Goal: Task Accomplishment & Management: Use online tool/utility

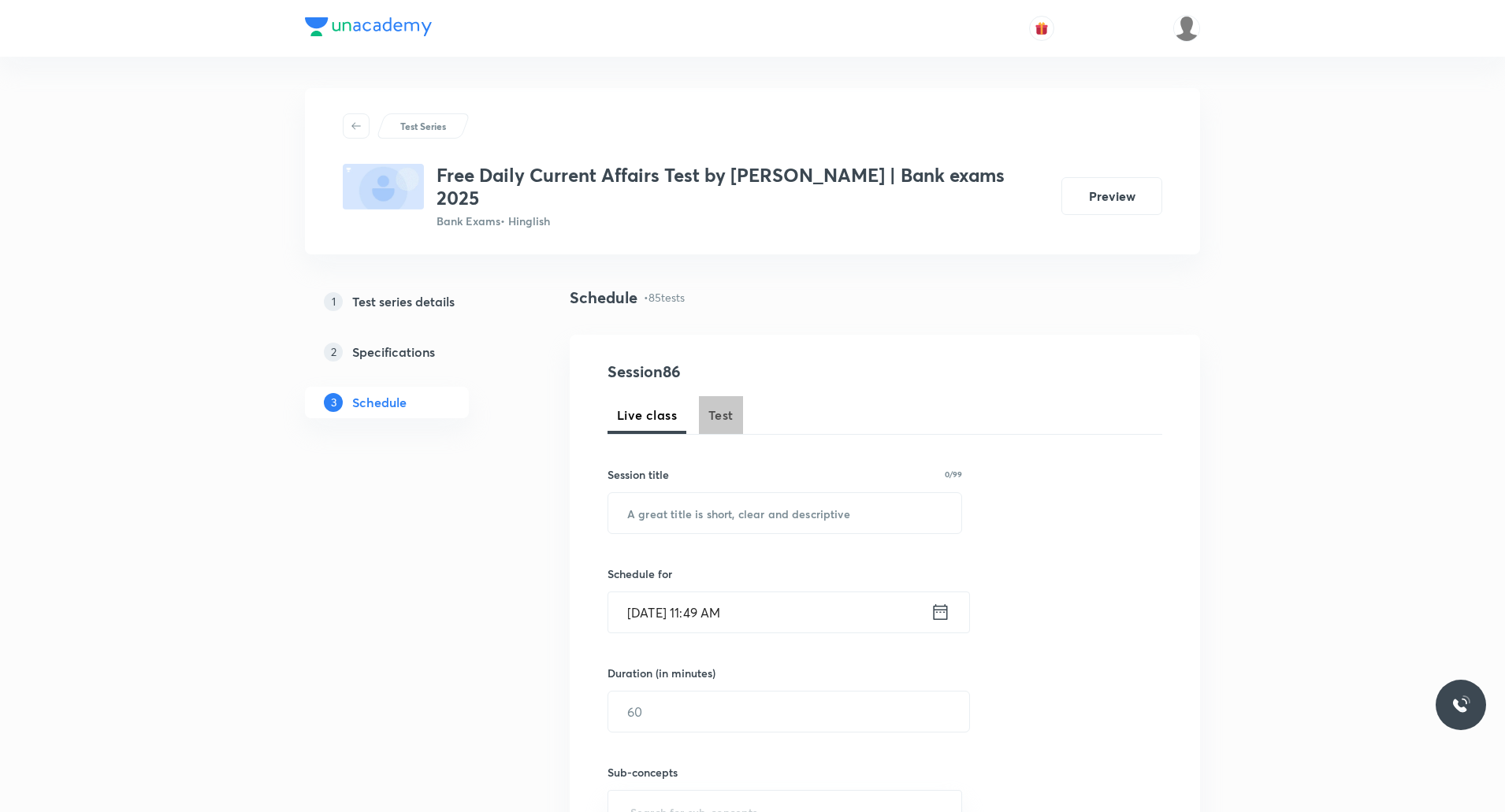
click at [719, 405] on button "Test" at bounding box center [721, 414] width 44 height 38
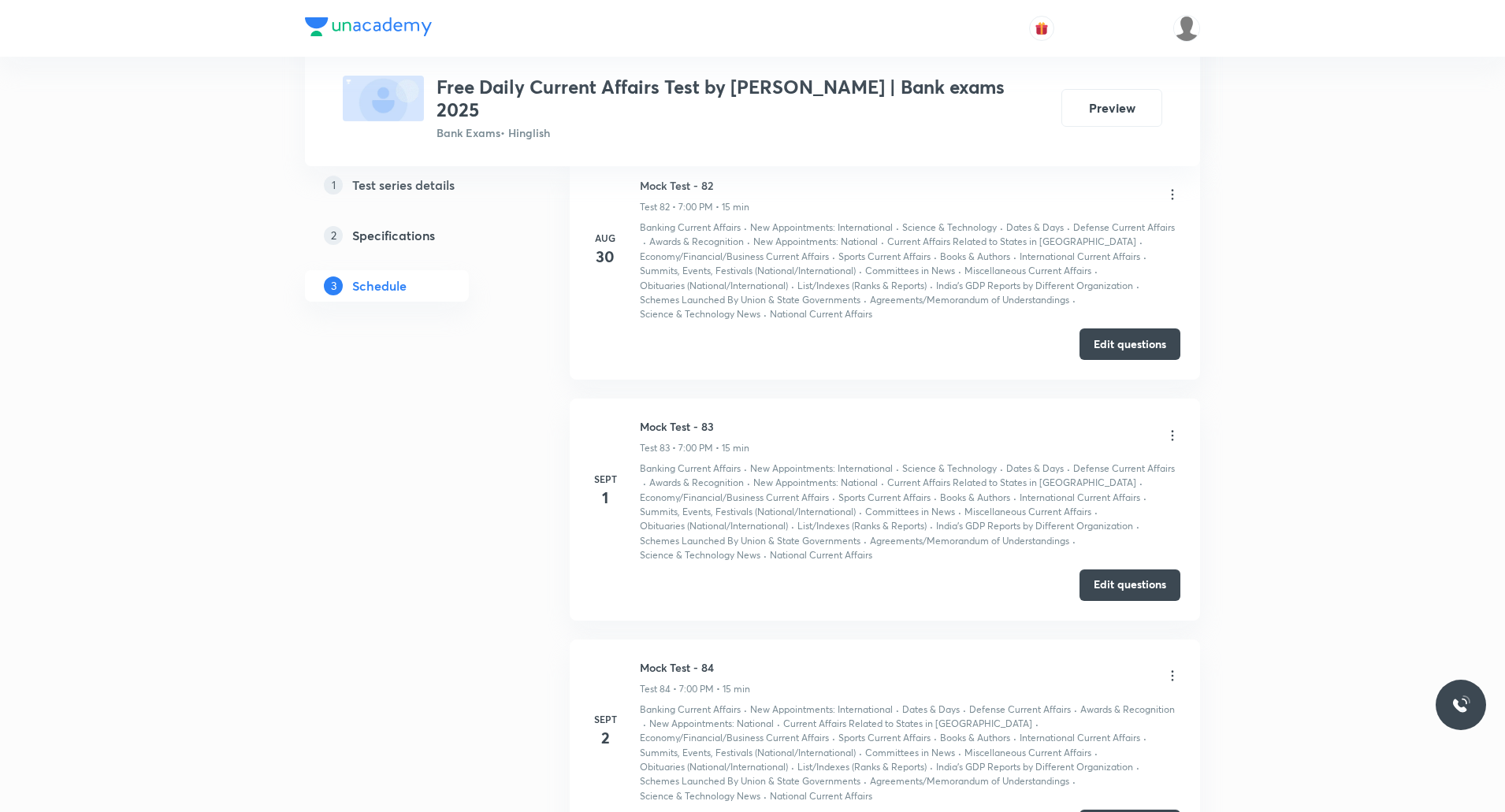
scroll to position [20033, 0]
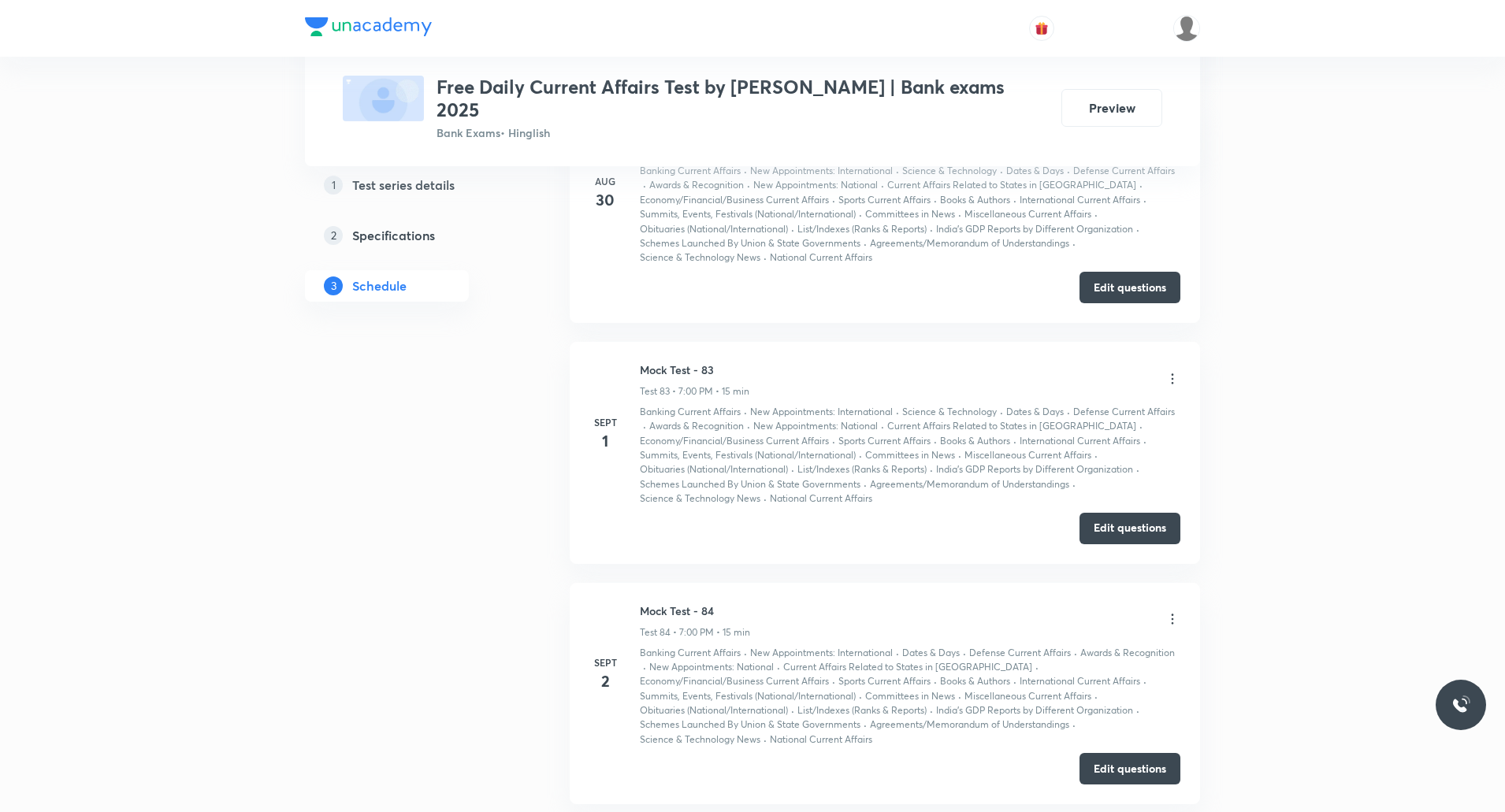
drag, startPoint x: 642, startPoint y: 469, endPoint x: 725, endPoint y: 472, distance: 83.1
copy h6 "Mock Test - 85"
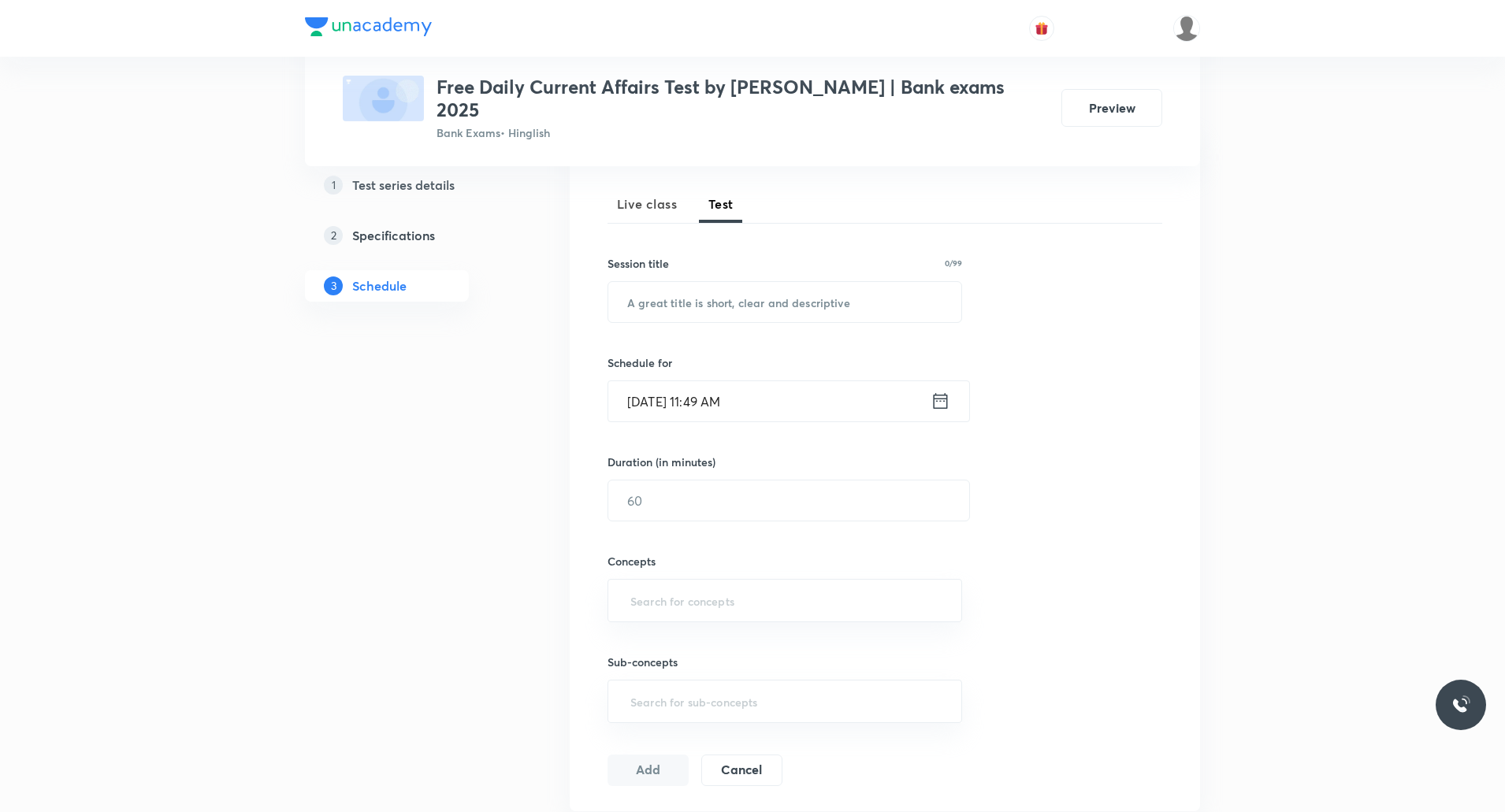
scroll to position [213, 0]
click at [778, 286] on input "text" at bounding box center [785, 299] width 353 height 40
paste input "Mock Test - 85"
type input "Mock Test - 86"
click at [725, 381] on input "Sept 4, 2025, 11:49 AM" at bounding box center [770, 399] width 323 height 40
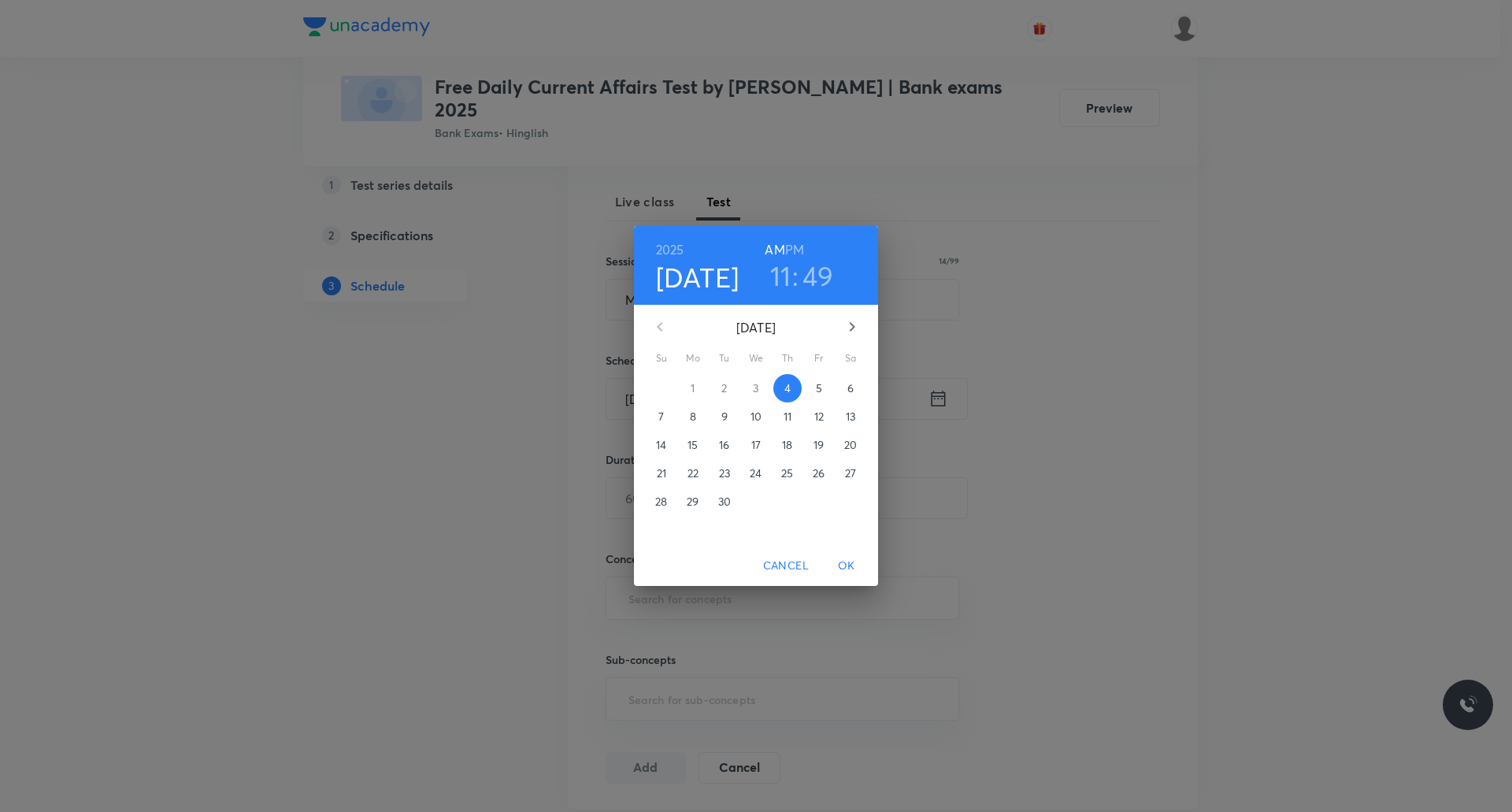
click at [799, 249] on h6 "PM" at bounding box center [794, 250] width 19 height 22
click at [785, 278] on h3 "11" at bounding box center [780, 276] width 21 height 33
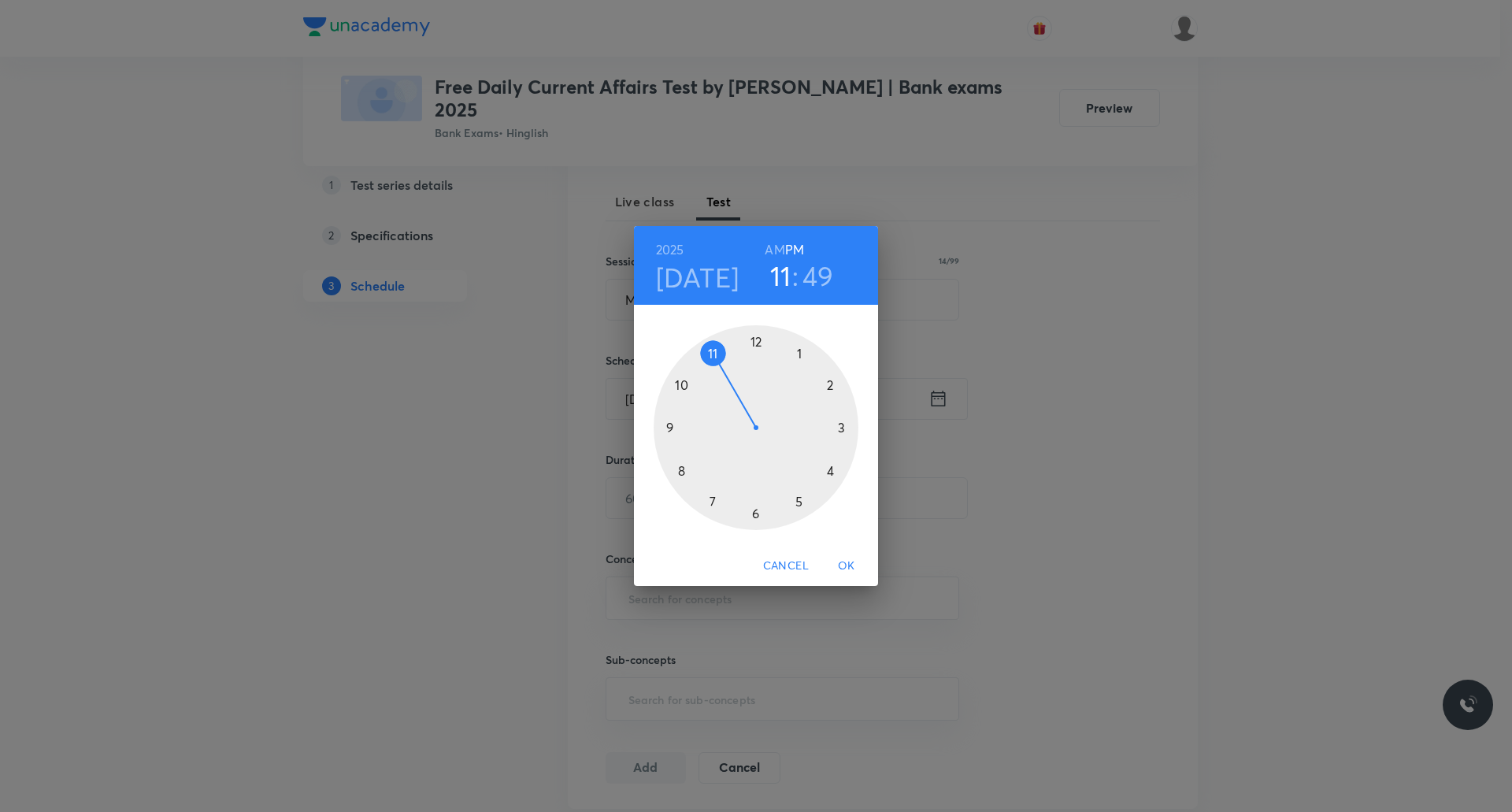
click at [713, 493] on div at bounding box center [756, 428] width 205 height 205
click at [753, 346] on div at bounding box center [756, 428] width 205 height 205
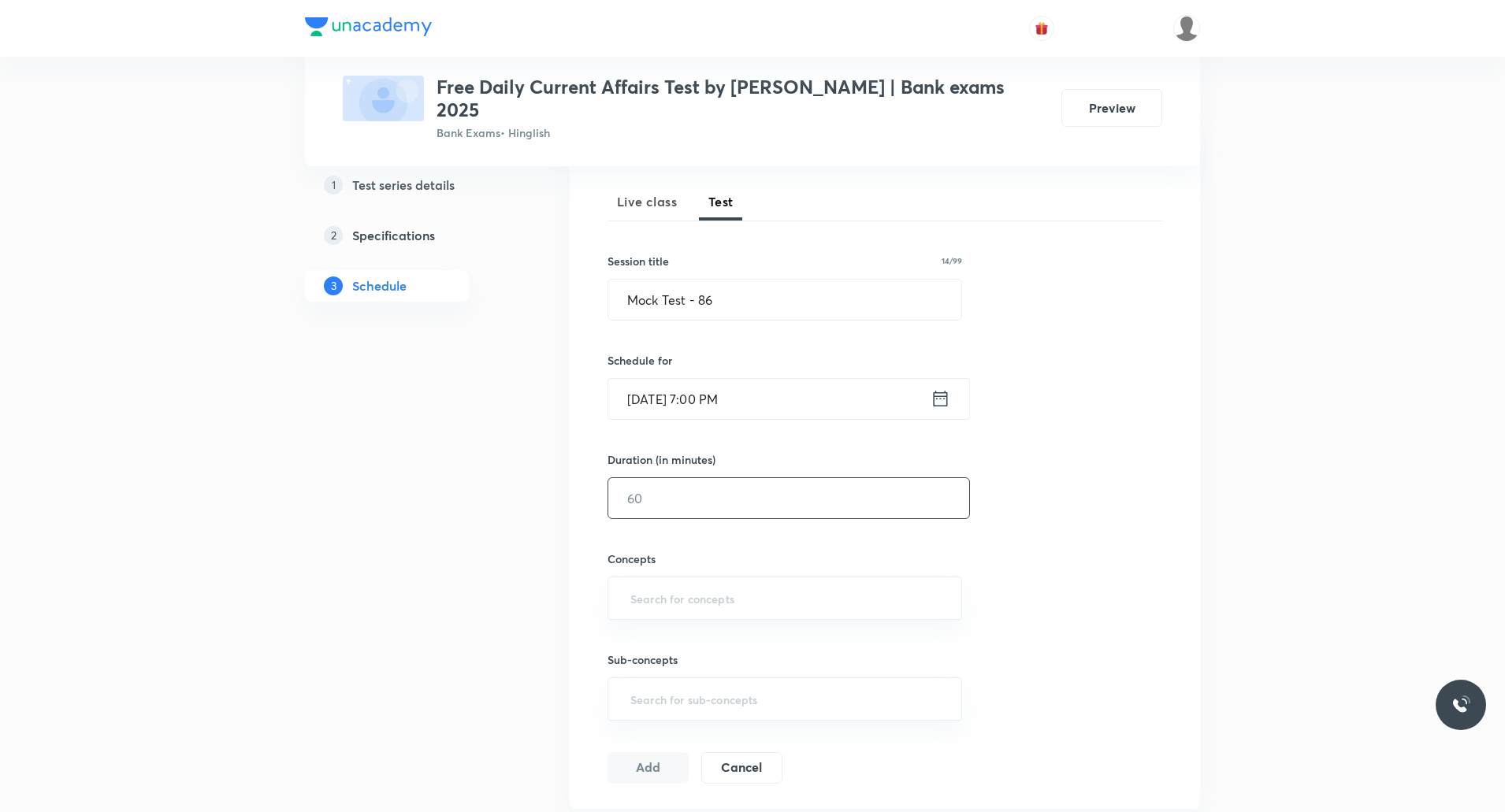
click at [812, 491] on input "text" at bounding box center [789, 498] width 361 height 40
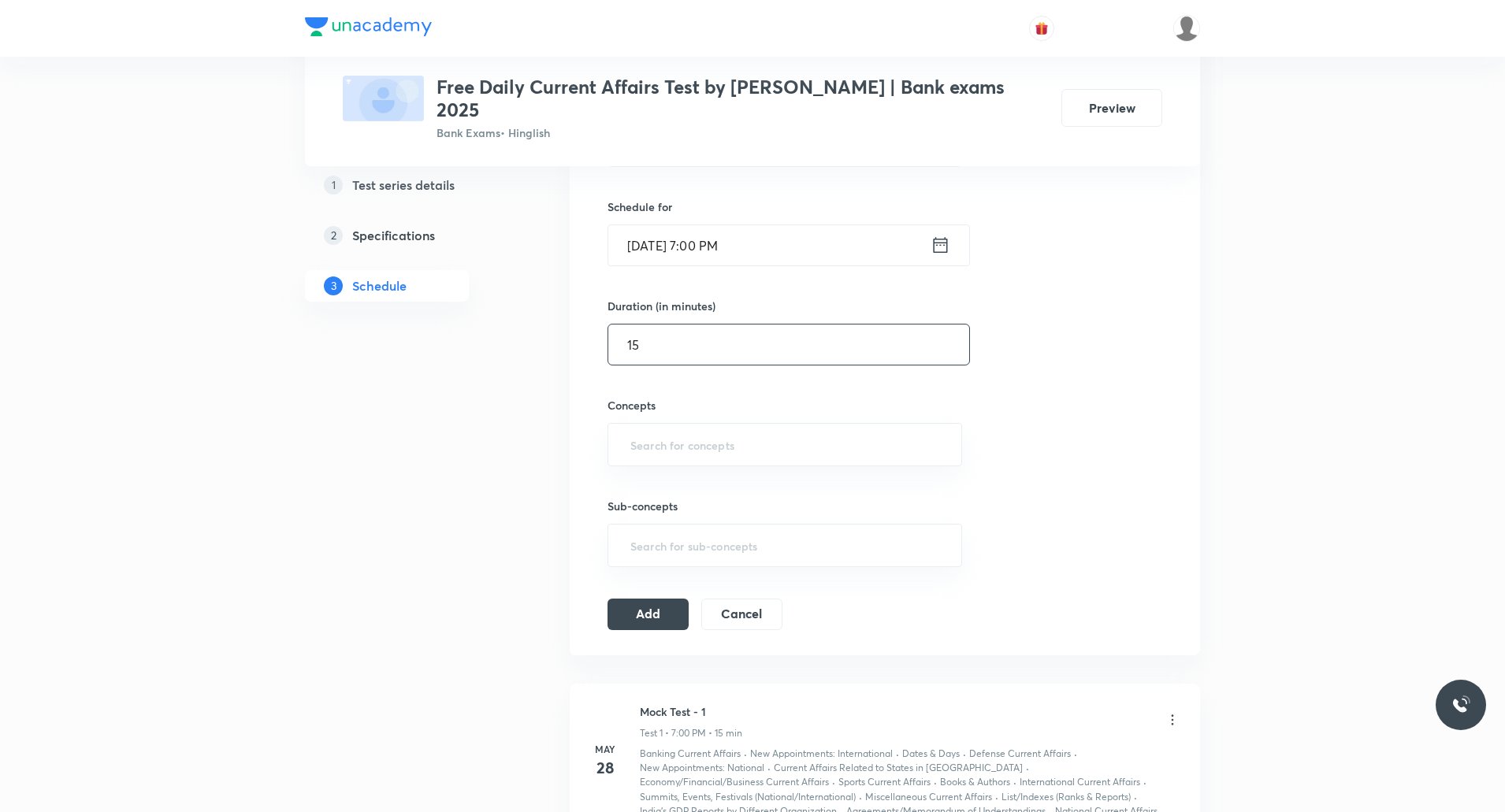
scroll to position [393, 0]
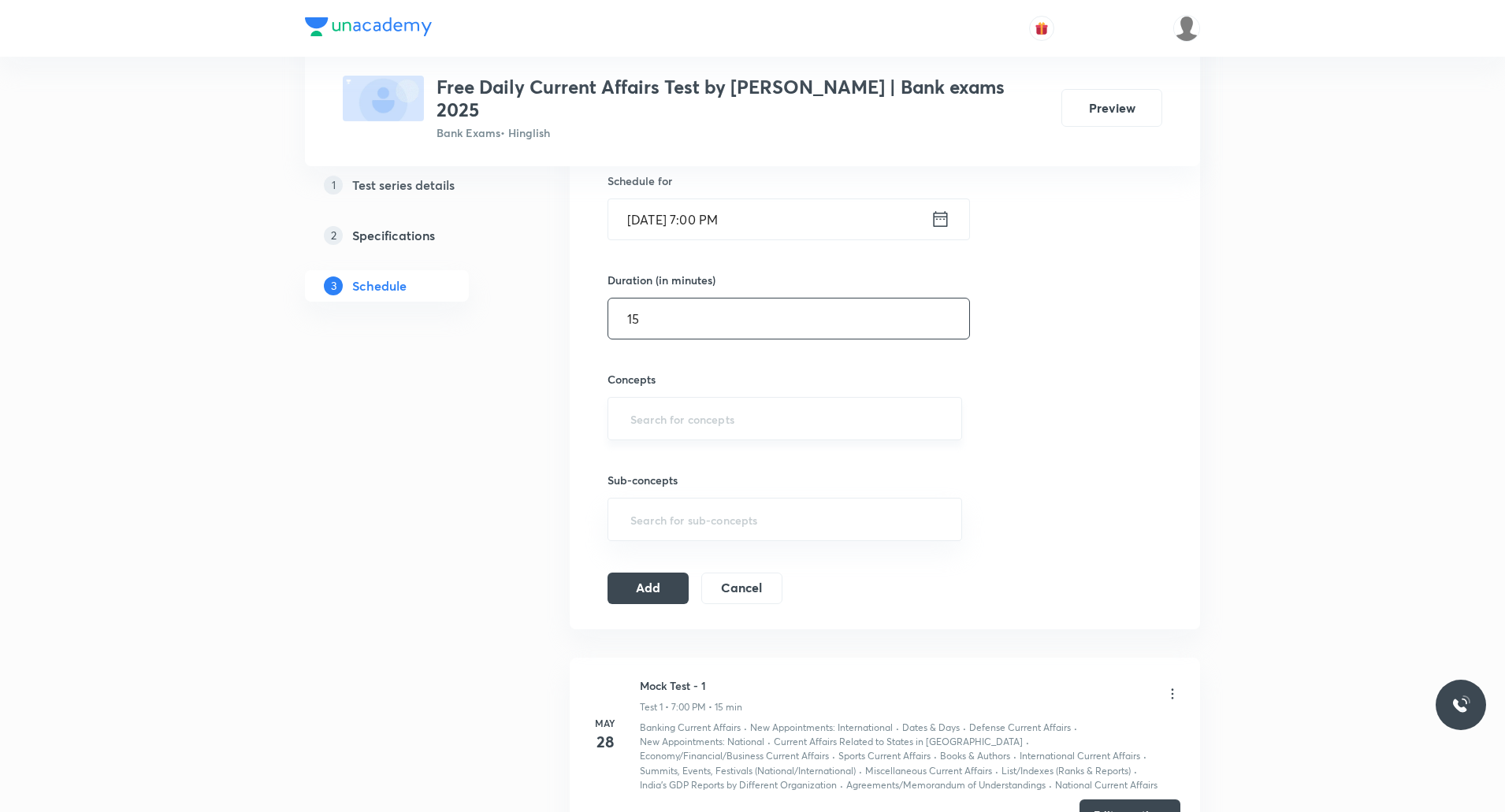
type input "15"
click at [750, 405] on input "text" at bounding box center [784, 419] width 315 height 29
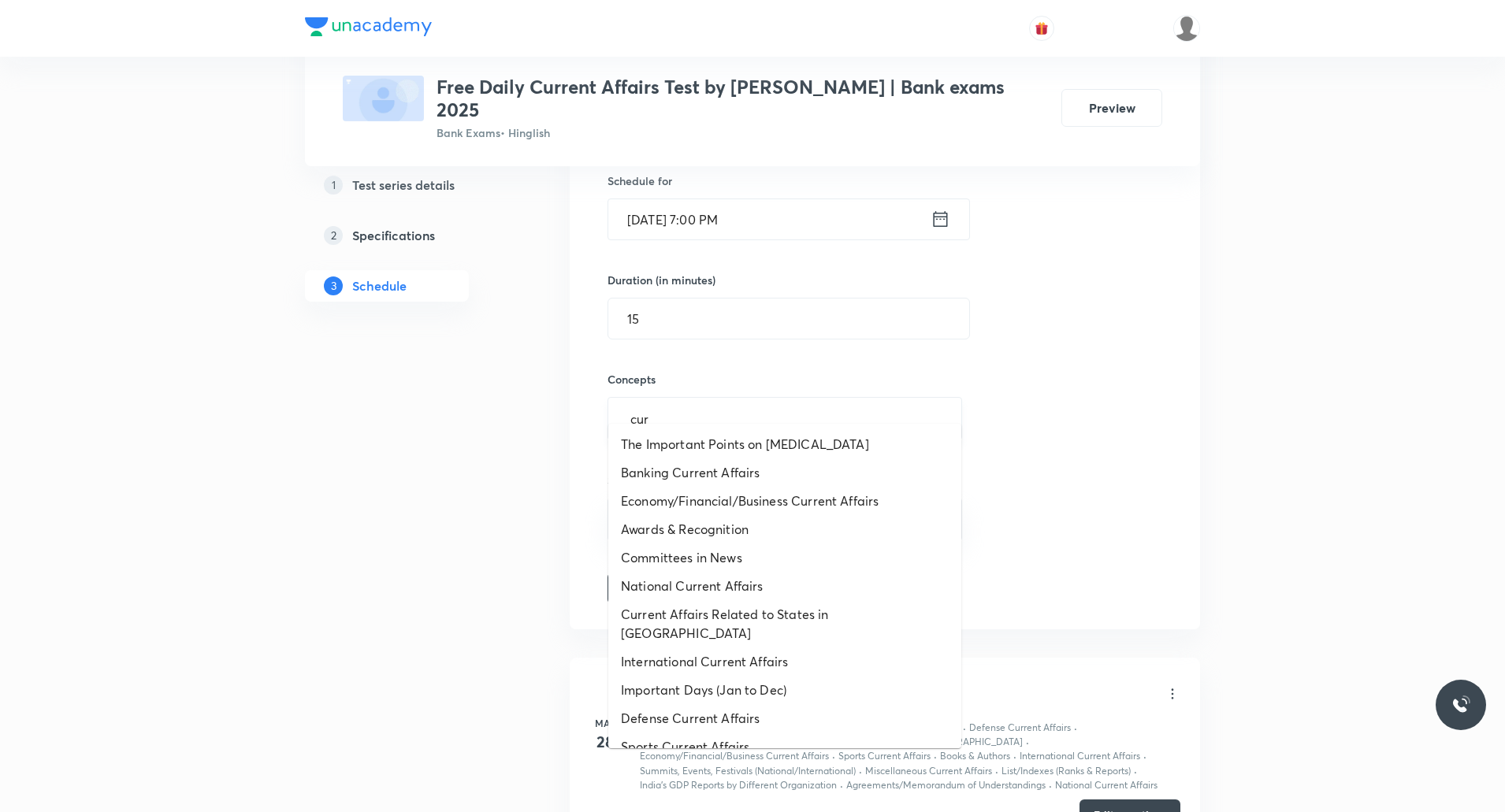
type input "curr"
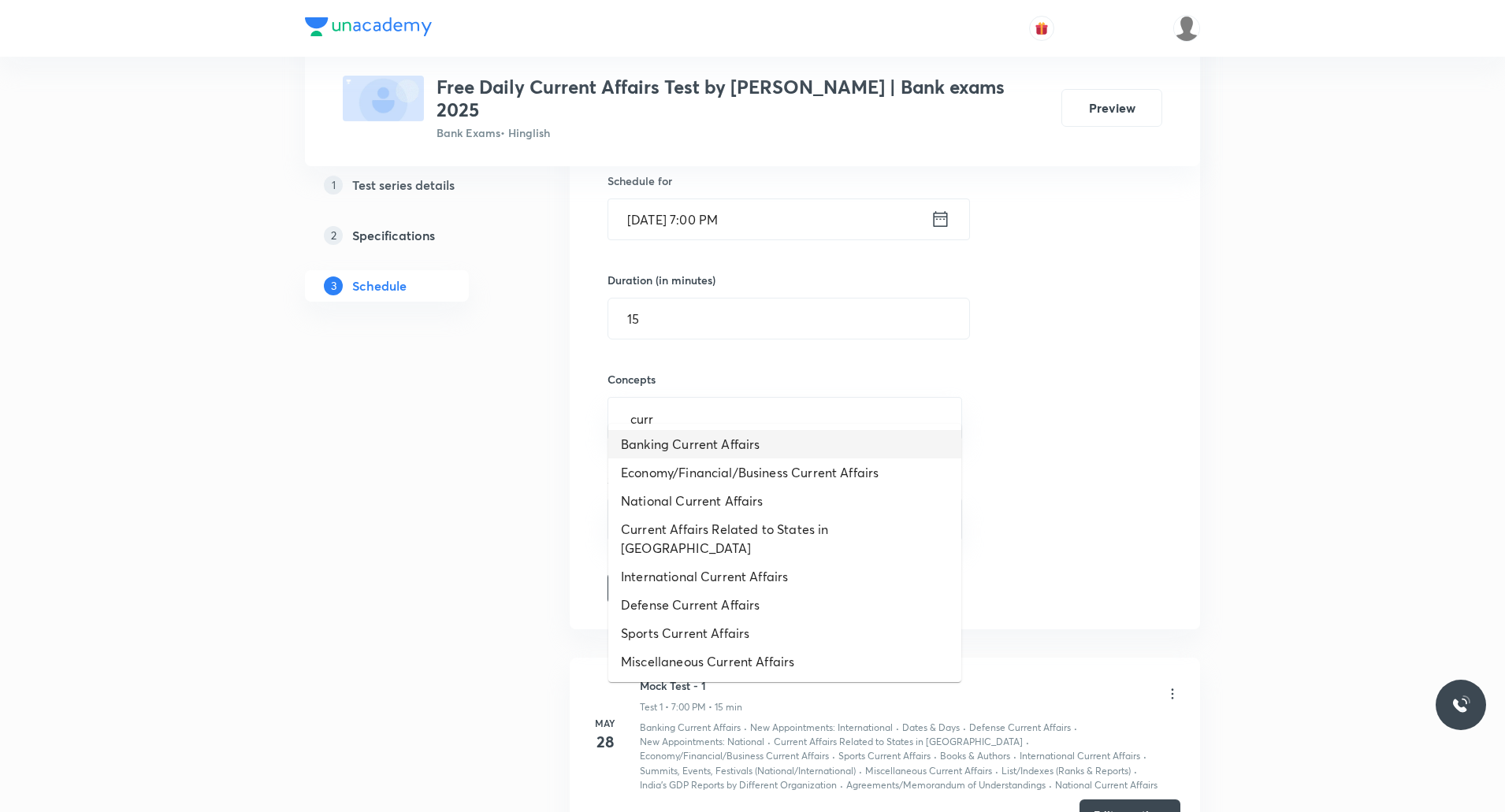
click at [747, 444] on li "Banking Current Affairs" at bounding box center [785, 444] width 353 height 28
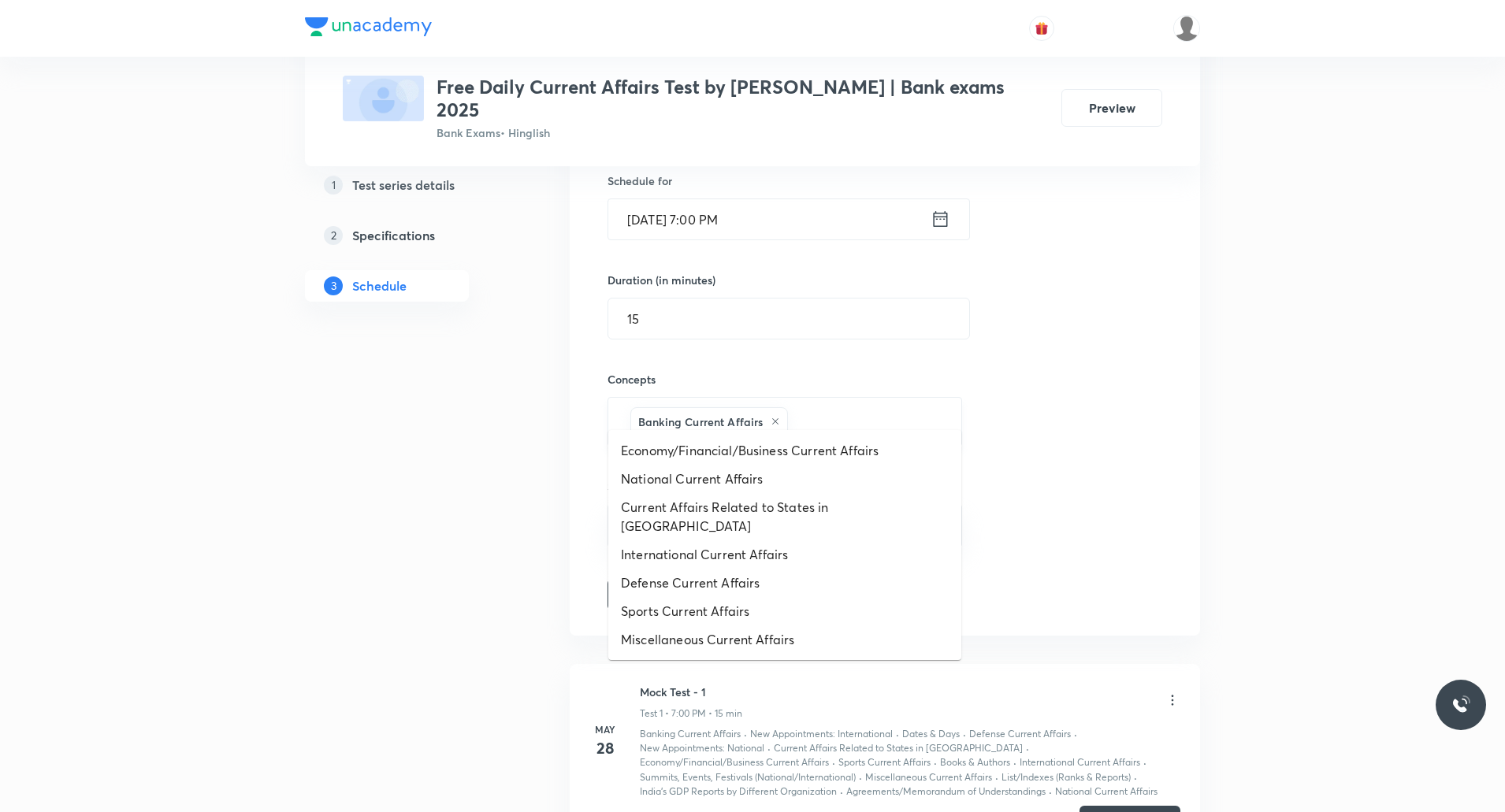
click at [871, 415] on input "text" at bounding box center [866, 422] width 150 height 29
click at [796, 449] on li "Economy/Financial/Business Current Affairs" at bounding box center [785, 450] width 353 height 28
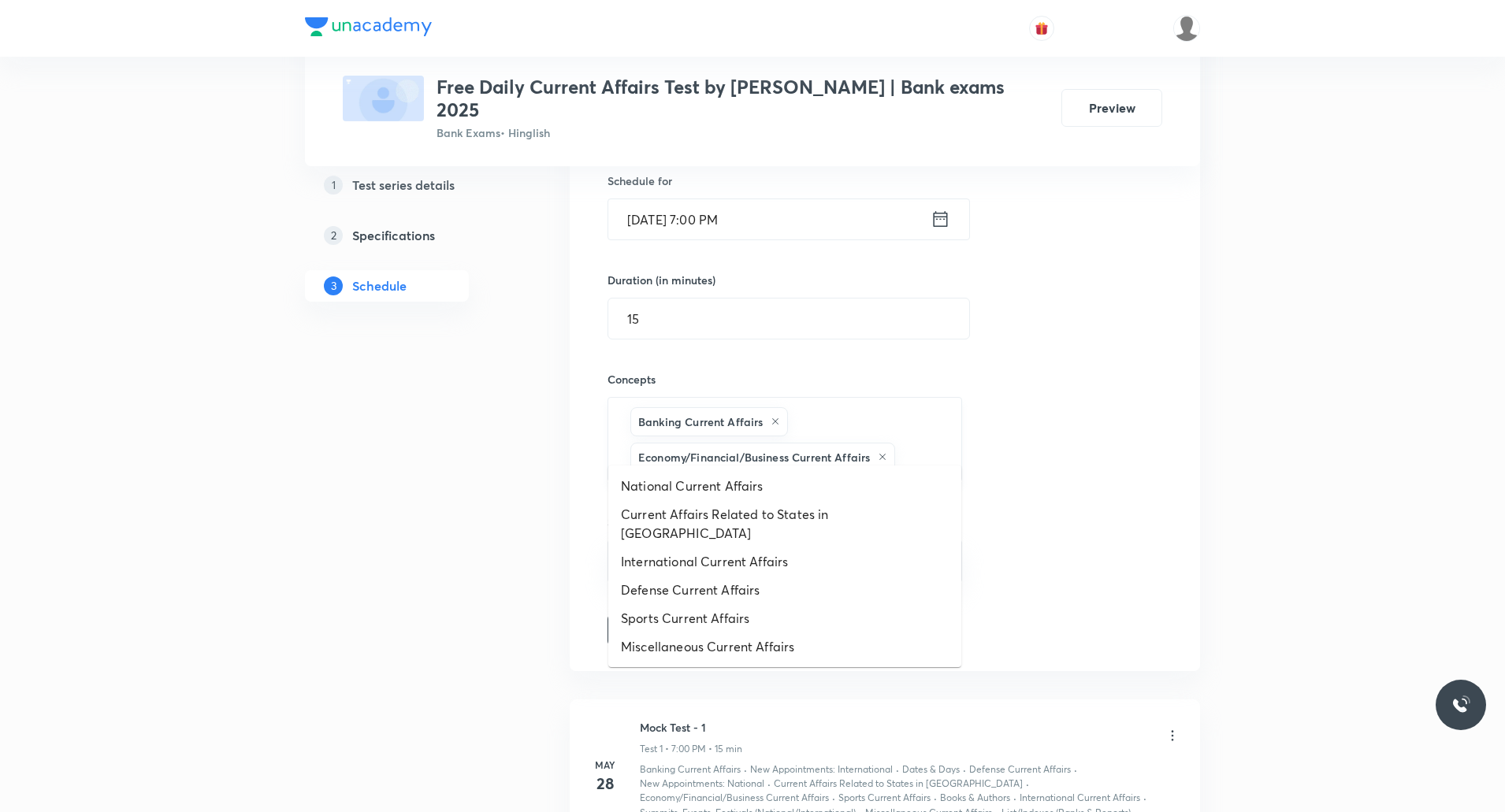
click at [919, 443] on input "text" at bounding box center [920, 457] width 44 height 29
click at [731, 474] on li "National Current Affairs" at bounding box center [785, 485] width 353 height 28
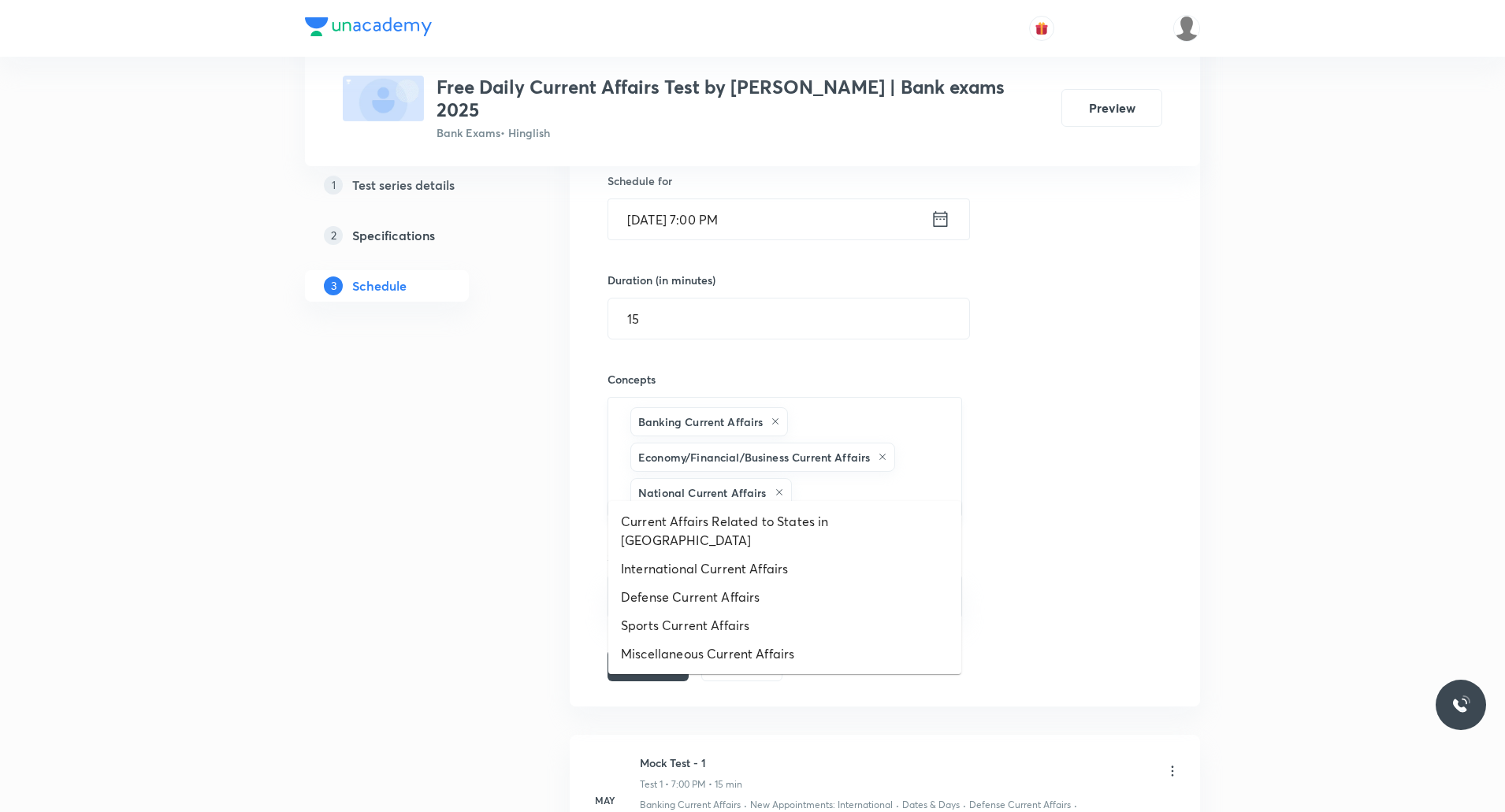
click at [866, 479] on input "text" at bounding box center [868, 493] width 147 height 29
click at [749, 518] on li "Current Affairs Related to States in [GEOGRAPHIC_DATA]" at bounding box center [785, 530] width 353 height 47
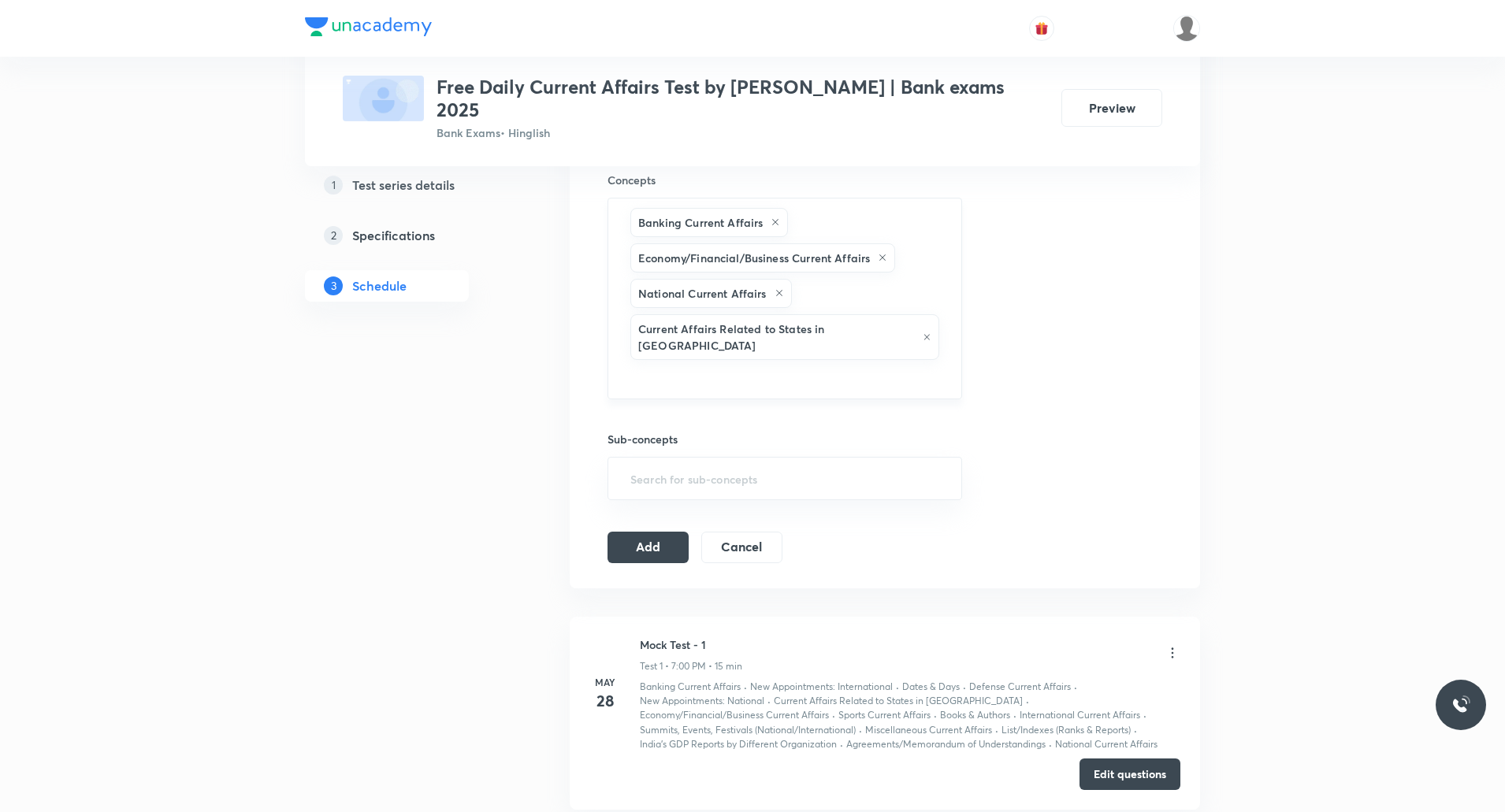
scroll to position [593, 0]
click at [901, 363] on input "text" at bounding box center [784, 377] width 315 height 29
click at [720, 366] on li "International Current Affairs" at bounding box center [785, 357] width 353 height 28
click at [856, 359] on div "Banking Current Affairs Economy/Financial/Business Current Affairs National Cur…" at bounding box center [785, 300] width 355 height 208
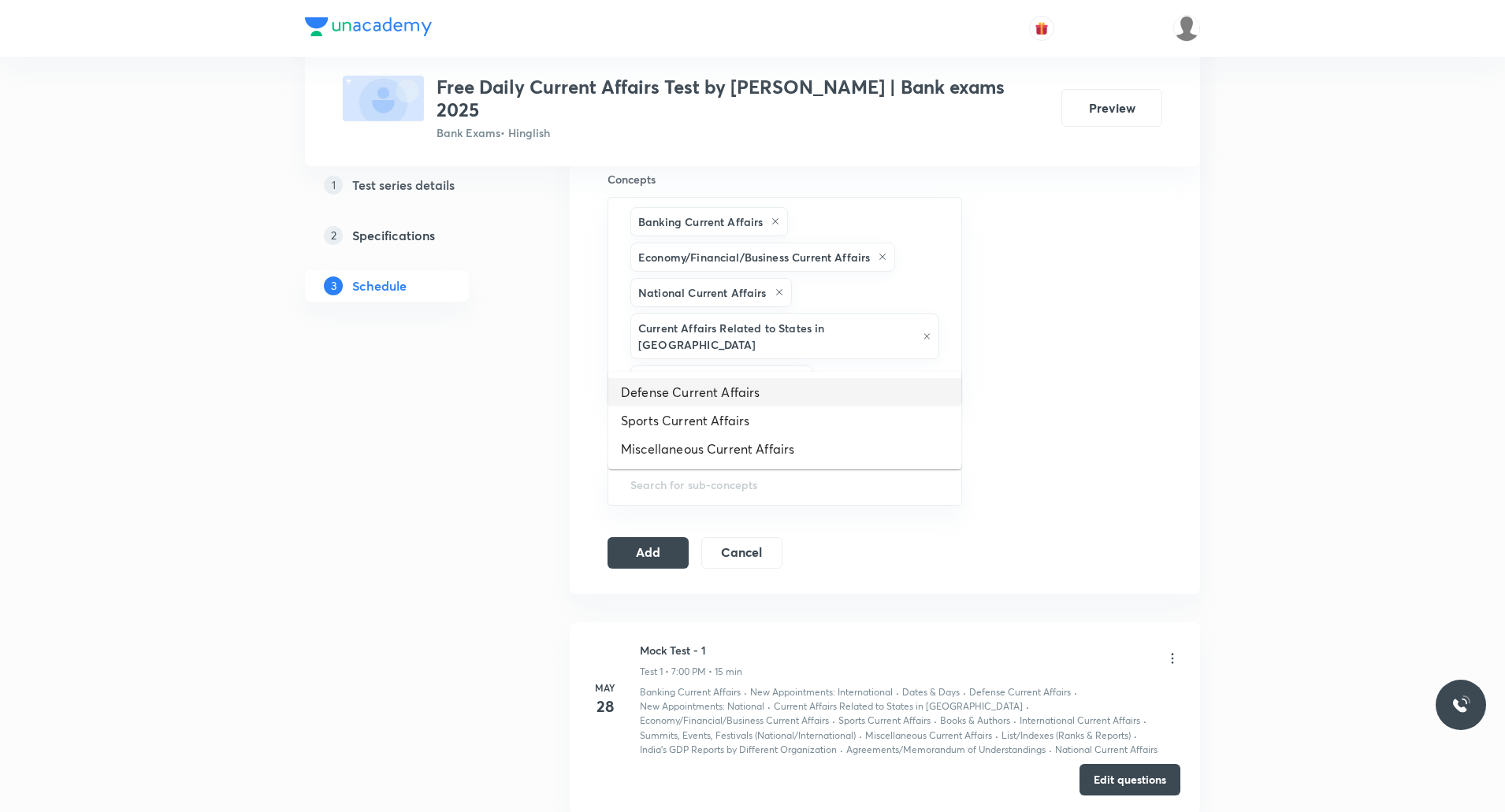
drag, startPoint x: 845, startPoint y: 350, endPoint x: 732, endPoint y: 390, distance: 119.9
click at [732, 390] on li "Defense Current Affairs" at bounding box center [785, 392] width 353 height 28
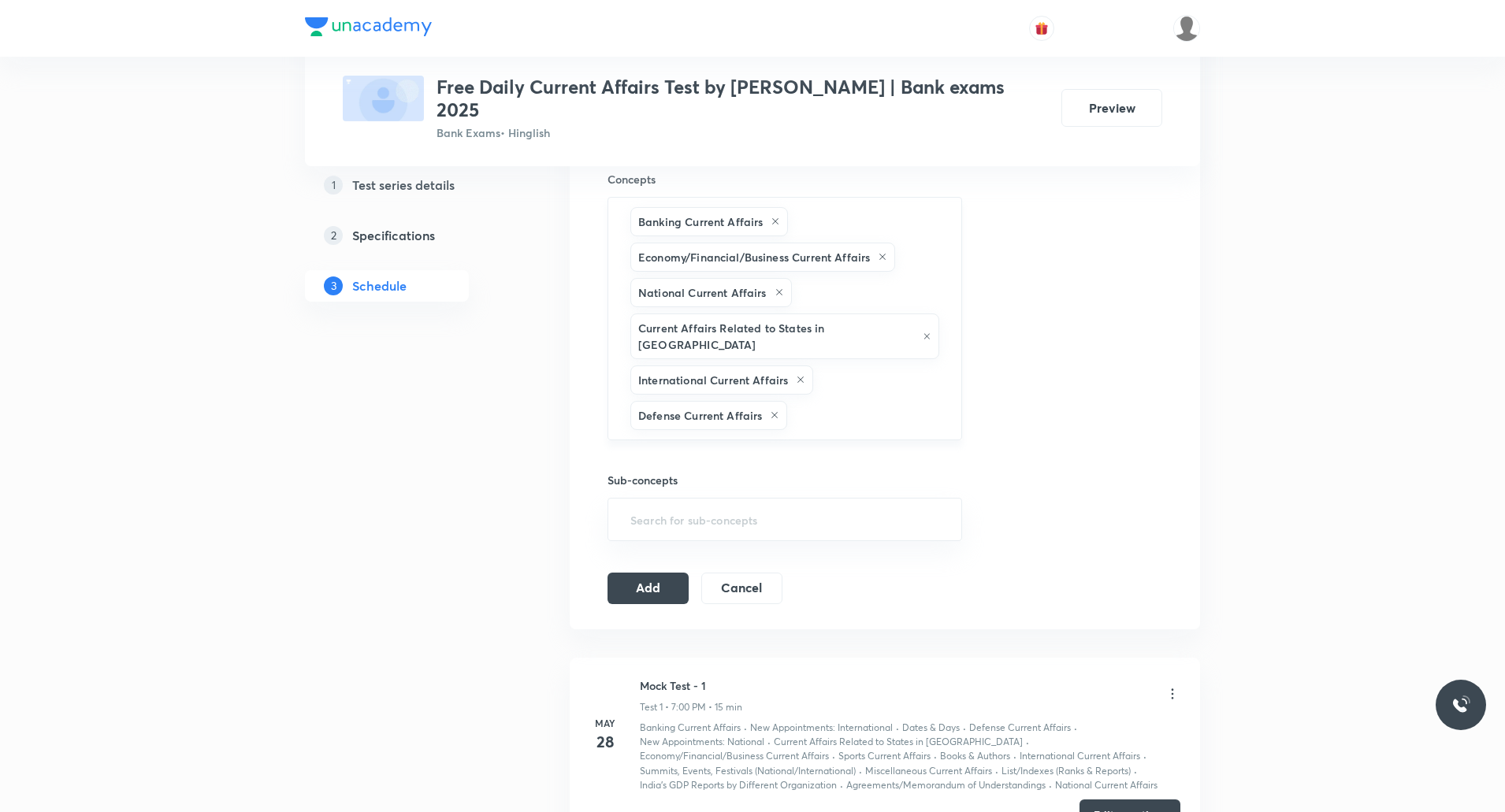
click at [840, 395] on div "Banking Current Affairs Economy/Financial/Business Current Affairs National Cur…" at bounding box center [785, 319] width 355 height 244
click at [825, 401] on input "text" at bounding box center [866, 415] width 151 height 29
click at [730, 429] on li "Sports Current Affairs" at bounding box center [785, 427] width 353 height 28
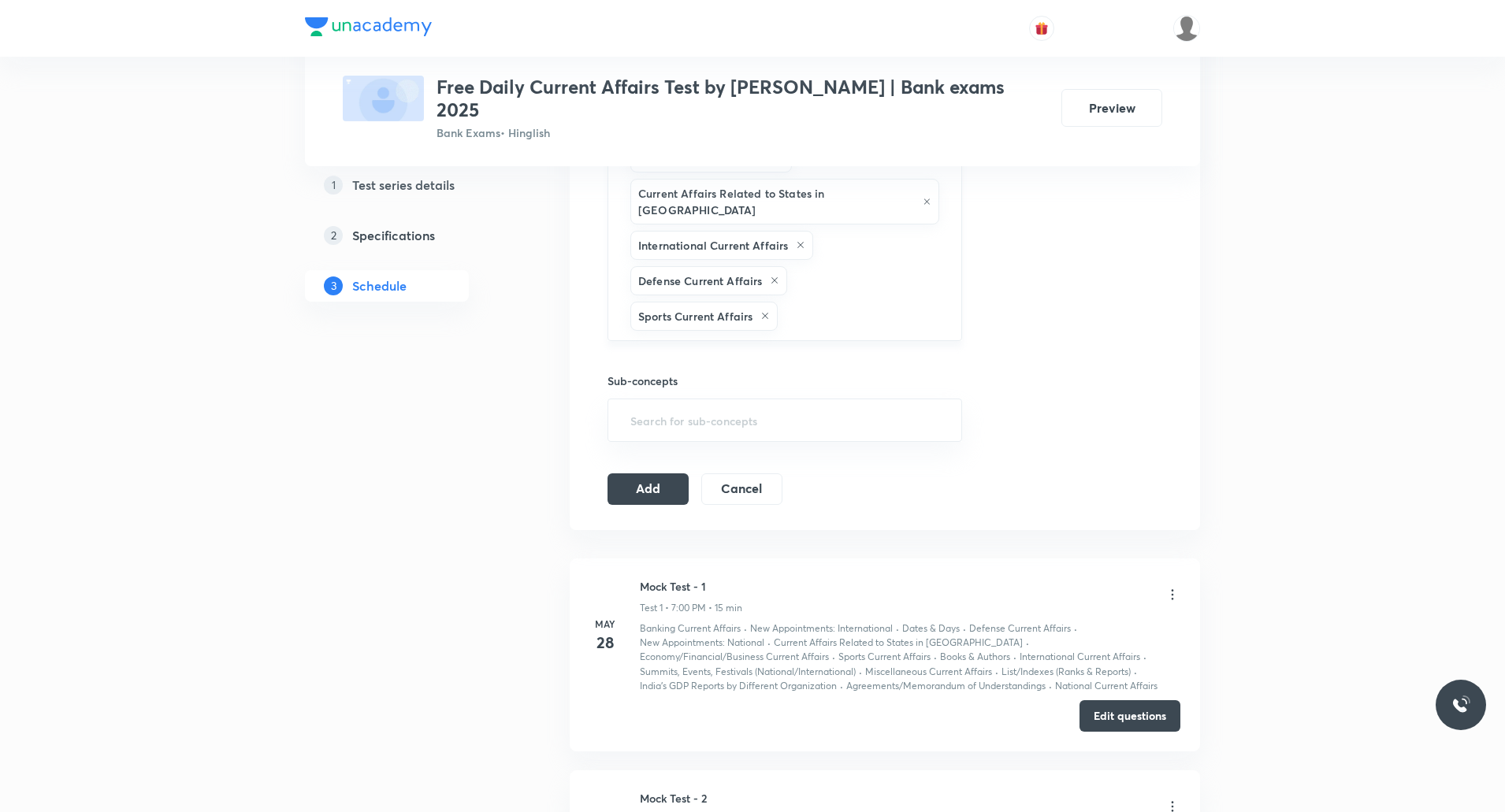
scroll to position [728, 0]
click at [825, 301] on input "text" at bounding box center [862, 316] width 162 height 29
click at [759, 322] on li "Miscellaneous Current Affairs" at bounding box center [785, 328] width 353 height 28
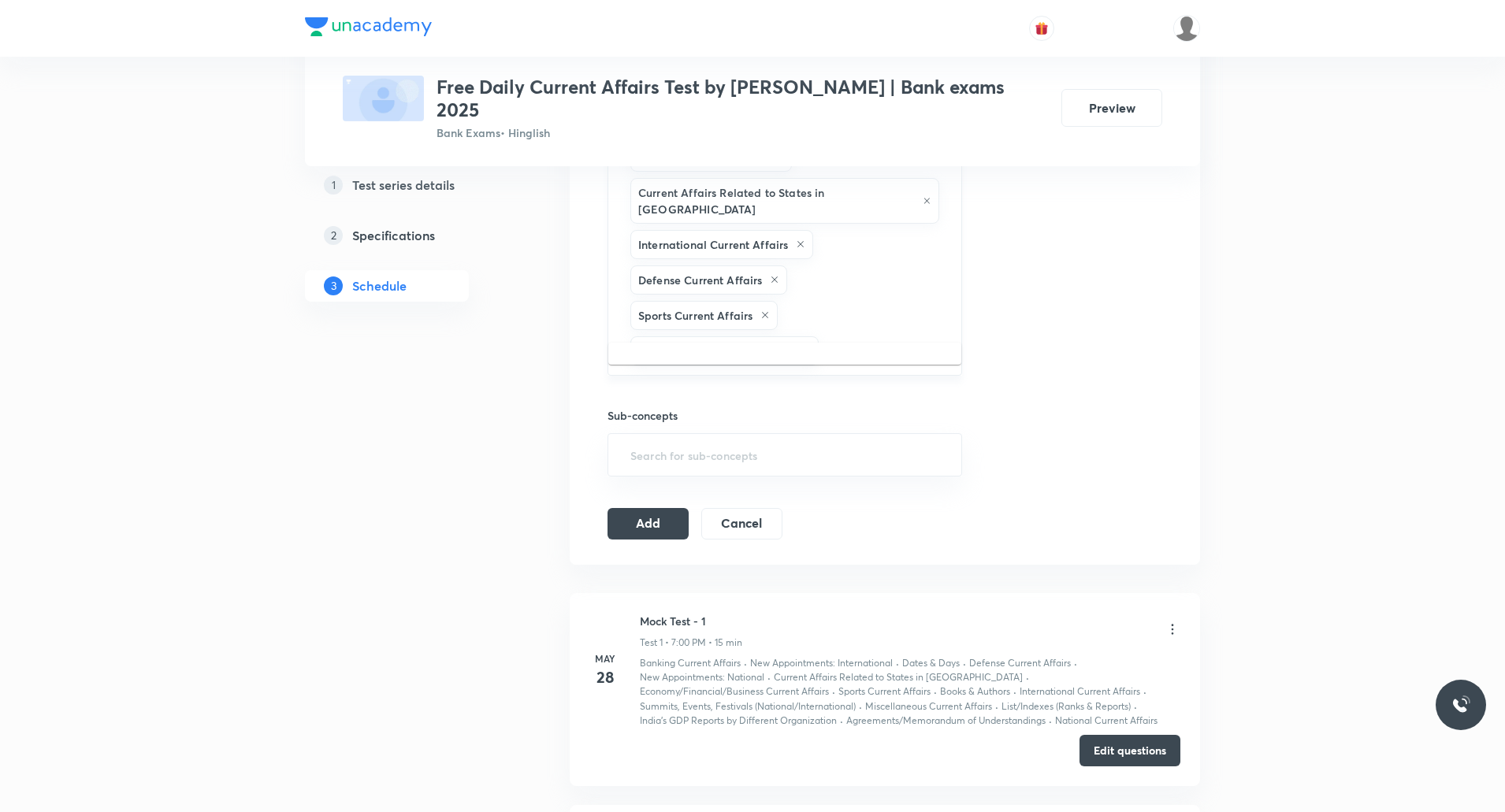
click at [871, 336] on input "text" at bounding box center [883, 351] width 121 height 29
type input "new"
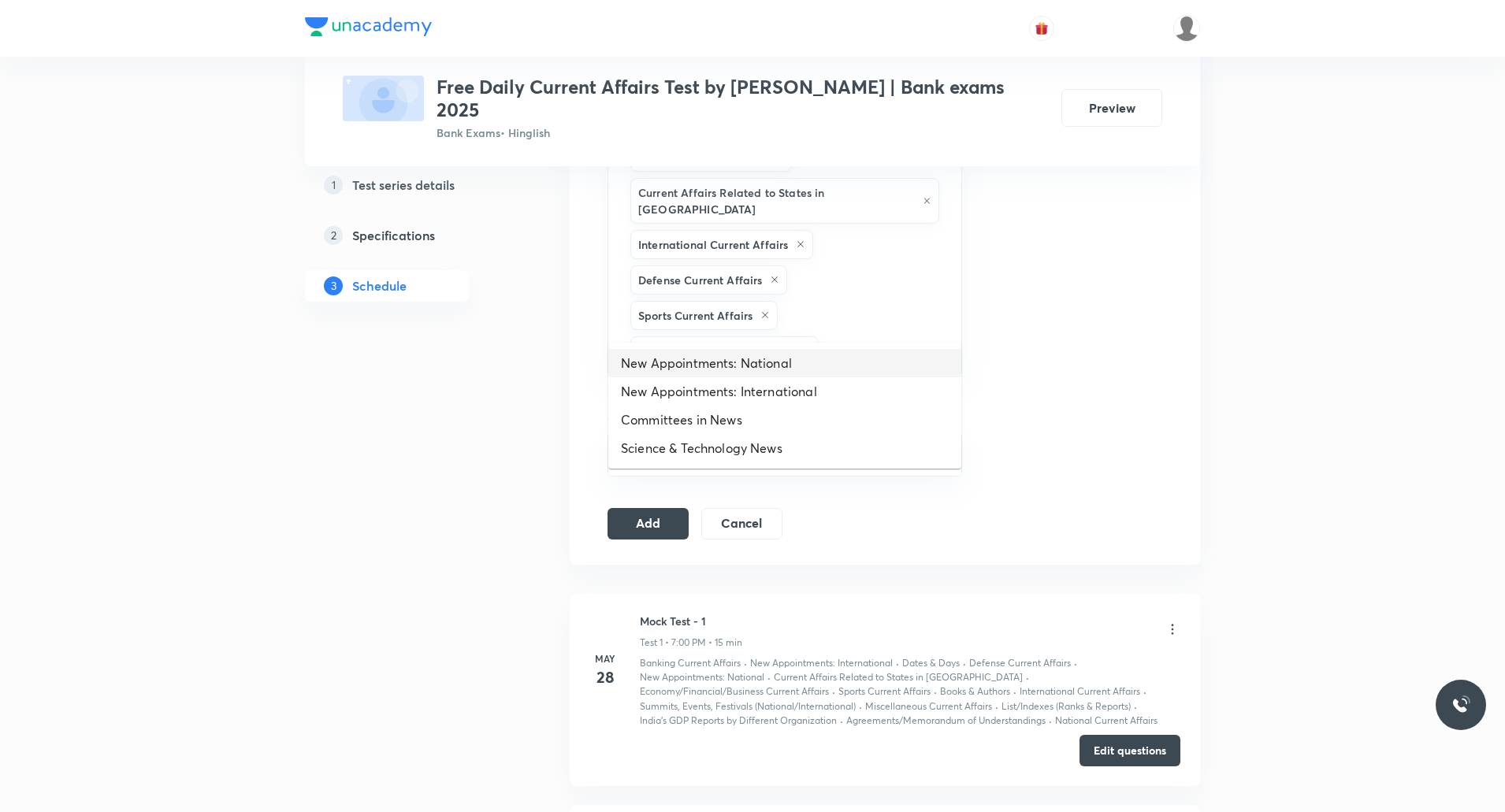
click at [774, 360] on li "New Appointments: National" at bounding box center [785, 363] width 353 height 28
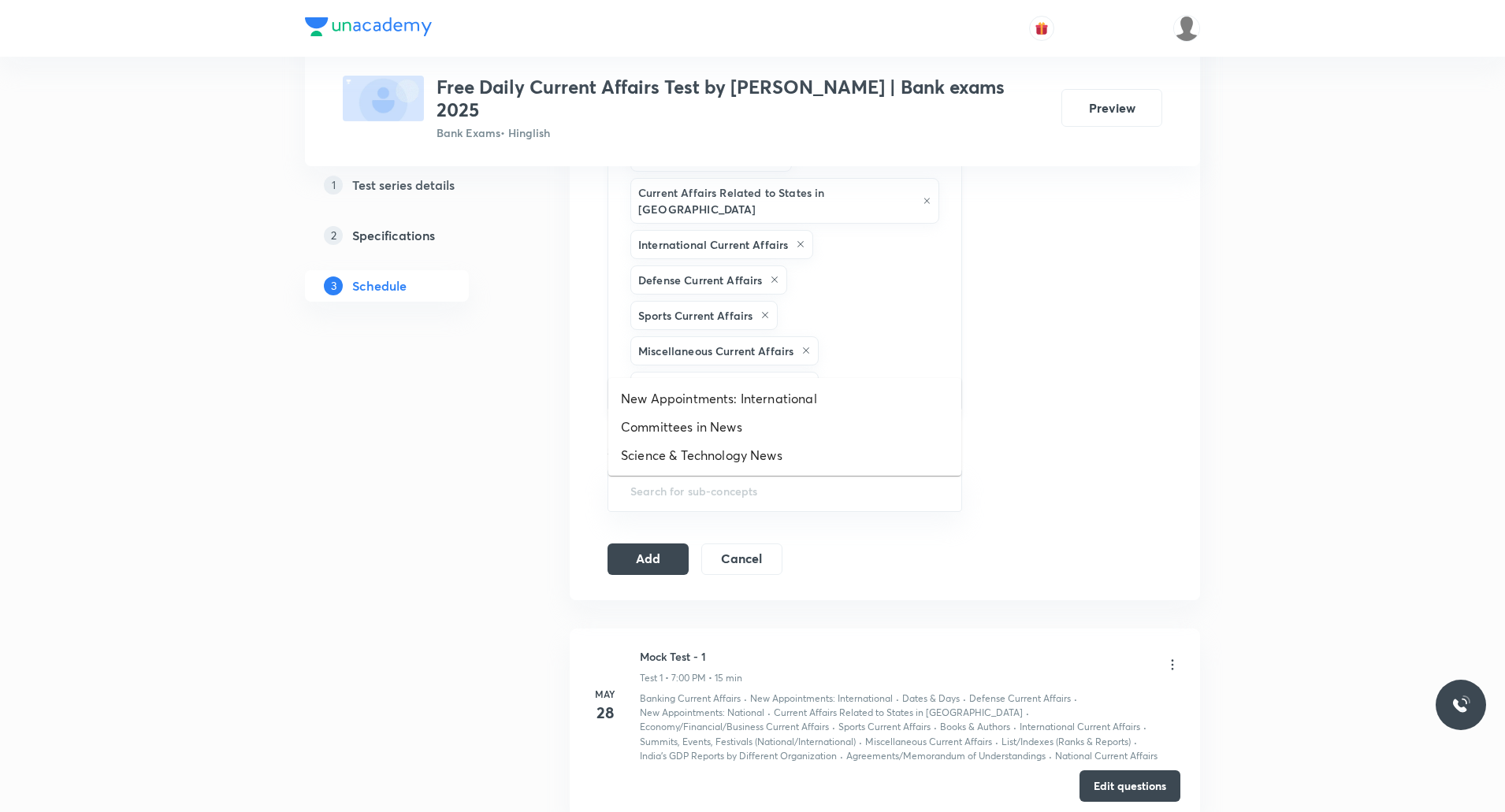
click at [869, 371] on input "text" at bounding box center [883, 386] width 121 height 29
click at [798, 392] on li "New Appointments: International" at bounding box center [785, 398] width 353 height 28
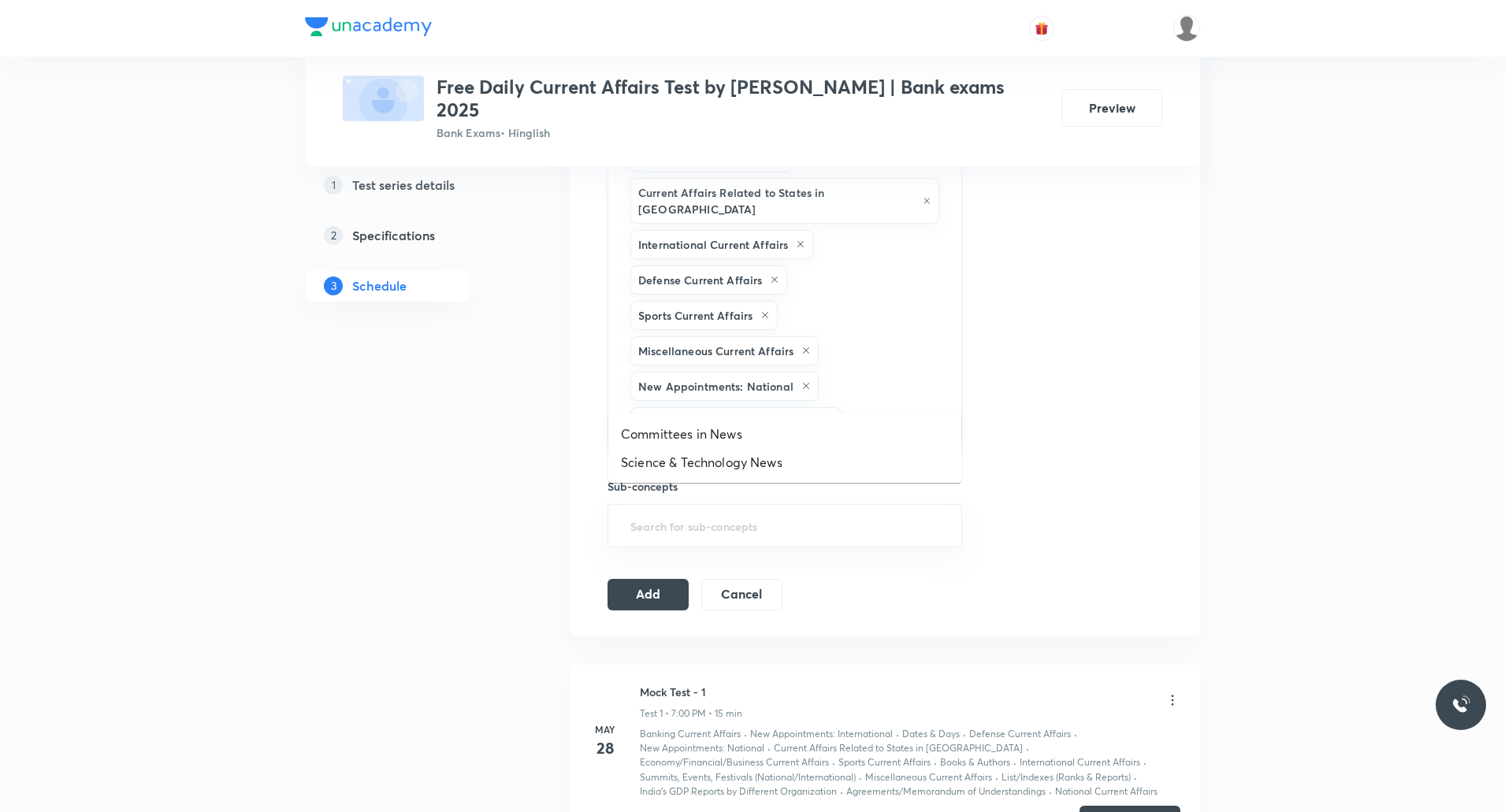
click at [880, 407] on input "text" at bounding box center [892, 422] width 99 height 29
click at [738, 437] on li "Committees in News" at bounding box center [785, 434] width 353 height 28
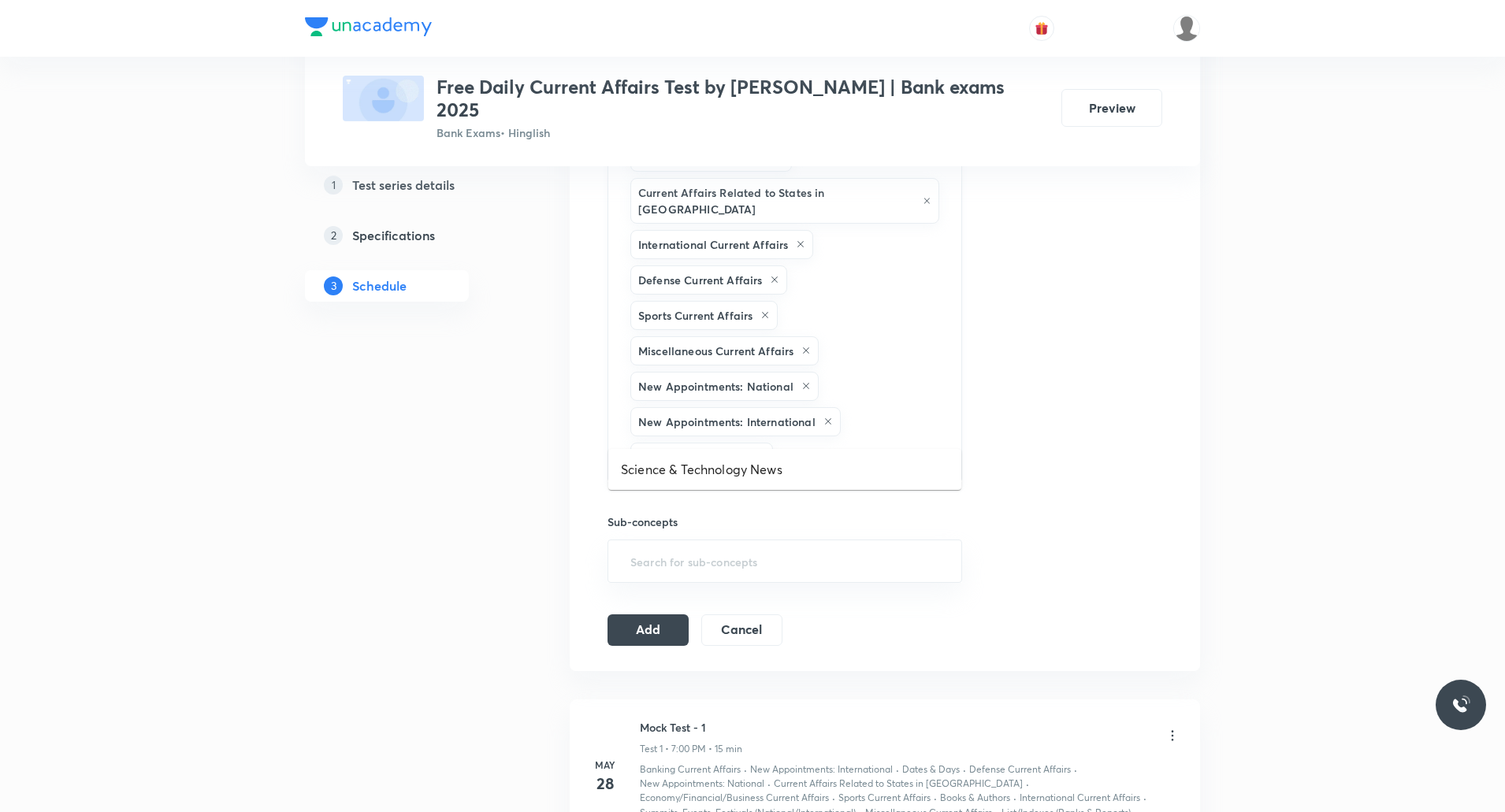
click at [856, 443] on input "text" at bounding box center [859, 457] width 167 height 29
click at [786, 466] on li "Science & Technology News" at bounding box center [785, 469] width 353 height 28
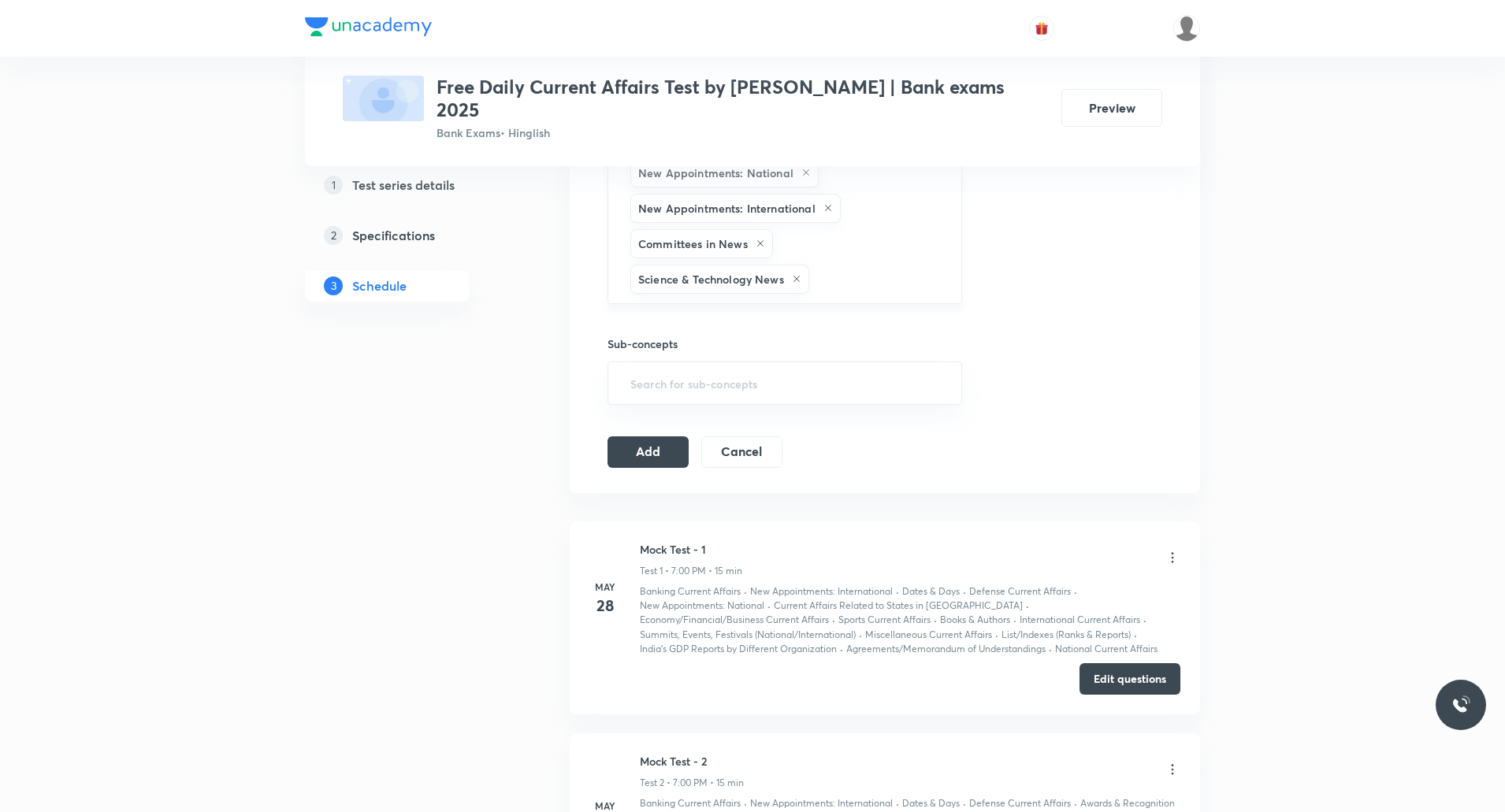
scroll to position [943, 0]
type input "rep"
click at [815, 294] on li "India’s GDP Reports by Different Organization" at bounding box center [785, 290] width 353 height 28
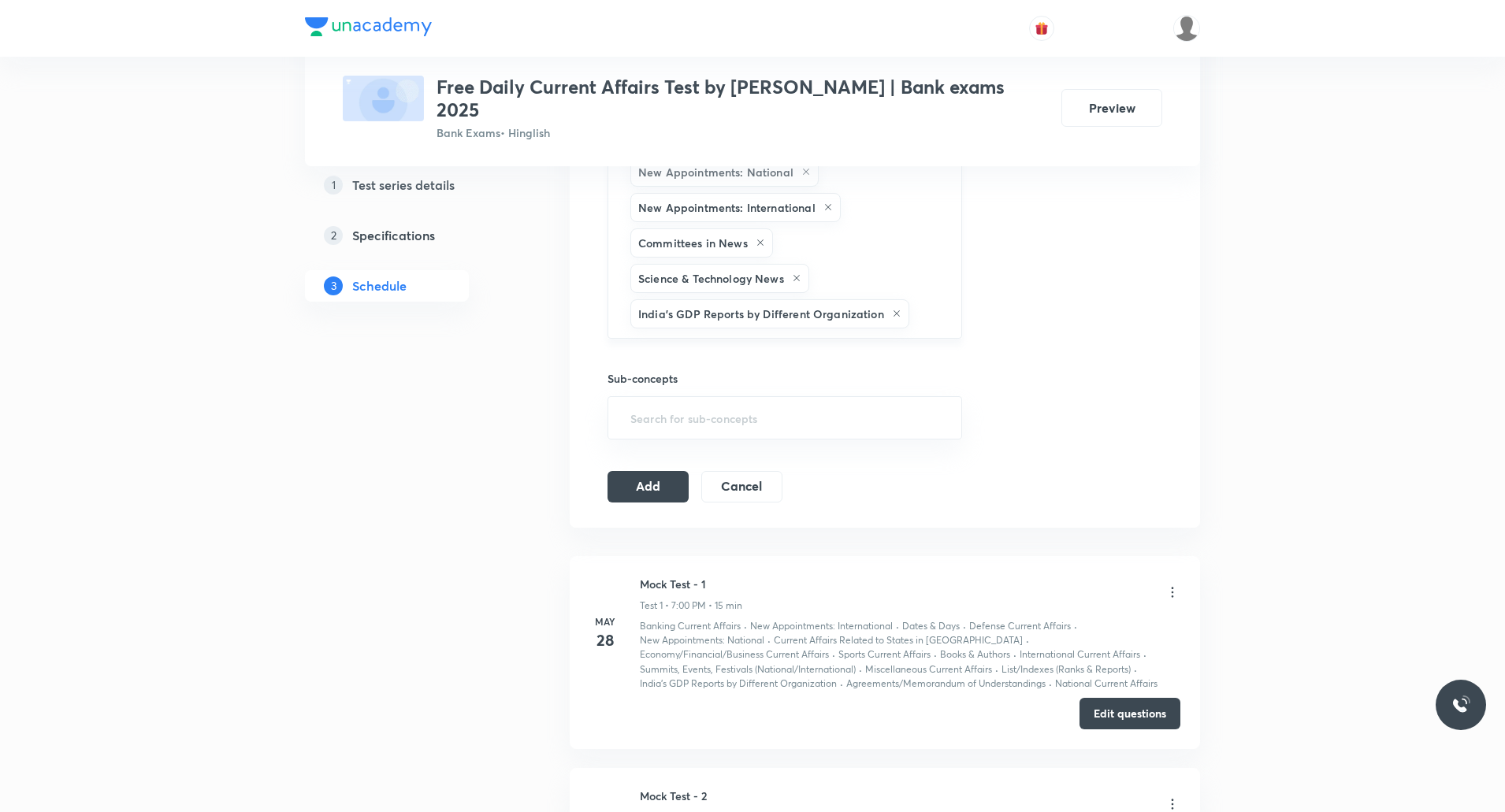
click at [937, 299] on input "text" at bounding box center [928, 314] width 30 height 29
click at [803, 322] on li "List/Indexes (Ranks & Reports)" at bounding box center [785, 326] width 353 height 28
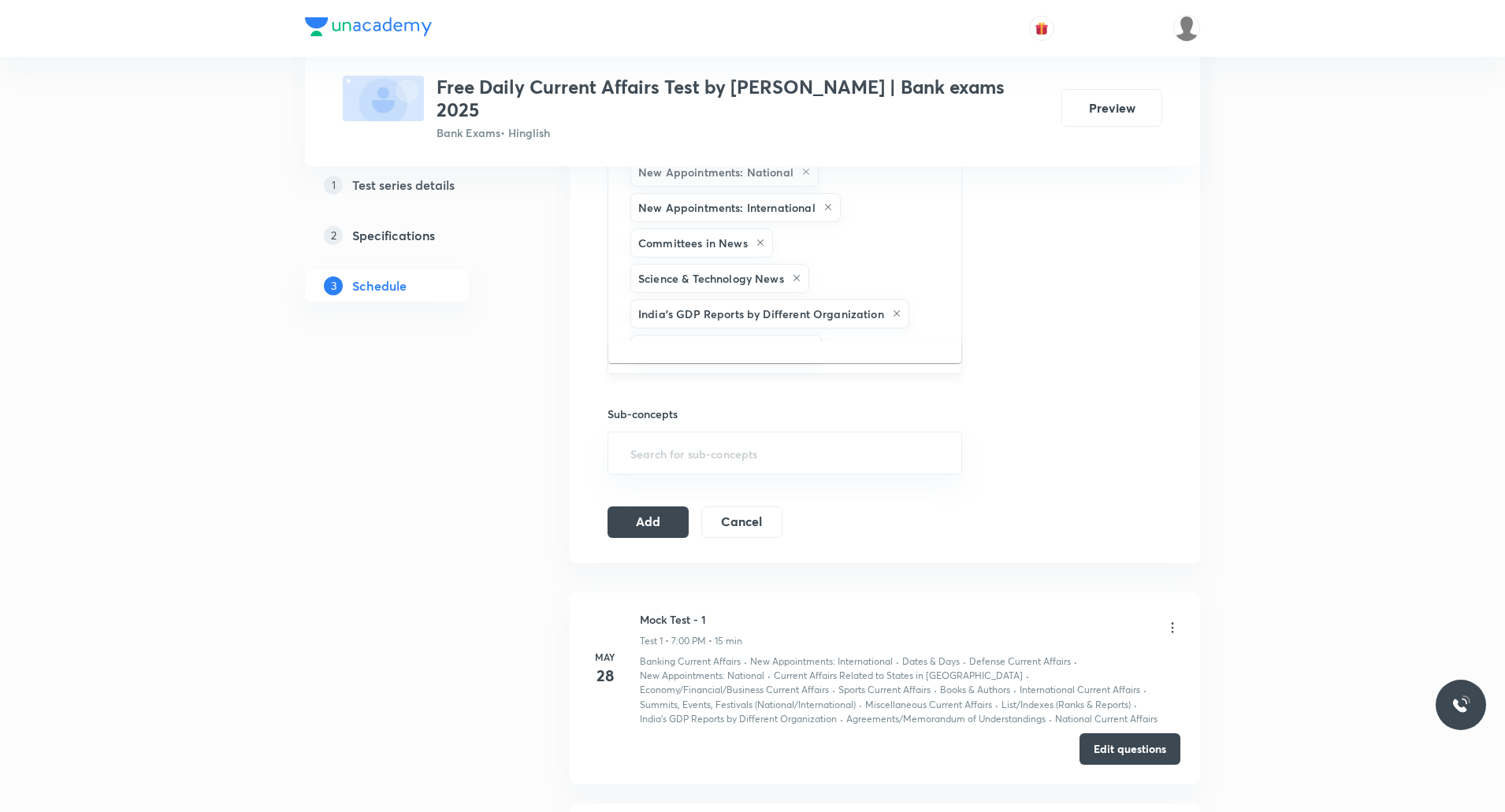
type input "su"
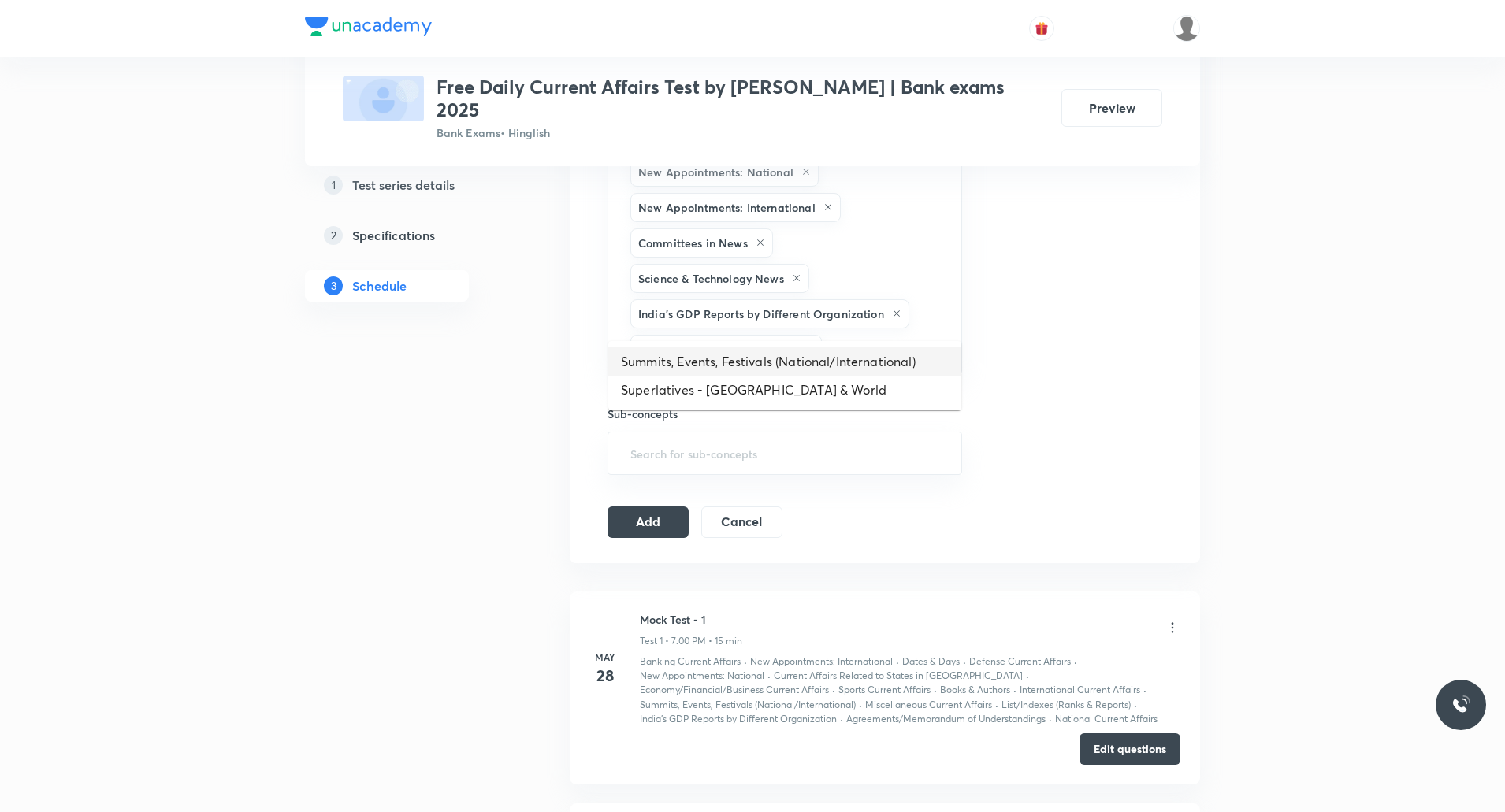
click at [815, 355] on li "Summits, Events, Festivals (National/International)" at bounding box center [785, 361] width 353 height 28
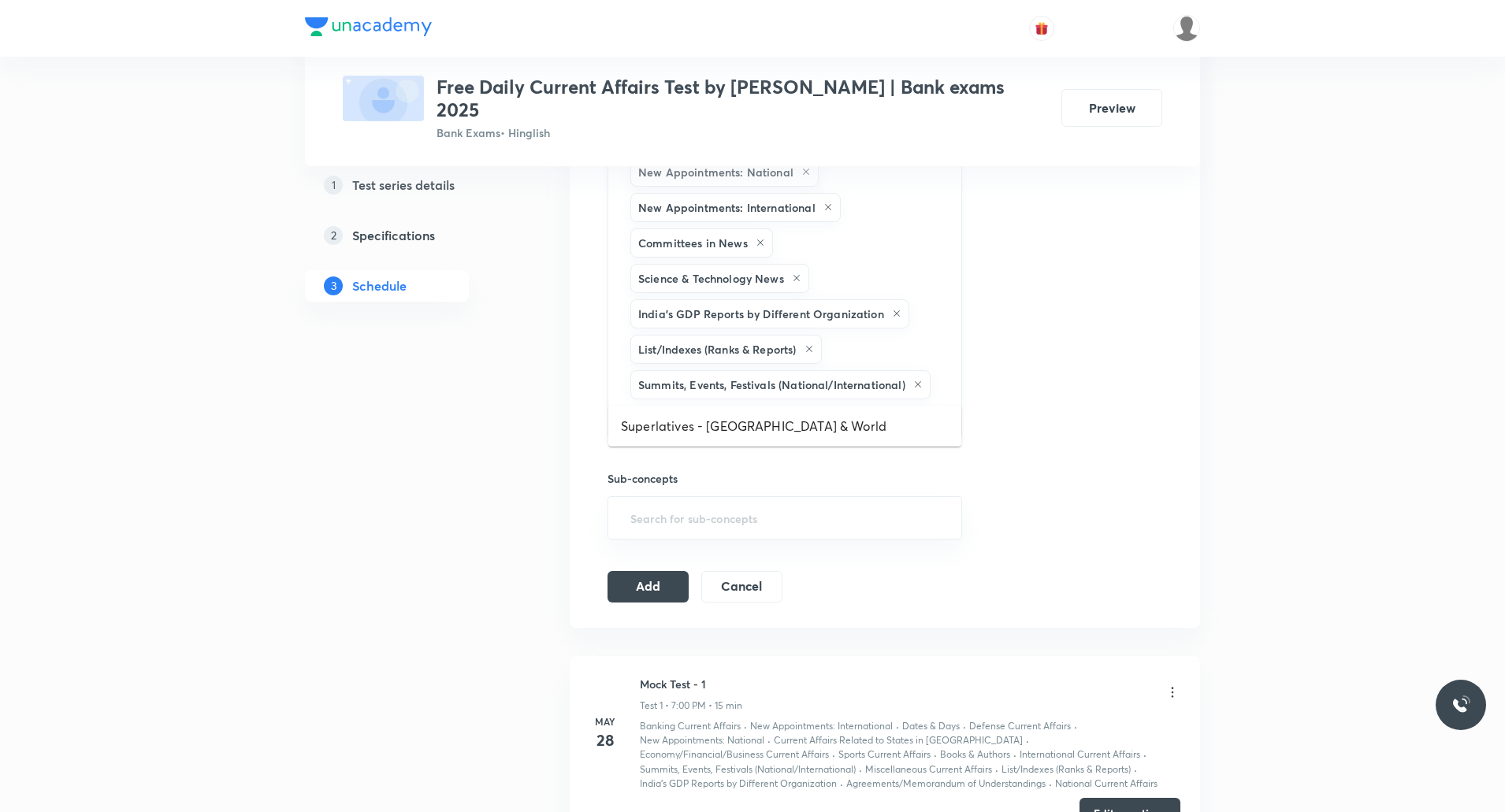
type input "ag"
click at [754, 416] on li "Agreements/Memorandum of Understandings" at bounding box center [785, 426] width 353 height 28
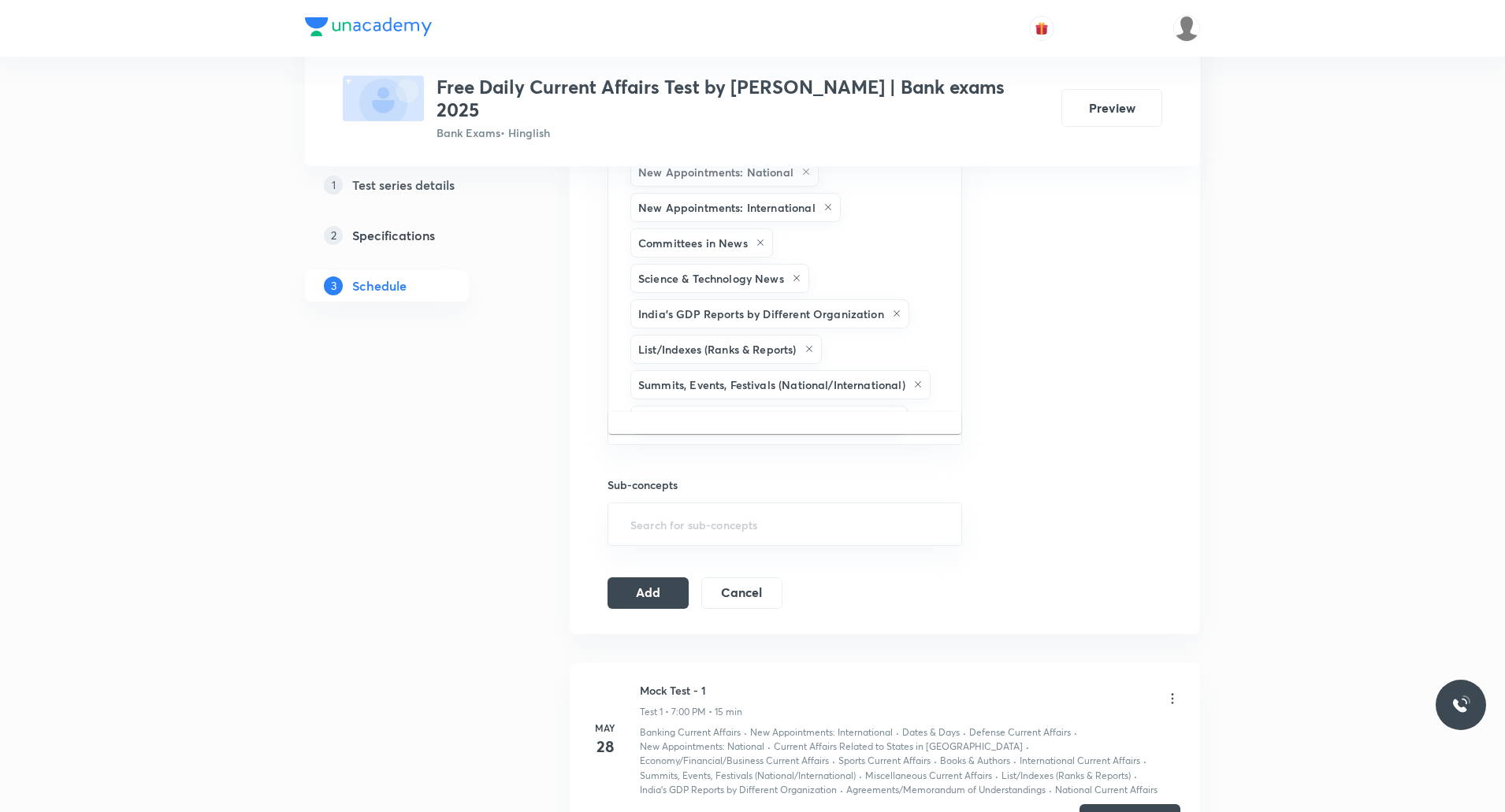
type input "re"
click at [755, 438] on li "Awards & Recognition" at bounding box center [785, 432] width 353 height 28
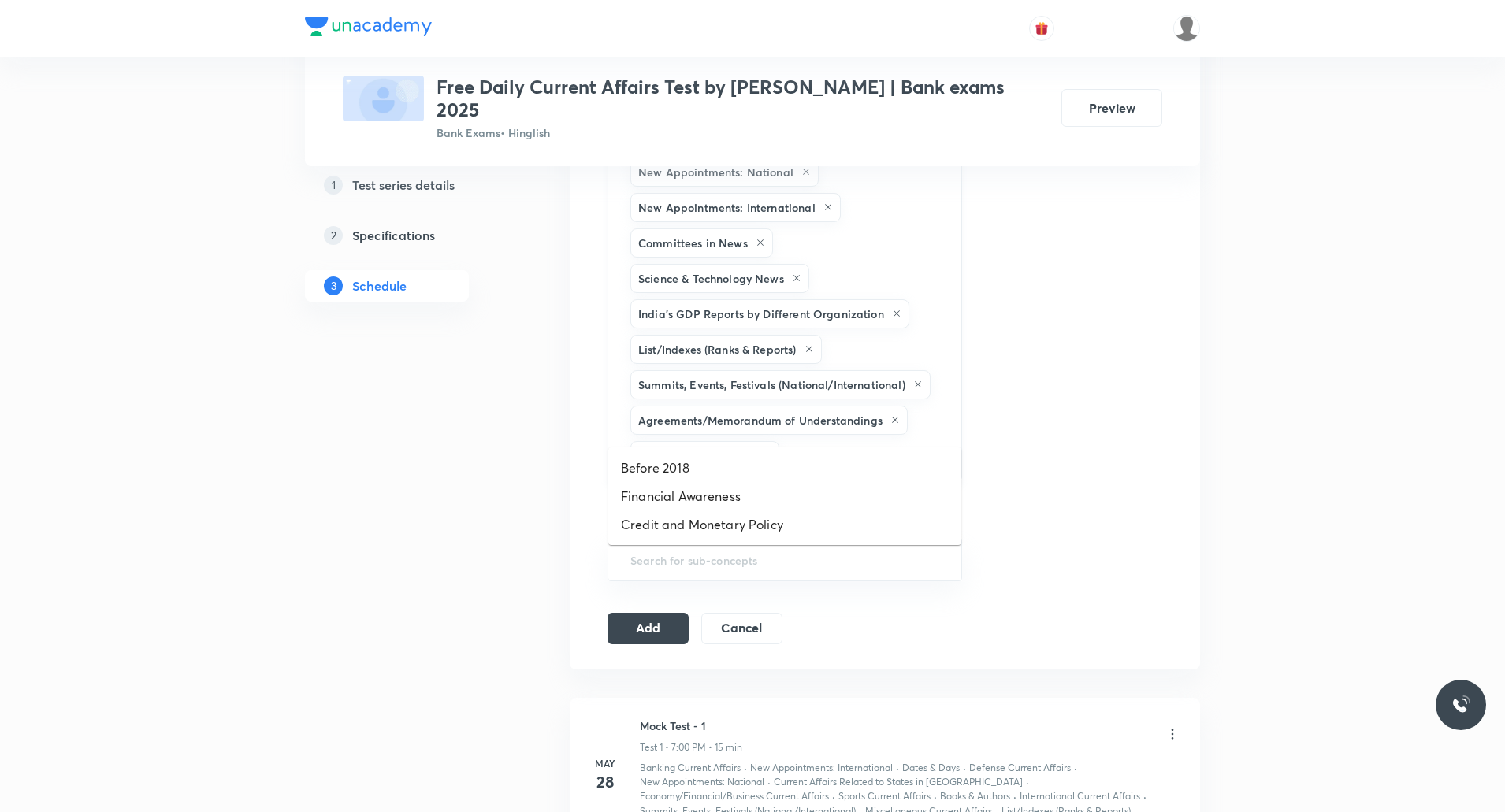
click at [873, 442] on input "text" at bounding box center [862, 456] width 160 height 29
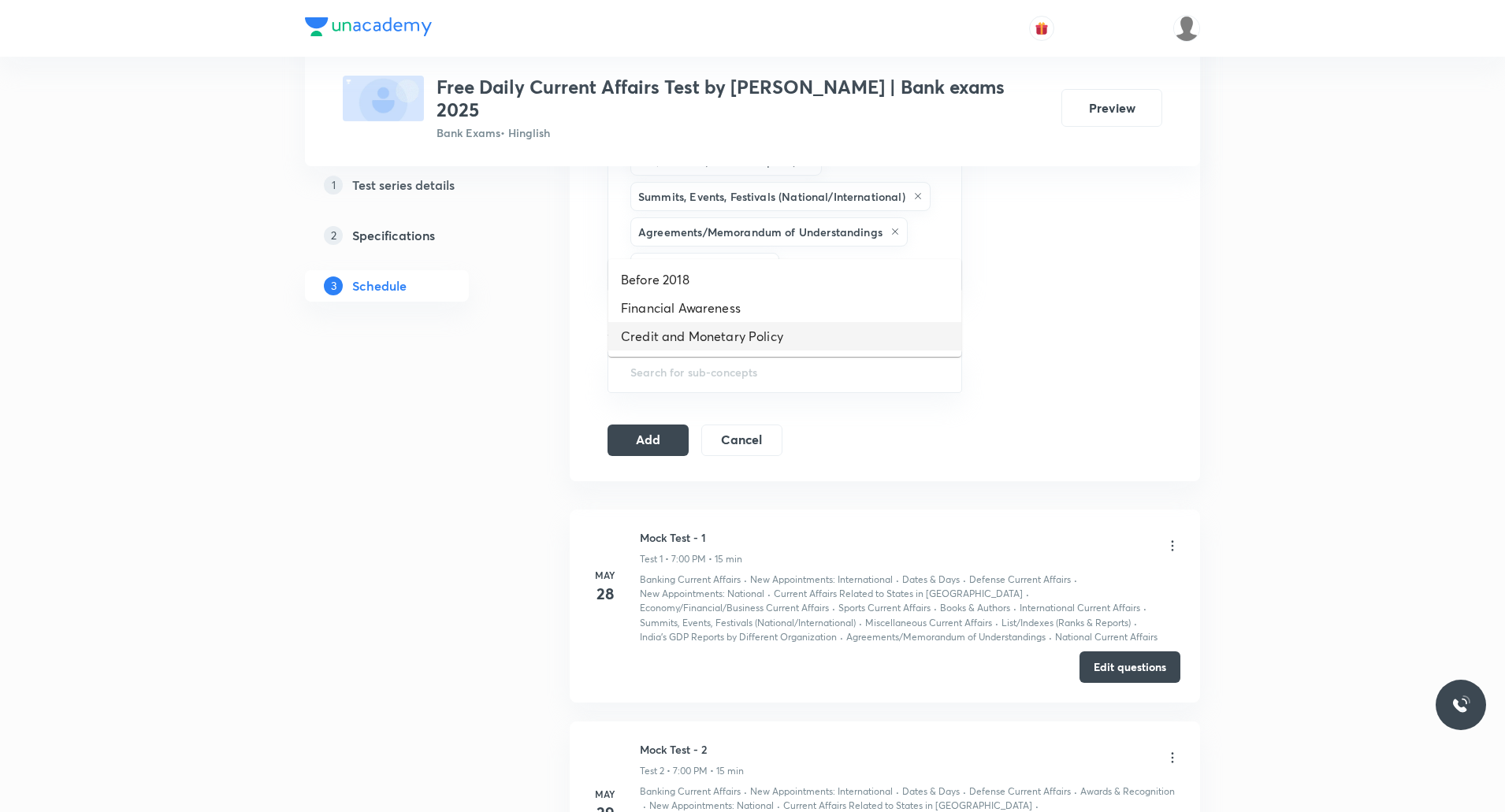
scroll to position [1126, 0]
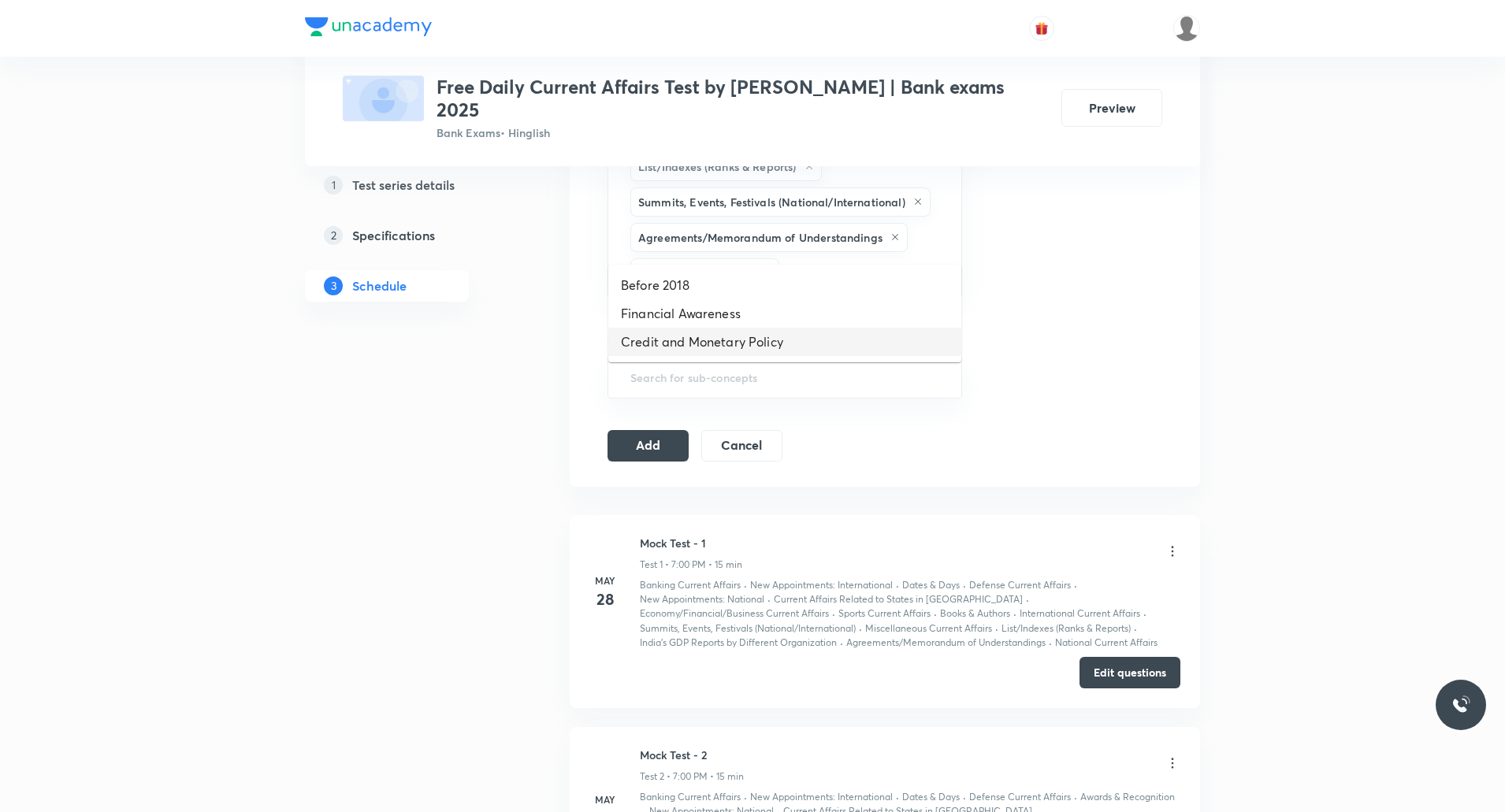
type input "r"
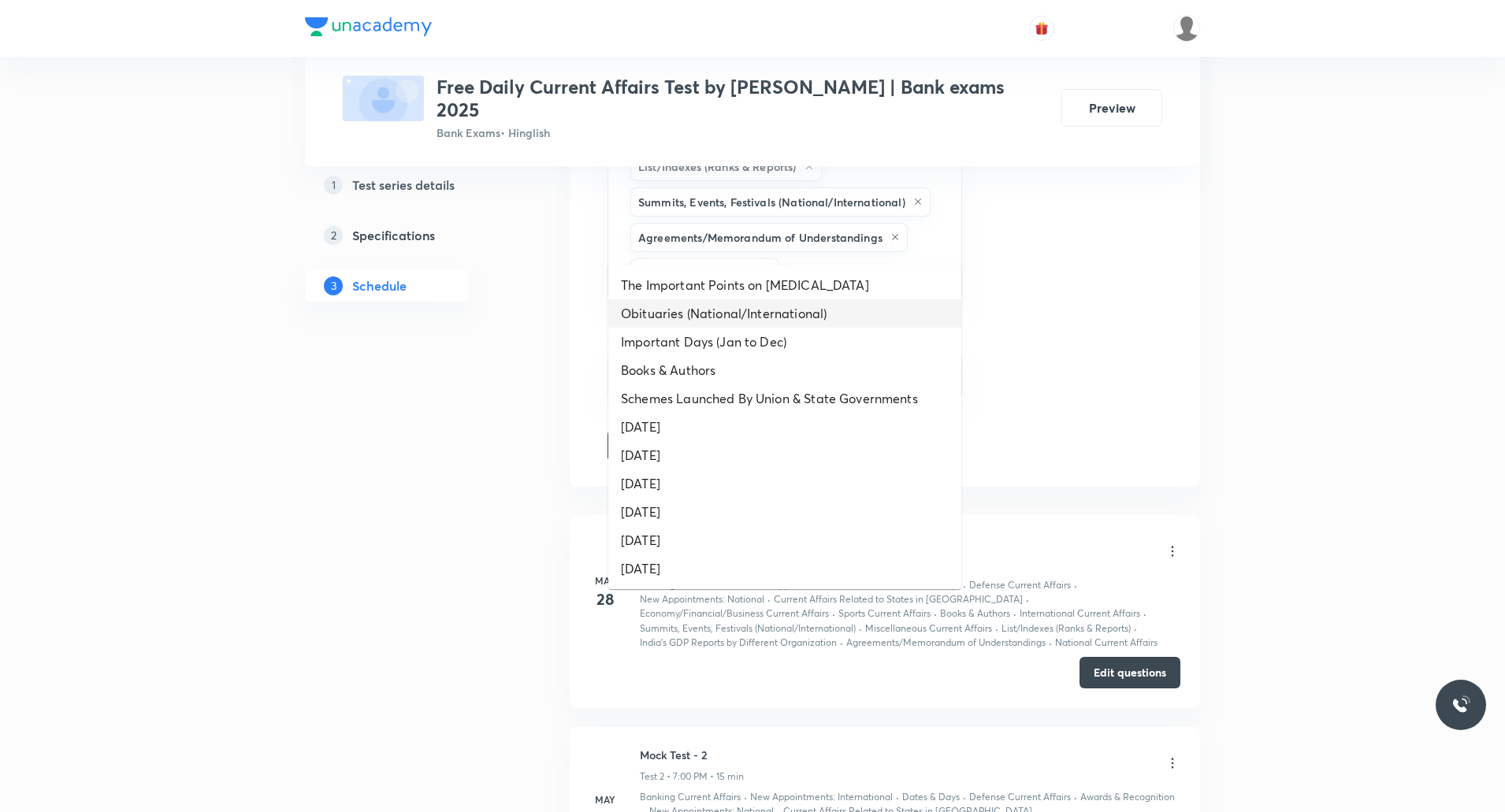
click at [757, 301] on li "Obituaries (National/International)" at bounding box center [785, 313] width 353 height 28
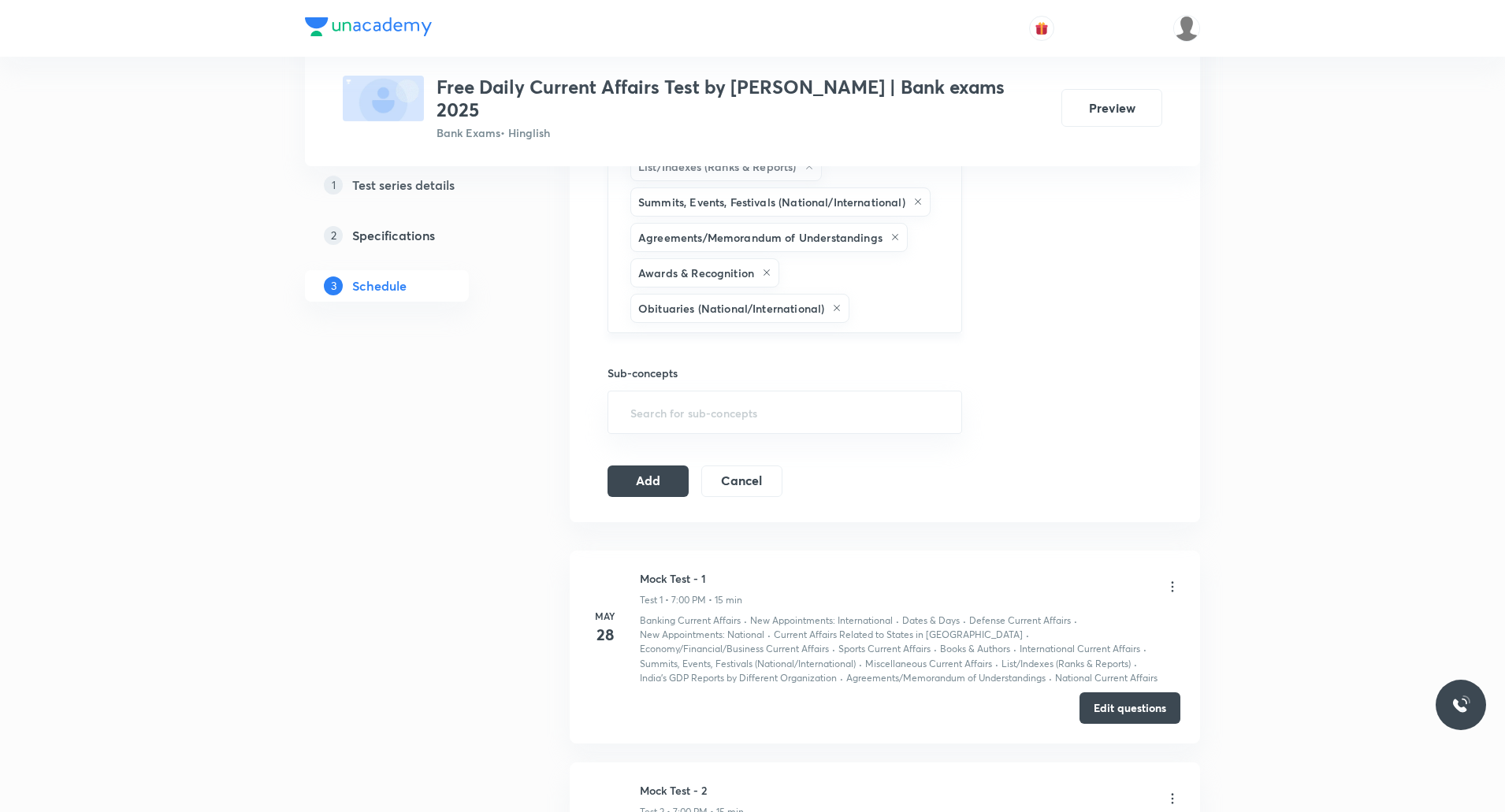
click at [897, 293] on input "text" at bounding box center [897, 308] width 90 height 29
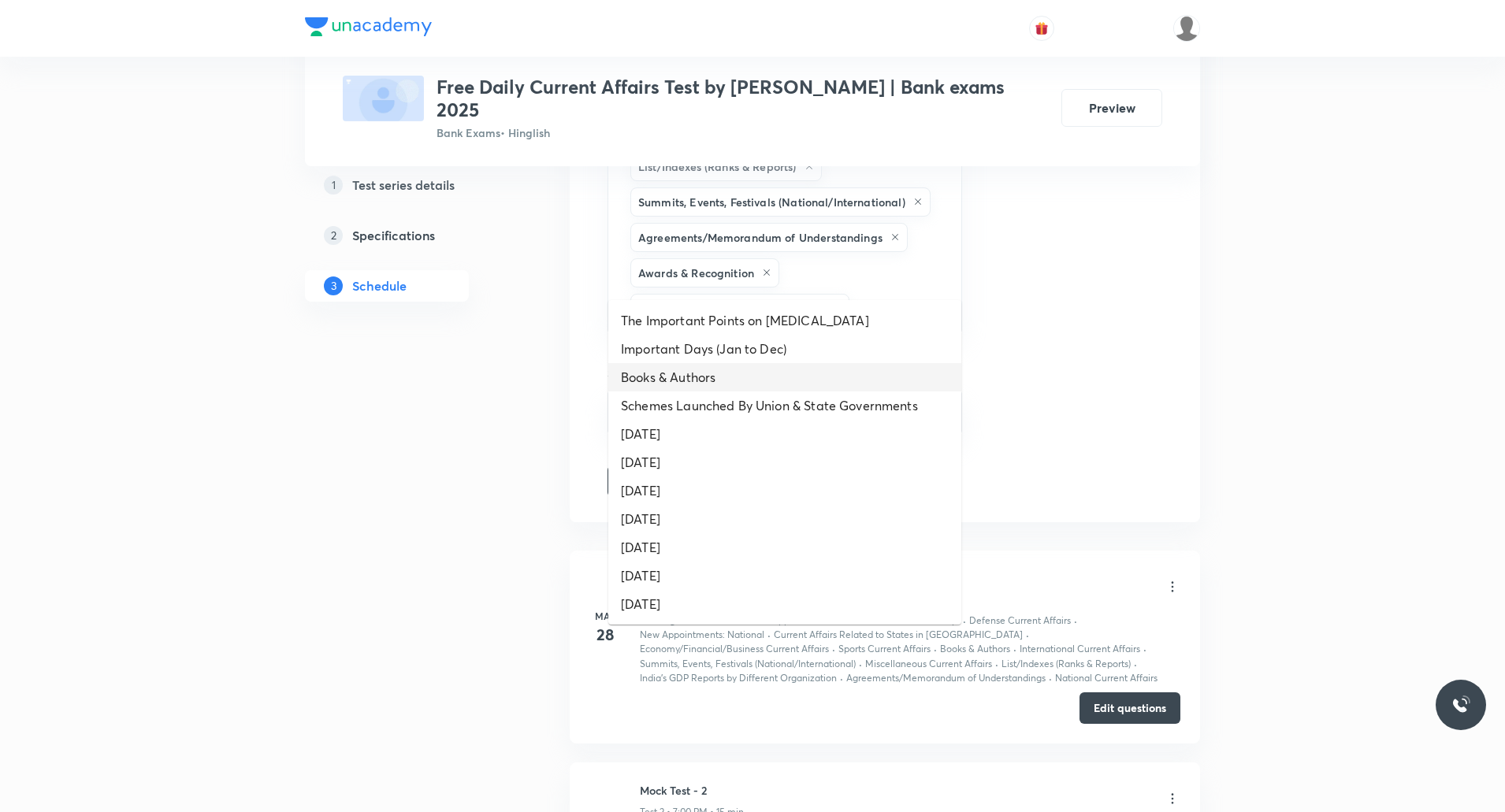
click at [741, 377] on li "Books & Authors" at bounding box center [785, 377] width 353 height 28
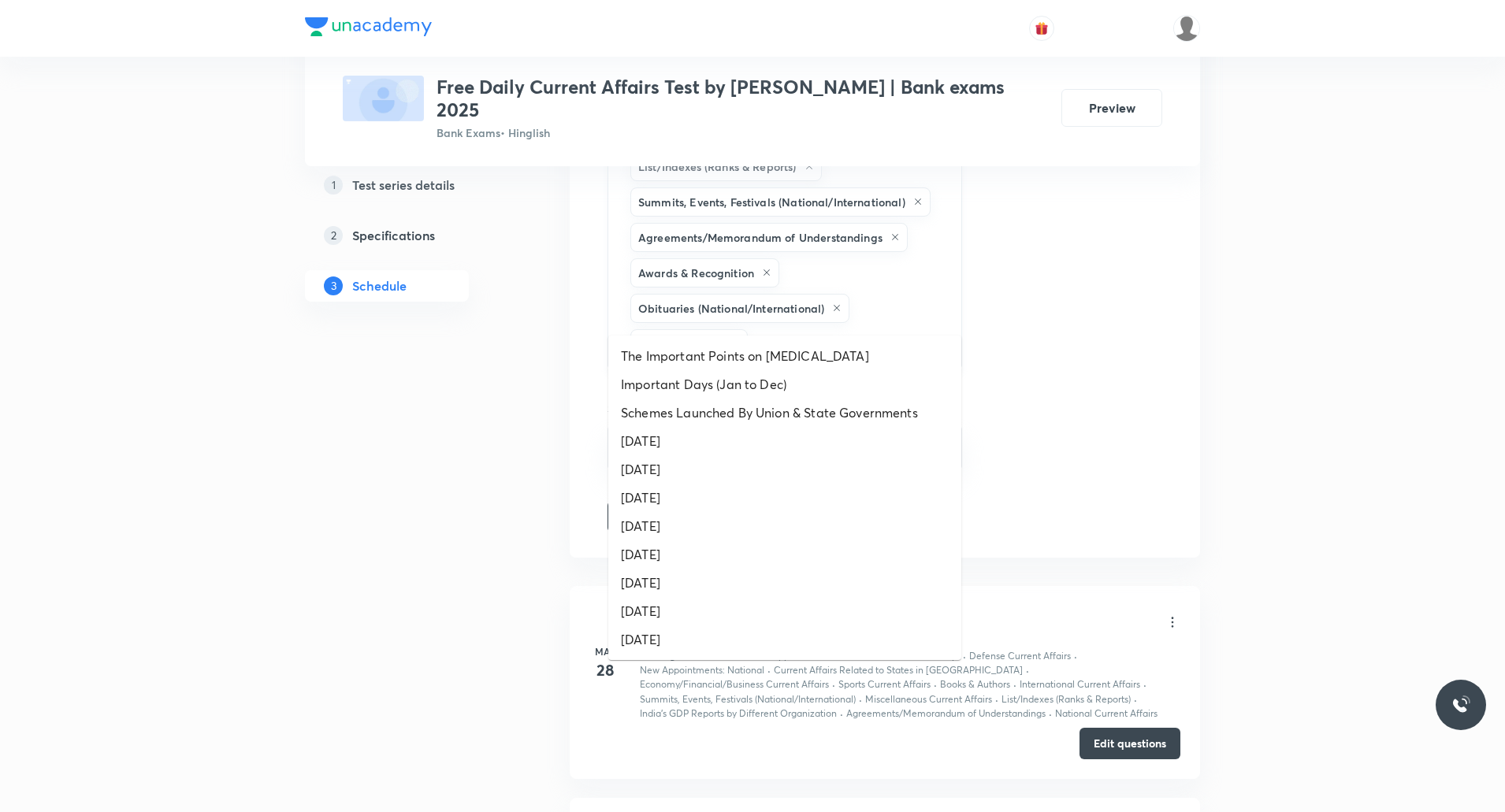
click at [877, 329] on input "text" at bounding box center [847, 344] width 191 height 29
click at [767, 405] on li "Schemes Launched By Union & State Governments" at bounding box center [785, 412] width 353 height 28
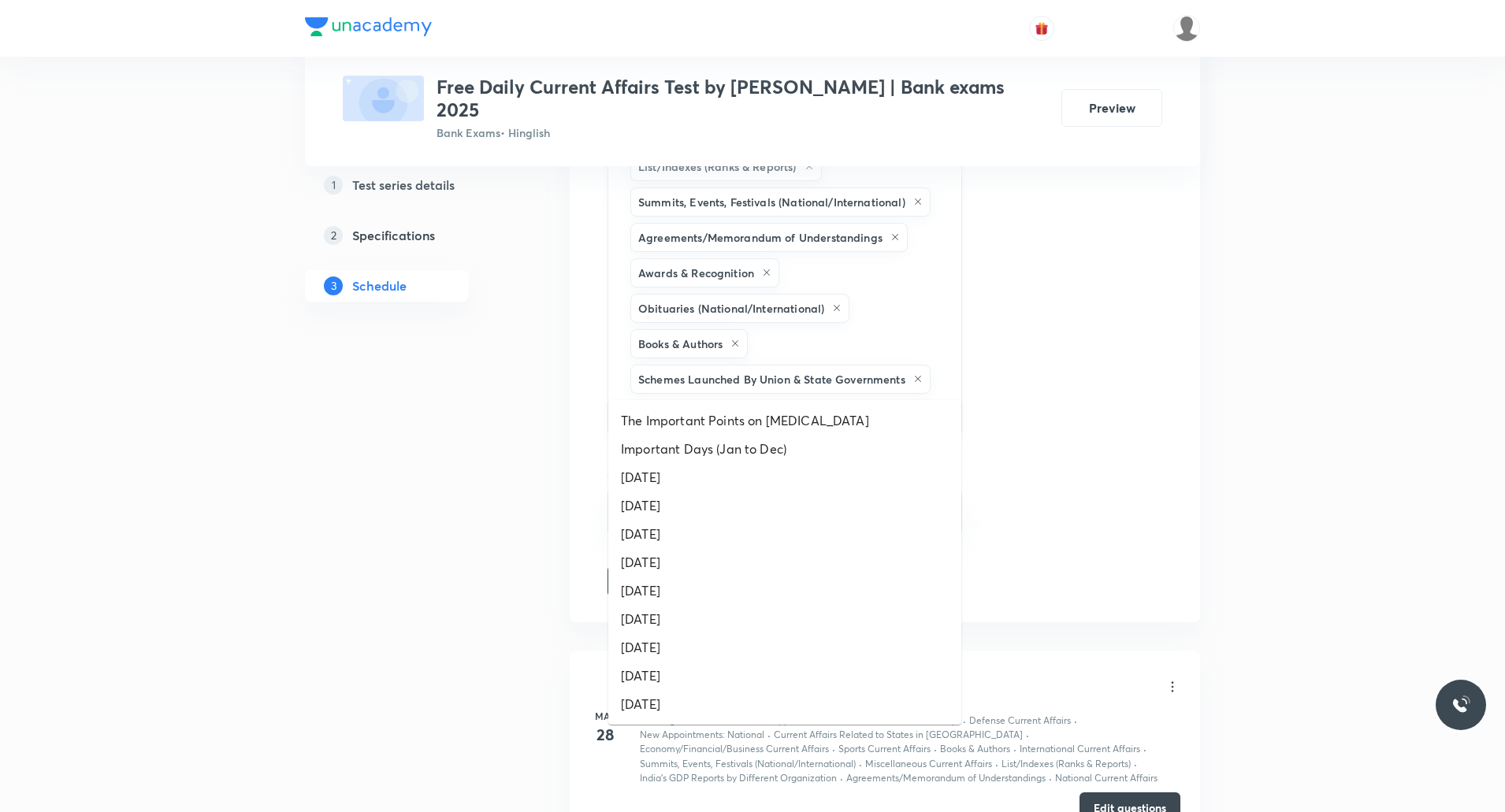
click at [781, 397] on input "text" at bounding box center [784, 411] width 315 height 29
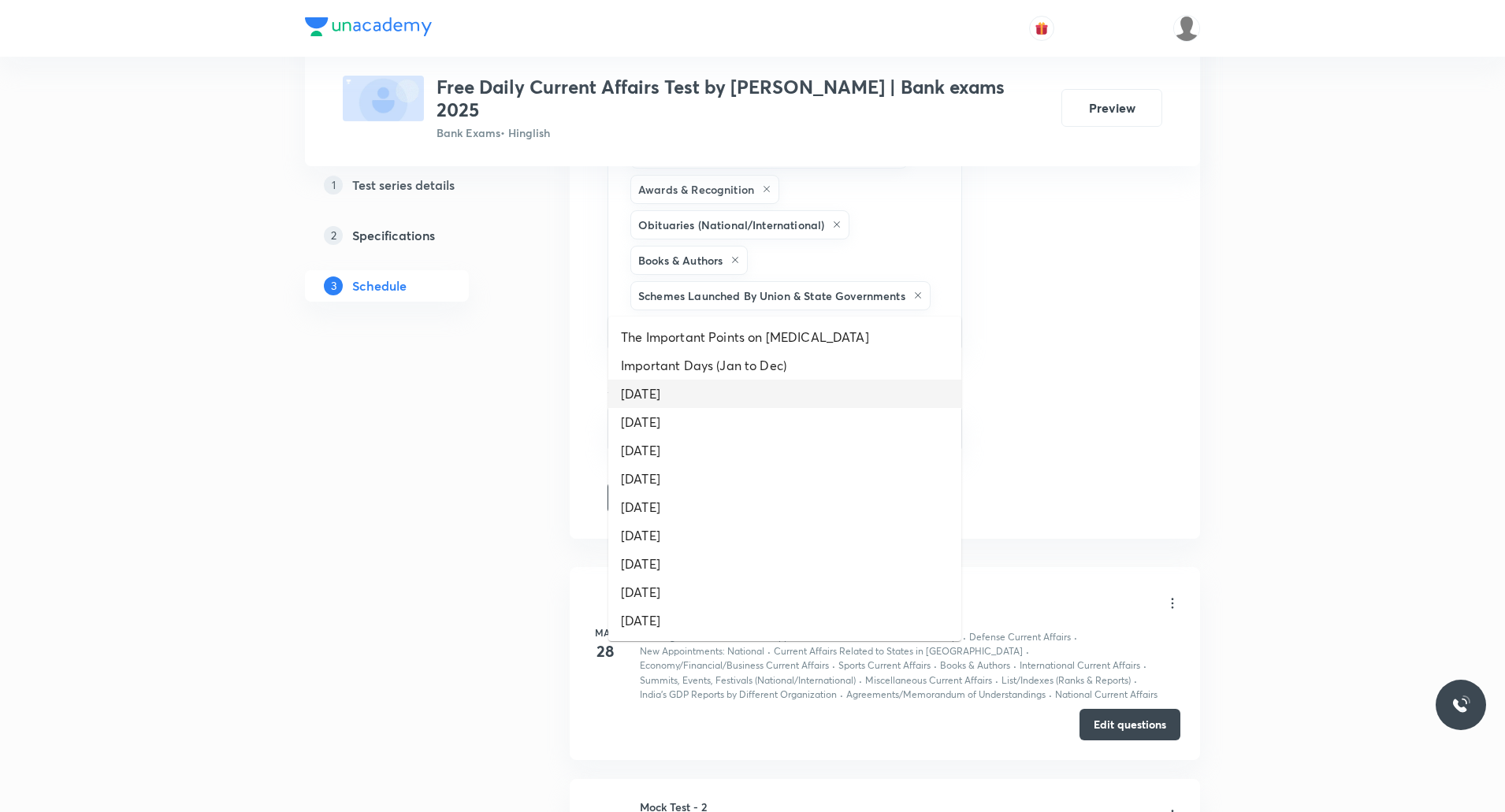
scroll to position [1197, 0]
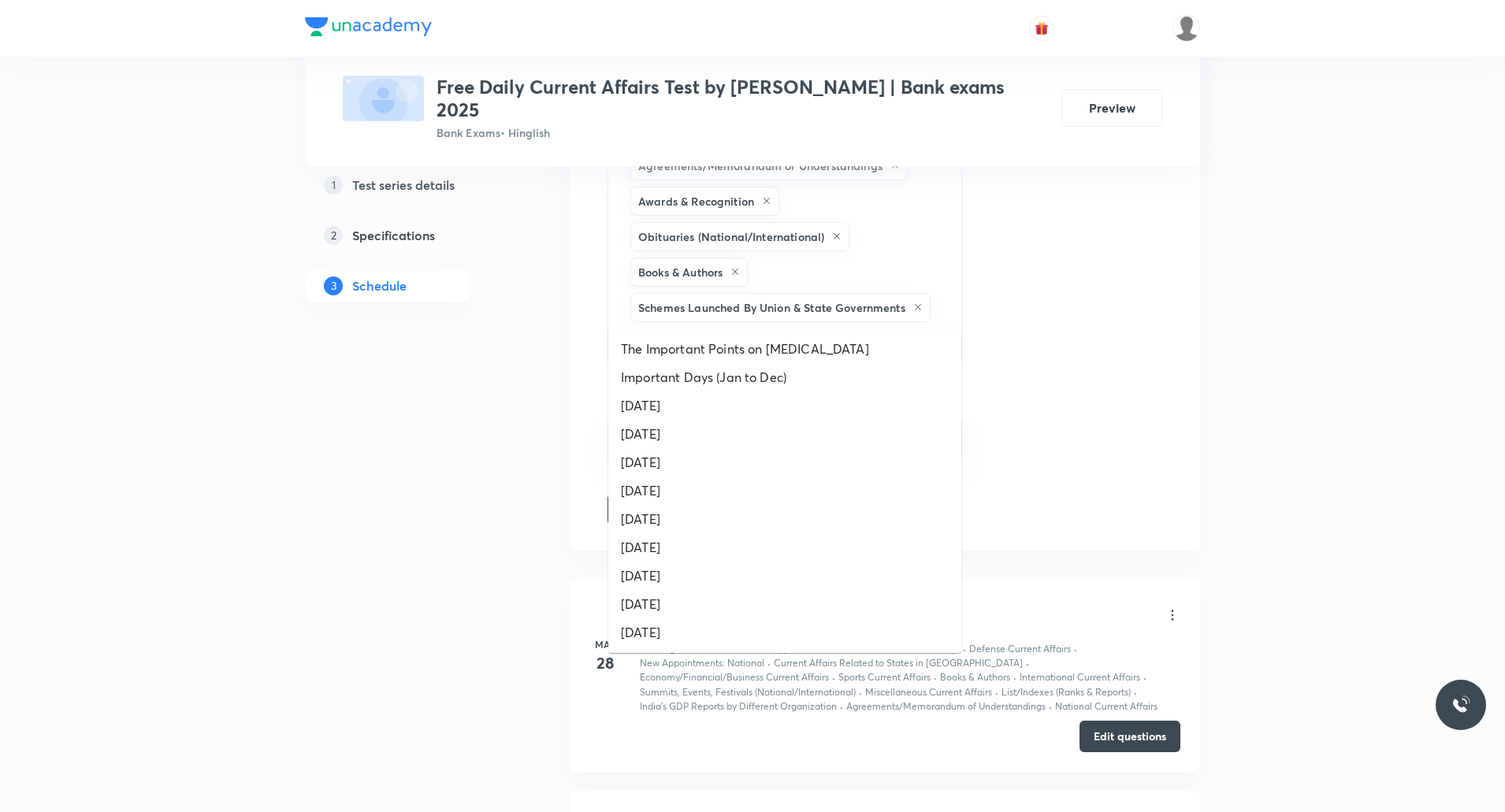
type input "da"
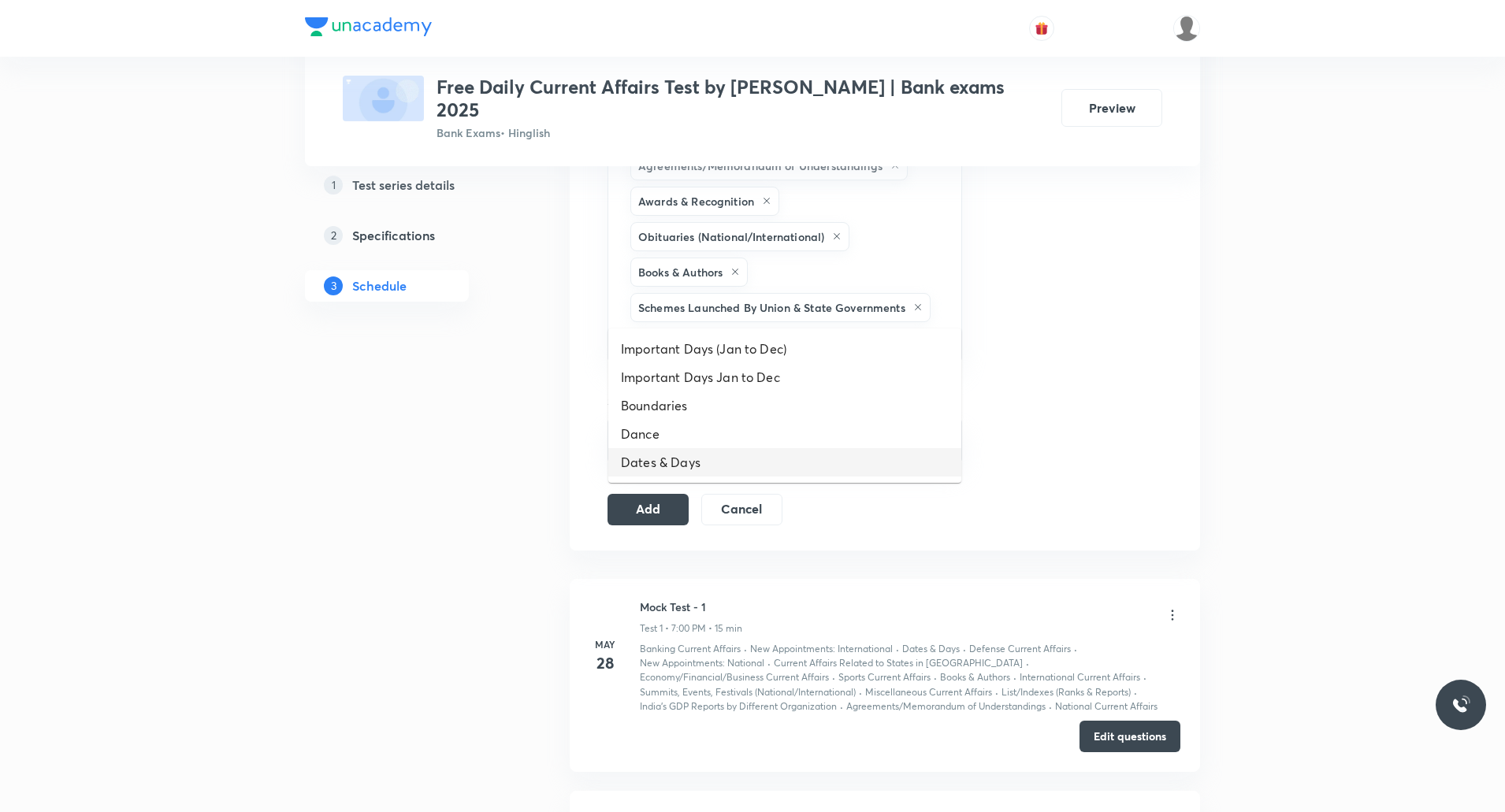
click at [689, 457] on li "Dates & Days" at bounding box center [785, 462] width 353 height 28
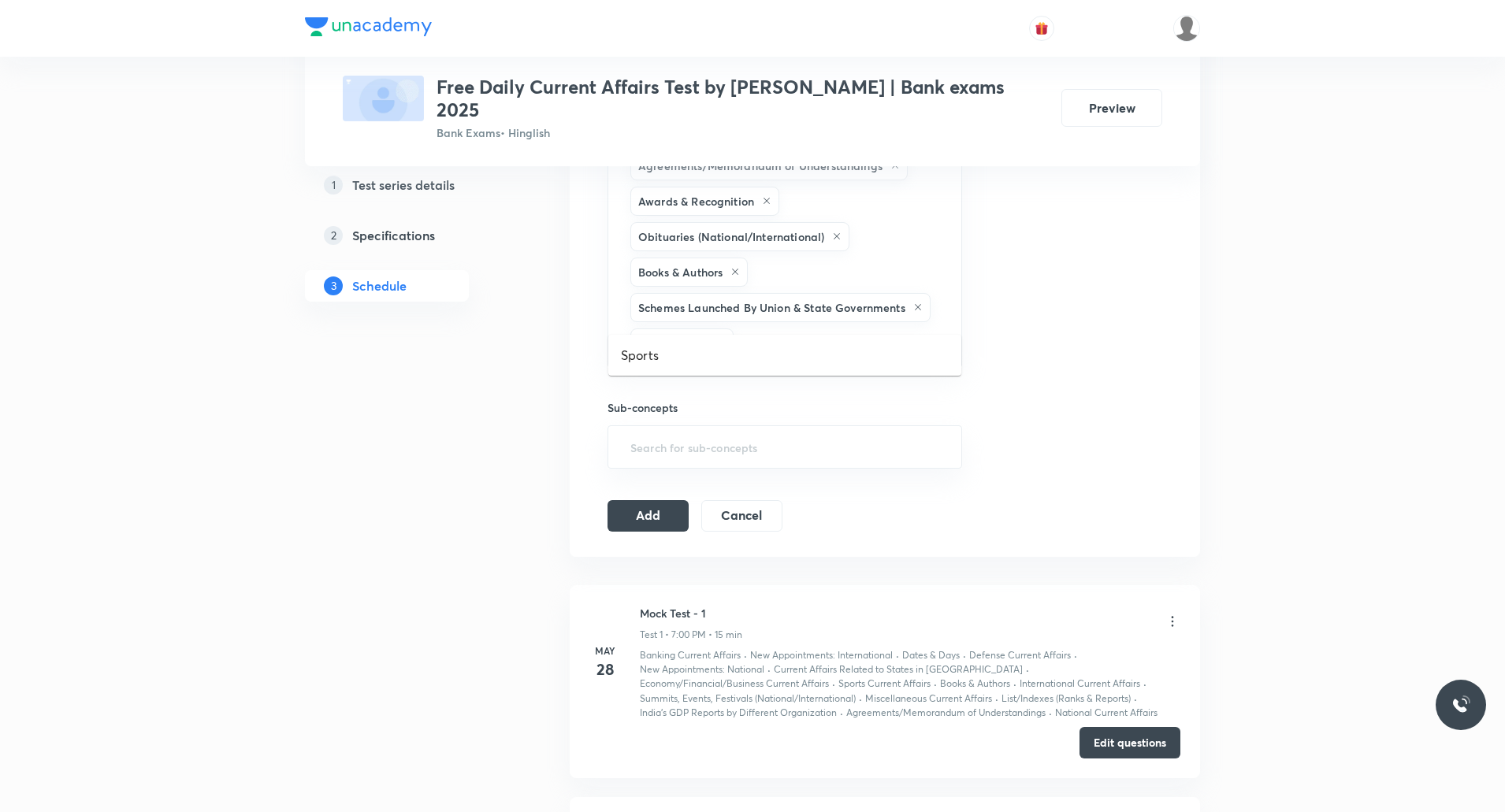
type input "s"
type input "d"
click at [631, 499] on button "Add" at bounding box center [648, 515] width 81 height 31
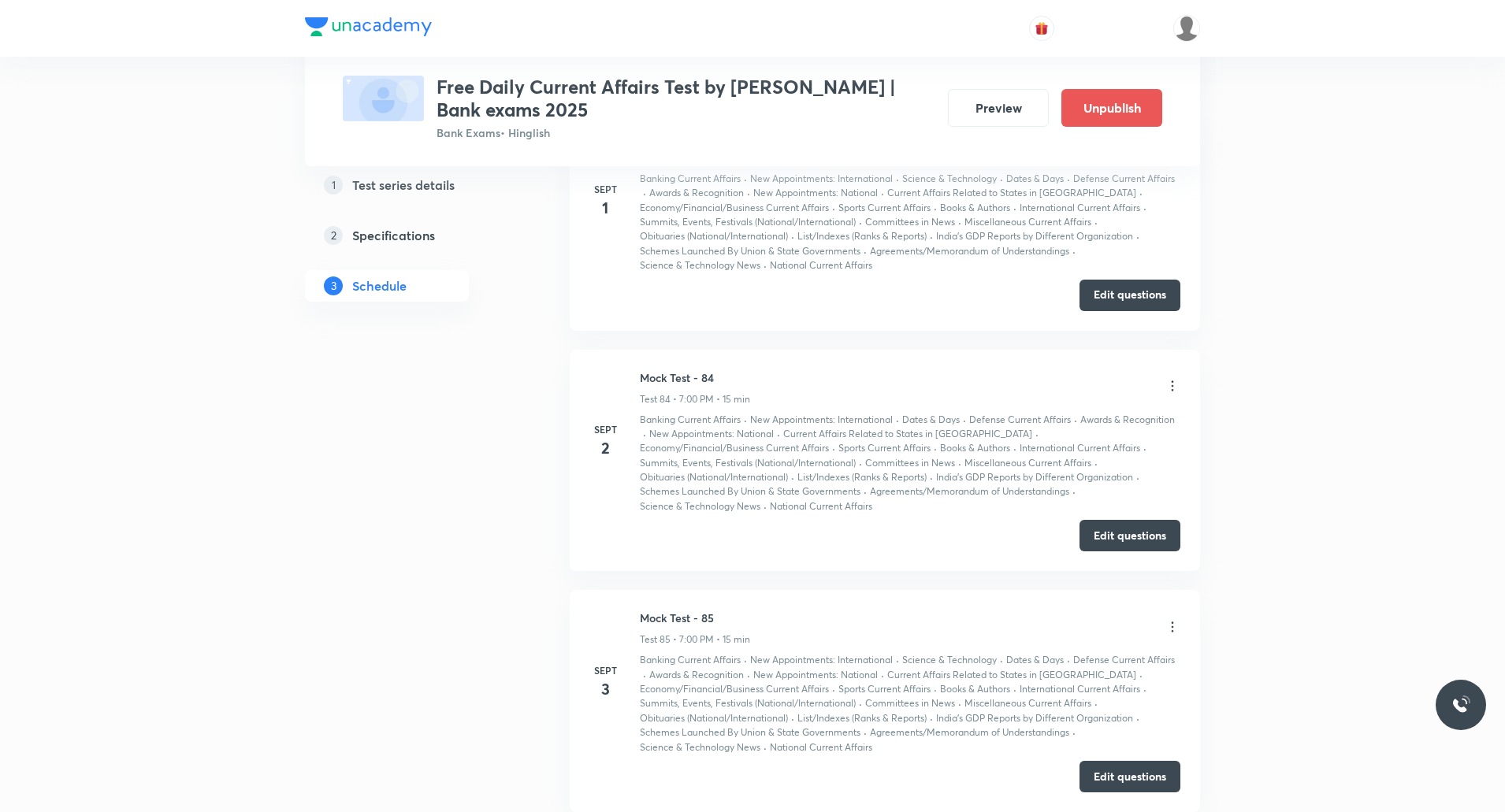
scroll to position [19664, 0]
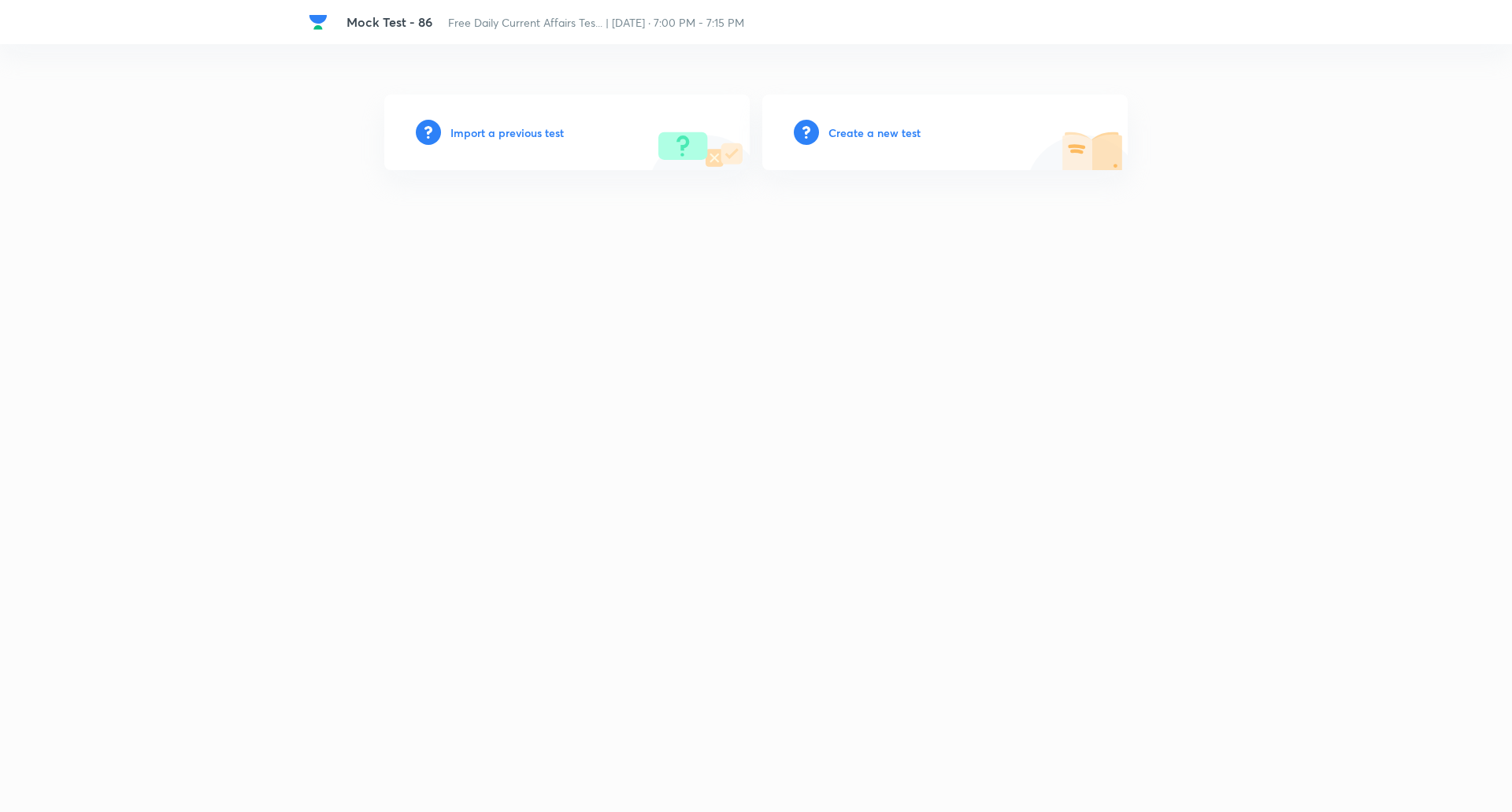
click at [887, 136] on h6 "Create a new test" at bounding box center [874, 133] width 93 height 17
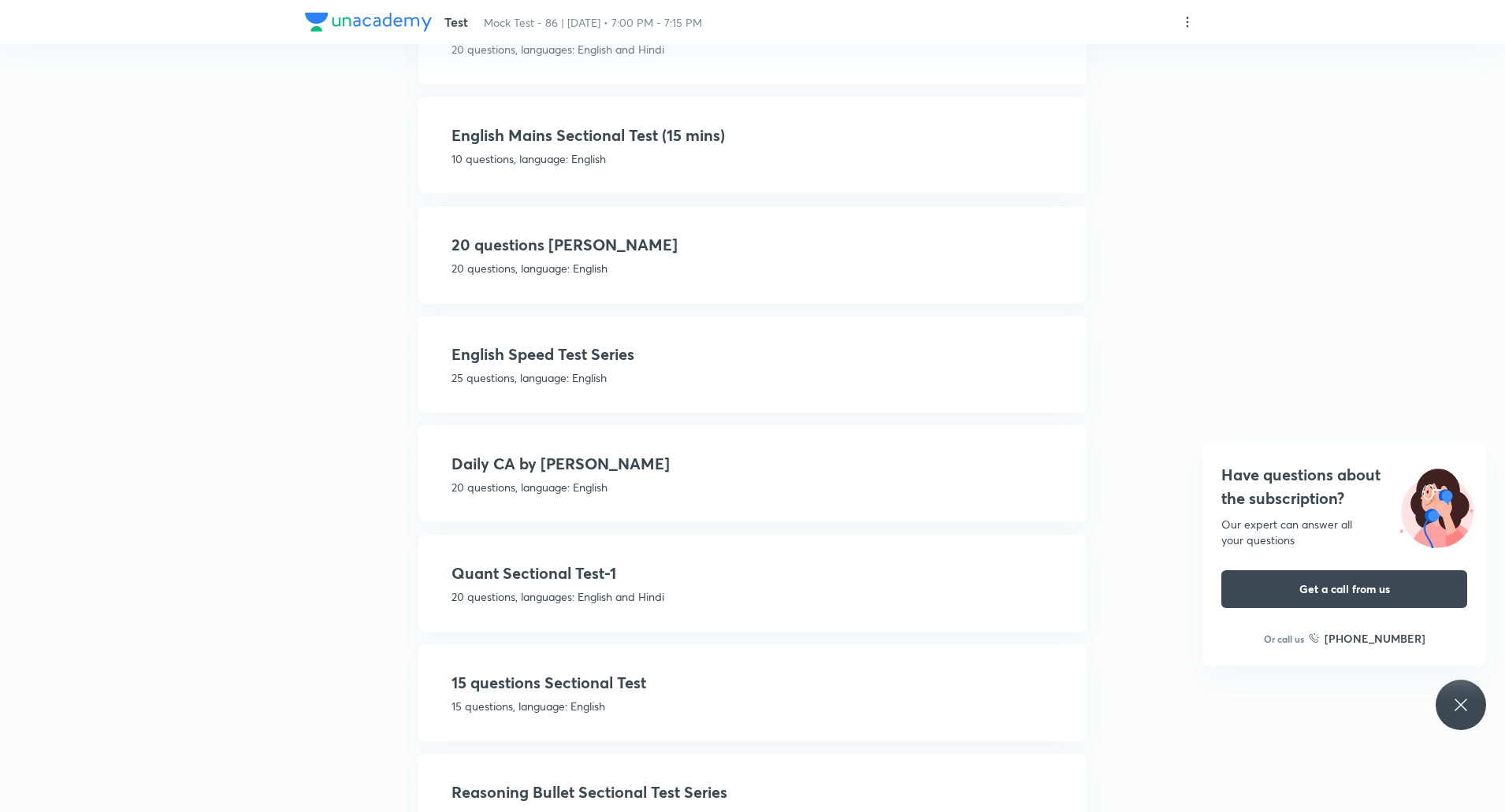
scroll to position [249, 0]
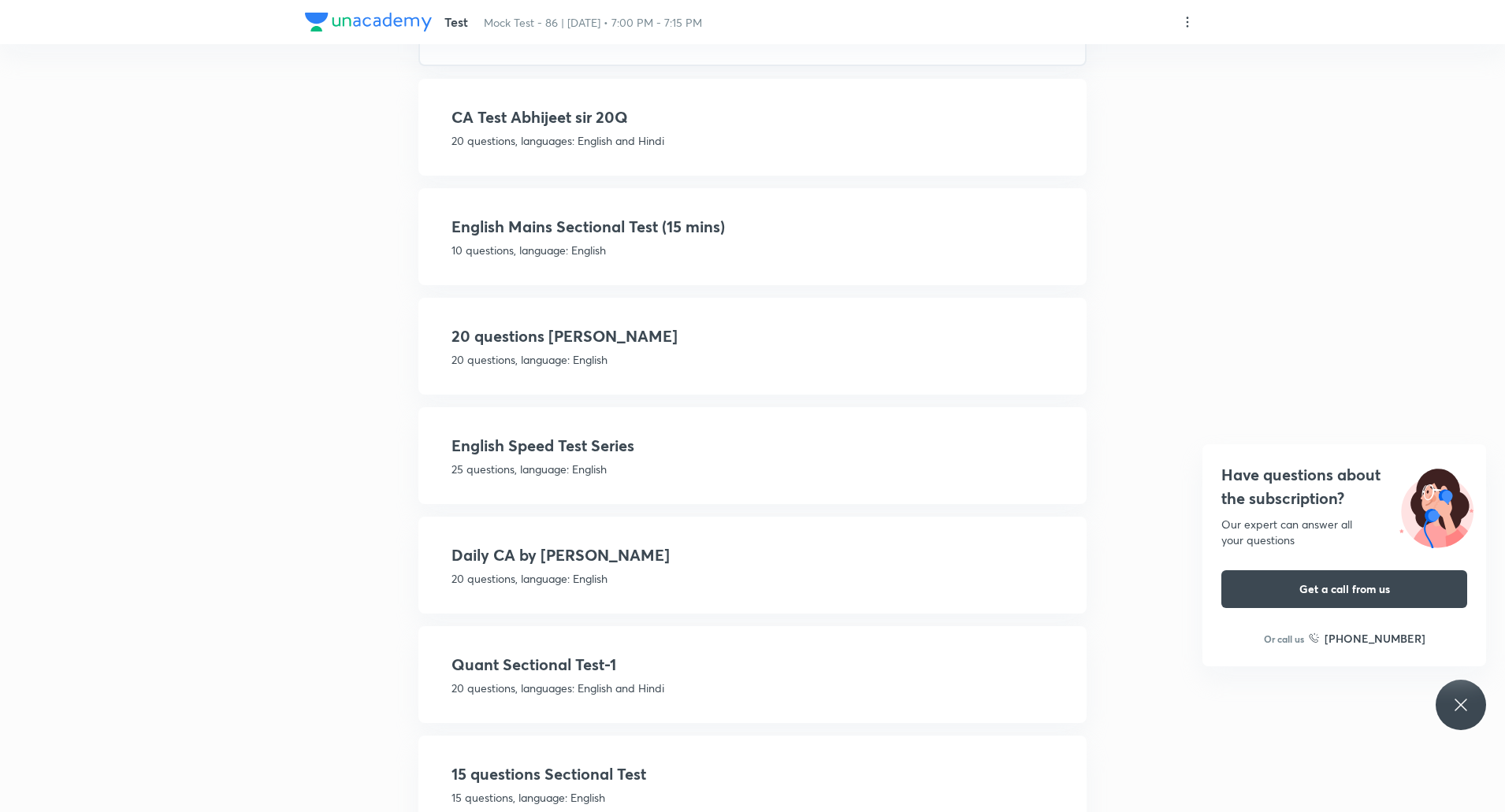
click at [573, 563] on h4 "Daily CA by [PERSON_NAME]" at bounding box center [752, 556] width 602 height 23
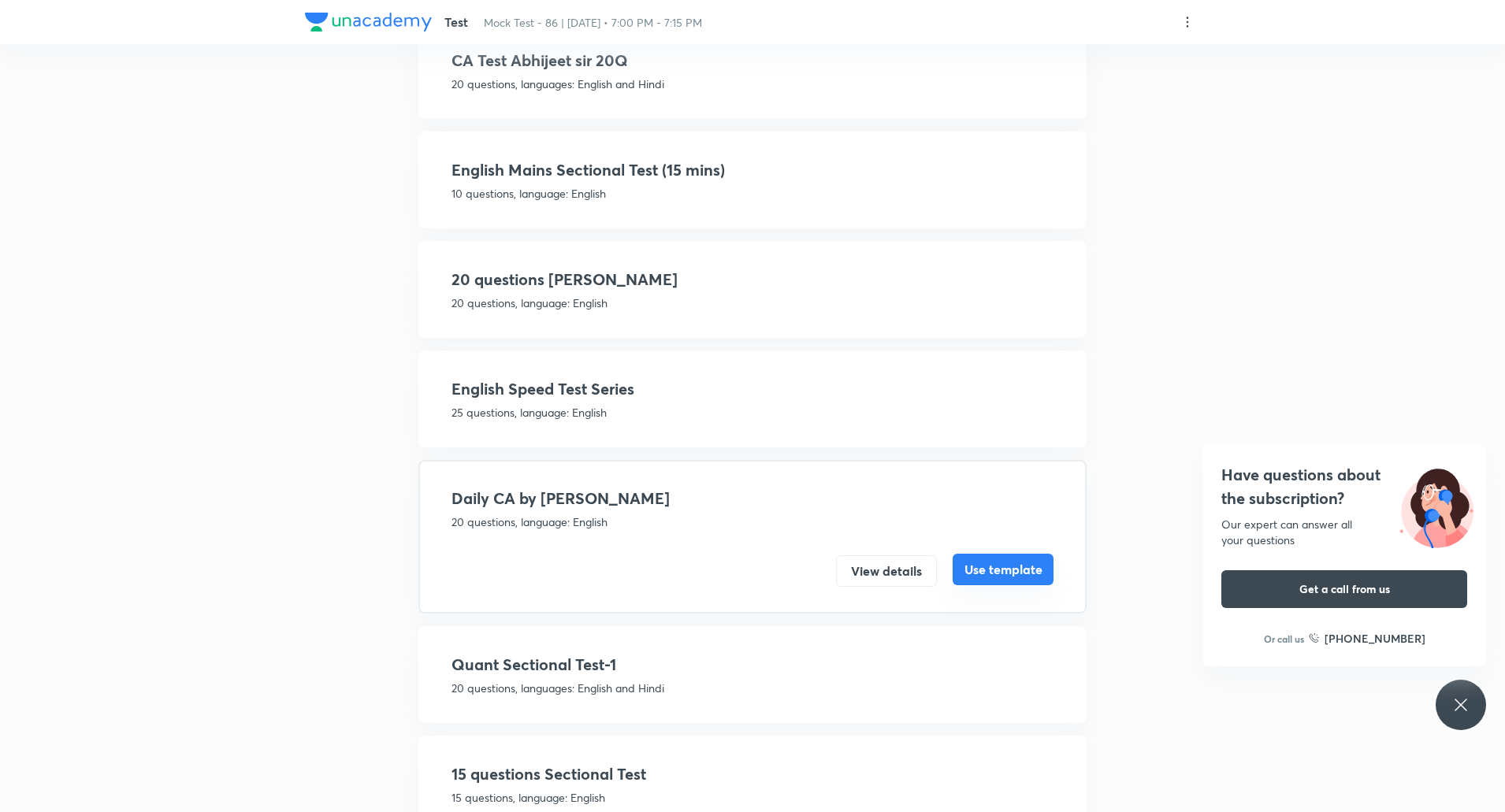
click at [1000, 572] on button "Use template" at bounding box center [1003, 569] width 100 height 31
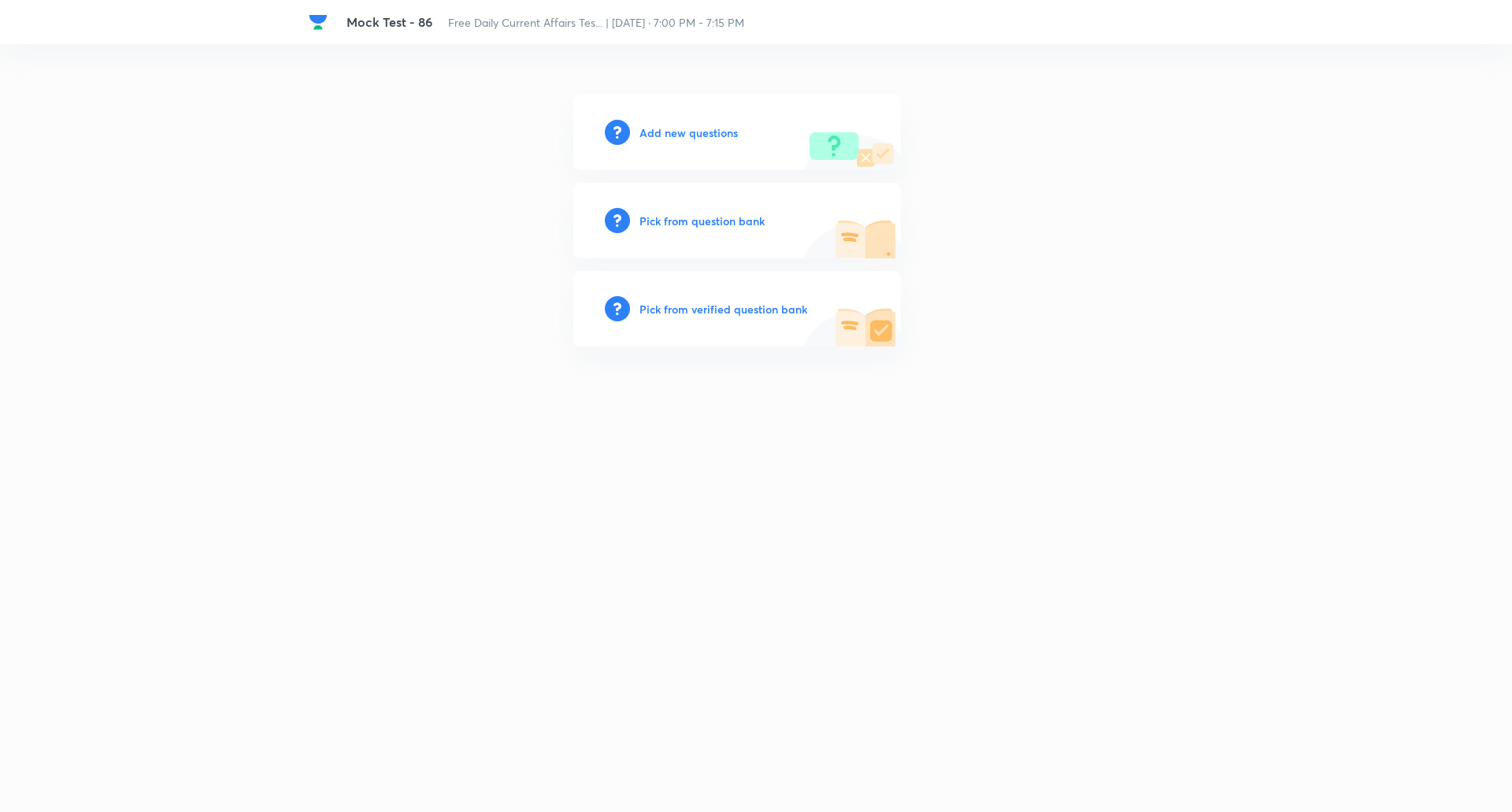
click at [686, 129] on h6 "Add new questions" at bounding box center [688, 133] width 98 height 17
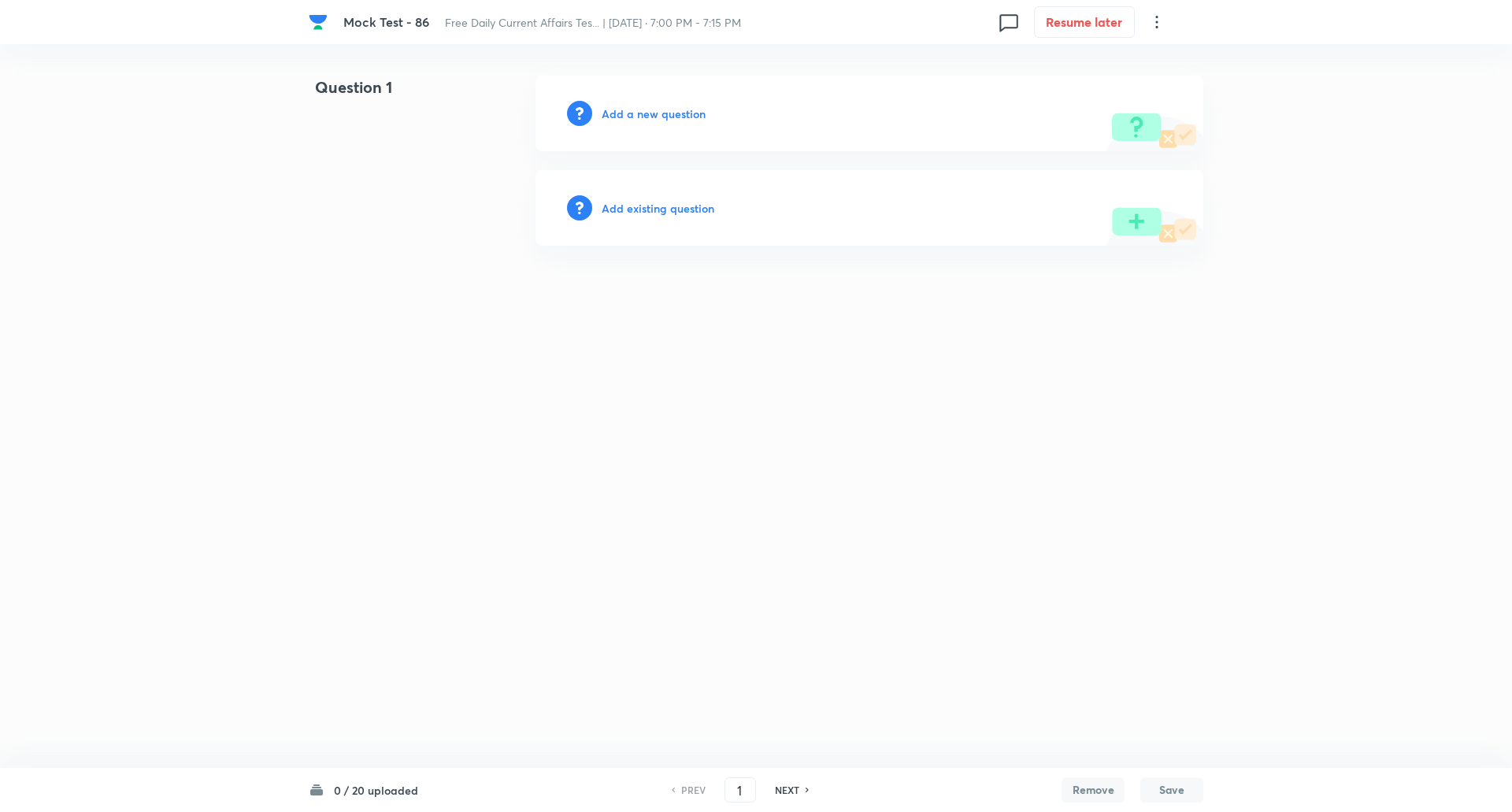
click at [646, 121] on h6 "Add a new question" at bounding box center [653, 113] width 104 height 17
click at [646, 121] on h6 "Choose a question type" at bounding box center [662, 113] width 121 height 17
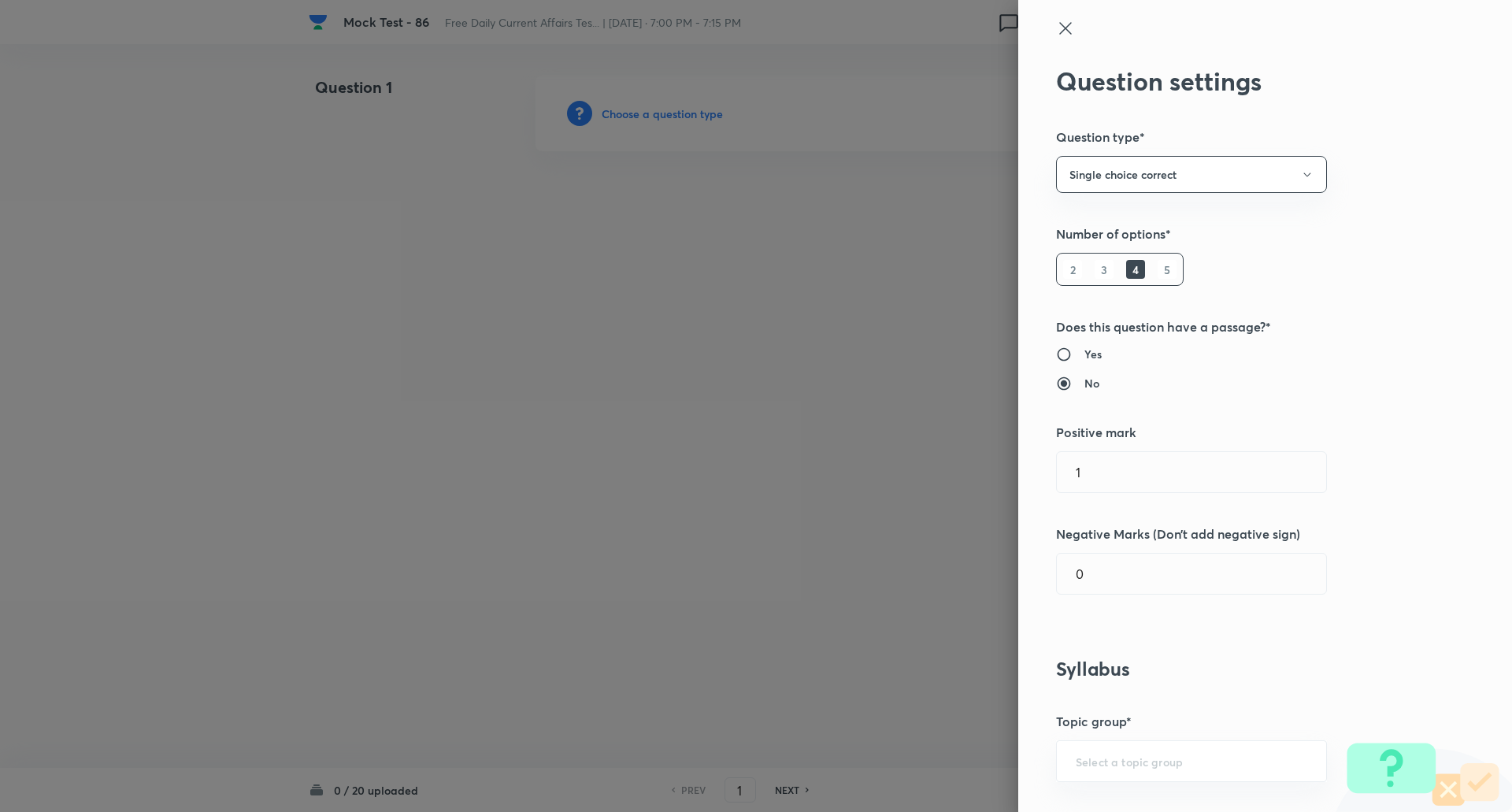
click at [1160, 276] on h6 "5" at bounding box center [1166, 269] width 19 height 19
click at [1118, 573] on input "0" at bounding box center [1191, 573] width 269 height 40
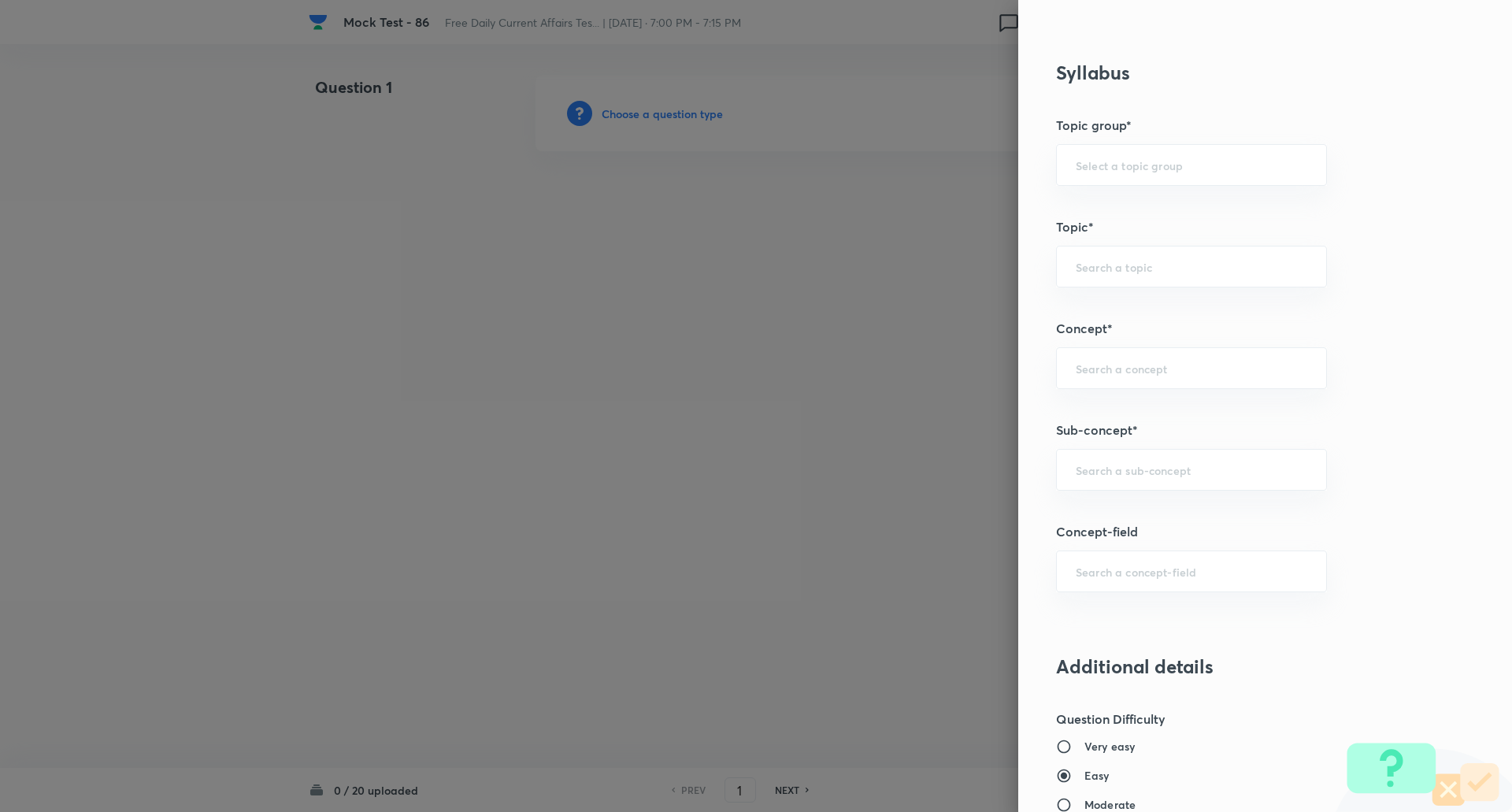
scroll to position [598, 0]
type input "0.25"
click at [1105, 467] on input "text" at bounding box center [1191, 469] width 232 height 15
click at [1108, 466] on input "text" at bounding box center [1191, 469] width 232 height 15
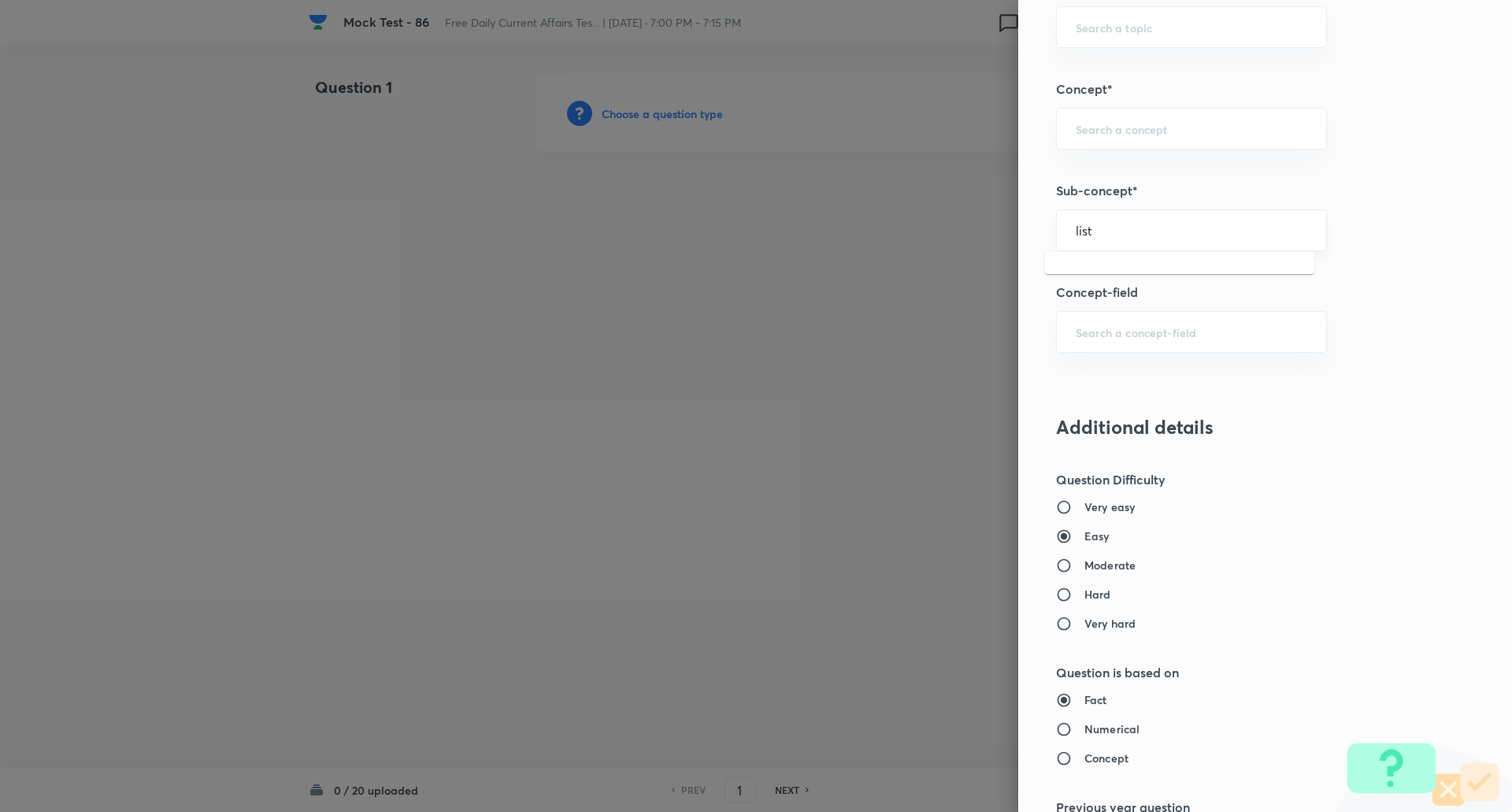
scroll to position [838, 0]
click at [1127, 228] on input "list" at bounding box center [1191, 227] width 232 height 15
click at [1125, 295] on li "List/Indexes (Ranks & Reports)" at bounding box center [1179, 300] width 269 height 28
type input "List/Indexes (Ranks & Reports)"
type input "Awareness"
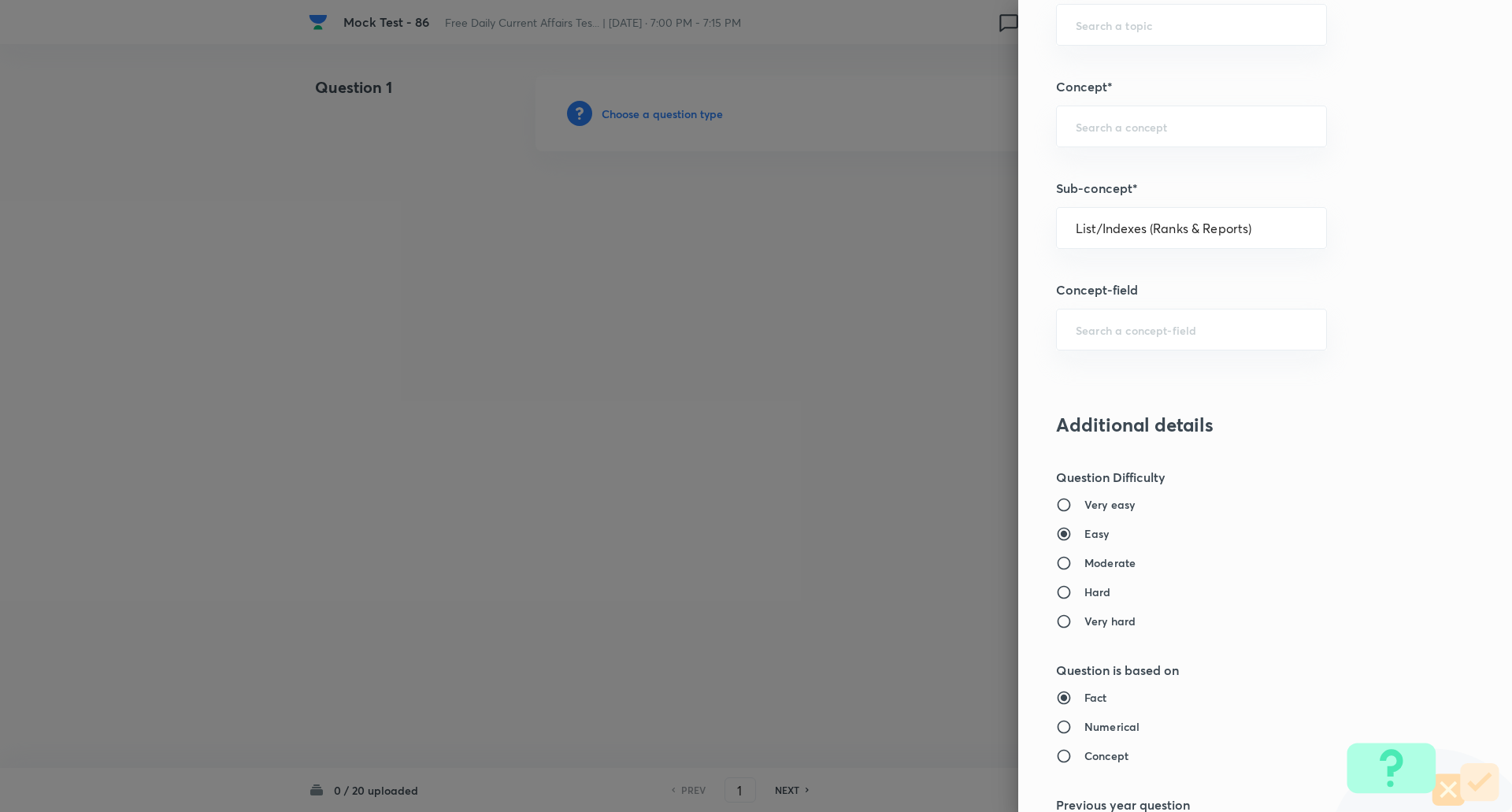
type input "Current Affairs"
type input "List/Indexes (Ranks & Reports)"
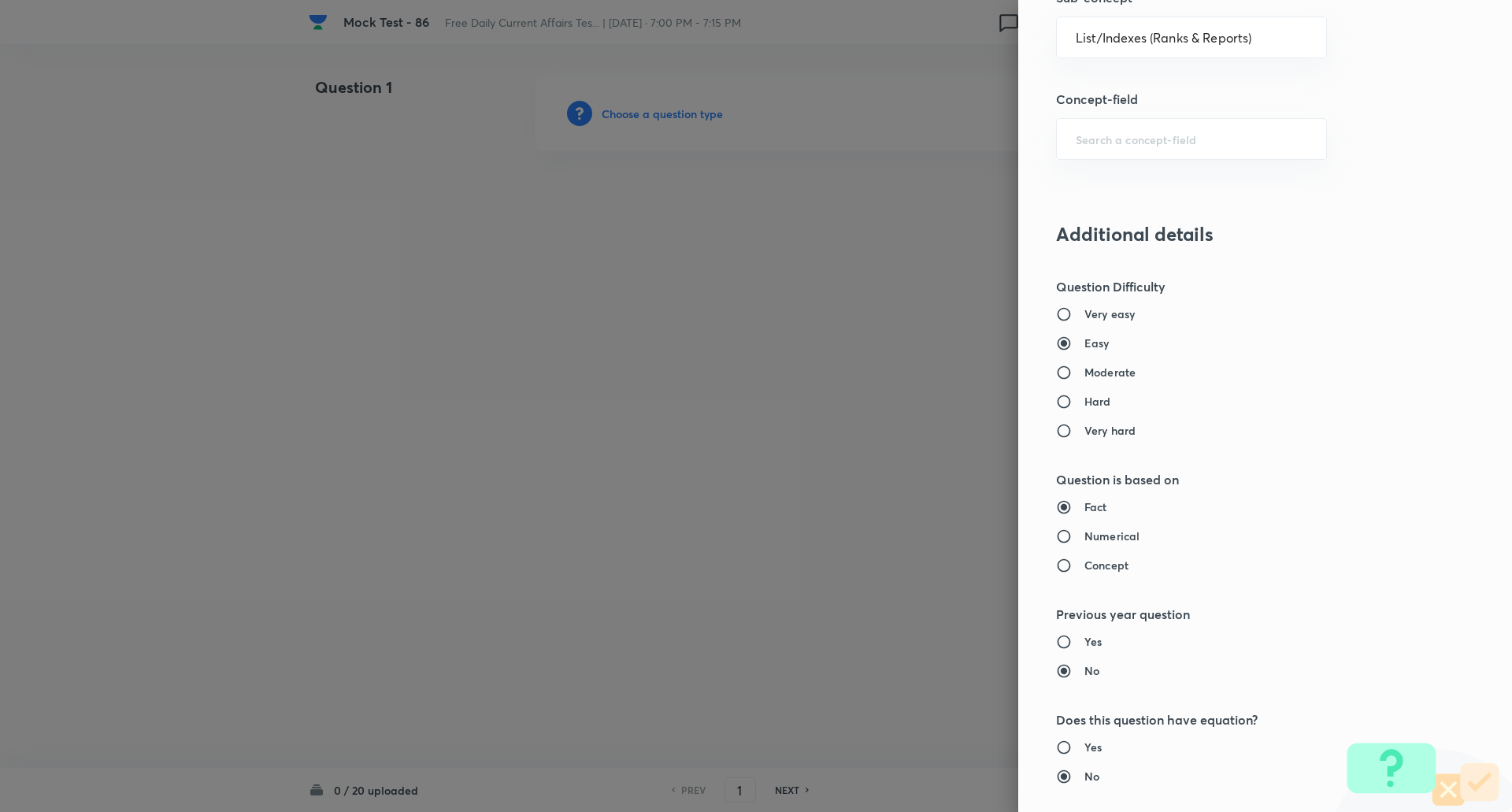
scroll to position [1029, 0]
click at [1056, 379] on input "Moderate" at bounding box center [1070, 371] width 28 height 16
radio input "true"
radio input "false"
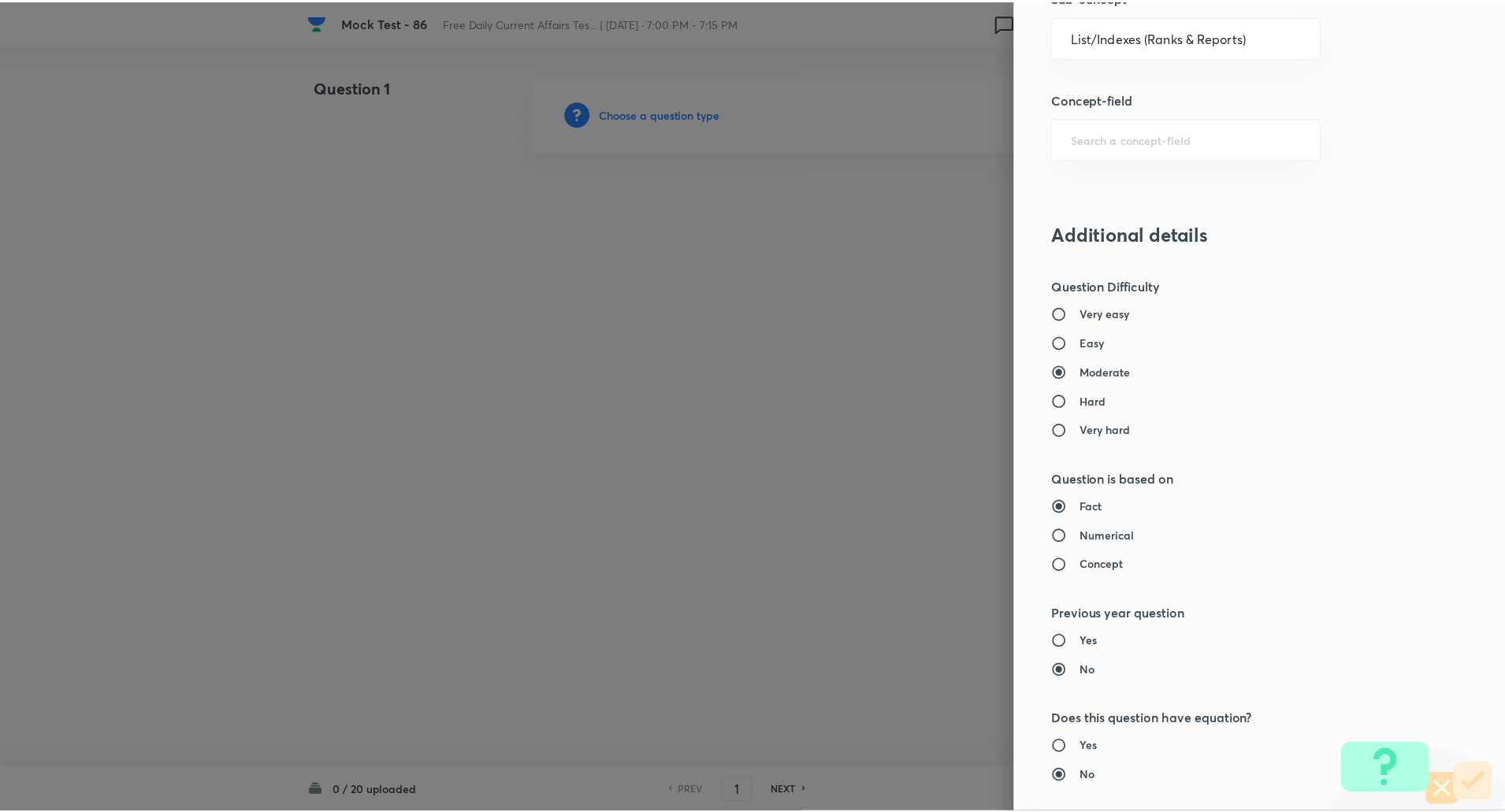
scroll to position [1335, 0]
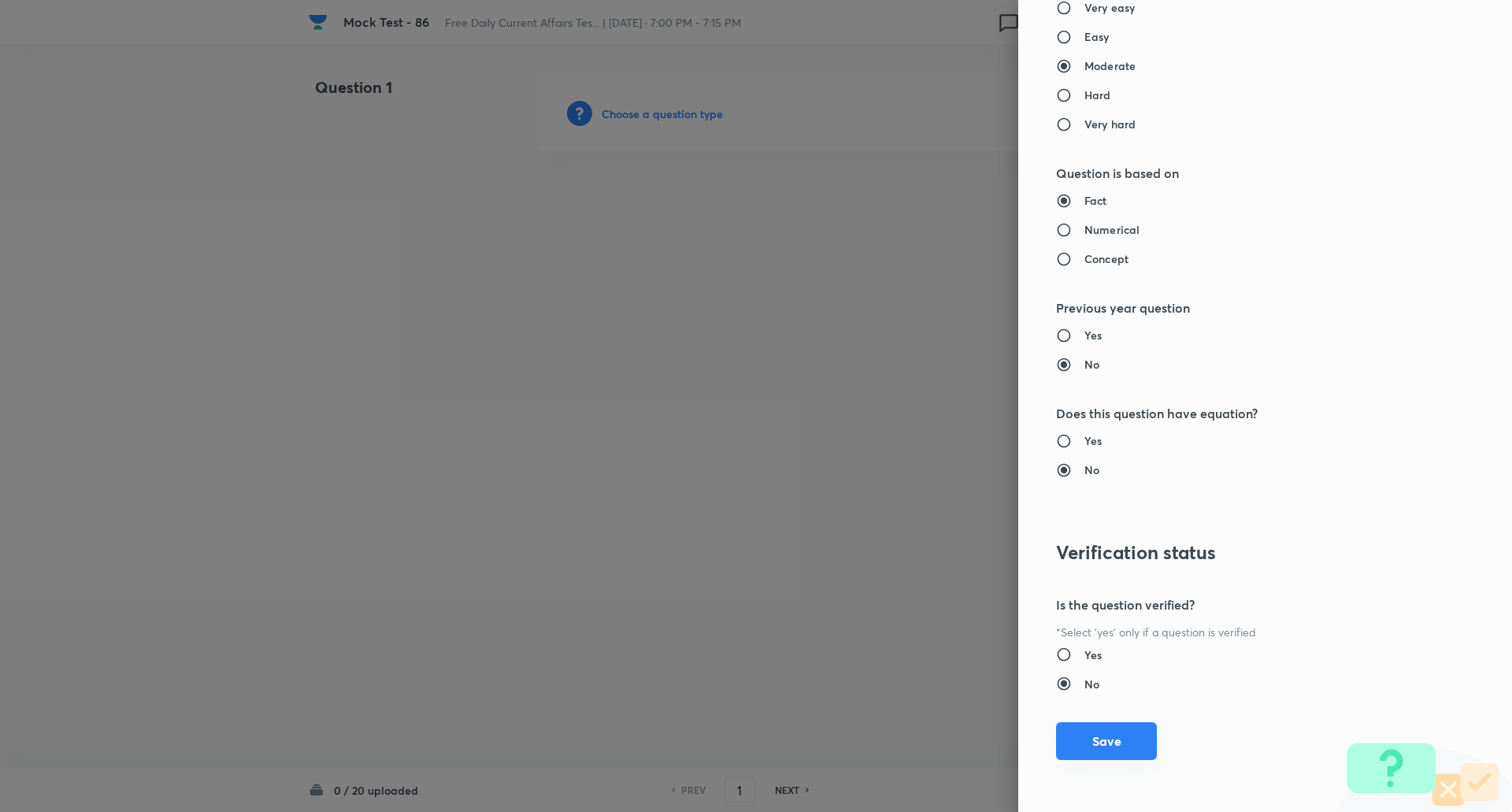
click at [1098, 754] on button "Save" at bounding box center [1106, 741] width 100 height 38
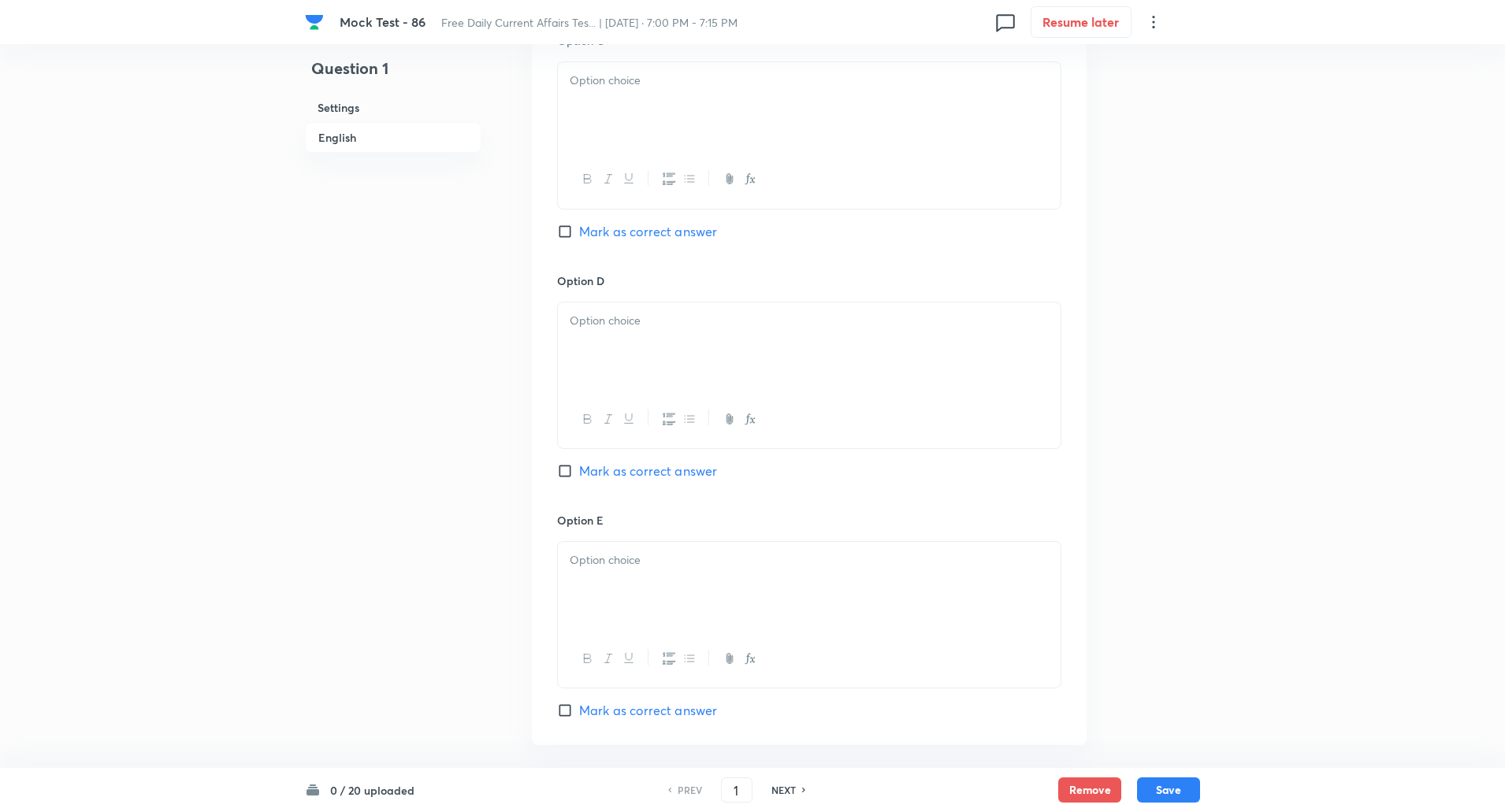
scroll to position [1238, 0]
click at [564, 470] on input "Mark as correct answer" at bounding box center [568, 470] width 22 height 16
checkbox input "true"
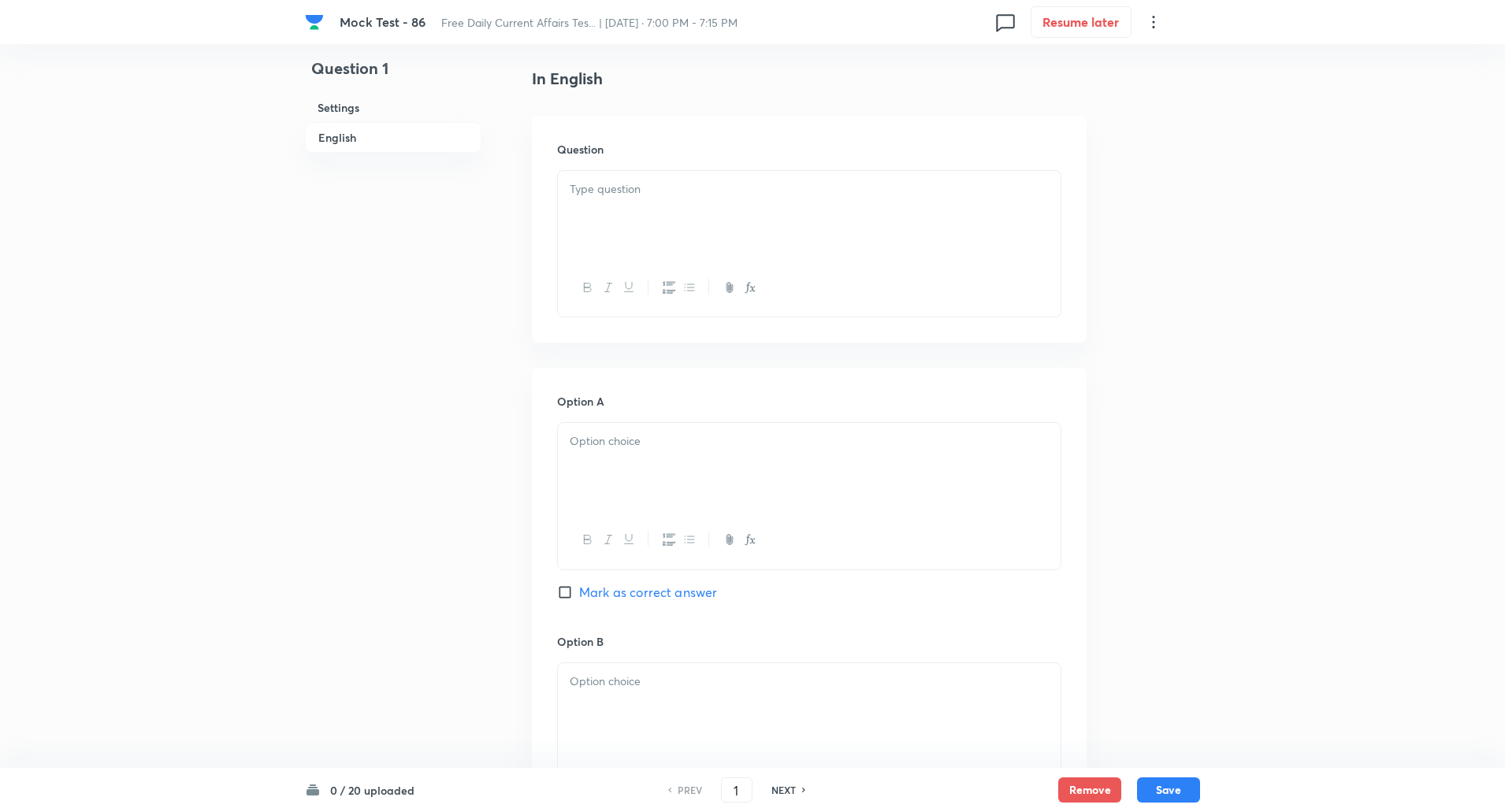
scroll to position [390, 0]
click at [639, 244] on div at bounding box center [810, 221] width 503 height 89
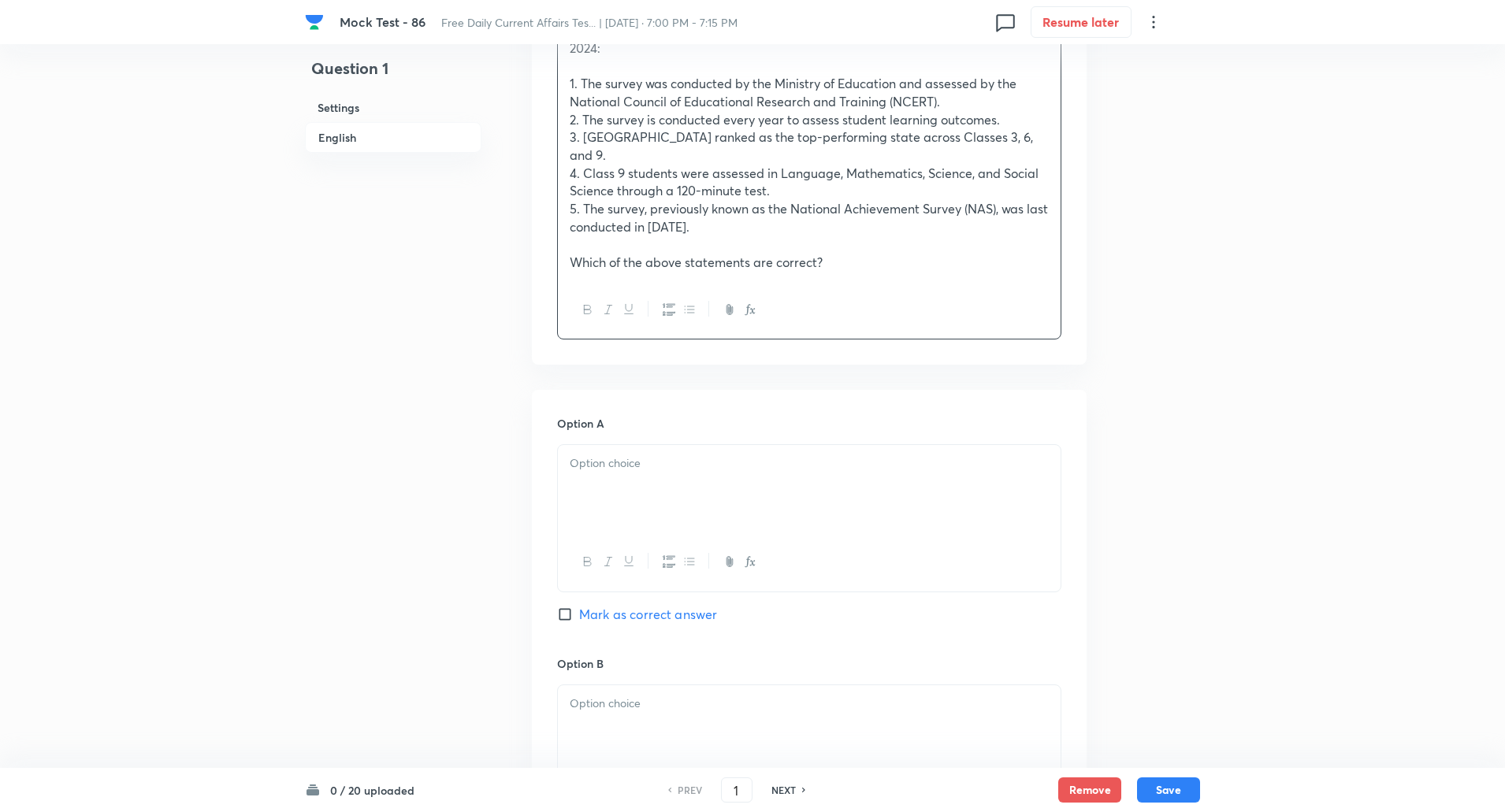
scroll to position [625, 0]
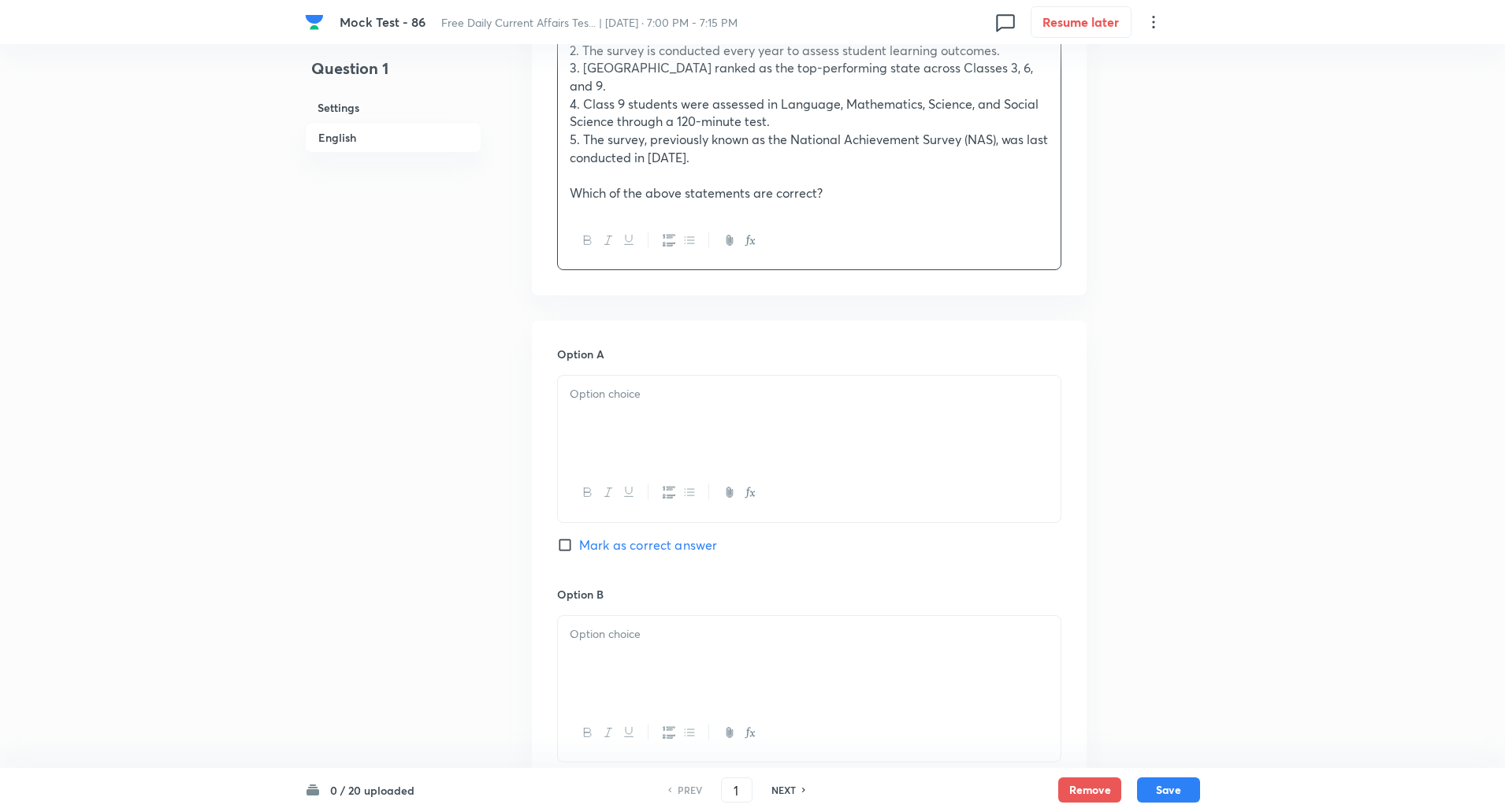
click at [631, 385] on p at bounding box center [809, 394] width 479 height 19
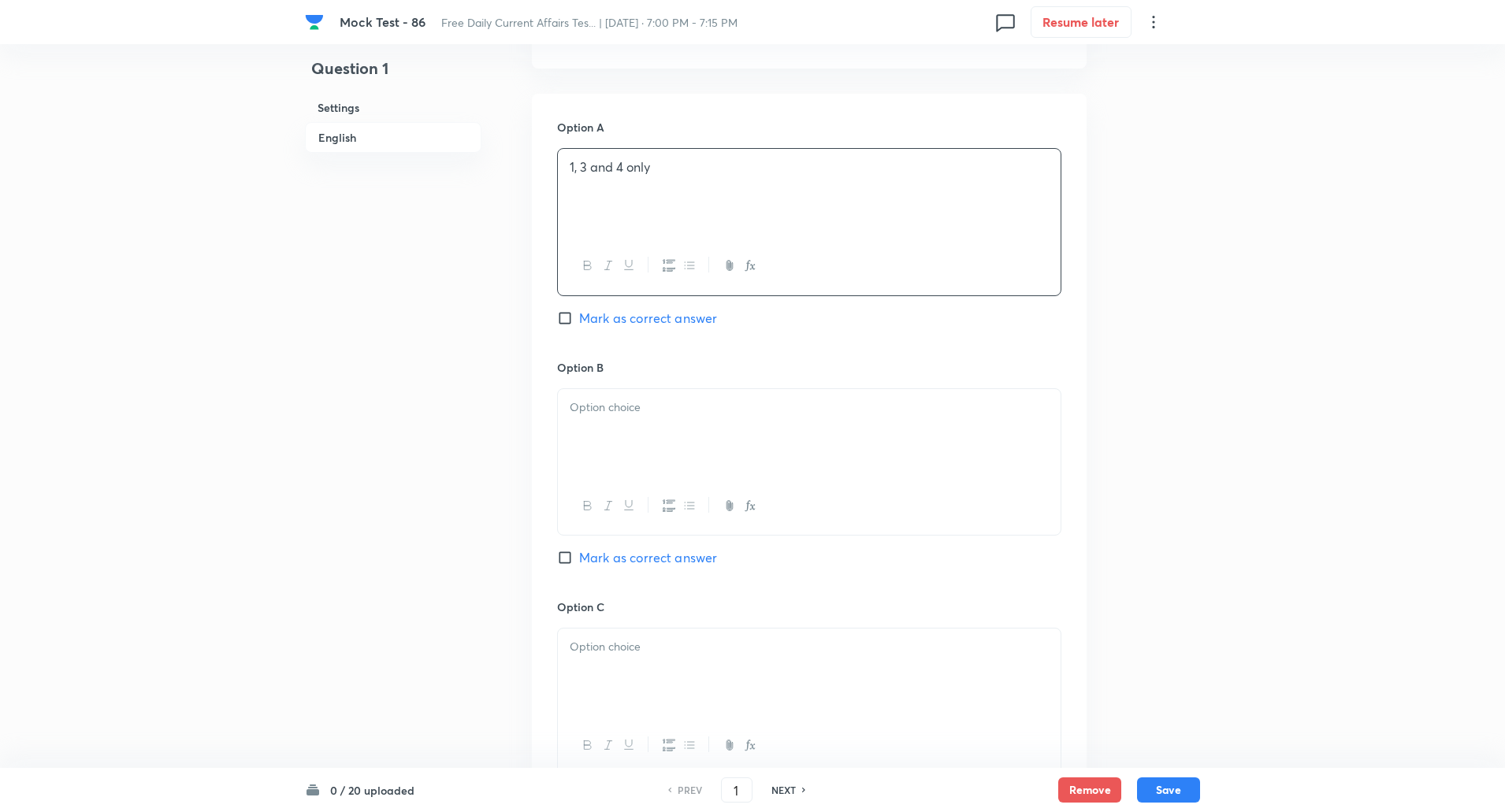
scroll to position [853, 0]
click at [622, 435] on div at bounding box center [810, 432] width 503 height 89
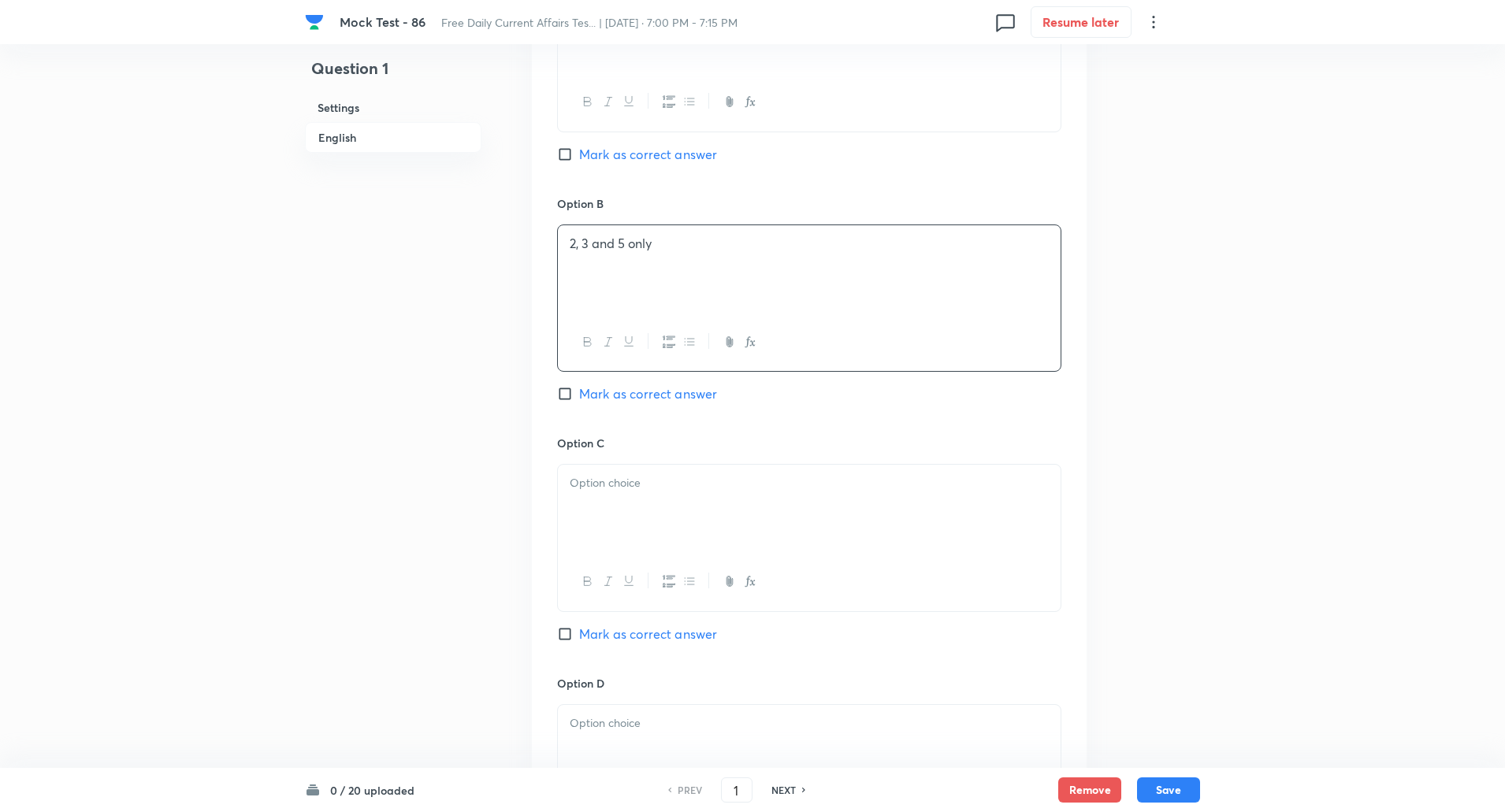
click at [620, 493] on div at bounding box center [810, 509] width 503 height 89
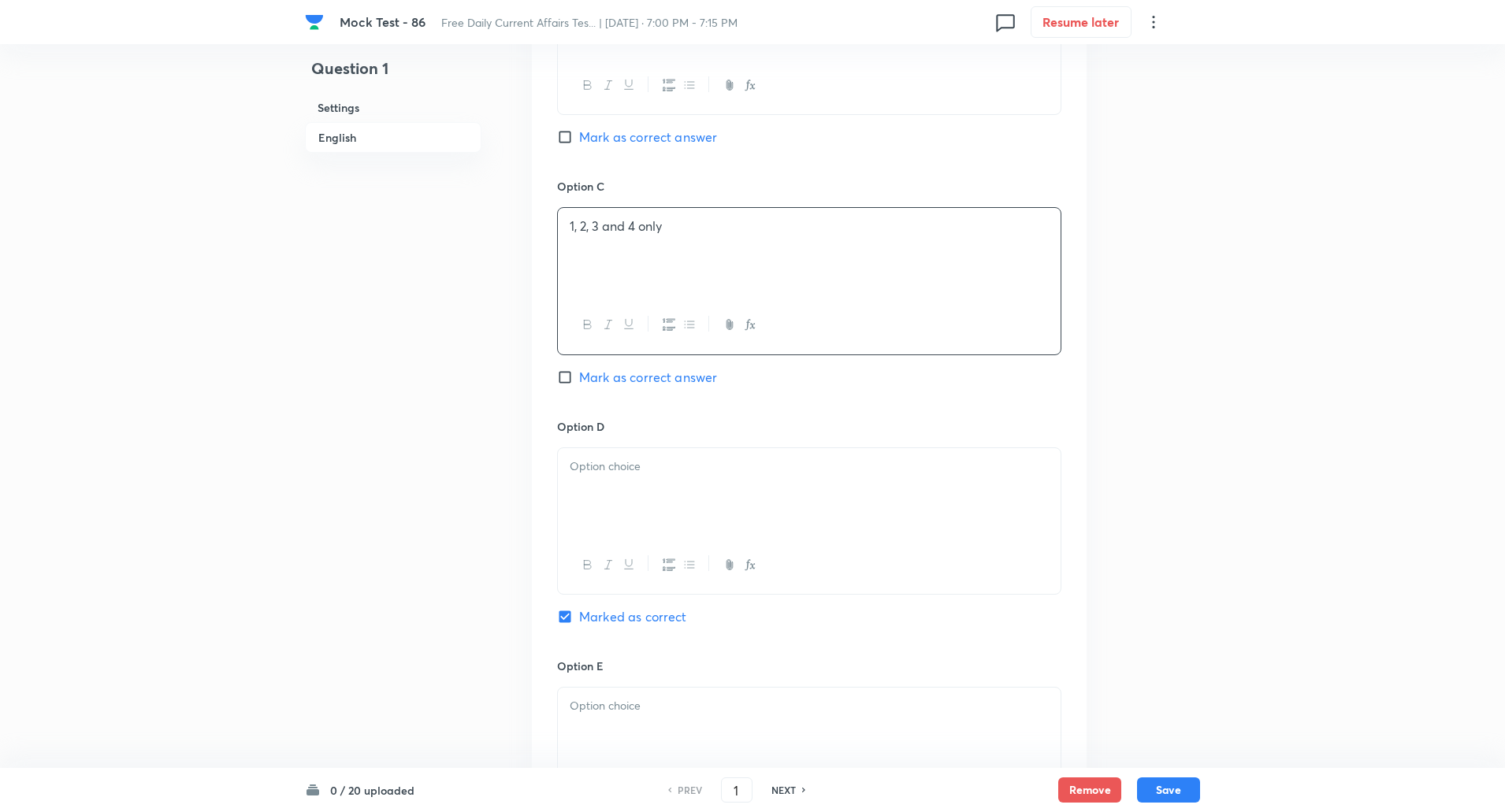
scroll to position [1279, 0]
click at [623, 475] on div at bounding box center [810, 485] width 503 height 89
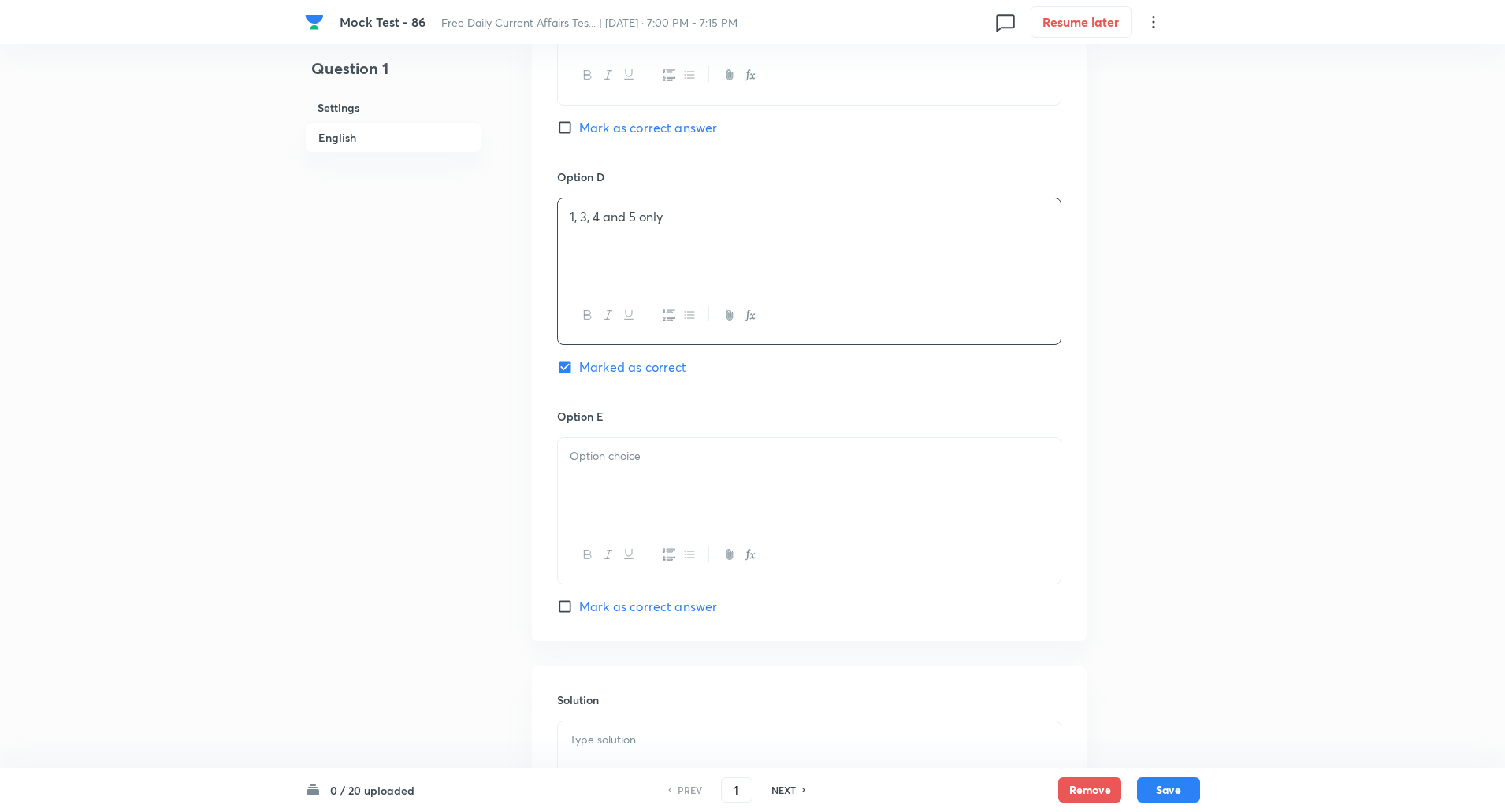
click at [623, 498] on div at bounding box center [810, 482] width 503 height 89
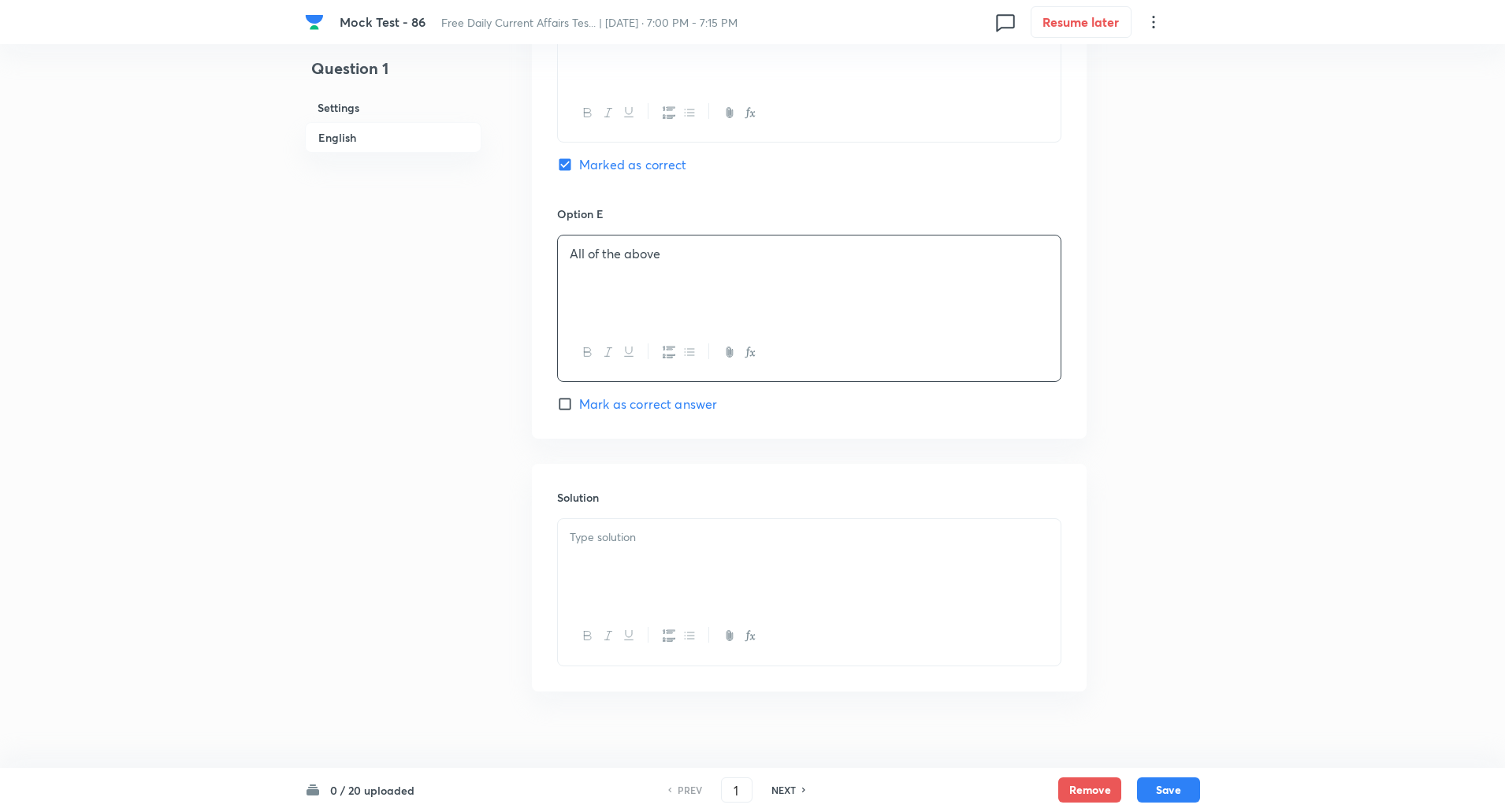
click at [616, 532] on div at bounding box center [810, 563] width 503 height 89
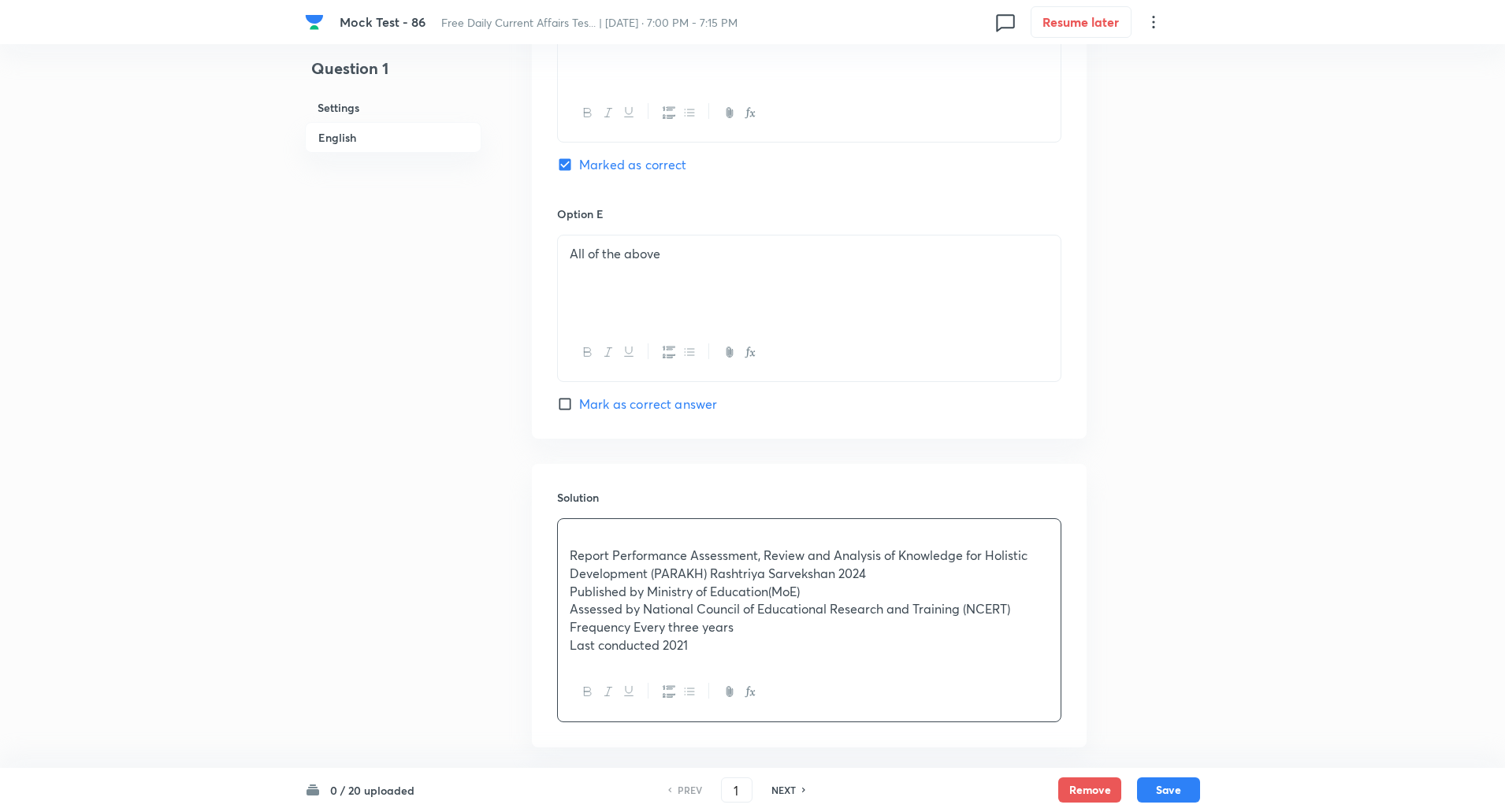
click at [569, 539] on div "Report Performance Assessment, Review and Analysis of Knowledge for Holistic De…" at bounding box center [810, 592] width 503 height 144
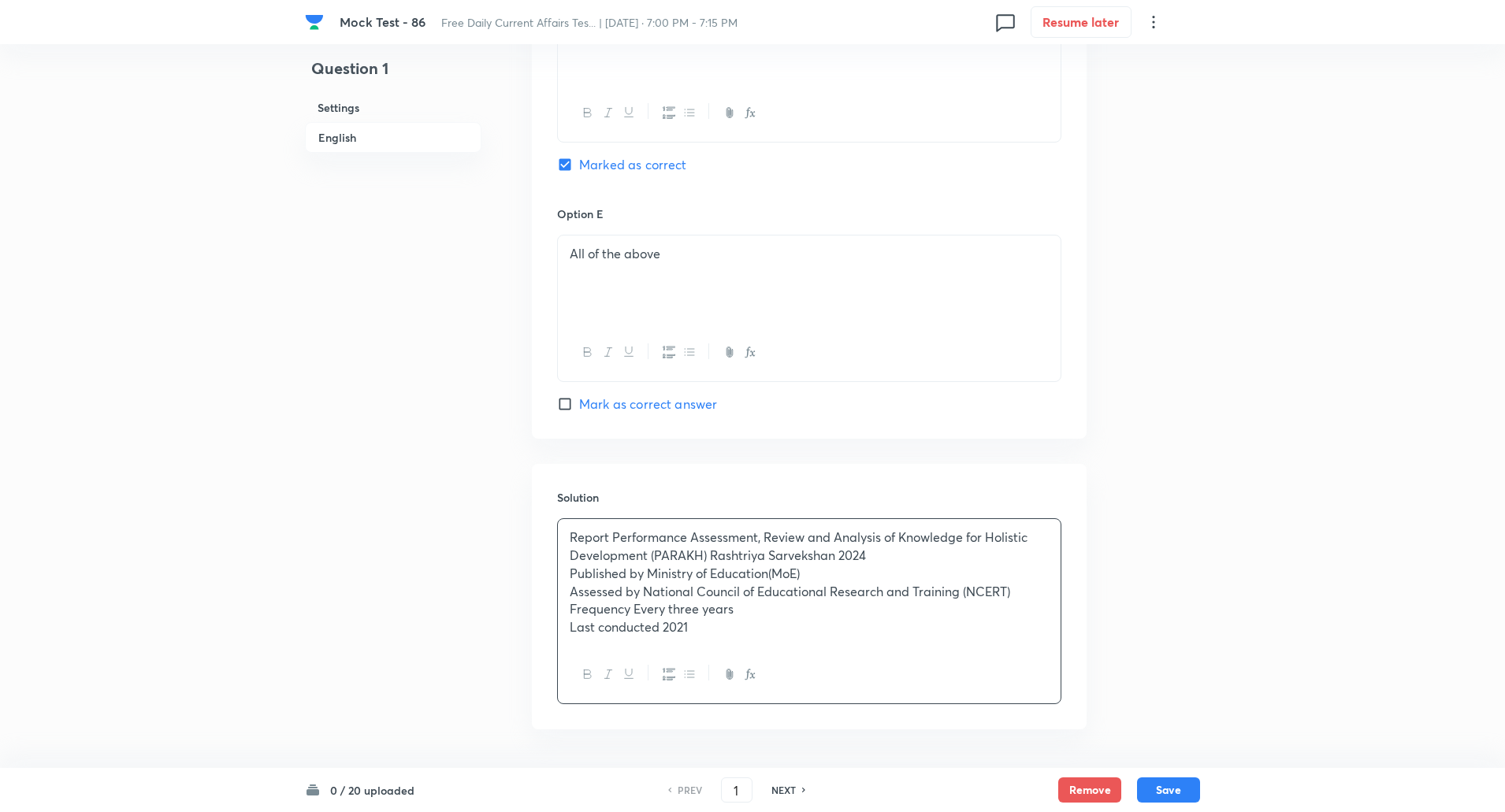
click at [615, 528] on p "Report Performance Assessment, Review and Analysis of Knowledge for Holistic De…" at bounding box center [809, 546] width 479 height 35
copy p "-----"
click at [647, 564] on p "Published by Ministry of Education(MoE)" at bounding box center [809, 573] width 479 height 19
click at [643, 583] on p "Assessed by National Council of Educational Research and Training (NCERT)" at bounding box center [809, 592] width 479 height 19
click at [667, 618] on p "Last conducted 2021" at bounding box center [809, 627] width 479 height 19
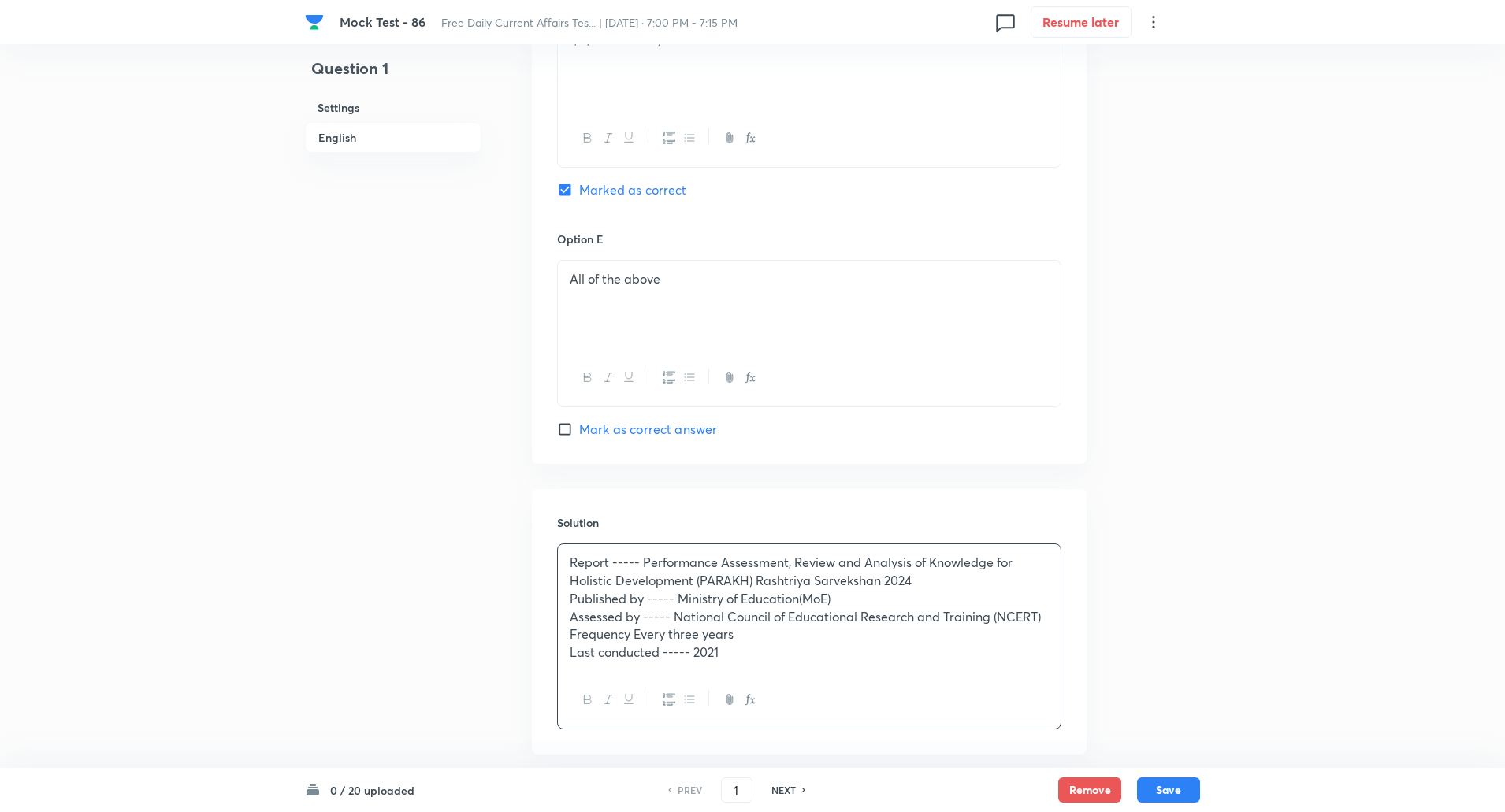
scroll to position [1762, 0]
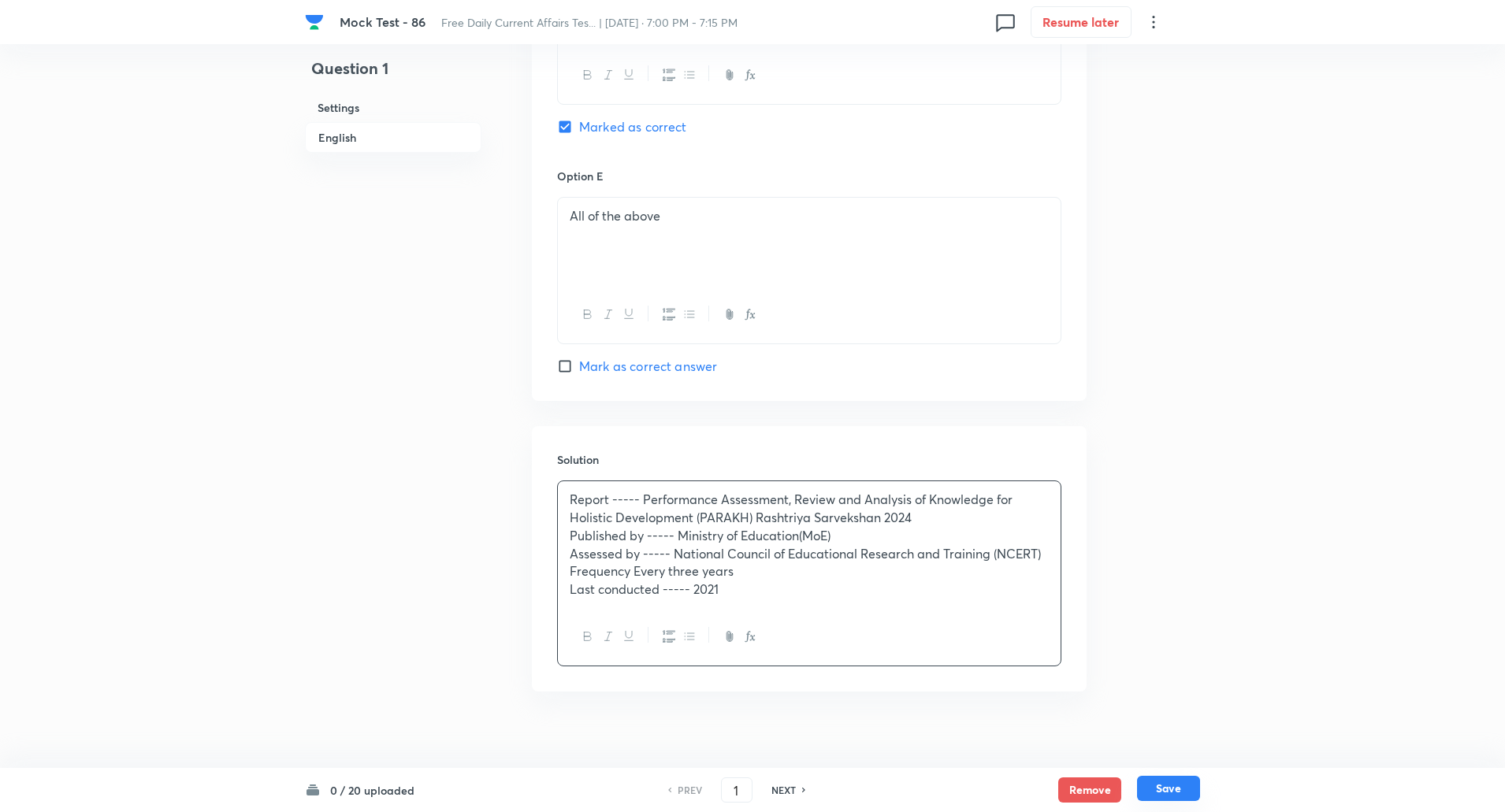
click at [1169, 791] on button "Save" at bounding box center [1168, 789] width 63 height 25
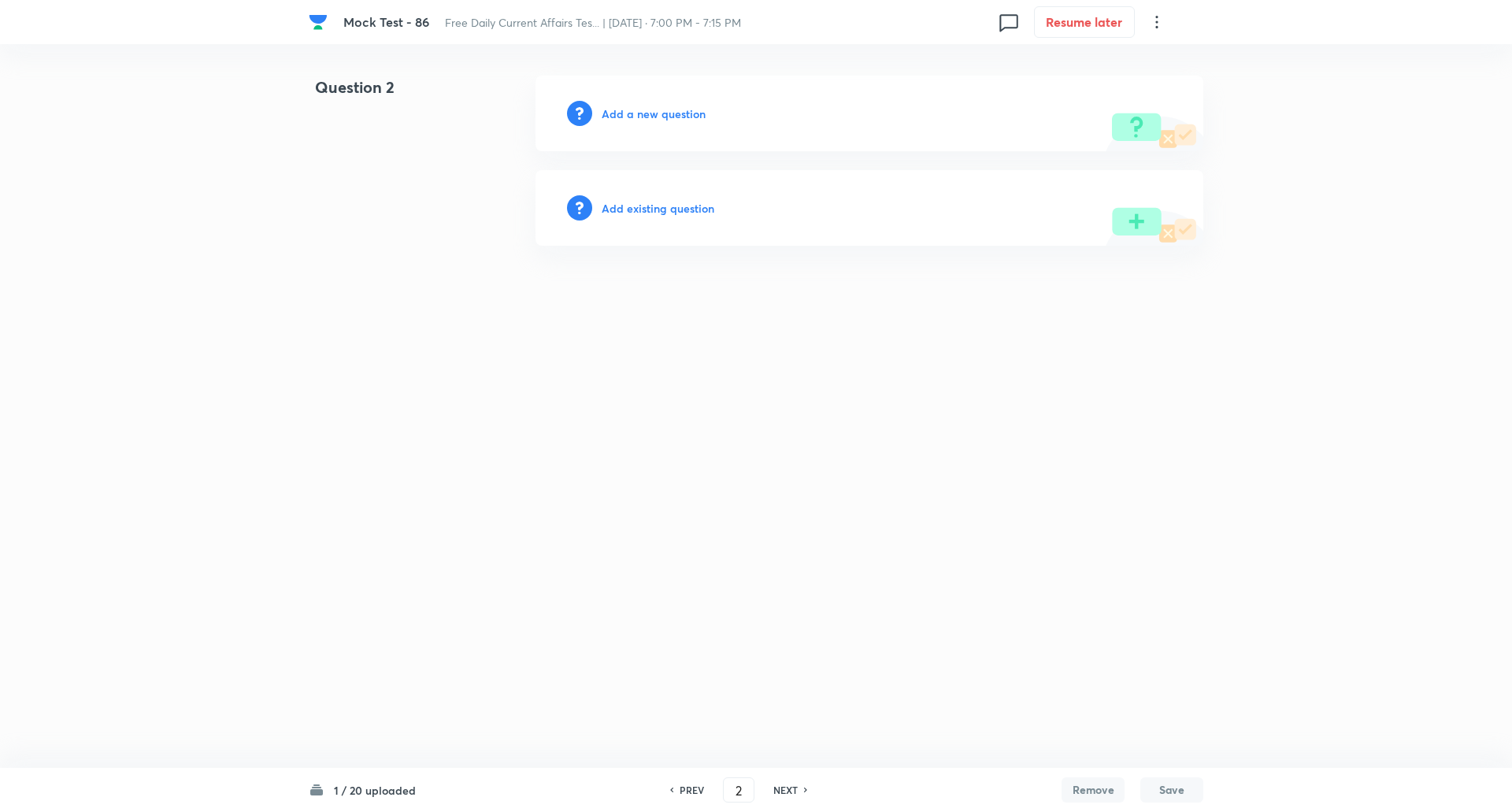
click at [695, 789] on h6 "PREV" at bounding box center [691, 790] width 24 height 15
type input "1"
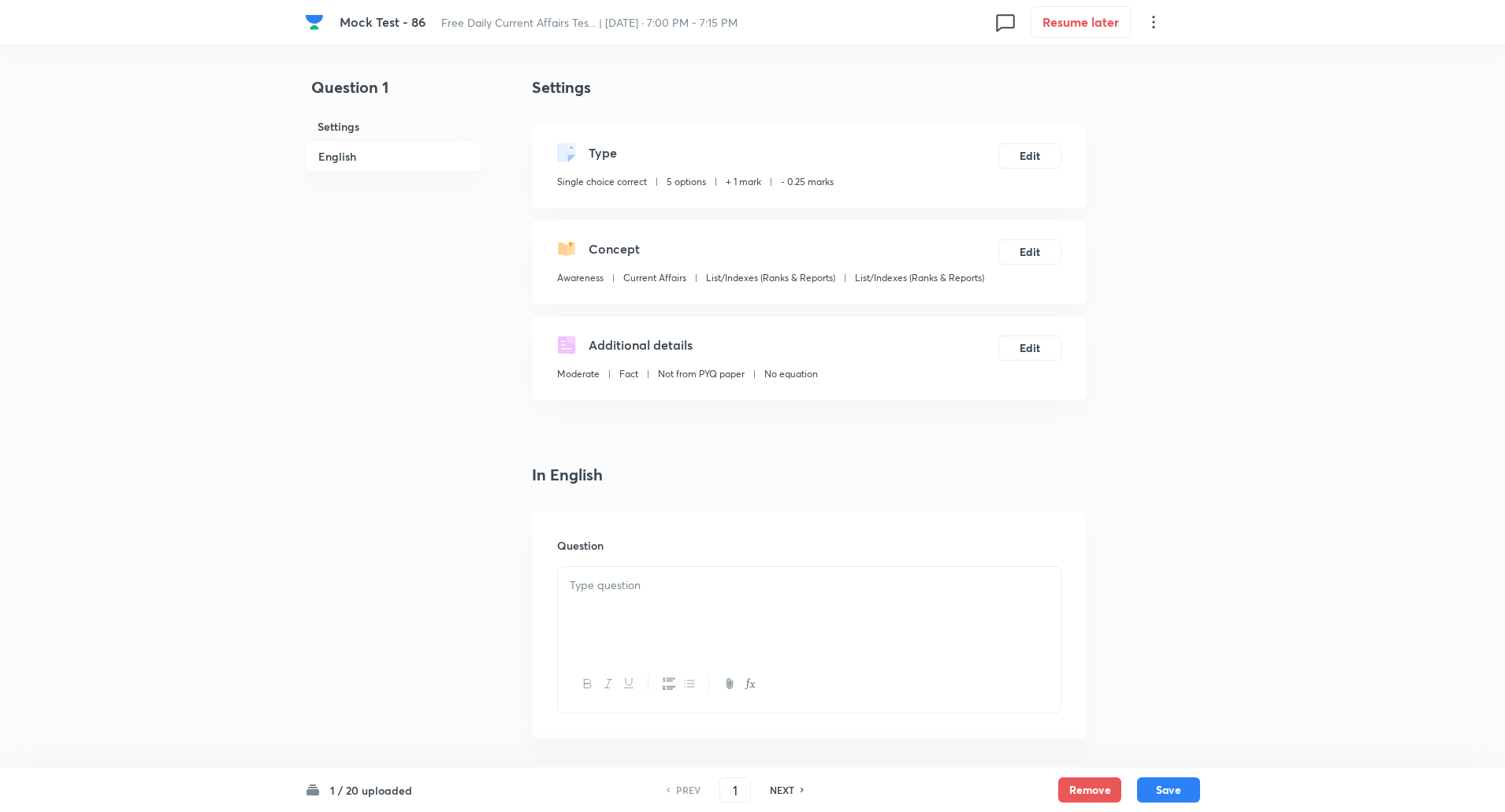
checkbox input "true"
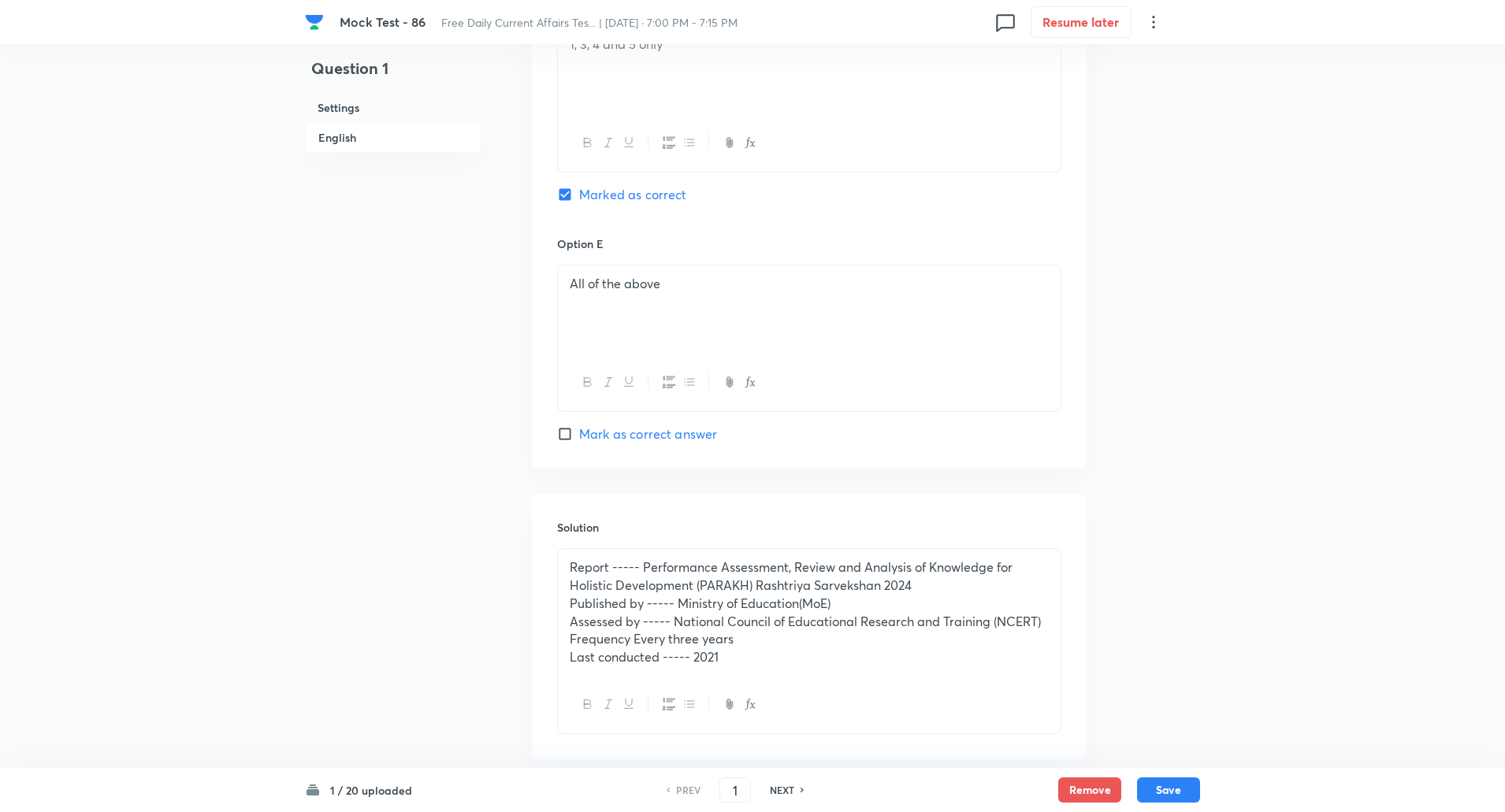
scroll to position [1762, 0]
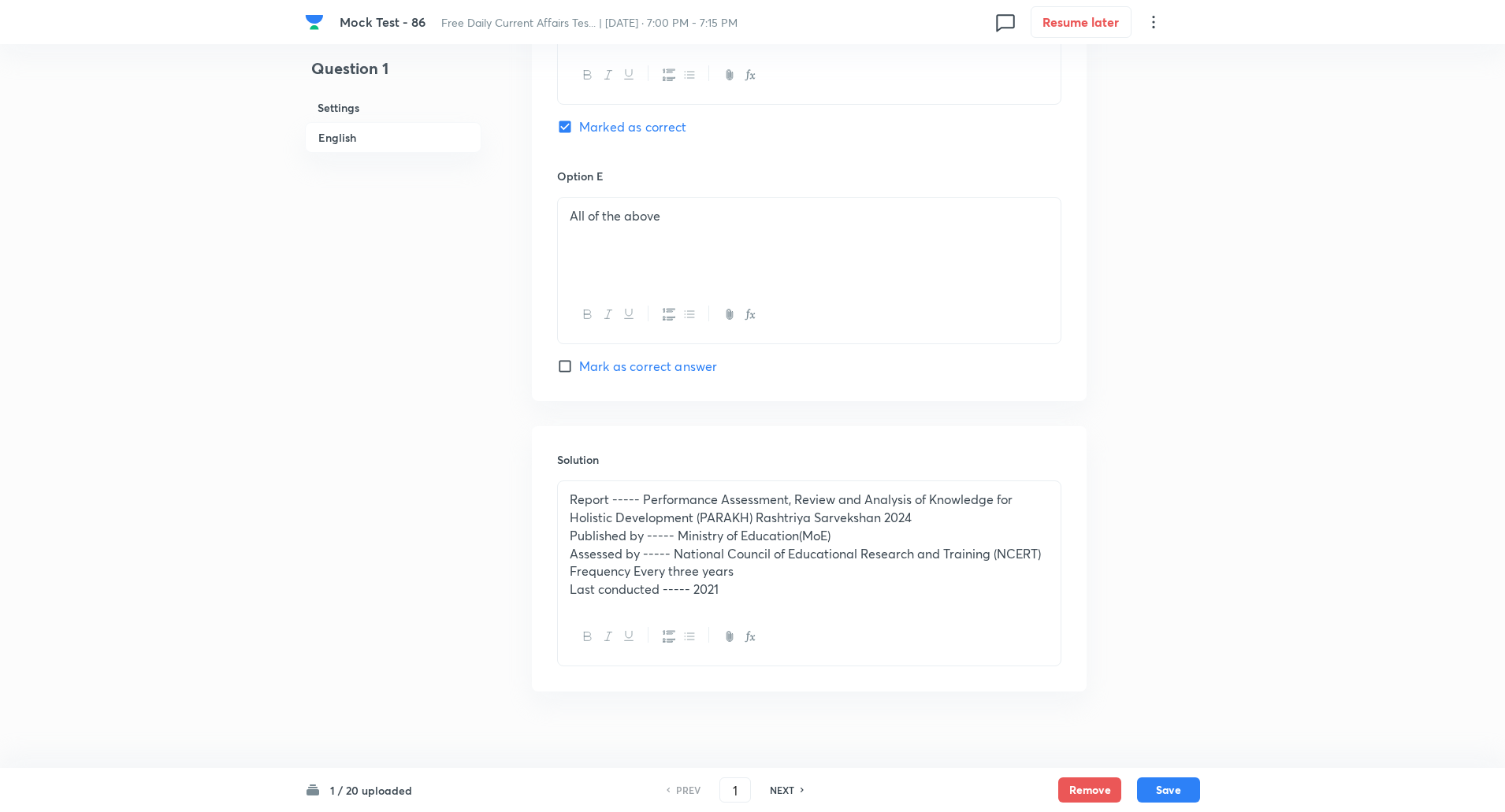
click at [794, 585] on div "Report ----- Performance Assessment, Review and Analysis of Knowledge for Holis…" at bounding box center [810, 544] width 503 height 126
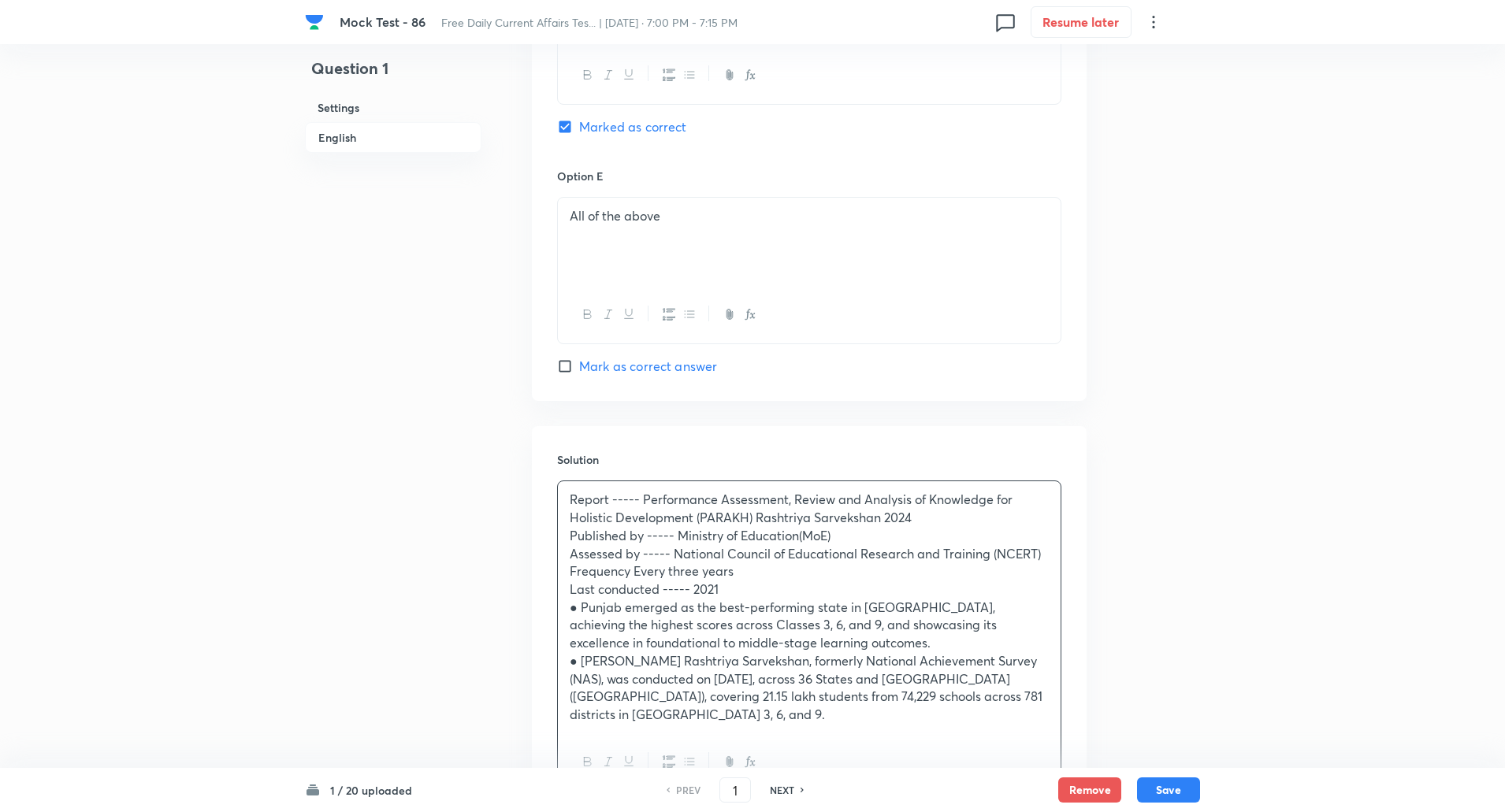
scroll to position [1887, 0]
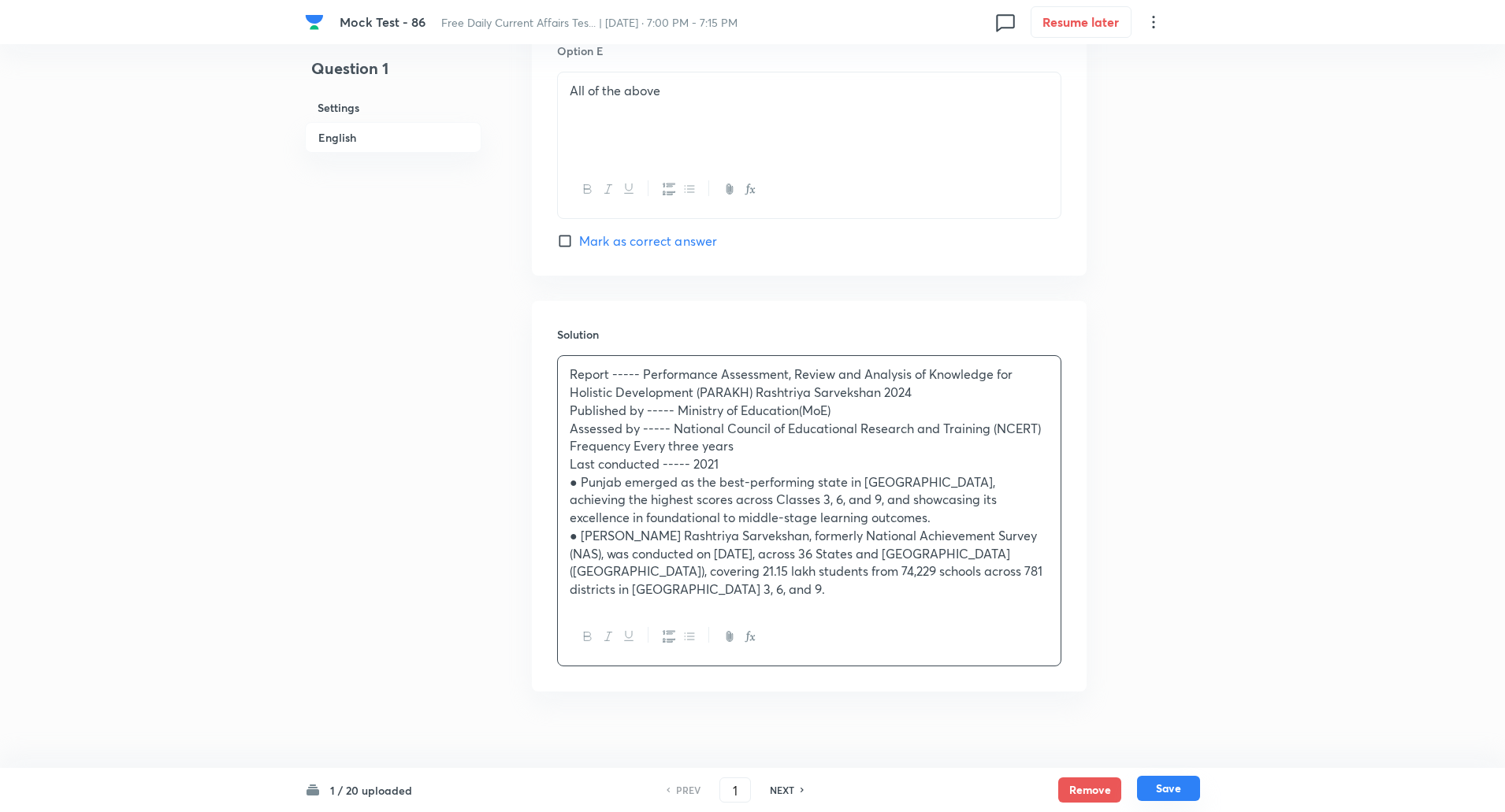
click at [1171, 780] on button "Save" at bounding box center [1168, 789] width 63 height 25
type input "2"
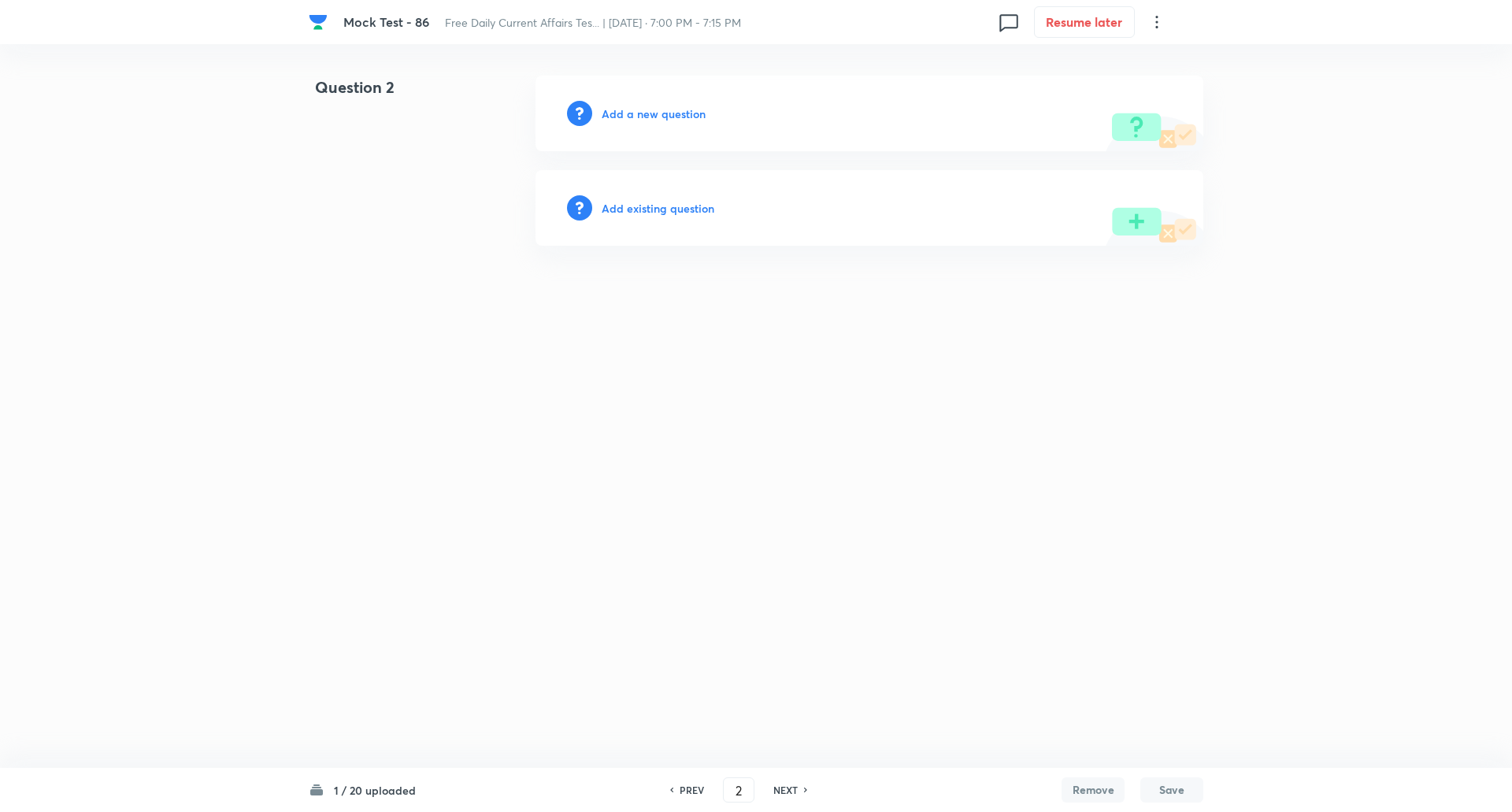
click at [666, 113] on h6 "Add a new question" at bounding box center [653, 113] width 104 height 17
click at [666, 113] on h6 "Choose a question type" at bounding box center [662, 113] width 121 height 17
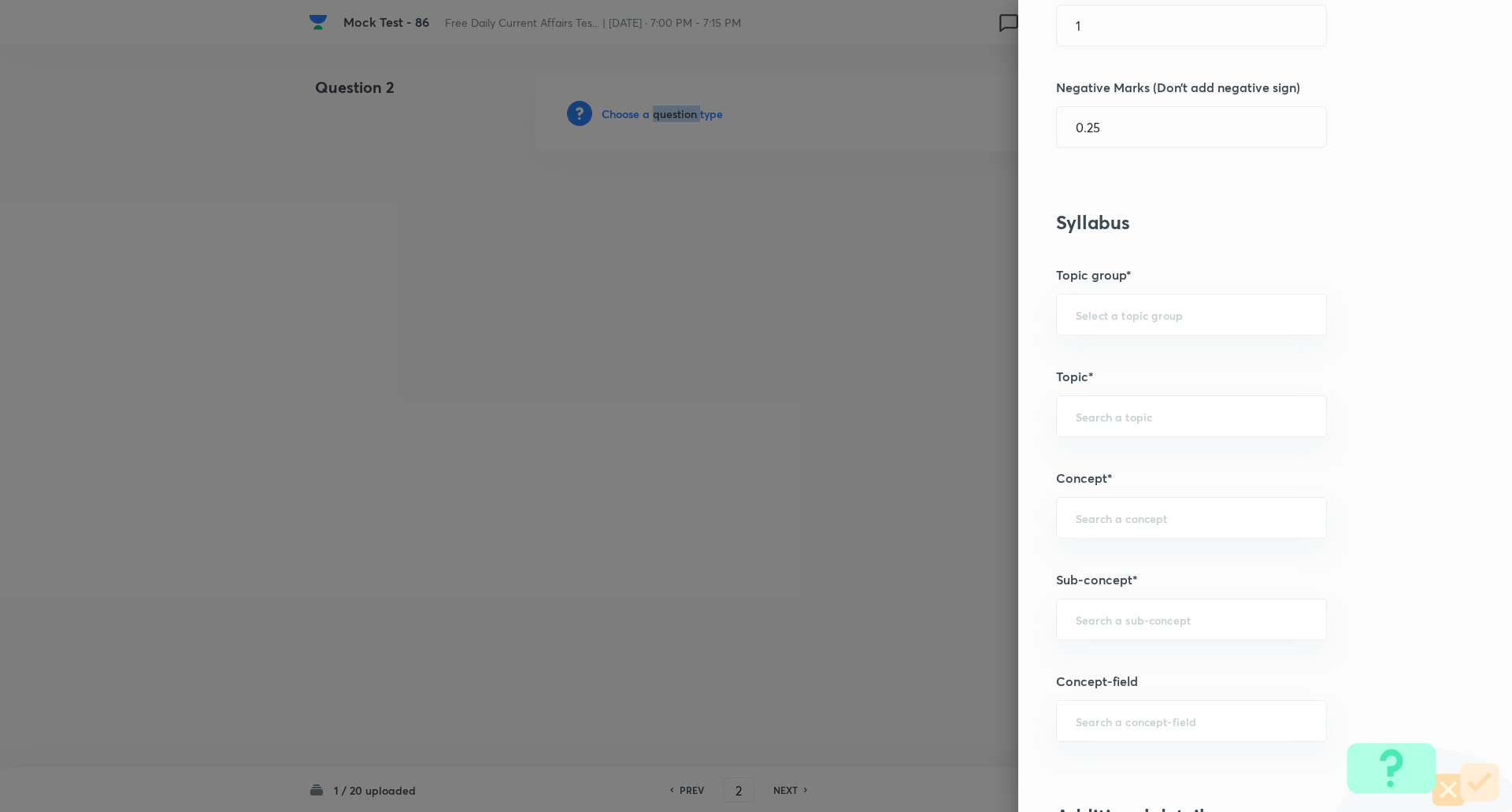
scroll to position [604, 0]
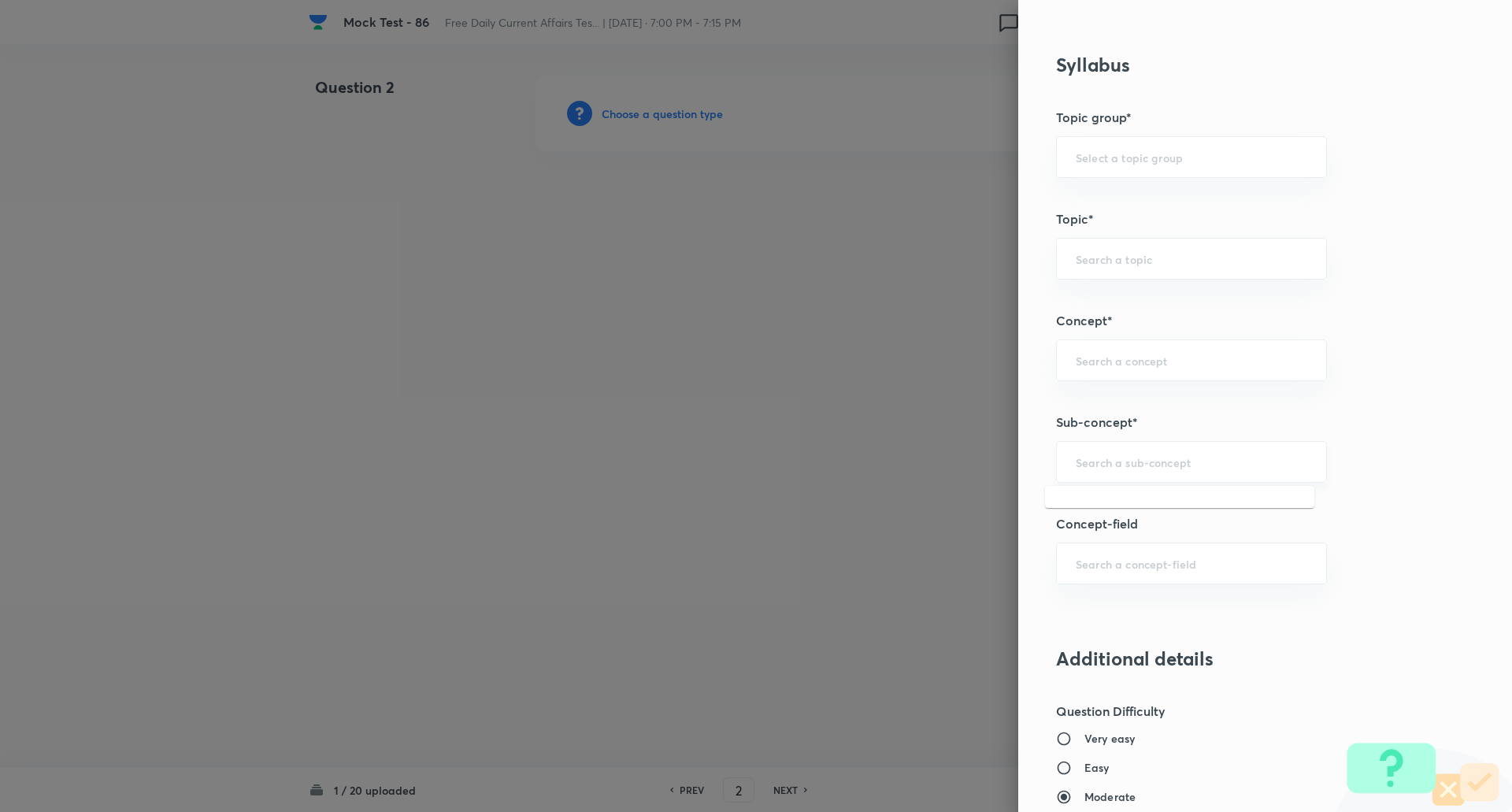
click at [1114, 457] on input "text" at bounding box center [1191, 461] width 232 height 15
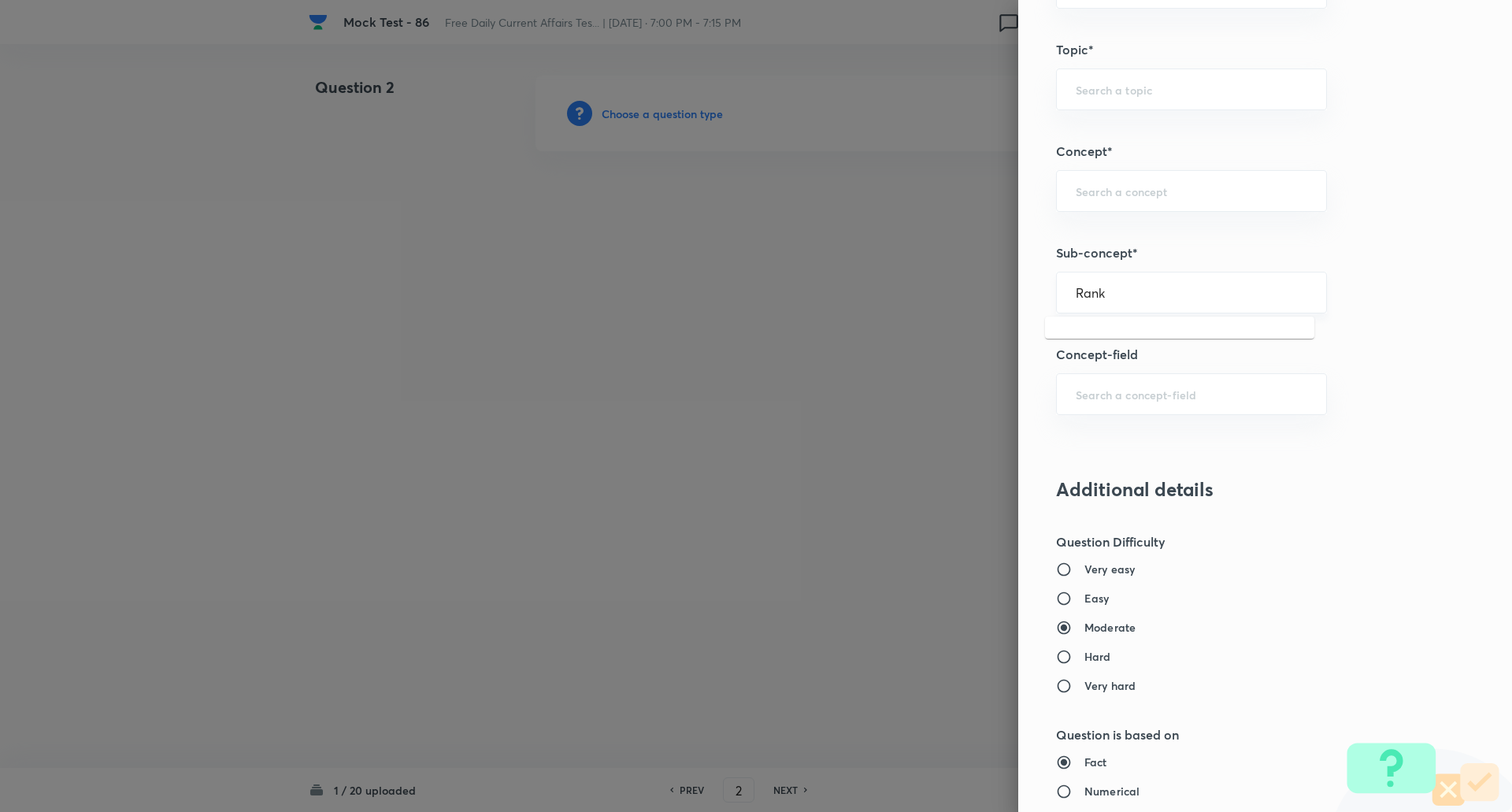
click at [1151, 286] on input "Rank" at bounding box center [1191, 292] width 232 height 15
click at [1150, 334] on li "List/Indexes (Ranks & Reports)" at bounding box center [1179, 336] width 269 height 28
type input "List/Indexes (Ranks & Reports)"
type input "Awareness"
type input "Current Affairs"
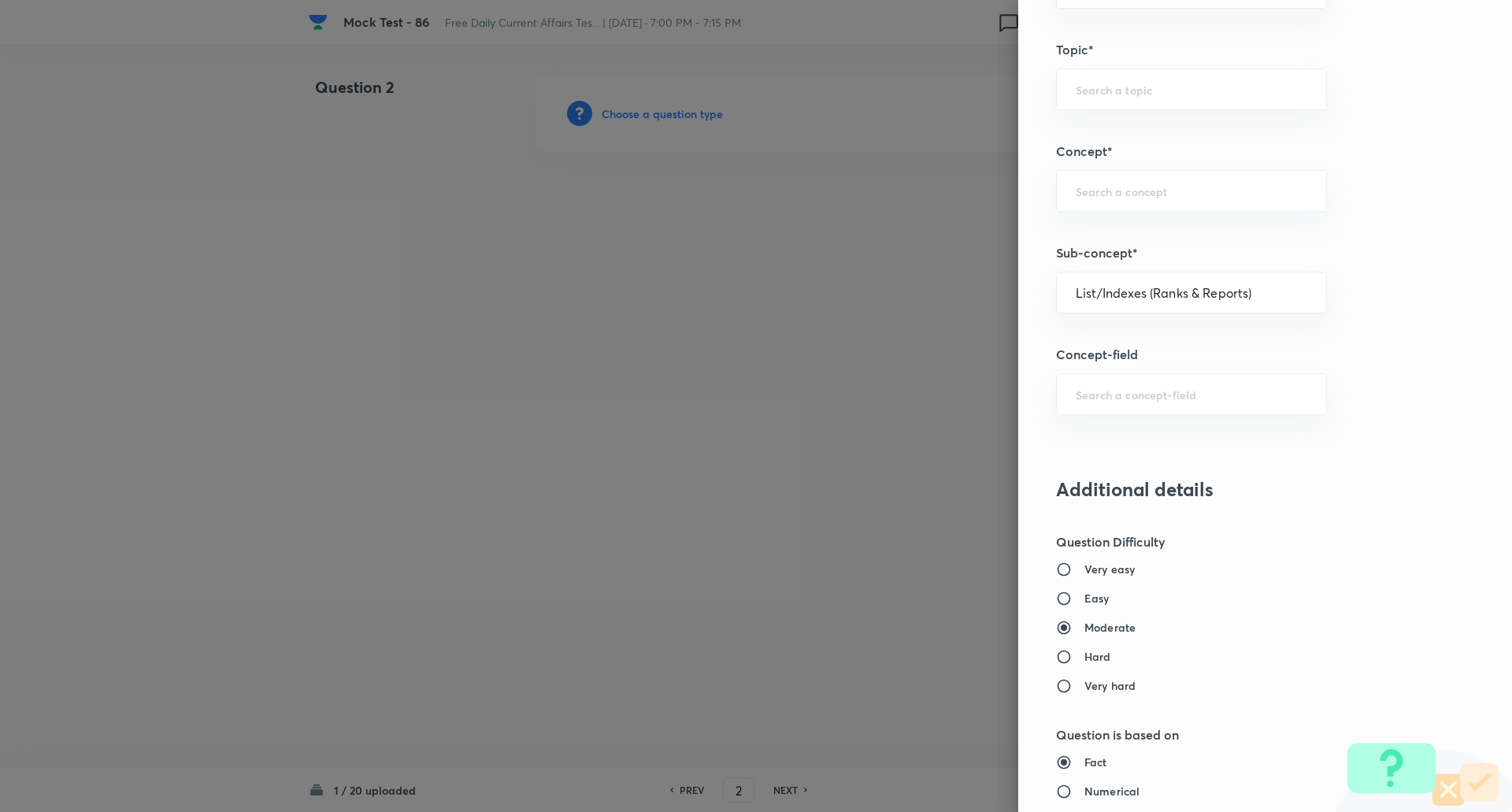
type input "List/Indexes (Ranks & Reports)"
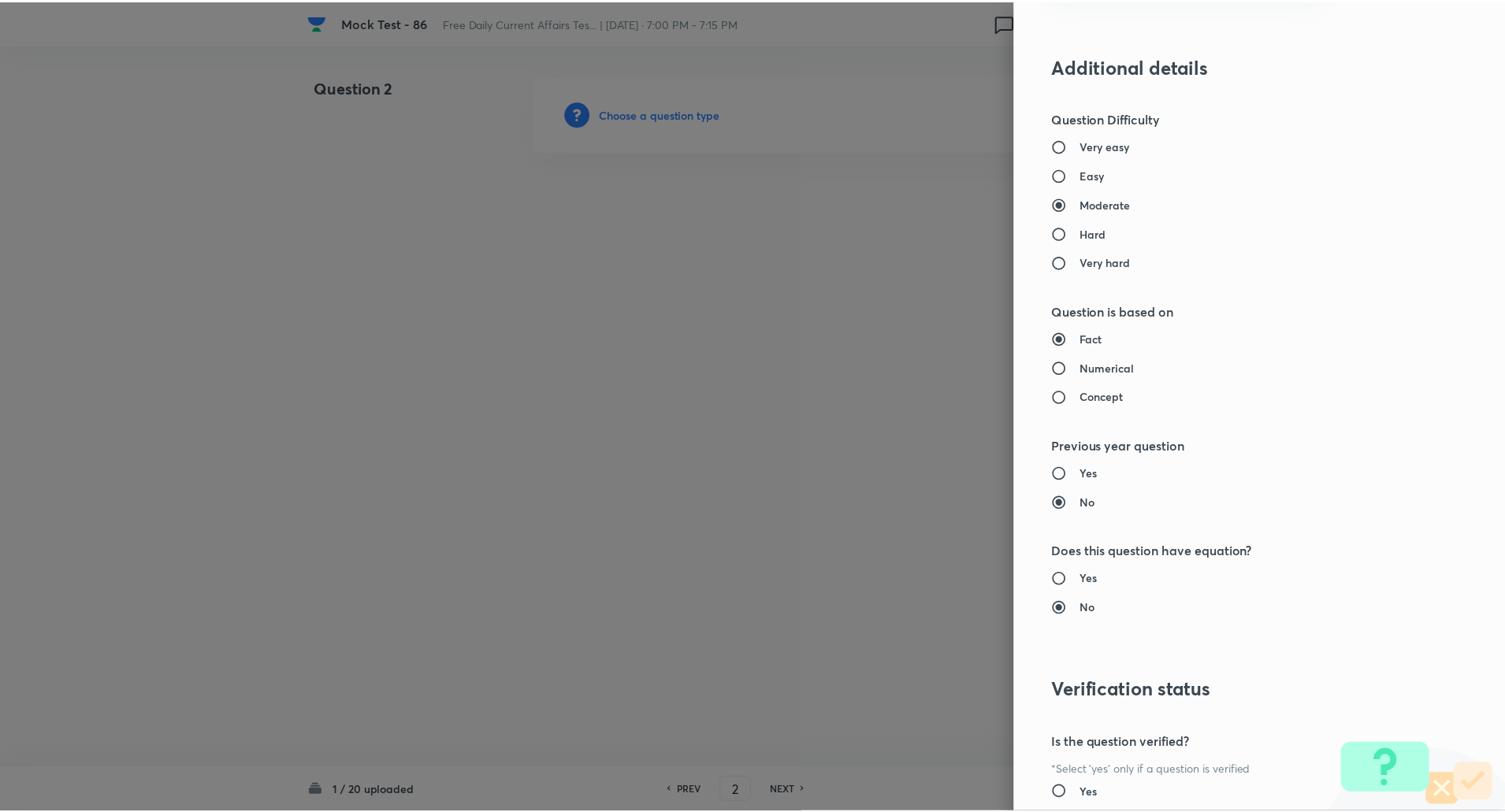
scroll to position [1335, 0]
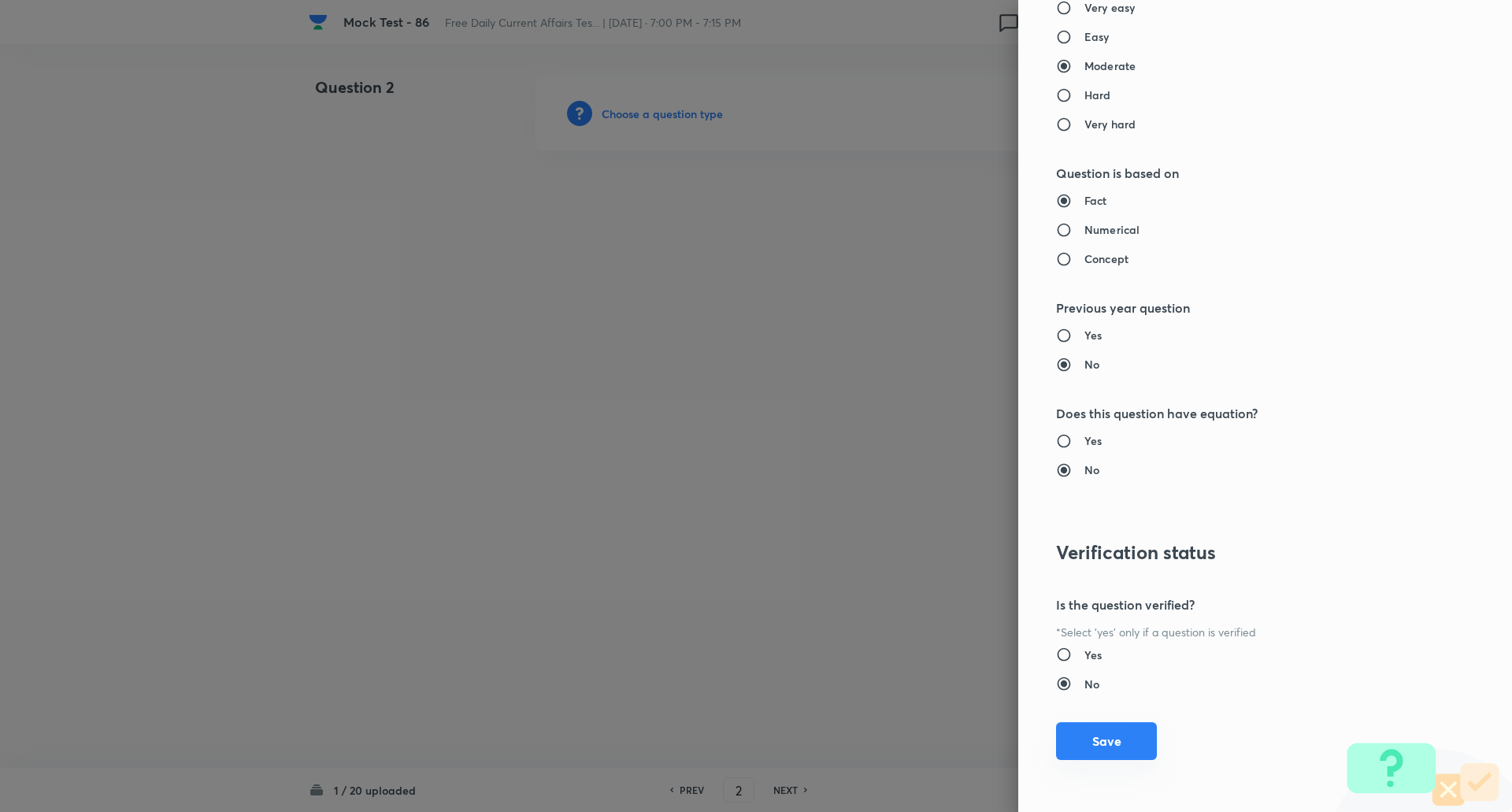
click at [1100, 737] on button "Save" at bounding box center [1106, 741] width 100 height 38
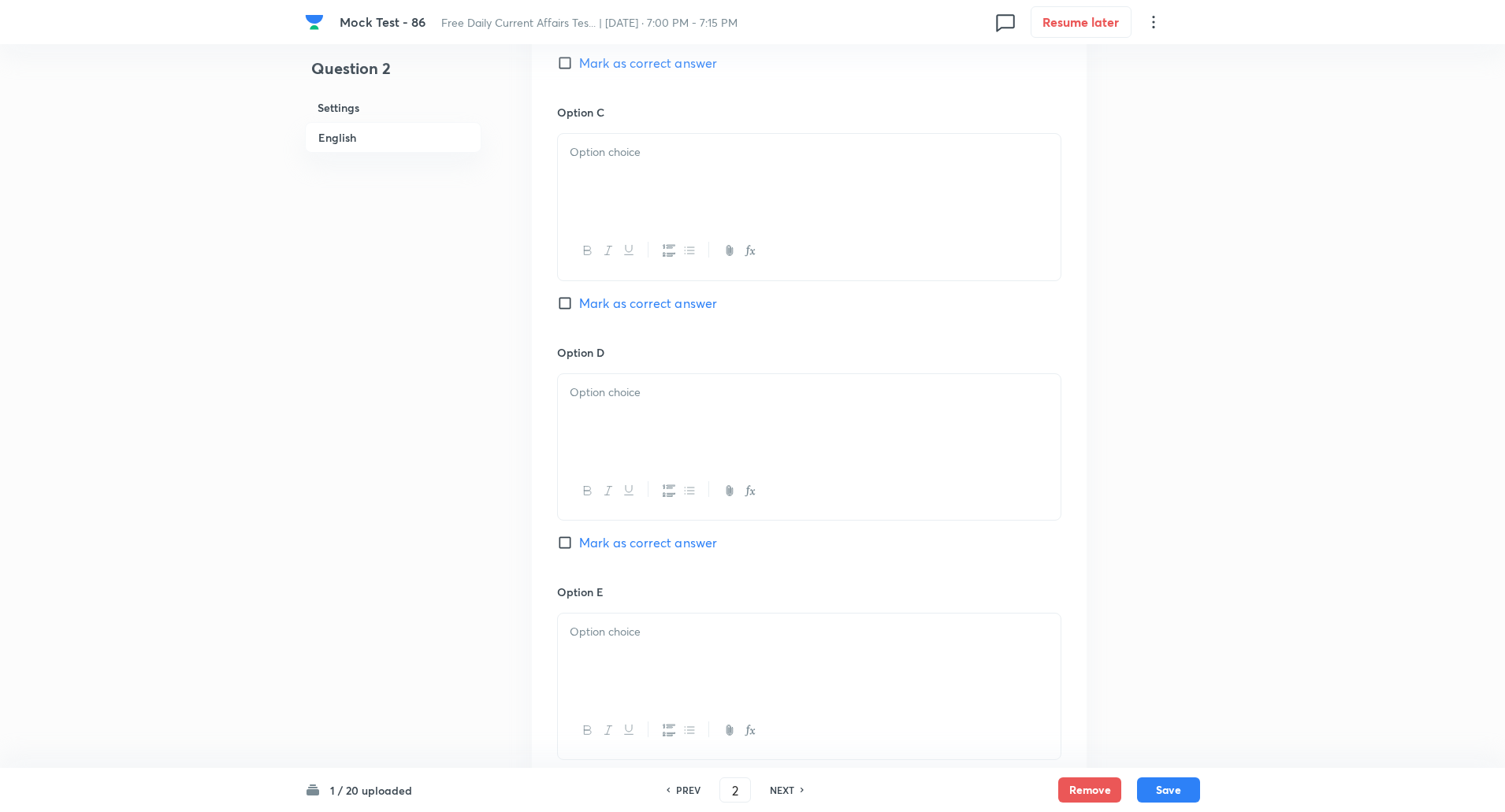
scroll to position [1166, 0]
click at [568, 542] on input "Mark as correct answer" at bounding box center [568, 542] width 22 height 16
checkbox input "true"
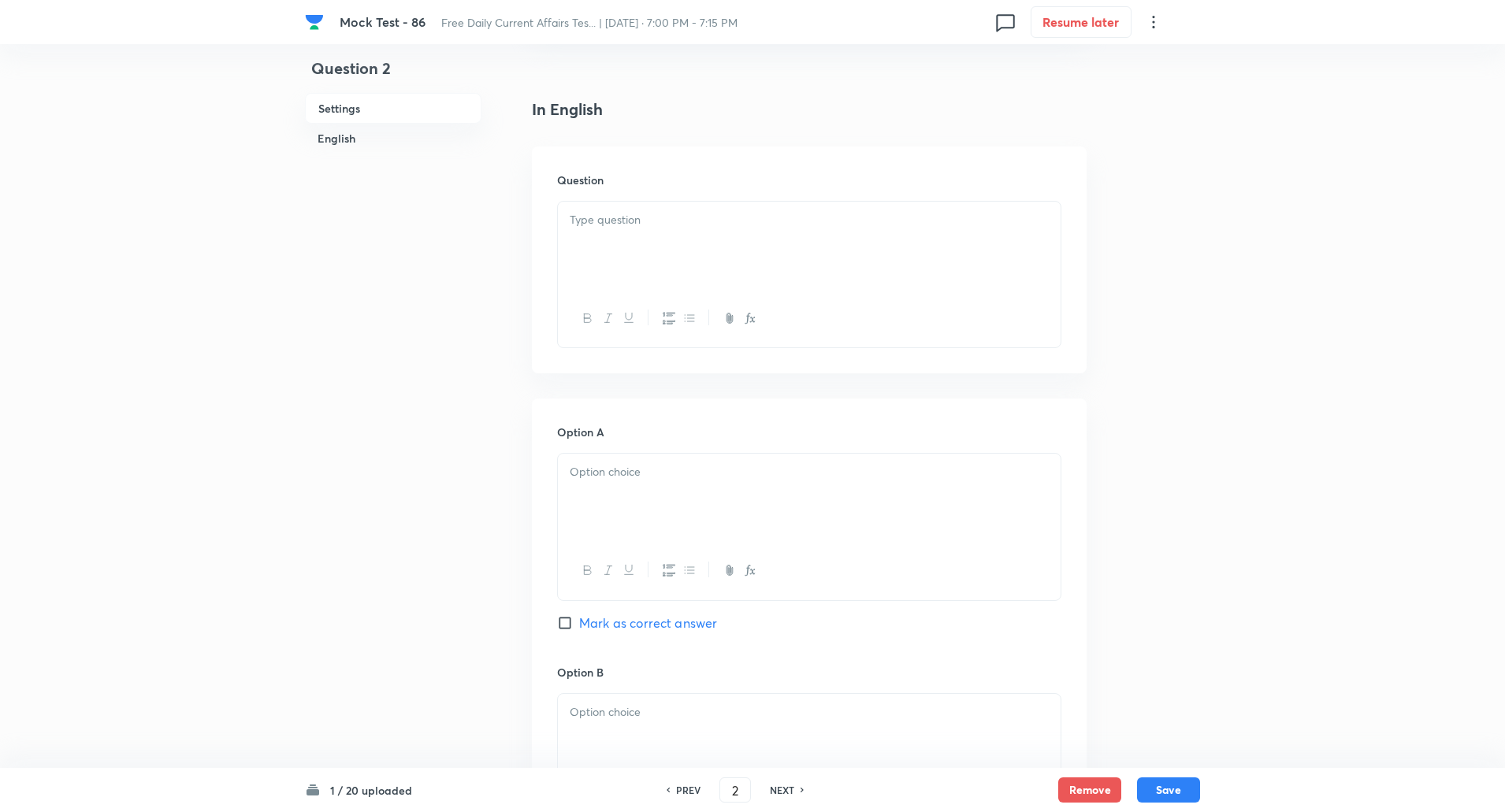
scroll to position [365, 0]
click at [632, 212] on div at bounding box center [810, 247] width 503 height 89
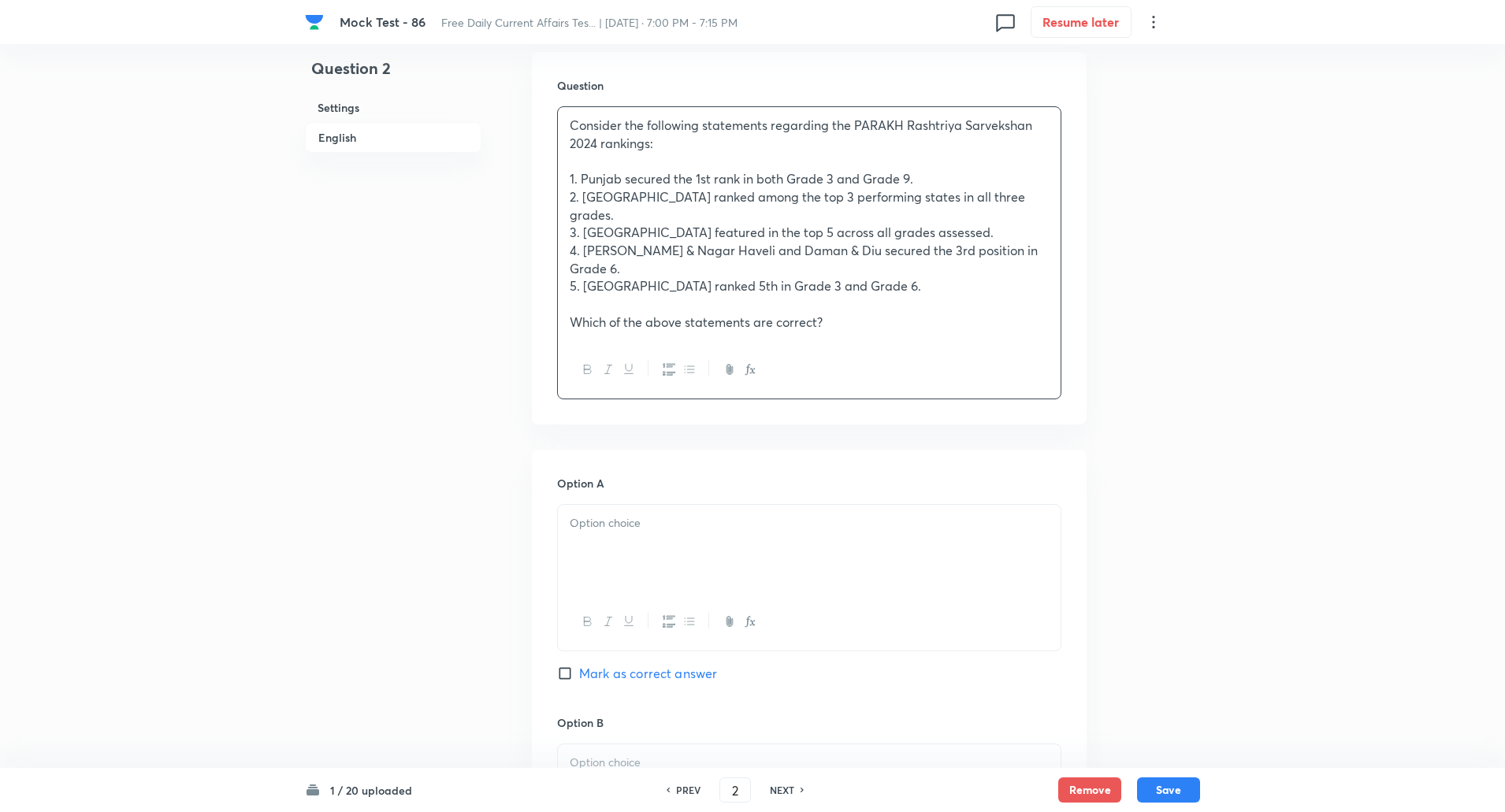
scroll to position [482, 0]
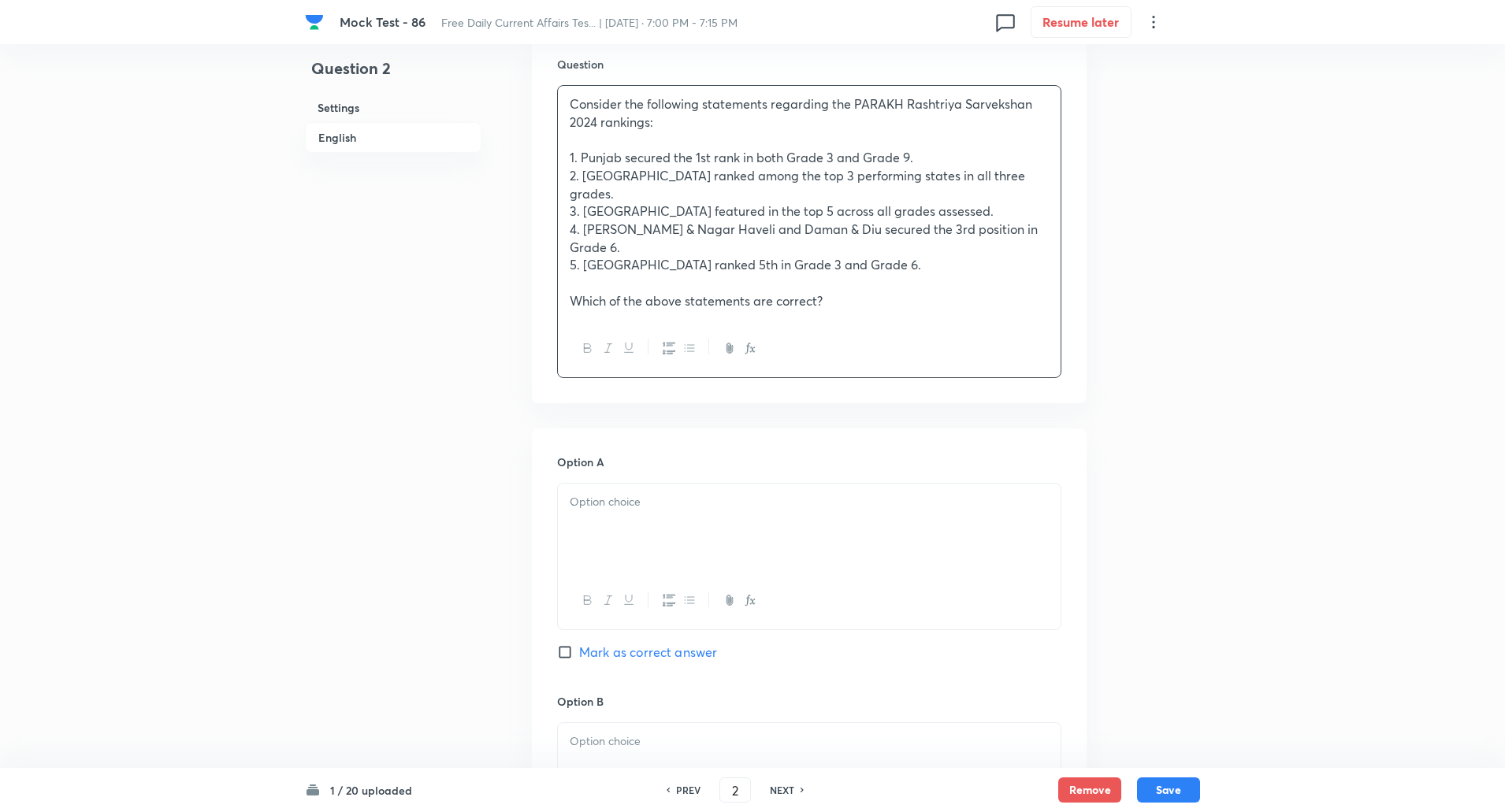
click at [648, 493] on p at bounding box center [809, 502] width 479 height 19
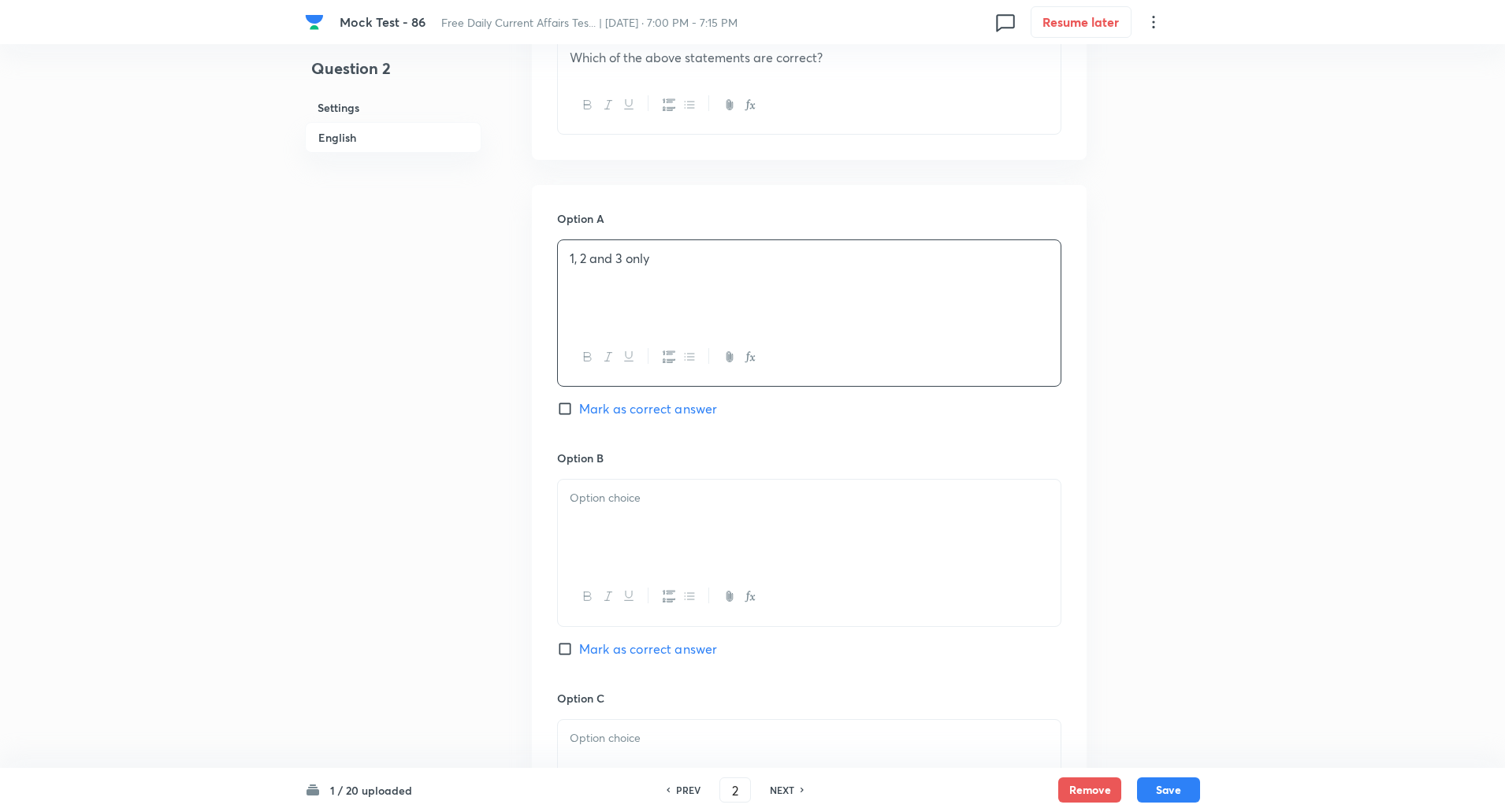
click at [638, 508] on div at bounding box center [810, 523] width 503 height 89
paste div
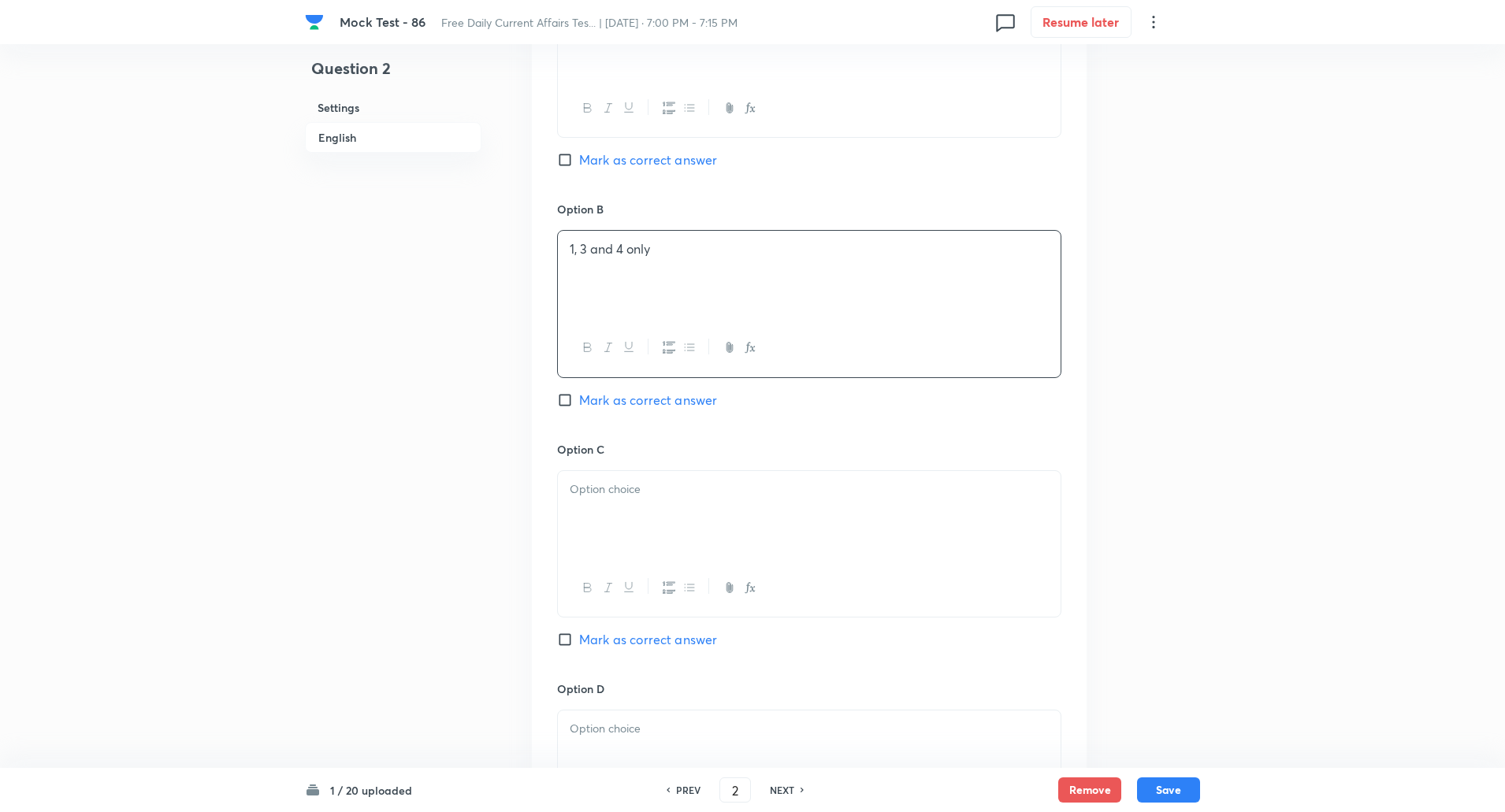
click at [632, 500] on div at bounding box center [810, 515] width 503 height 89
paste div
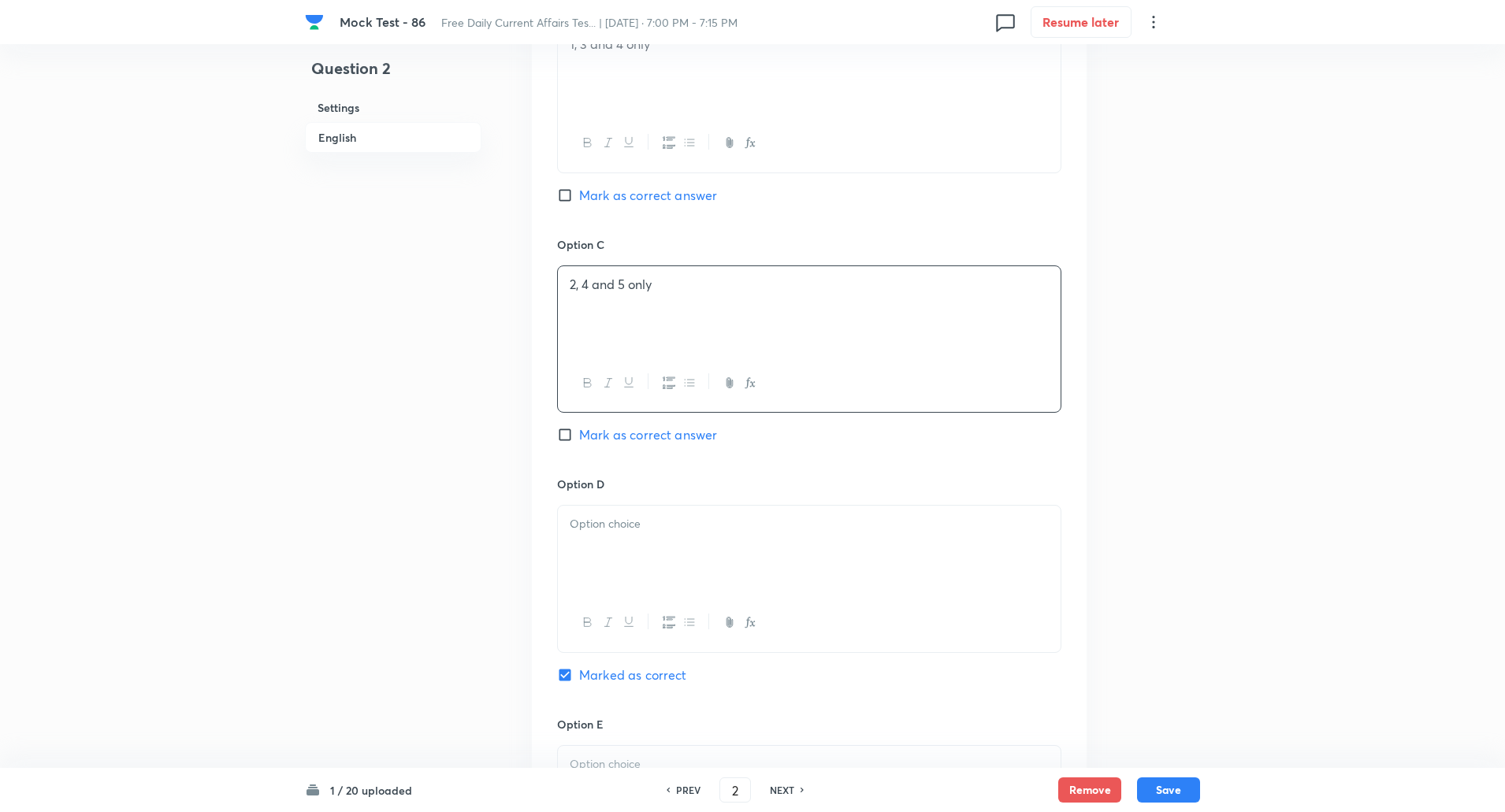
scroll to position [1180, 0]
click at [628, 521] on div at bounding box center [810, 547] width 503 height 89
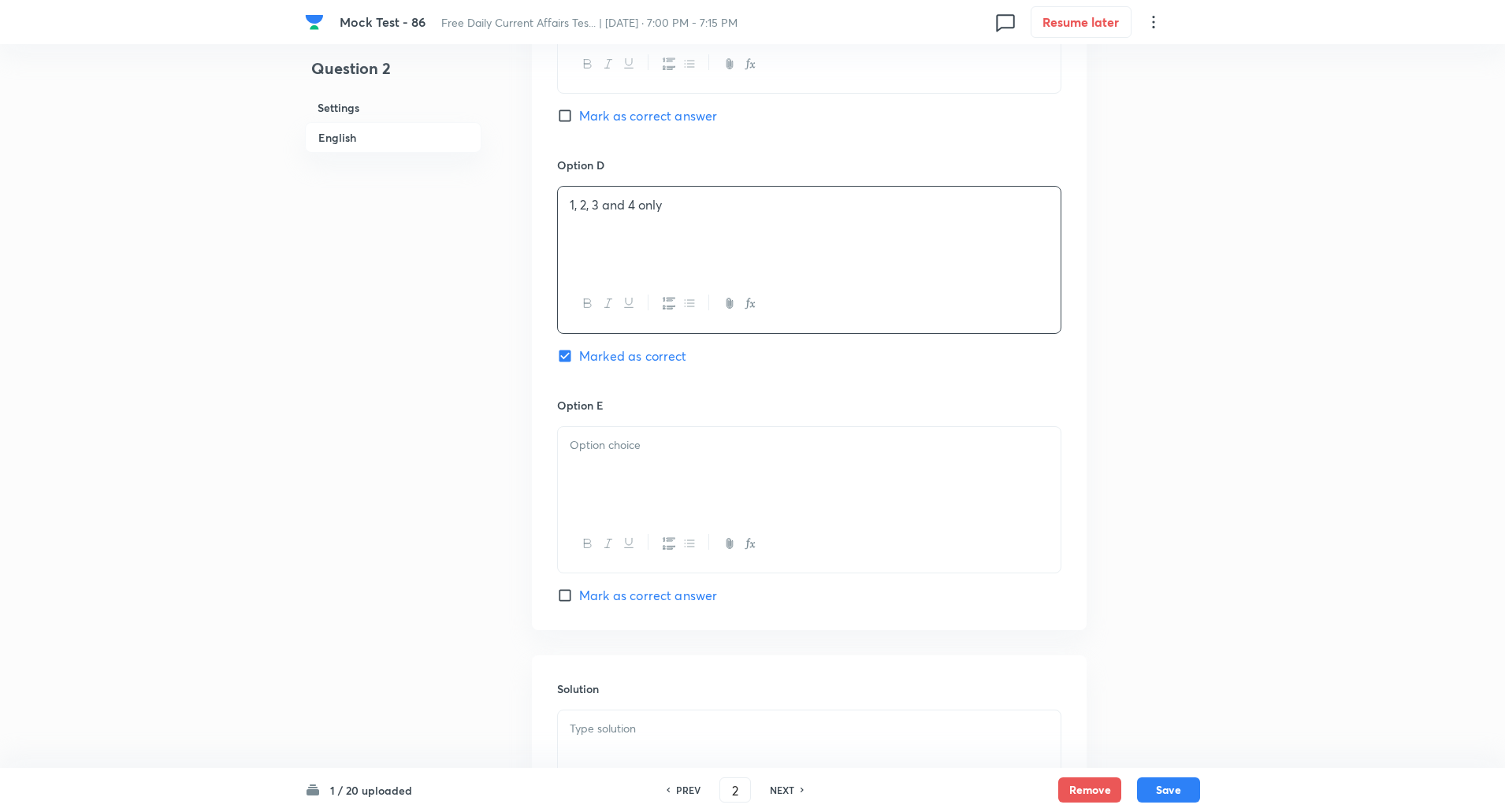
click at [630, 443] on div at bounding box center [810, 471] width 503 height 89
paste div
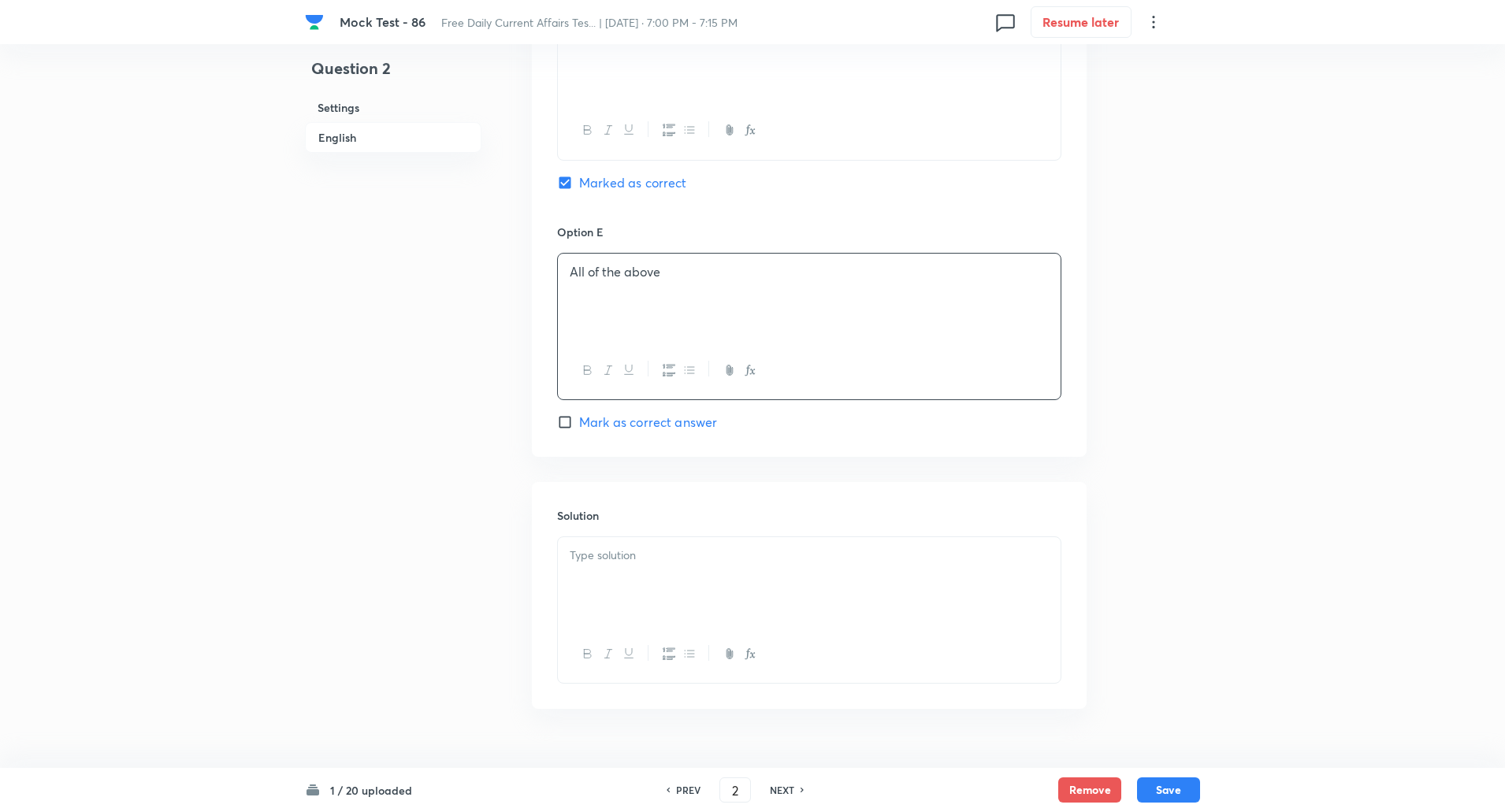
click at [647, 569] on div at bounding box center [810, 581] width 503 height 89
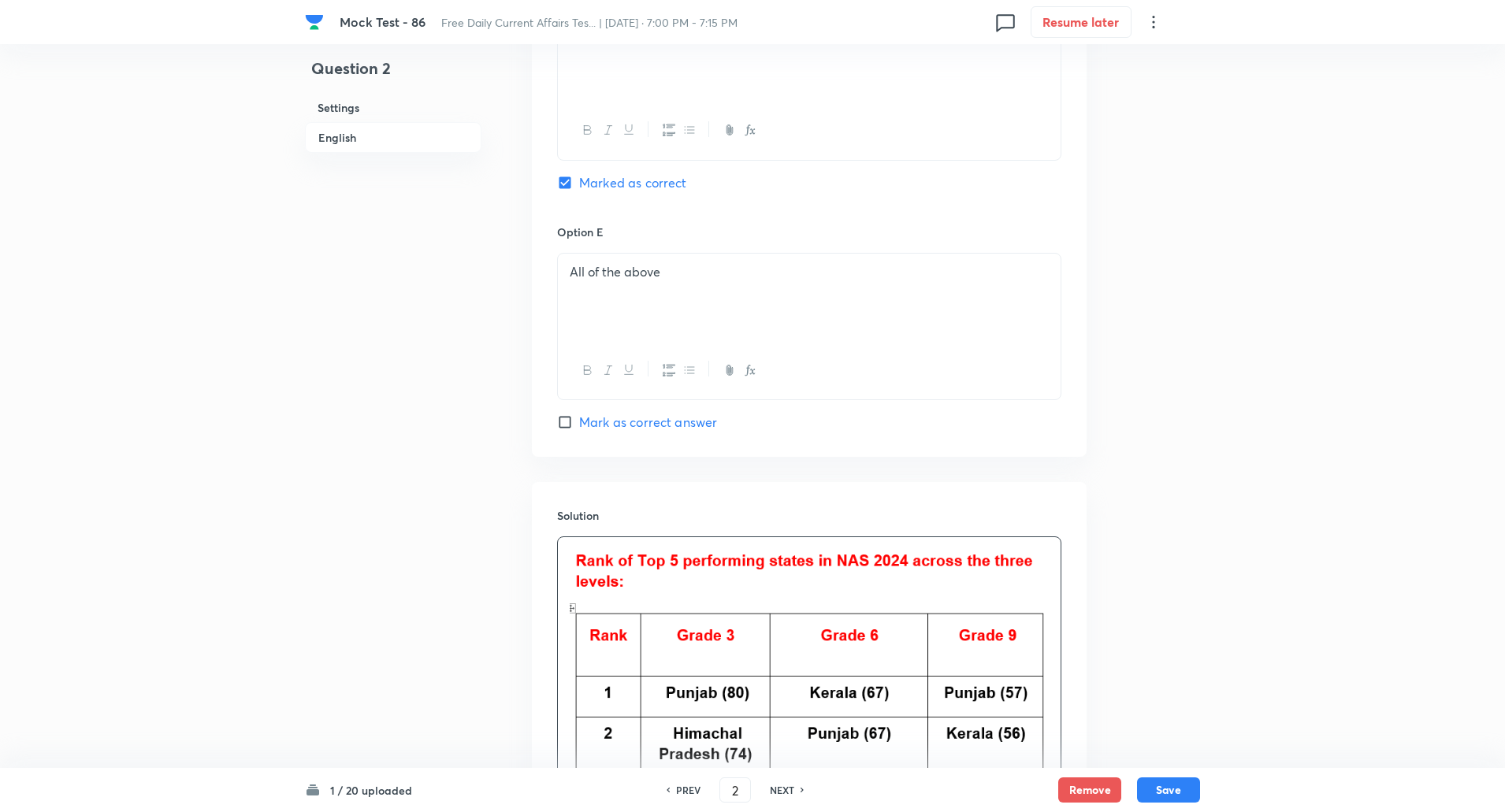
scroll to position [1953, 0]
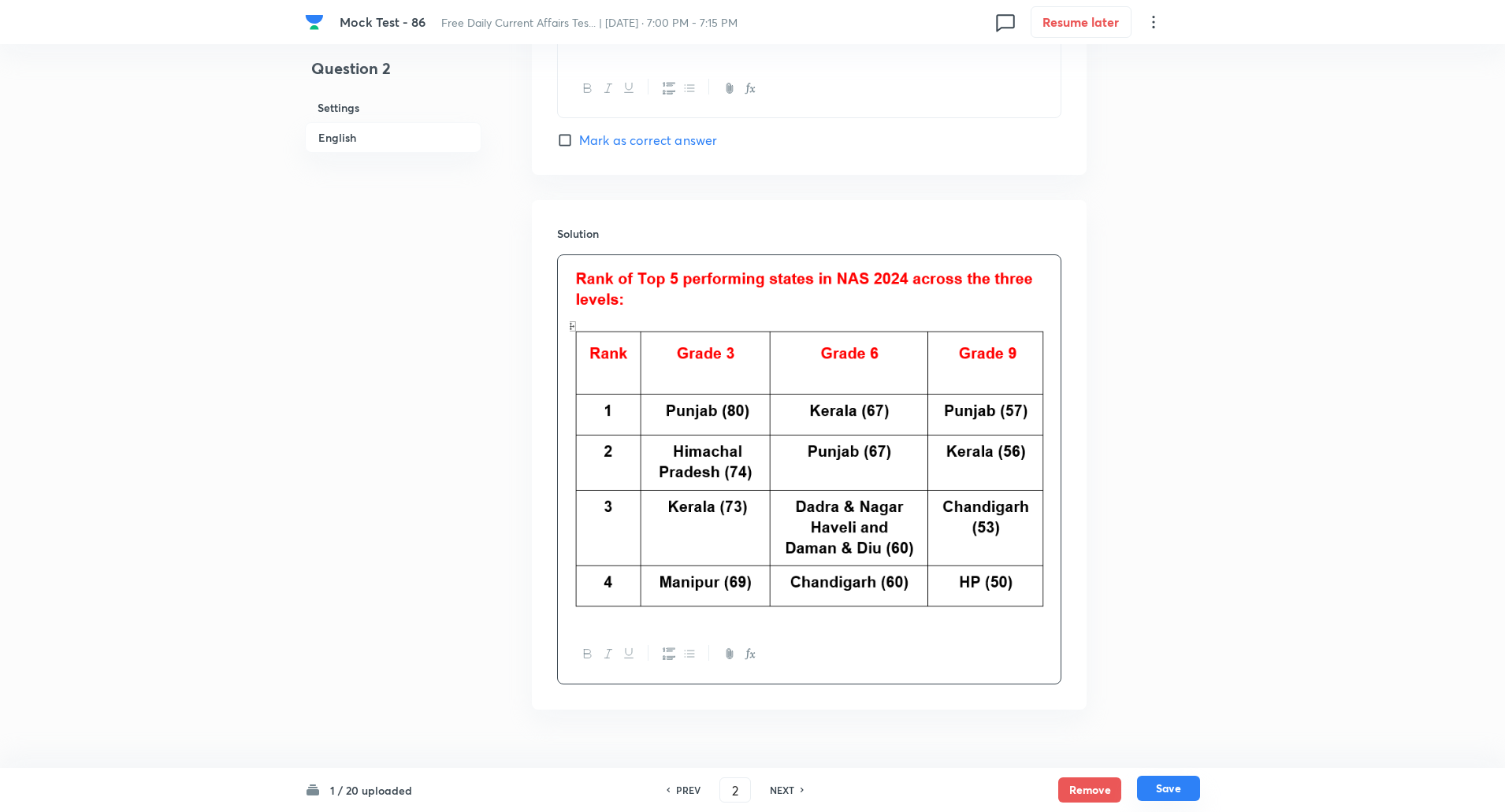
click at [1183, 792] on button "Save" at bounding box center [1168, 789] width 63 height 25
type input "3"
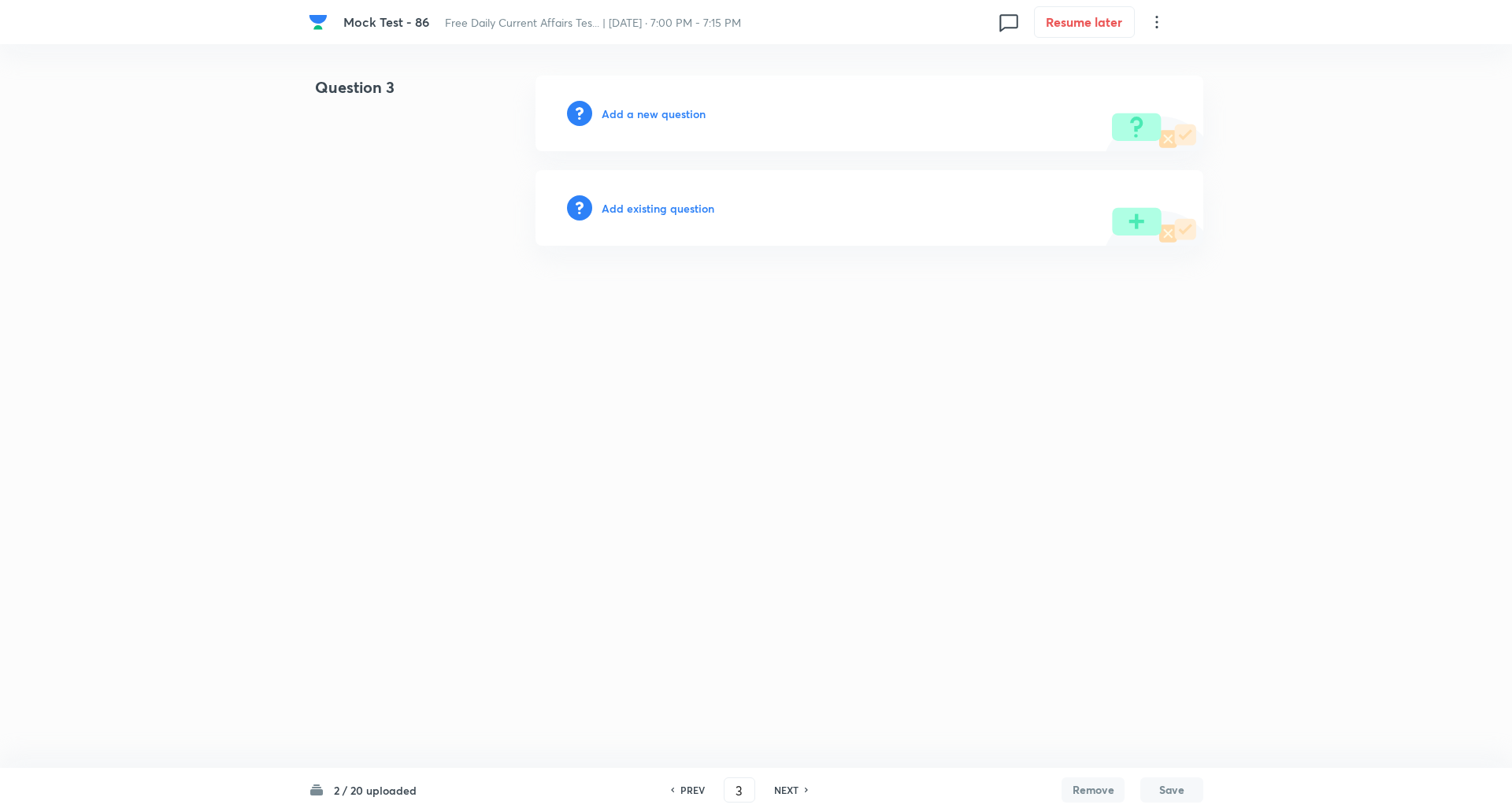
click at [648, 113] on h6 "Add a new question" at bounding box center [653, 113] width 104 height 17
click at [648, 113] on h6 "Choose a question type" at bounding box center [662, 113] width 121 height 17
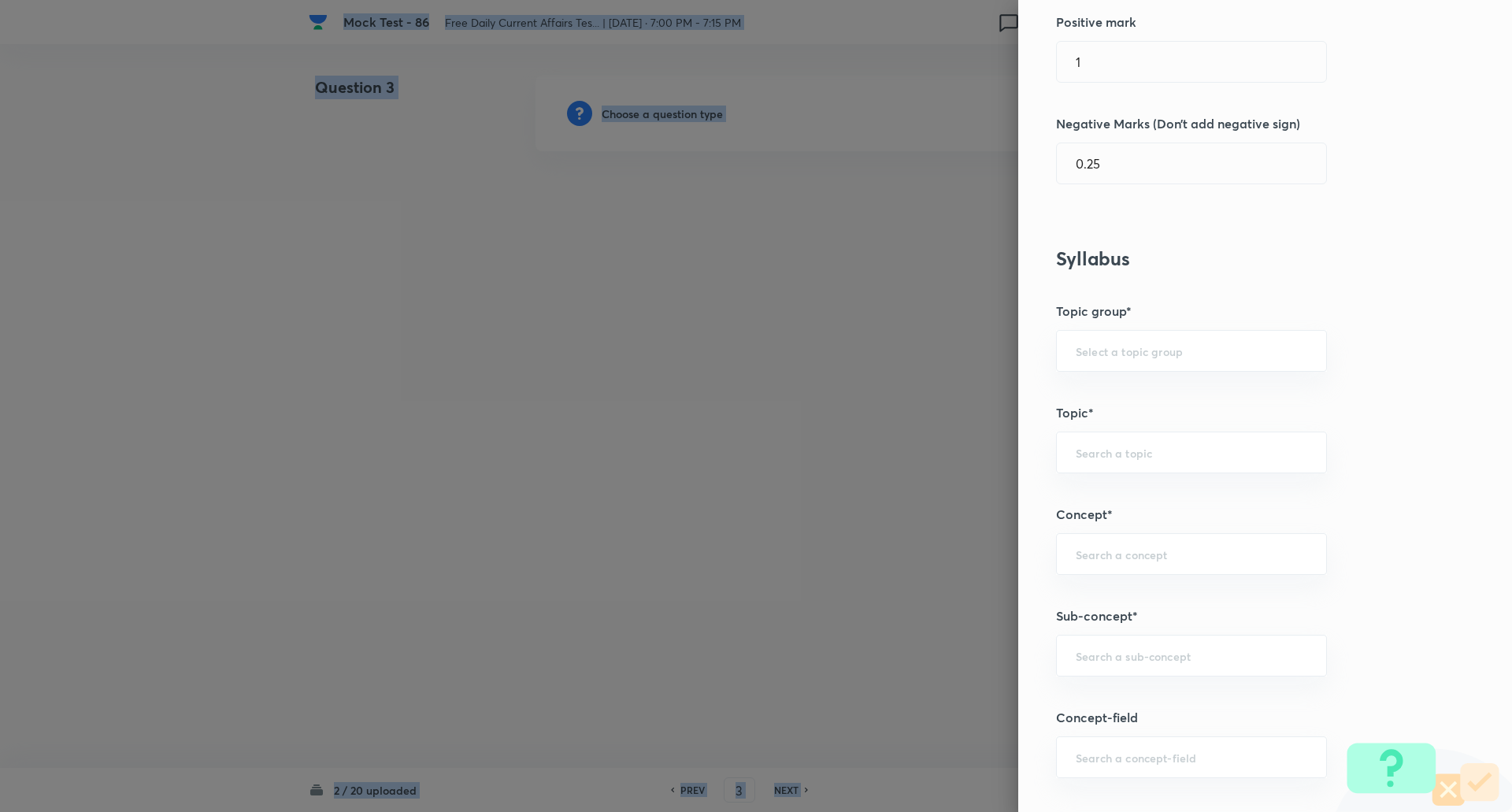
scroll to position [442, 0]
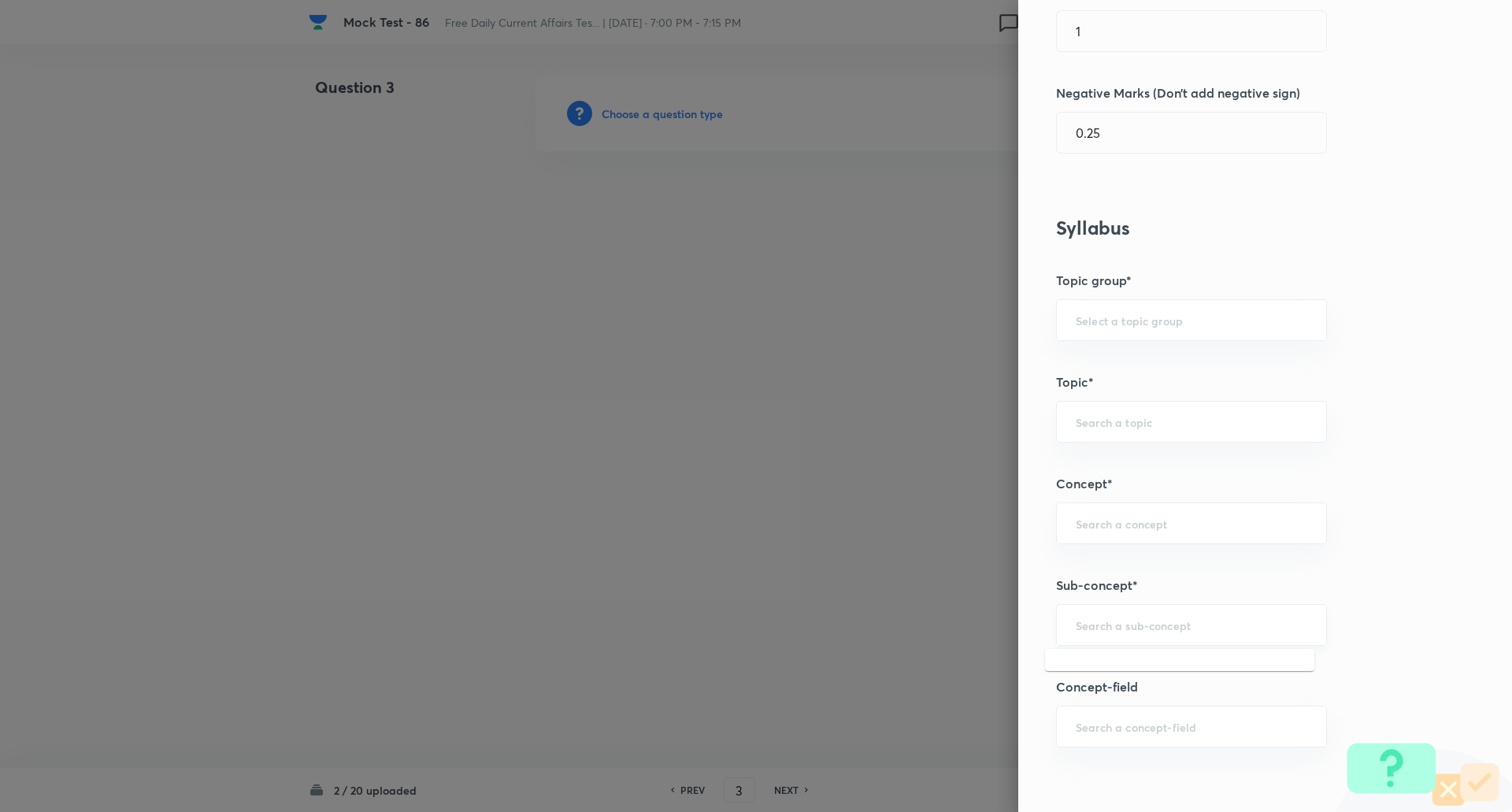
click at [1106, 626] on input "text" at bounding box center [1191, 625] width 232 height 15
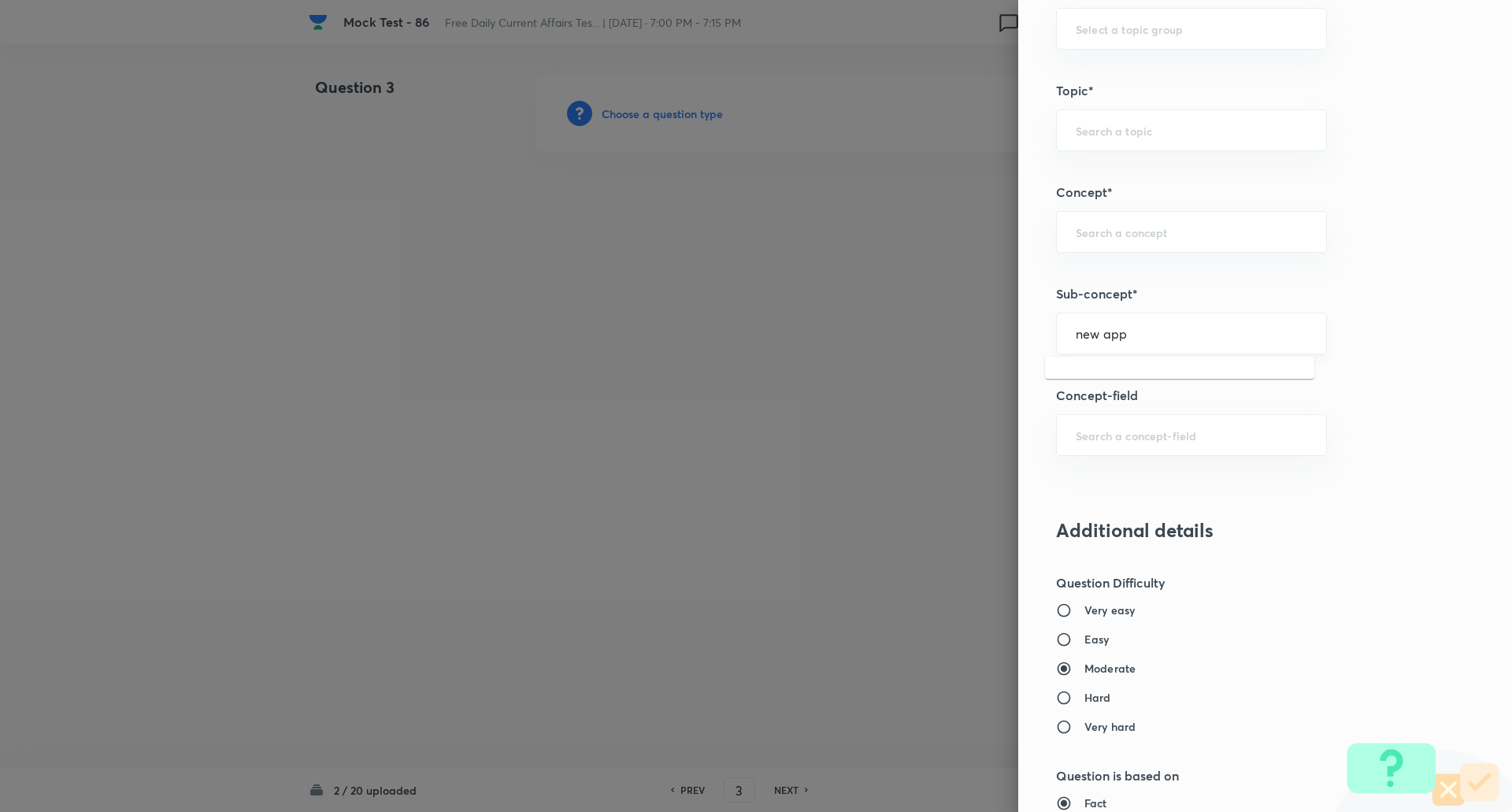
scroll to position [735, 0]
click at [1151, 324] on input "new app" at bounding box center [1191, 330] width 232 height 15
click at [1149, 339] on div "new app ​" at bounding box center [1191, 330] width 271 height 42
click at [1152, 384] on li "New Appointments: National" at bounding box center [1179, 375] width 269 height 28
type input "New Appointments: National"
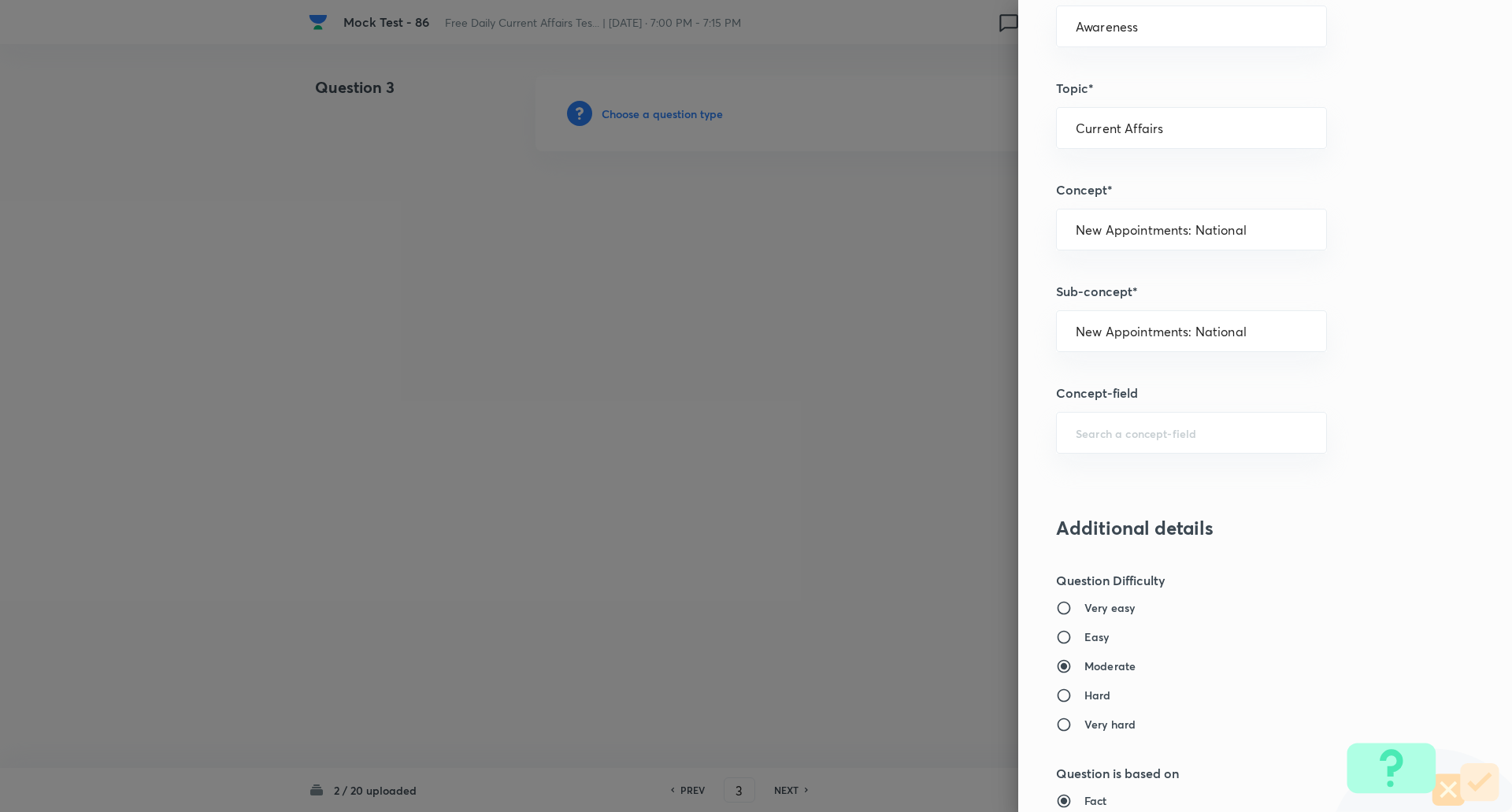
type input "Awareness"
type input "Current Affairs"
type input "New Appointments: National"
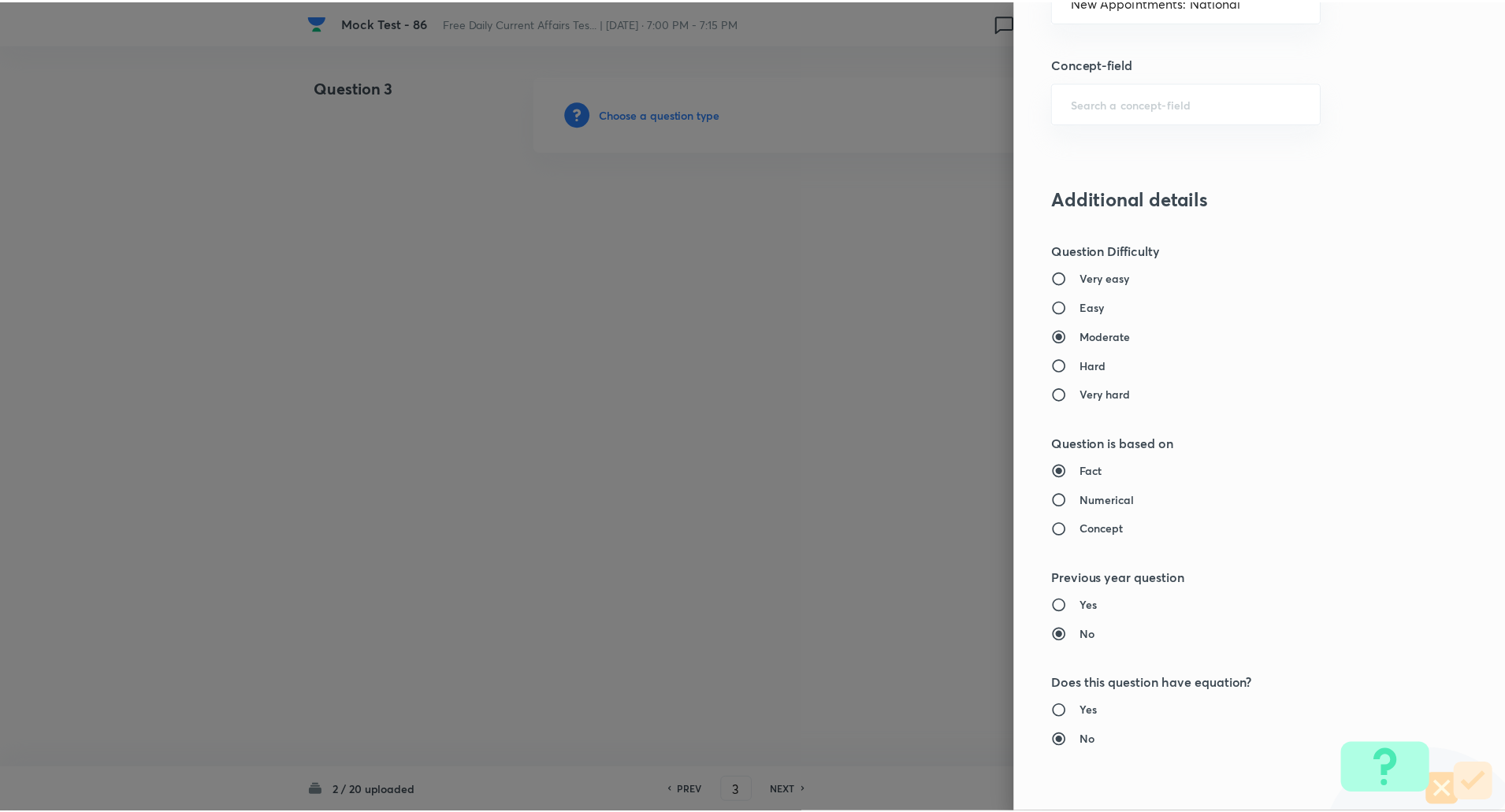
scroll to position [1335, 0]
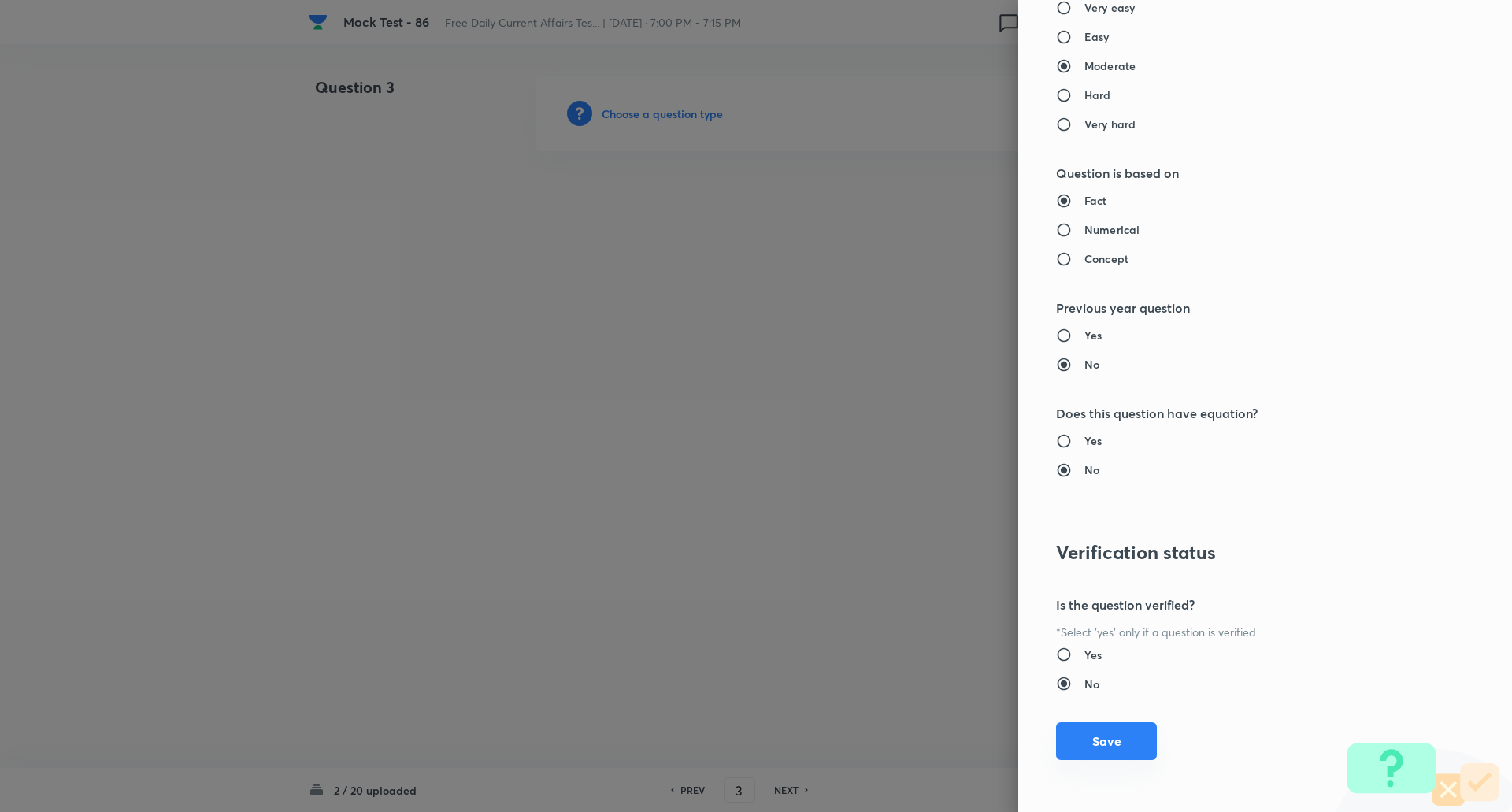
click at [1109, 745] on button "Save" at bounding box center [1106, 741] width 100 height 38
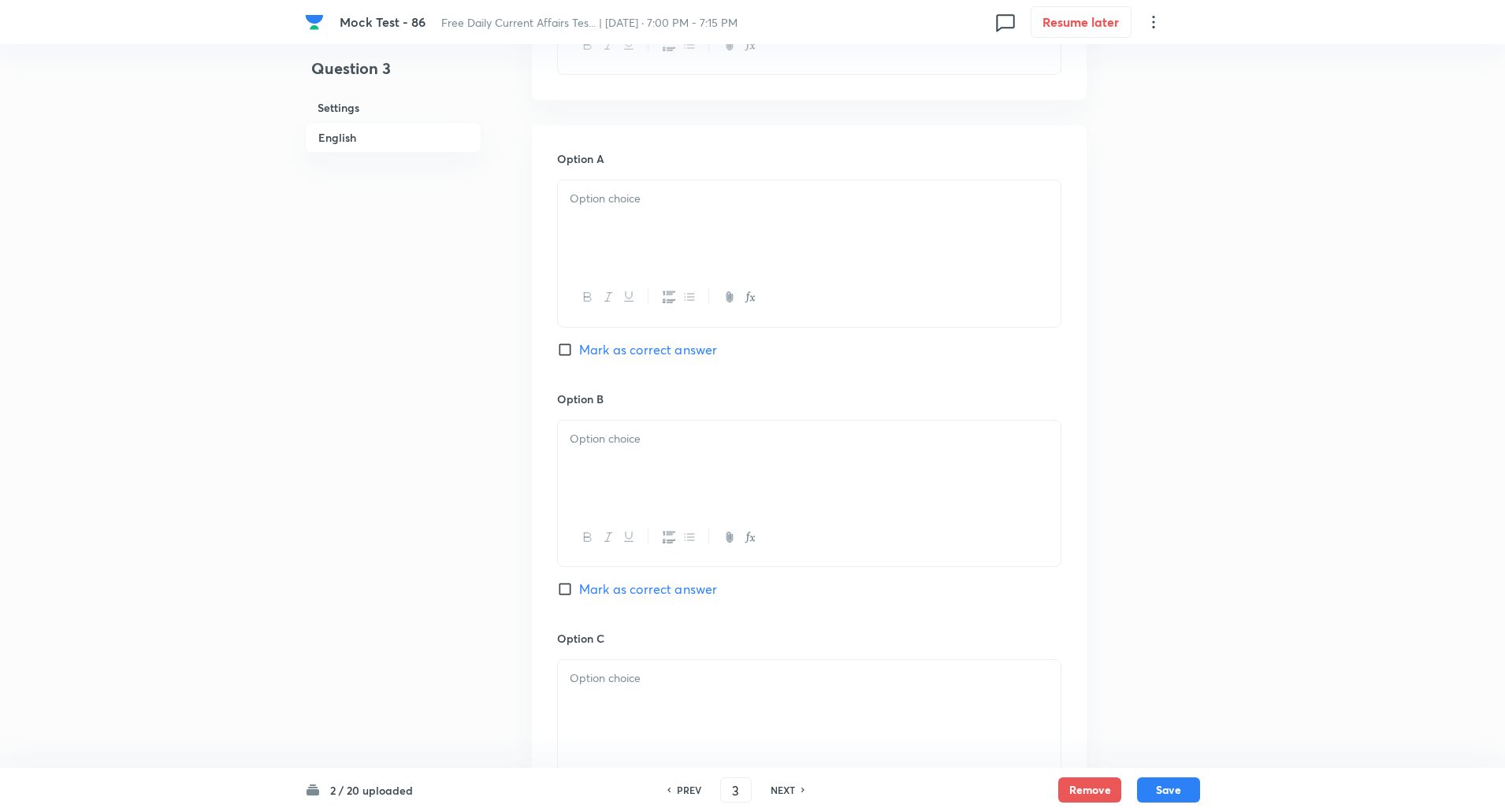
scroll to position [645, 0]
click at [564, 585] on input "Mark as correct answer" at bounding box center [568, 583] width 22 height 16
checkbox input "true"
click at [659, 200] on div at bounding box center [810, 206] width 503 height 89
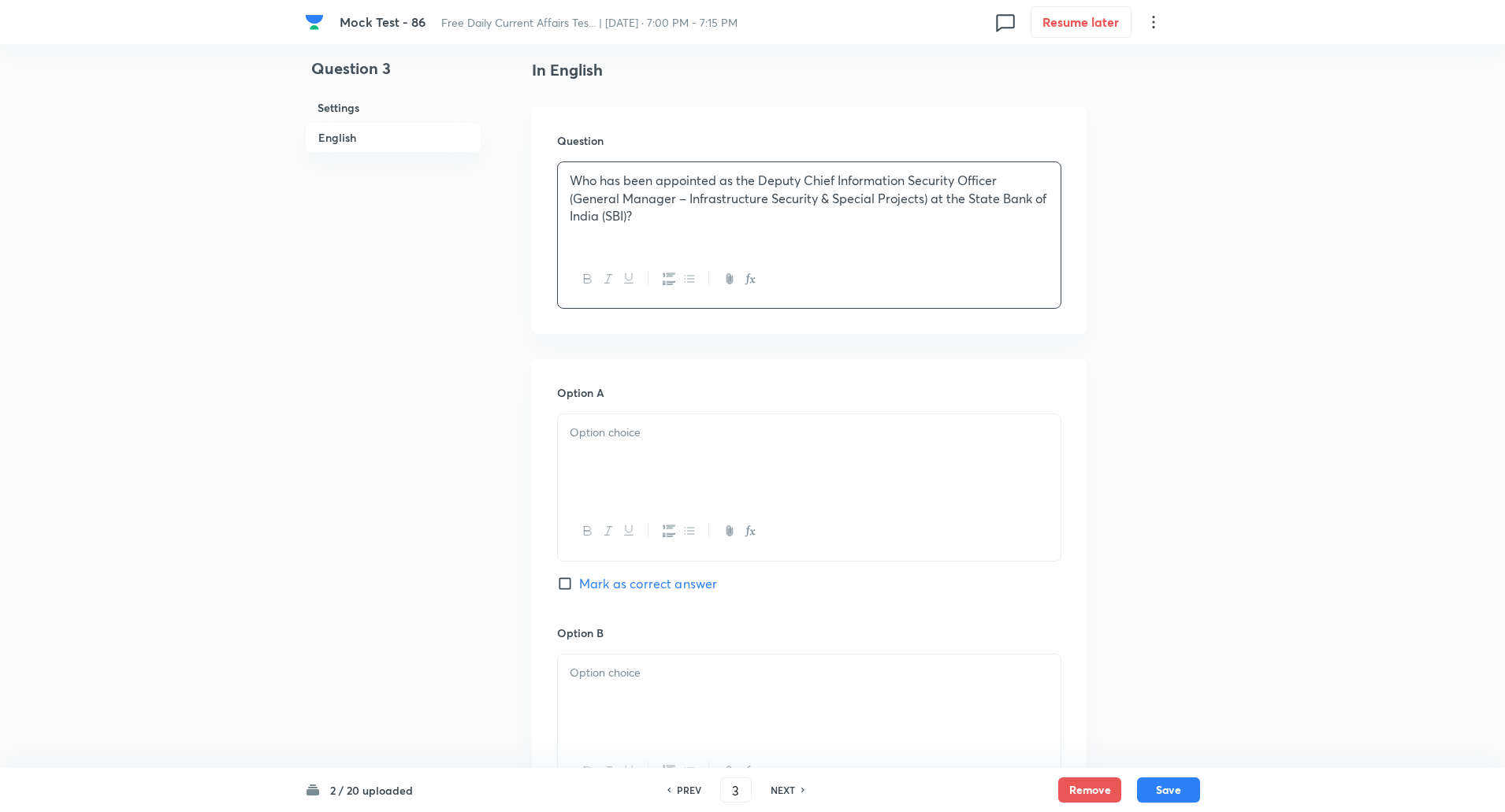
scroll to position [582, 0]
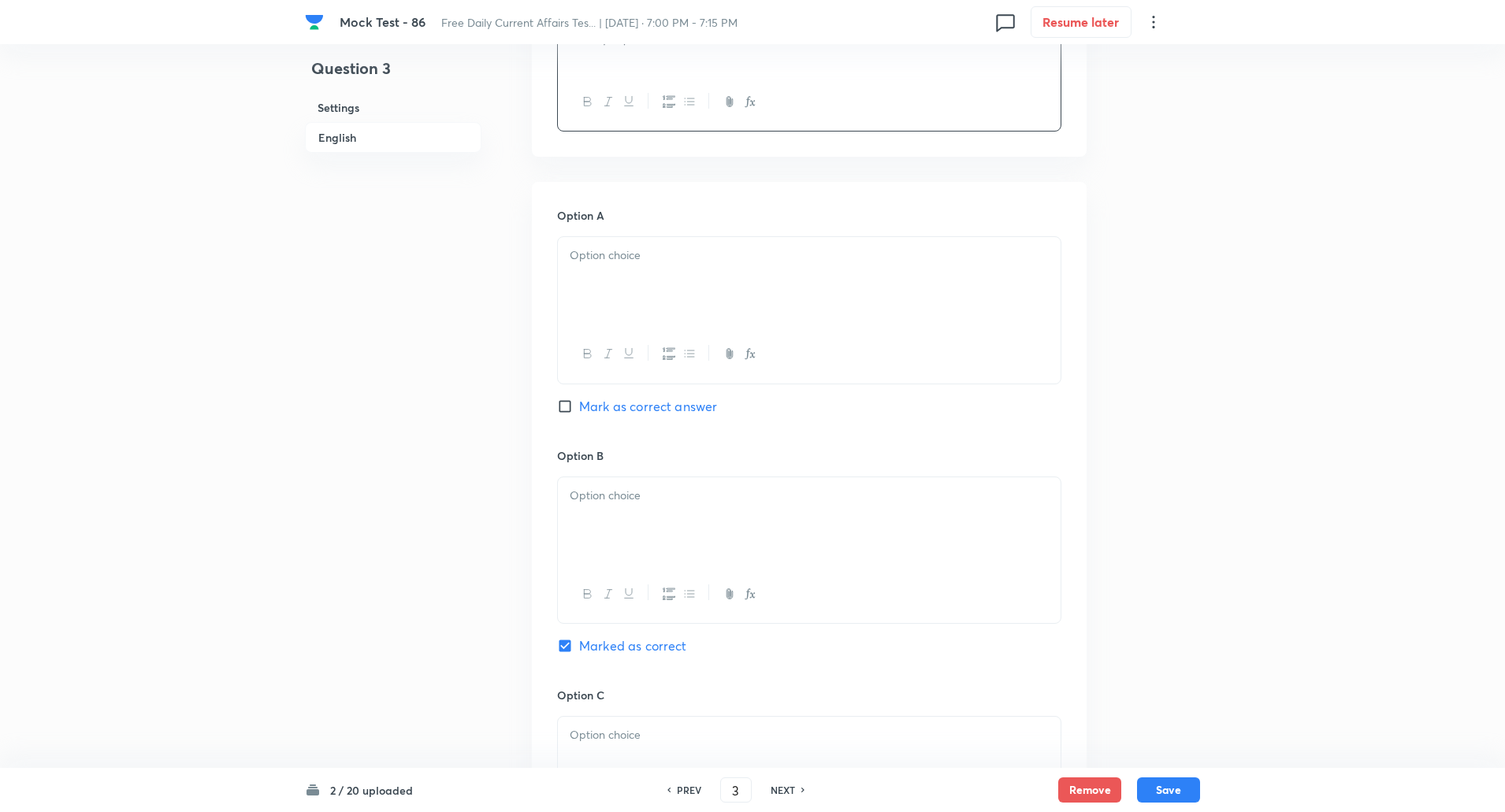
click at [646, 275] on div at bounding box center [810, 281] width 503 height 89
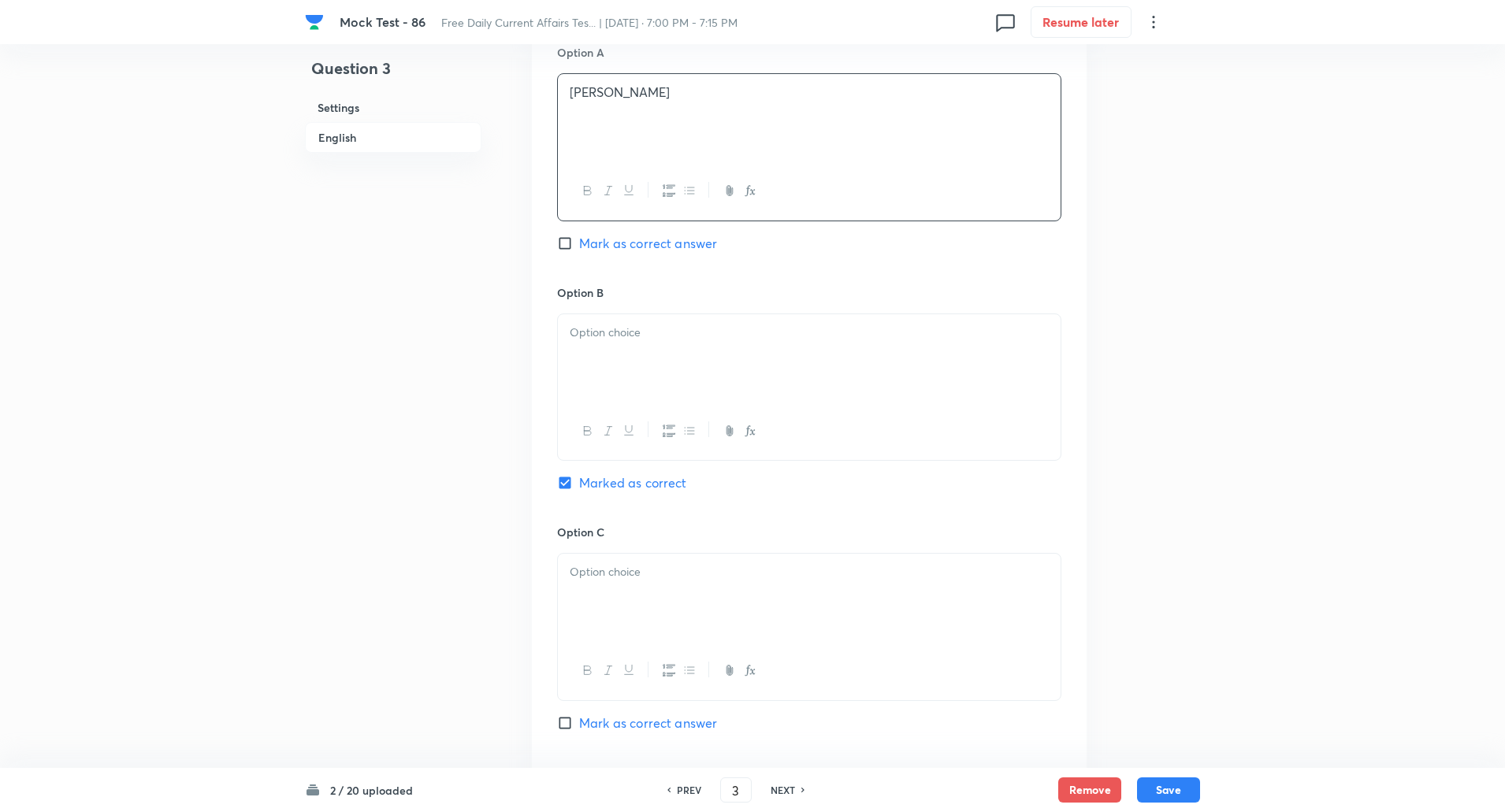
scroll to position [774, 0]
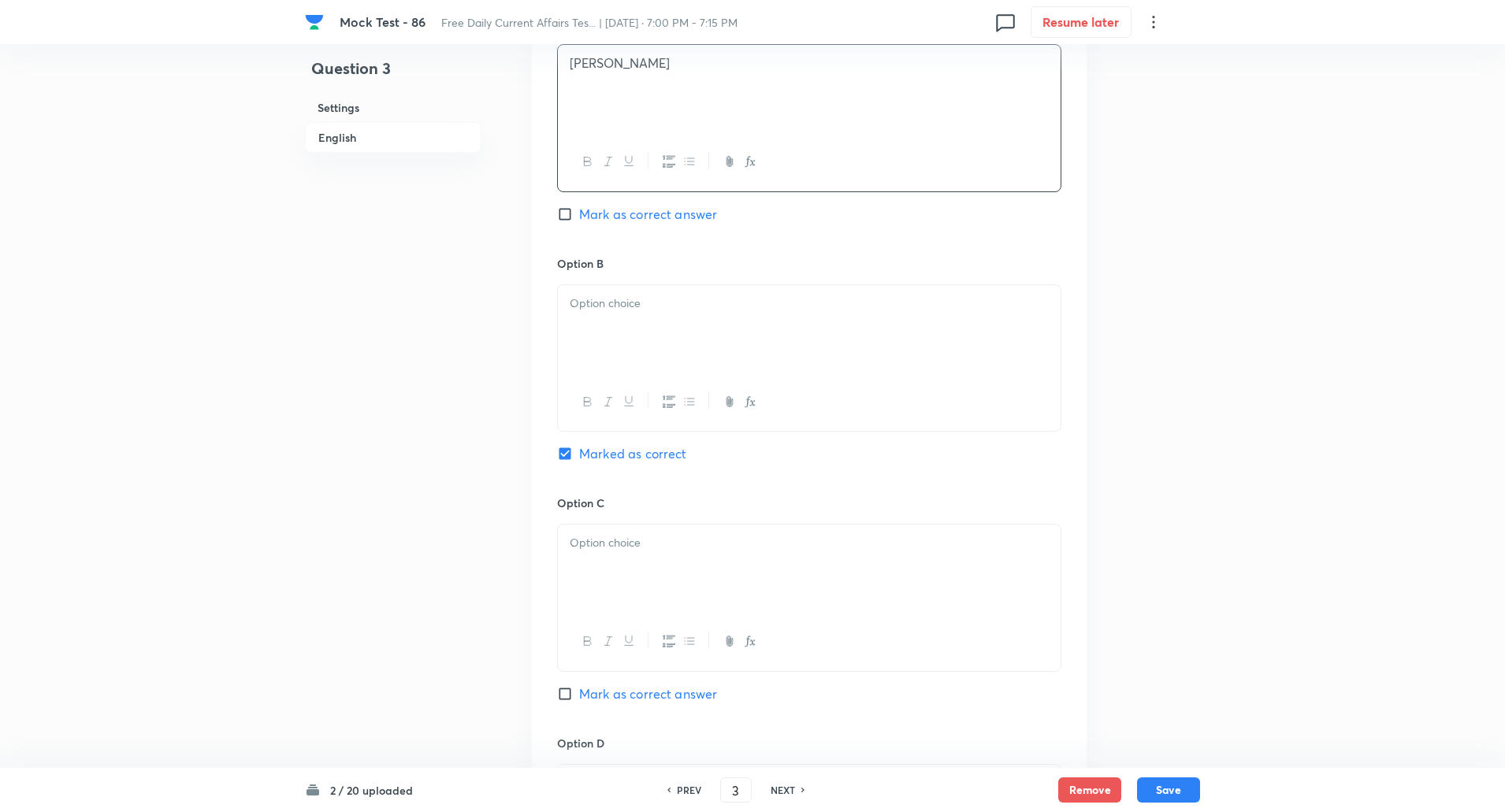
click at [639, 303] on p at bounding box center [809, 303] width 479 height 19
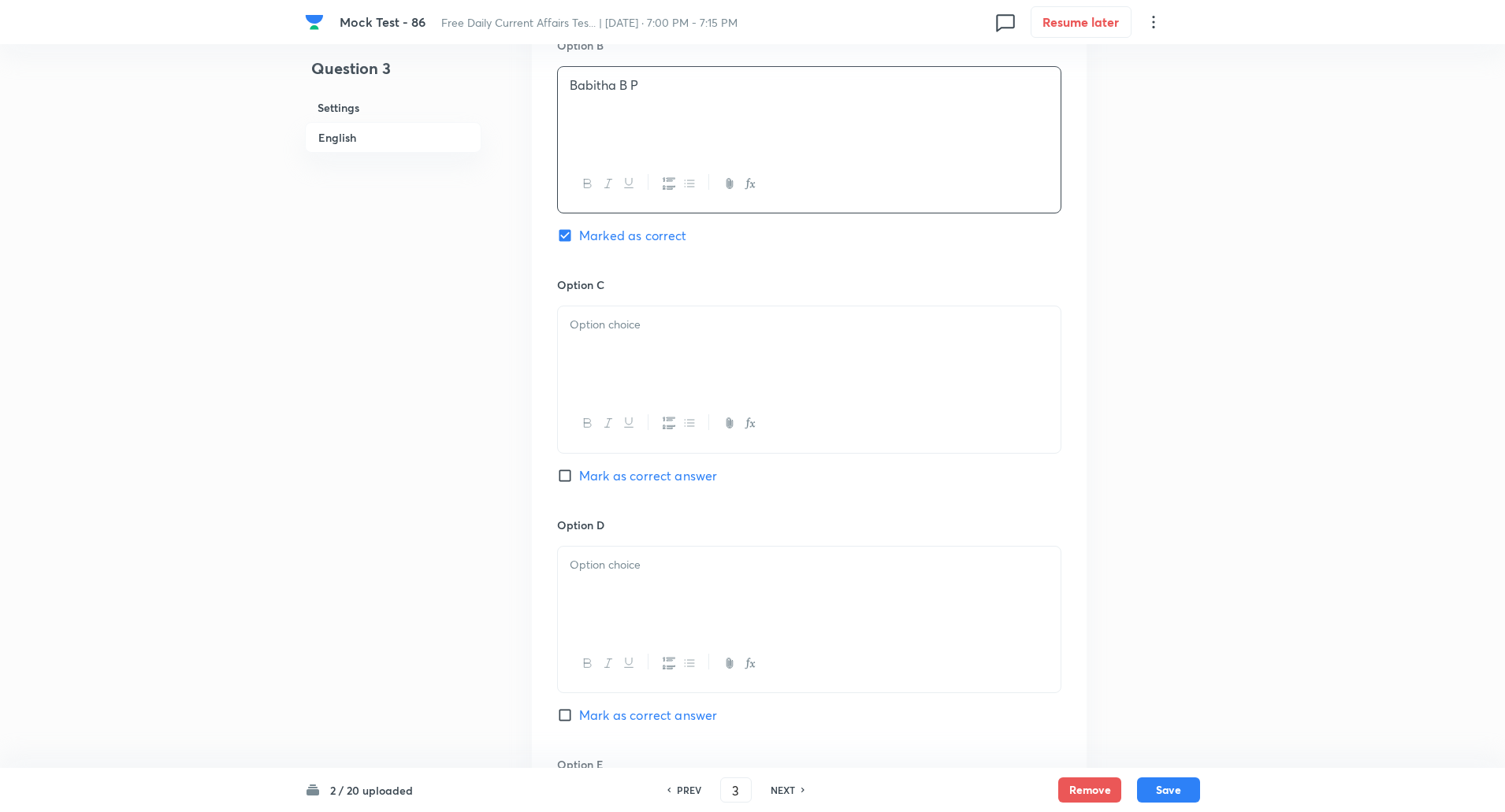
click at [636, 333] on p at bounding box center [809, 325] width 479 height 19
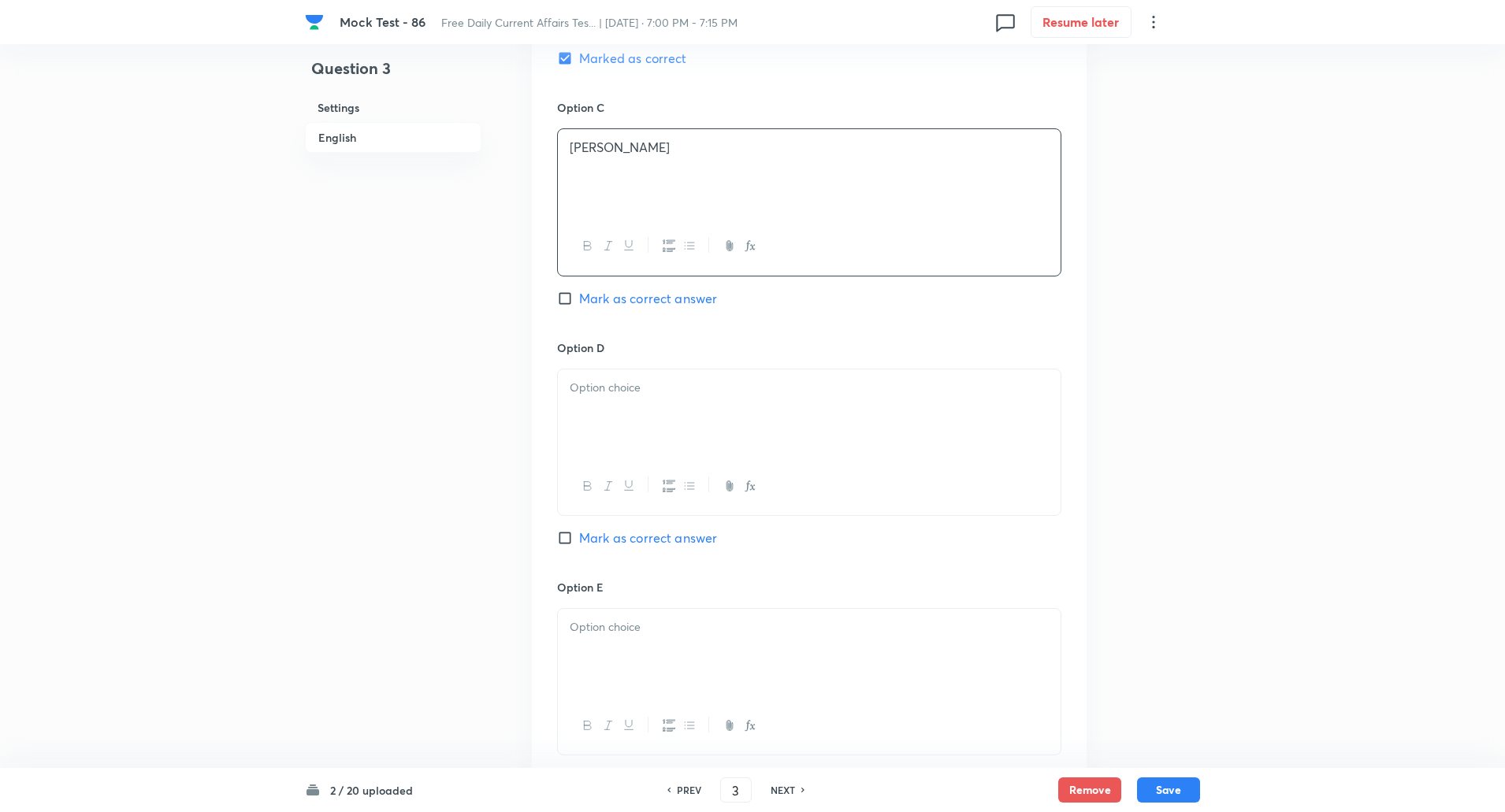
scroll to position [1202, 0]
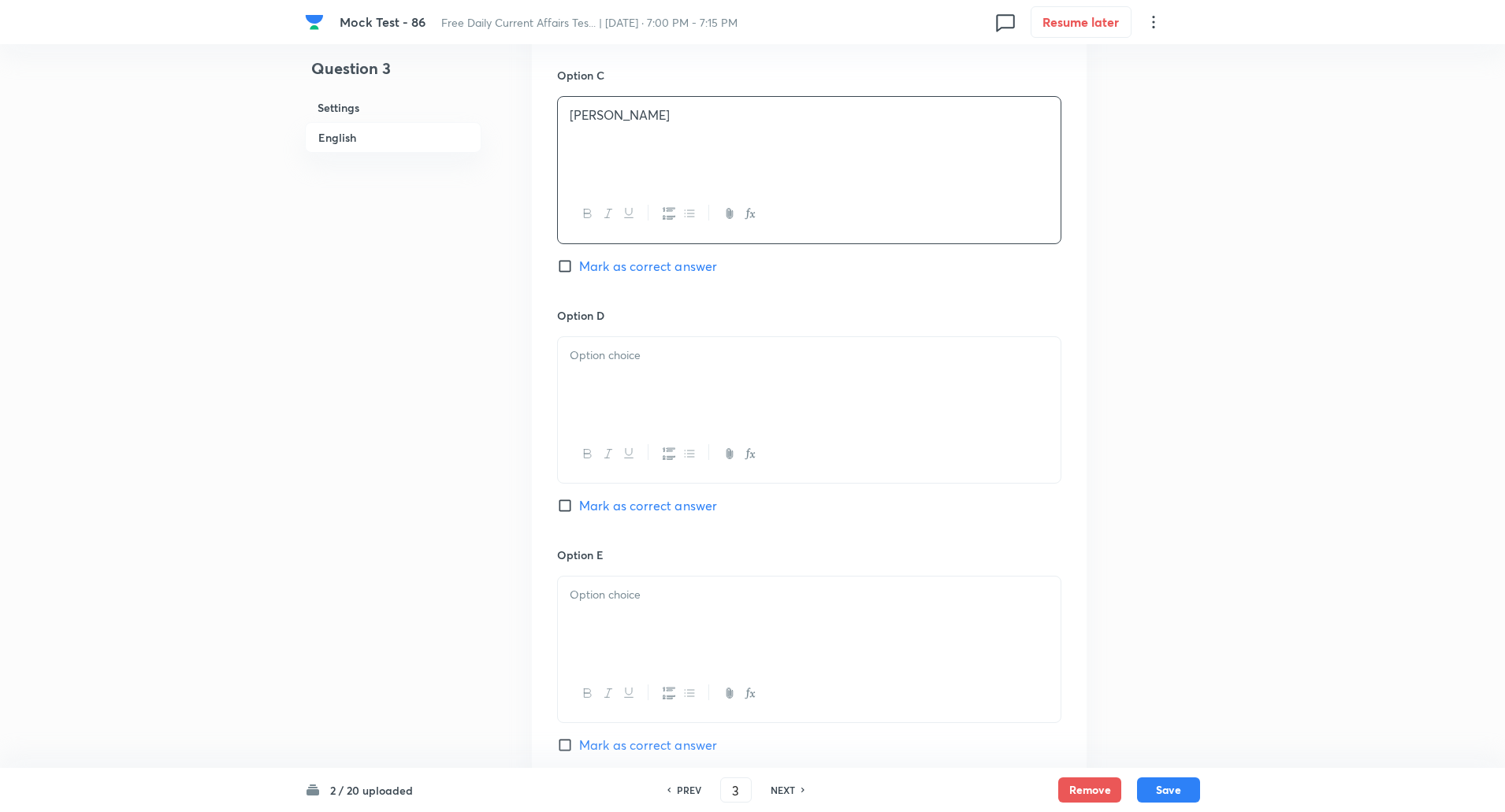
click at [640, 374] on div at bounding box center [810, 381] width 503 height 89
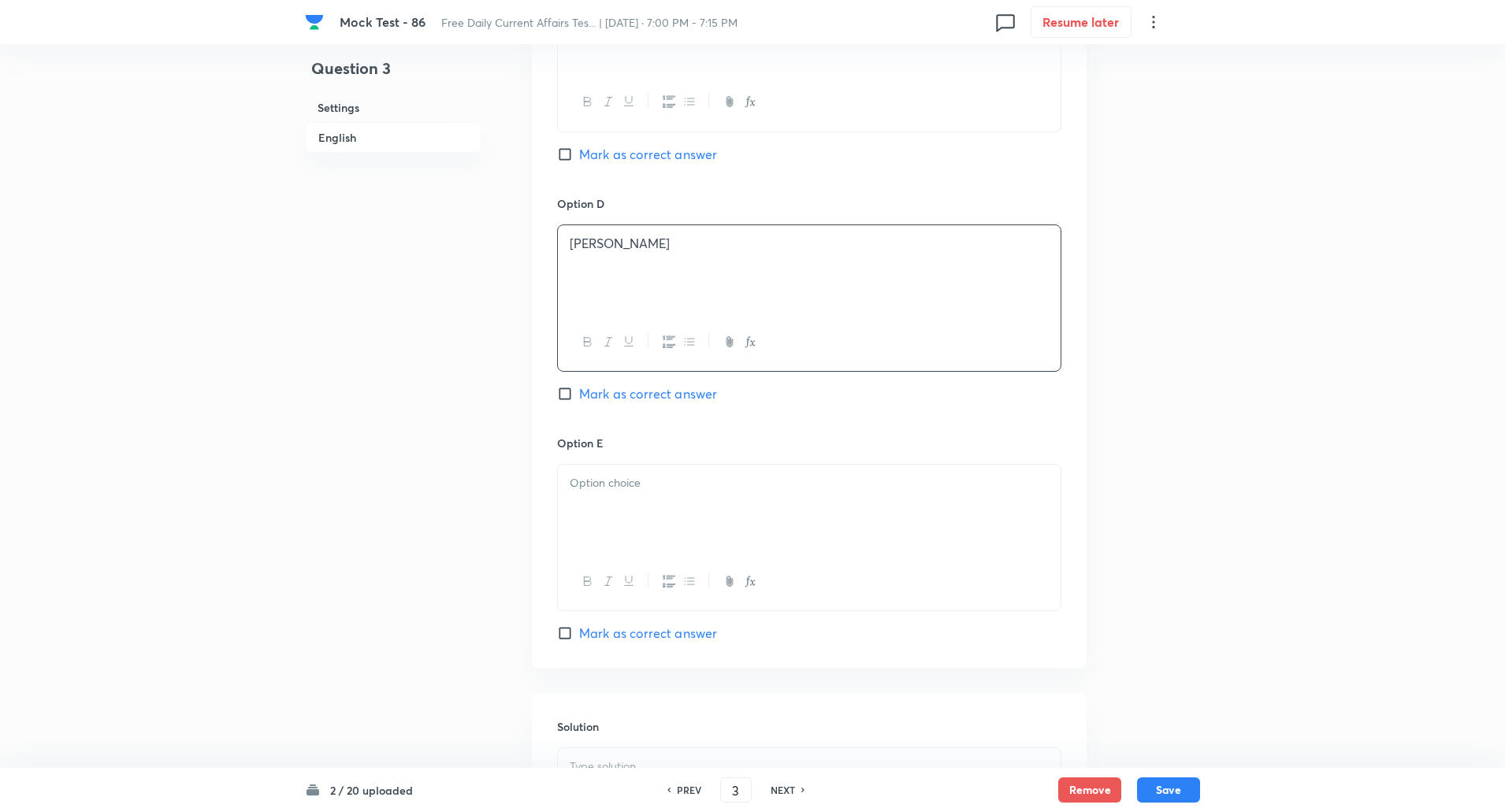
scroll to position [1394, 0]
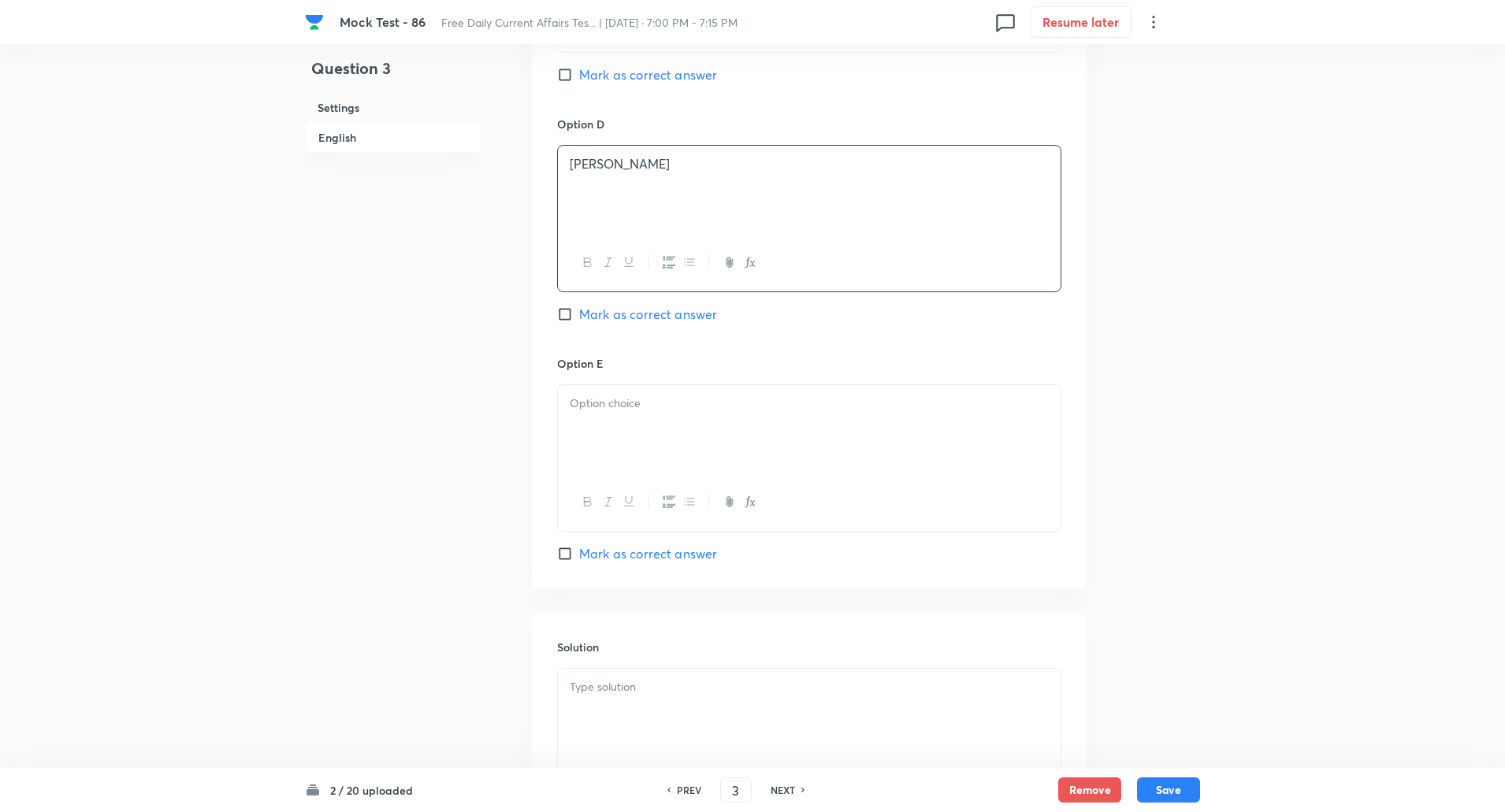
click at [632, 466] on div at bounding box center [810, 429] width 503 height 89
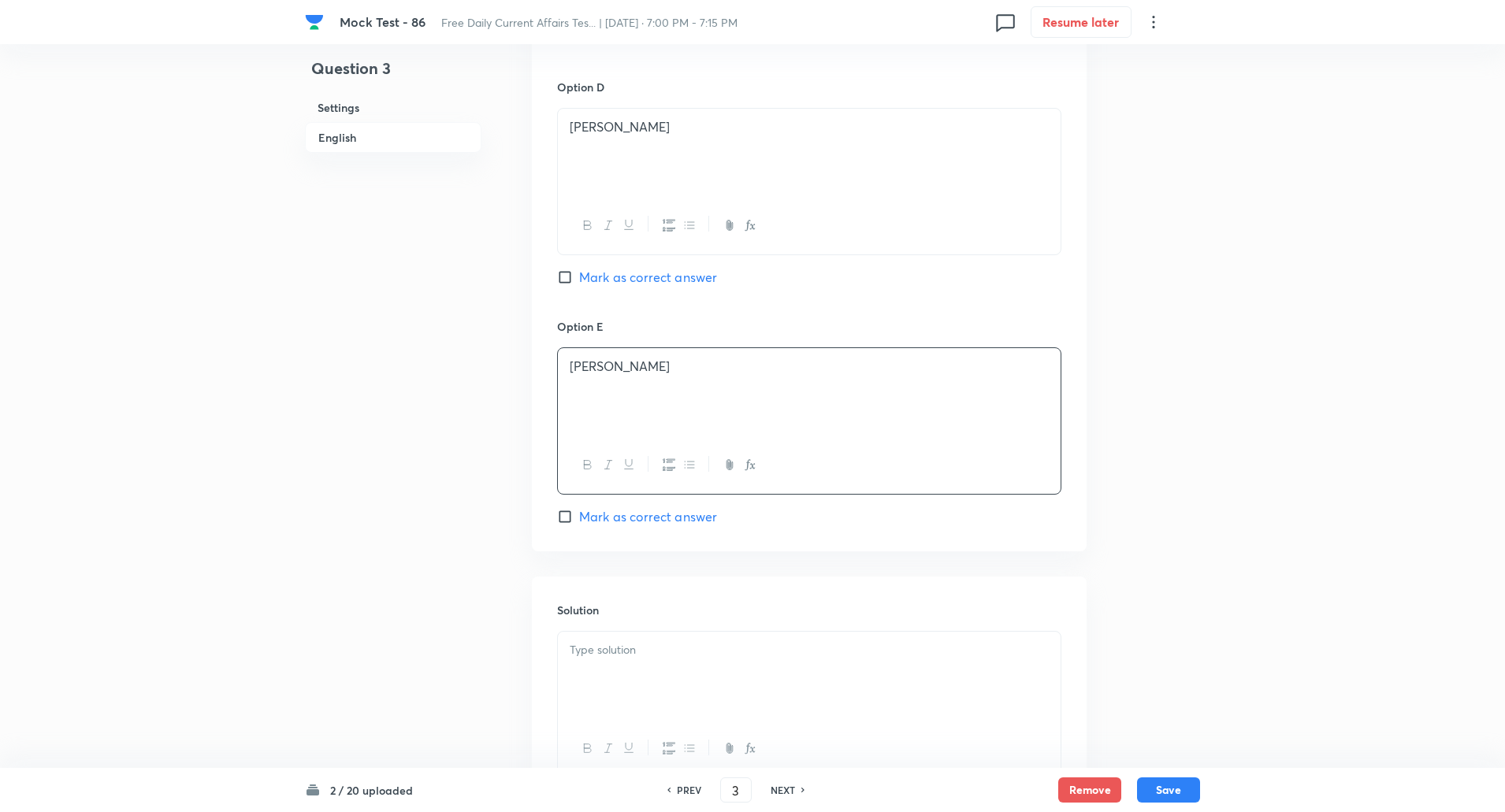
scroll to position [1562, 0]
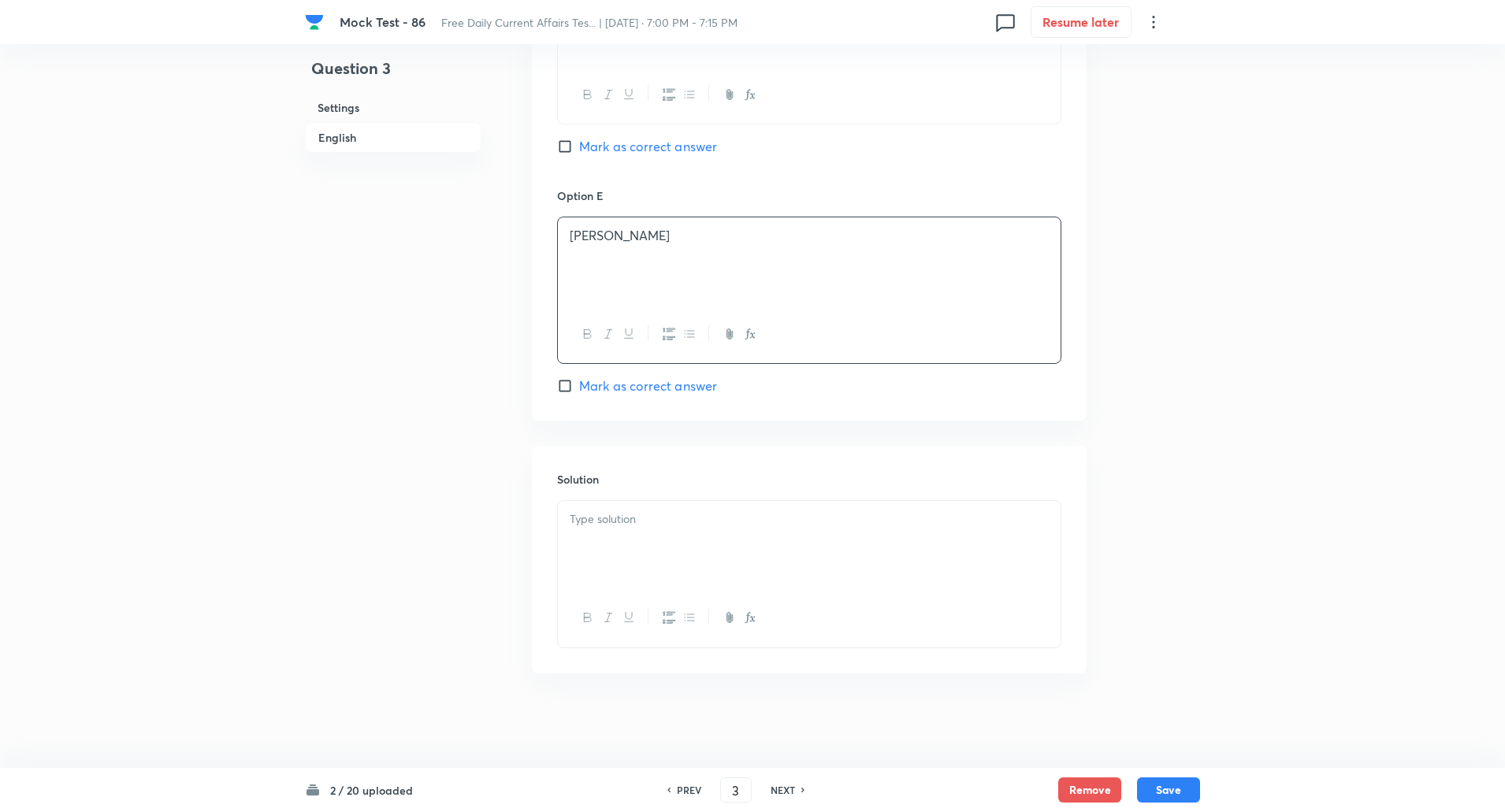
click at [615, 585] on div at bounding box center [810, 545] width 503 height 89
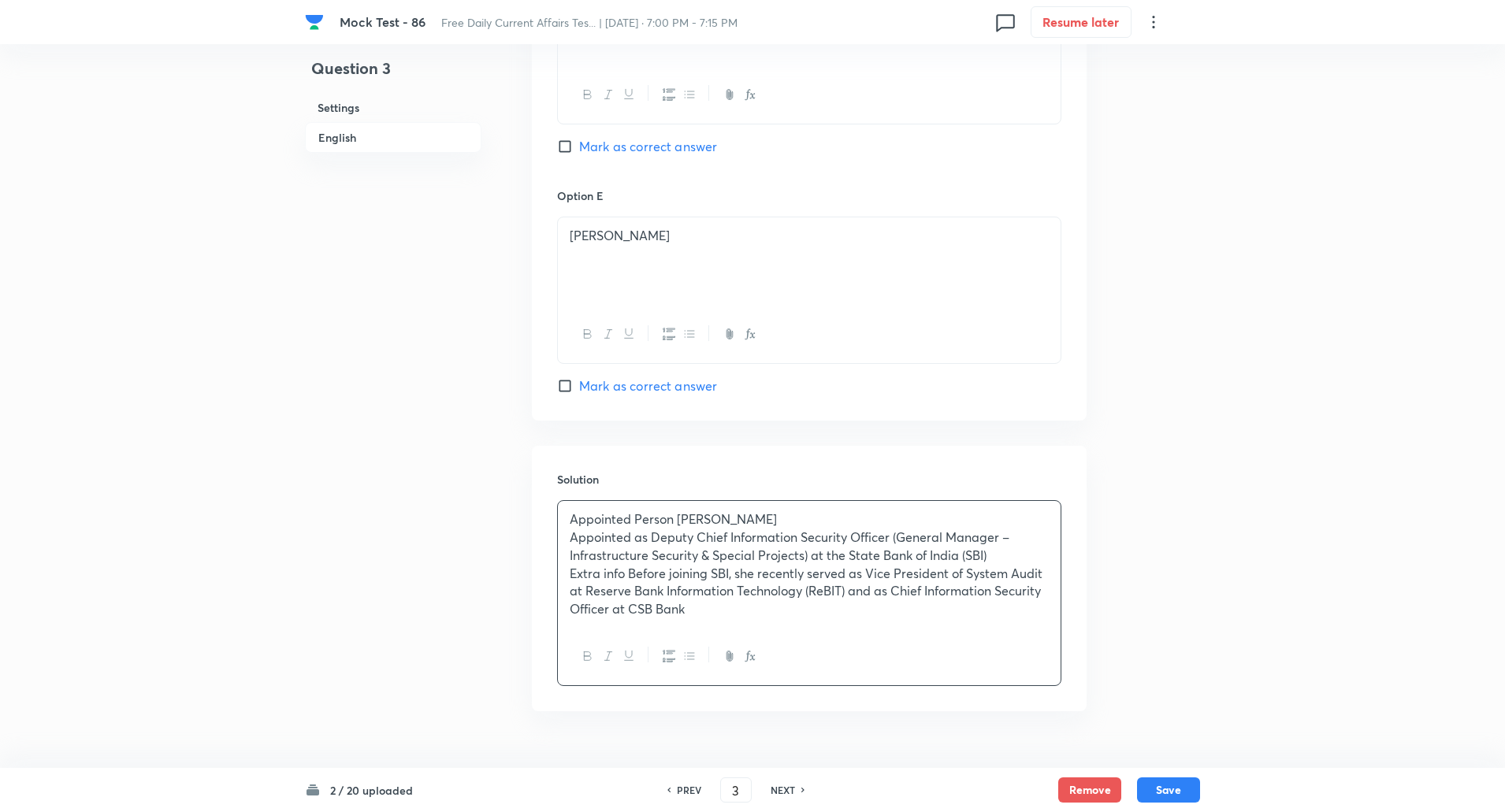
click at [636, 518] on p "Appointed Person Babitha B P" at bounding box center [809, 520] width 479 height 19
click at [680, 521] on p "Appointed Person Babitha B P" at bounding box center [809, 520] width 479 height 19
copy p "-----"
click at [655, 538] on p "Appointed as Deputy Chief Information Security Officer (General Manager – Infra…" at bounding box center [809, 546] width 479 height 35
click at [630, 572] on p "Extra info Before joining SBI, she recently served as Vice President of System …" at bounding box center [809, 591] width 479 height 54
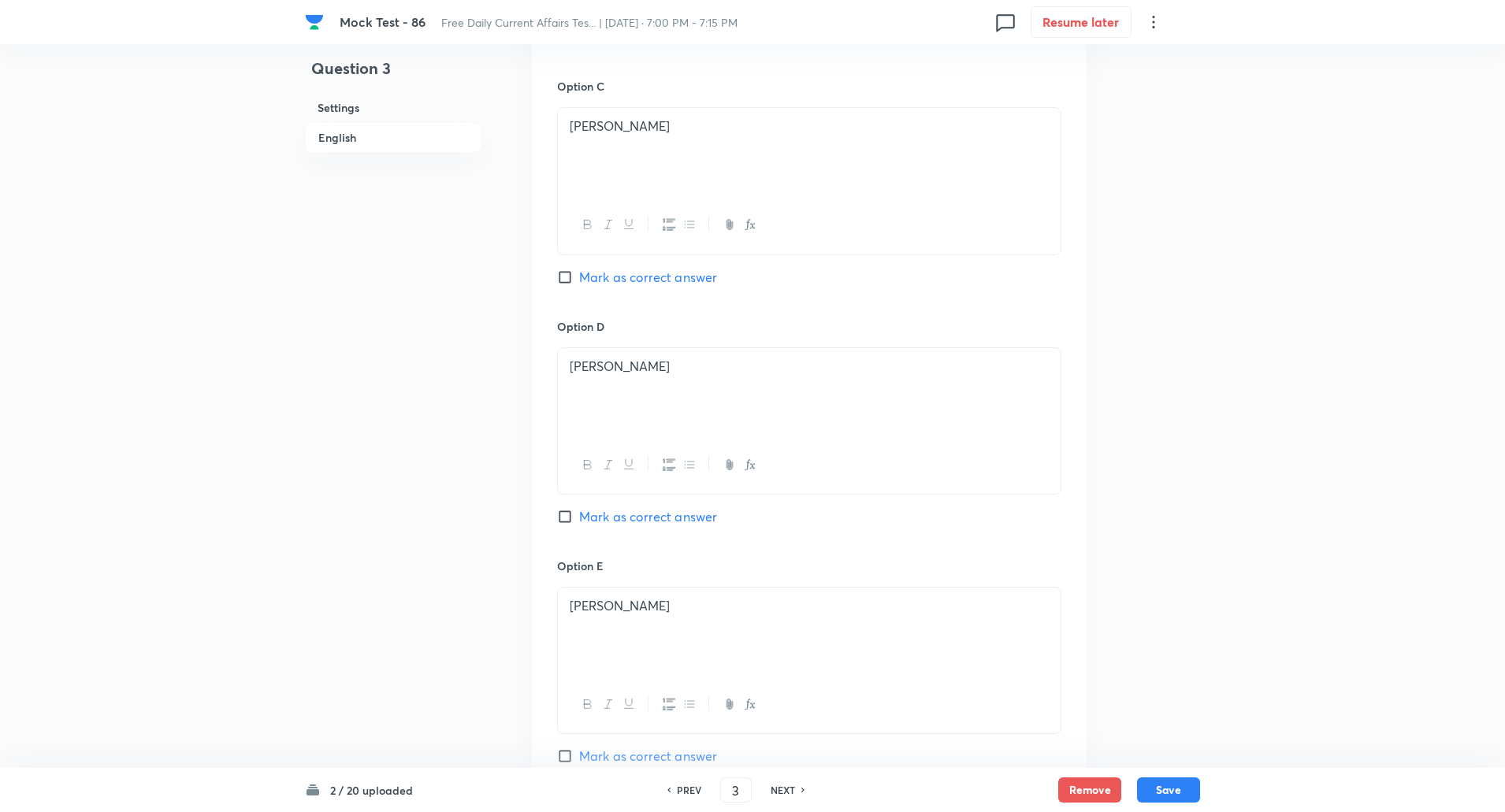
scroll to position [1599, 0]
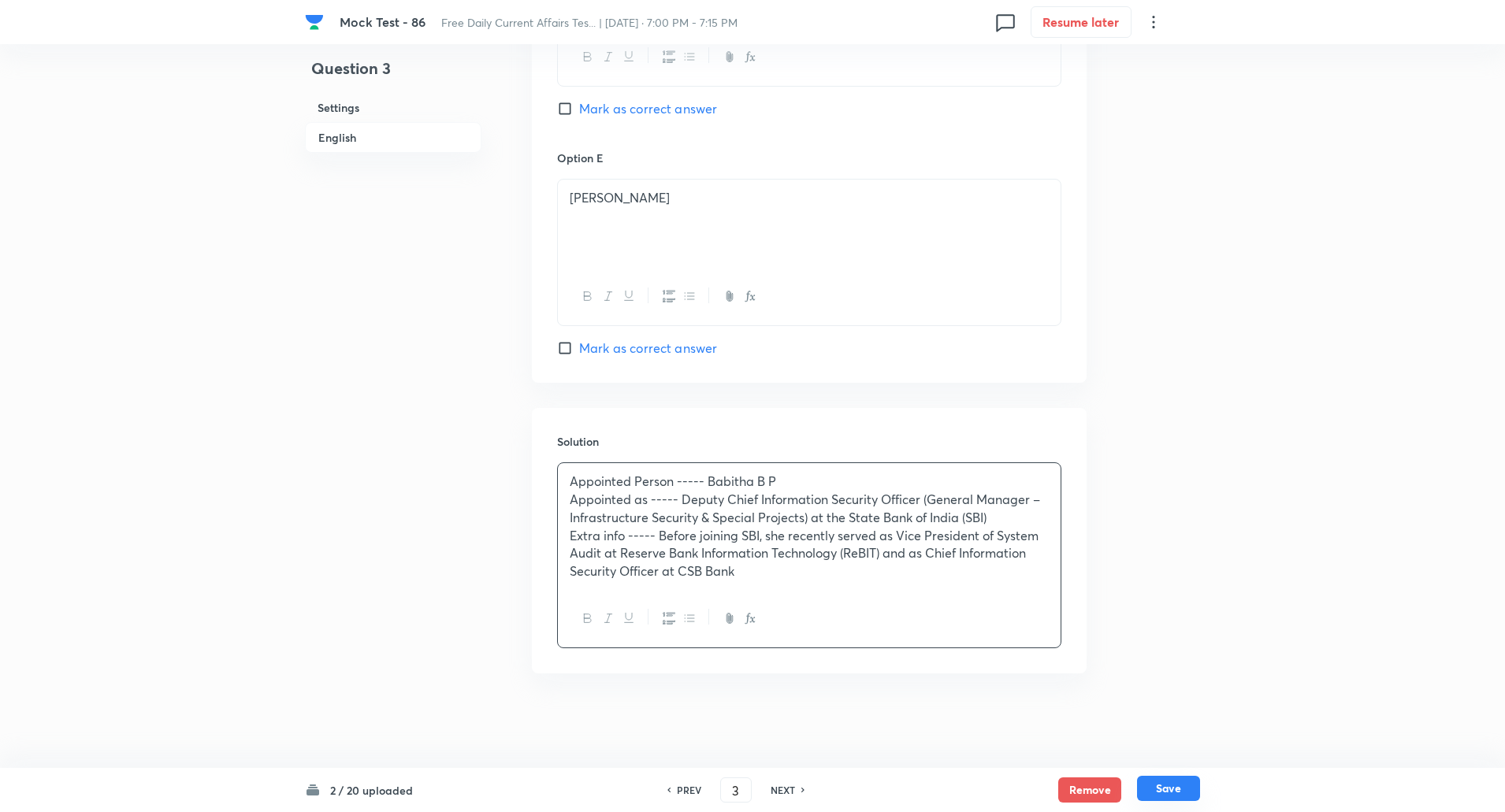
click at [1172, 793] on button "Save" at bounding box center [1168, 789] width 63 height 25
type input "4"
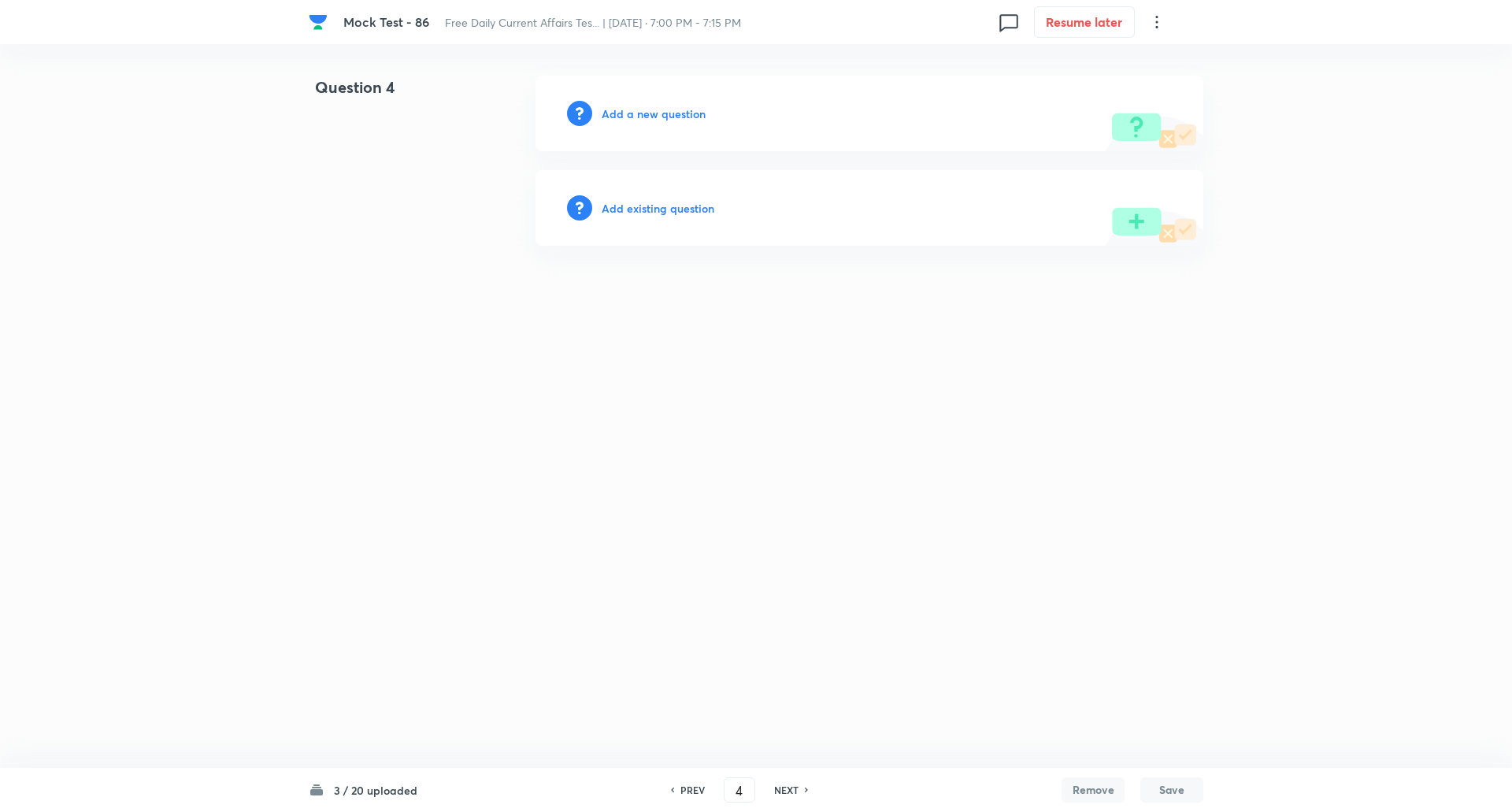
click at [637, 117] on h6 "Add a new question" at bounding box center [653, 113] width 104 height 17
click at [637, 117] on h6 "Choose a question type" at bounding box center [662, 113] width 121 height 17
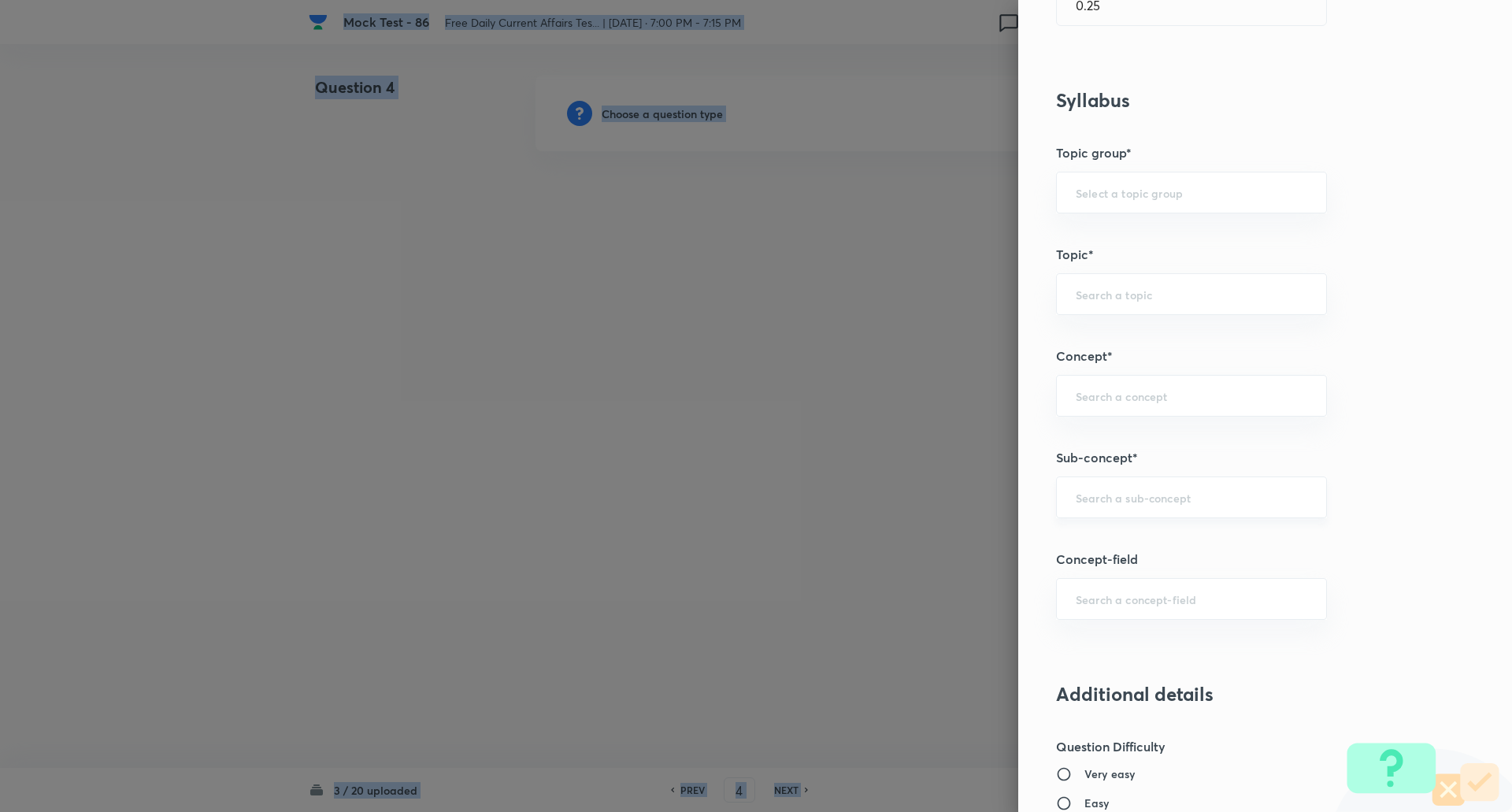
scroll to position [569, 0]
click at [1129, 493] on input "text" at bounding box center [1191, 496] width 232 height 15
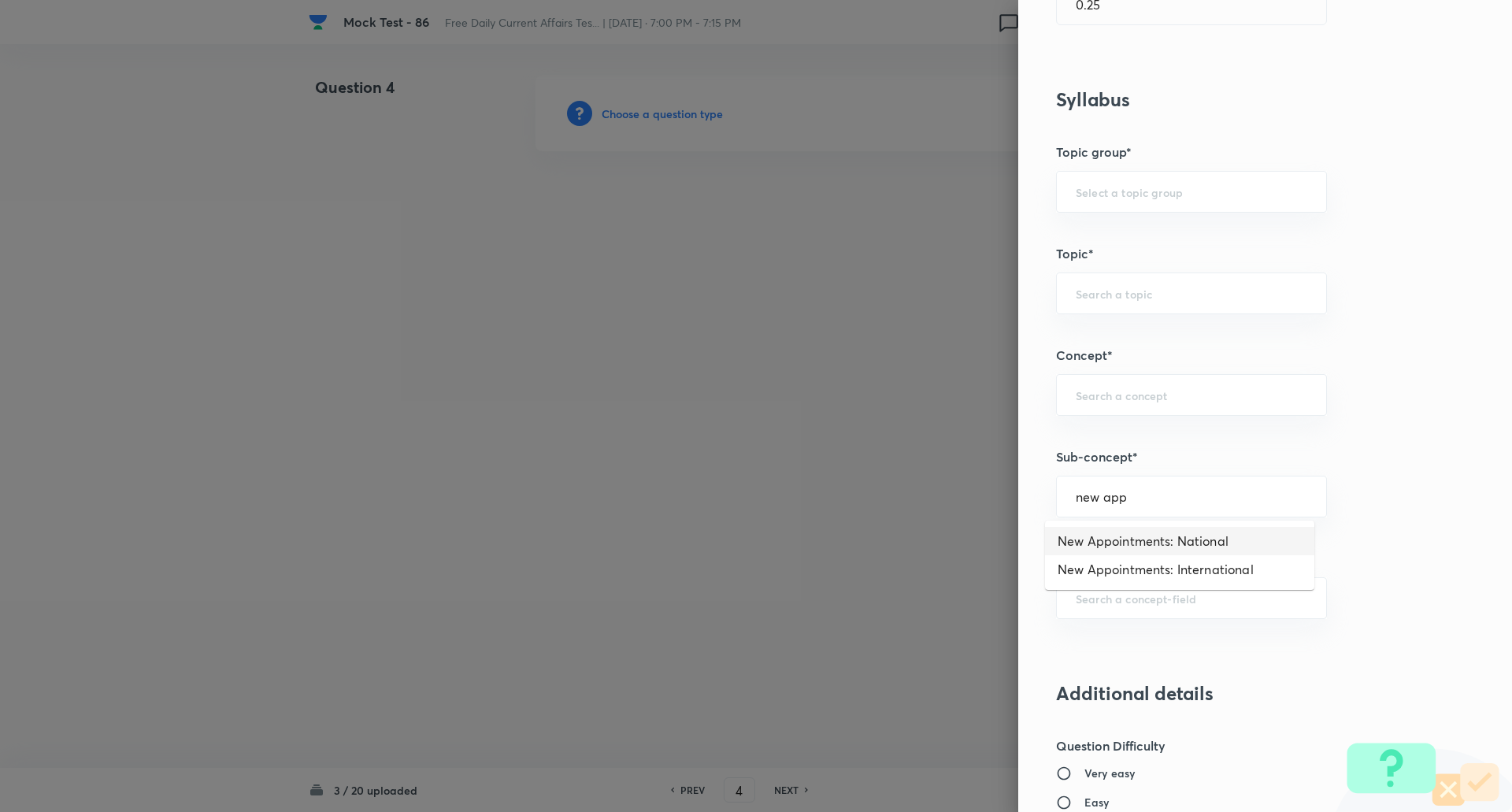
click at [1211, 534] on li "New Appointments: National" at bounding box center [1179, 541] width 269 height 28
type input "New Appointments: National"
type input "Awareness"
type input "Current Affairs"
type input "New Appointments: National"
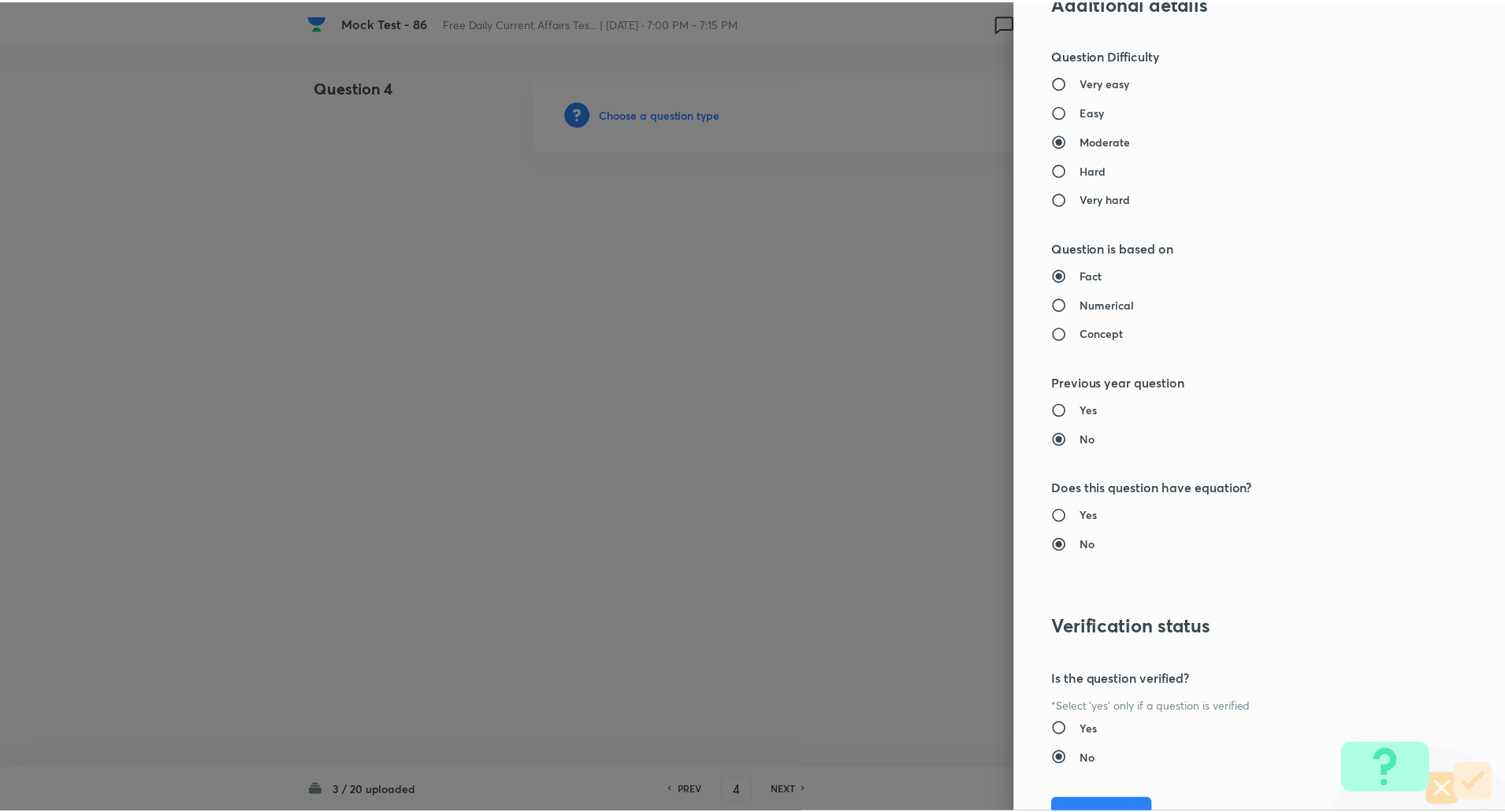
scroll to position [1335, 0]
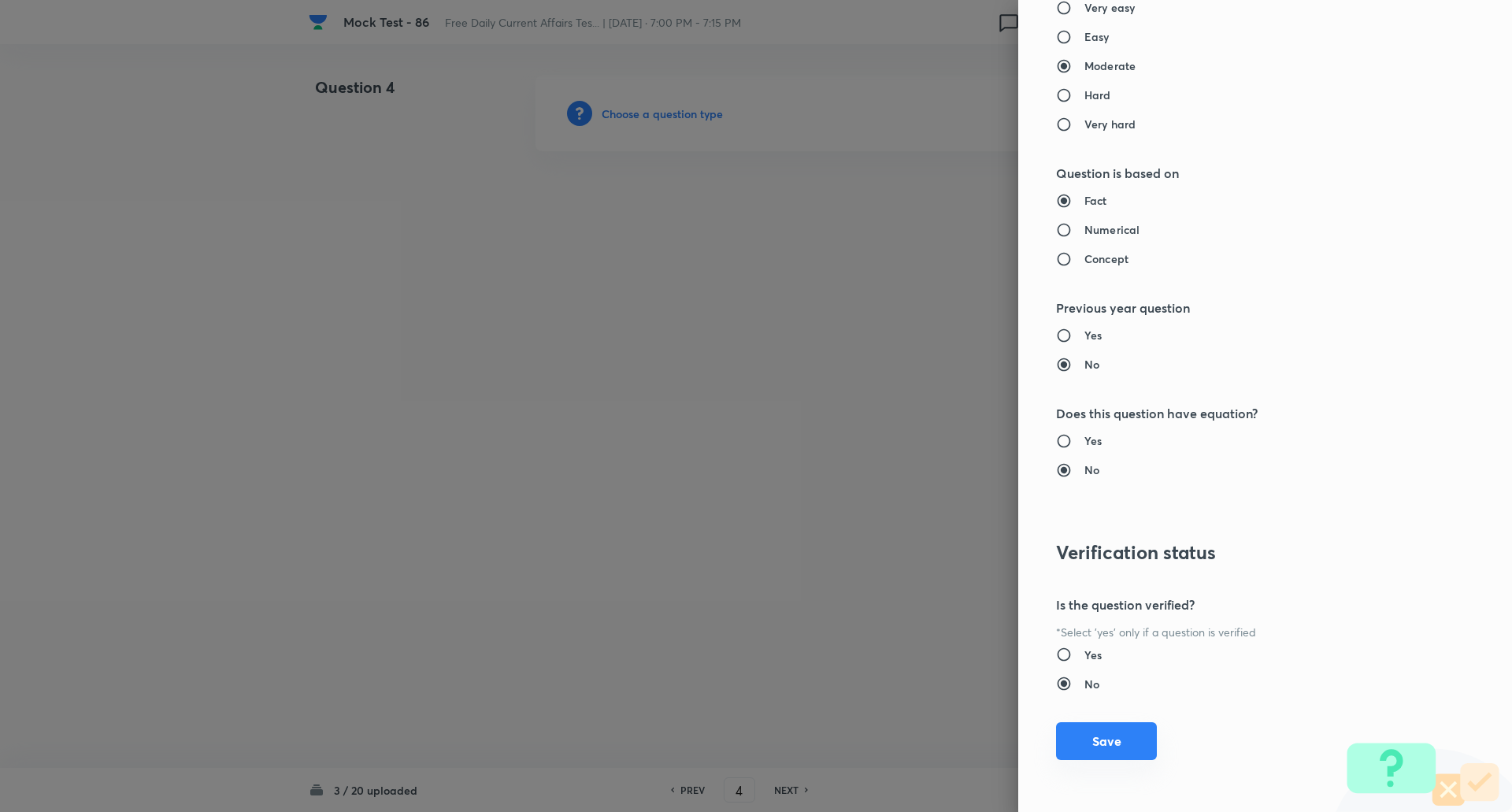
click at [1130, 737] on button "Save" at bounding box center [1106, 741] width 100 height 38
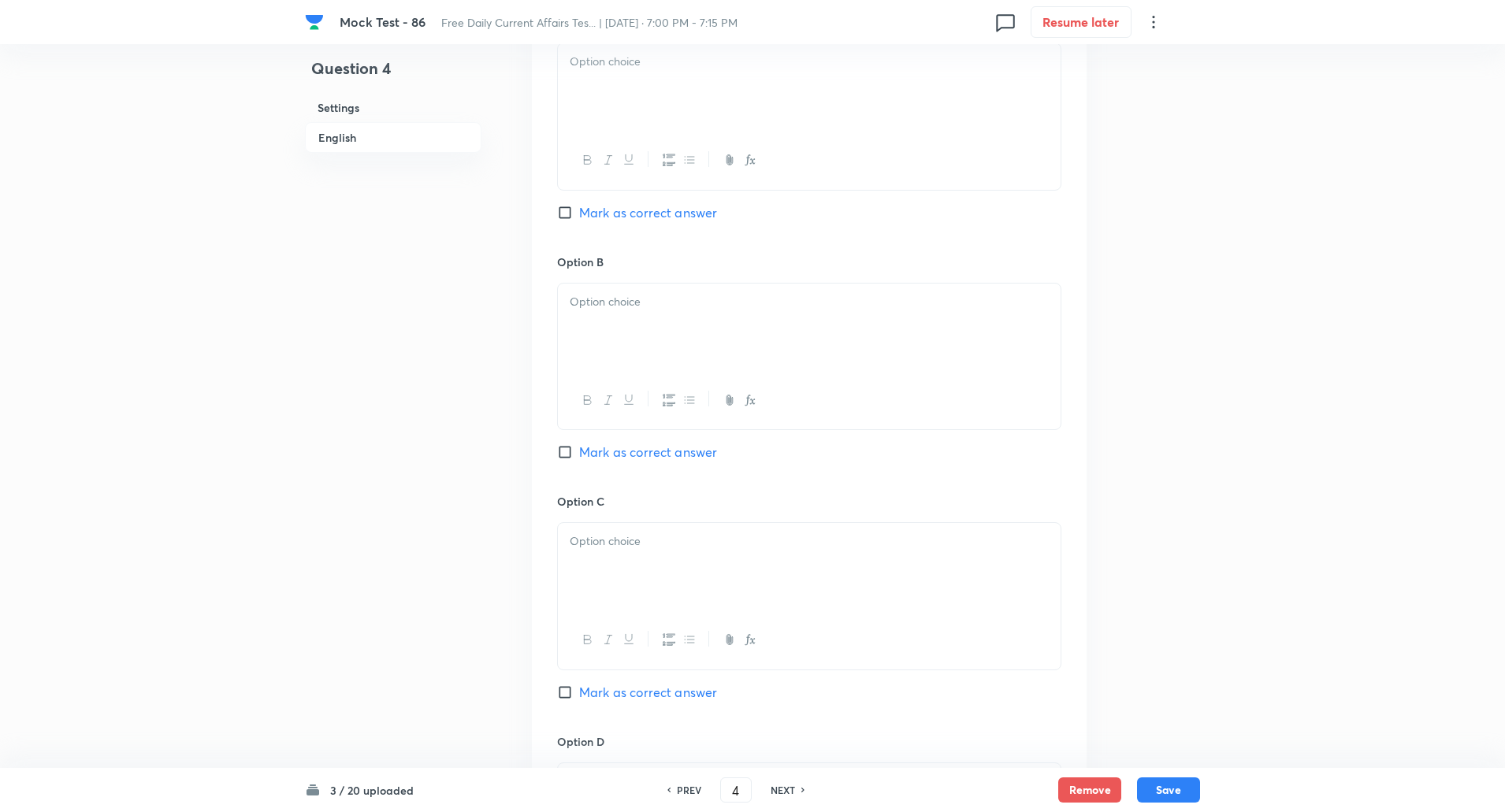
scroll to position [778, 0]
click at [569, 693] on input "Mark as correct answer" at bounding box center [568, 690] width 22 height 16
checkbox input "true"
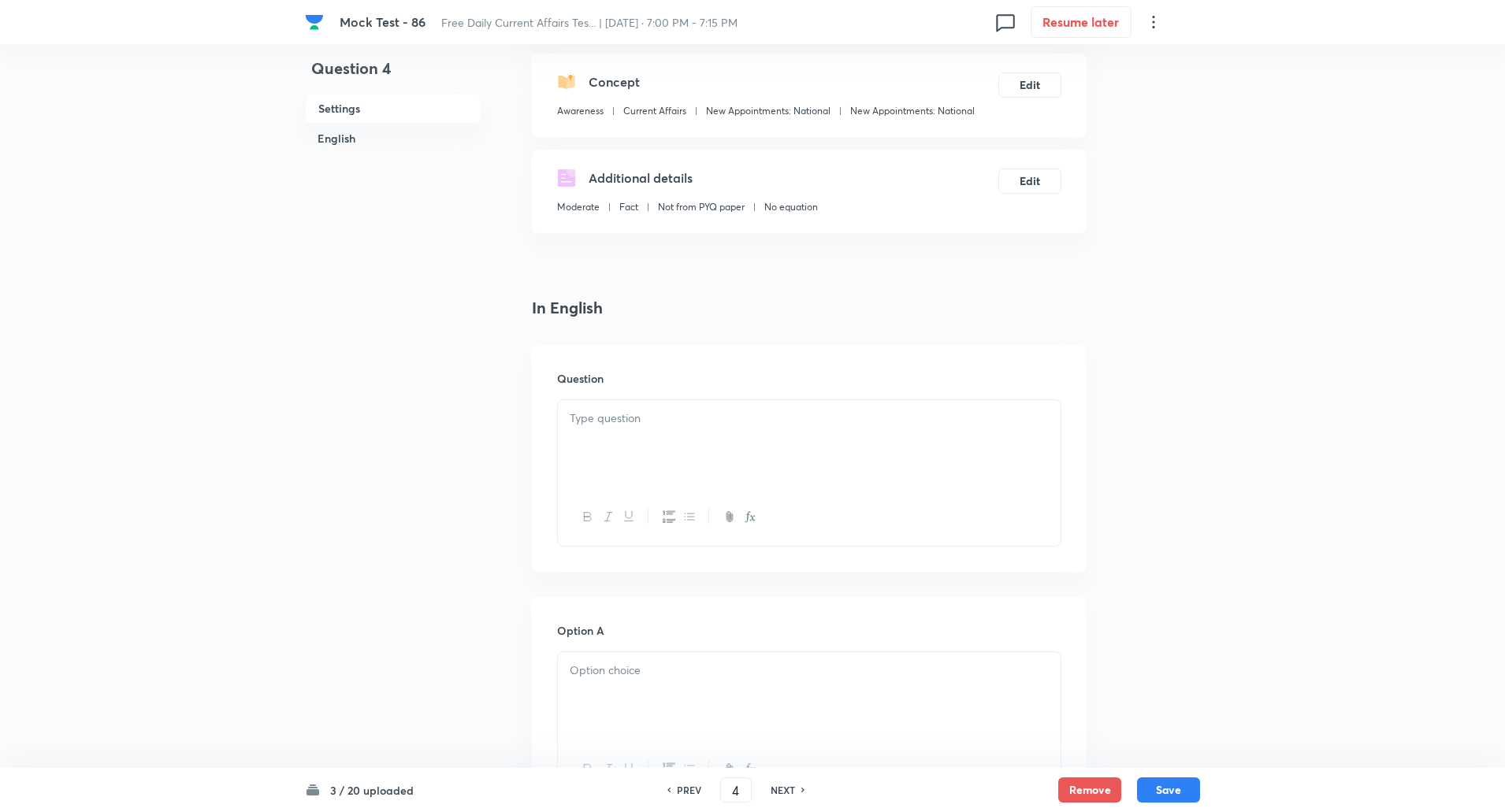
scroll to position [167, 0]
click at [699, 417] on p at bounding box center [809, 419] width 479 height 19
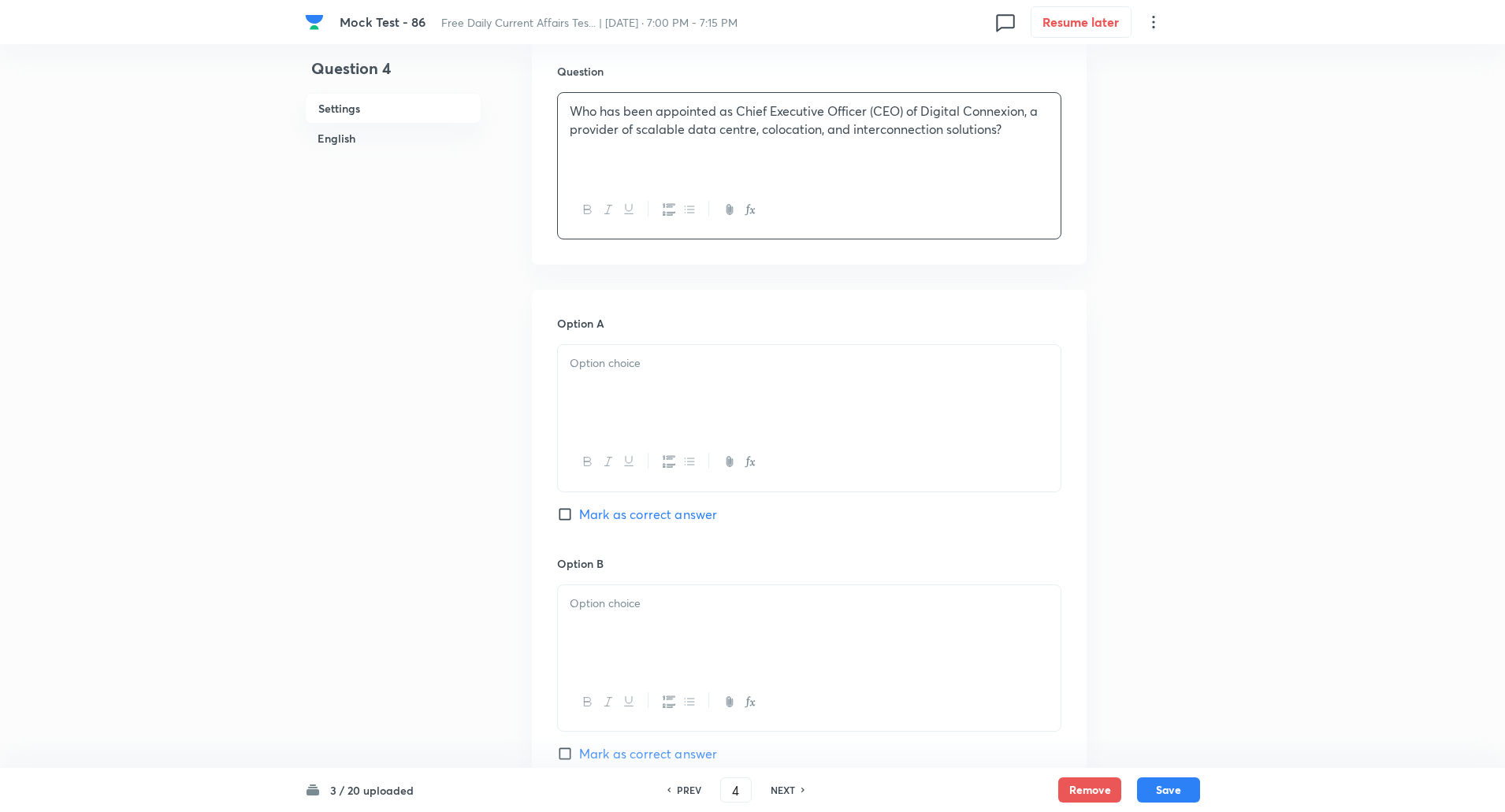
scroll to position [547, 0]
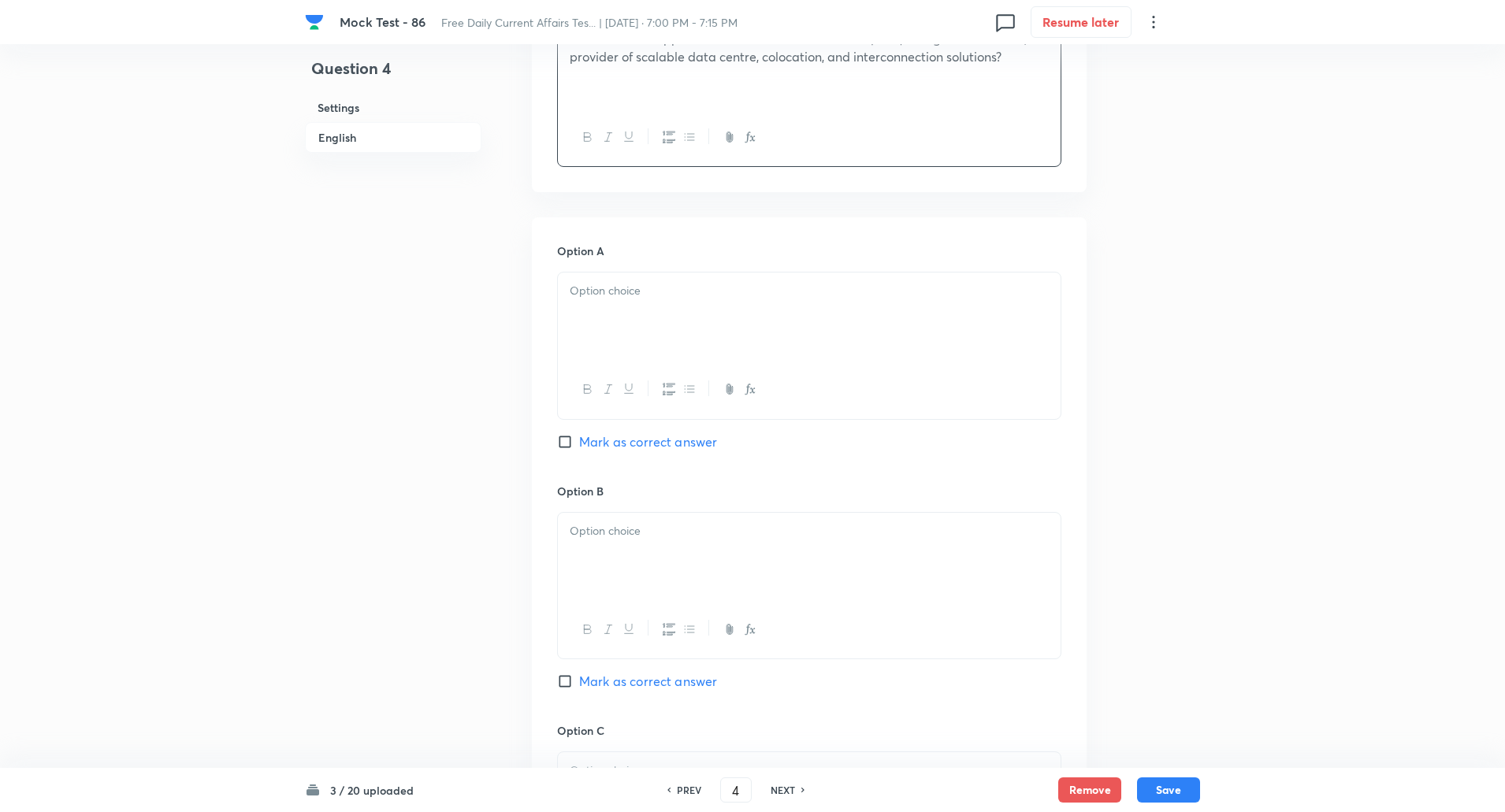
click at [696, 315] on div at bounding box center [810, 317] width 503 height 89
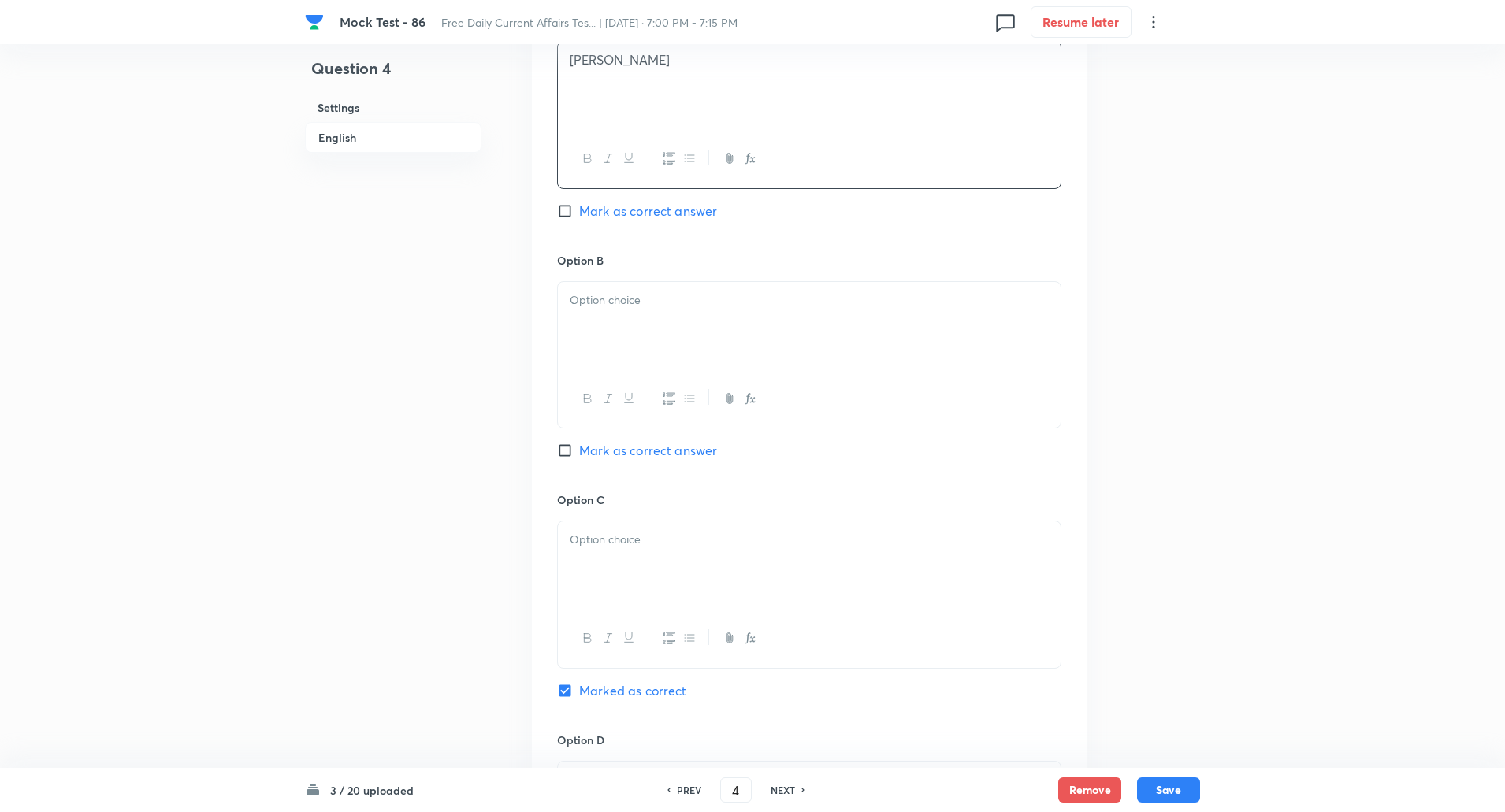
scroll to position [781, 0]
click at [679, 351] on div at bounding box center [810, 323] width 503 height 89
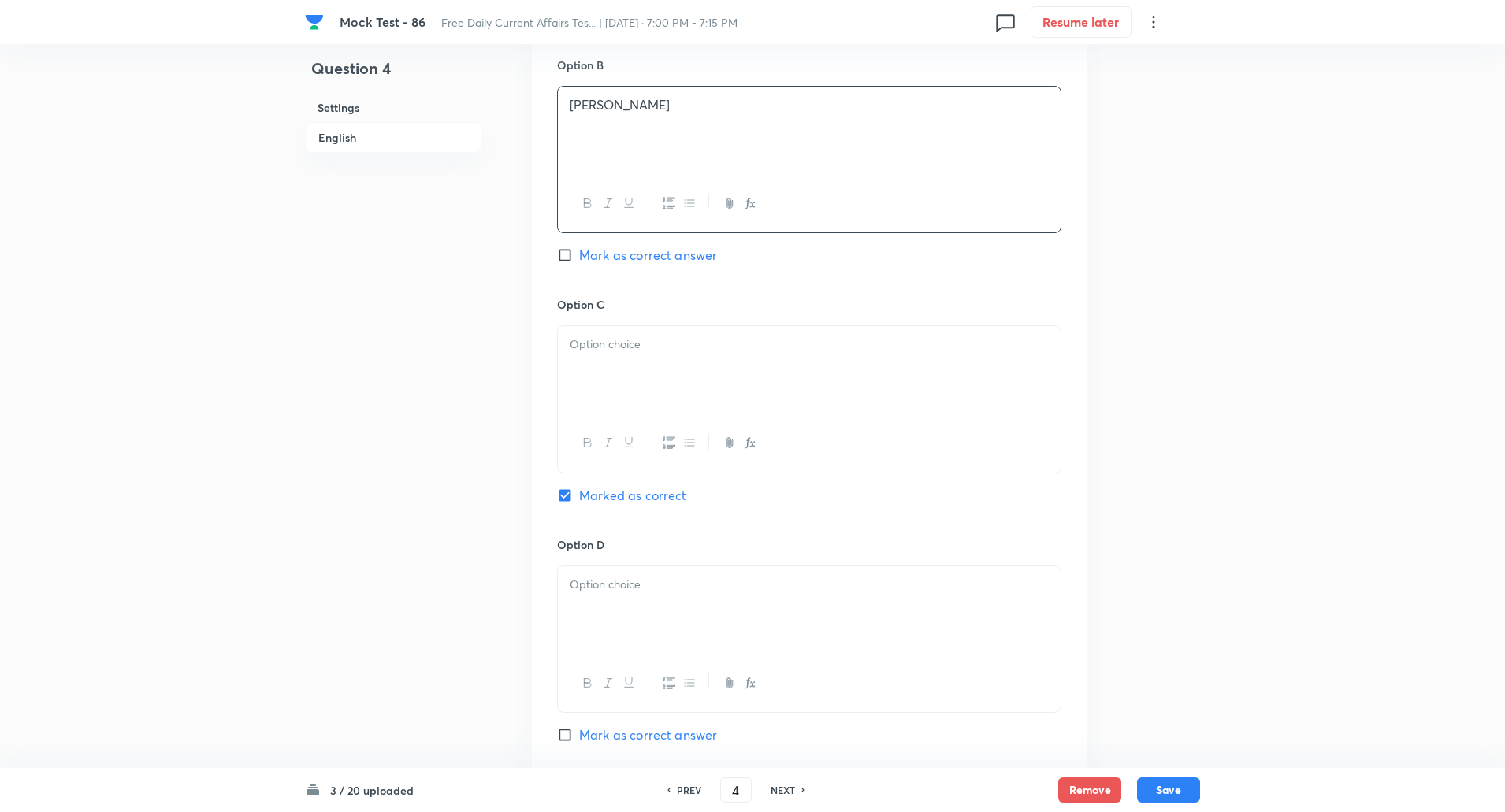
click at [667, 363] on div at bounding box center [810, 370] width 503 height 89
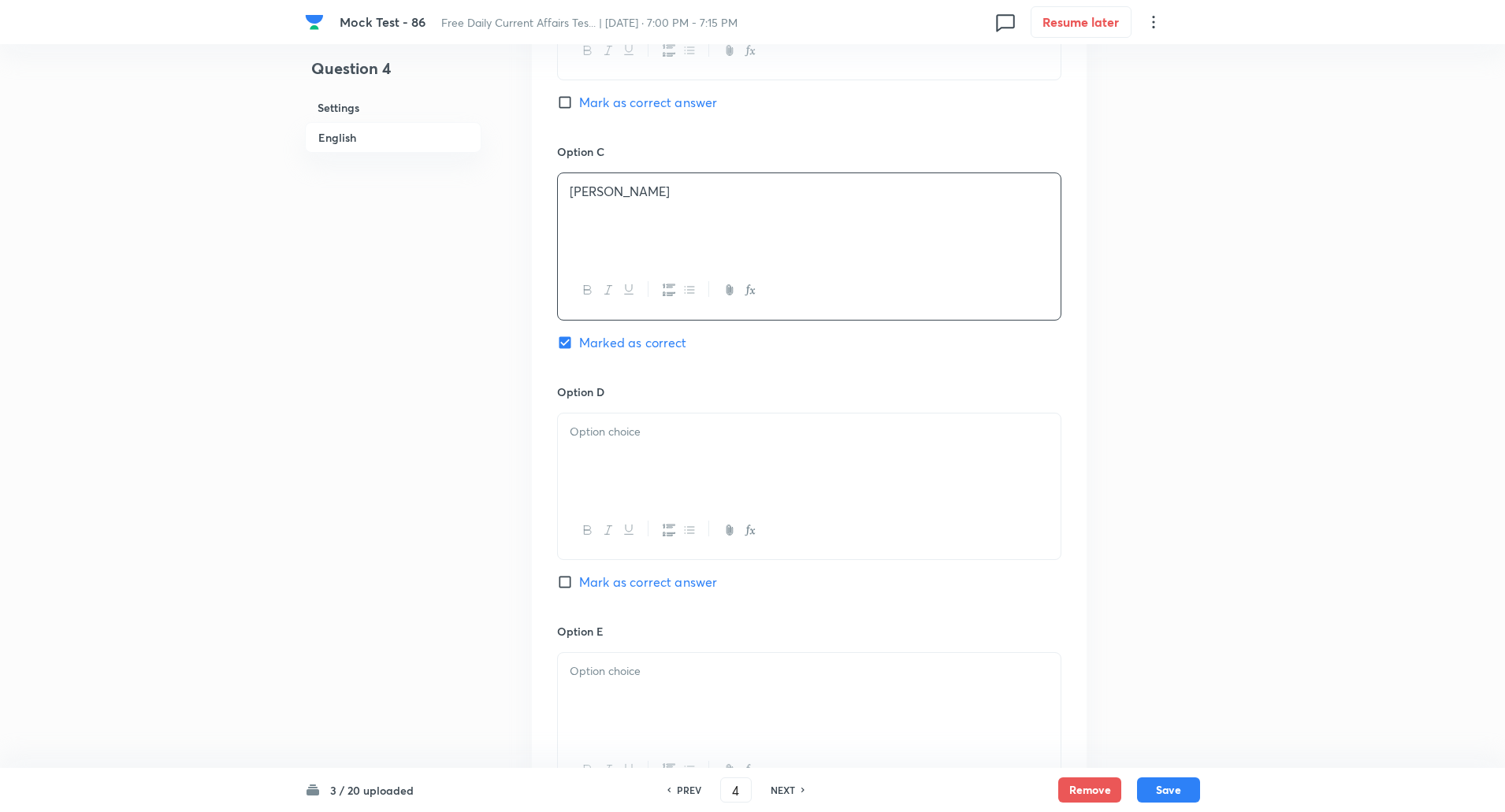
scroll to position [1131, 0]
click at [642, 427] on p at bounding box center [809, 427] width 479 height 19
paste div
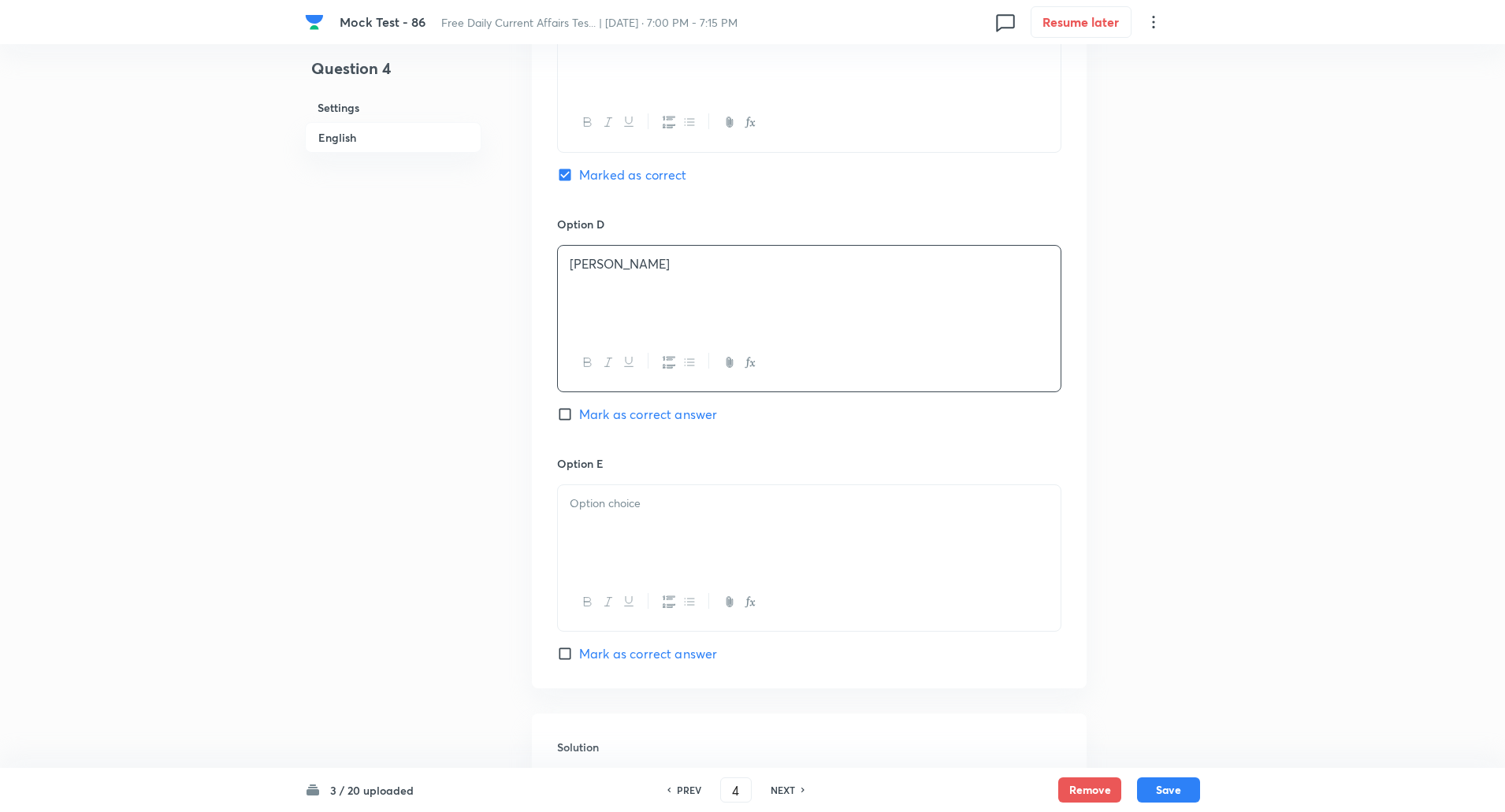
scroll to position [1307, 0]
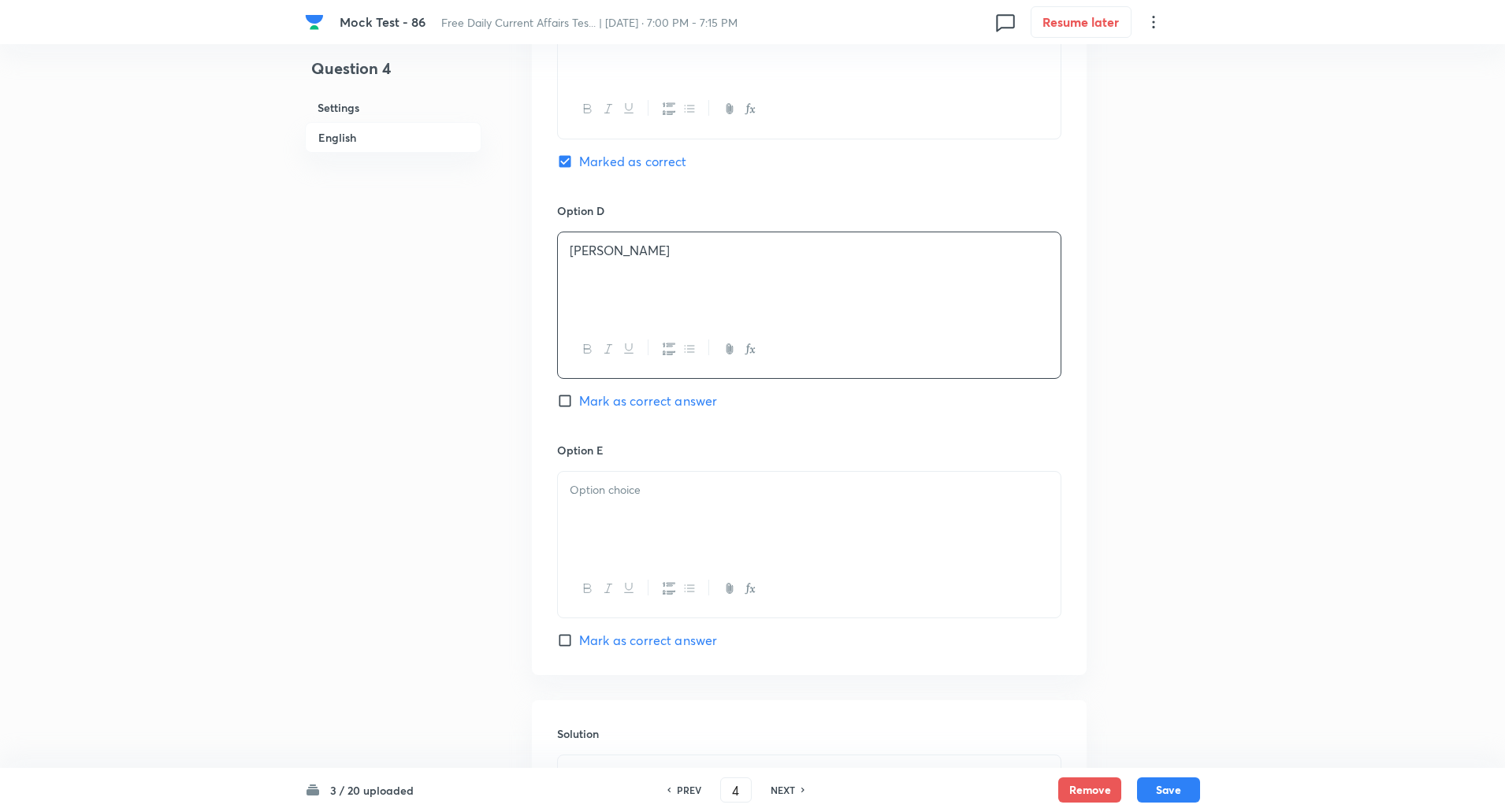
click at [635, 502] on div at bounding box center [810, 516] width 503 height 89
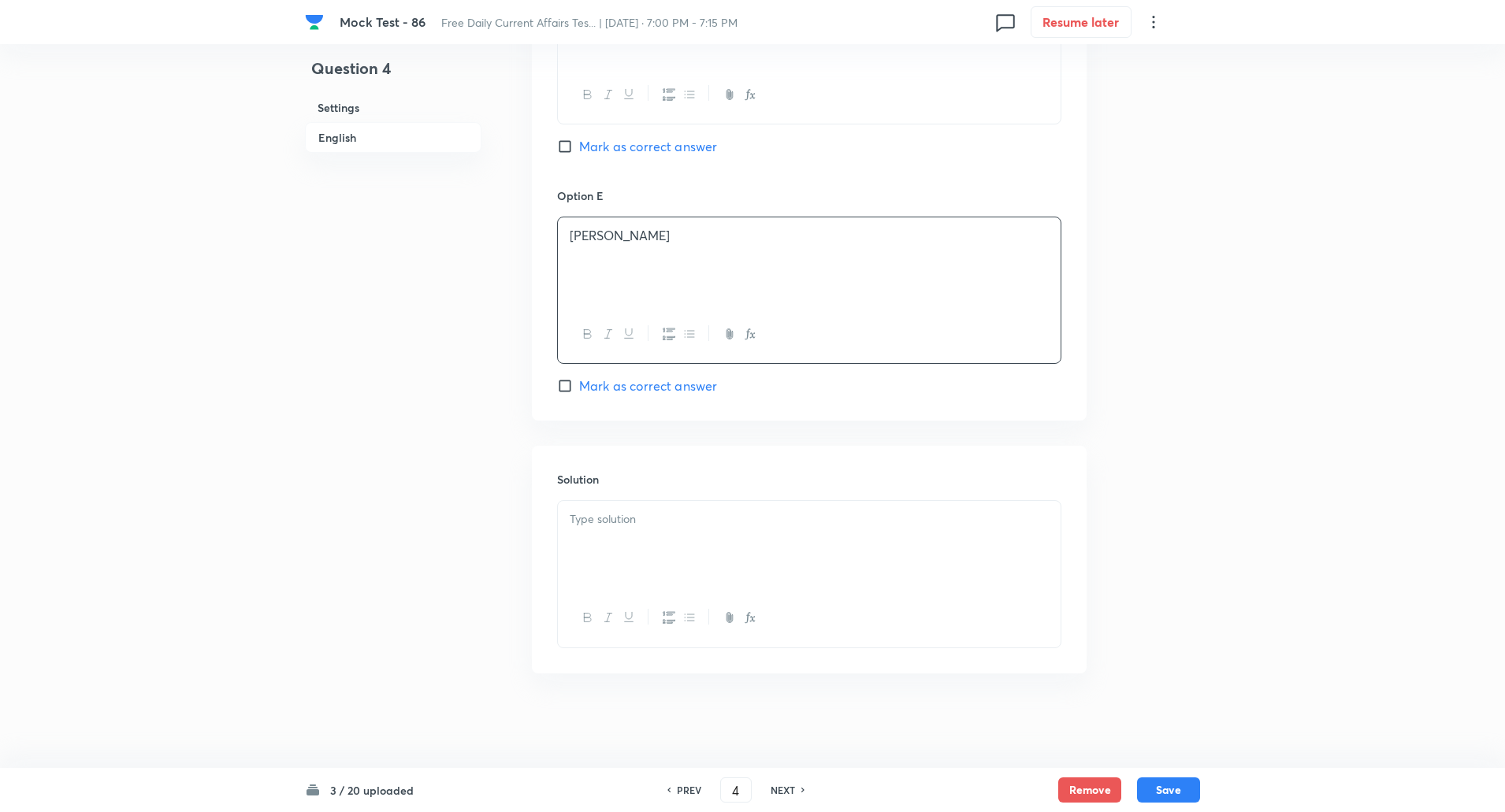
click at [630, 564] on div at bounding box center [810, 545] width 503 height 89
paste div
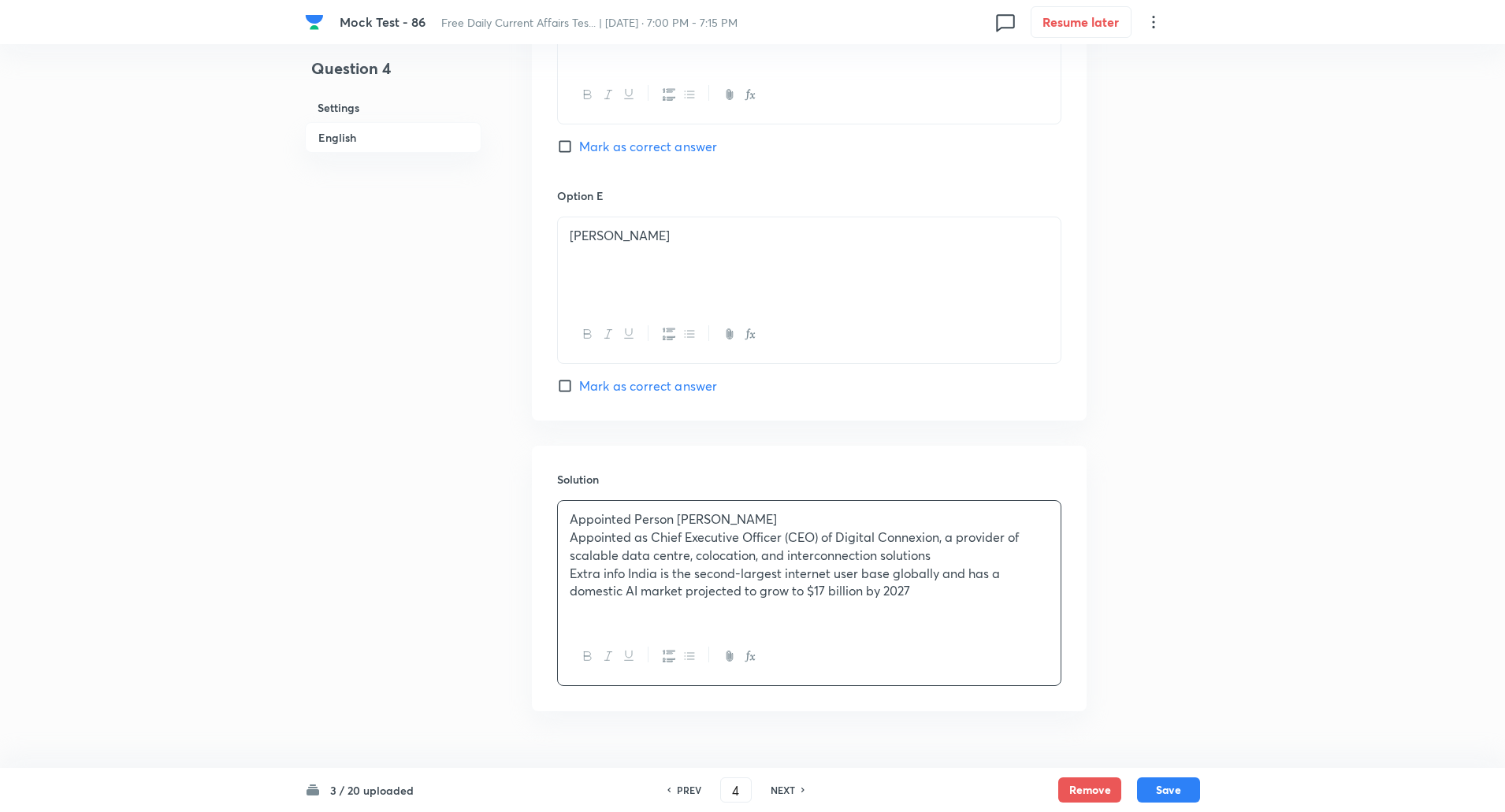
click at [673, 516] on p "Appointed Person CR Srinivasan" at bounding box center [809, 520] width 479 height 19
copy p "-----"
click at [651, 539] on p "Appointed as Chief Executive Officer (CEO) of Digital Connexion, a provider of …" at bounding box center [809, 546] width 479 height 35
click at [625, 574] on p "Extra info India is the second-largest internet user base globally and has a do…" at bounding box center [809, 582] width 479 height 35
click at [1148, 789] on button "Save" at bounding box center [1168, 789] width 63 height 25
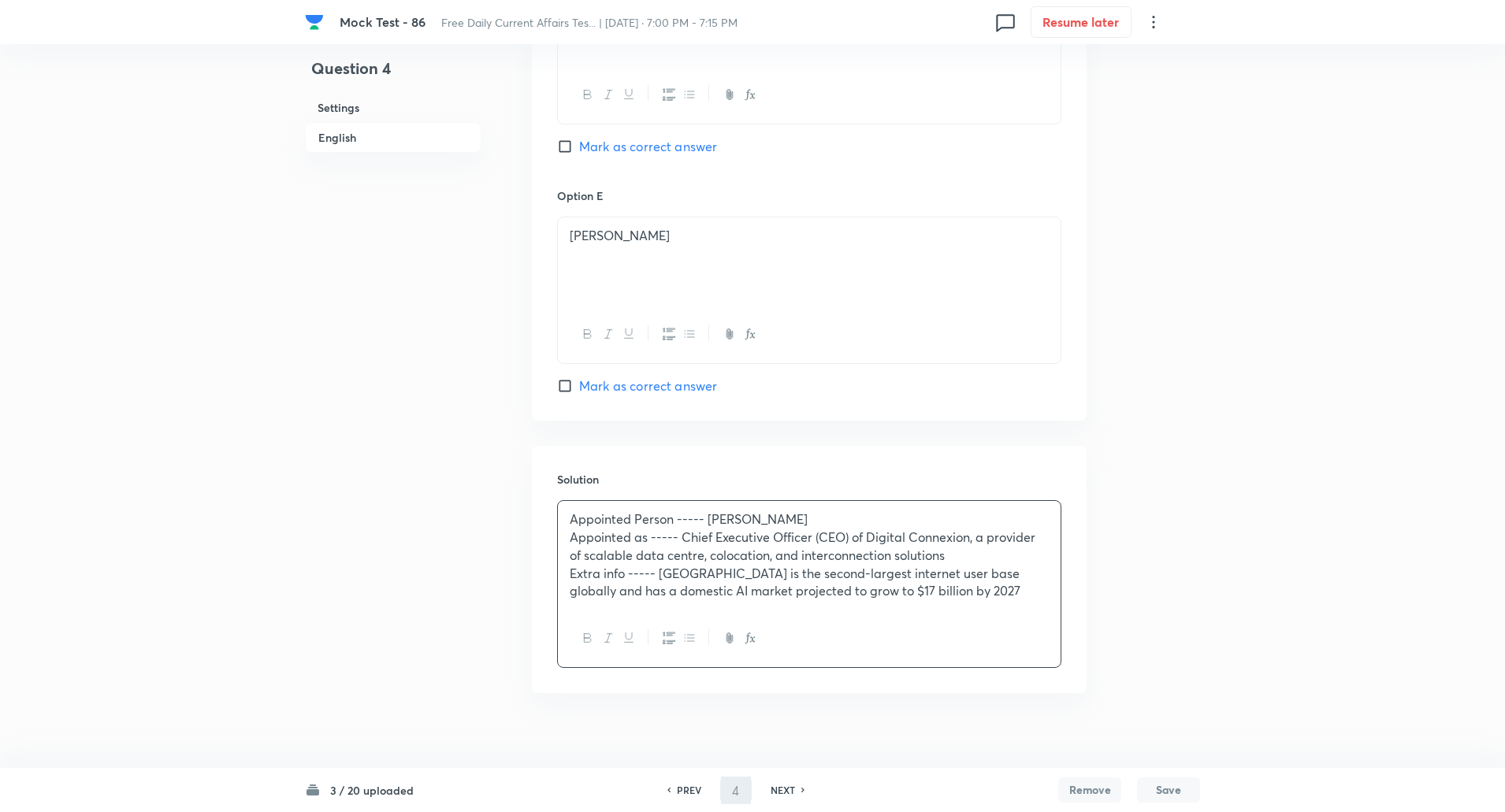
type input "5"
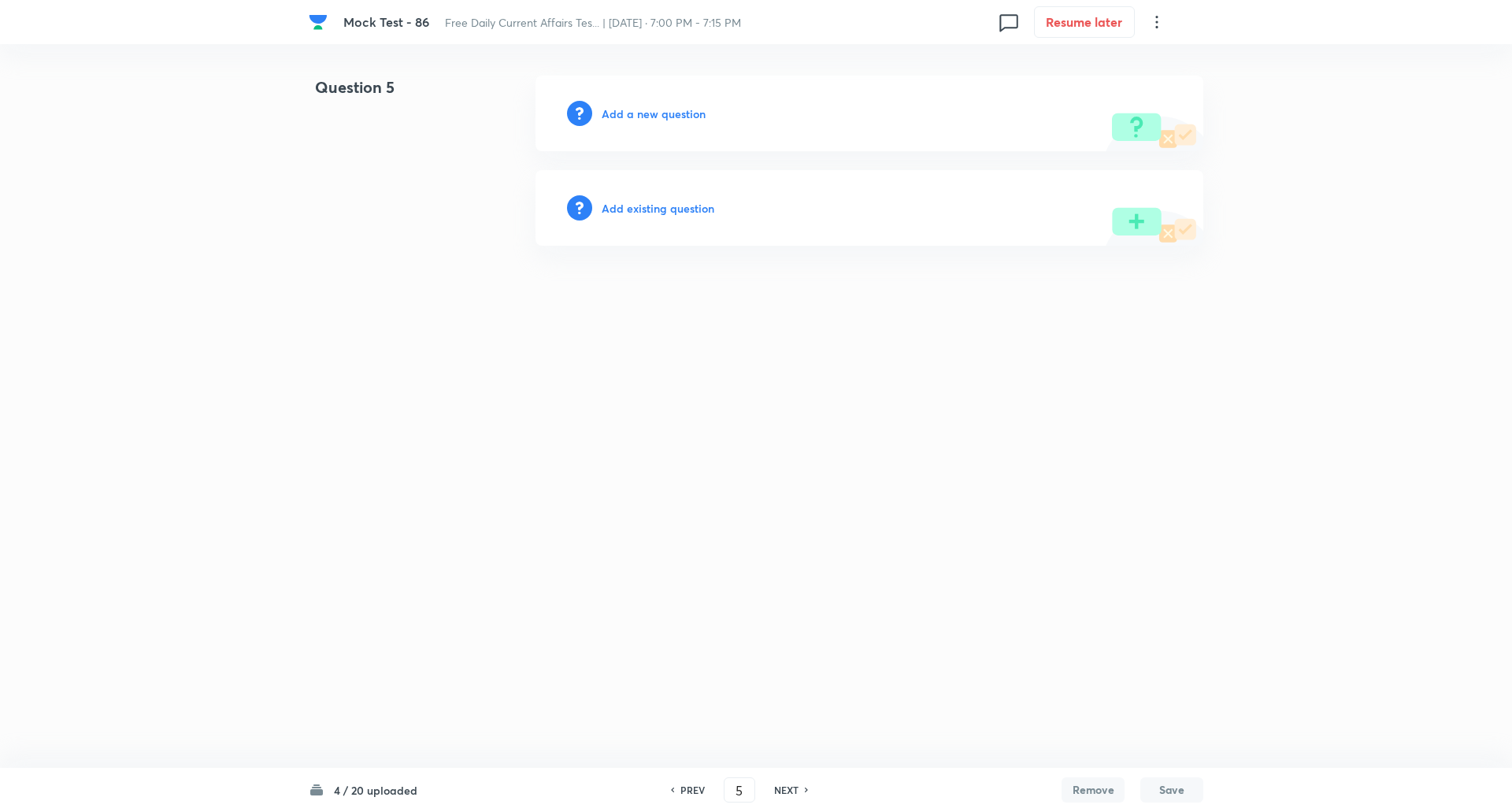
click at [670, 112] on h6 "Add a new question" at bounding box center [653, 113] width 104 height 17
click at [670, 112] on h6 "Choose a question type" at bounding box center [662, 113] width 121 height 17
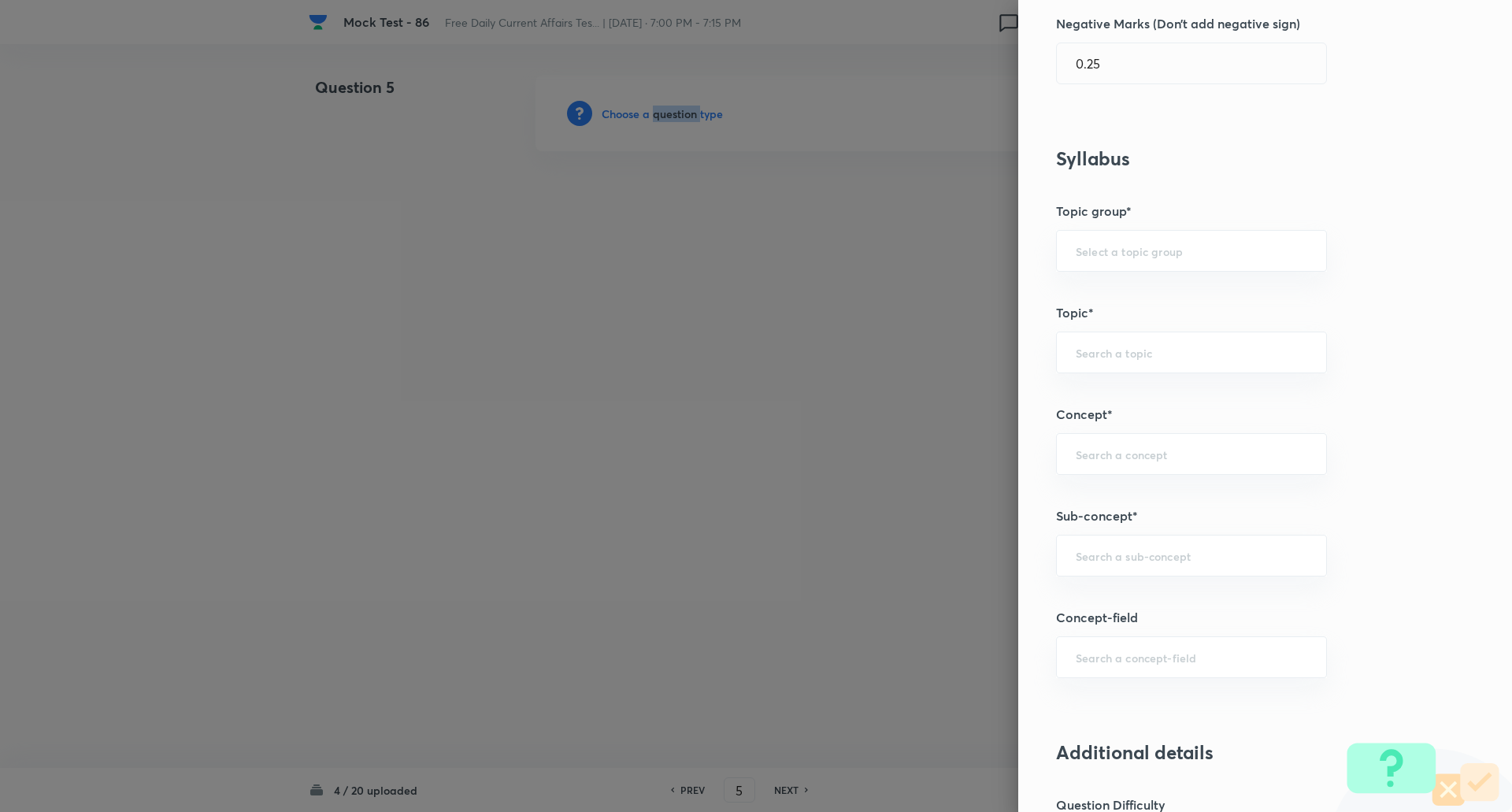
scroll to position [583, 0]
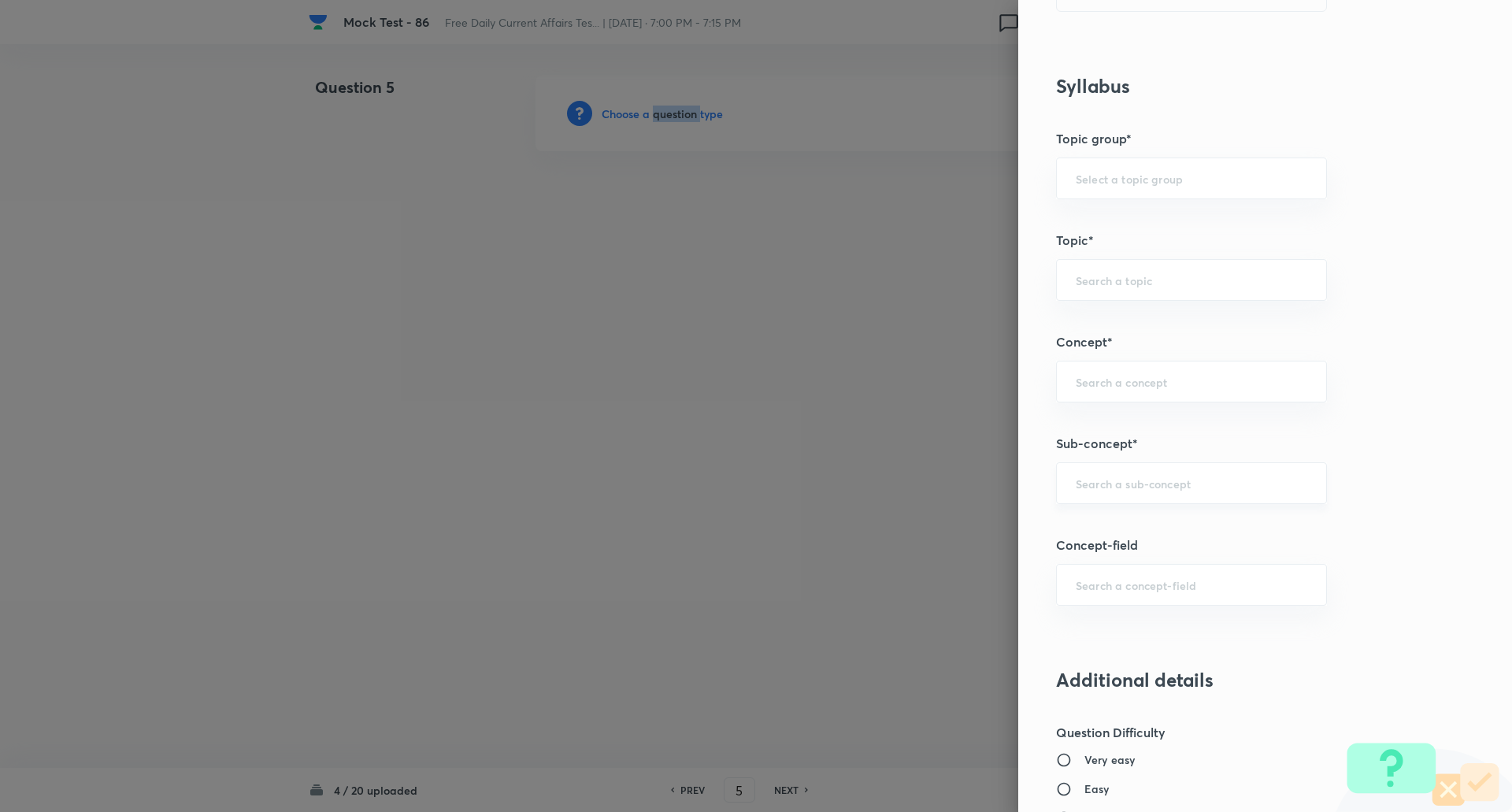
click at [1155, 493] on div "​" at bounding box center [1191, 483] width 271 height 42
click at [1162, 531] on li "New Appointments: National" at bounding box center [1179, 527] width 269 height 28
type input "New Appointments: National"
type input "Awareness"
type input "Current Affairs"
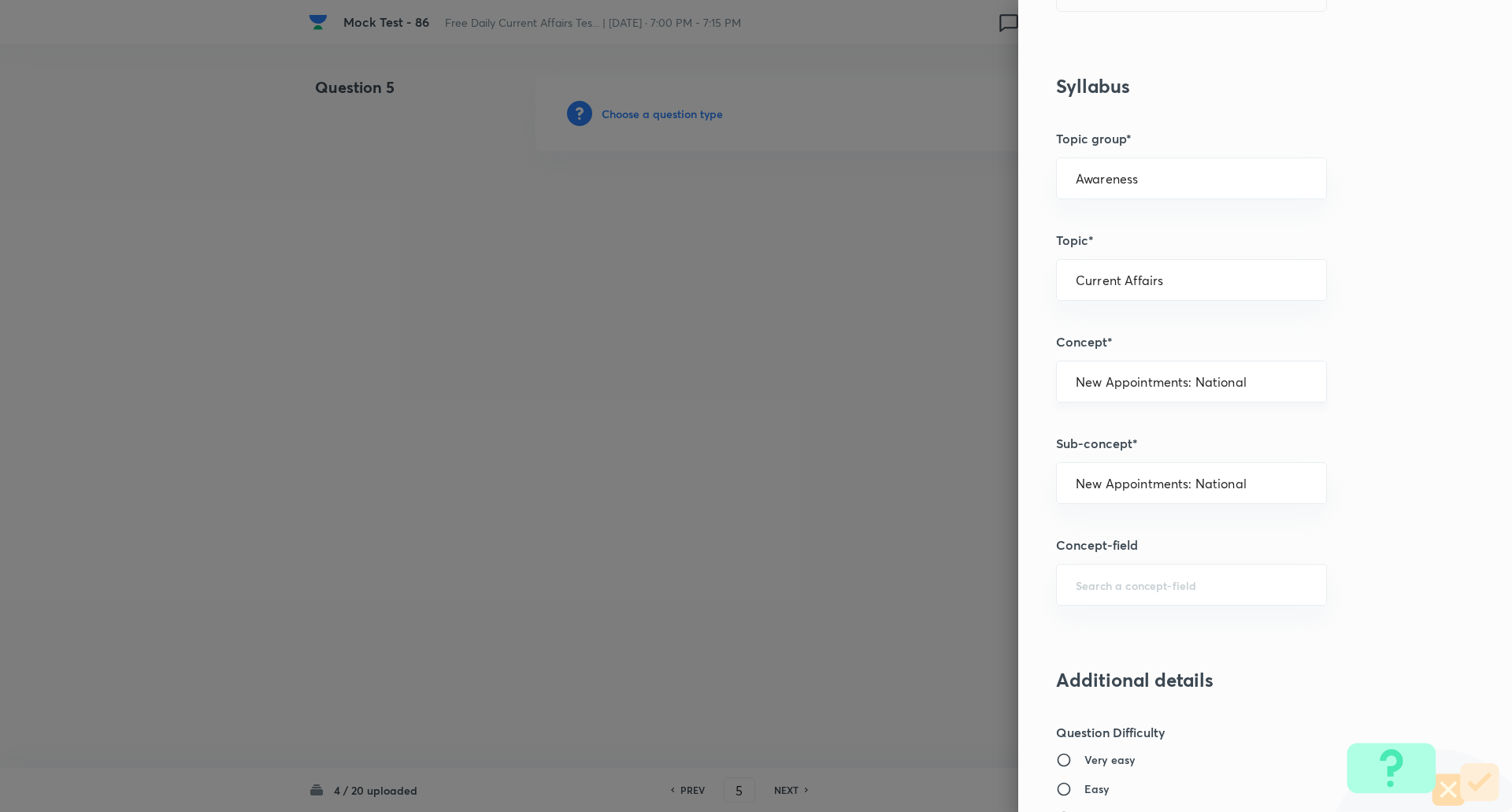
click at [1216, 379] on input "New Appointments: National" at bounding box center [1191, 381] width 232 height 15
click at [1214, 446] on li "New Appointments: International" at bounding box center [1179, 454] width 269 height 28
type input "New Appointments: International"
click at [1211, 483] on input "text" at bounding box center [1191, 483] width 232 height 15
click at [1161, 522] on li "New Appointments: International" at bounding box center [1179, 527] width 269 height 28
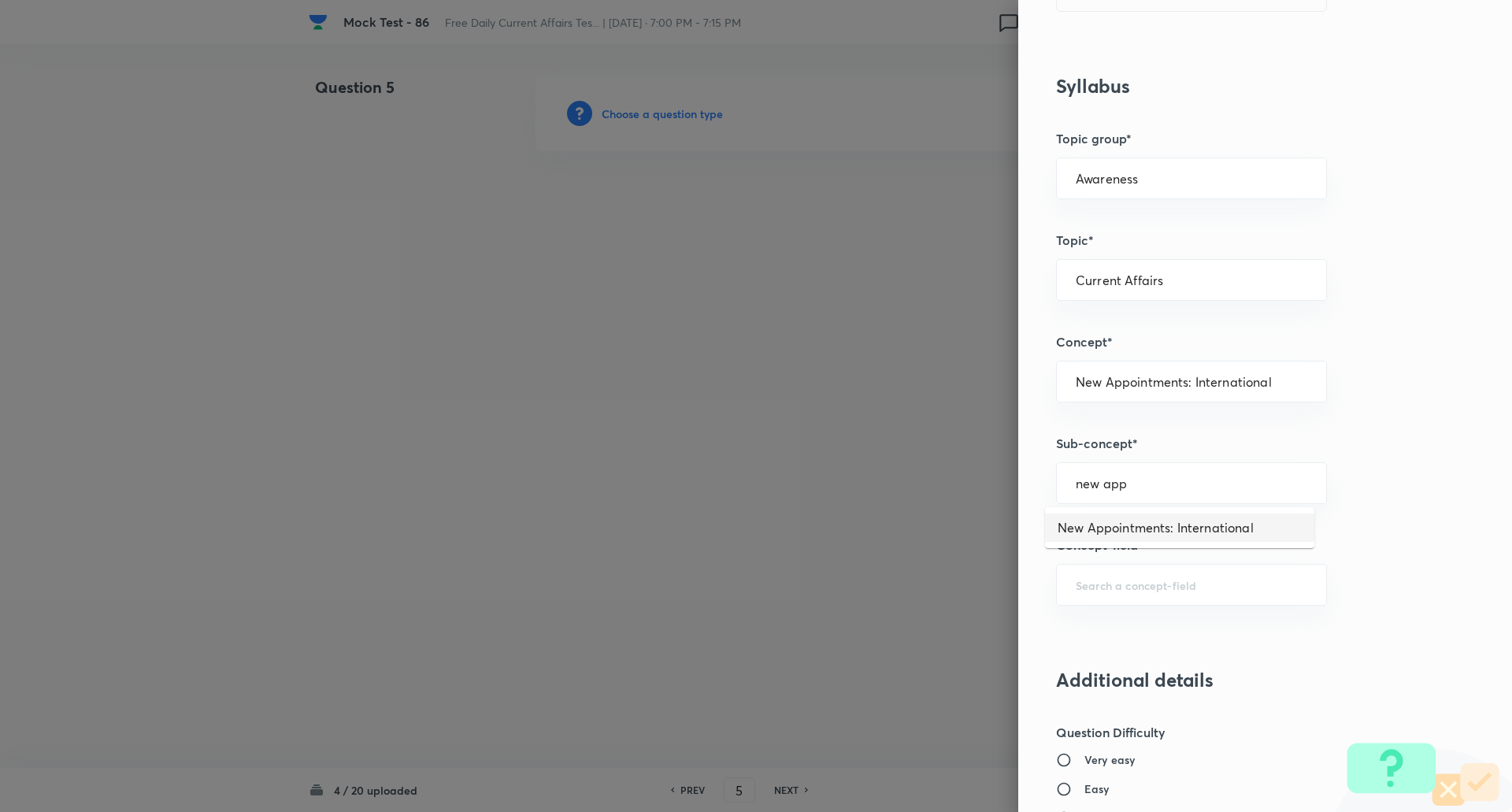
type input "New Appointments: International"
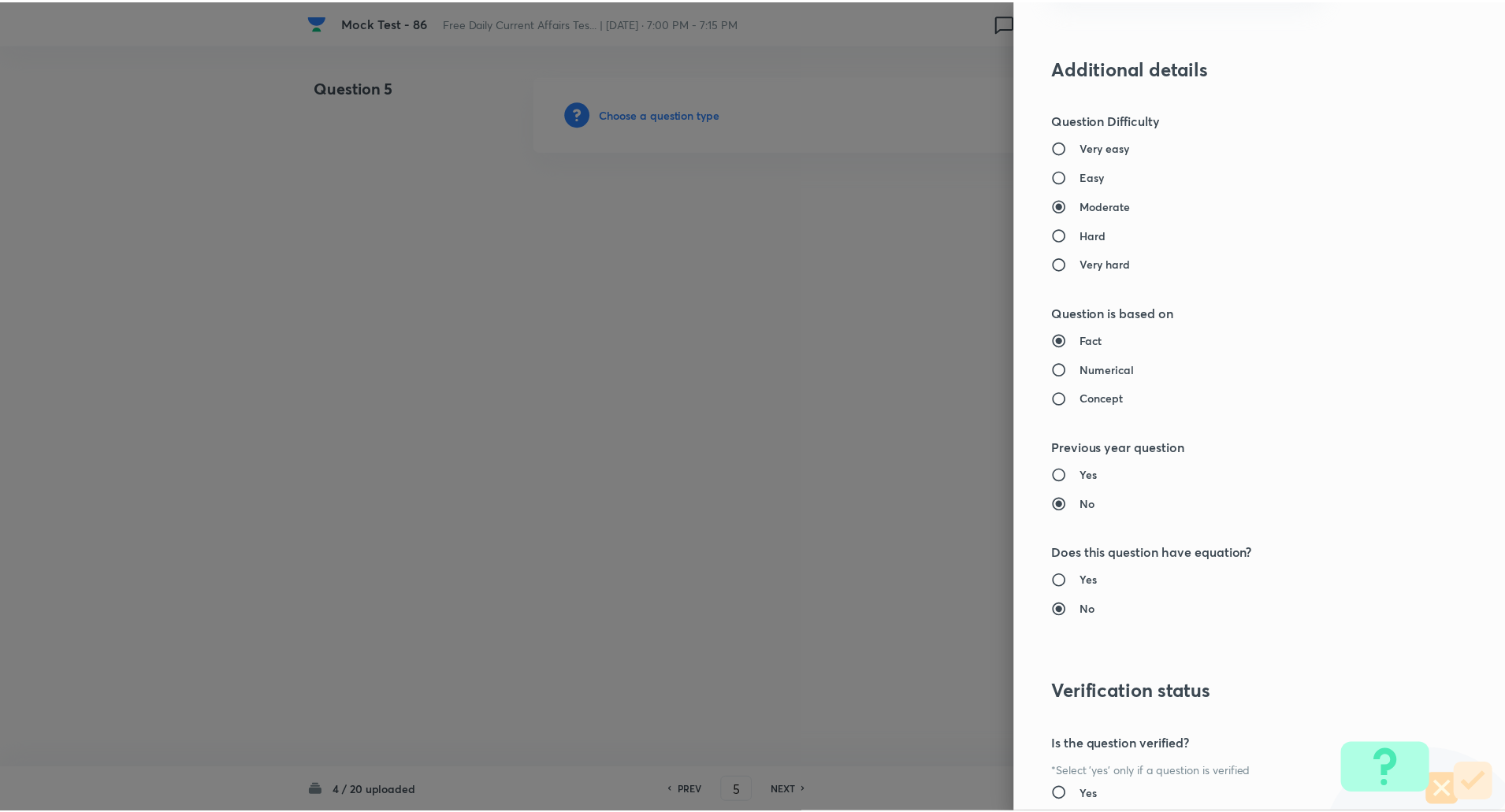
scroll to position [1335, 0]
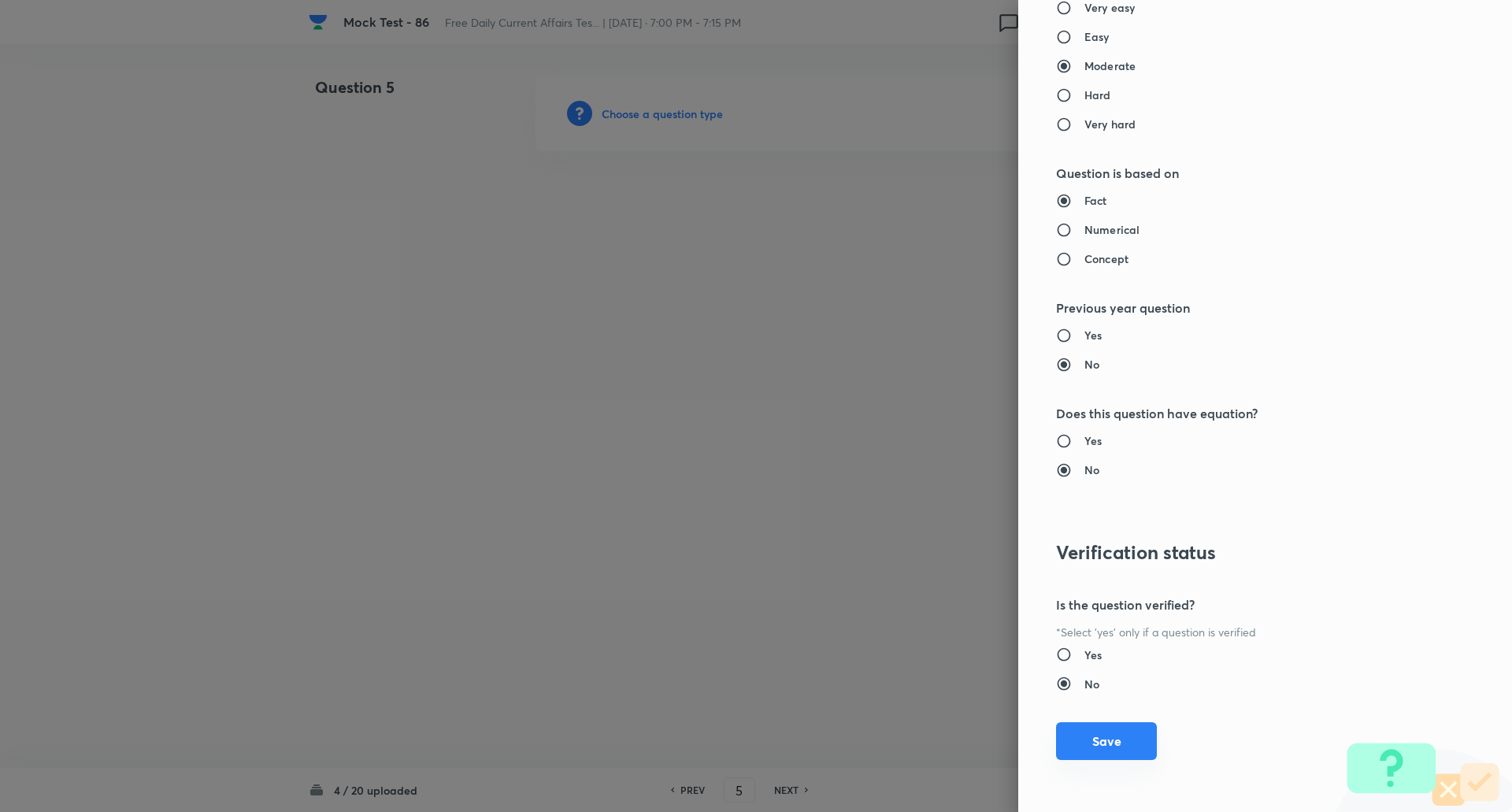
click at [1110, 742] on button "Save" at bounding box center [1106, 741] width 100 height 38
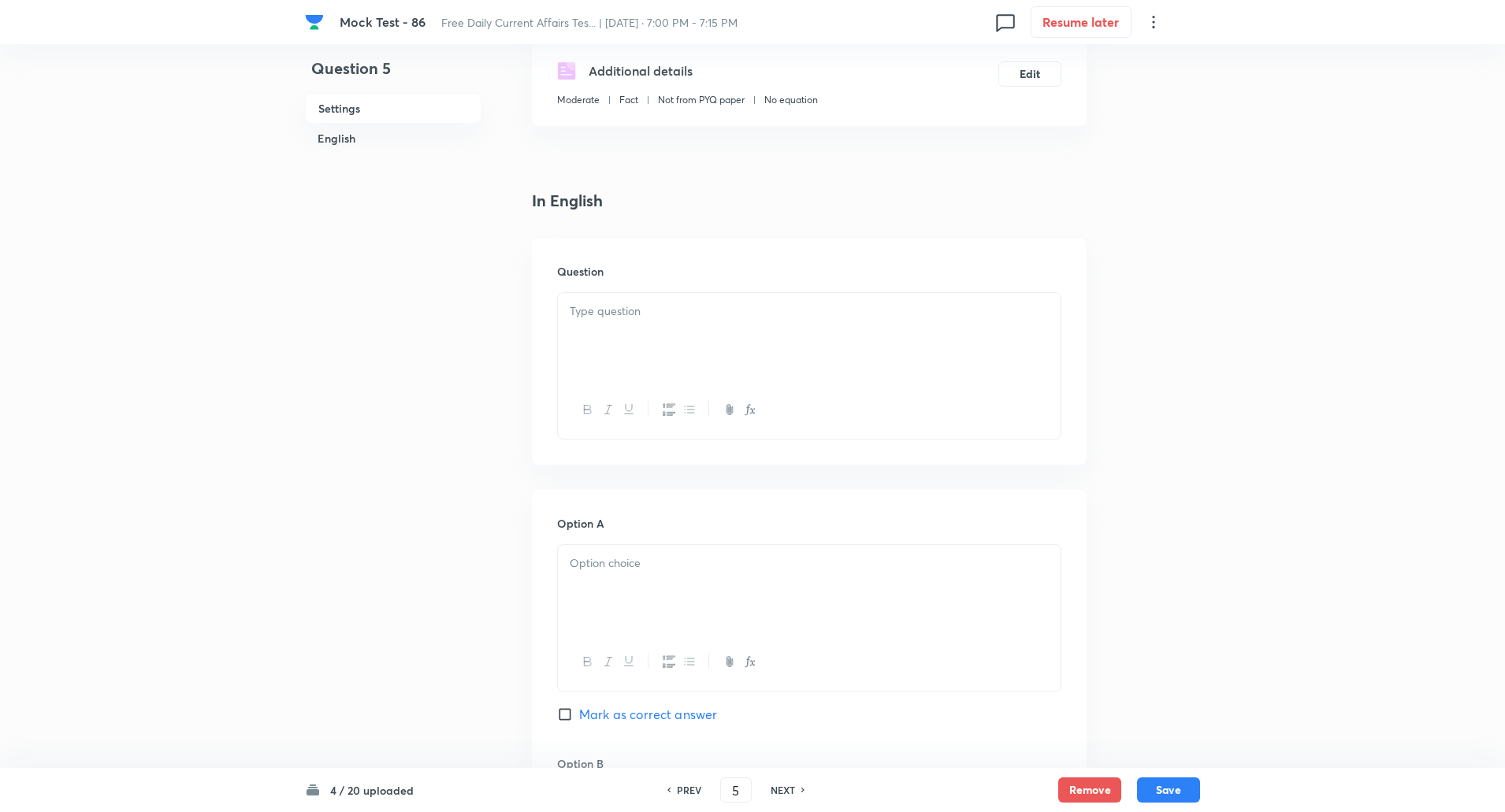
scroll to position [295, 0]
click at [720, 325] on div at bounding box center [810, 336] width 503 height 89
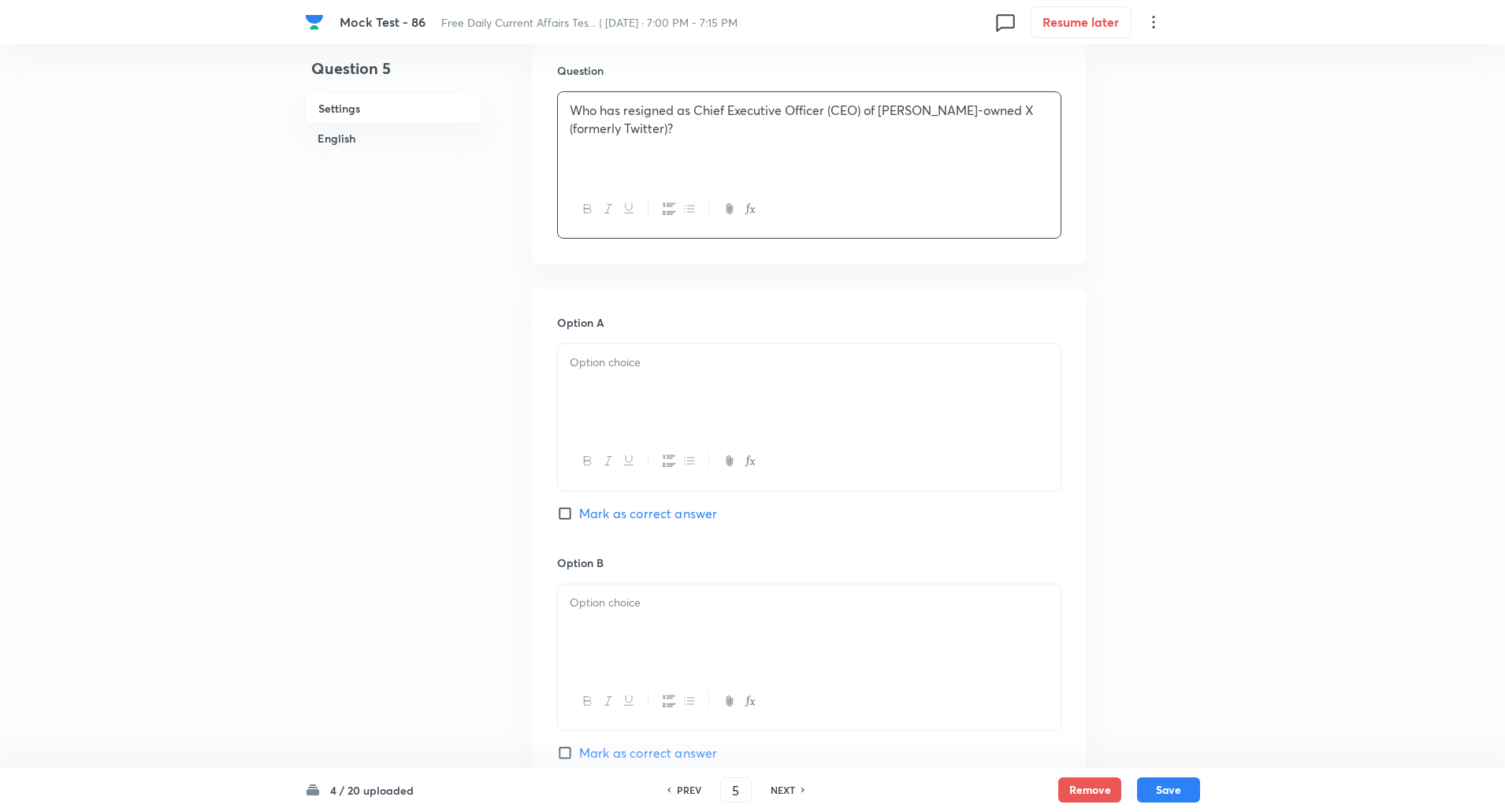
scroll to position [508, 0]
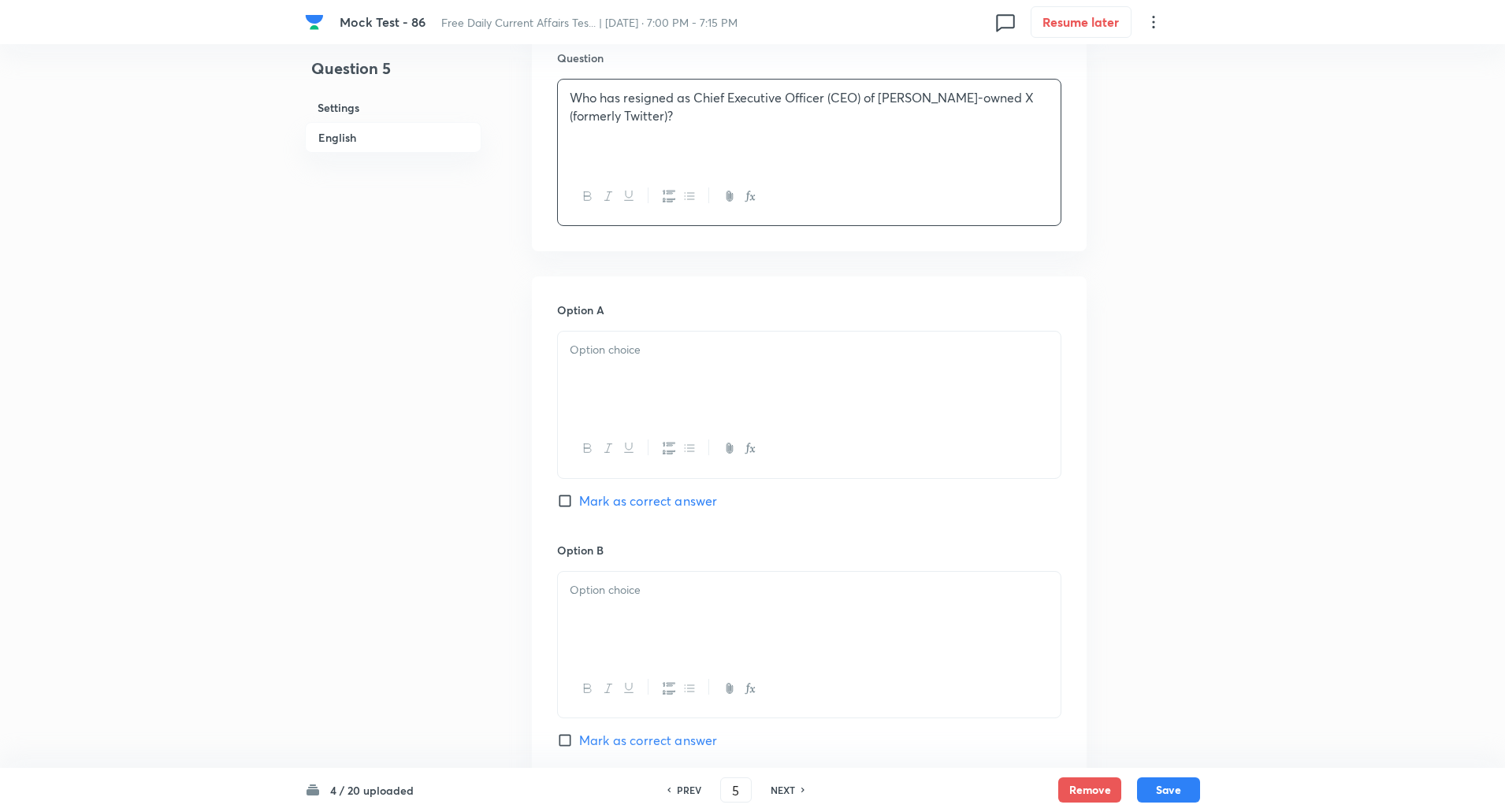
click at [708, 367] on div at bounding box center [810, 375] width 503 height 89
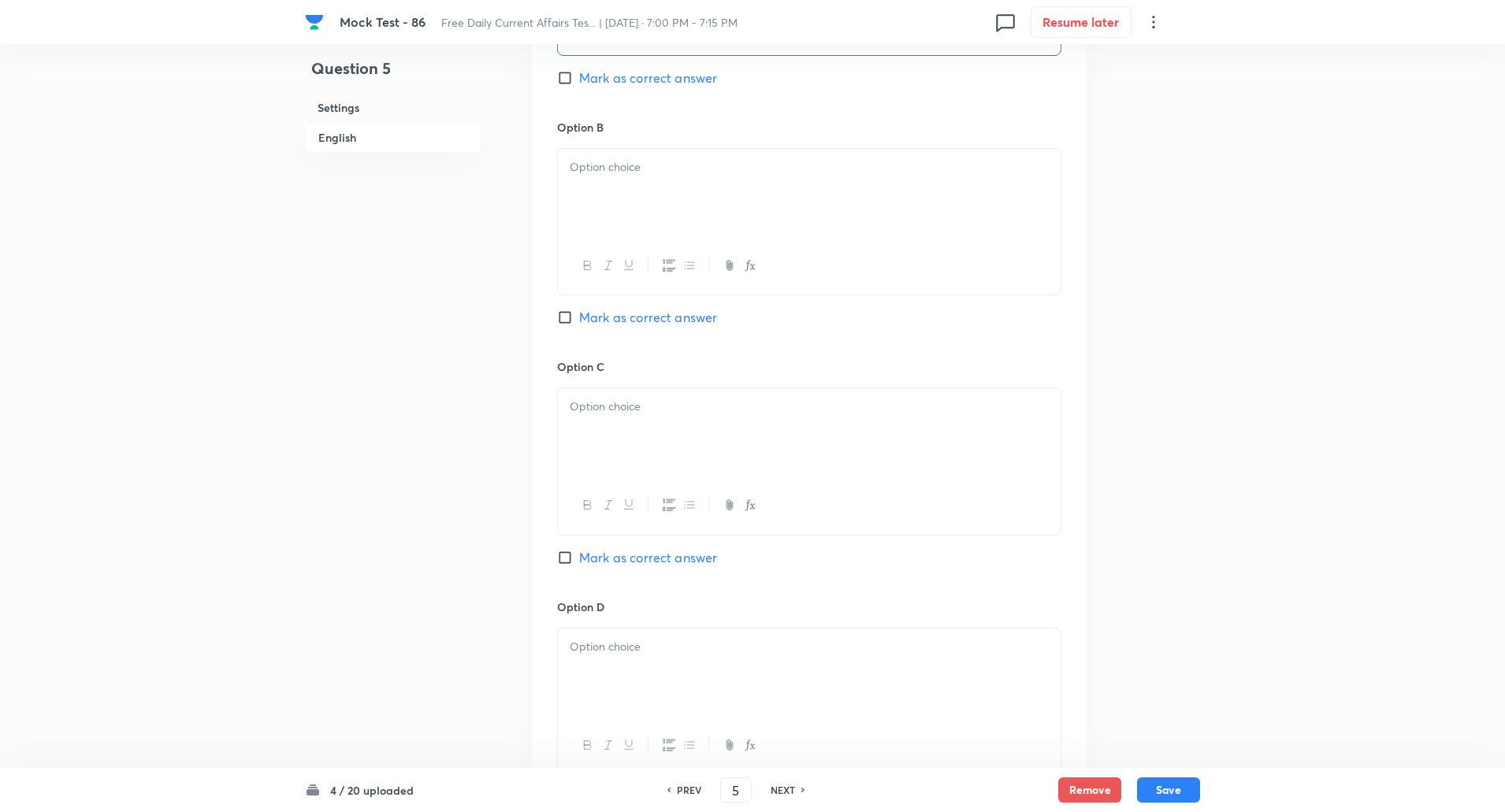
scroll to position [932, 0]
click at [565, 557] on input "Mark as correct answer" at bounding box center [568, 557] width 22 height 16
checkbox input "true"
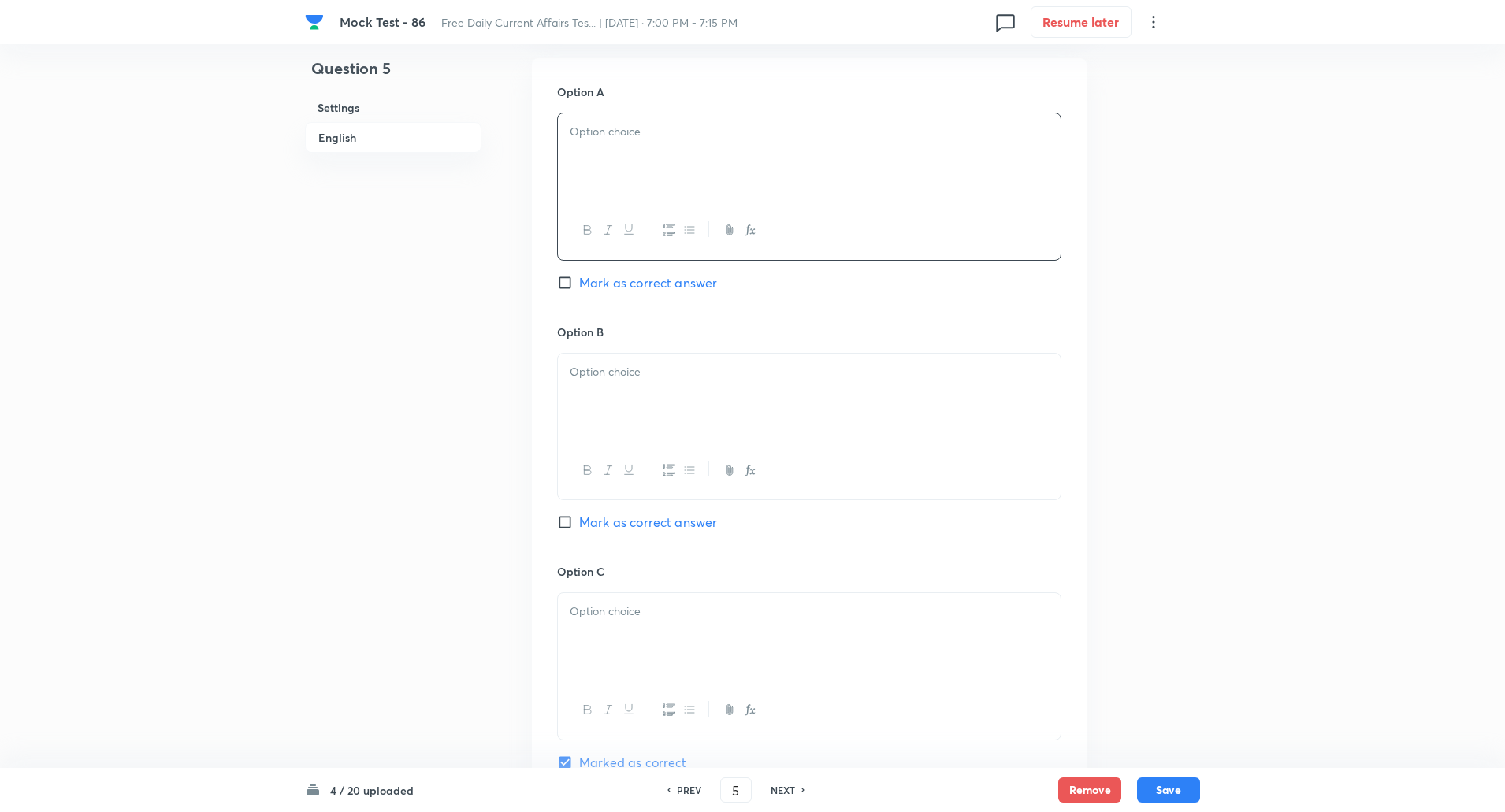
scroll to position [652, 0]
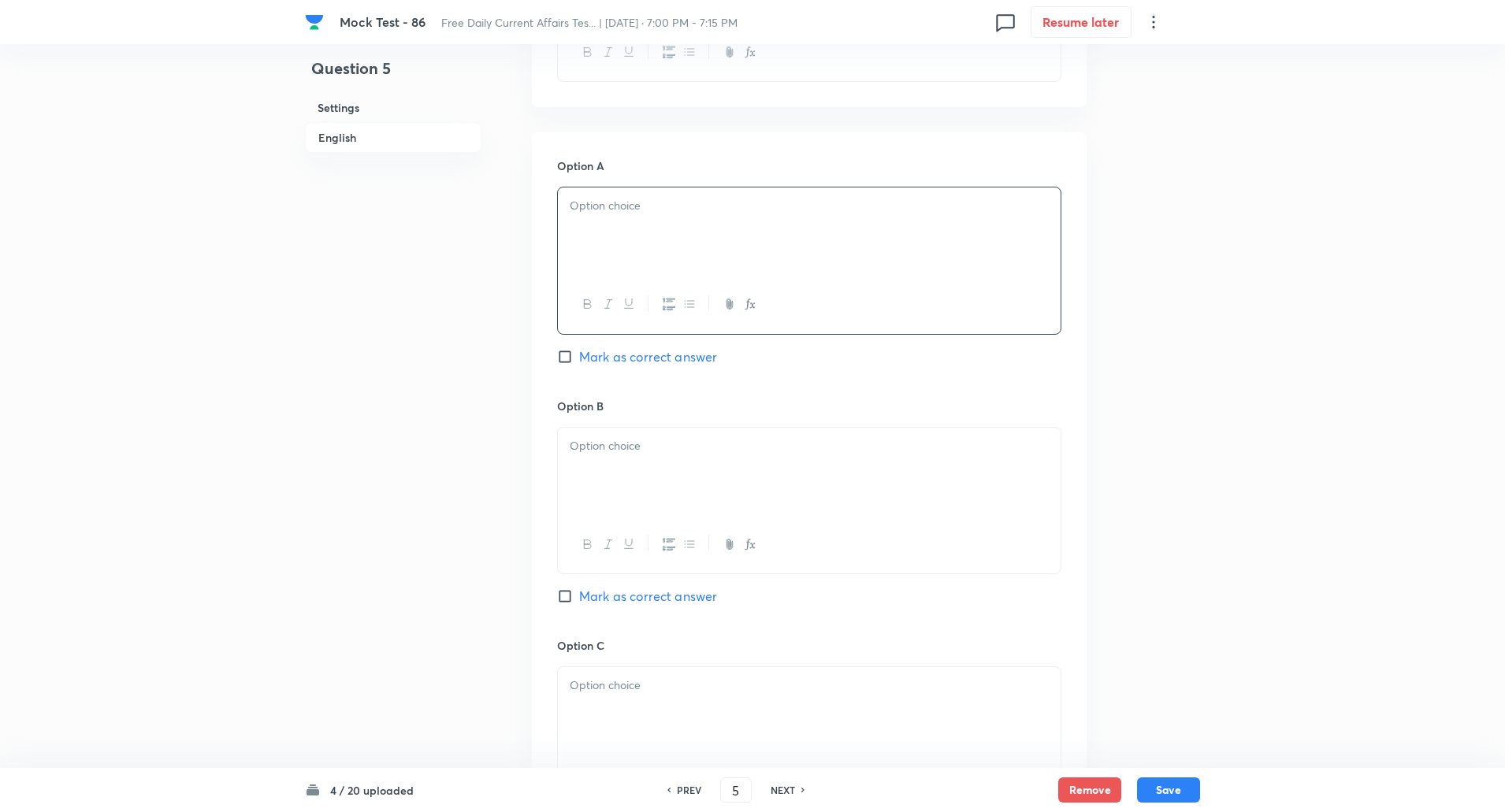
click at [632, 219] on div at bounding box center [810, 231] width 503 height 89
paste div
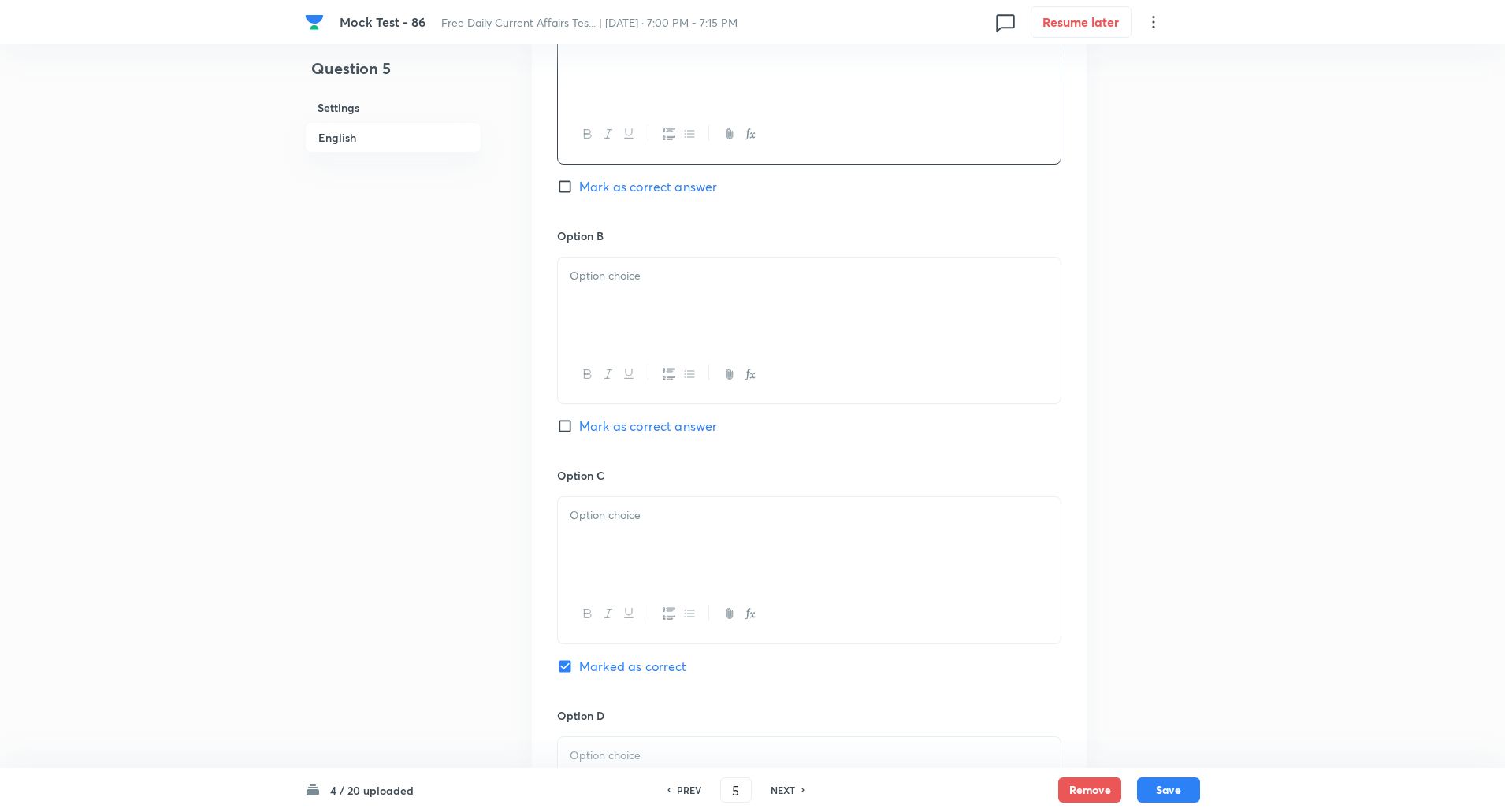
click at [623, 274] on p at bounding box center [809, 276] width 479 height 19
paste div
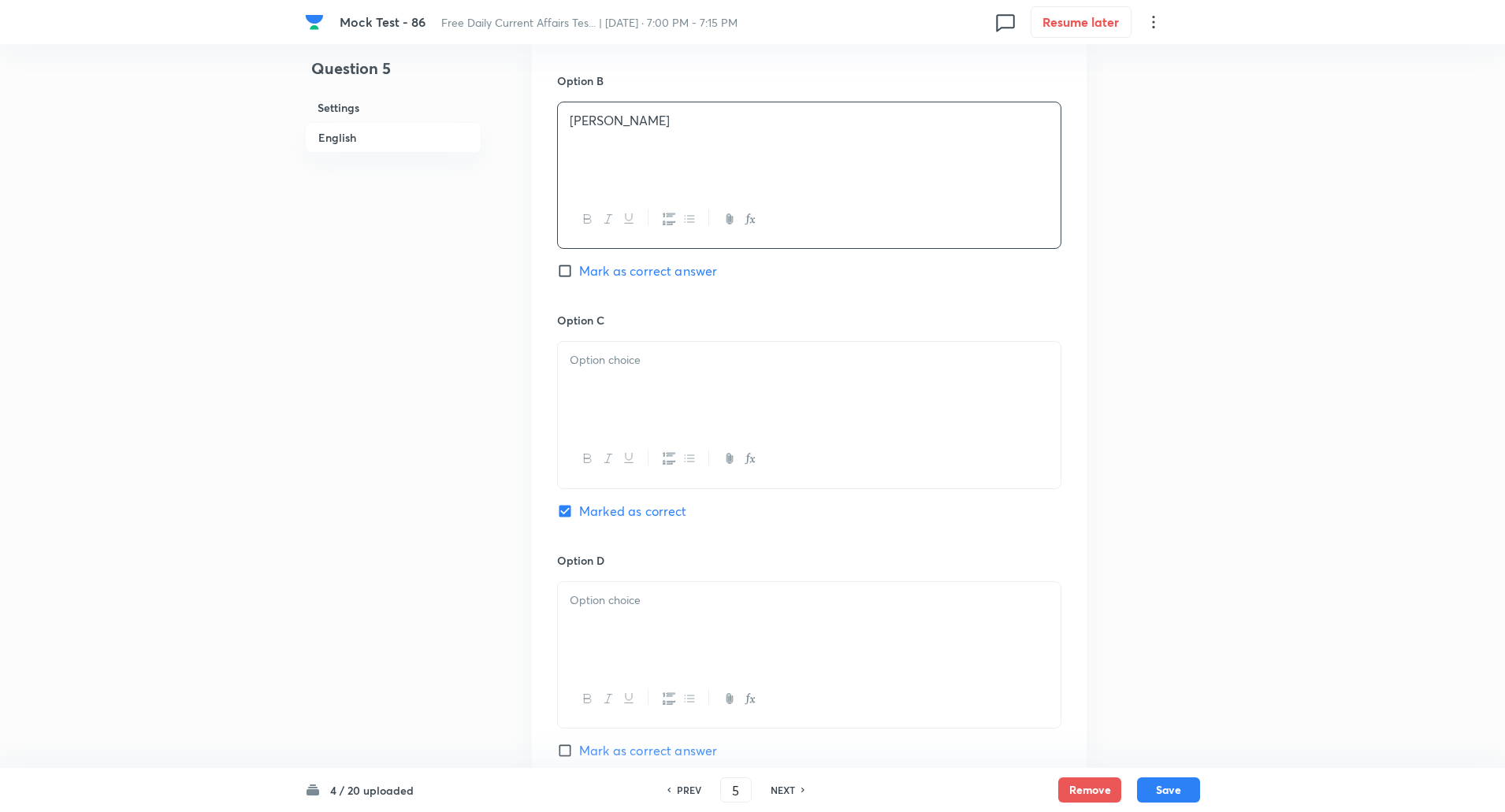
click at [602, 380] on div at bounding box center [810, 386] width 503 height 89
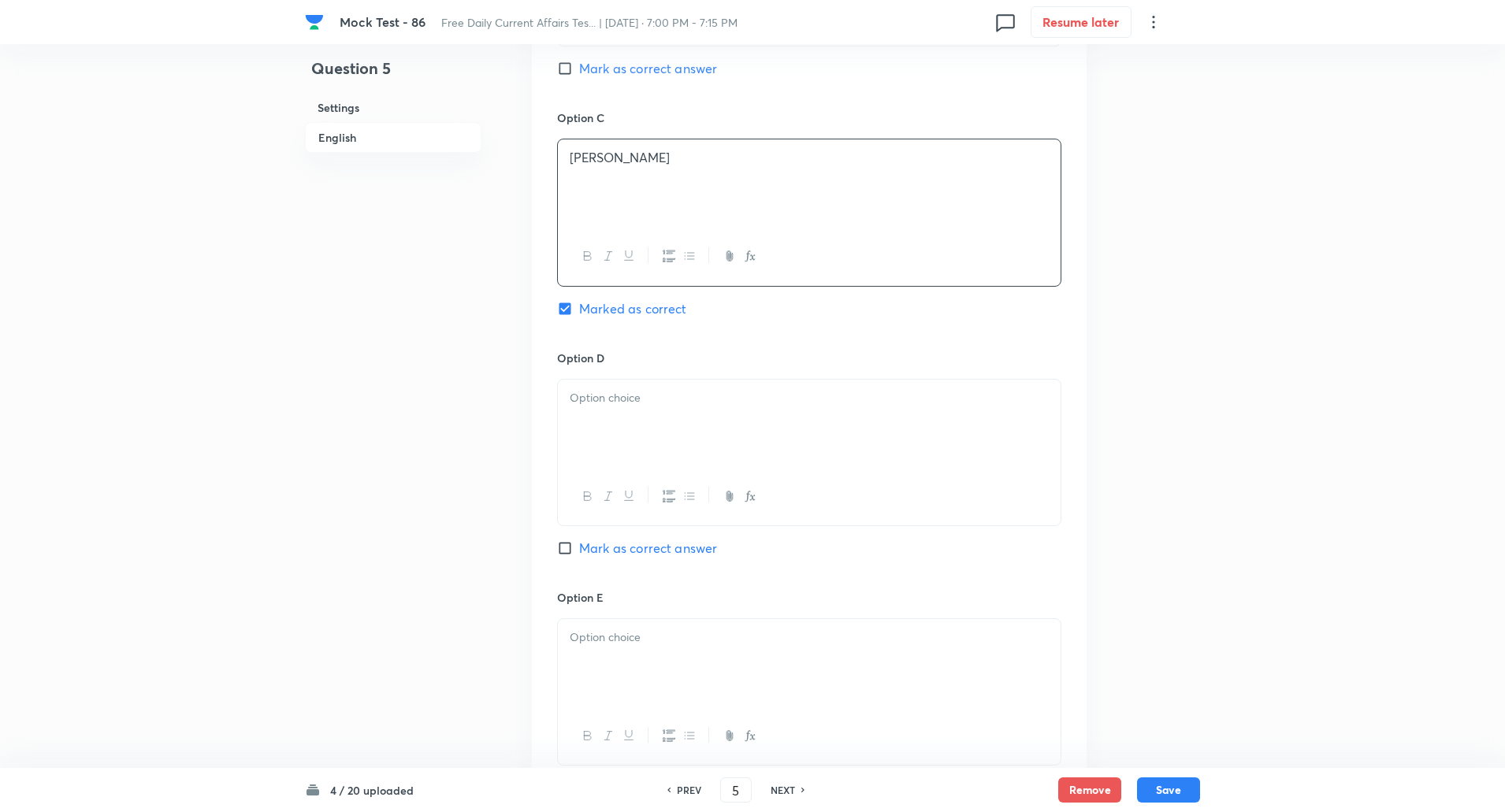
click at [602, 441] on div at bounding box center [810, 423] width 503 height 89
click at [605, 398] on p at bounding box center [809, 393] width 479 height 19
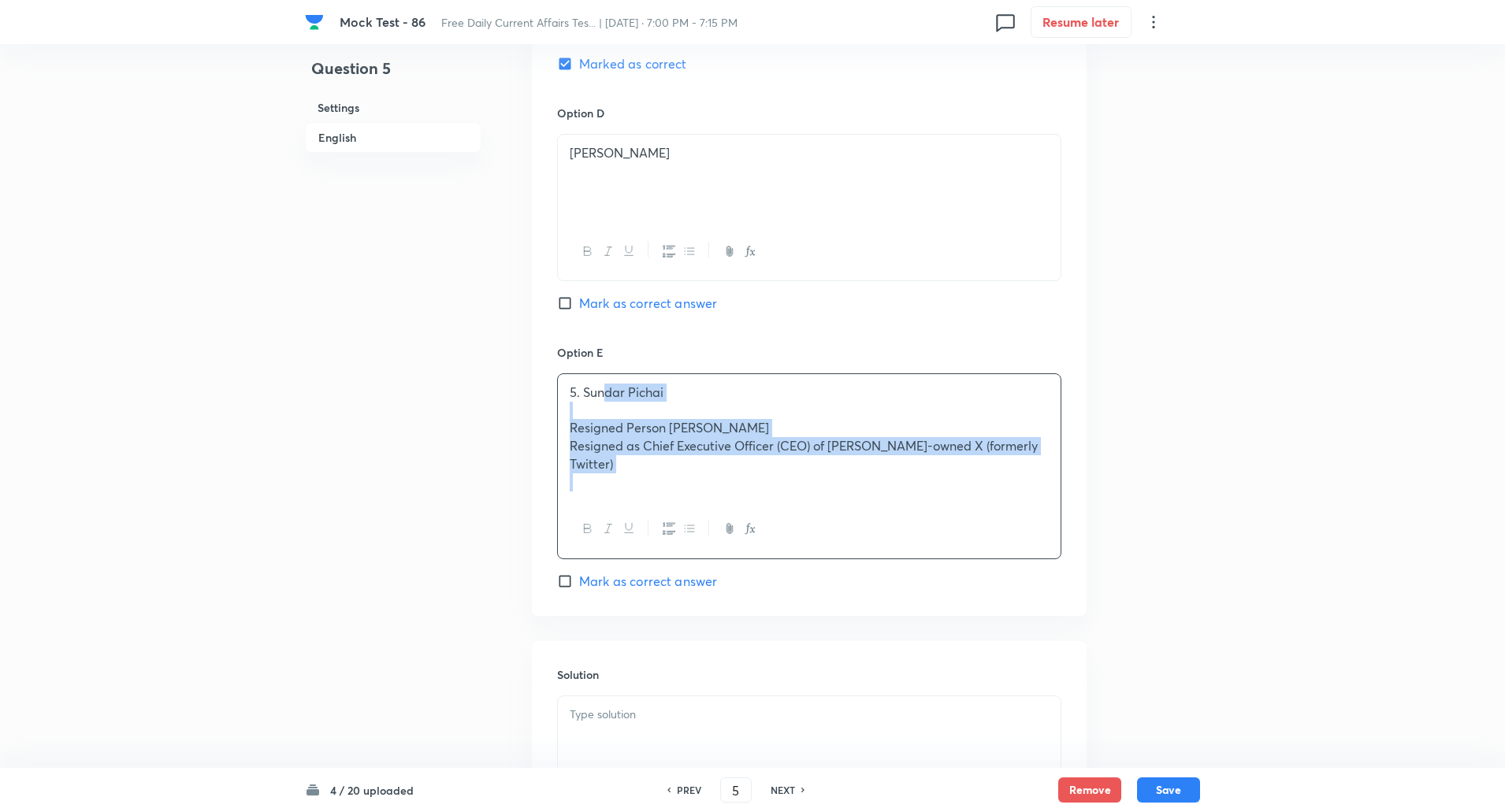
click at [605, 398] on p "5. Sundar Pichai" at bounding box center [809, 393] width 479 height 19
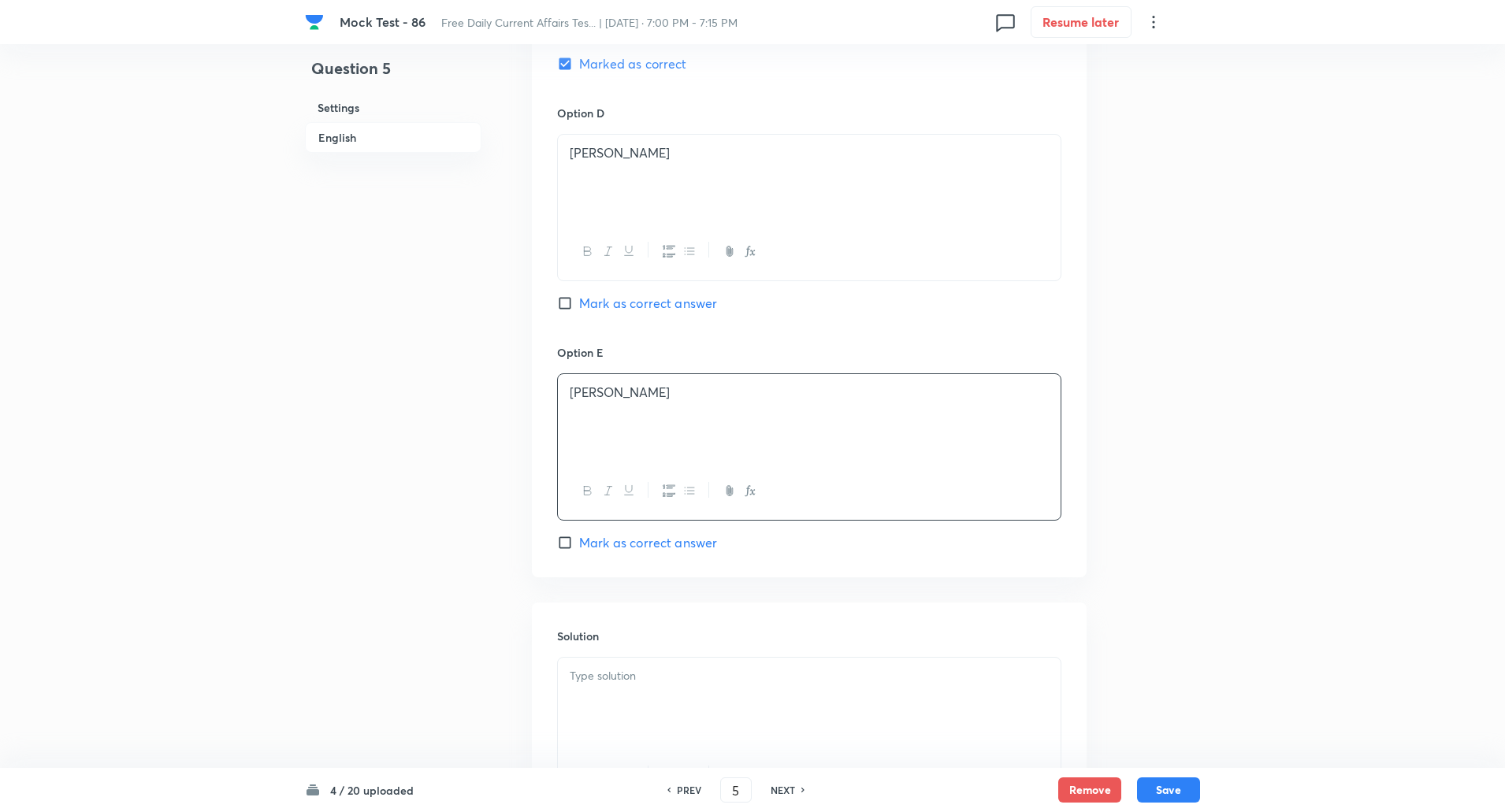
scroll to position [1582, 0]
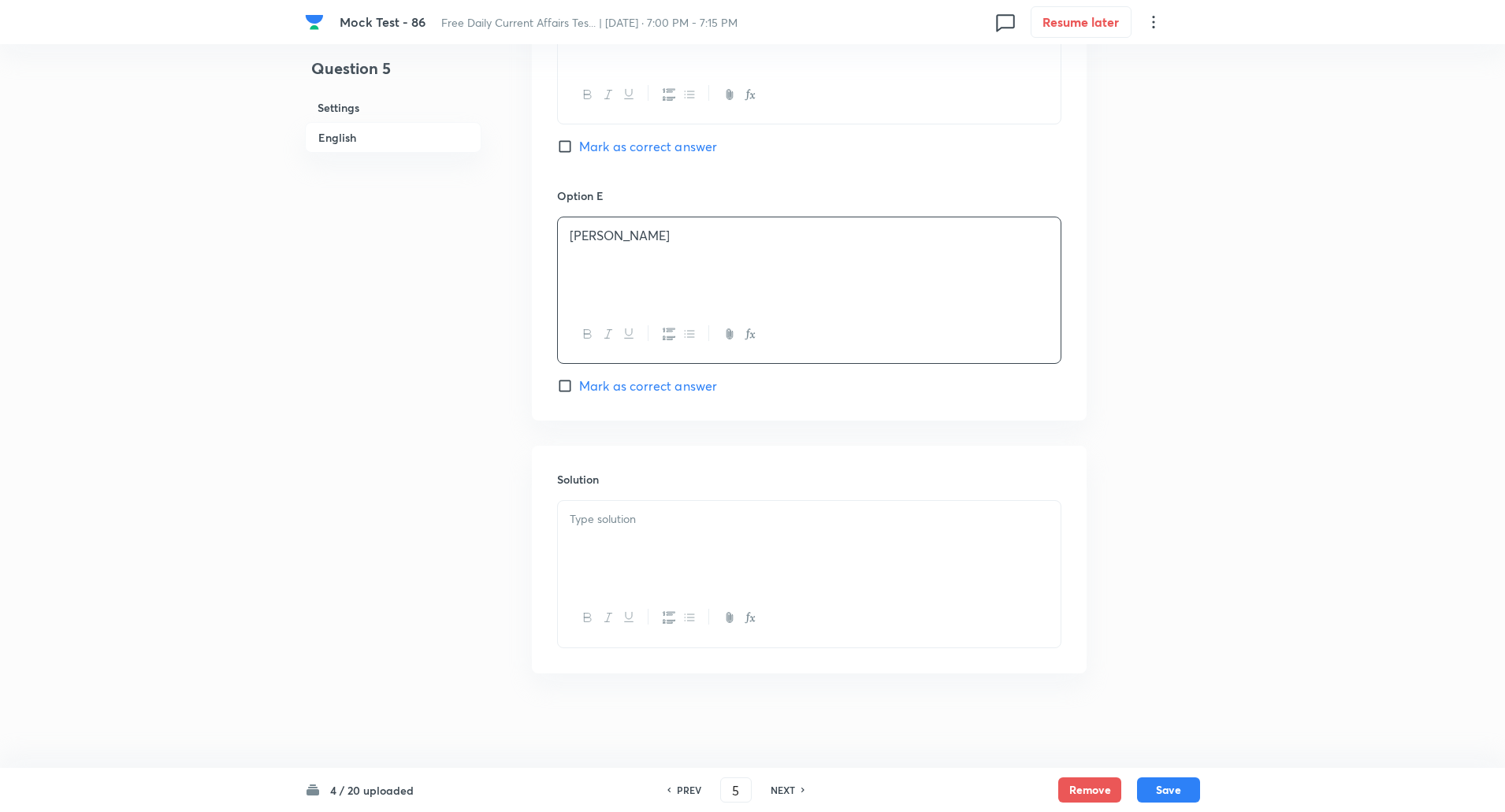
click at [615, 527] on p at bounding box center [809, 520] width 479 height 19
paste div
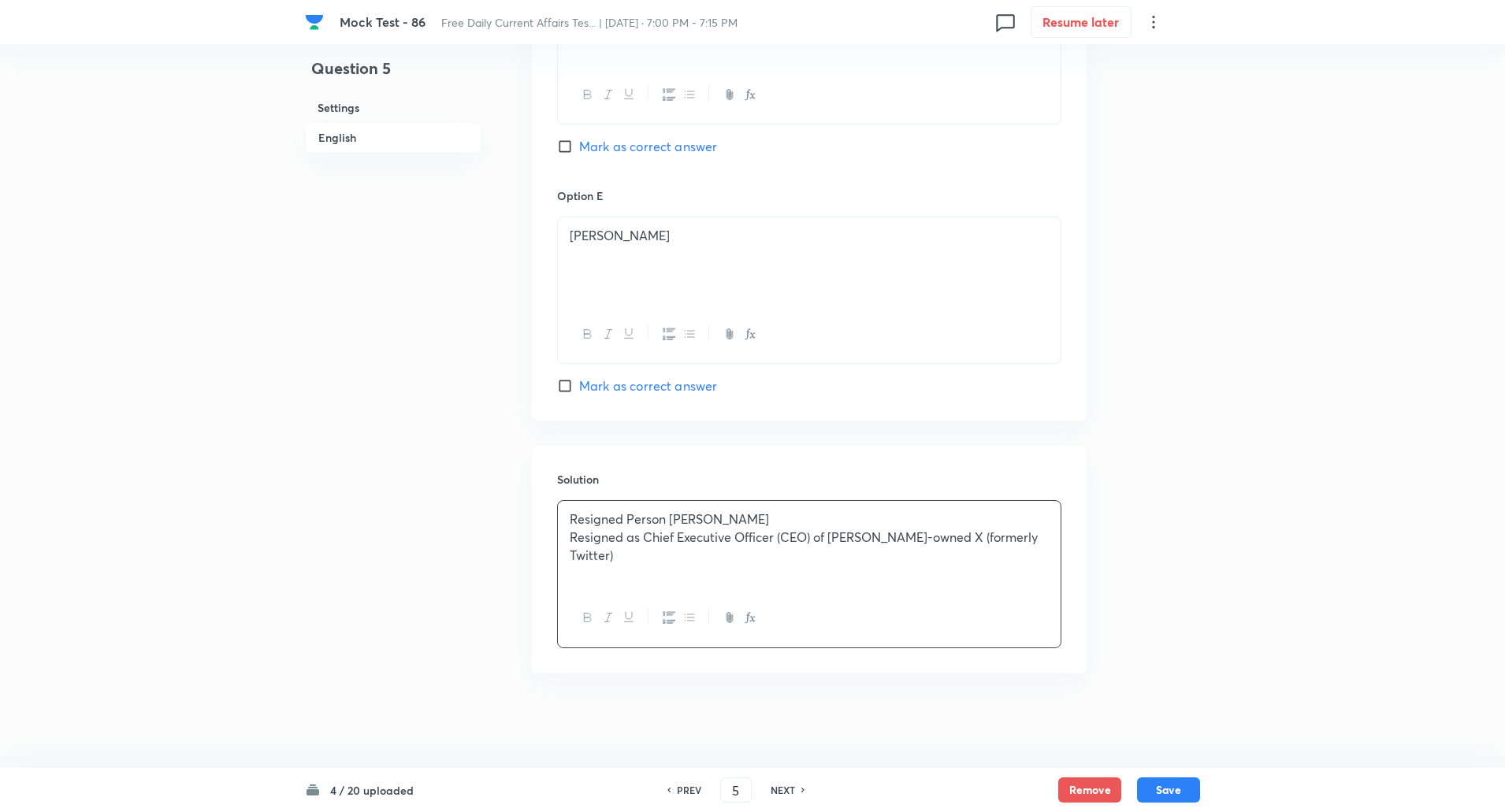
click at [671, 515] on p "Resigned Person Linda Yaccarino" at bounding box center [809, 520] width 479 height 19
copy p "-----"
click at [645, 542] on p "Resigned as Chief Executive Officer (CEO) of Elon Musk-owned X (formerly Twitte…" at bounding box center [809, 546] width 479 height 35
click at [1172, 798] on button "Save" at bounding box center [1168, 789] width 63 height 25
type input "6"
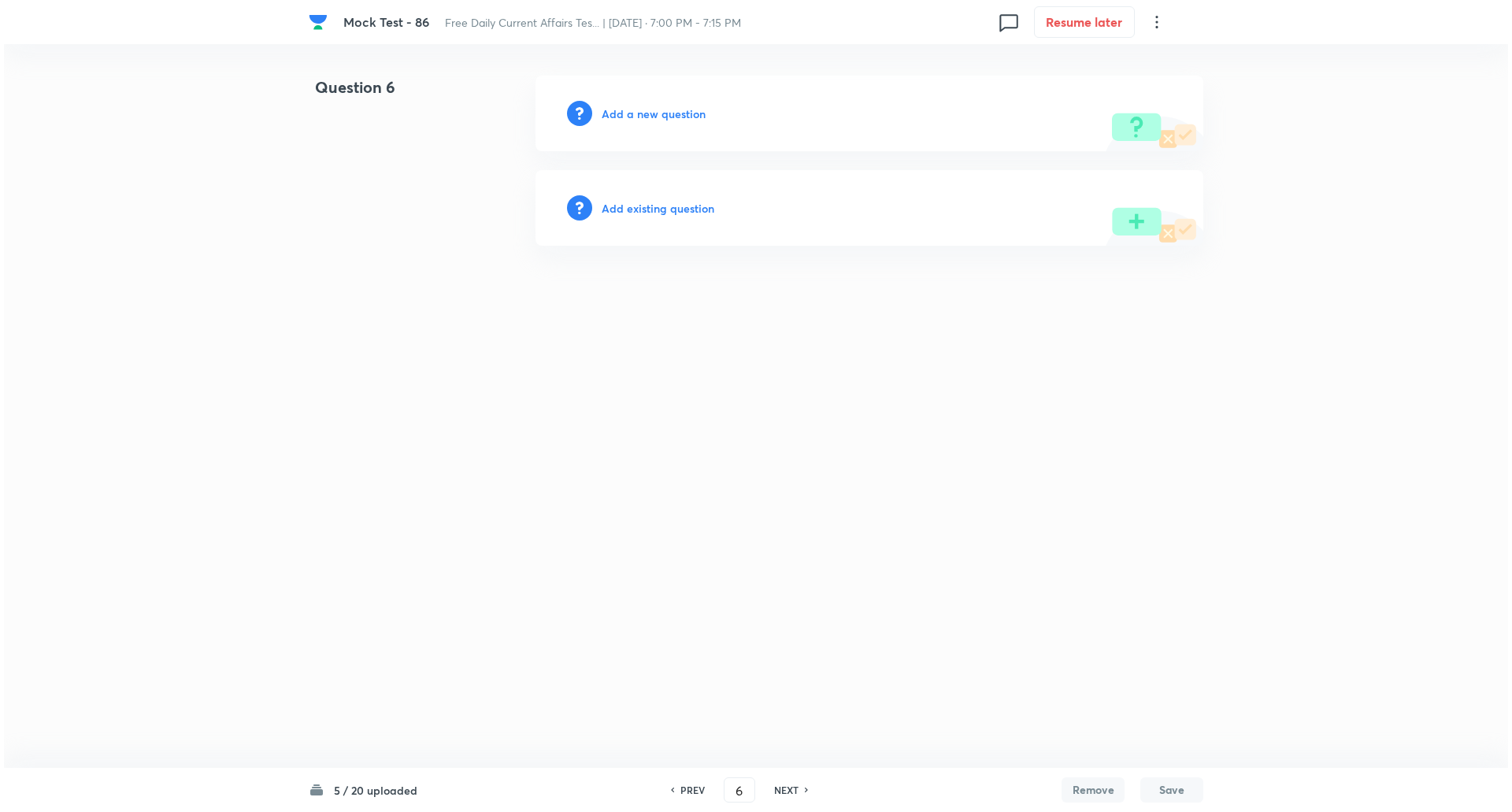
scroll to position [0, 0]
click at [683, 116] on h6 "Add a new question" at bounding box center [653, 113] width 104 height 17
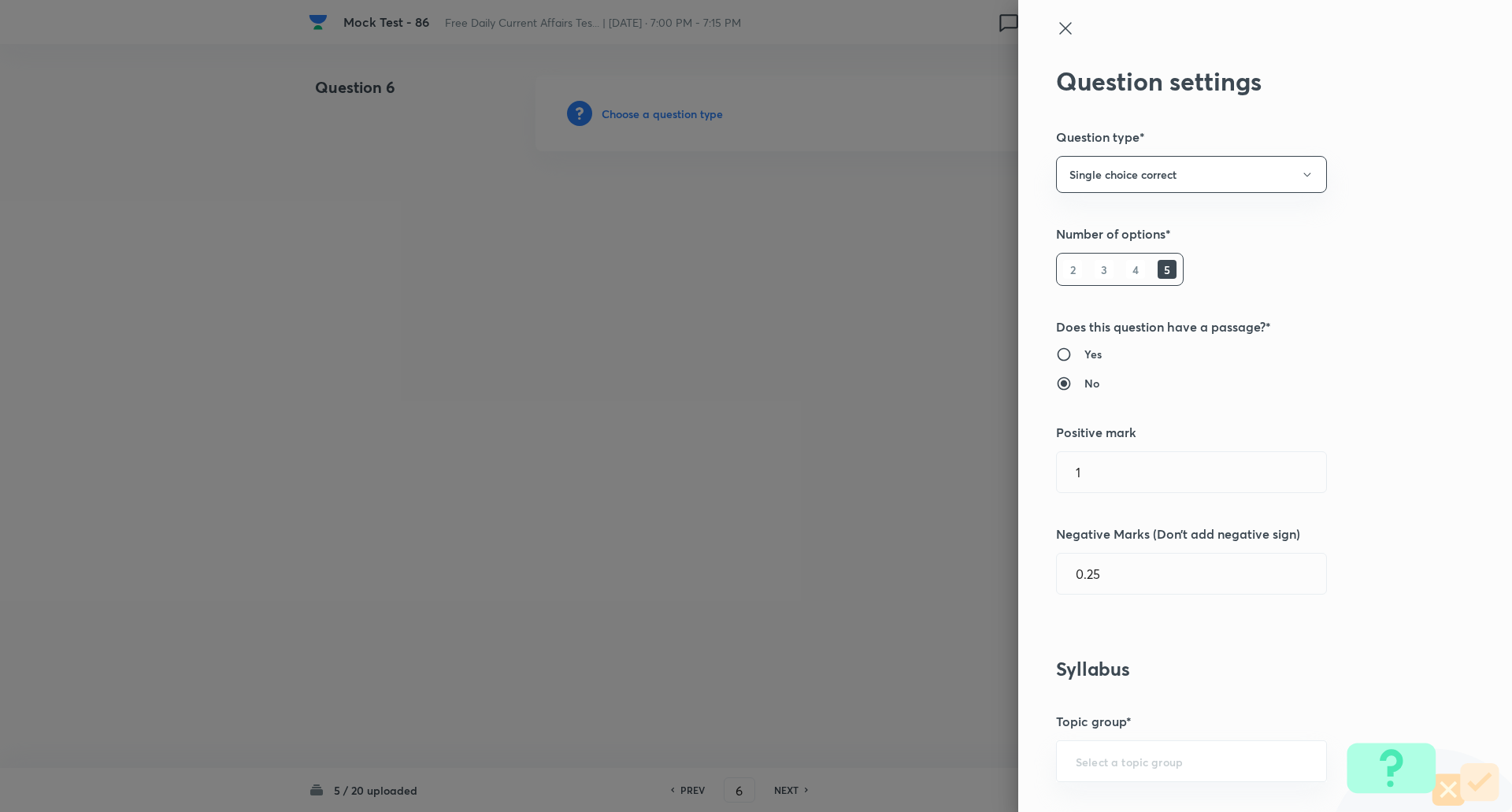
click at [683, 116] on div at bounding box center [756, 406] width 1512 height 812
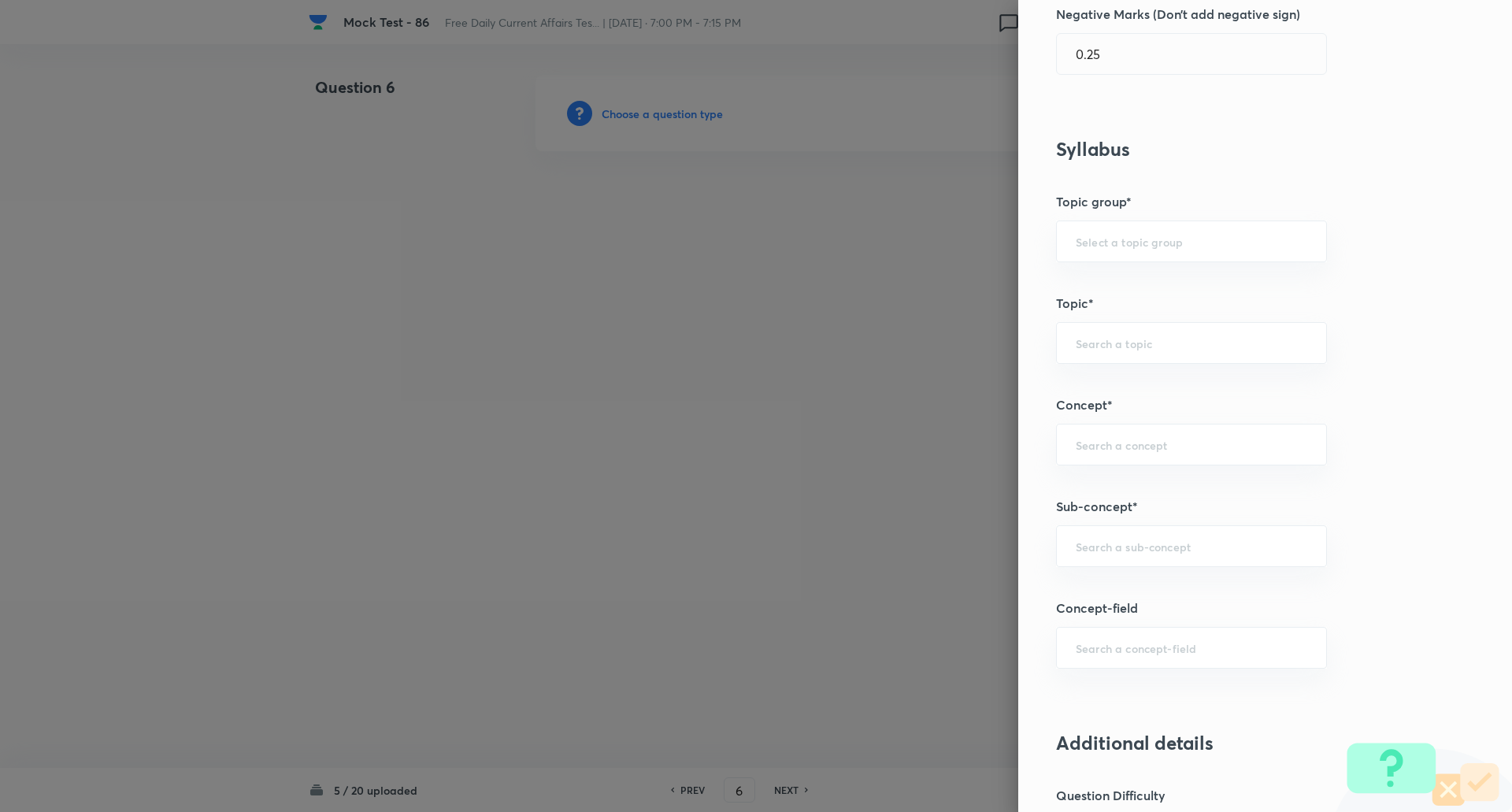
scroll to position [539, 0]
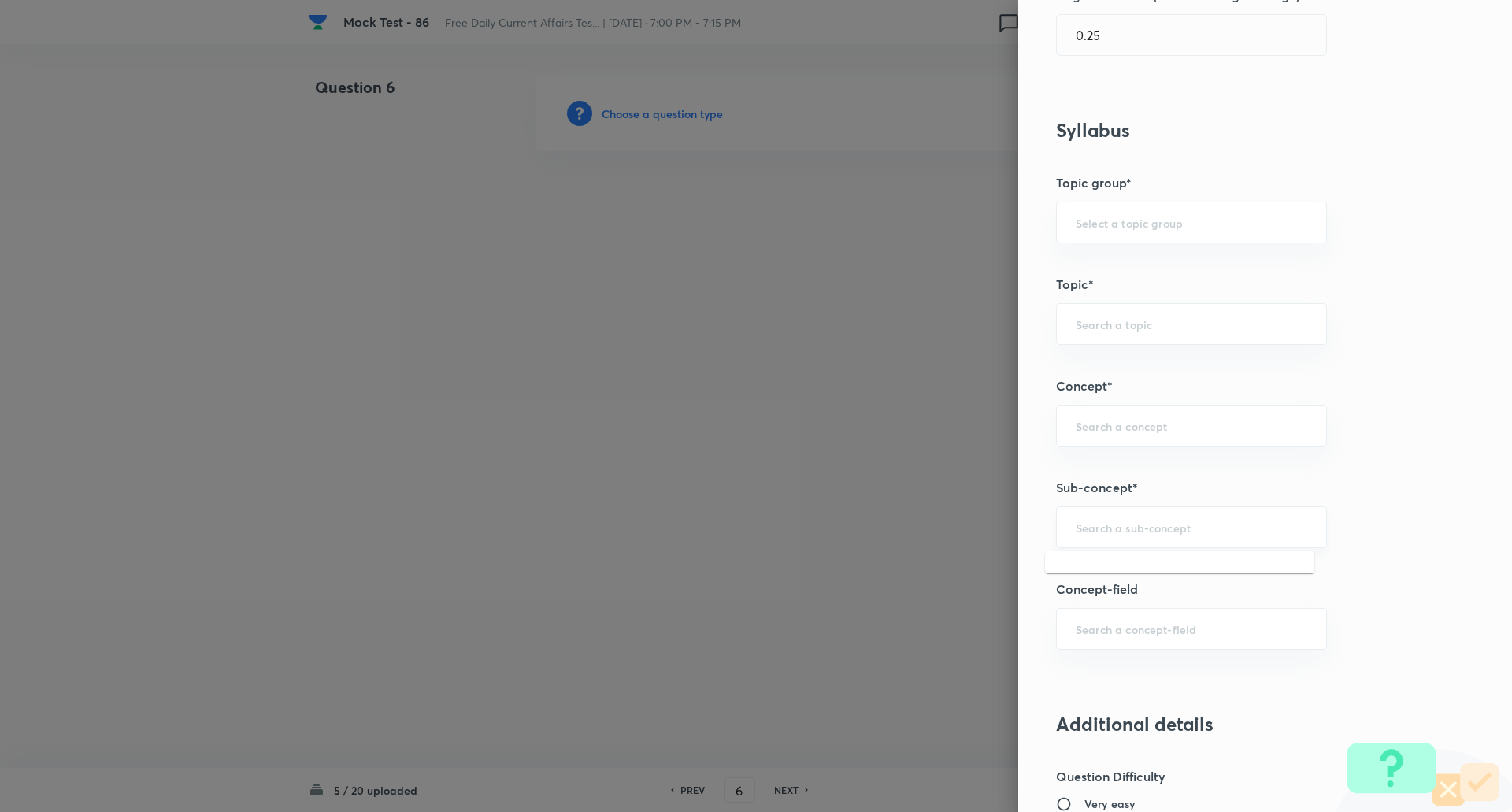
click at [1104, 534] on input "text" at bounding box center [1191, 526] width 232 height 15
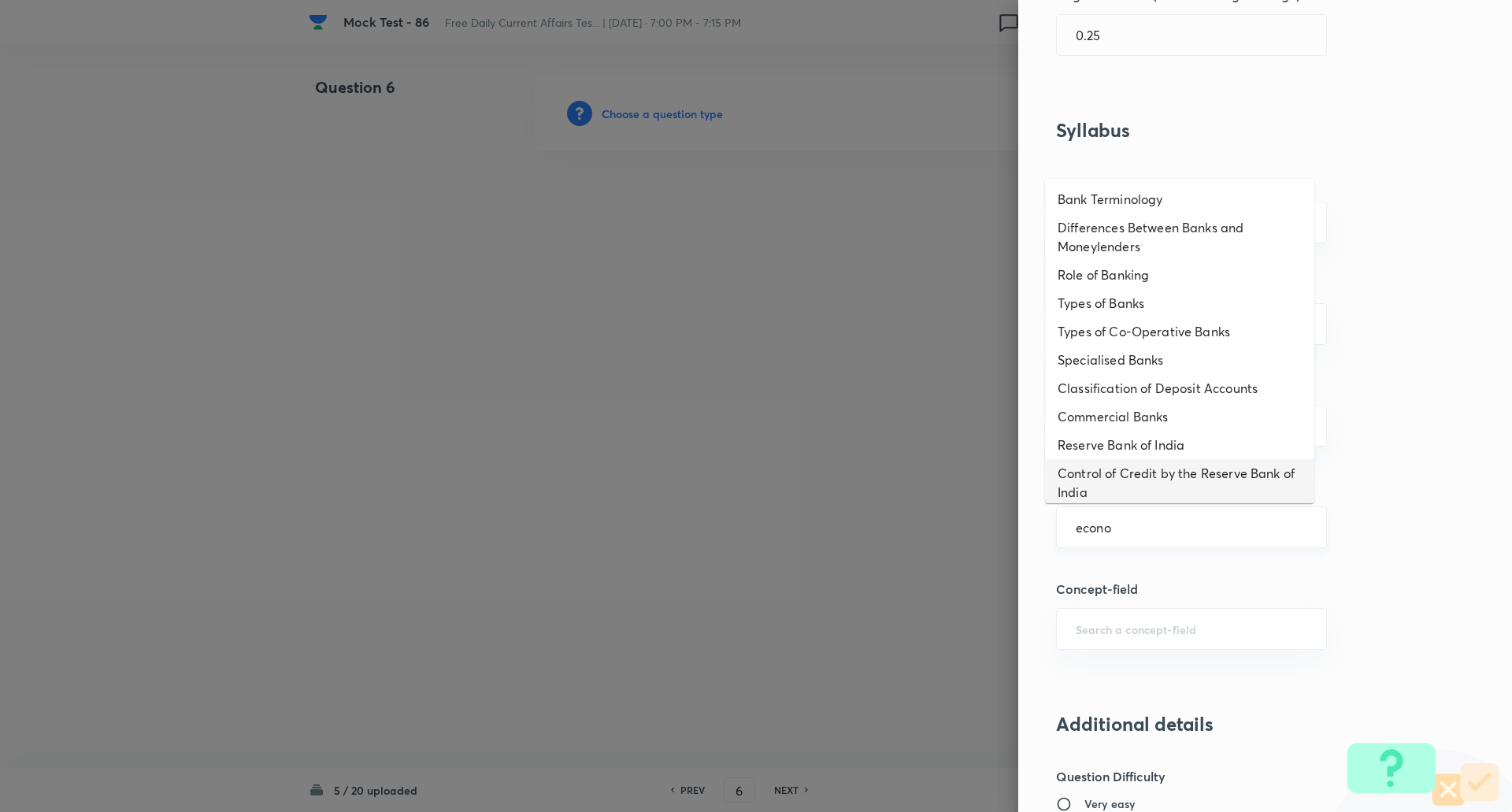
click at [1125, 523] on input "econo" at bounding box center [1191, 526] width 232 height 15
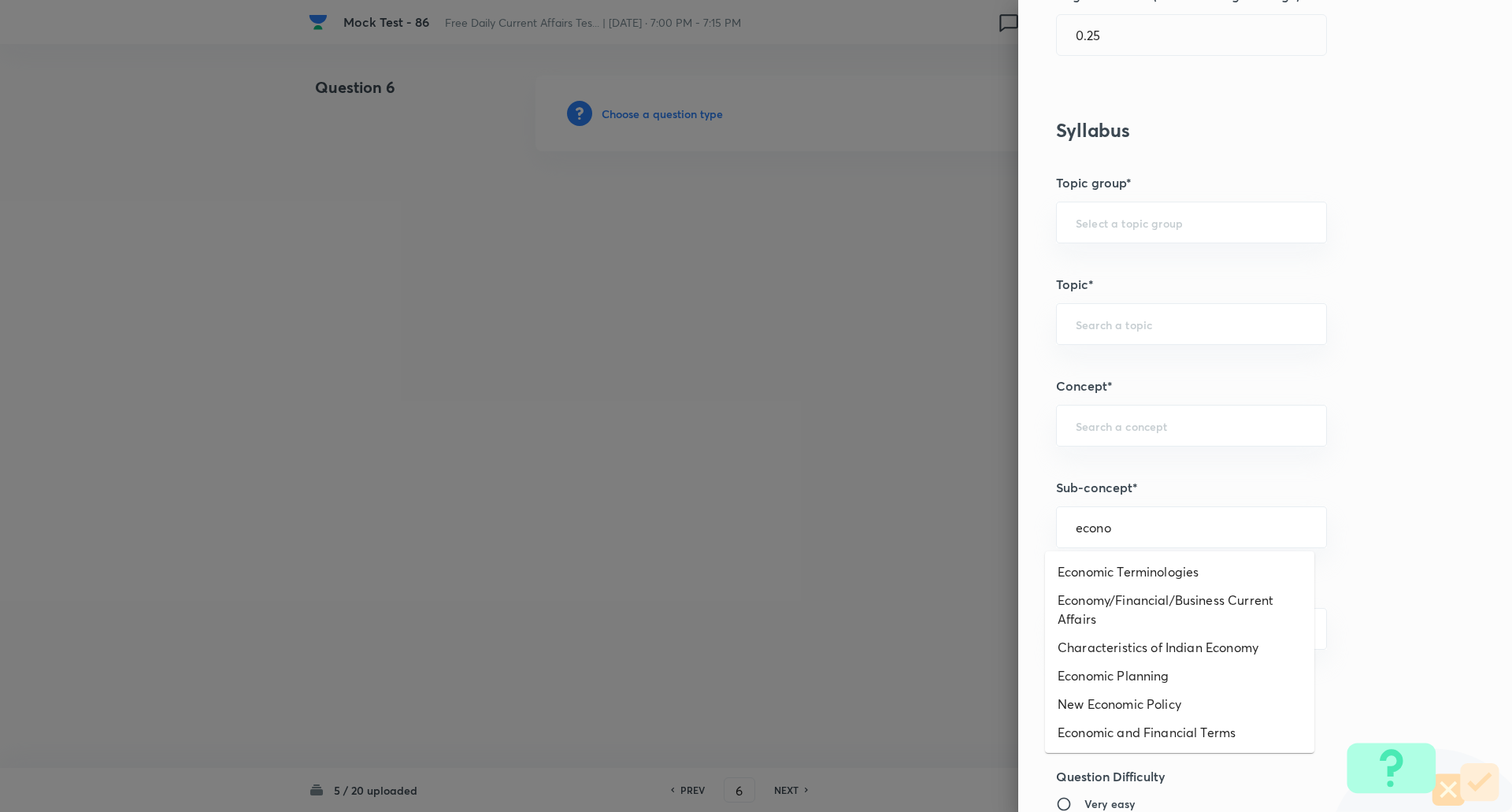
scroll to position [0, 0]
click at [1115, 617] on li "Economy/Financial/Business Current Affairs" at bounding box center [1179, 609] width 269 height 47
type input "Economy/Financial/Business Current Affairs"
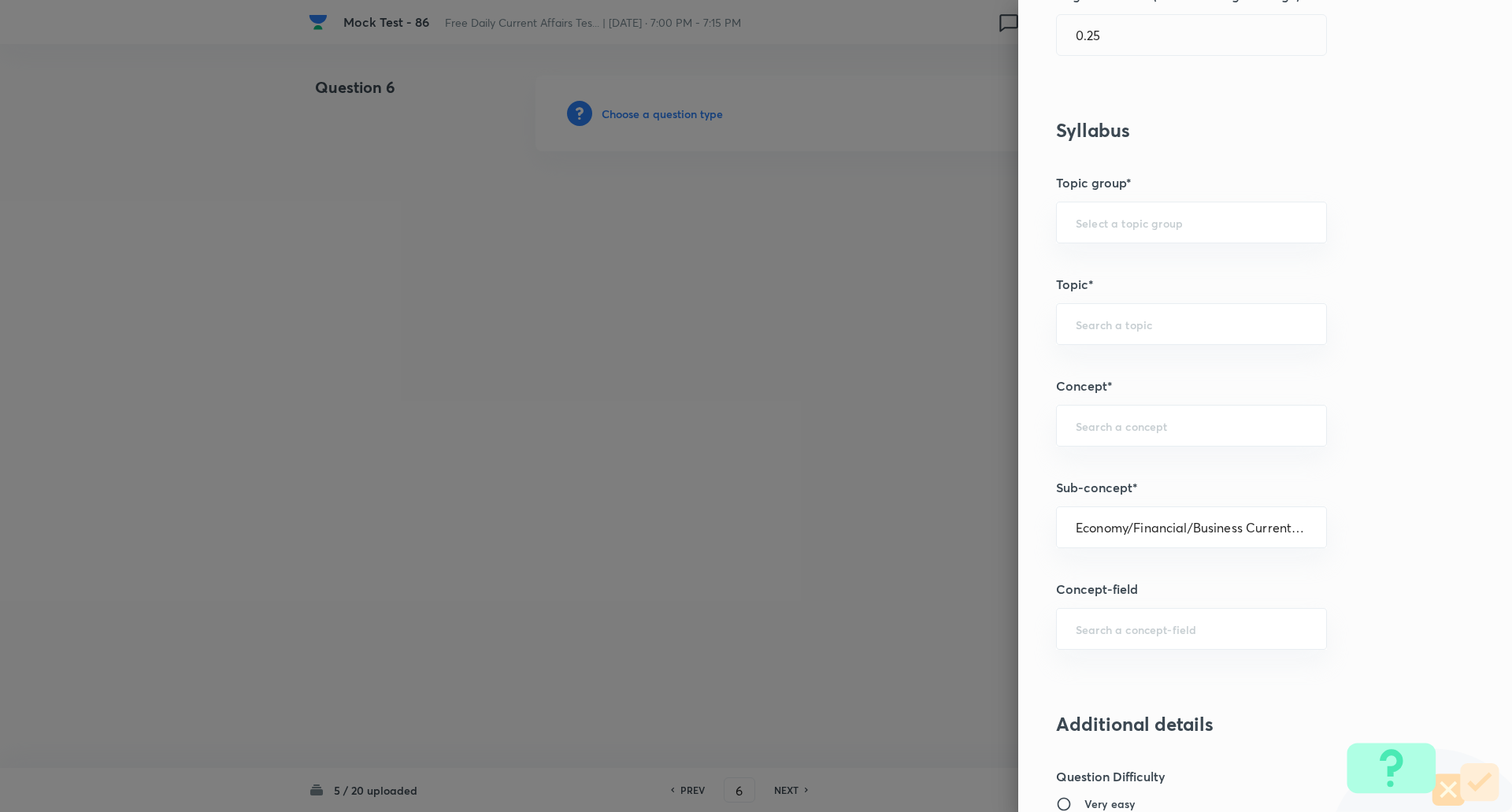
type input "Awareness"
type input "Current Affairs"
type input "Economy/Financial/Business Current Affairs"
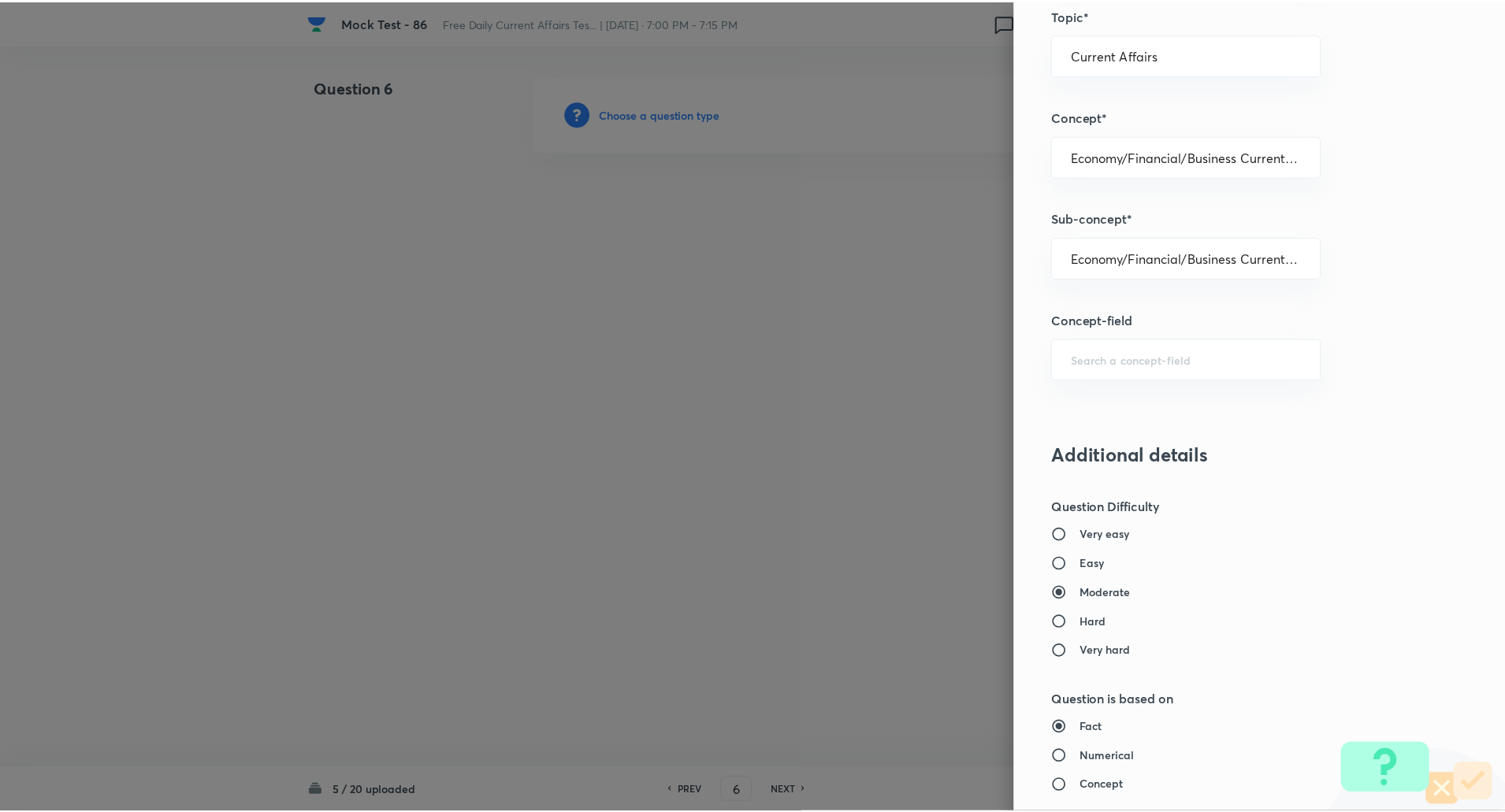
scroll to position [1335, 0]
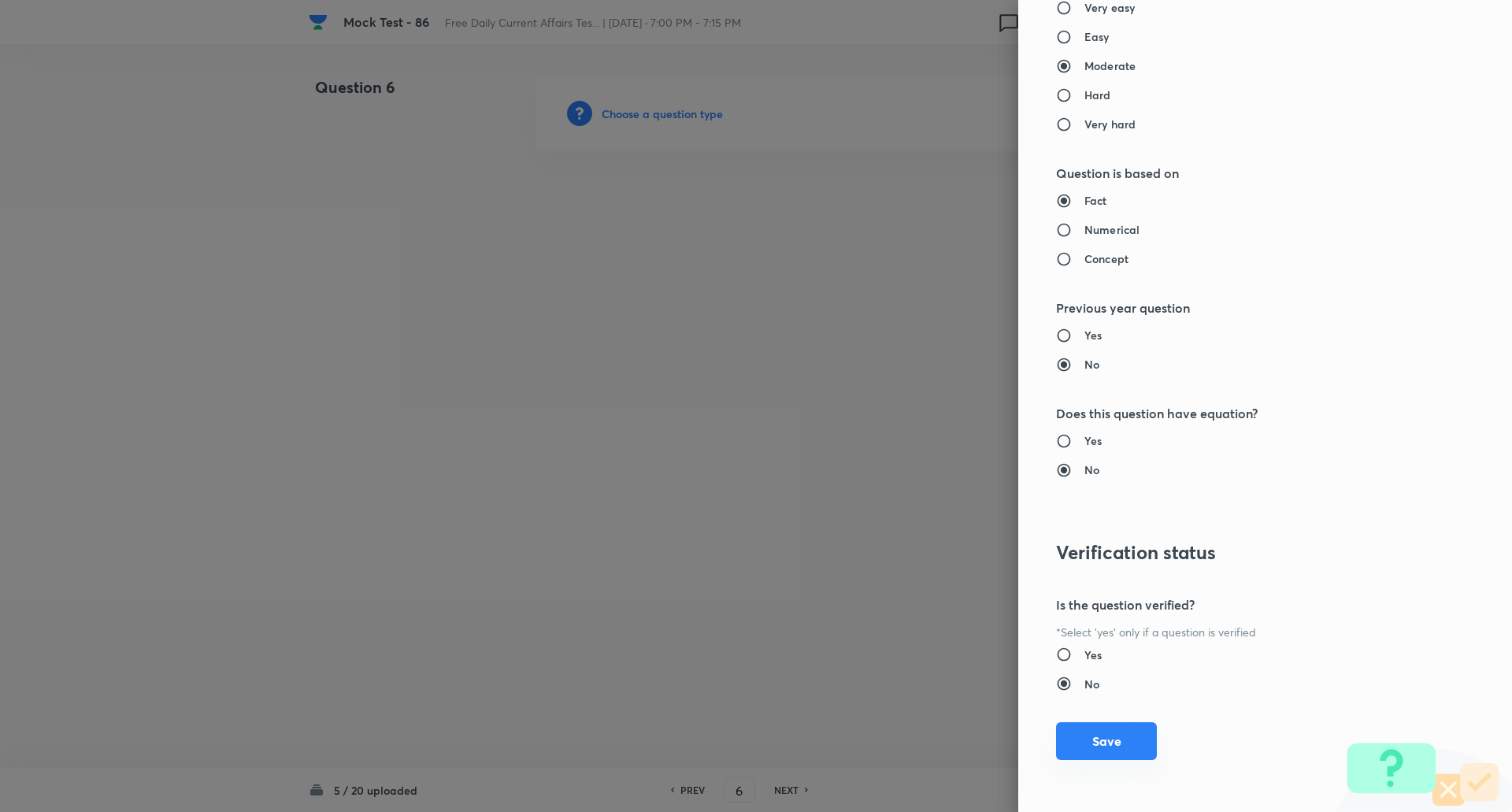
click at [1106, 751] on button "Save" at bounding box center [1106, 741] width 100 height 38
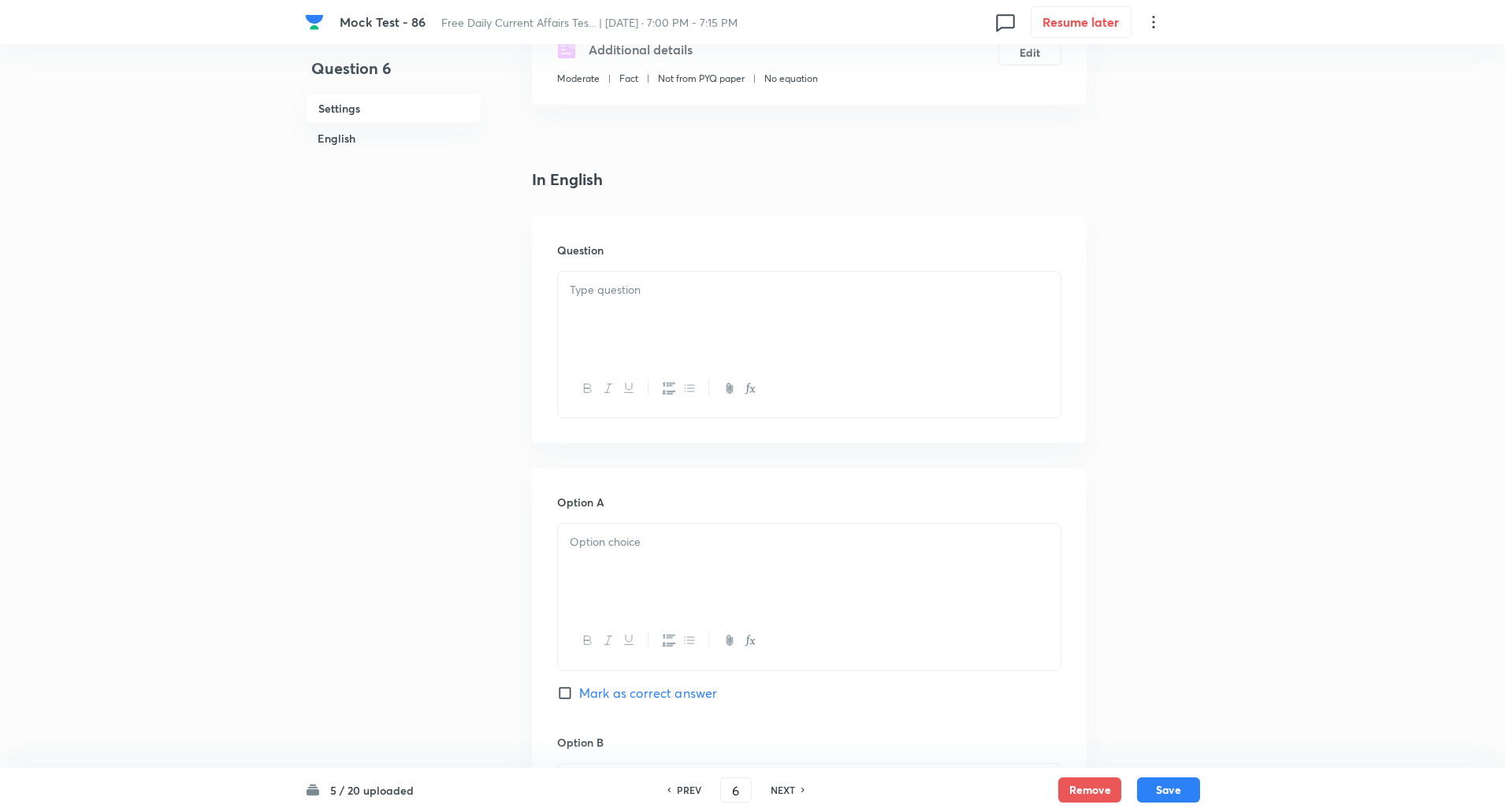
scroll to position [318, 0]
click at [703, 305] on div at bounding box center [810, 314] width 503 height 89
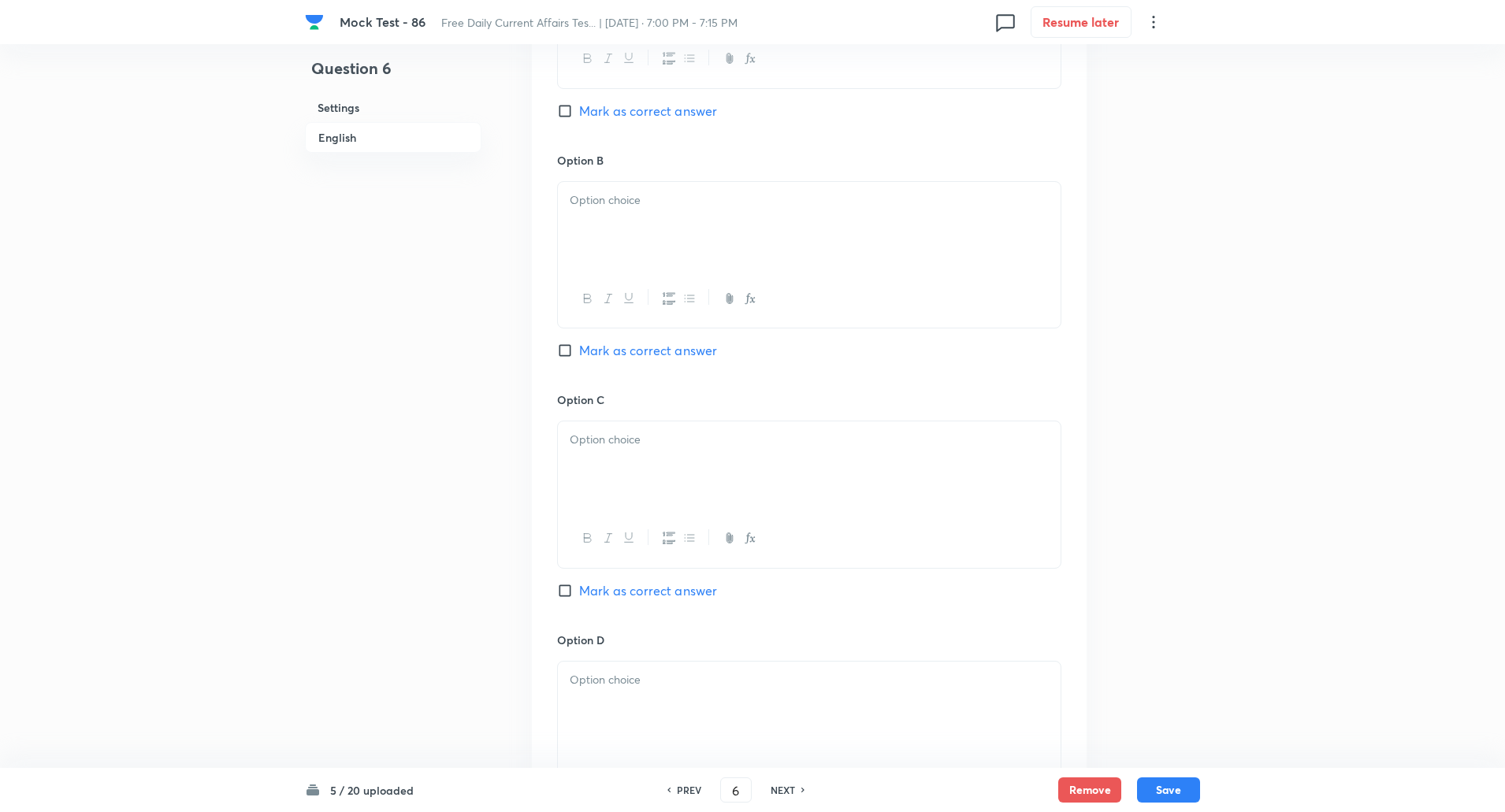
scroll to position [943, 0]
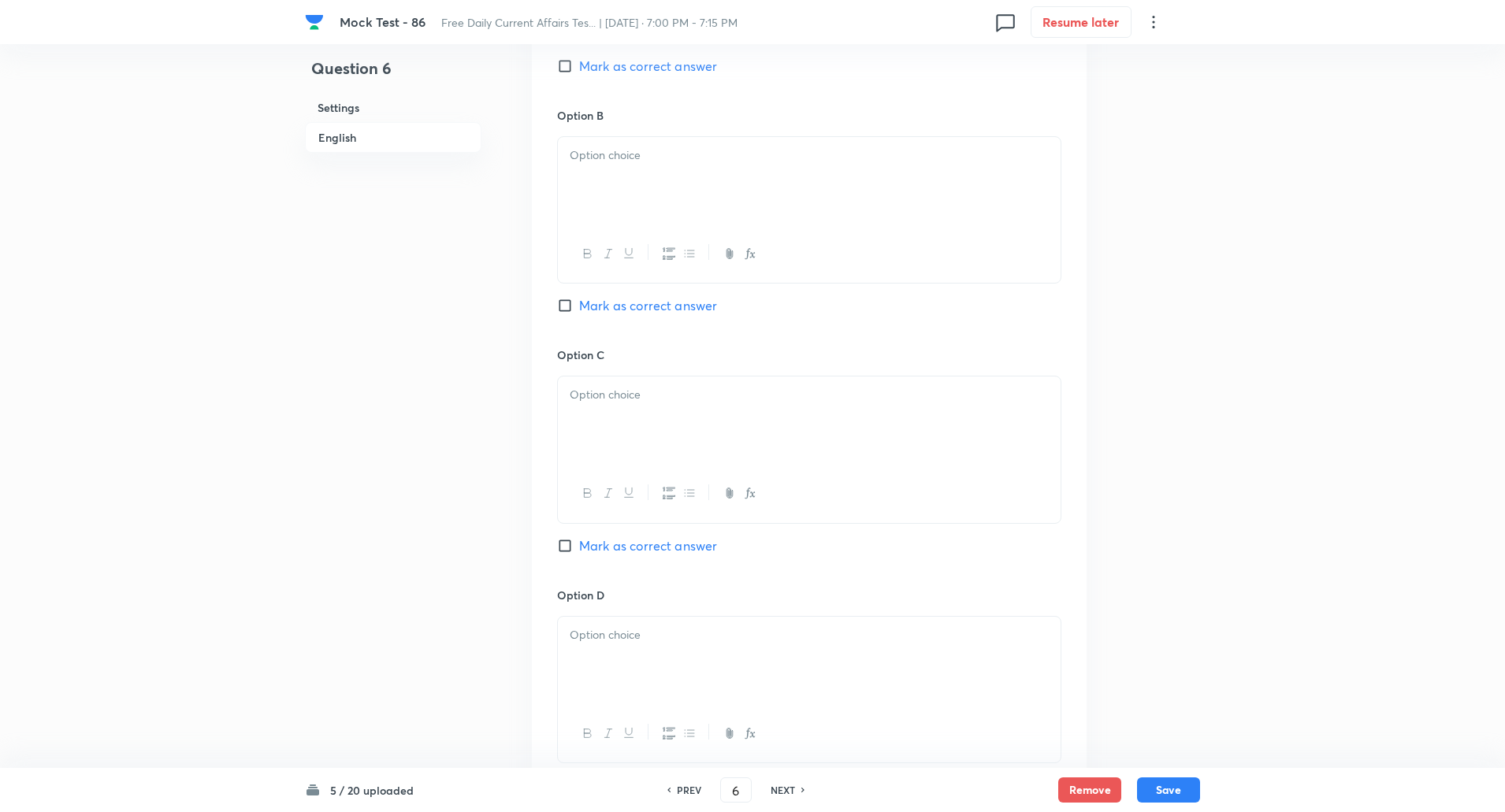
click at [574, 544] on input "Mark as correct answer" at bounding box center [568, 546] width 22 height 16
checkbox input "true"
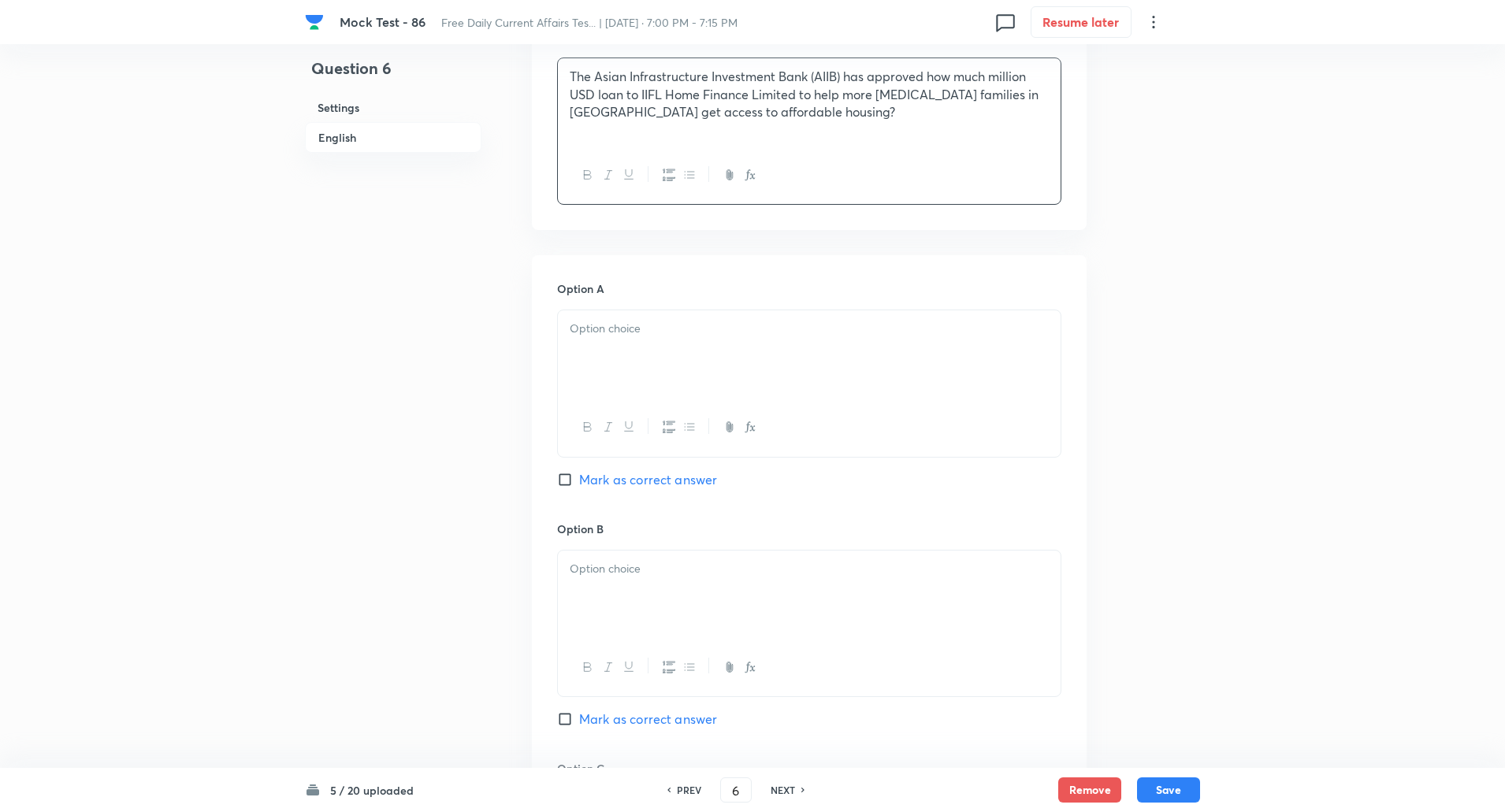
scroll to position [486, 0]
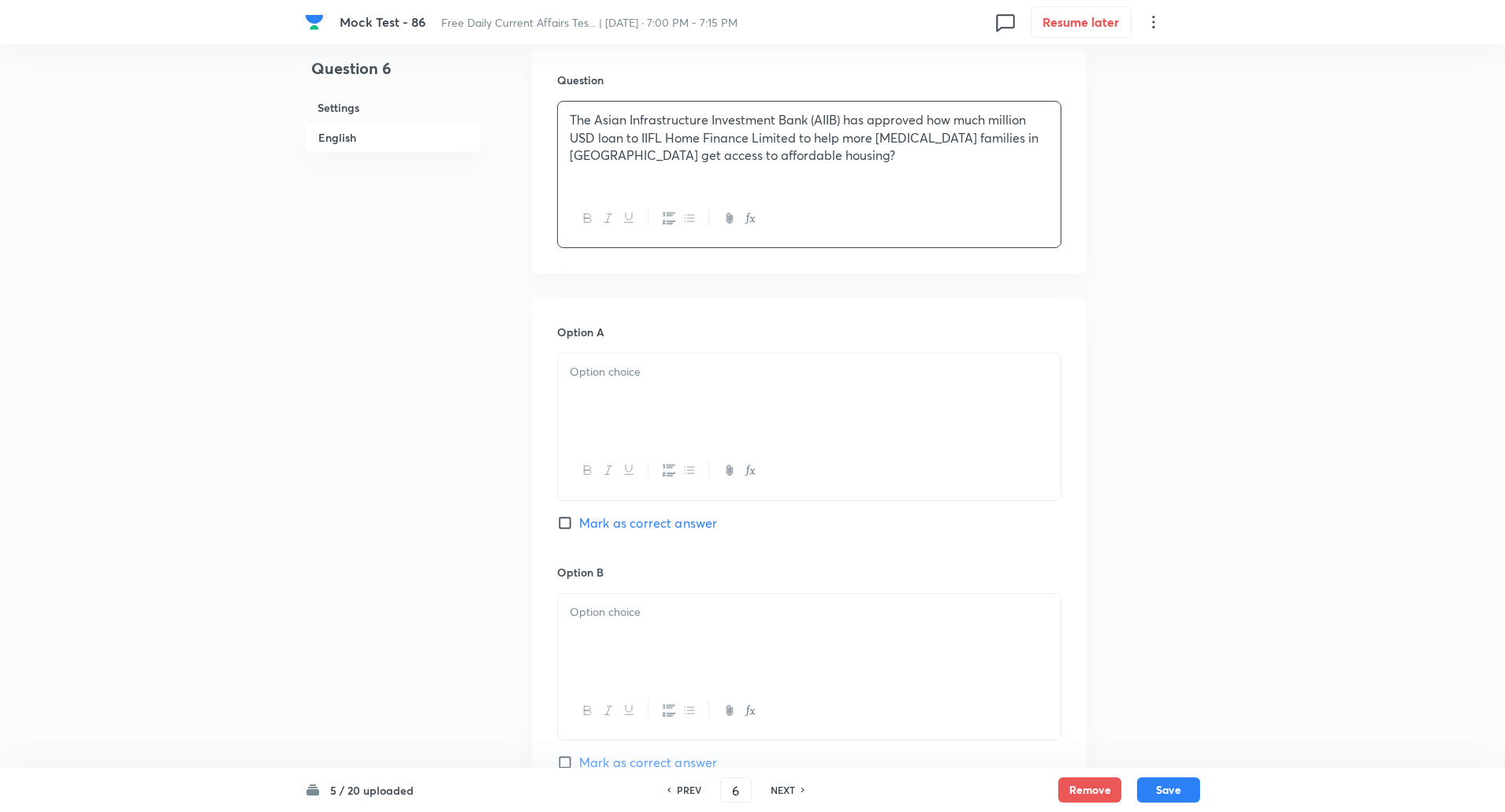
click at [671, 420] on div at bounding box center [810, 398] width 503 height 89
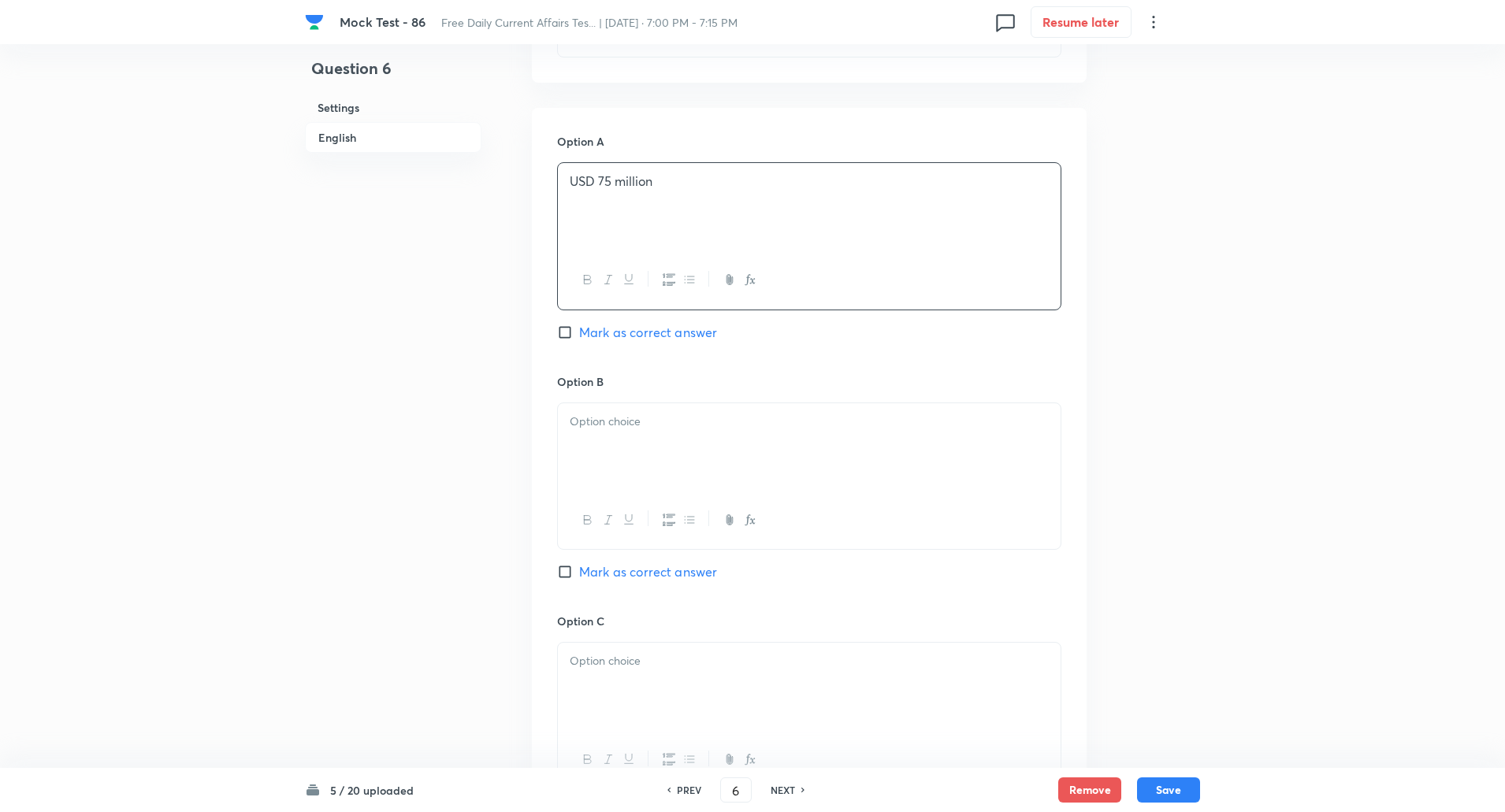
click at [664, 435] on div at bounding box center [810, 447] width 503 height 89
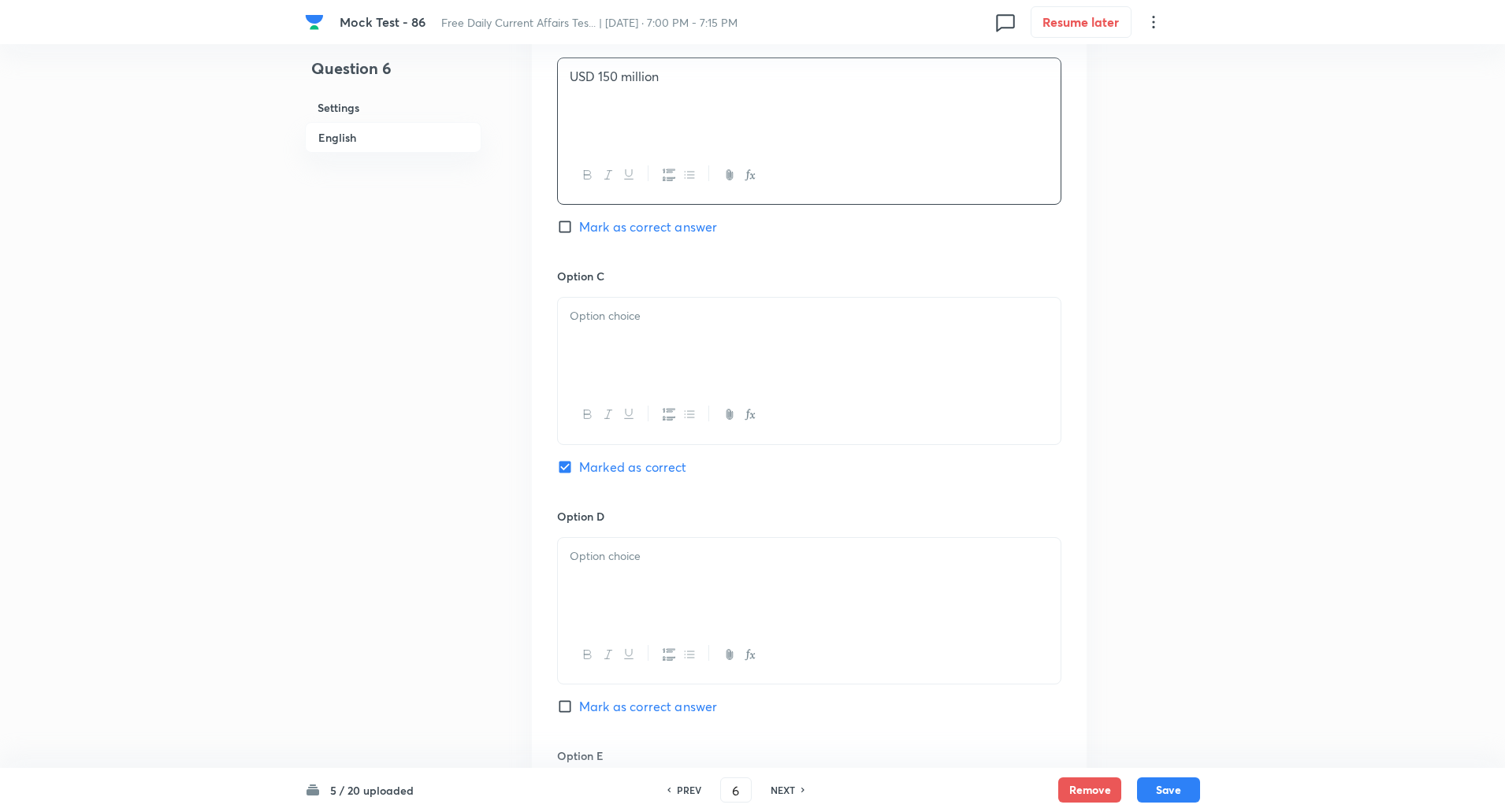
scroll to position [1045, 0]
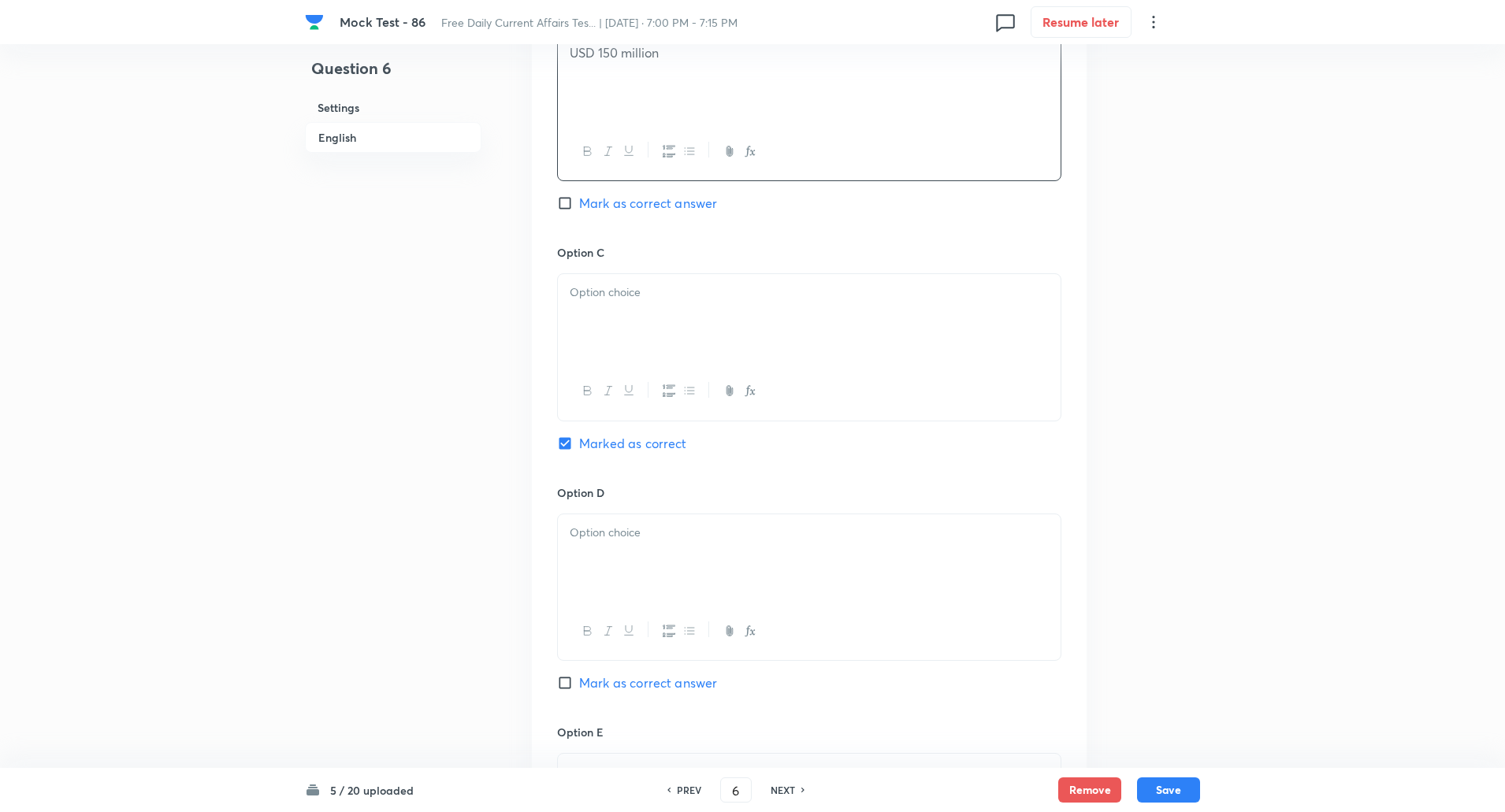
click at [646, 334] on div at bounding box center [810, 318] width 503 height 89
click at [635, 308] on div at bounding box center [810, 321] width 503 height 89
paste div
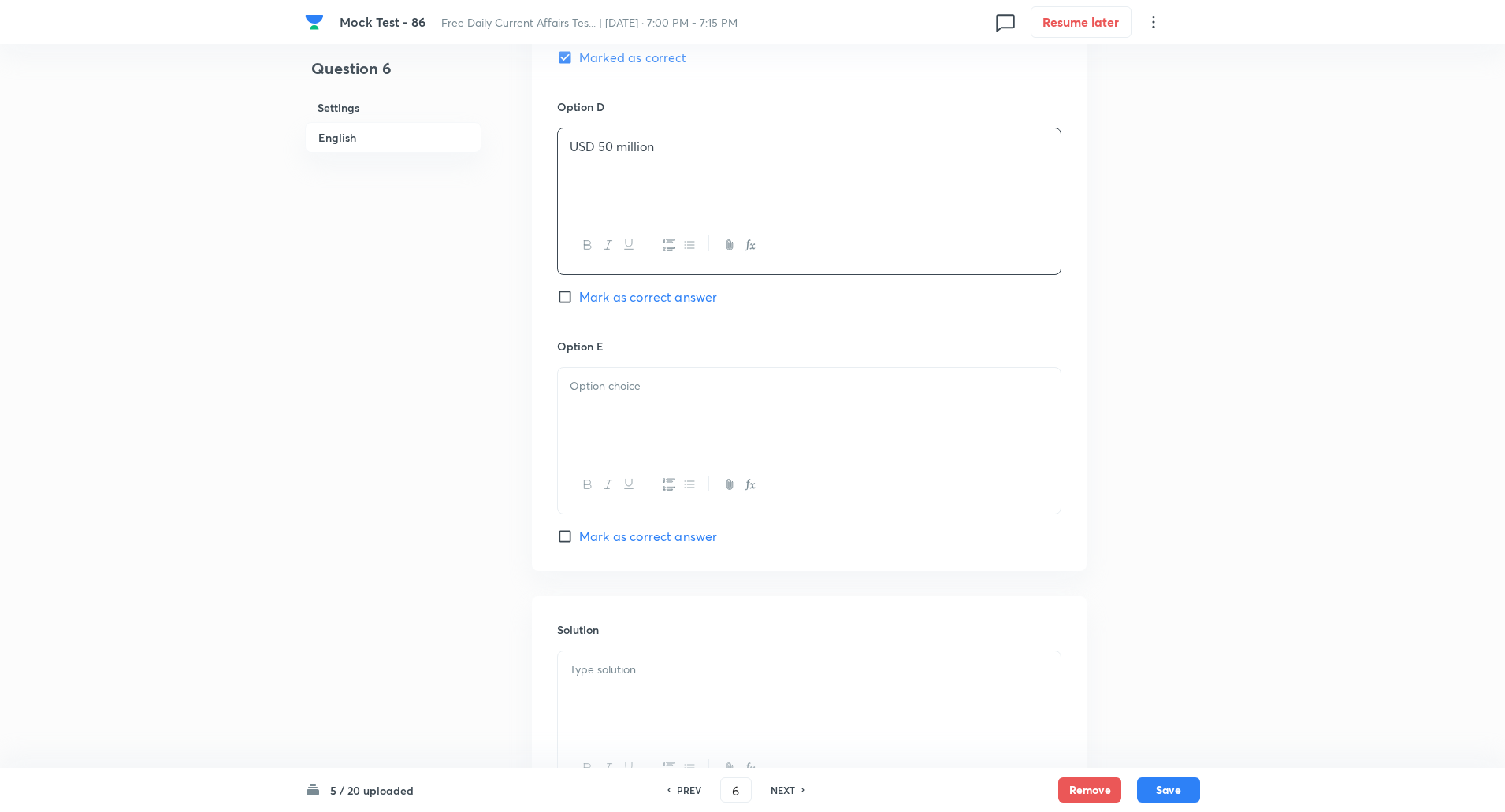
scroll to position [1434, 0]
click at [623, 397] on div at bounding box center [810, 409] width 503 height 89
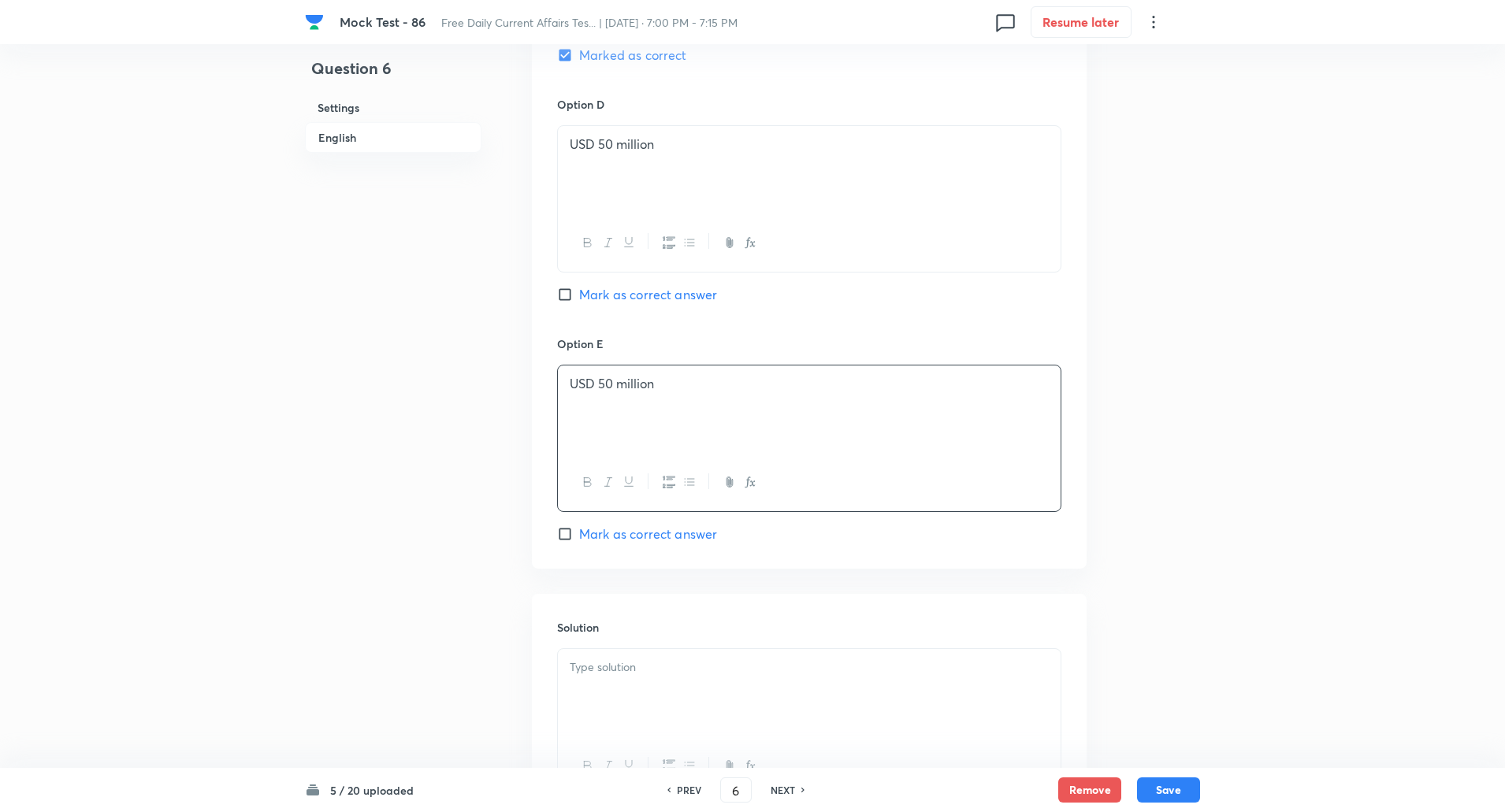
scroll to position [1582, 0]
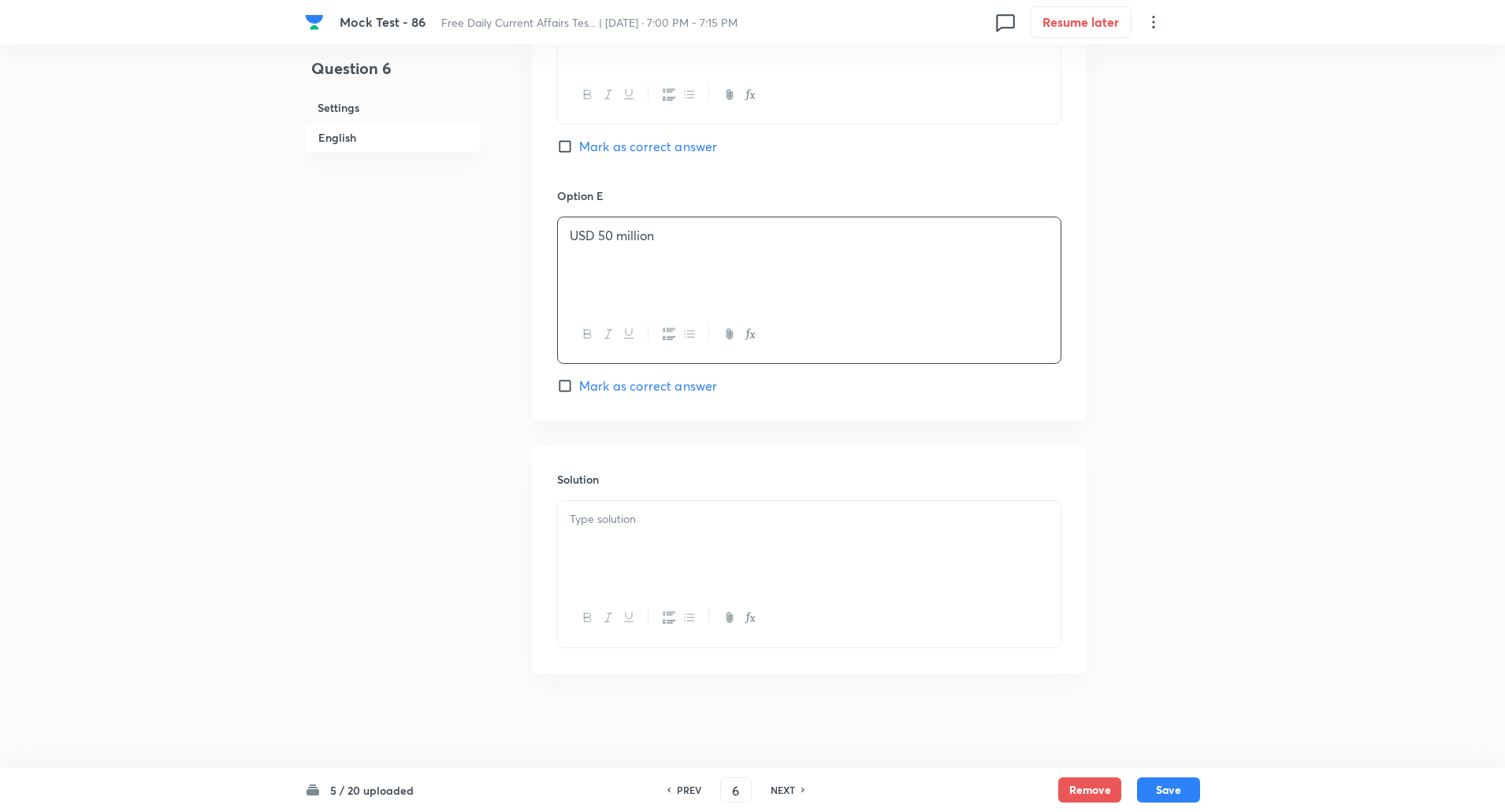
click at [616, 536] on div at bounding box center [810, 545] width 503 height 89
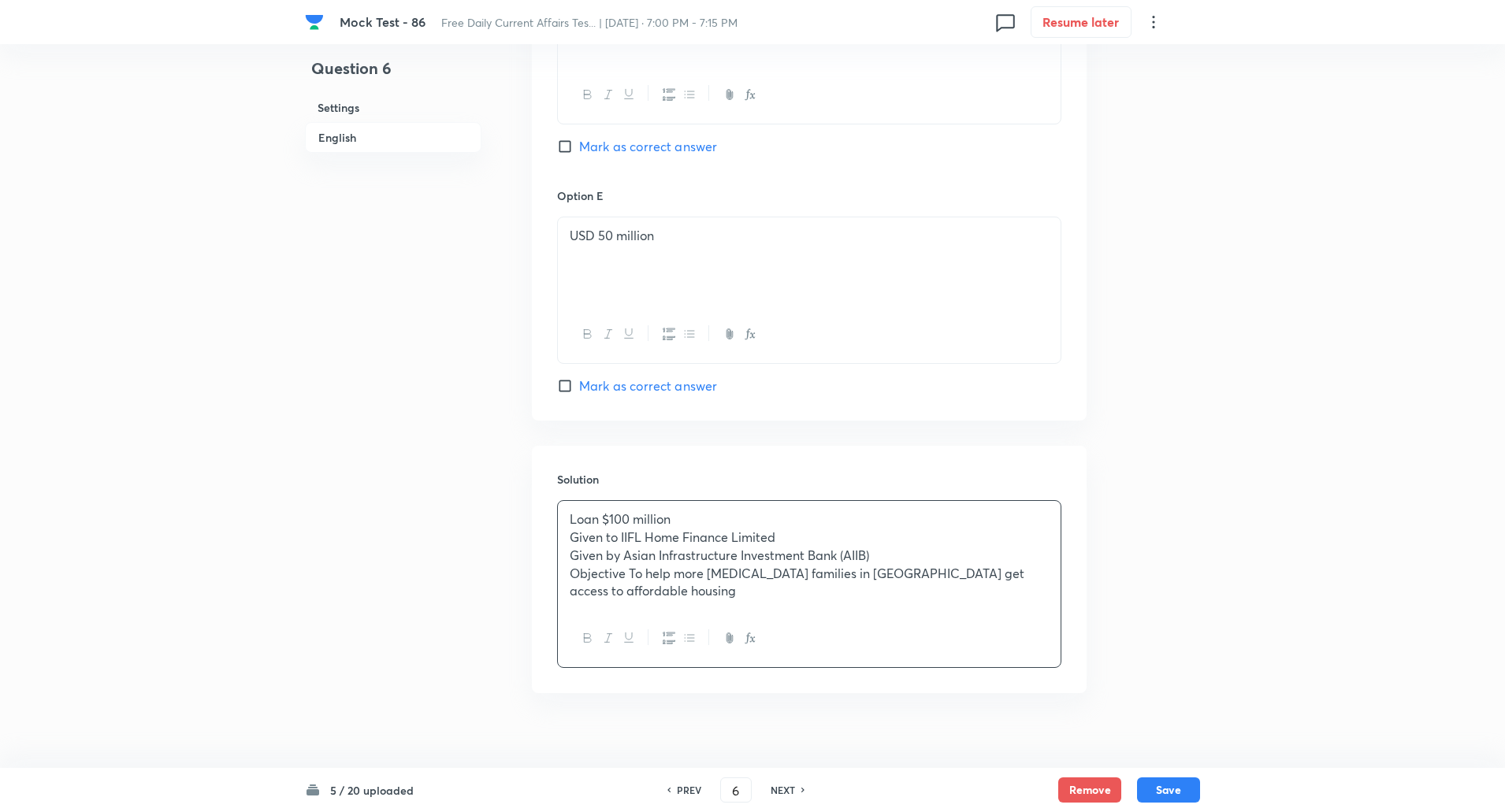
click at [605, 520] on p "Loan $100 million" at bounding box center [809, 520] width 479 height 19
copy p "-----"
click at [618, 537] on p "Given to IIFL Home Finance Limited" at bounding box center [809, 537] width 479 height 19
click at [622, 559] on p "Given by Asian Infrastructure Investment Bank (AIIB)" at bounding box center [809, 556] width 479 height 19
click at [630, 571] on p "Objective To help more low-income families in India get access to affordable ho…" at bounding box center [809, 582] width 479 height 35
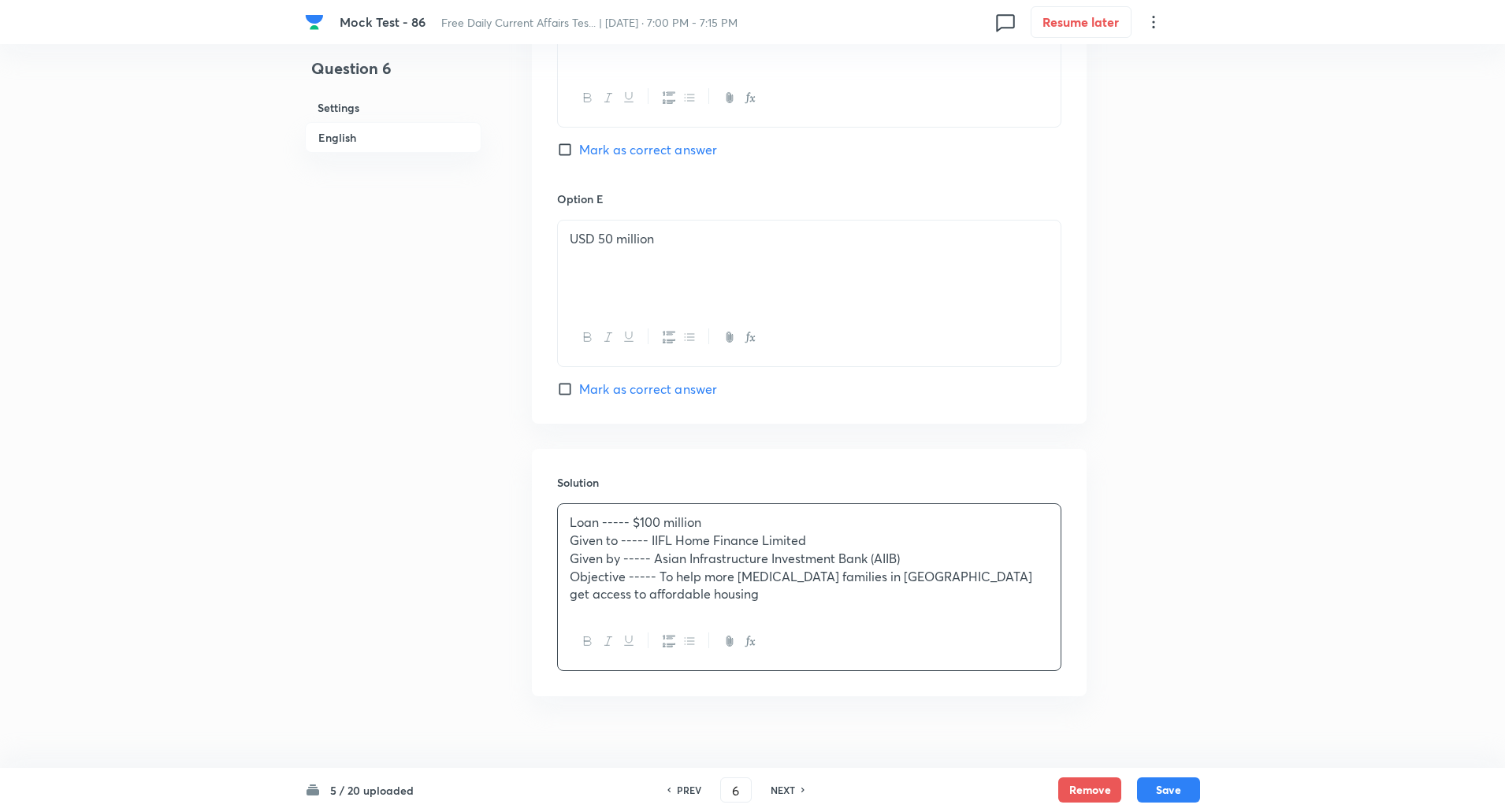
scroll to position [1602, 0]
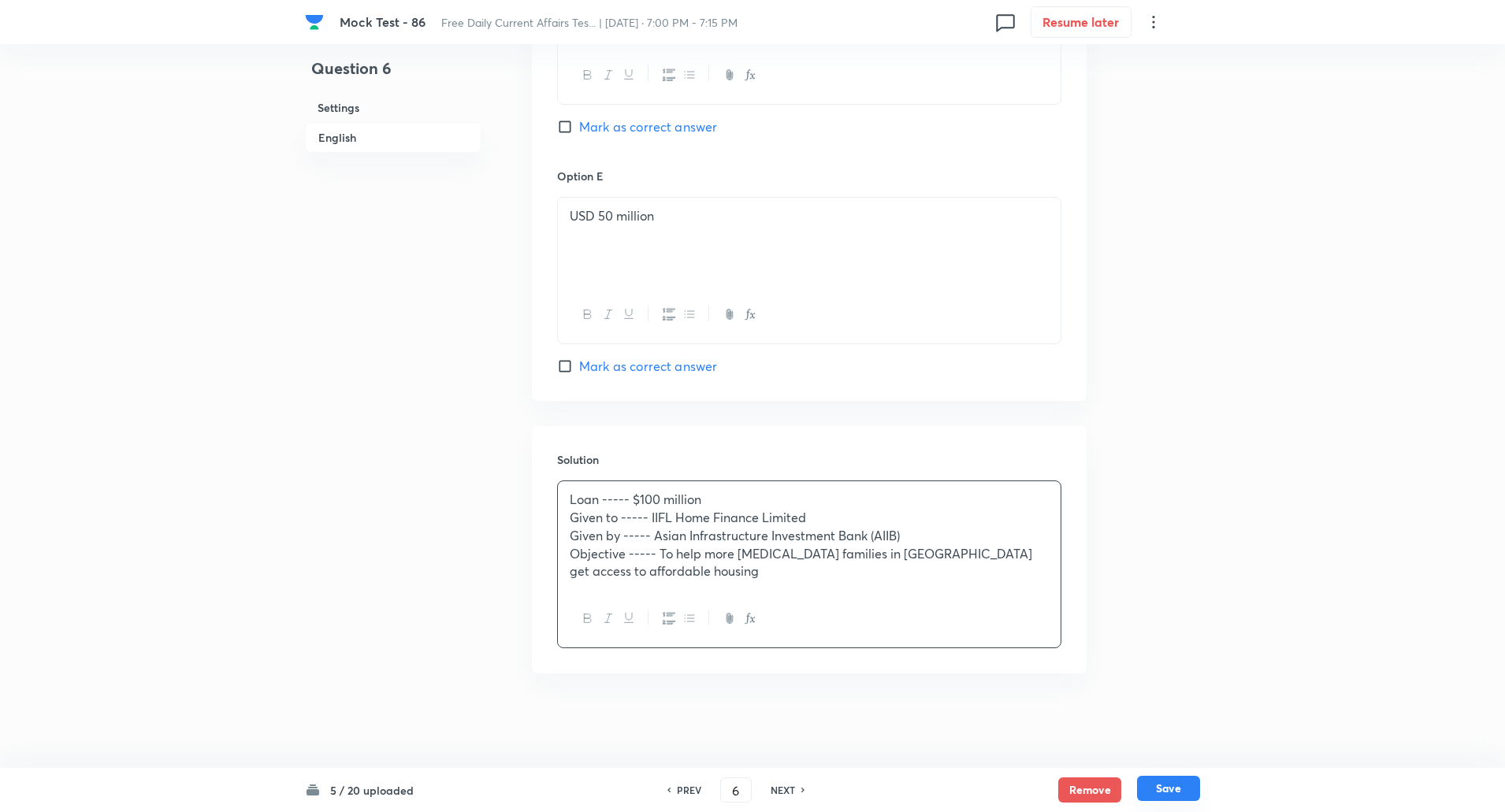
click at [1176, 785] on button "Save" at bounding box center [1168, 789] width 63 height 25
type input "7"
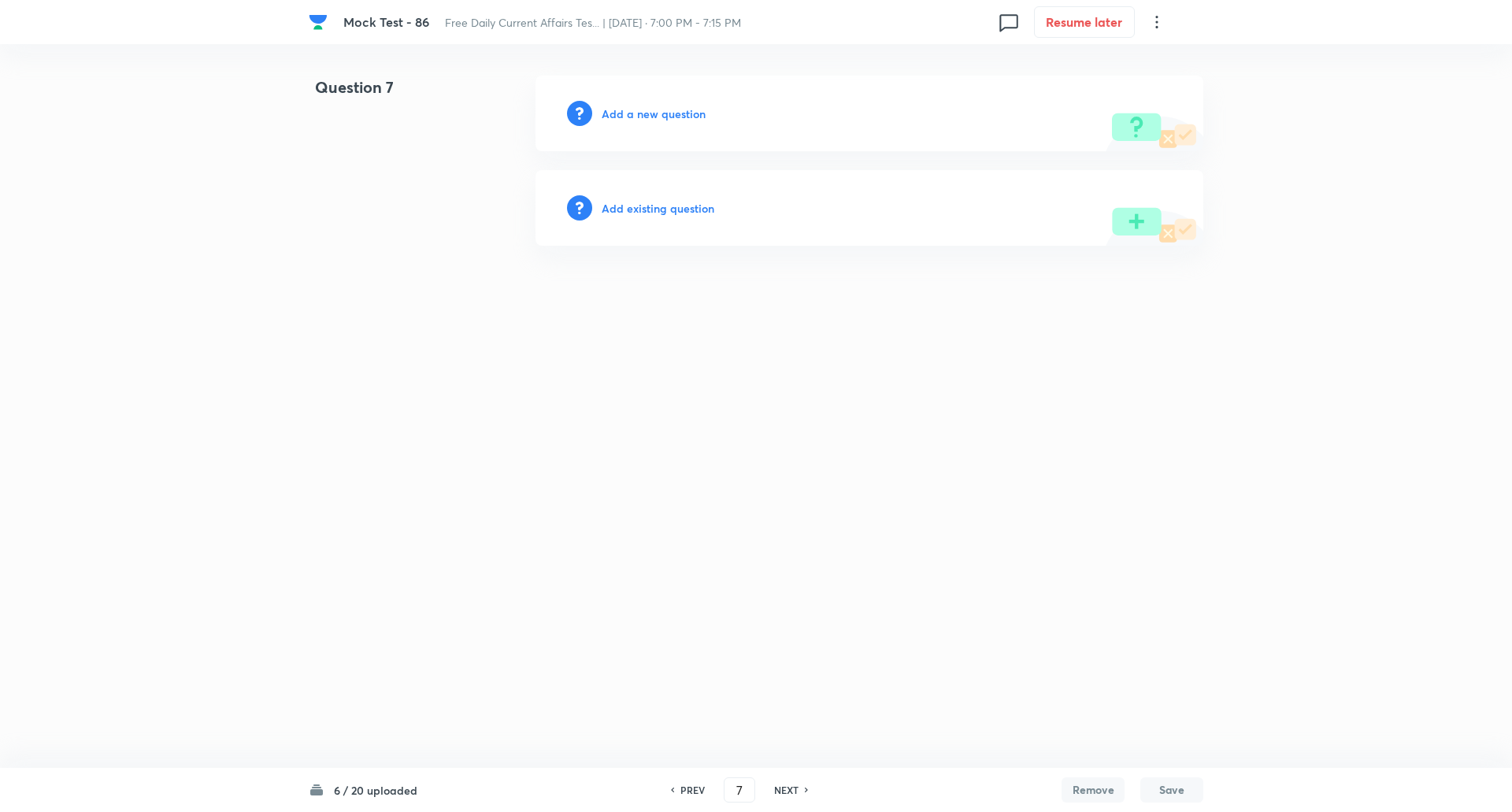
click at [667, 118] on h6 "Add a new question" at bounding box center [653, 113] width 104 height 17
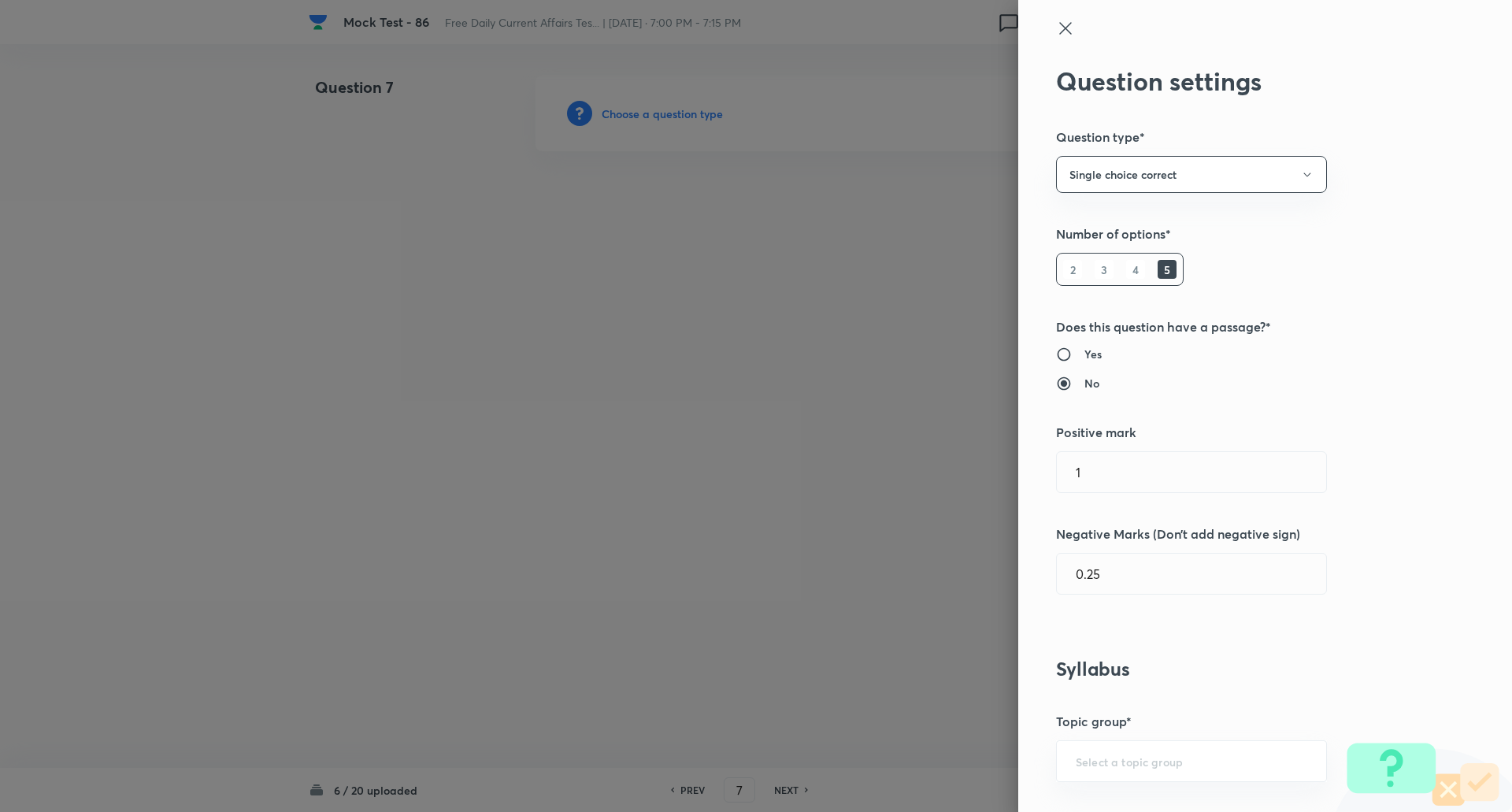
click at [667, 118] on div at bounding box center [756, 406] width 1512 height 812
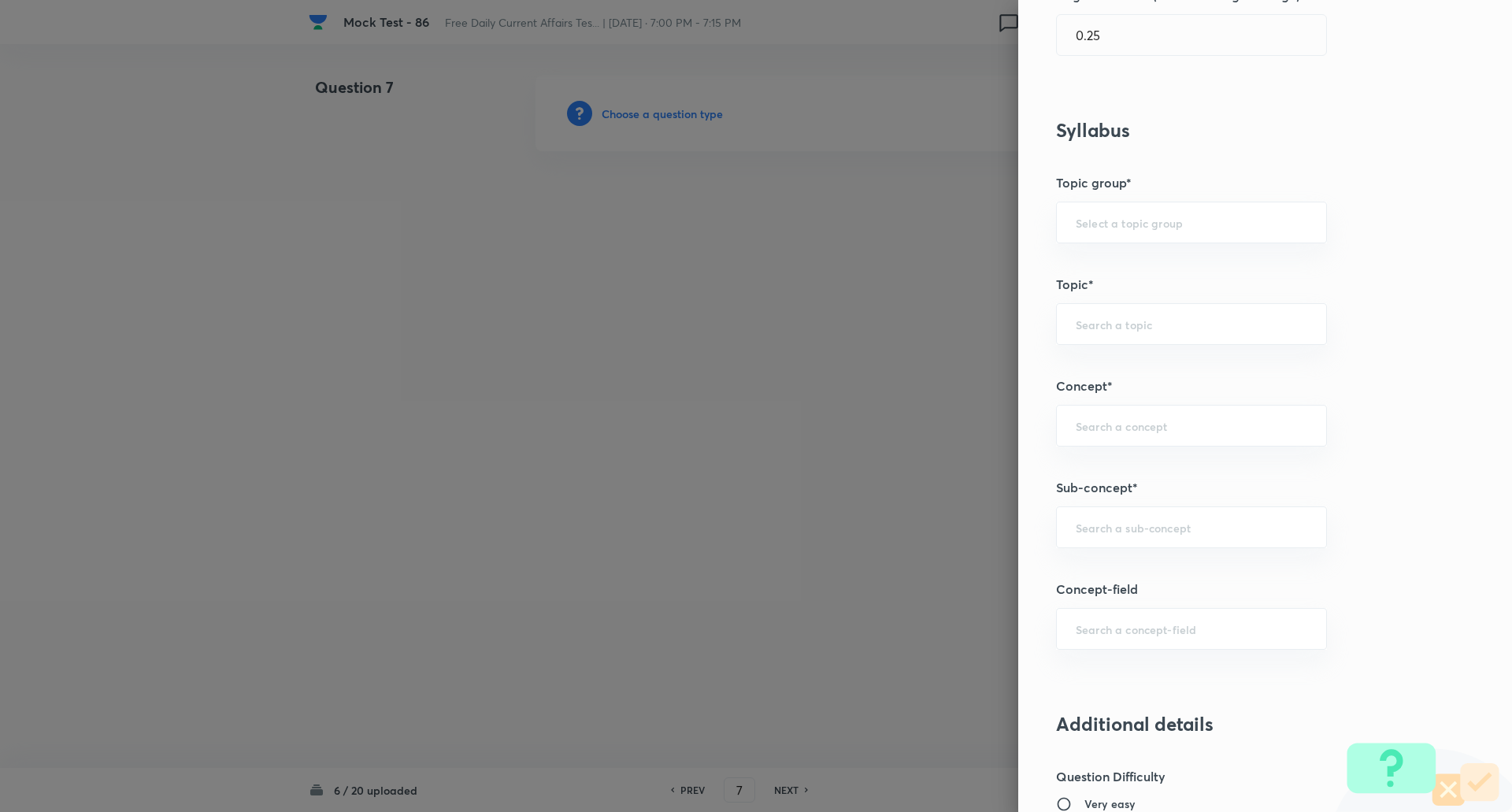
scroll to position [540, 0]
click at [1106, 522] on input "text" at bounding box center [1191, 526] width 232 height 15
click at [1087, 572] on li "Reserve Bank of India" at bounding box center [1179, 570] width 269 height 28
type input "Reserve Bank of India"
type input "Awareness"
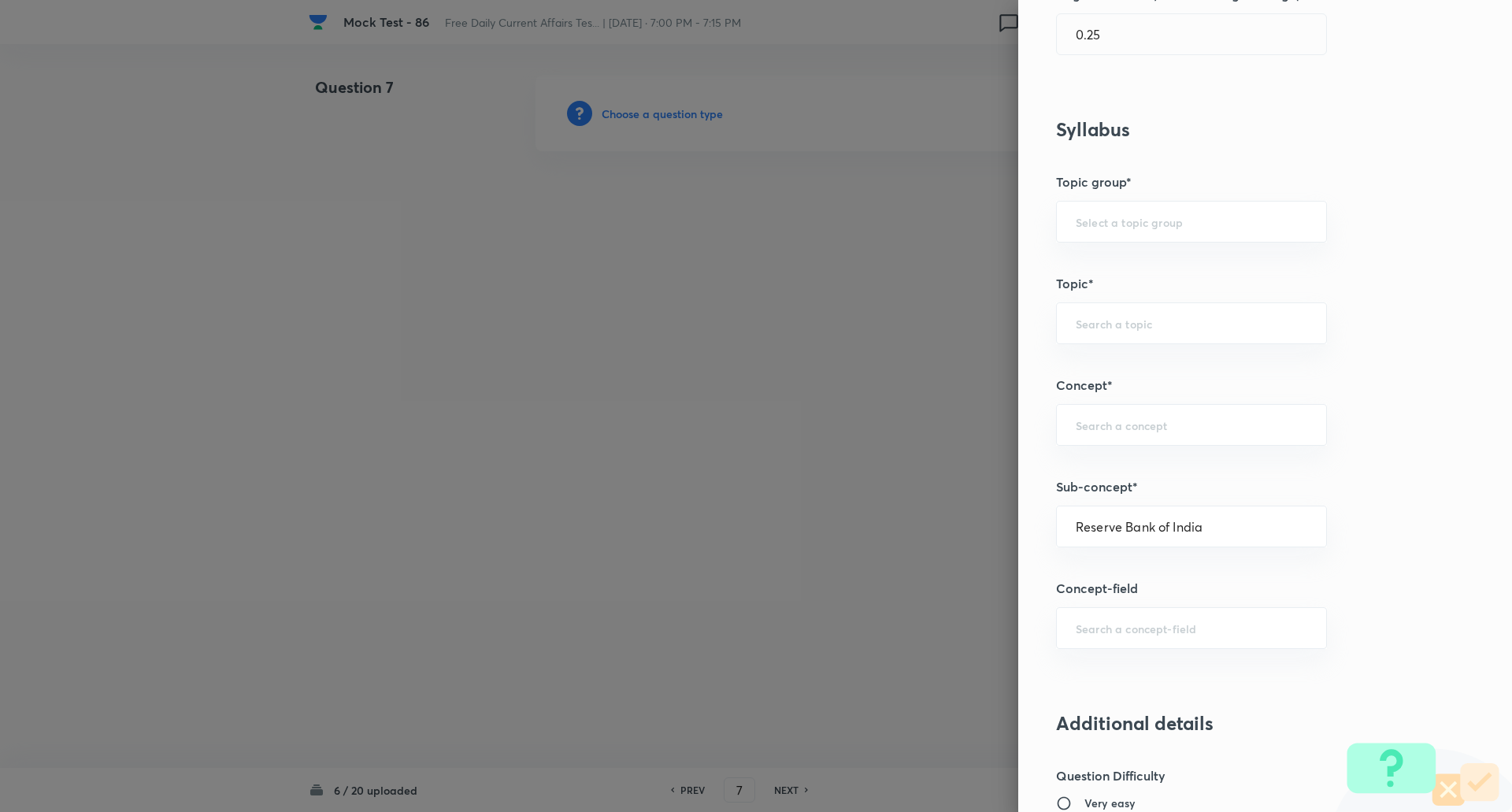
type input "Banking Awareness"
type input "Indian Banking System"
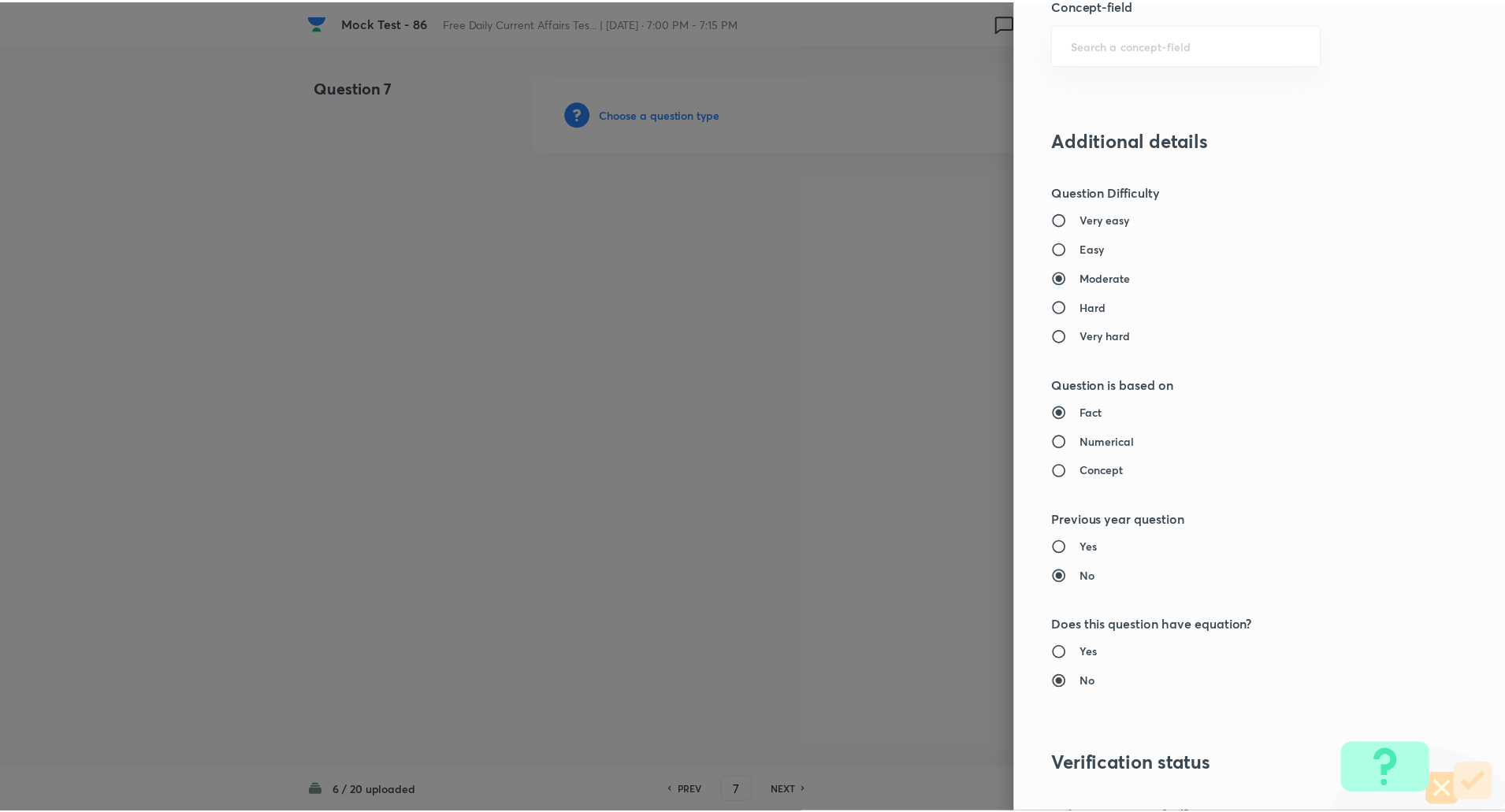
scroll to position [1335, 0]
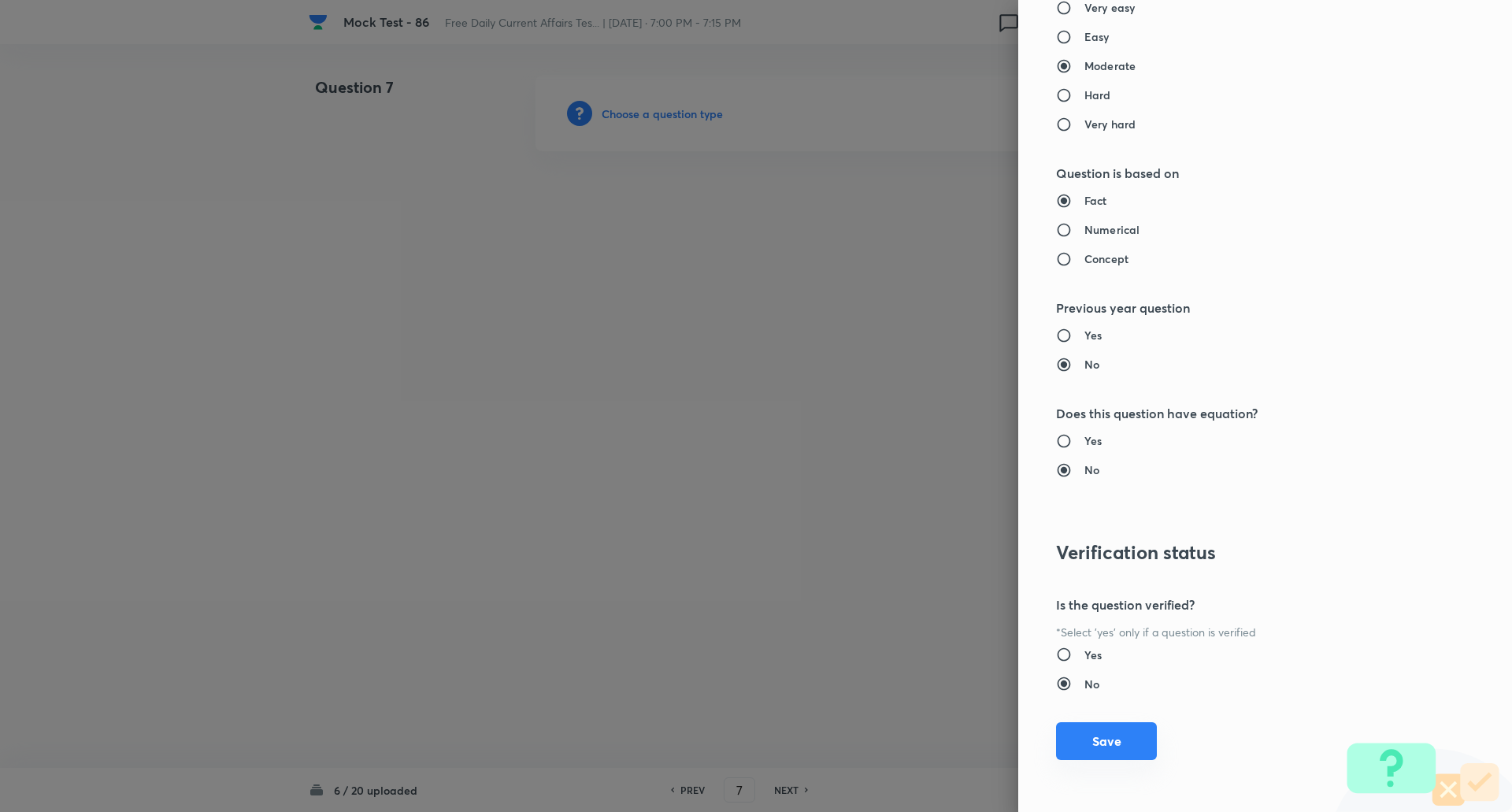
click at [1108, 740] on button "Save" at bounding box center [1106, 741] width 100 height 38
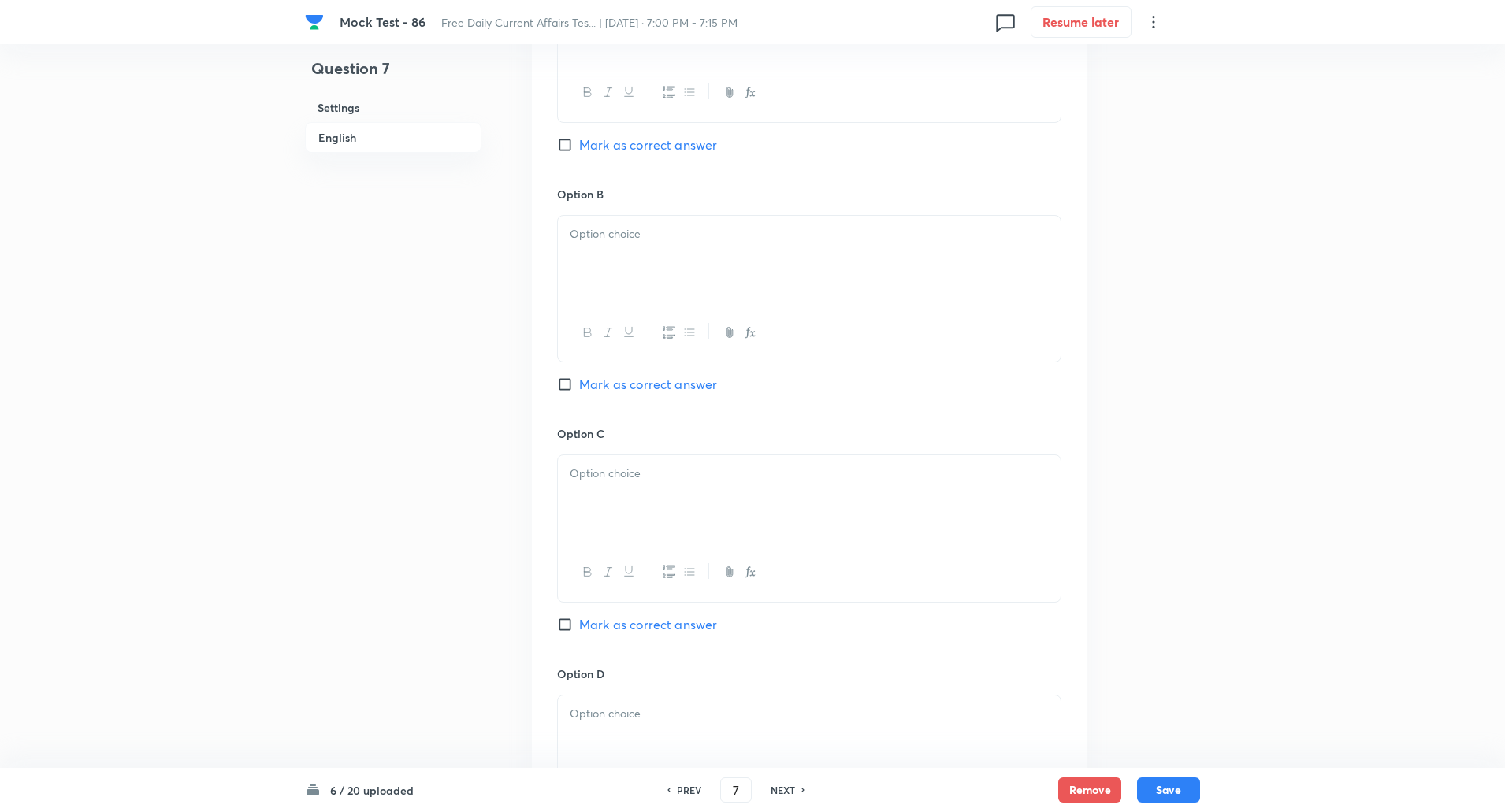
scroll to position [930, 0]
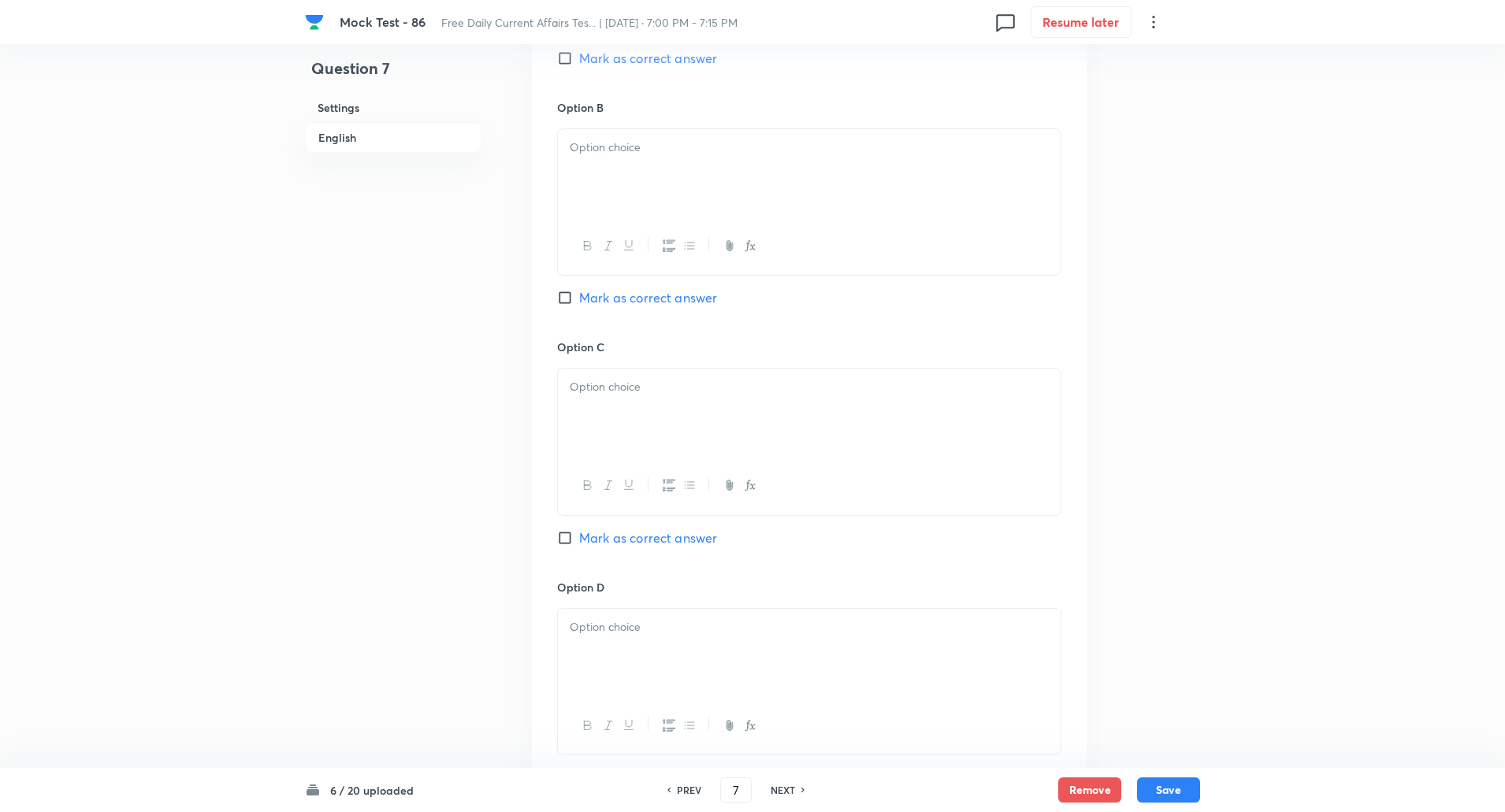
click at [560, 538] on input "Mark as correct answer" at bounding box center [568, 538] width 22 height 16
checkbox input "true"
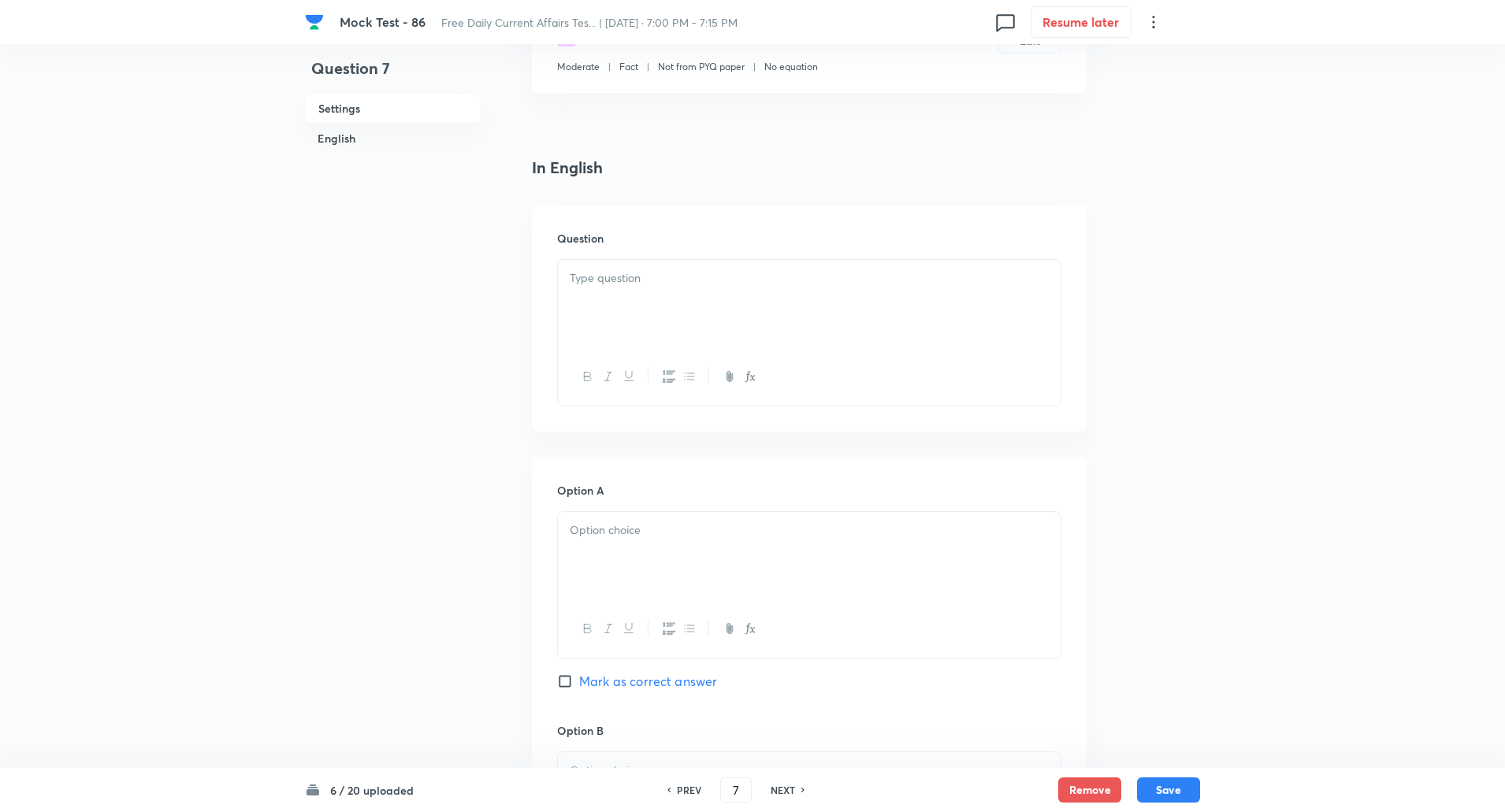
scroll to position [367, 0]
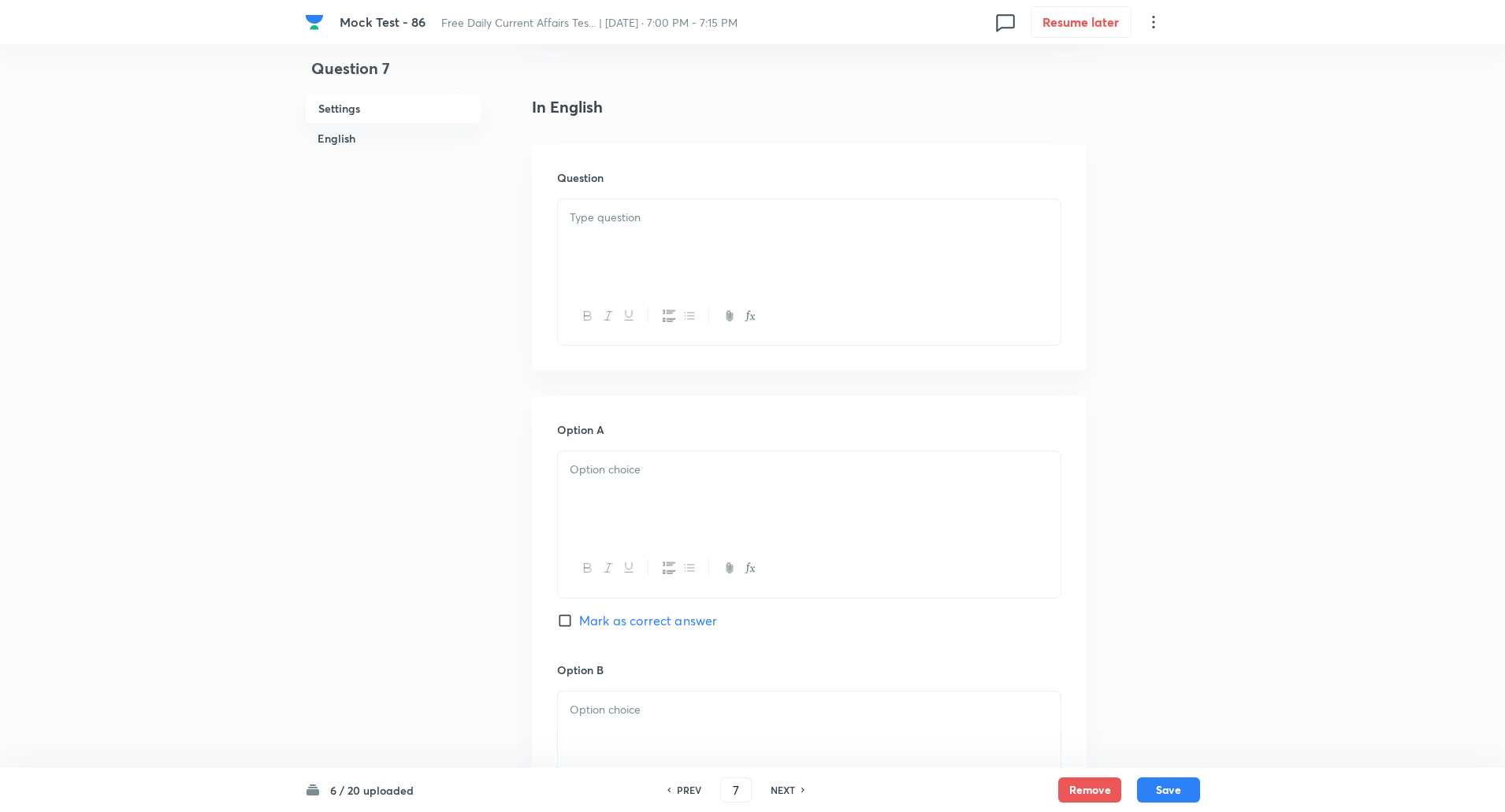
click at [635, 240] on div at bounding box center [810, 243] width 503 height 89
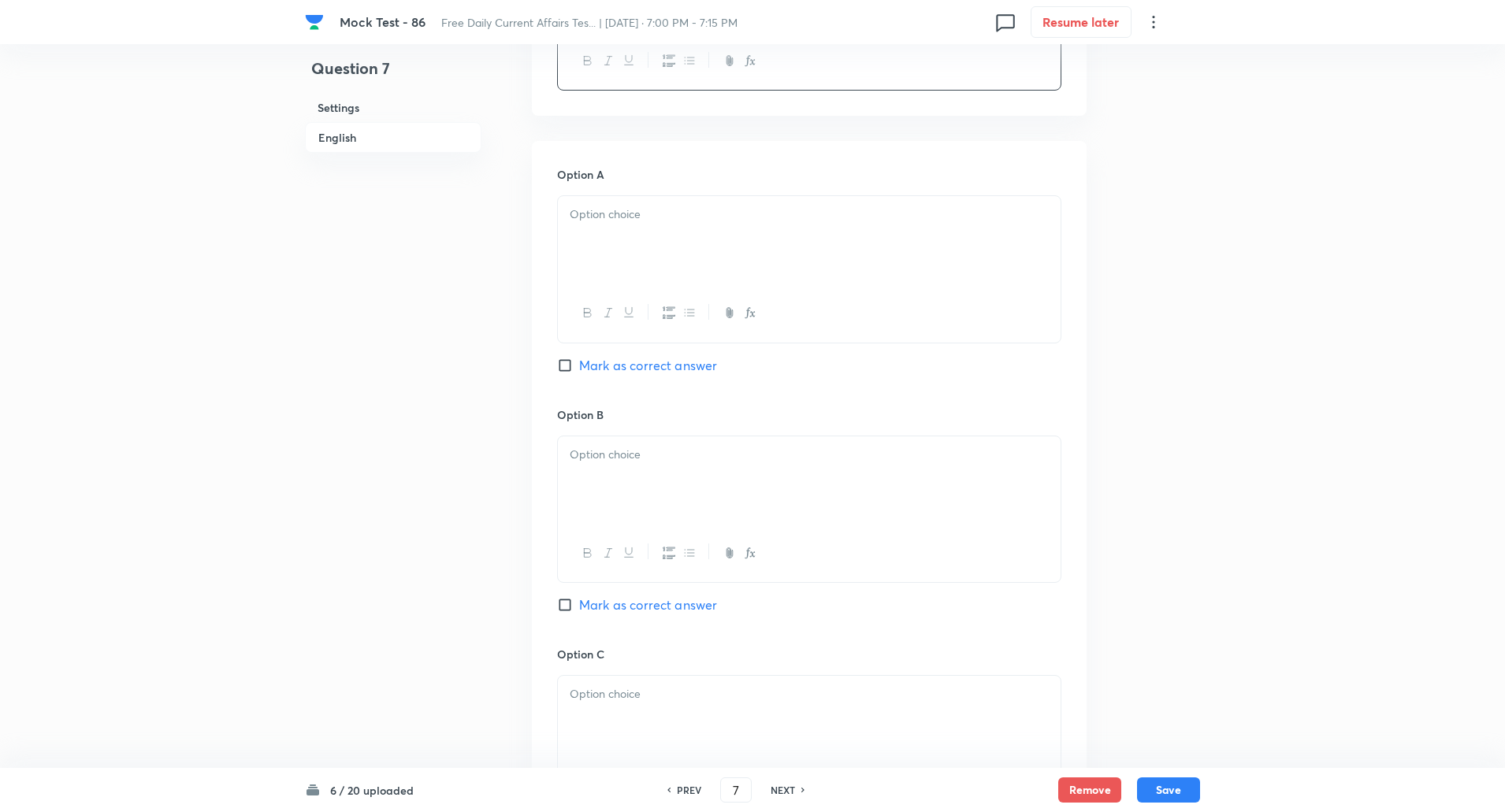
scroll to position [624, 0]
click at [633, 240] on div at bounding box center [810, 239] width 503 height 89
paste div
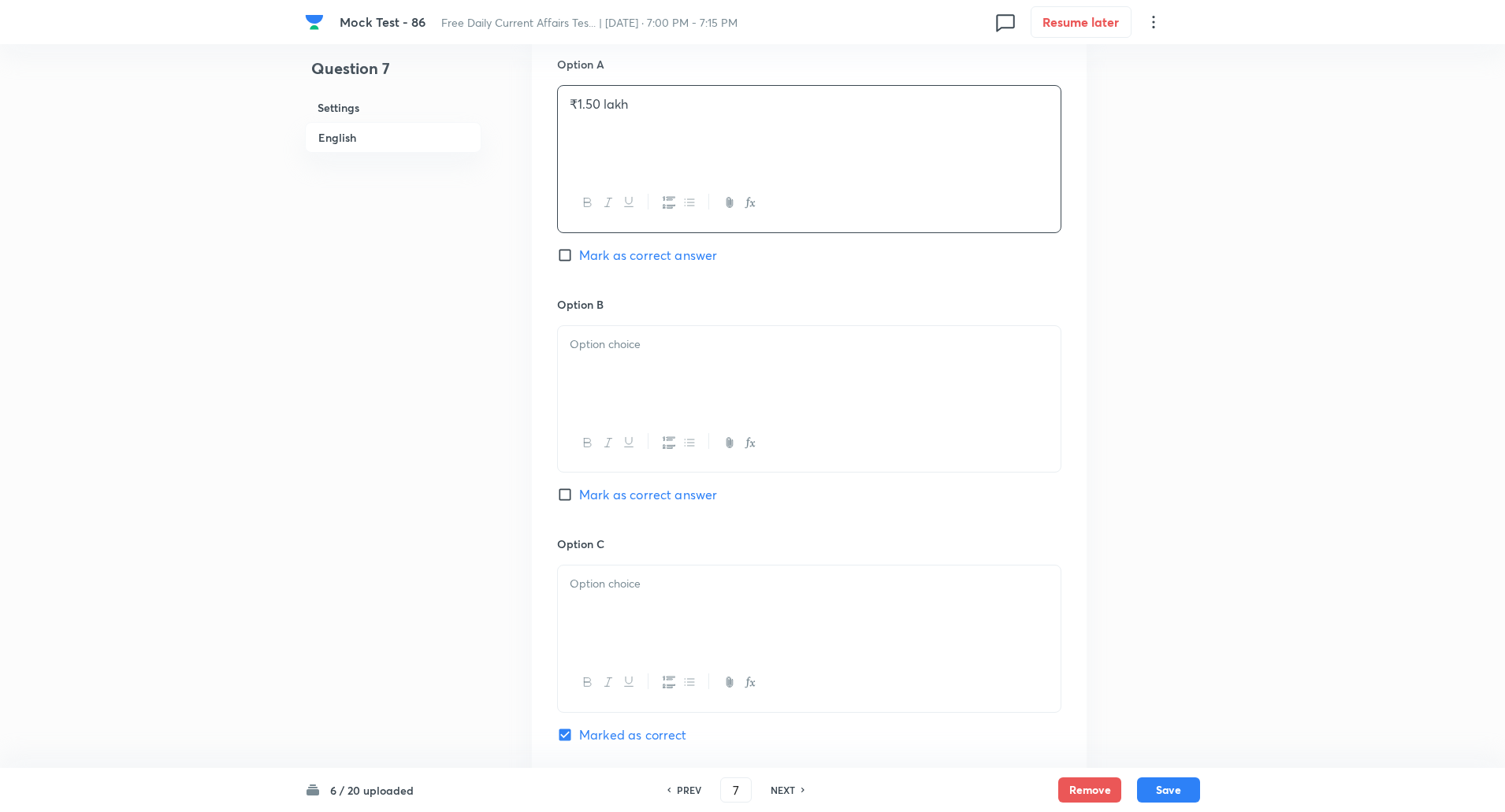
click at [614, 361] on div at bounding box center [810, 370] width 503 height 89
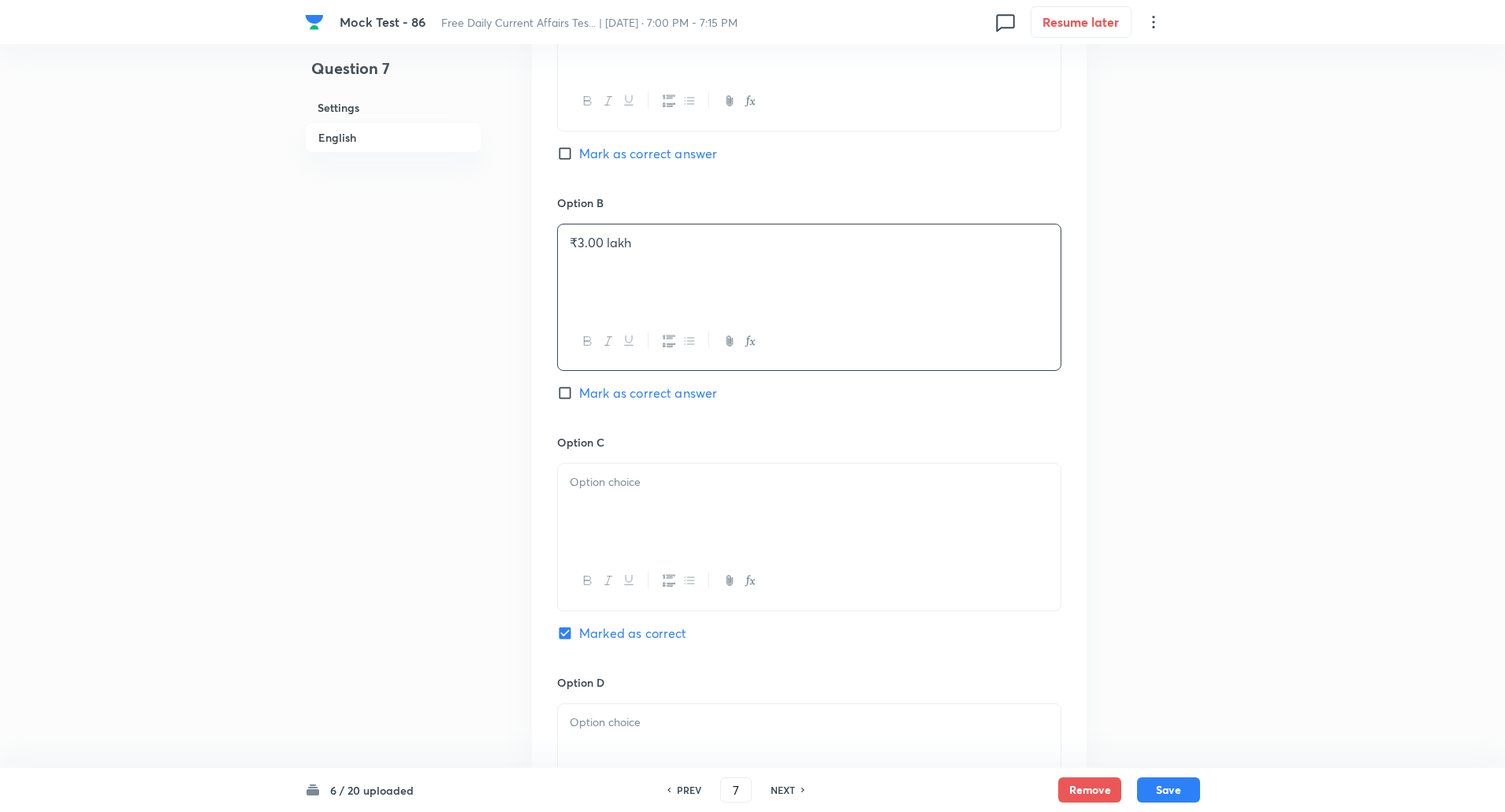
scroll to position [835, 0]
click at [607, 466] on div at bounding box center [810, 507] width 503 height 89
paste div
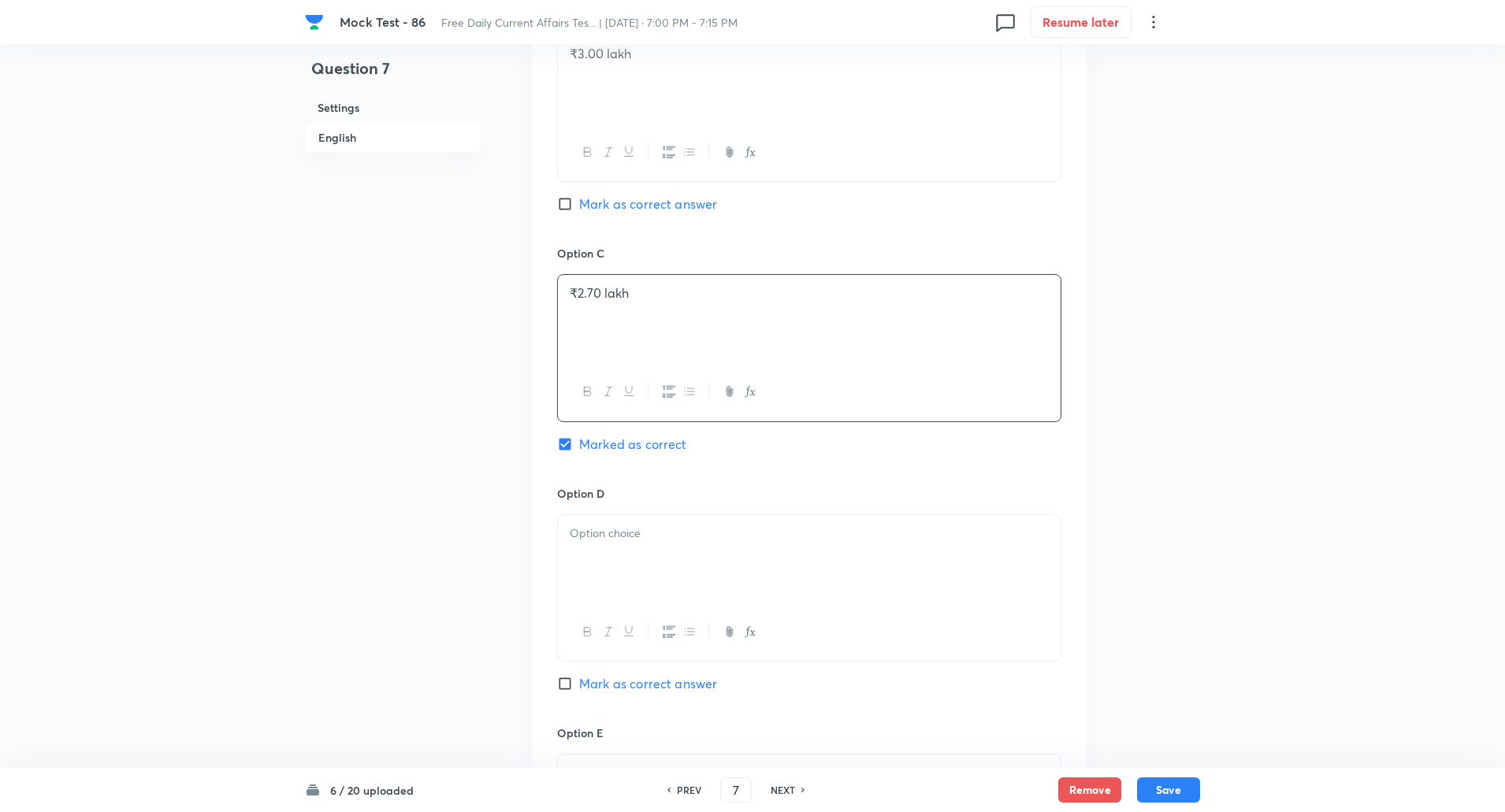
scroll to position [1065, 0]
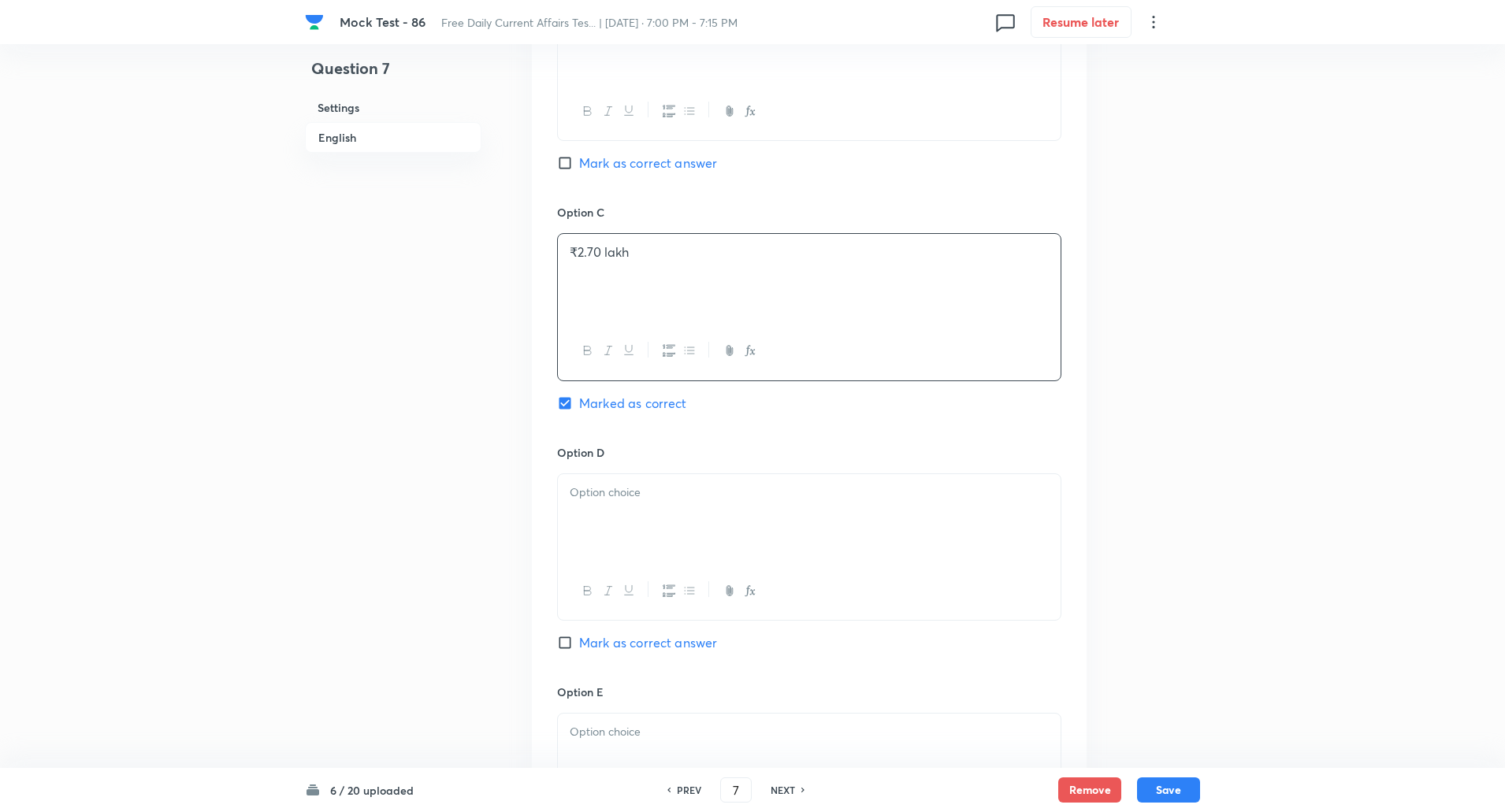
click at [610, 552] on div at bounding box center [810, 518] width 503 height 89
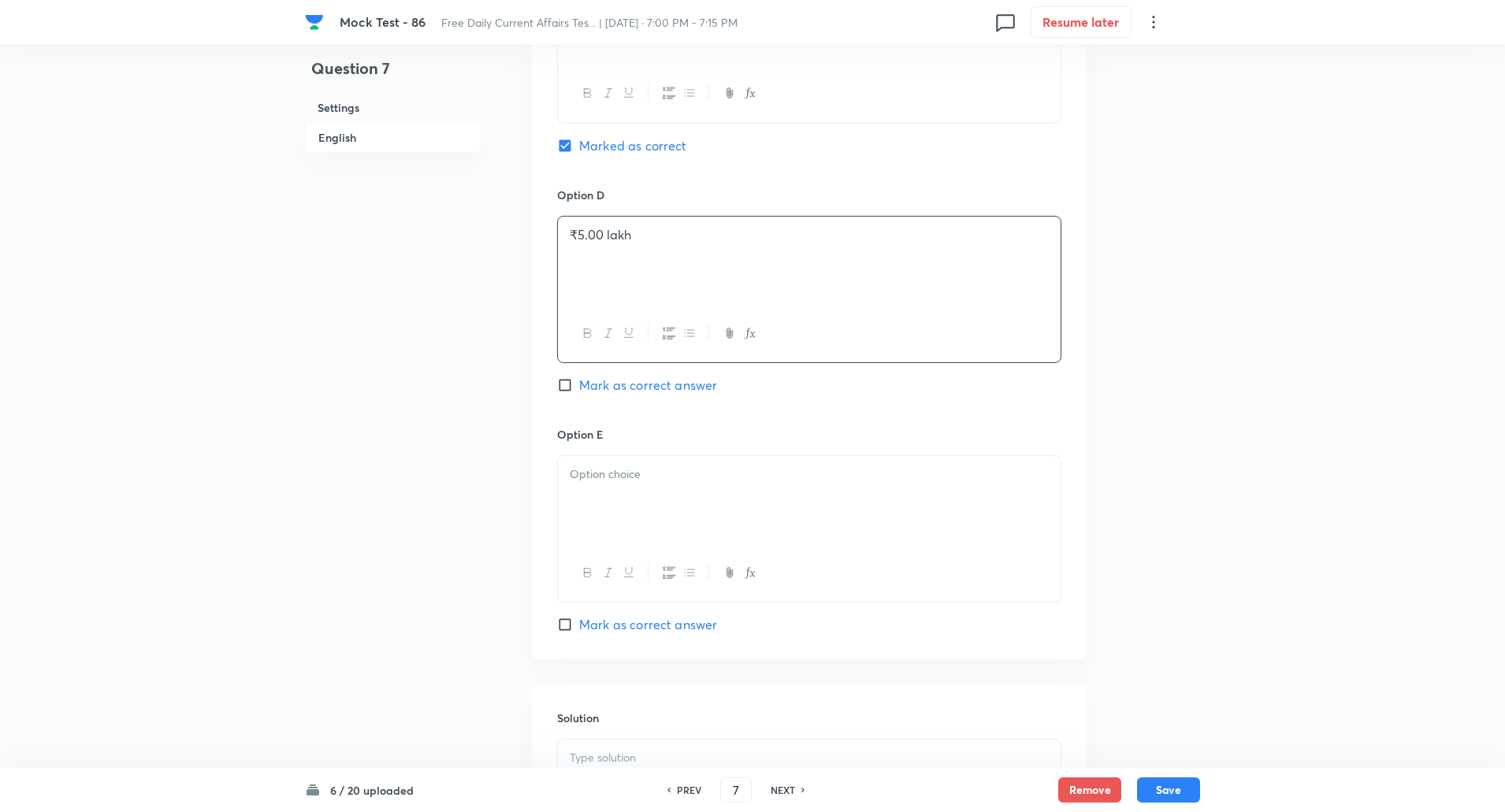
click at [613, 496] on div at bounding box center [810, 500] width 503 height 89
paste div
click at [605, 560] on div at bounding box center [810, 545] width 503 height 89
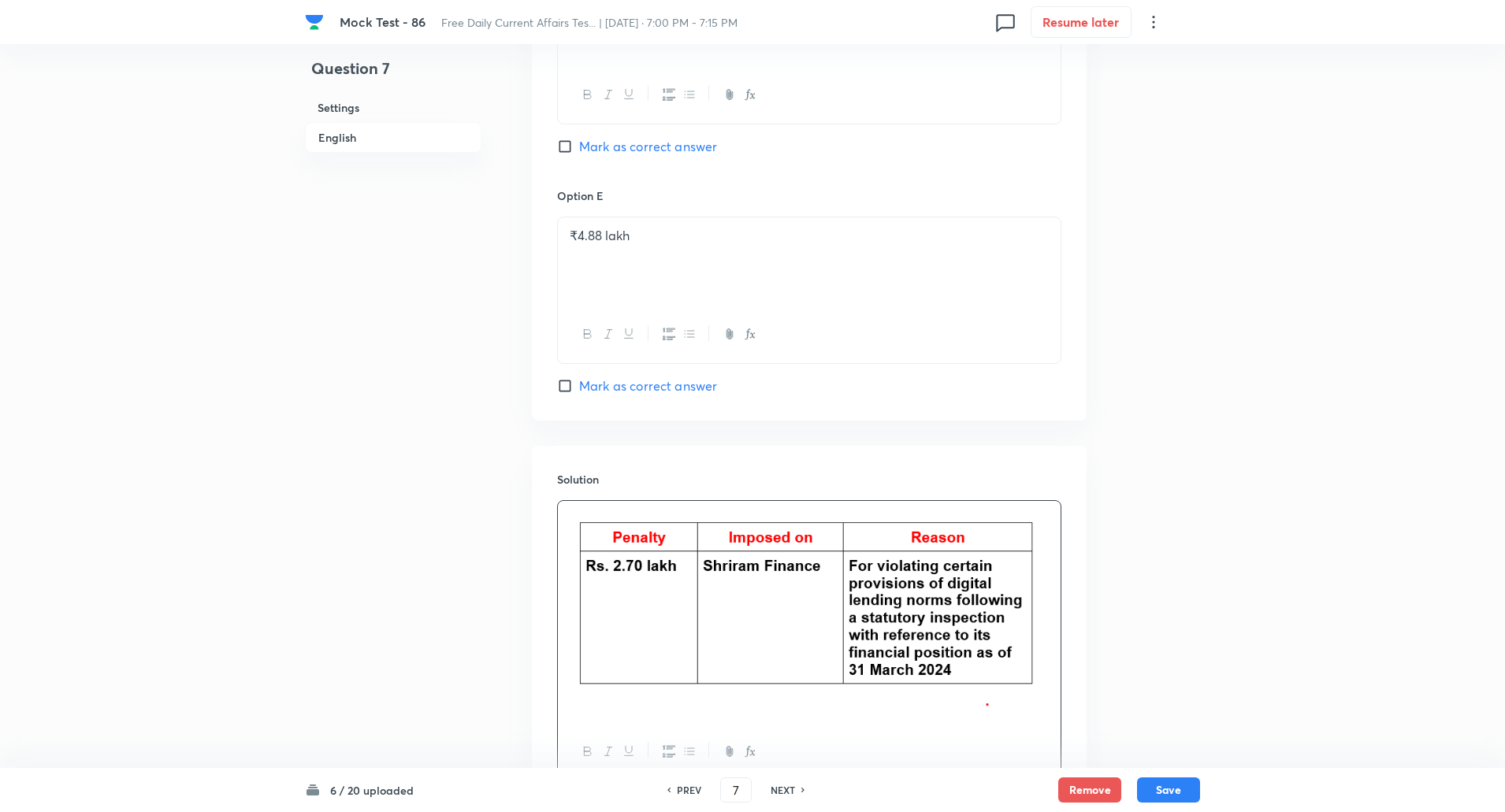
scroll to position [1706, 0]
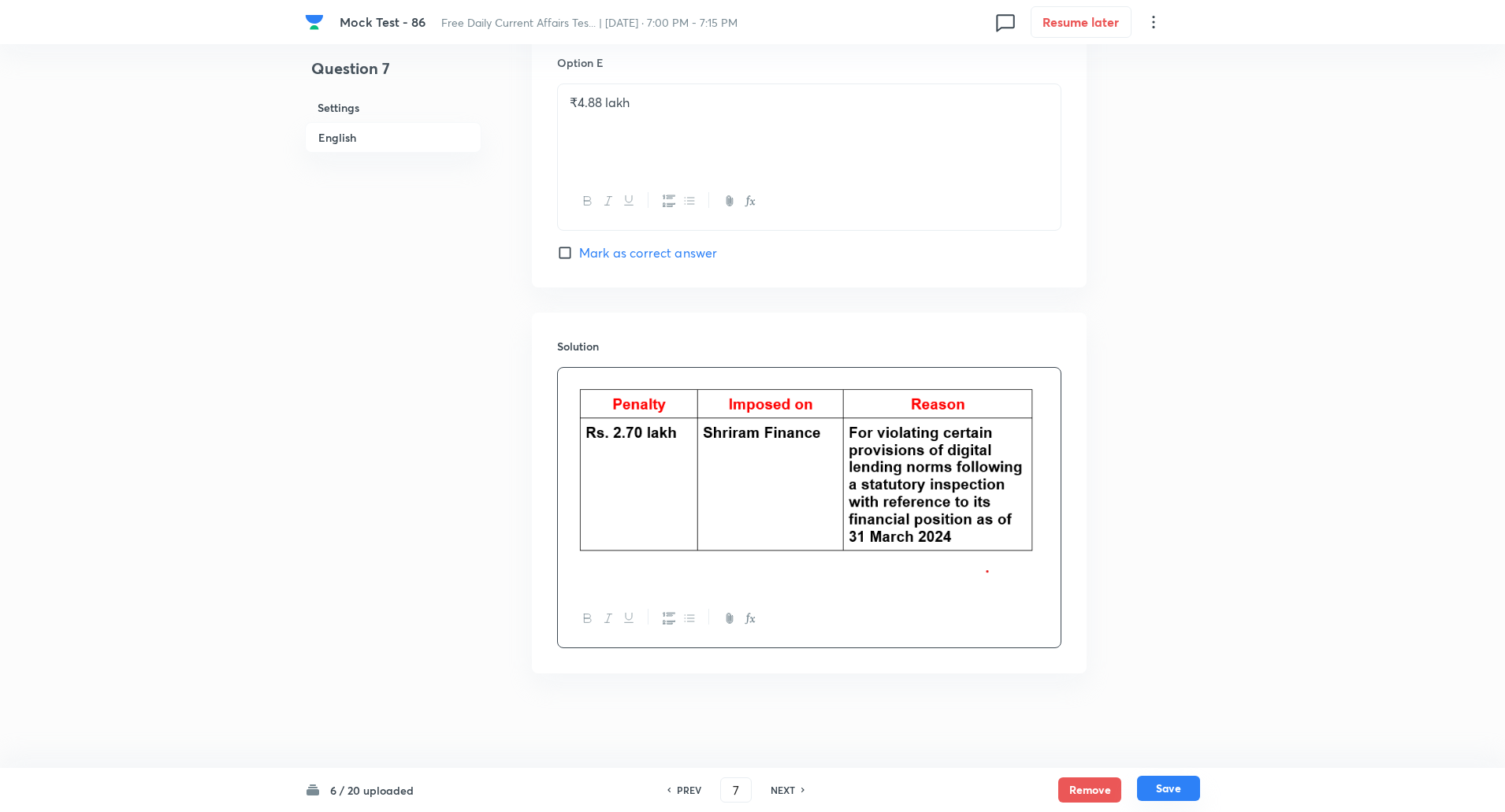
click at [1186, 791] on button "Save" at bounding box center [1168, 789] width 63 height 25
type input "8"
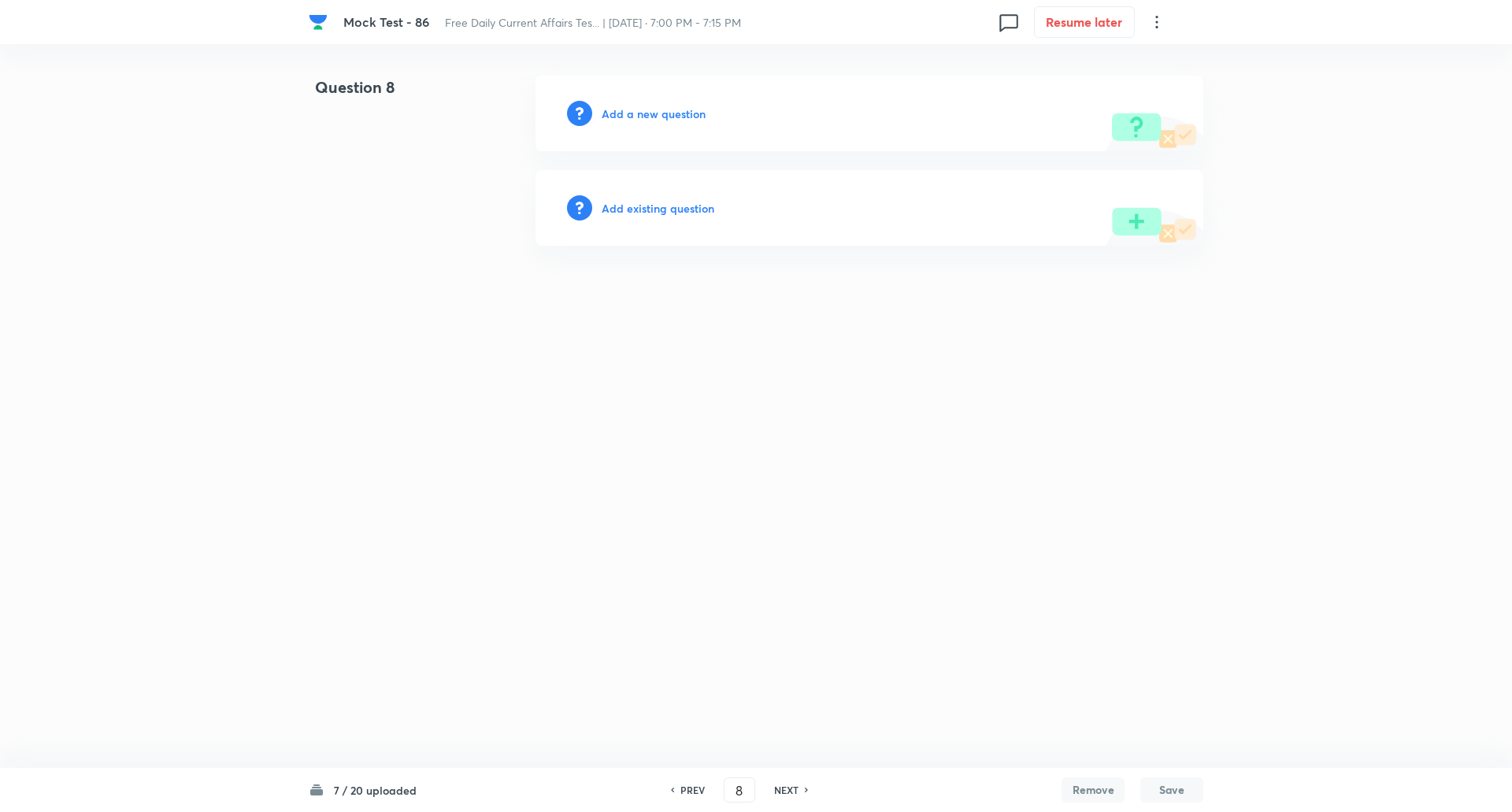
click at [667, 113] on h6 "Add a new question" at bounding box center [653, 113] width 104 height 17
click at [667, 113] on h6 "Choose a question type" at bounding box center [662, 113] width 121 height 17
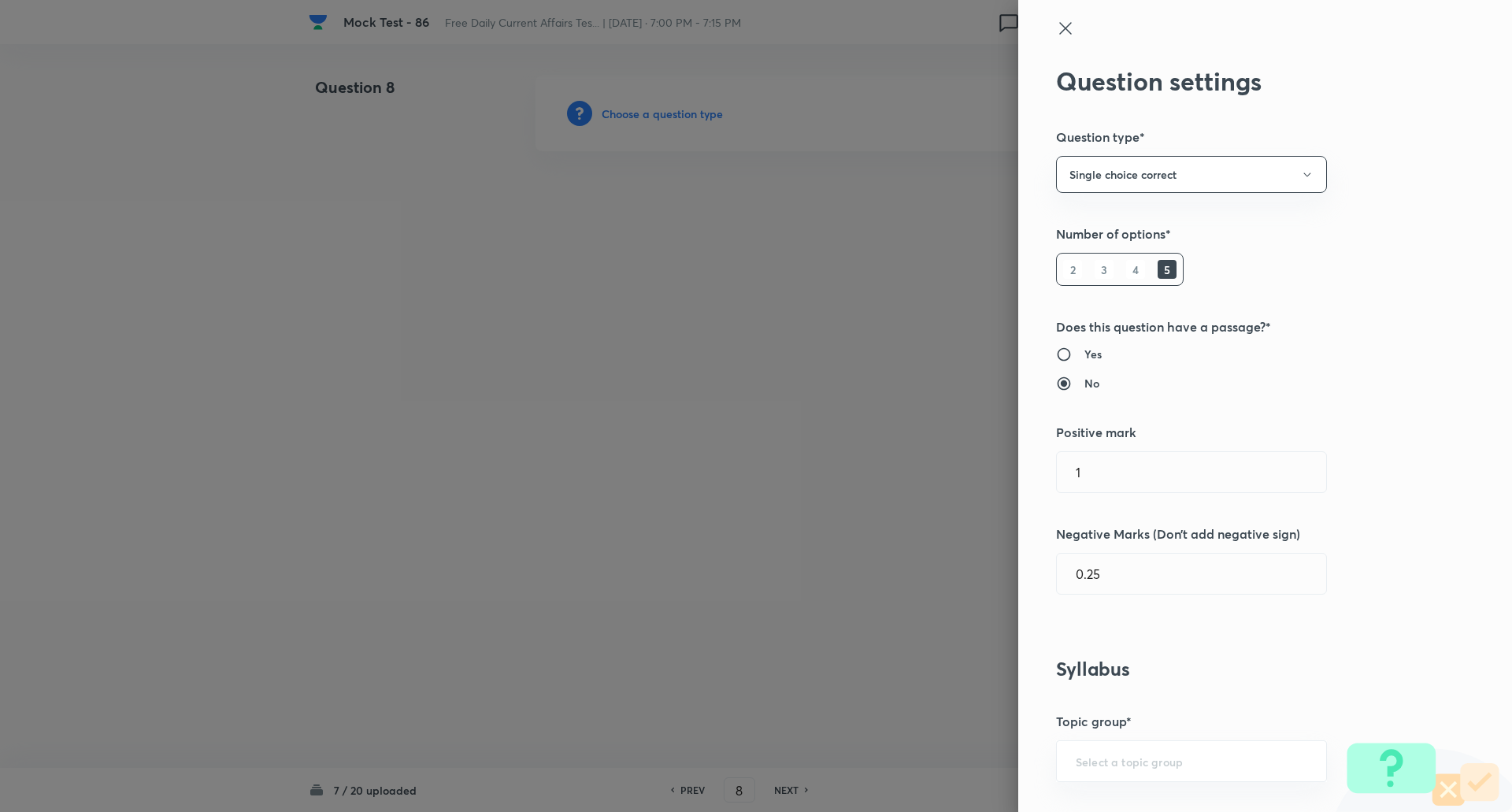
click at [667, 113] on div at bounding box center [756, 406] width 1512 height 812
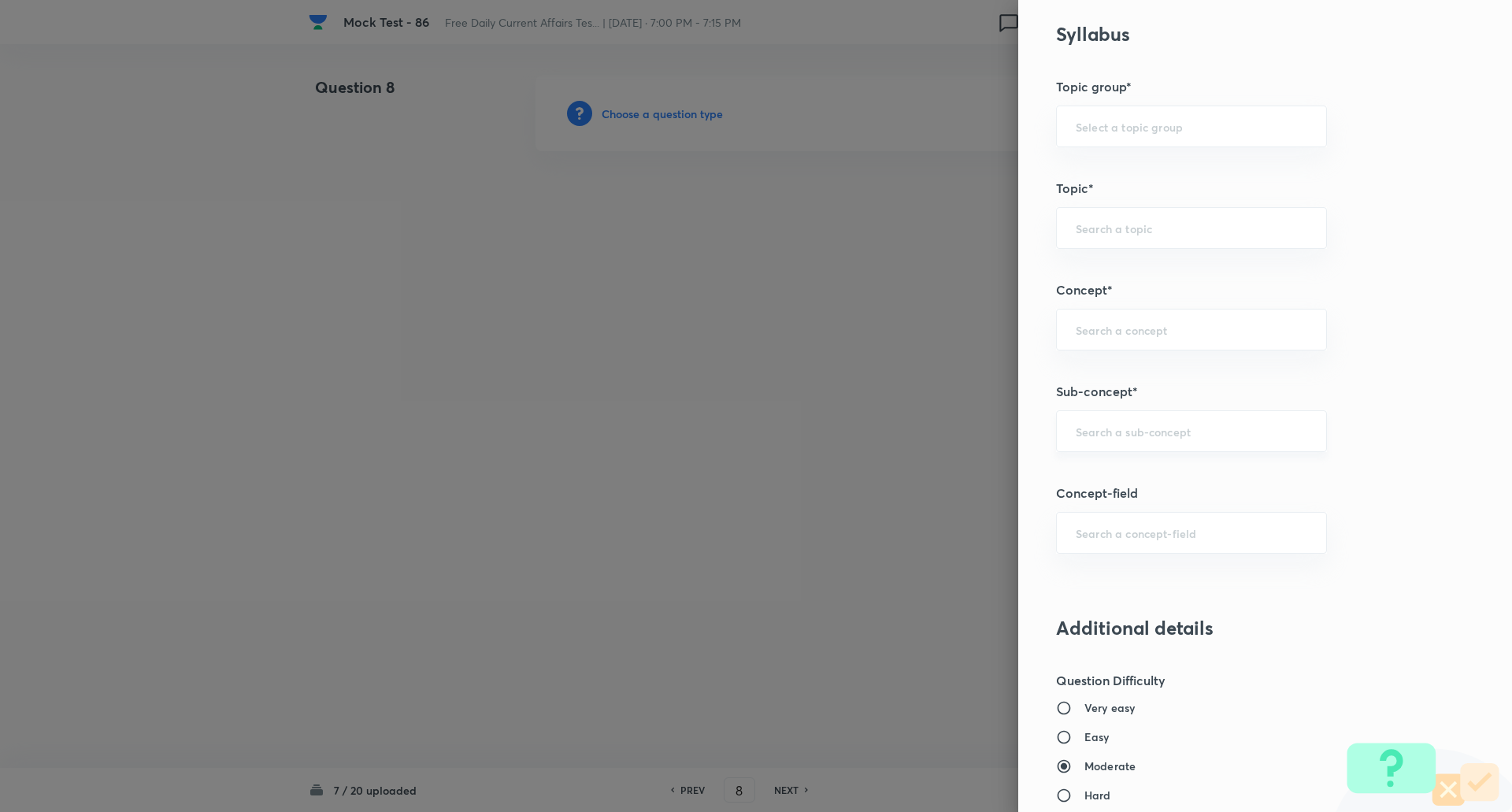
scroll to position [640, 0]
click at [1134, 415] on div "​" at bounding box center [1191, 425] width 271 height 42
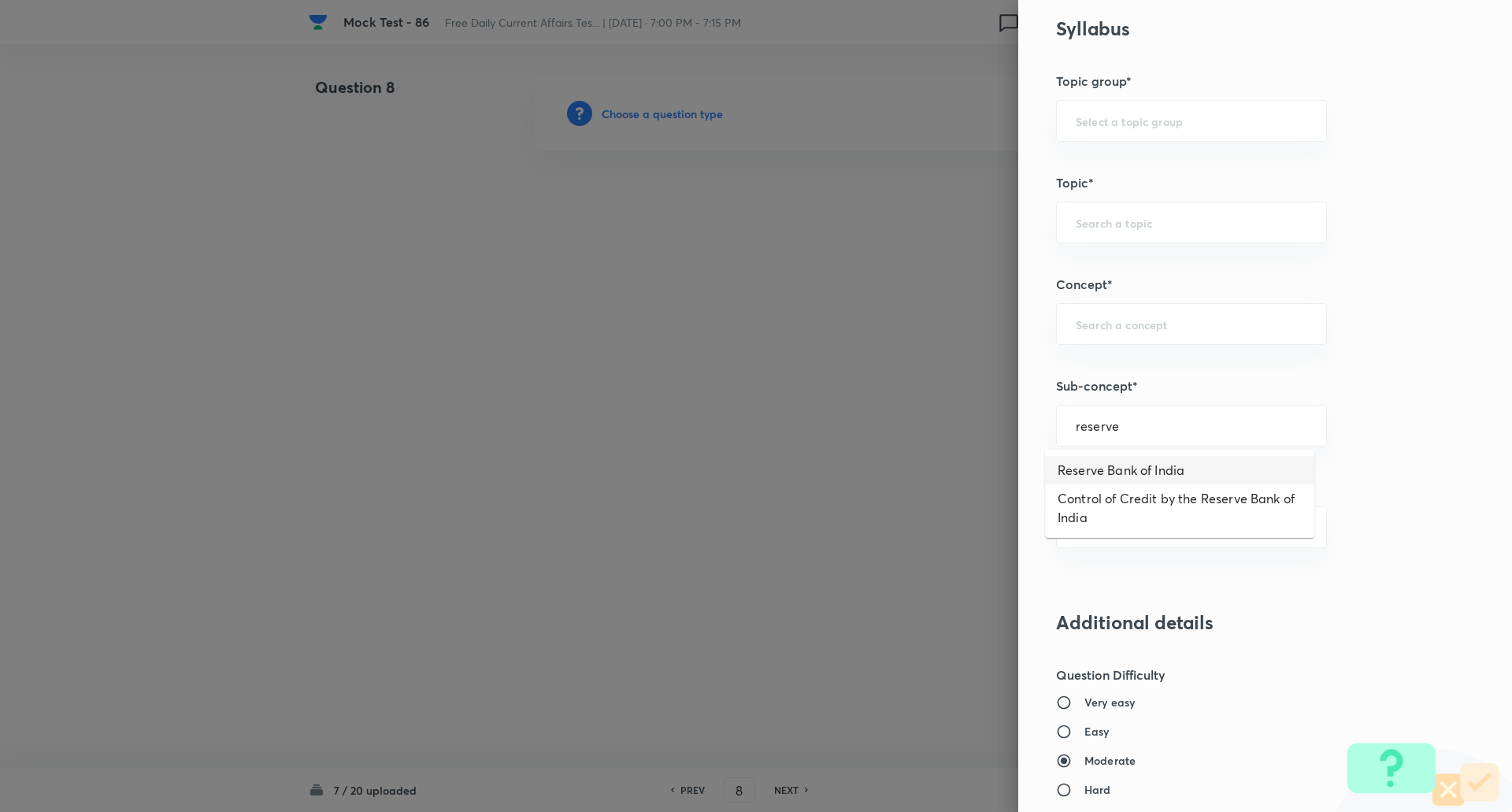
click at [1134, 473] on li "Reserve Bank of India" at bounding box center [1179, 470] width 269 height 28
type input "Reserve Bank of India"
type input "Awareness"
type input "Banking Awareness"
type input "Indian Banking System"
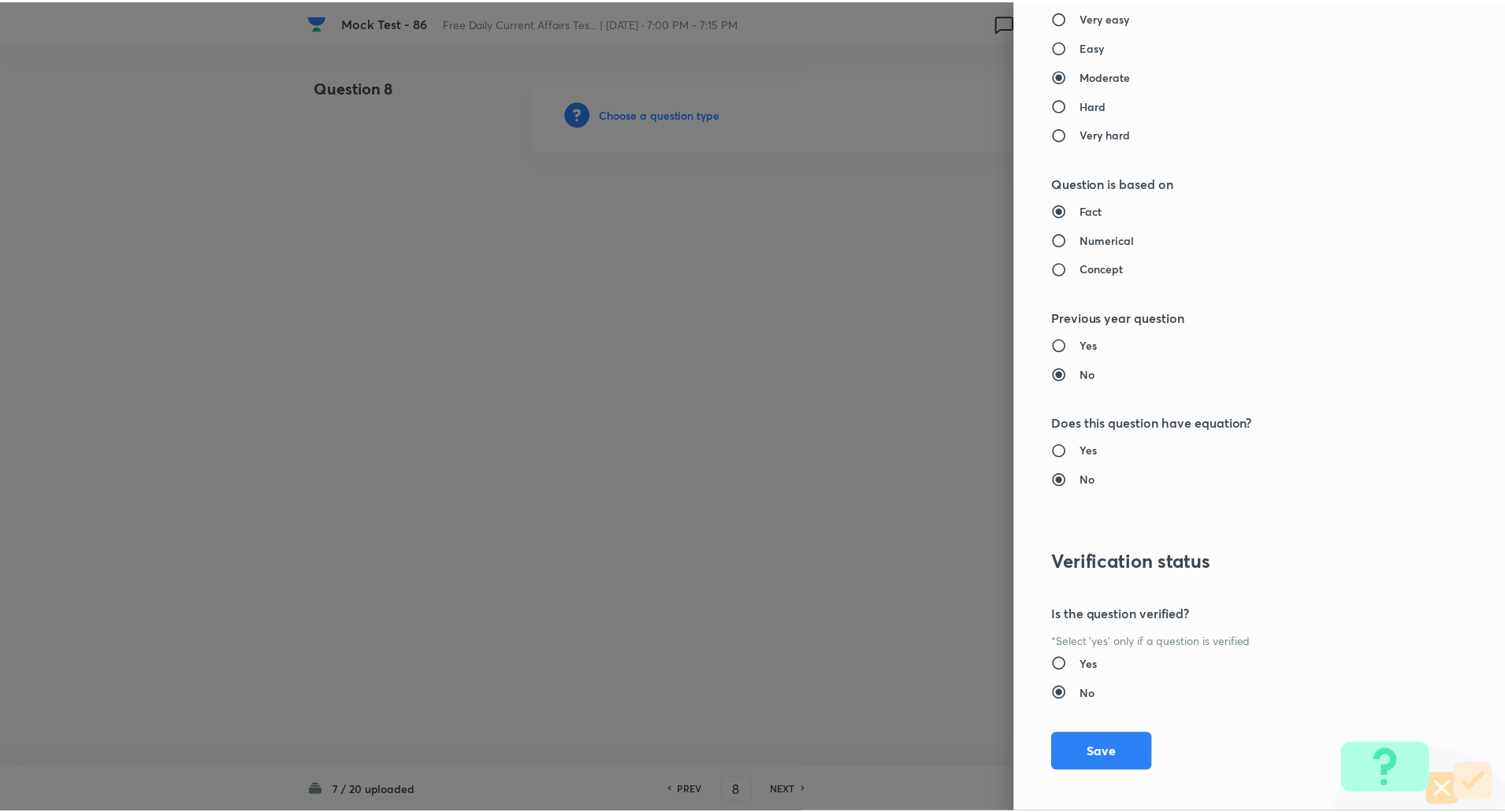
scroll to position [1335, 0]
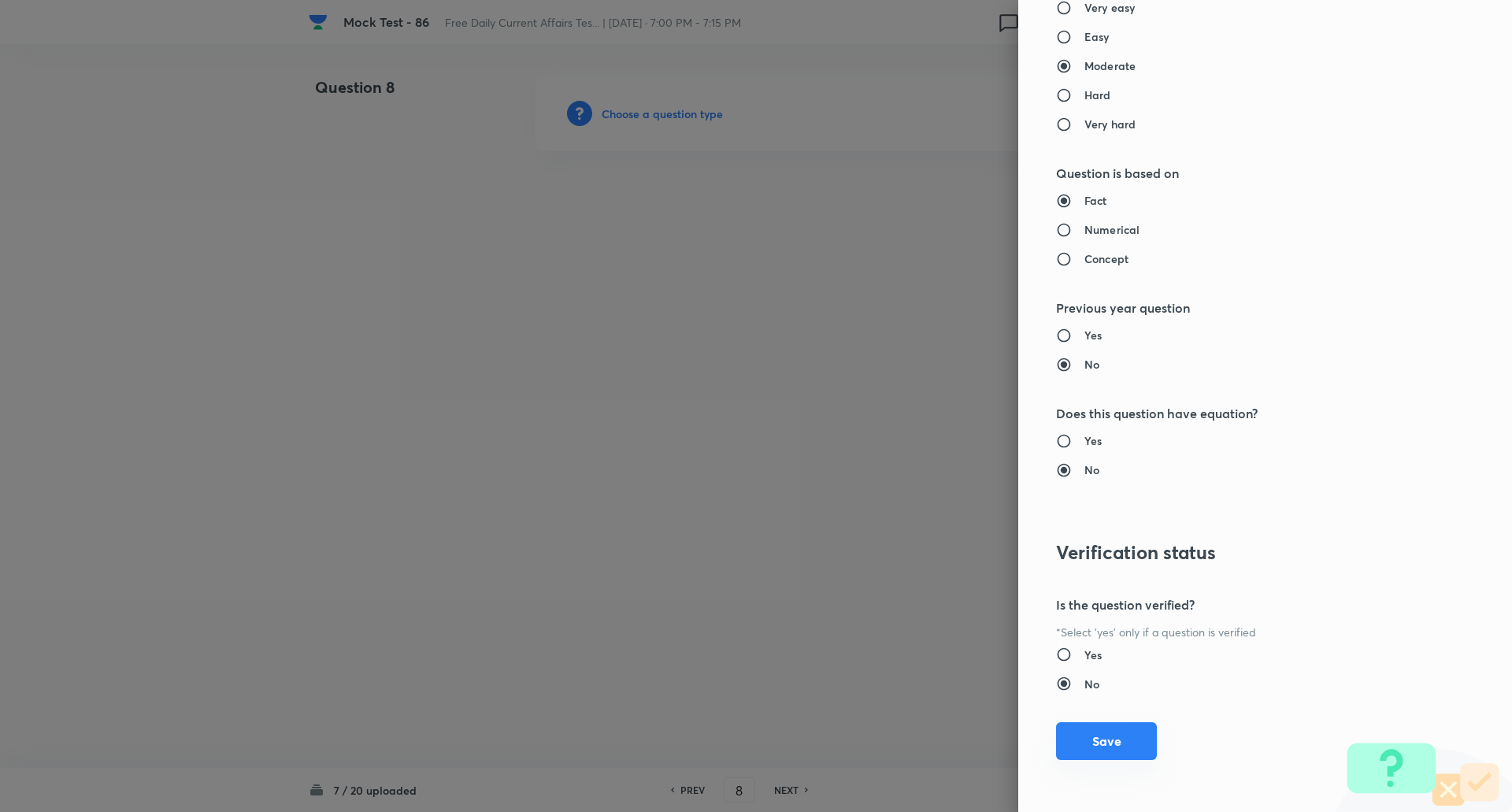
click at [1125, 741] on button "Save" at bounding box center [1106, 741] width 100 height 38
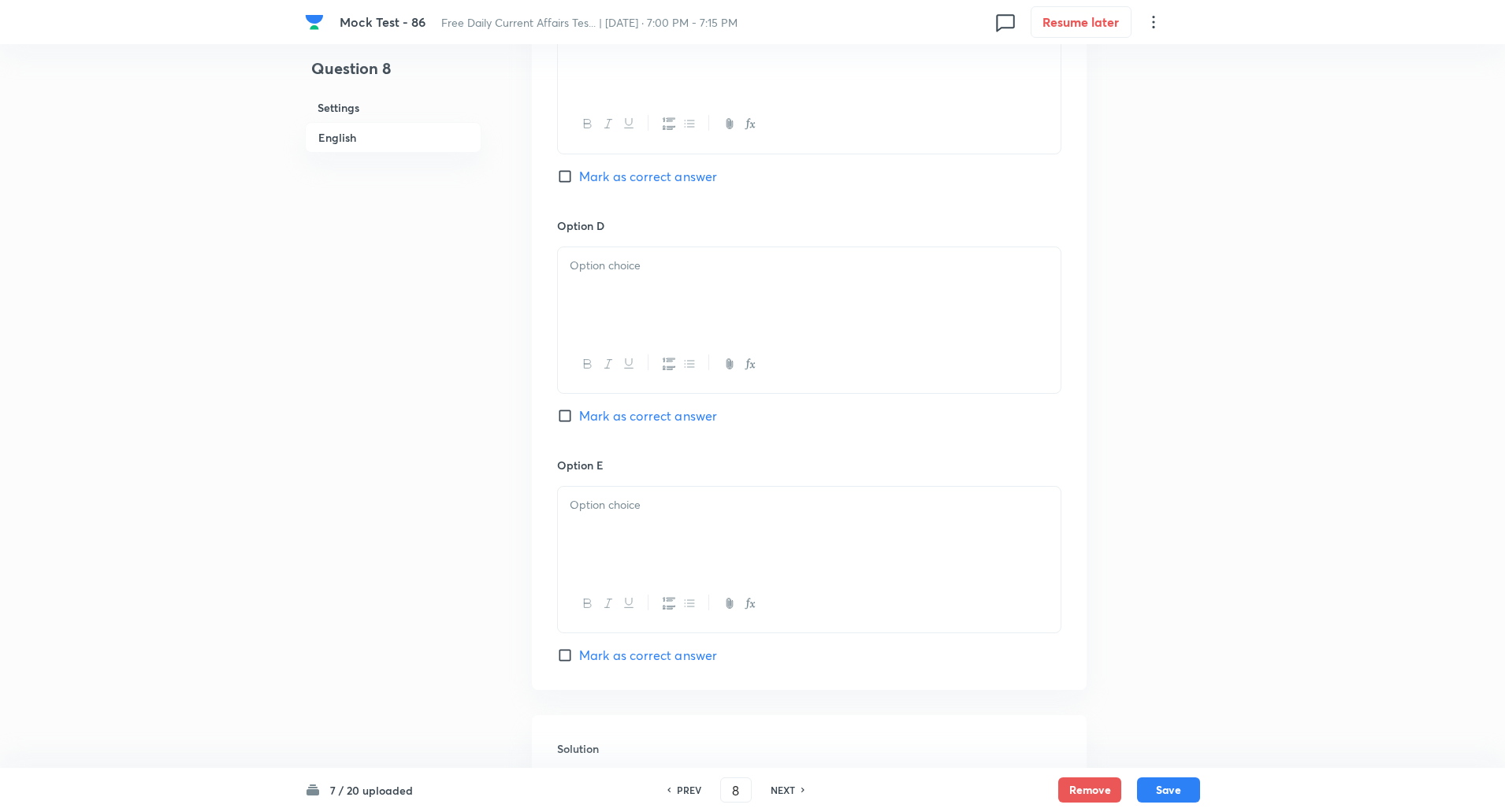
scroll to position [1295, 0]
click at [564, 655] on input "Mark as correct answer" at bounding box center [568, 653] width 22 height 16
checkbox input "true"
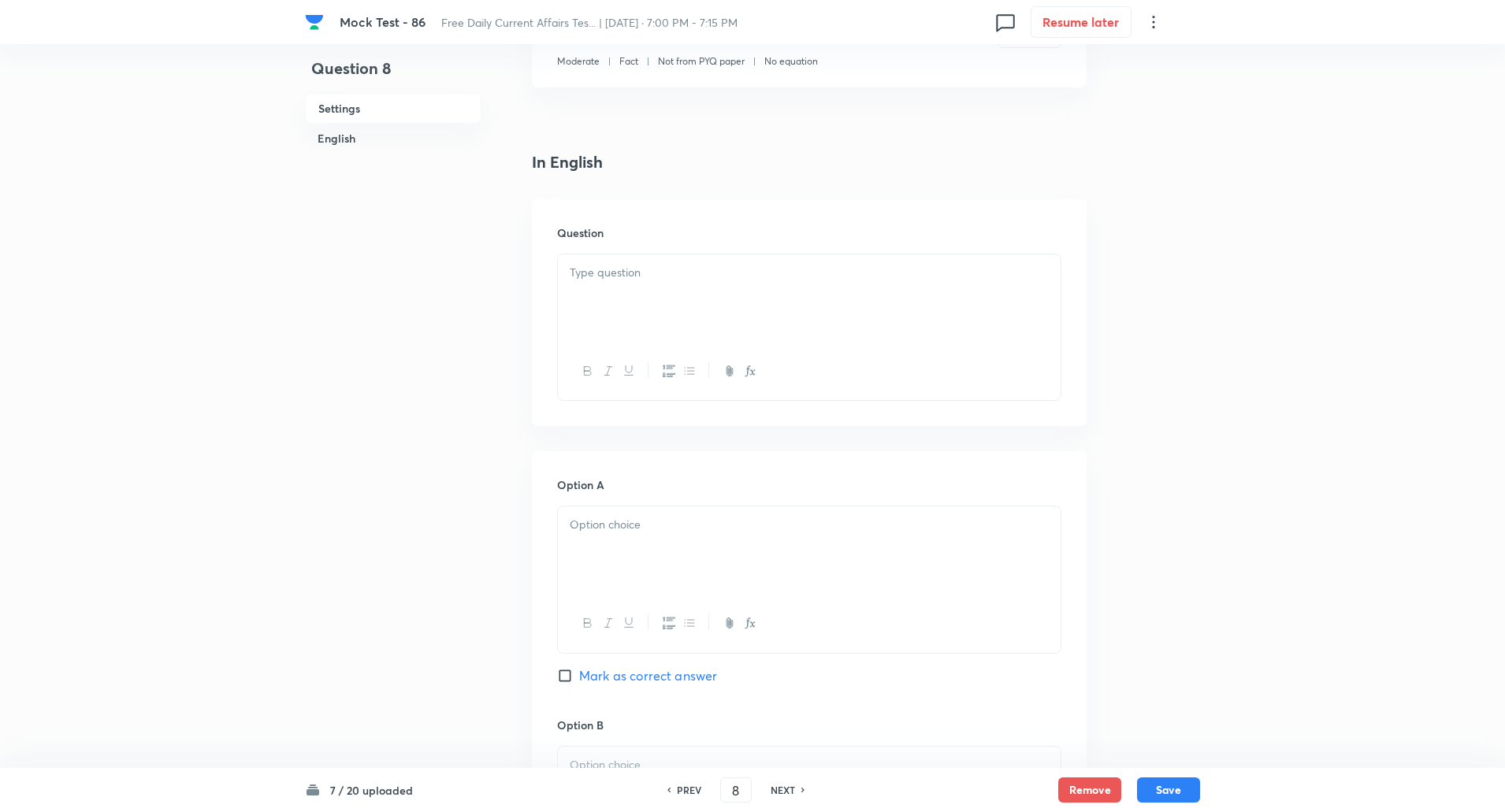
scroll to position [312, 0]
click at [663, 279] on p at bounding box center [809, 274] width 479 height 19
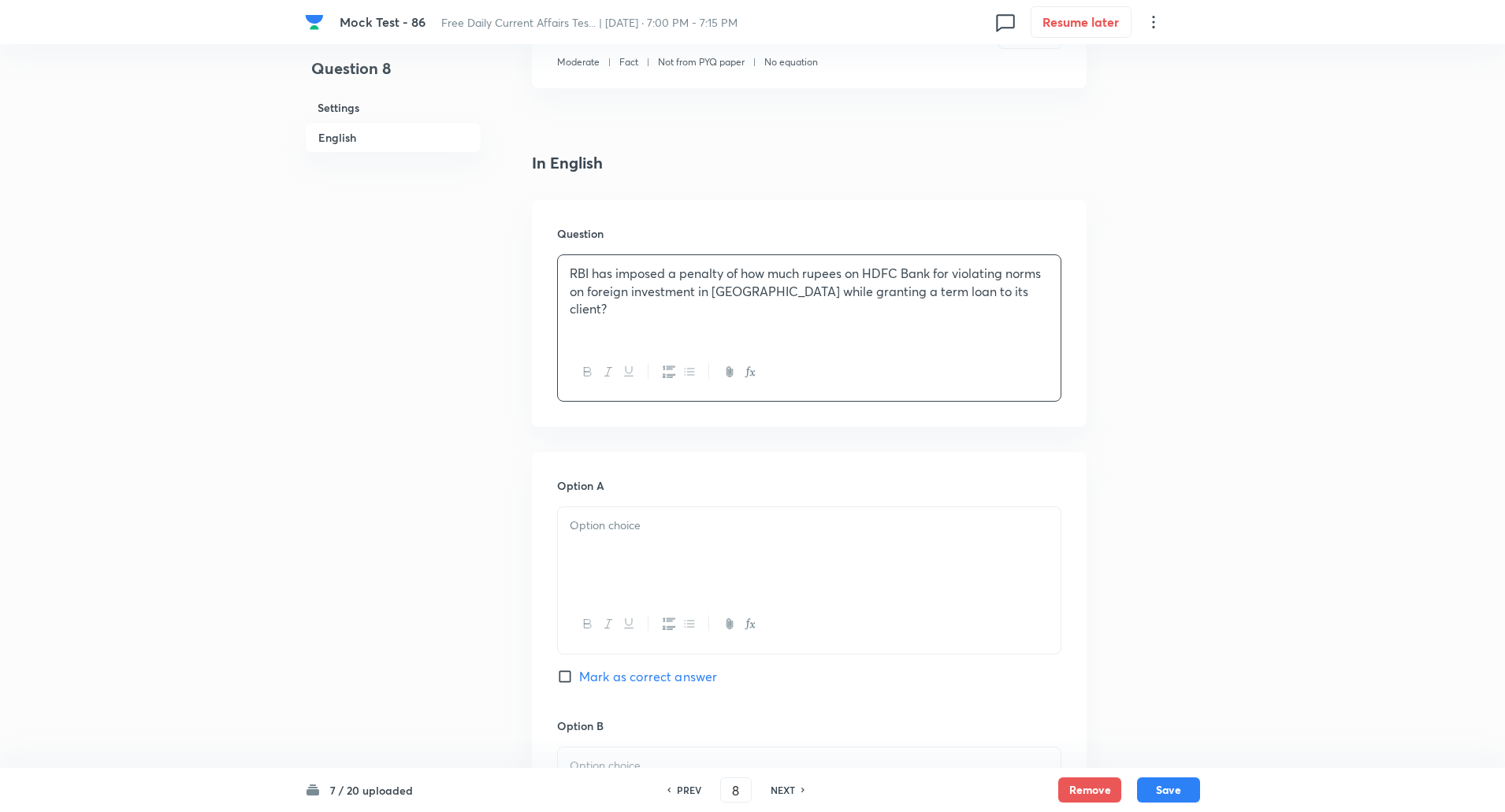
scroll to position [506, 0]
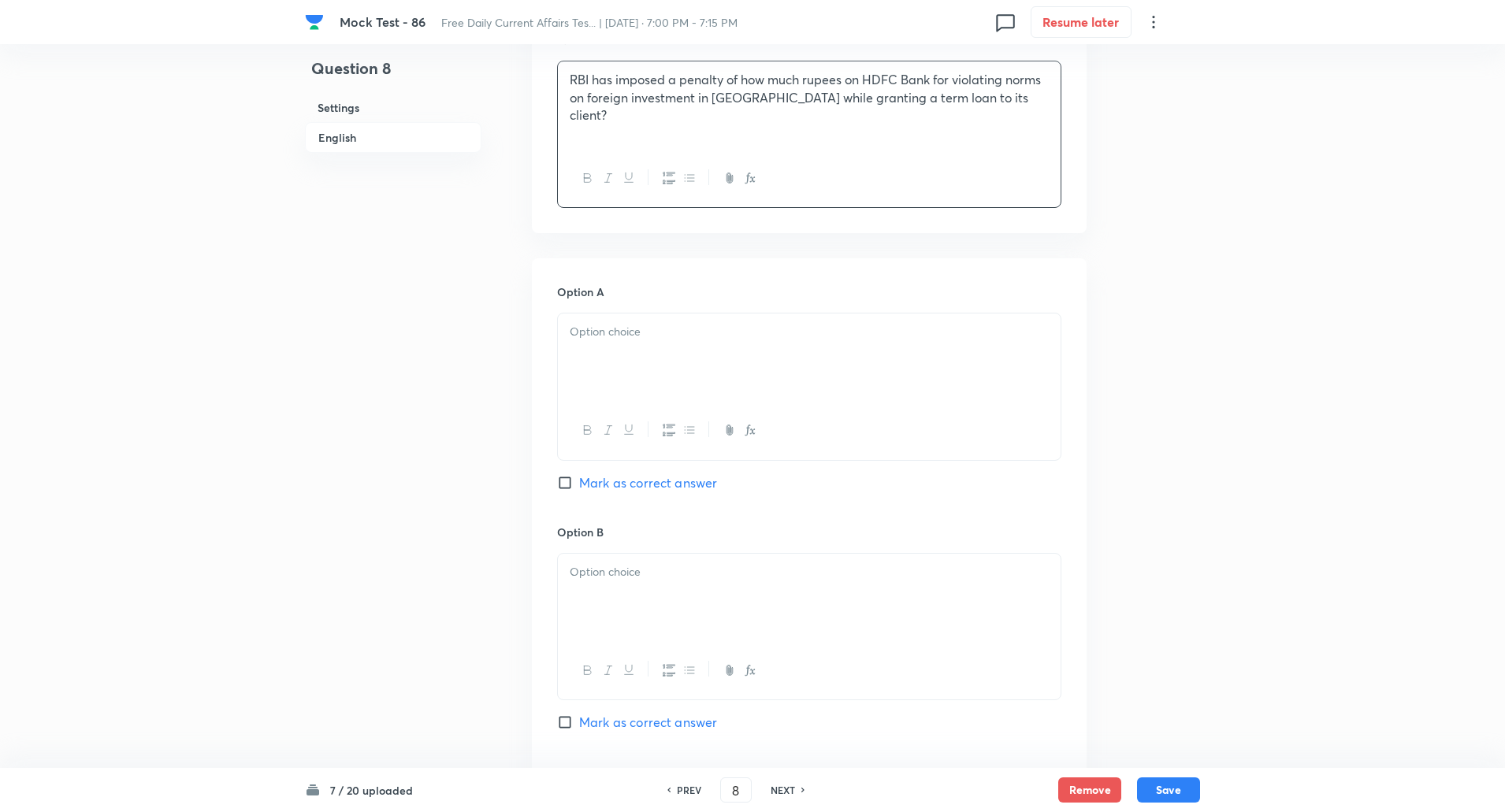
click at [651, 333] on p at bounding box center [809, 331] width 479 height 19
paste div
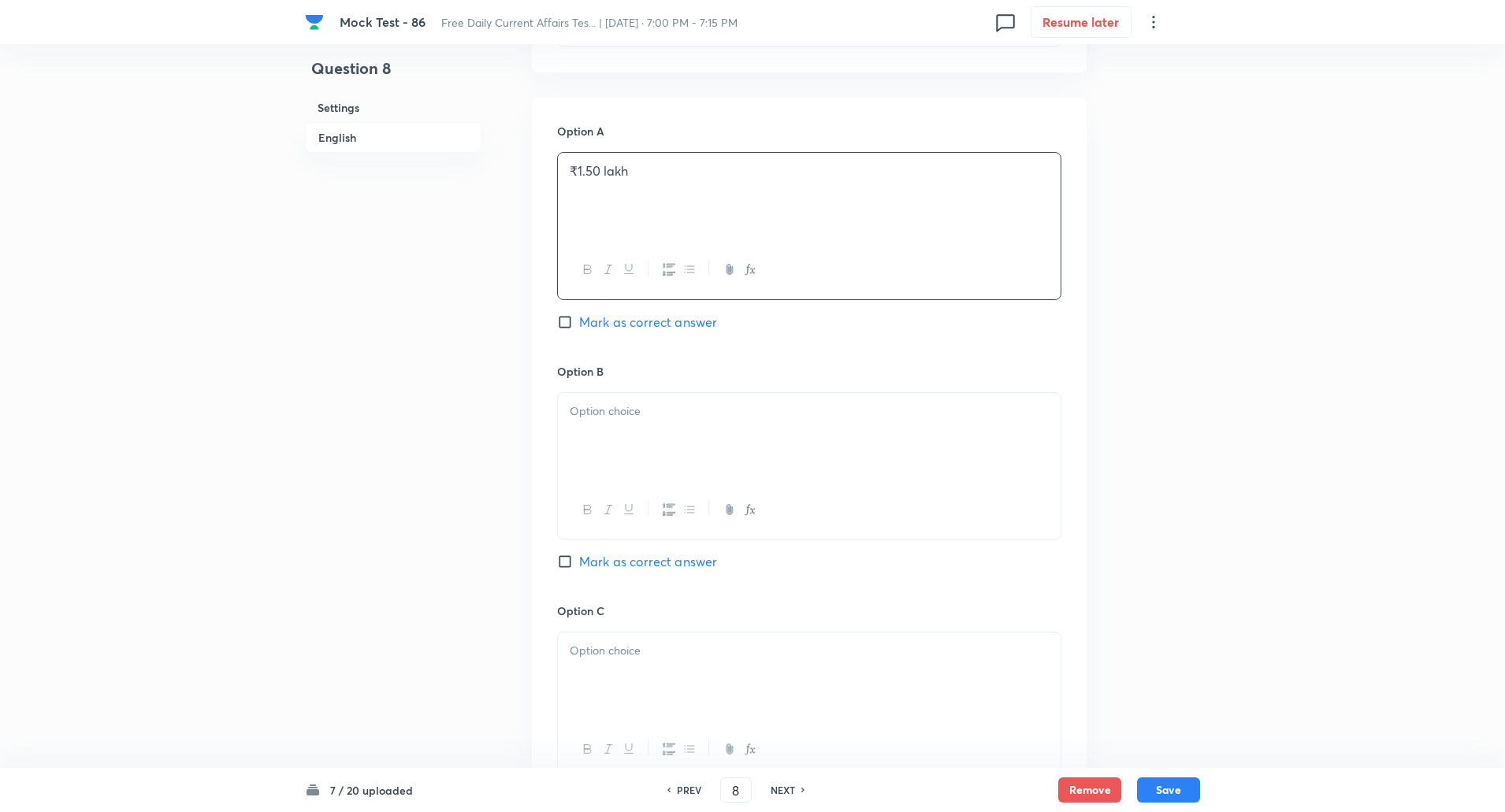
click at [646, 416] on p at bounding box center [809, 411] width 479 height 19
paste div
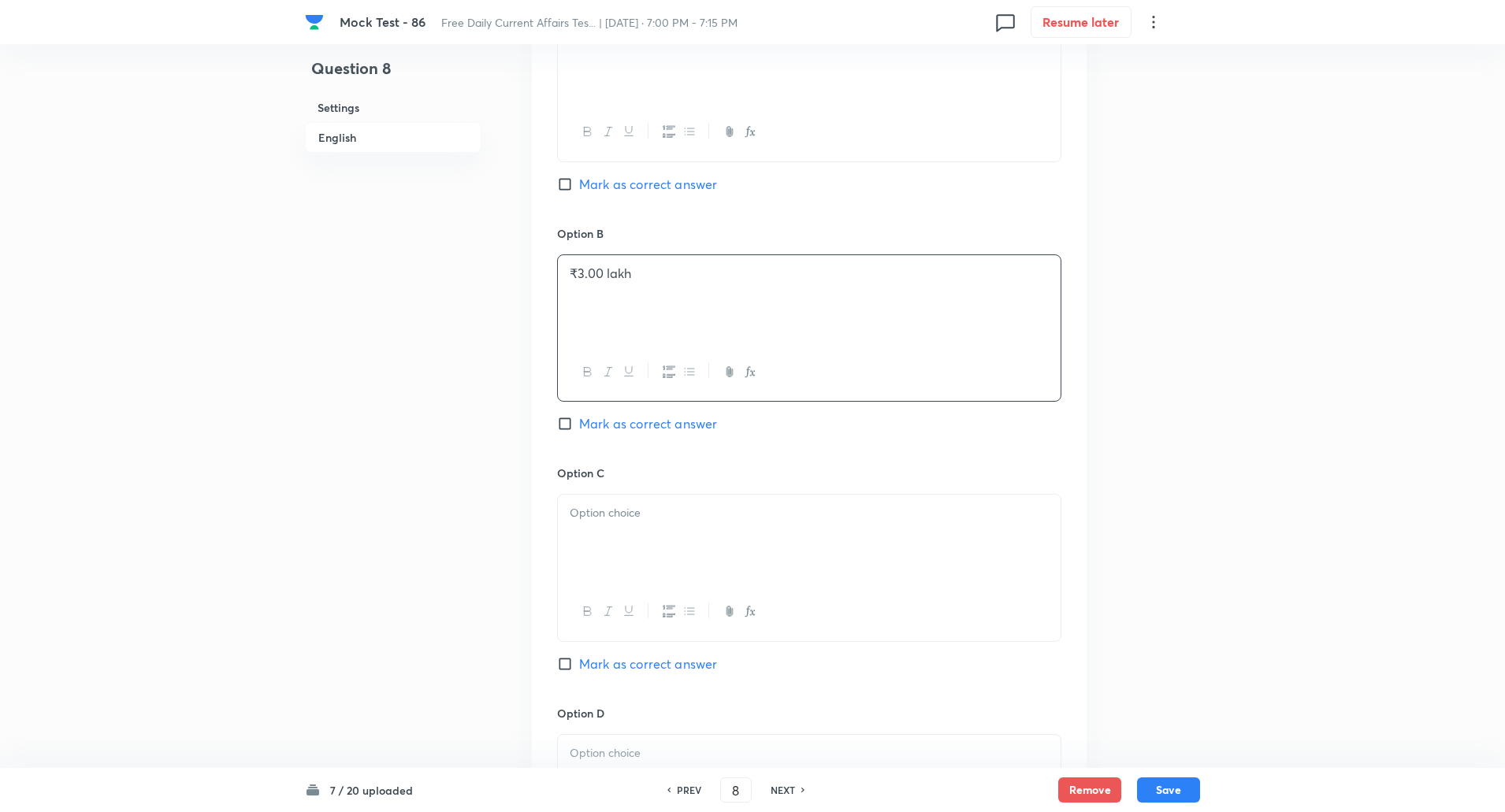
scroll to position [806, 0]
click at [639, 522] on div at bounding box center [810, 536] width 503 height 89
paste div
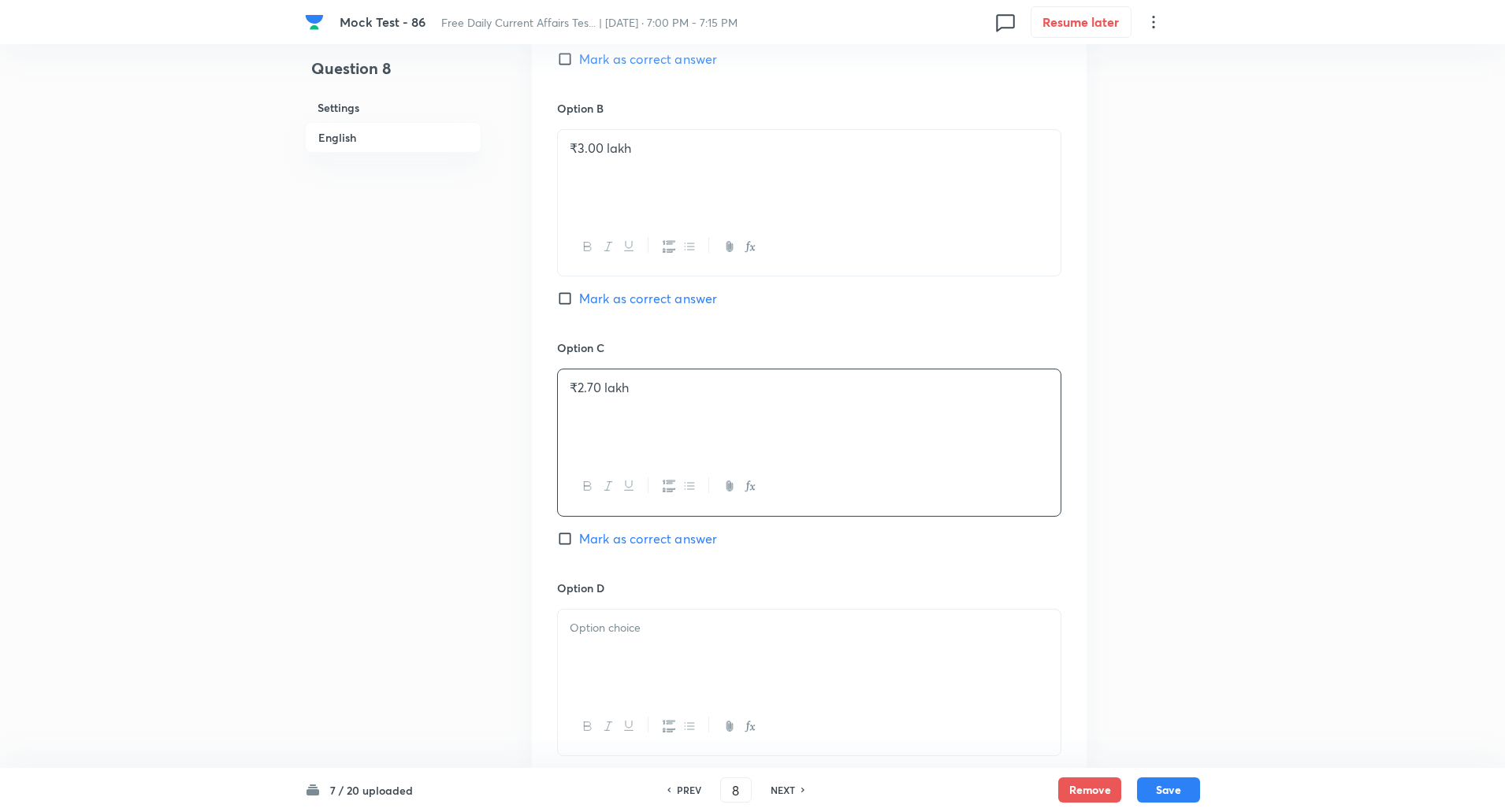
scroll to position [935, 0]
click at [648, 609] on div at bounding box center [810, 648] width 503 height 89
paste div
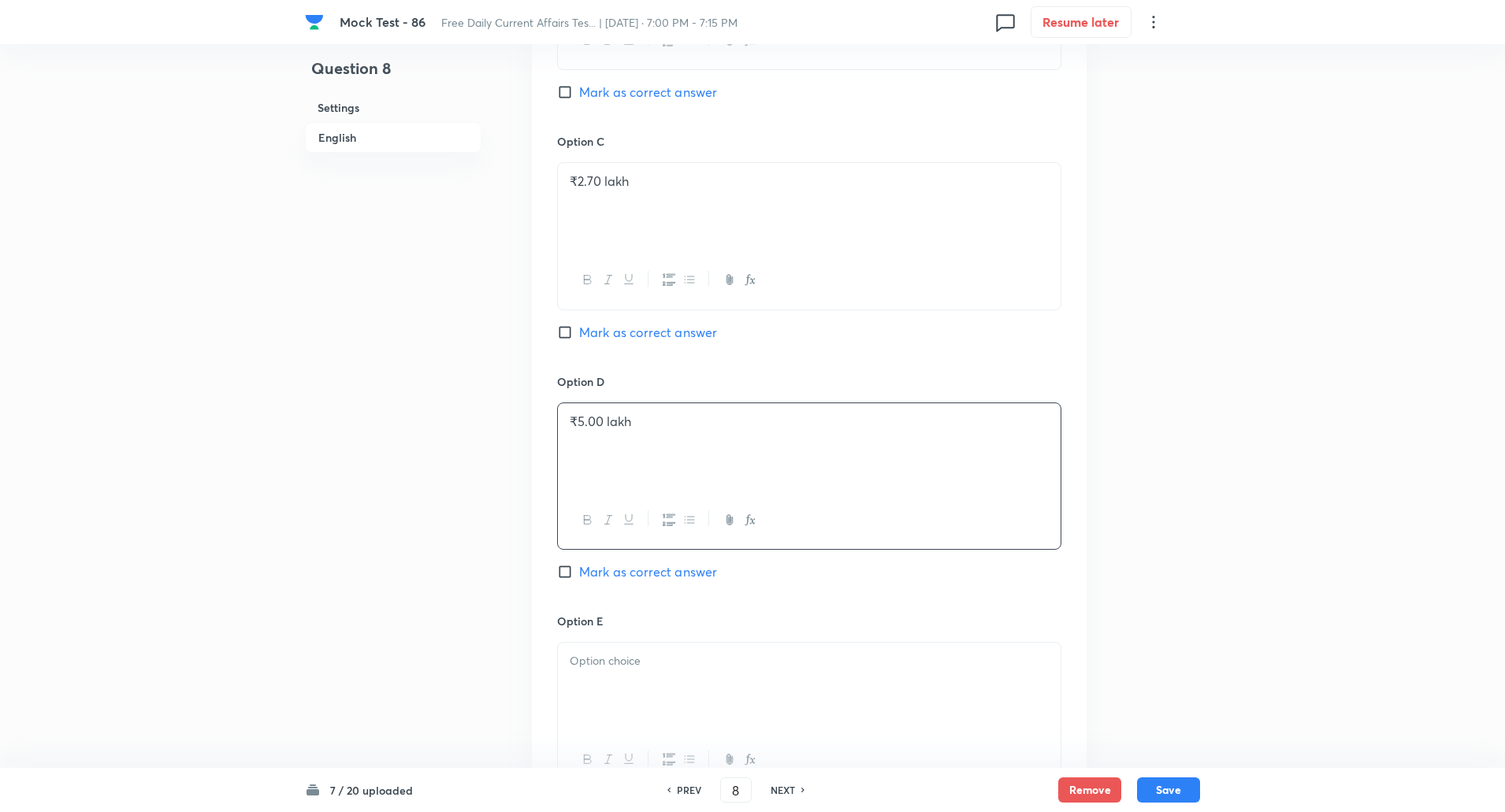
scroll to position [1137, 0]
click at [643, 670] on div at bounding box center [810, 686] width 503 height 89
paste div
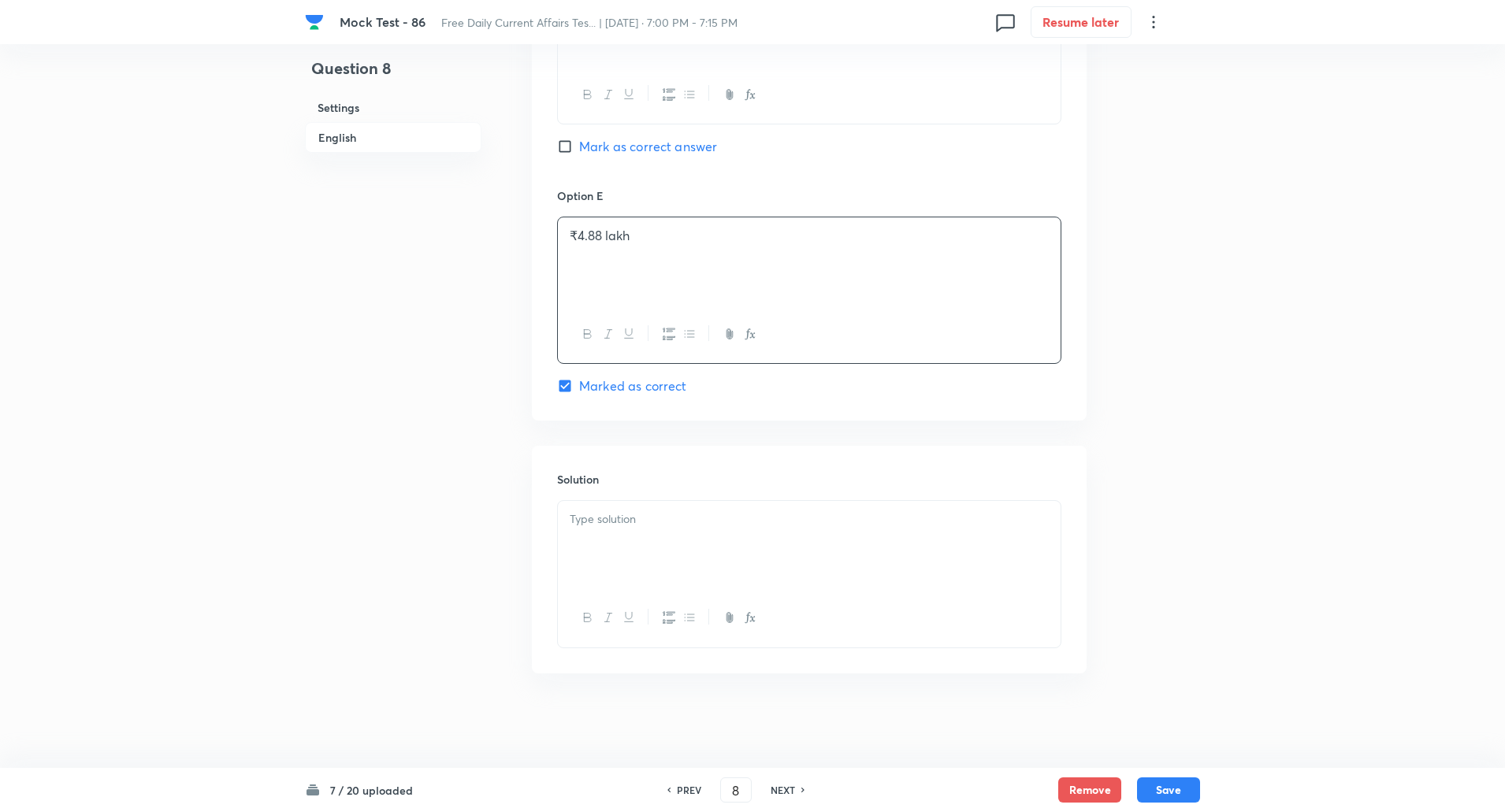
click at [704, 540] on div at bounding box center [810, 545] width 503 height 89
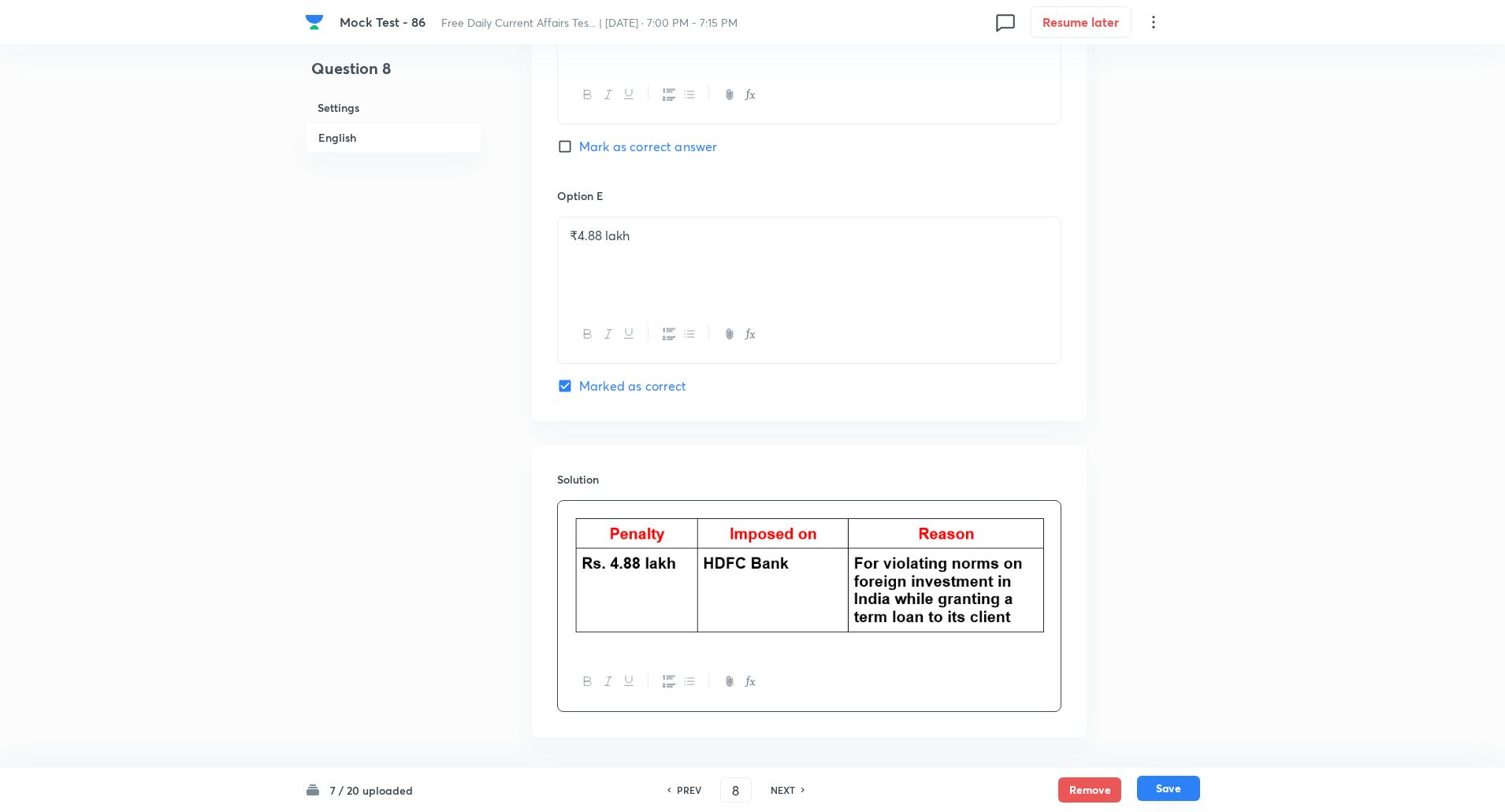
click at [1172, 781] on button "Save" at bounding box center [1168, 789] width 63 height 25
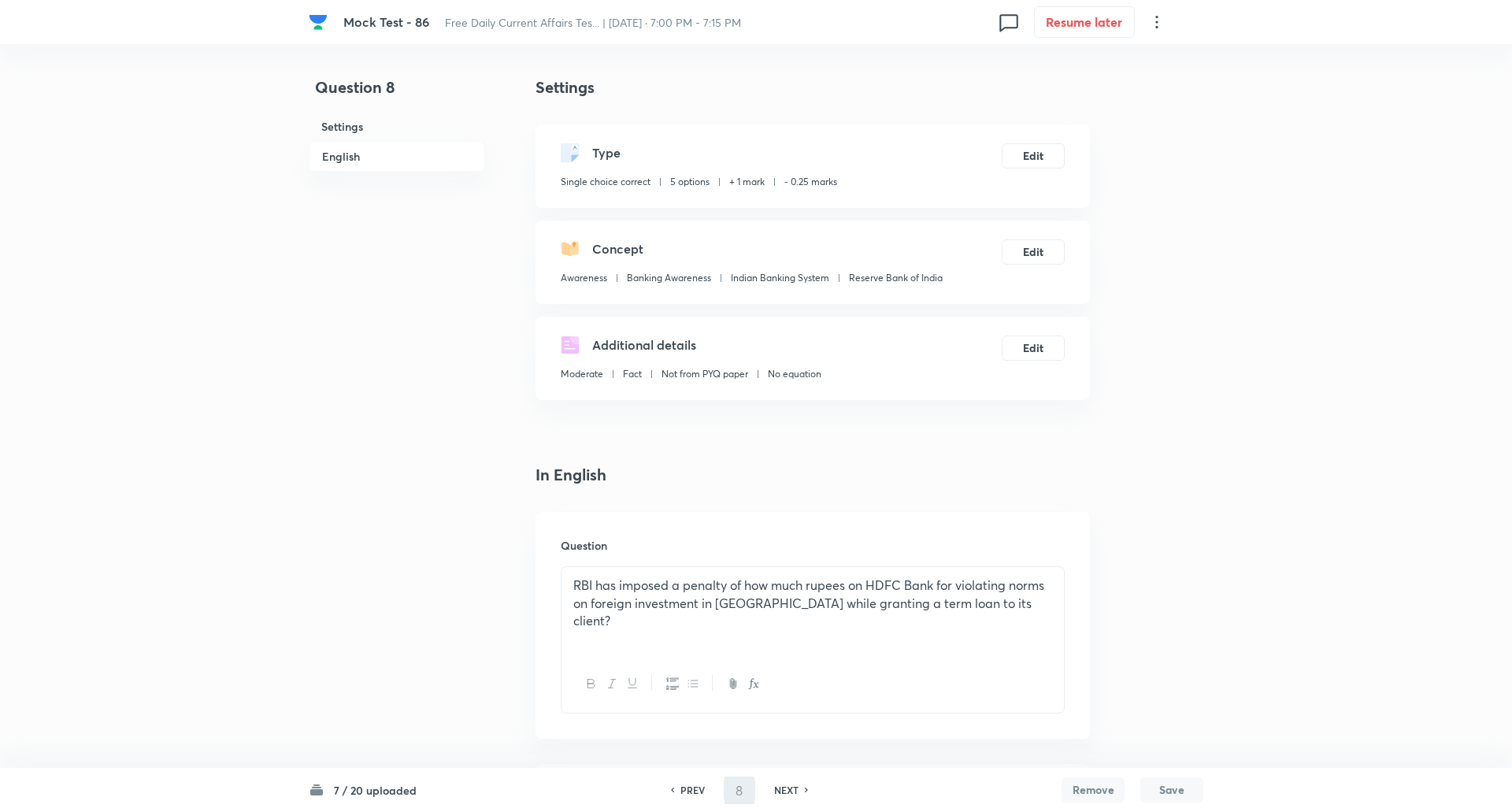
type input "9"
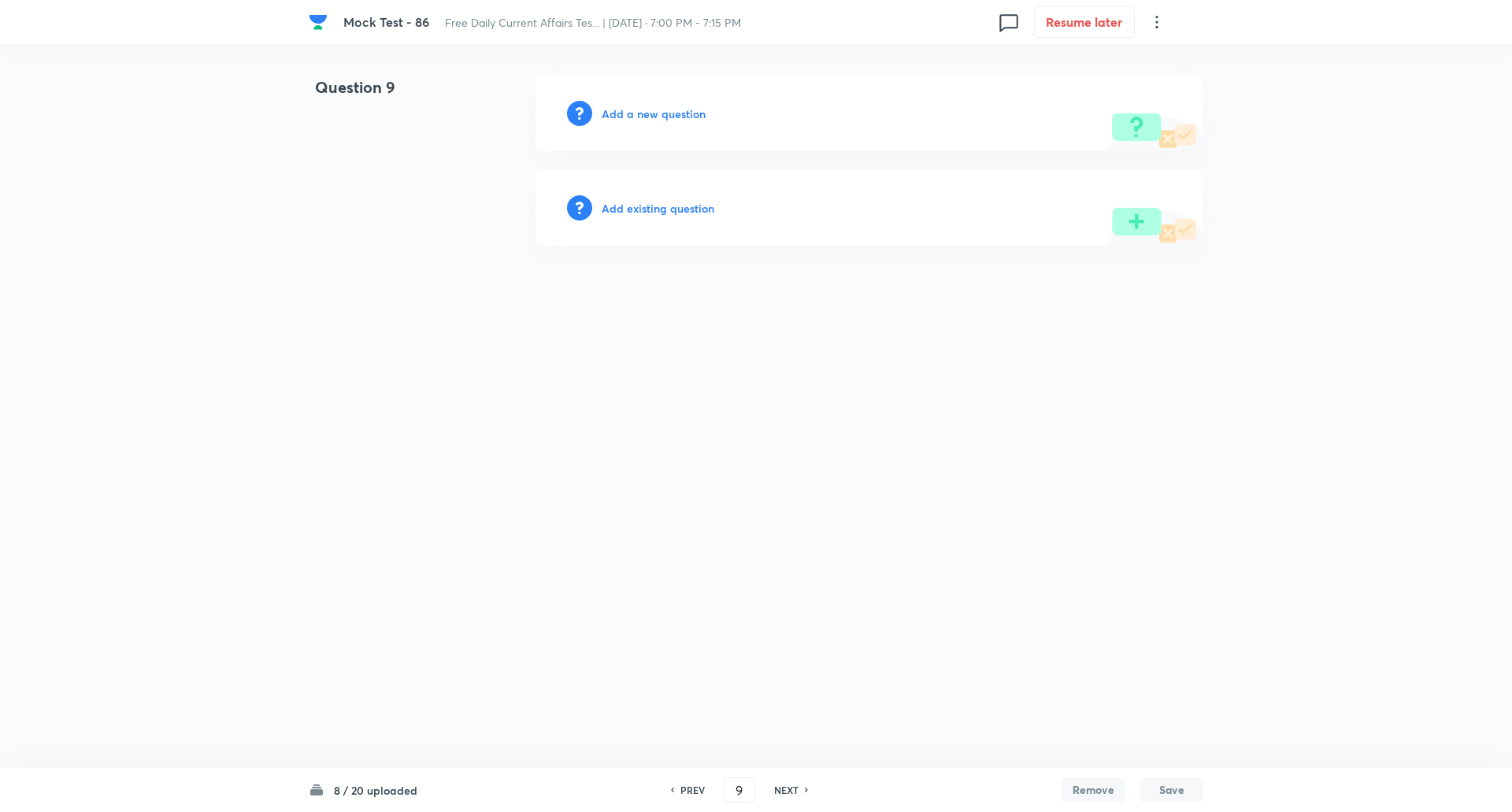
click at [687, 120] on h6 "Add a new question" at bounding box center [653, 113] width 104 height 17
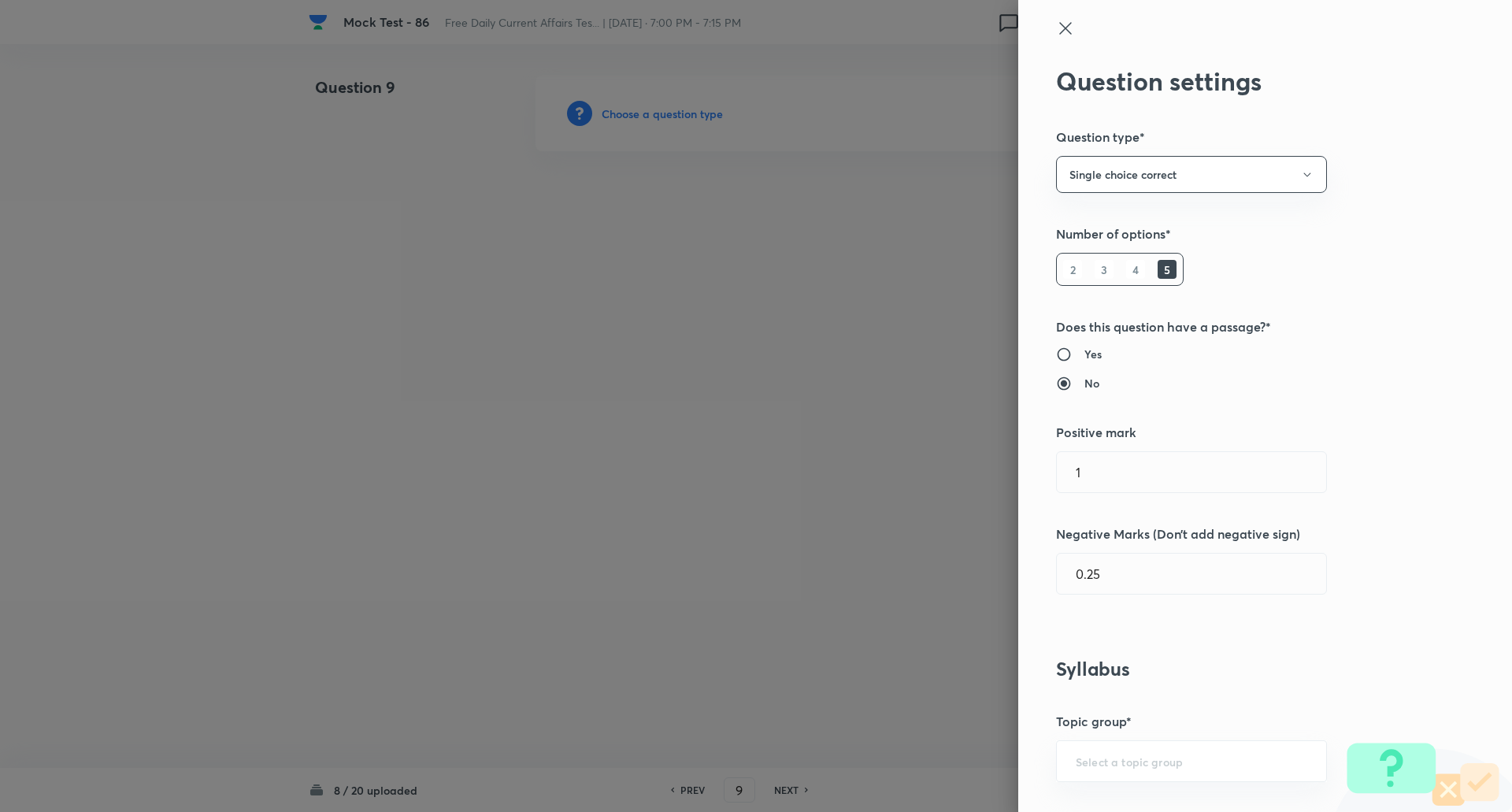
click at [687, 120] on div at bounding box center [756, 406] width 1512 height 812
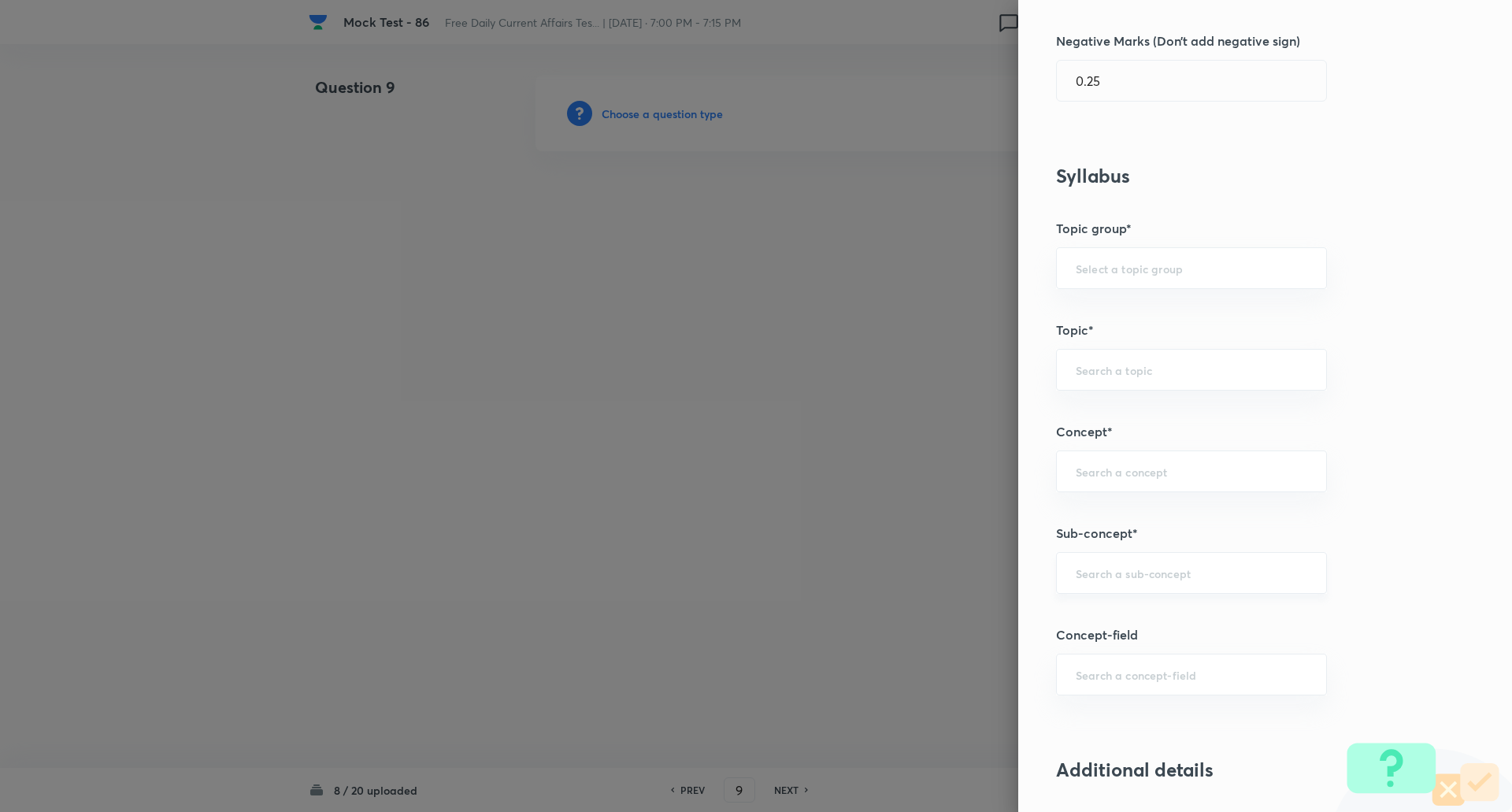
scroll to position [494, 0]
click at [1102, 573] on input "text" at bounding box center [1191, 571] width 232 height 15
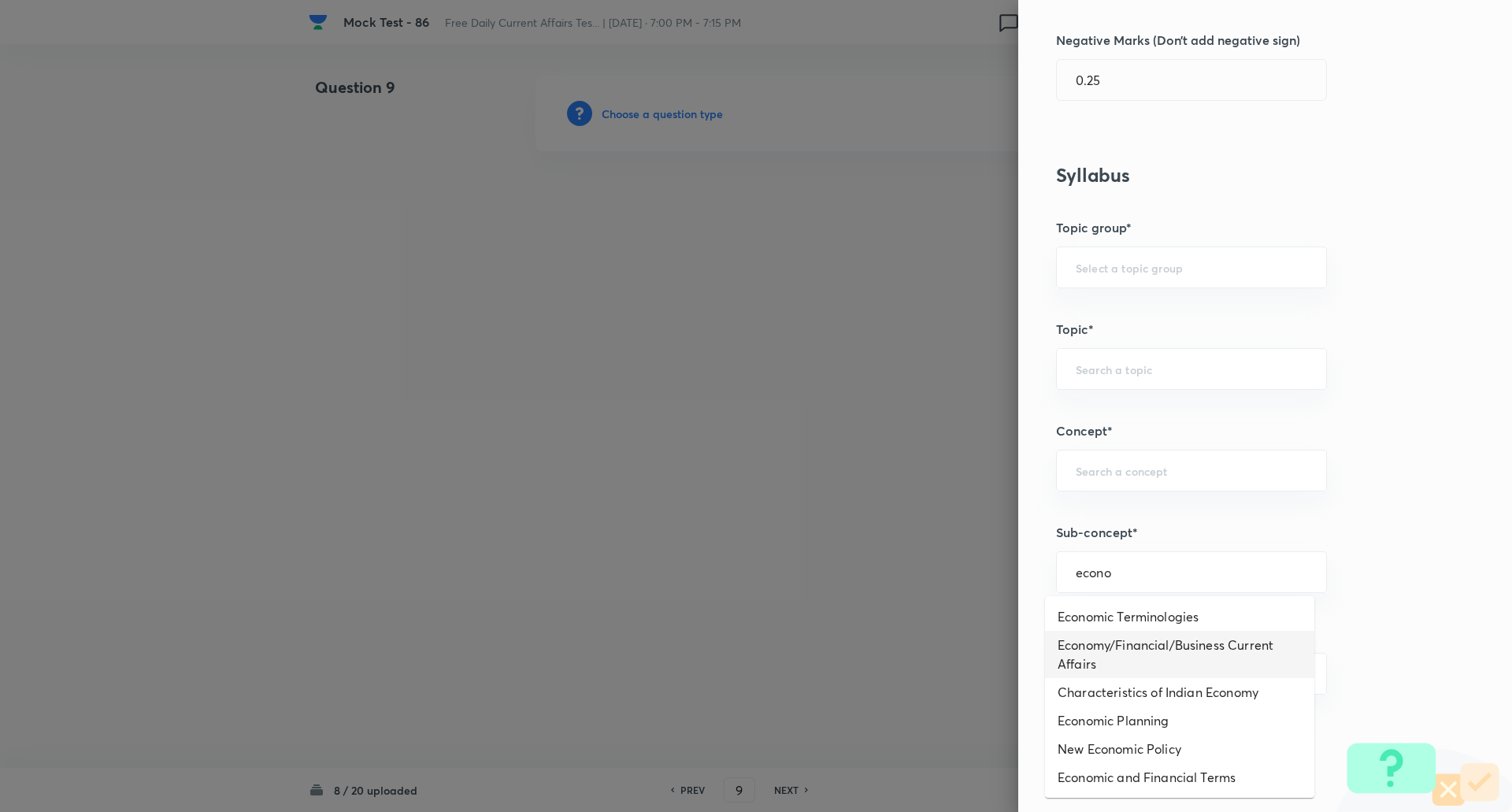
click at [1110, 641] on li "Economy/Financial/Business Current Affairs" at bounding box center [1179, 654] width 269 height 47
type input "Economy/Financial/Business Current Affairs"
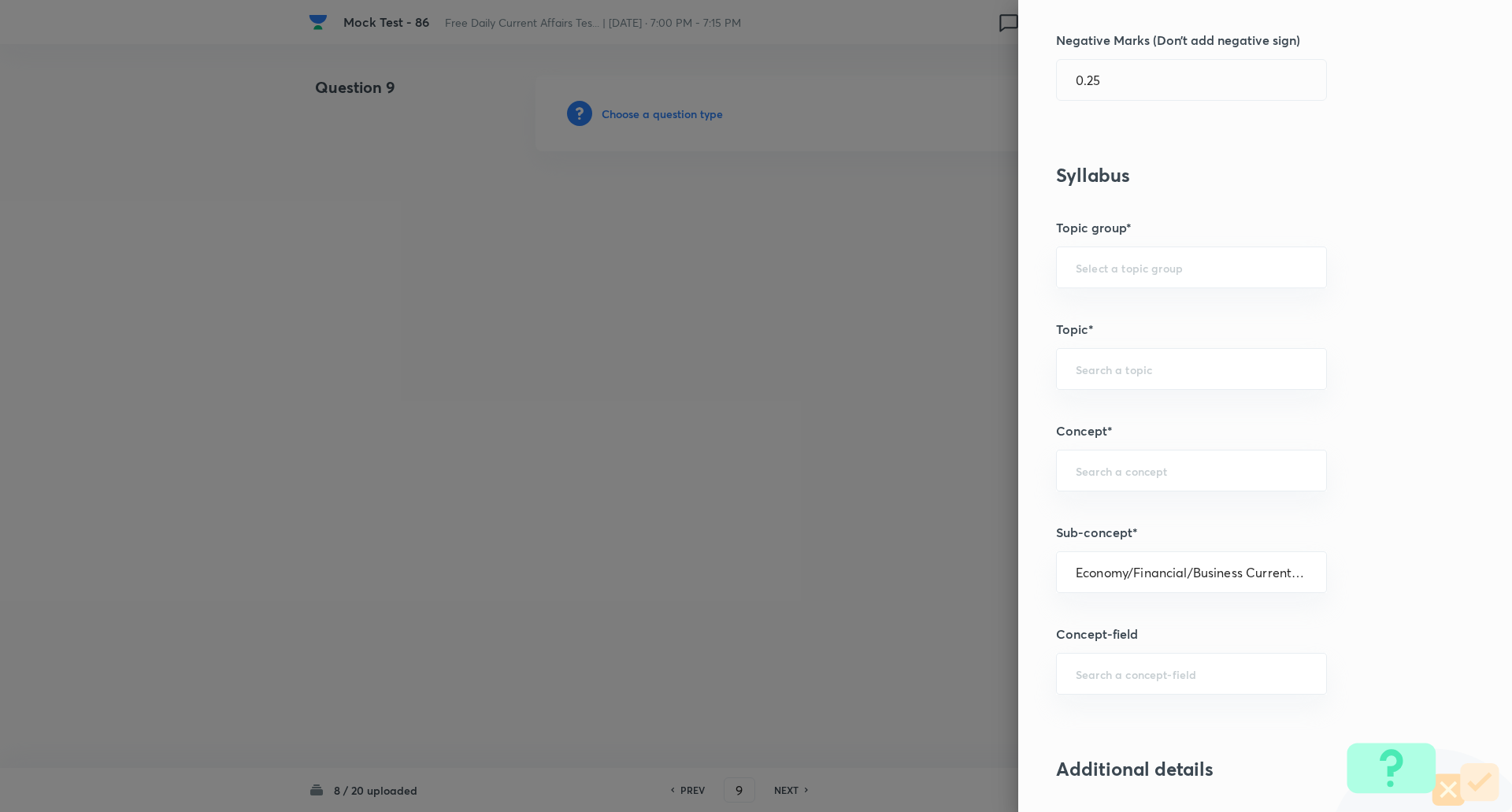
type input "Awareness"
type input "Current Affairs"
type input "Economy/Financial/Business Current Affairs"
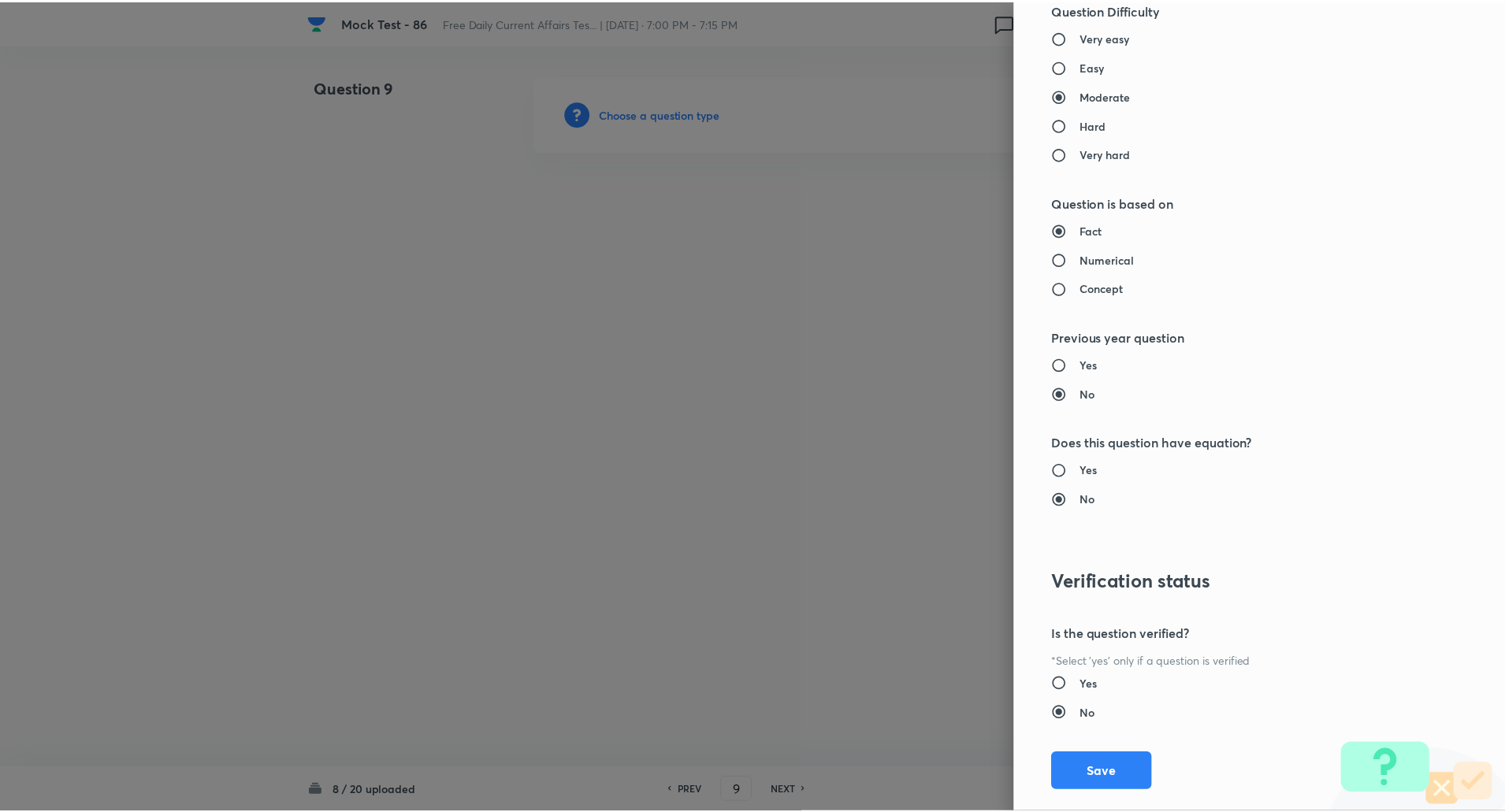
scroll to position [1335, 0]
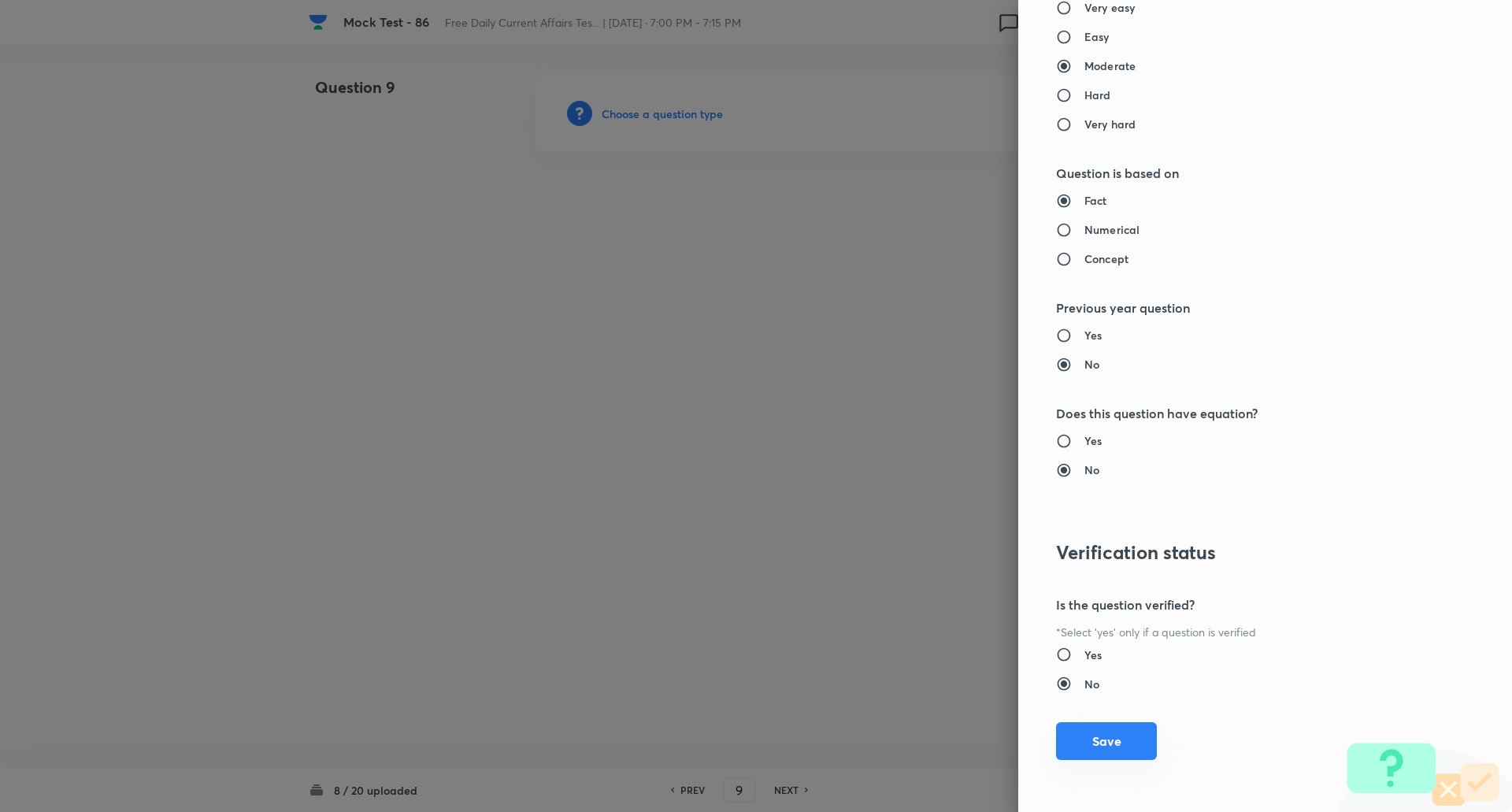
click at [1104, 735] on button "Save" at bounding box center [1106, 741] width 100 height 38
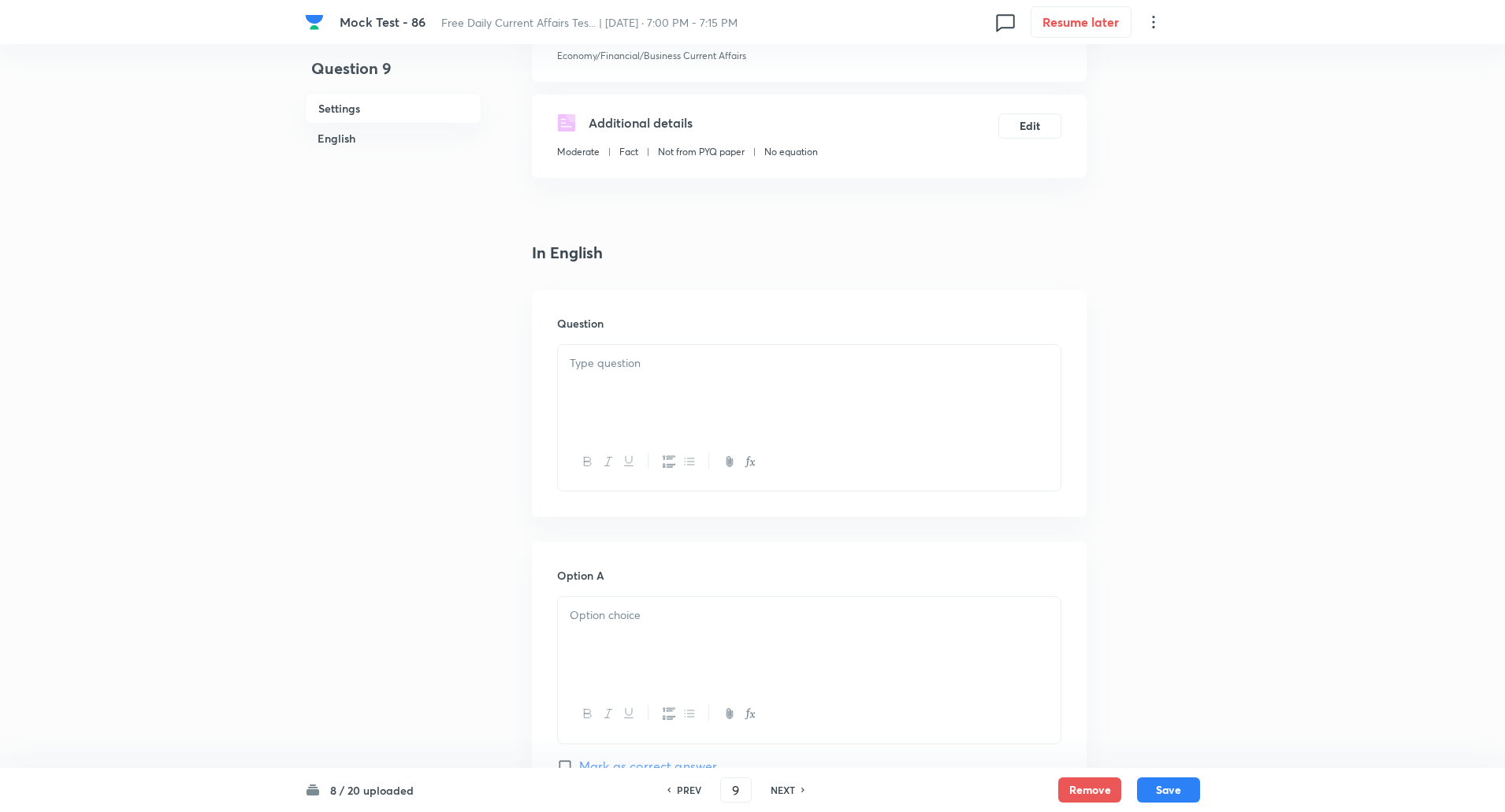
scroll to position [454, 0]
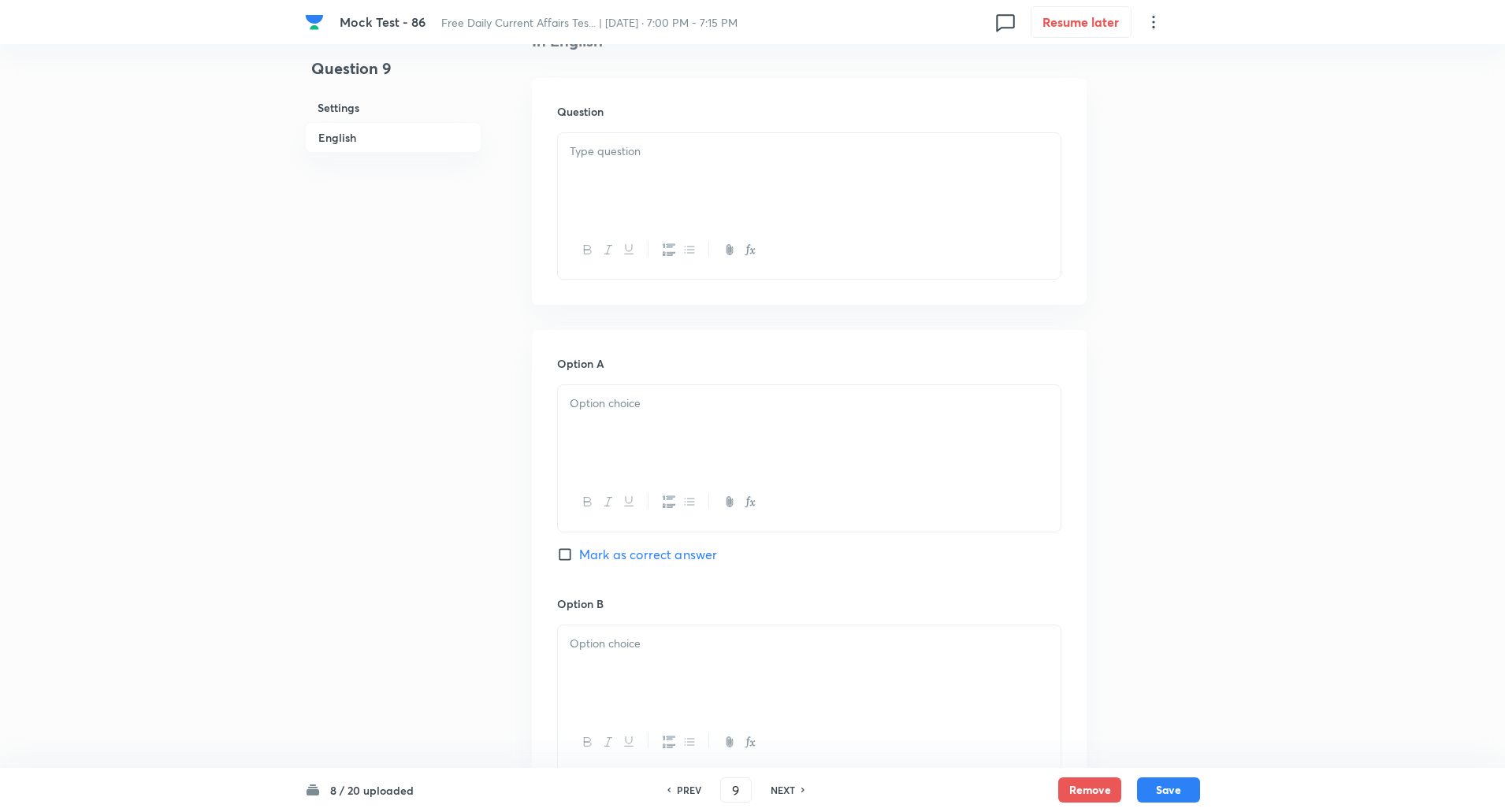
click at [565, 561] on input "Mark as correct answer" at bounding box center [568, 555] width 22 height 16
checkbox input "true"
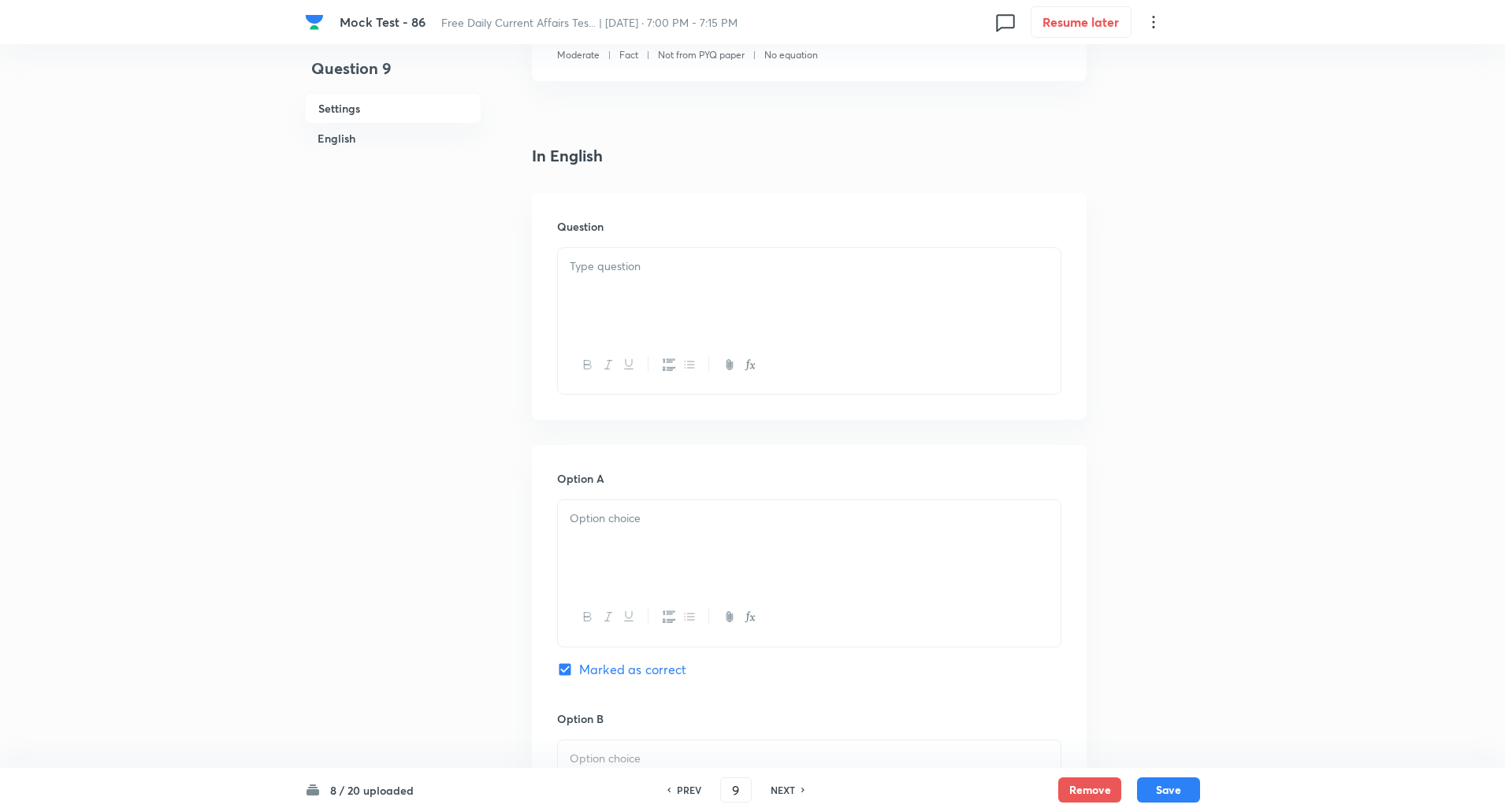
scroll to position [338, 0]
click at [640, 274] on p at bounding box center [809, 267] width 479 height 19
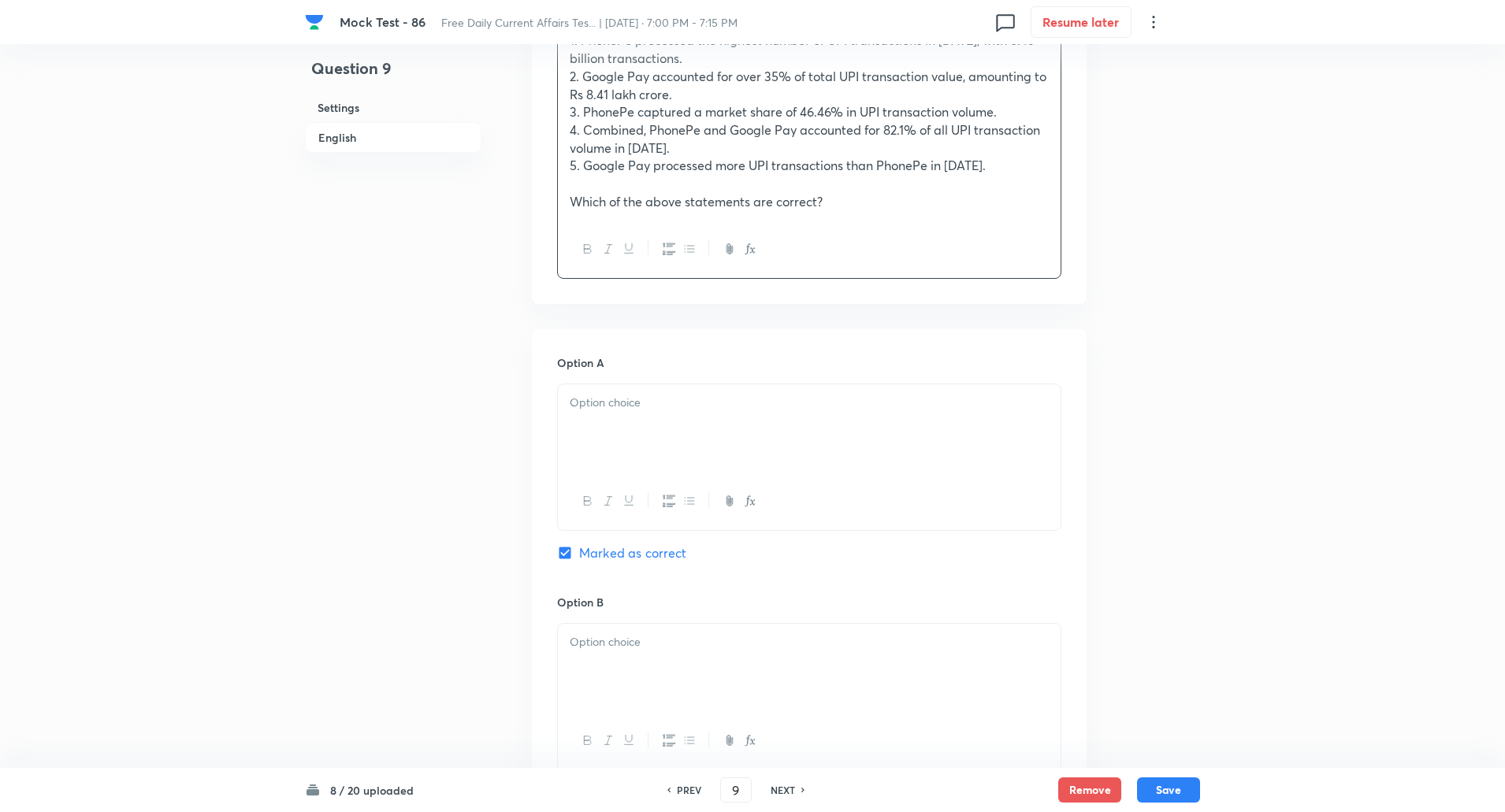
scroll to position [602, 0]
click at [623, 442] on div at bounding box center [810, 427] width 503 height 89
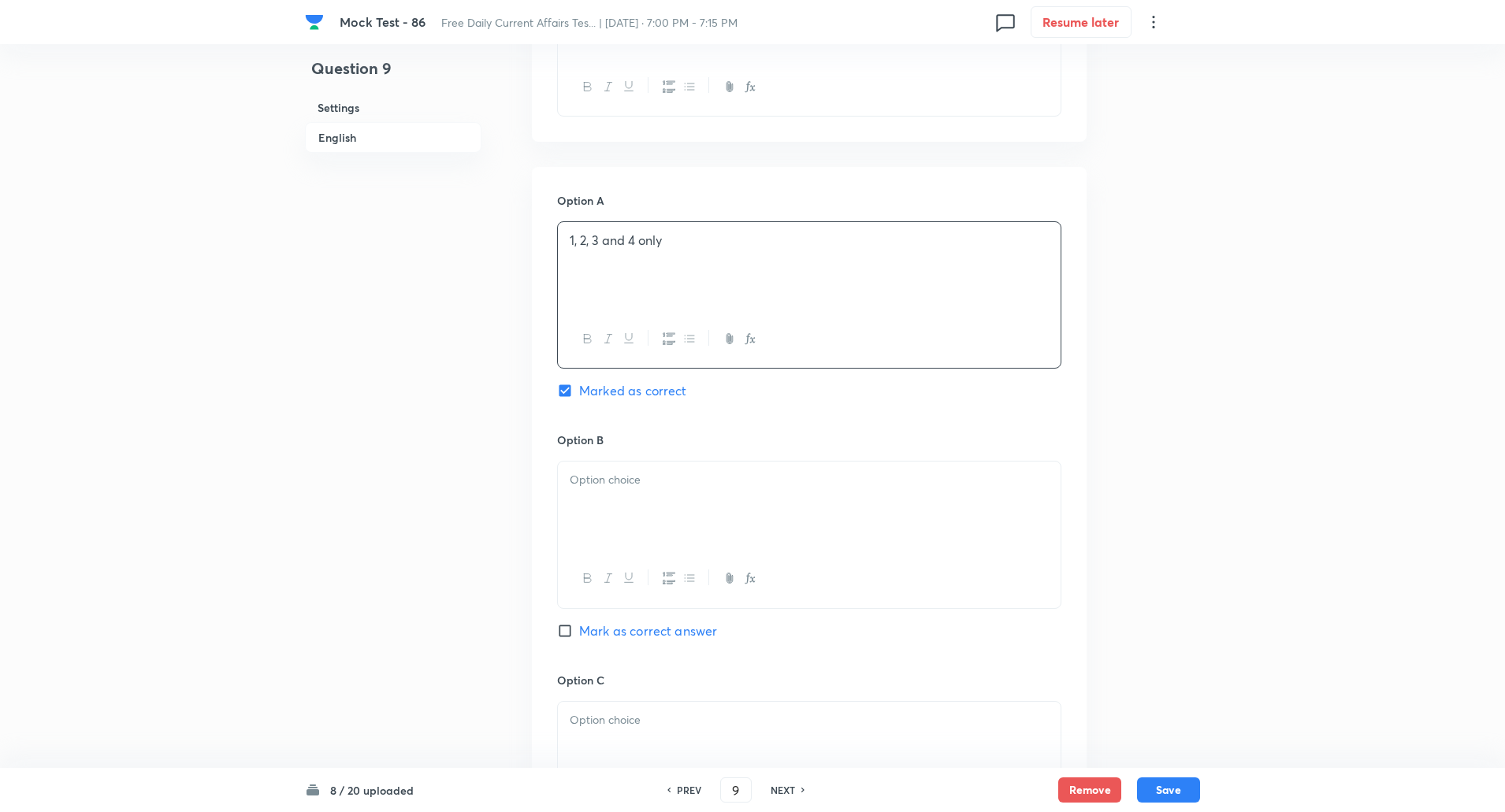
scroll to position [764, 0]
click at [610, 519] on div at bounding box center [810, 505] width 503 height 89
click at [603, 530] on div at bounding box center [810, 511] width 503 height 89
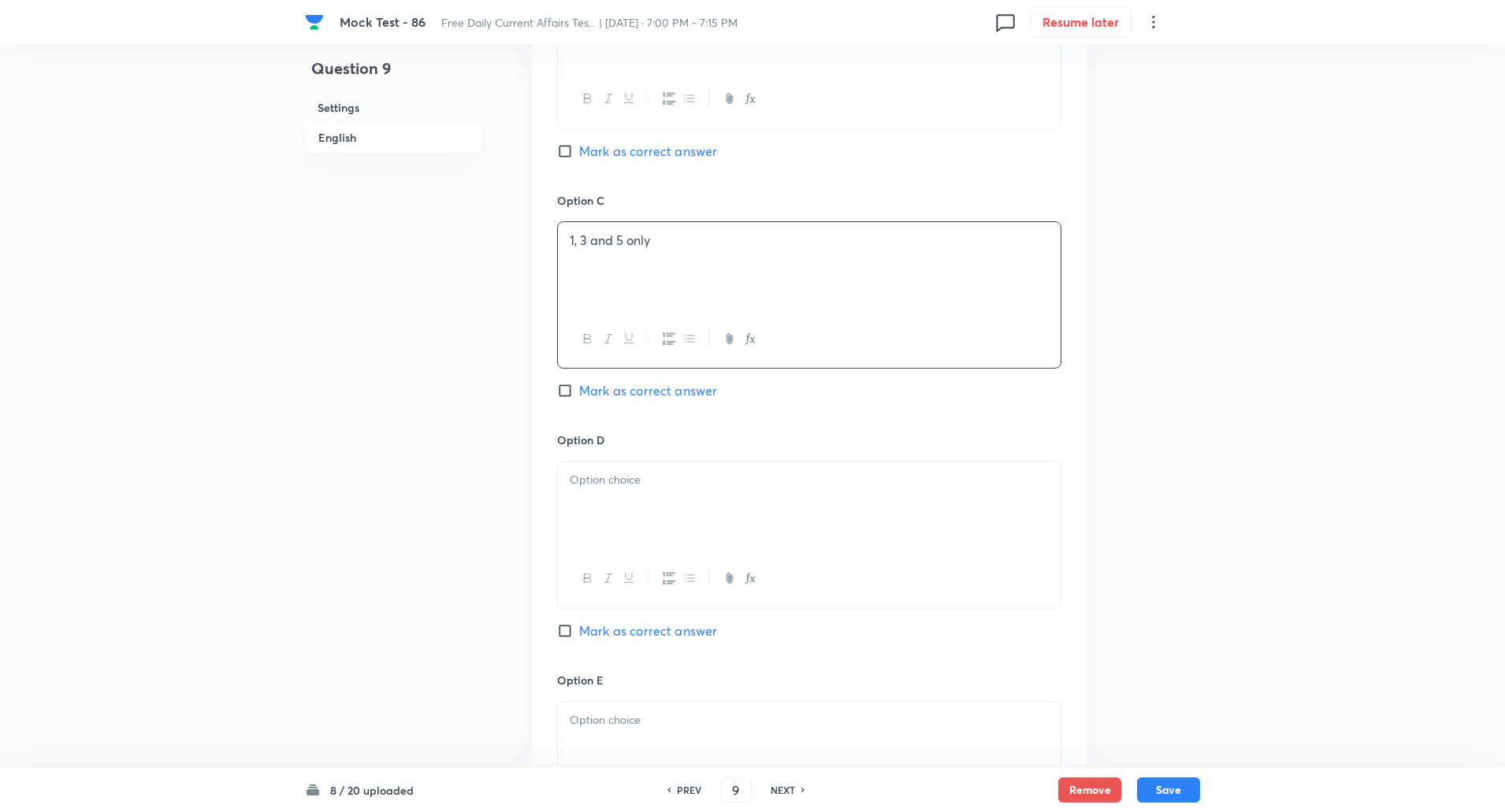
click at [598, 538] on div at bounding box center [810, 506] width 503 height 89
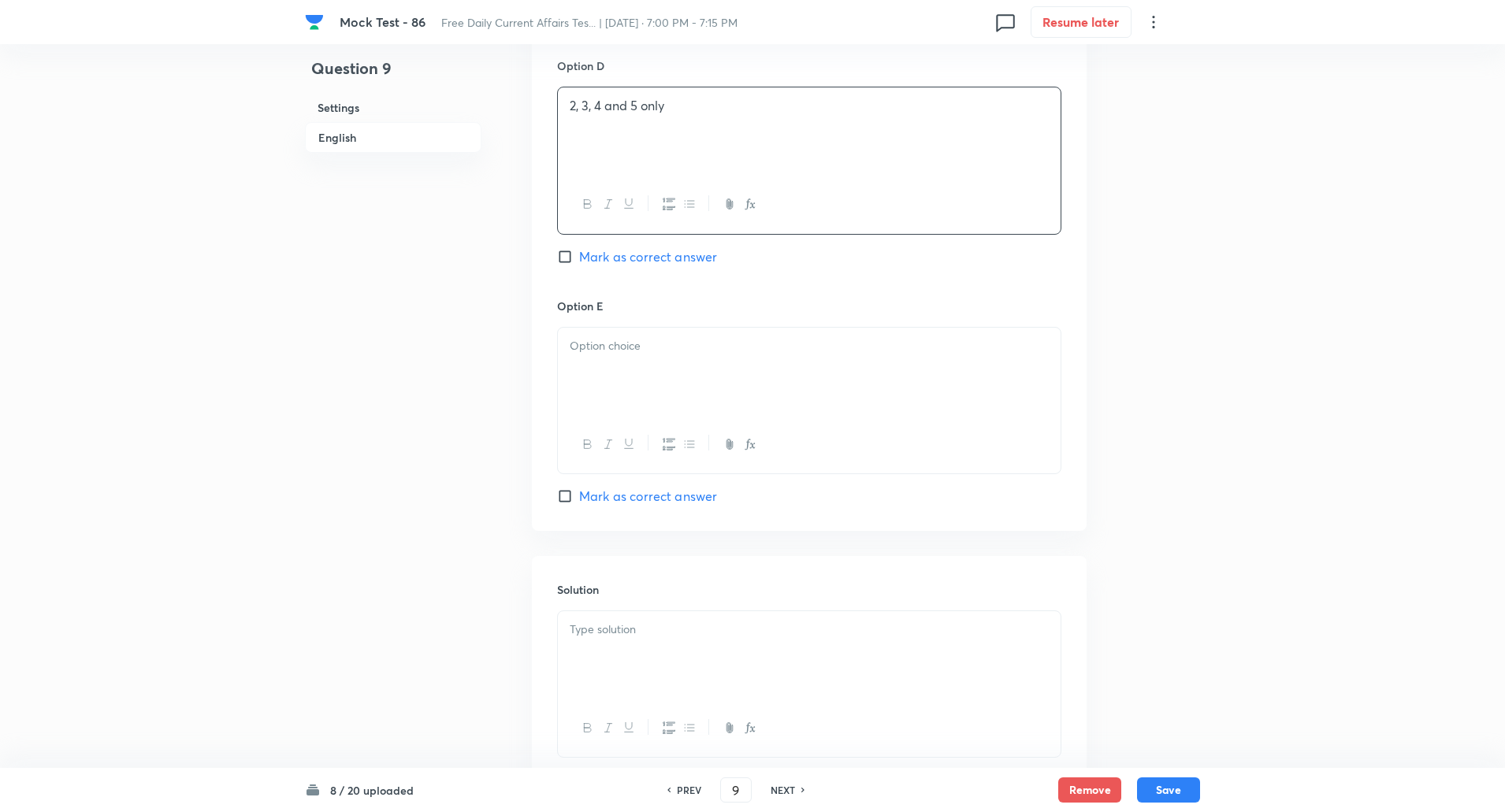
scroll to position [1618, 0]
click at [642, 400] on div at bounding box center [810, 370] width 503 height 89
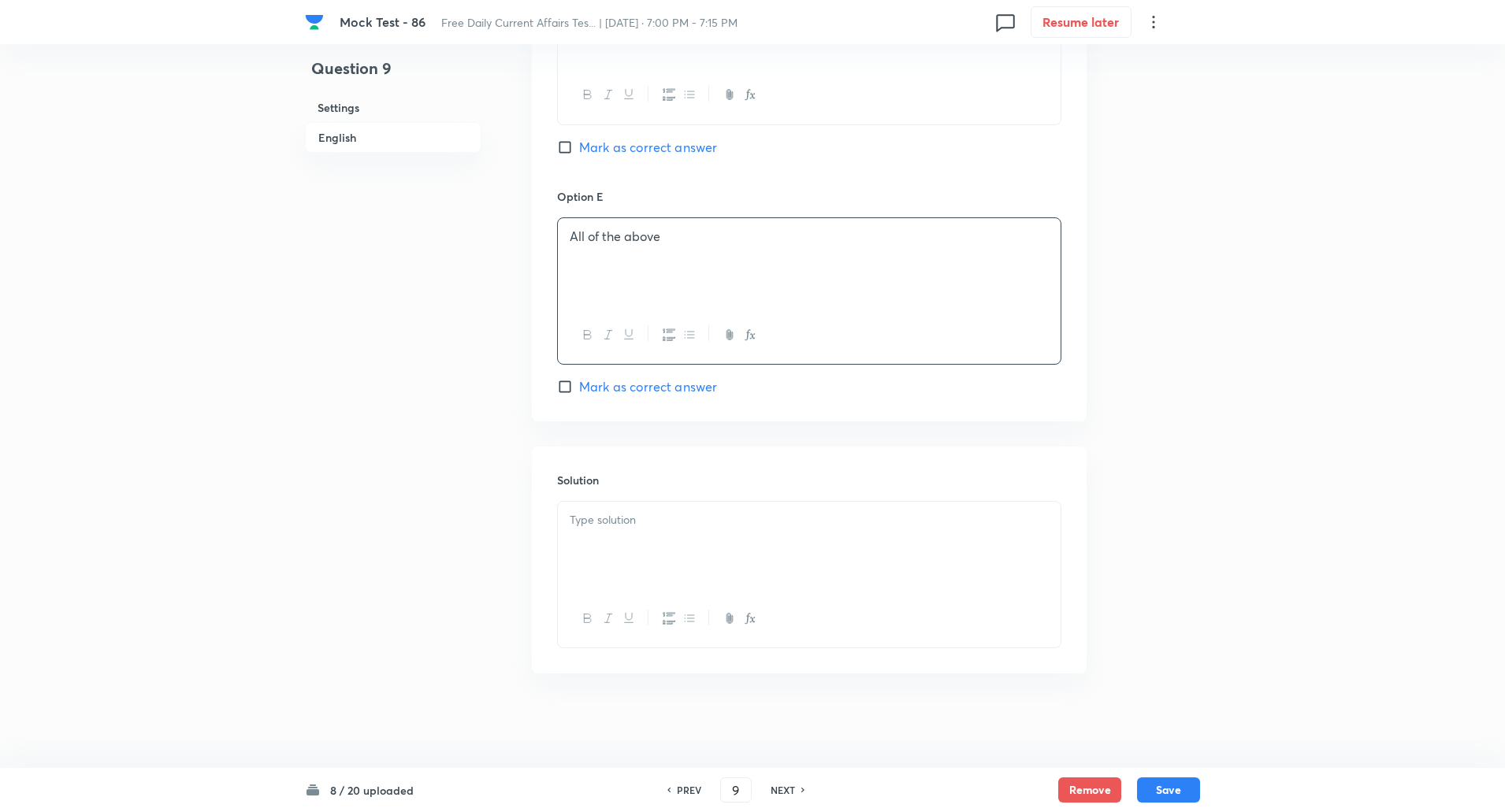
click at [634, 521] on p at bounding box center [809, 520] width 479 height 19
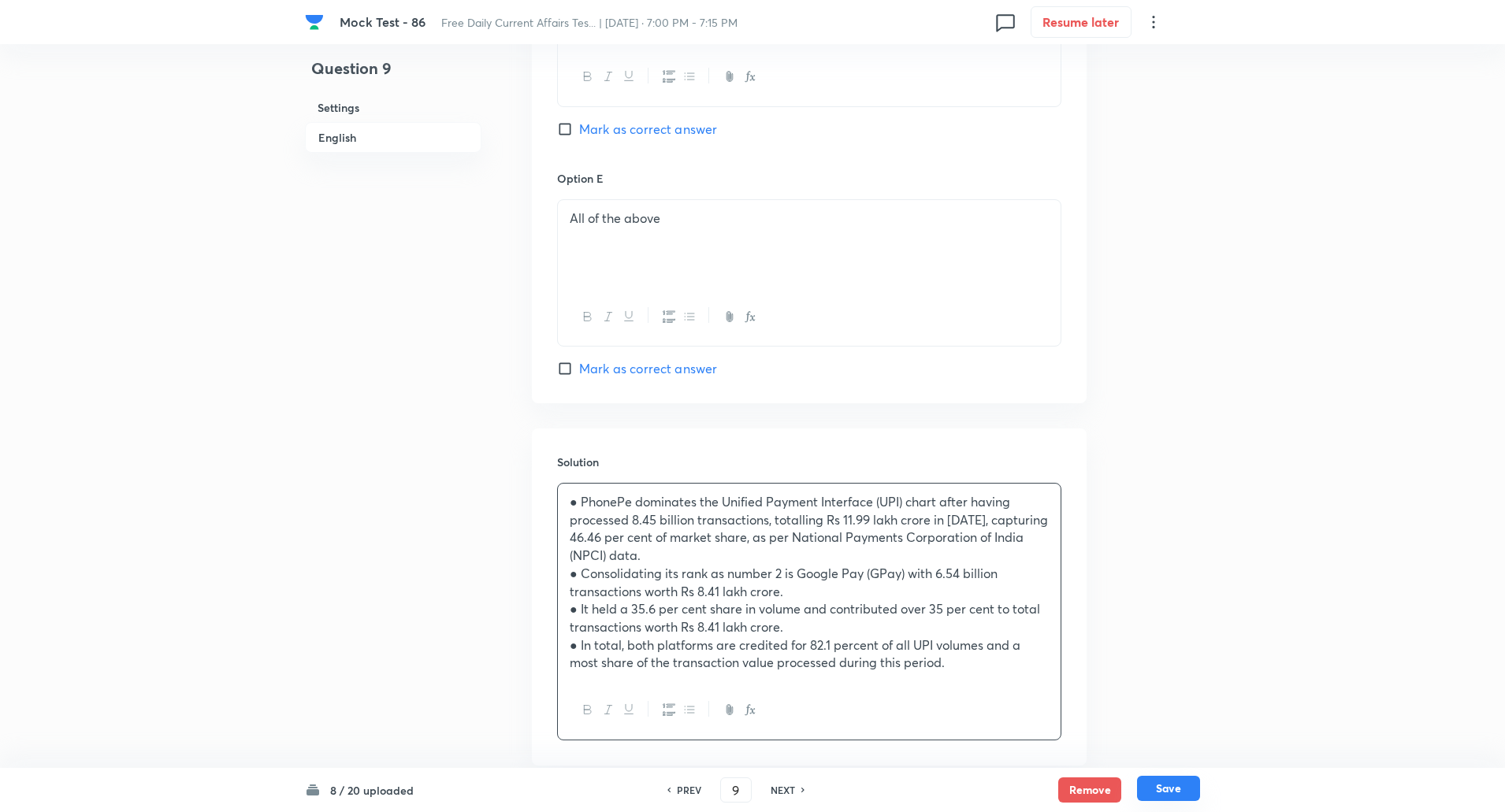
click at [1167, 784] on button "Save" at bounding box center [1168, 789] width 63 height 25
type input "10"
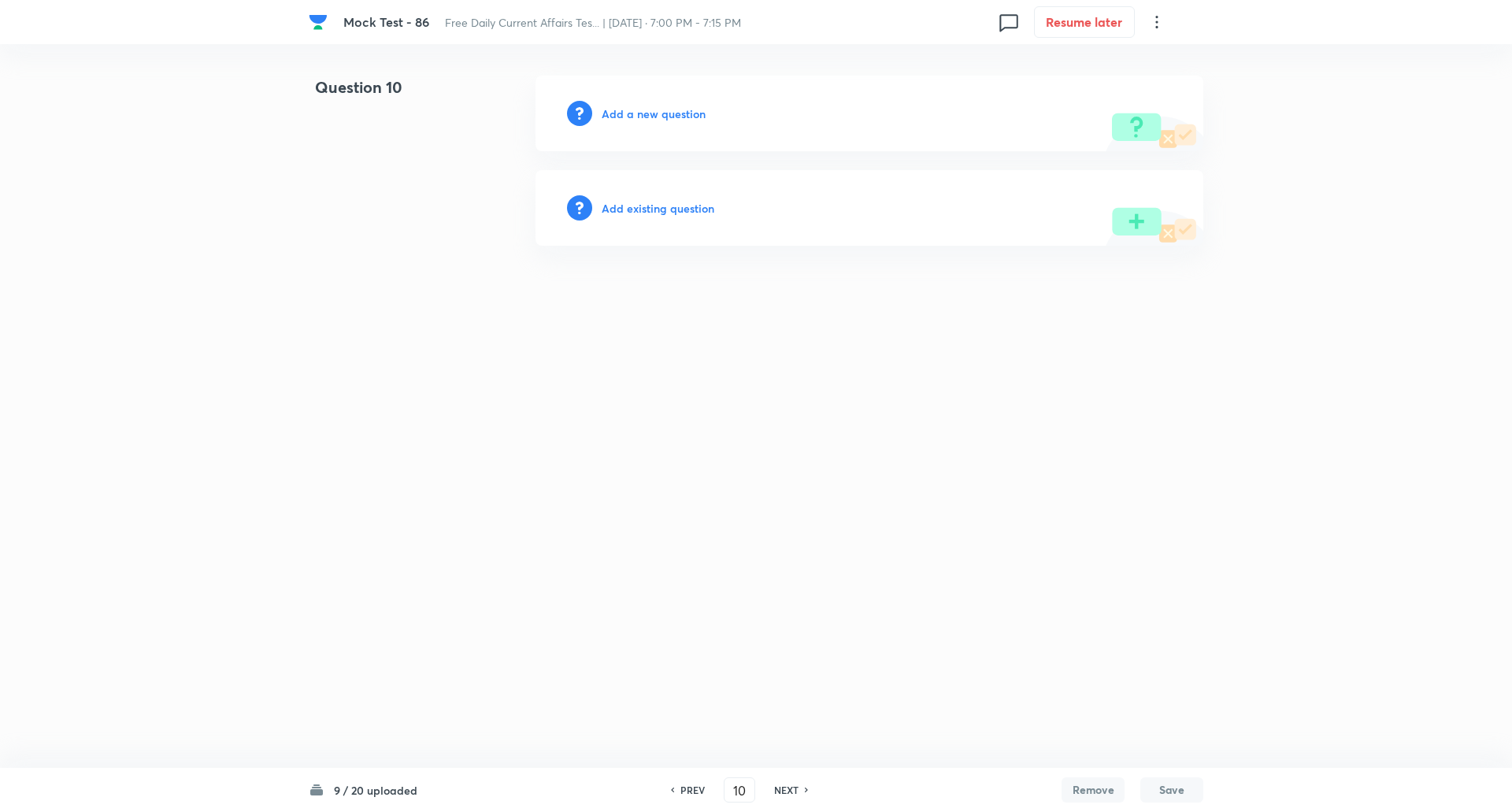
click at [642, 109] on h6 "Add a new question" at bounding box center [653, 113] width 104 height 17
click at [642, 109] on h6 "Choose a question type" at bounding box center [662, 113] width 121 height 17
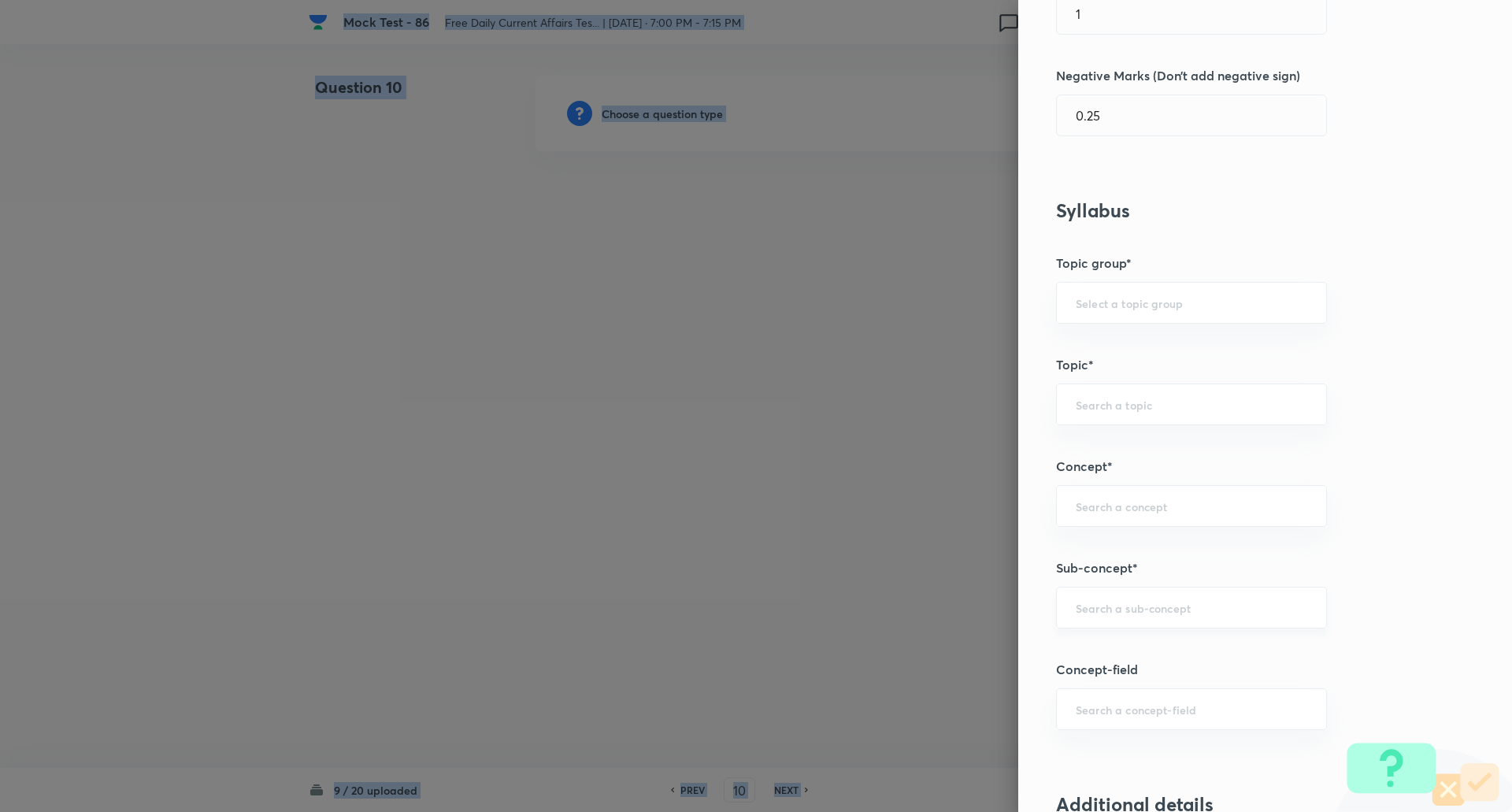
scroll to position [608, 0]
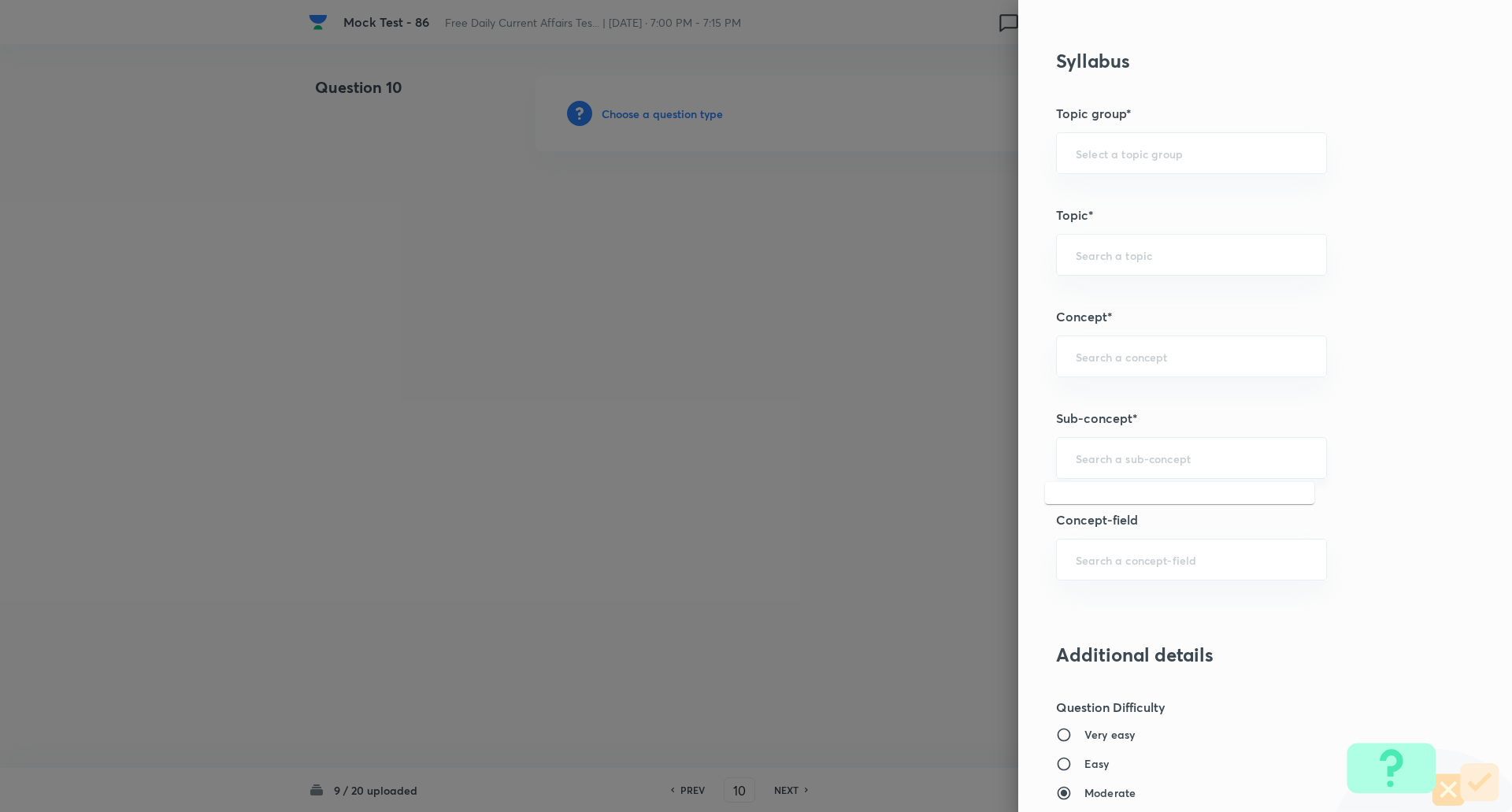
click at [1127, 462] on input "text" at bounding box center [1191, 457] width 232 height 15
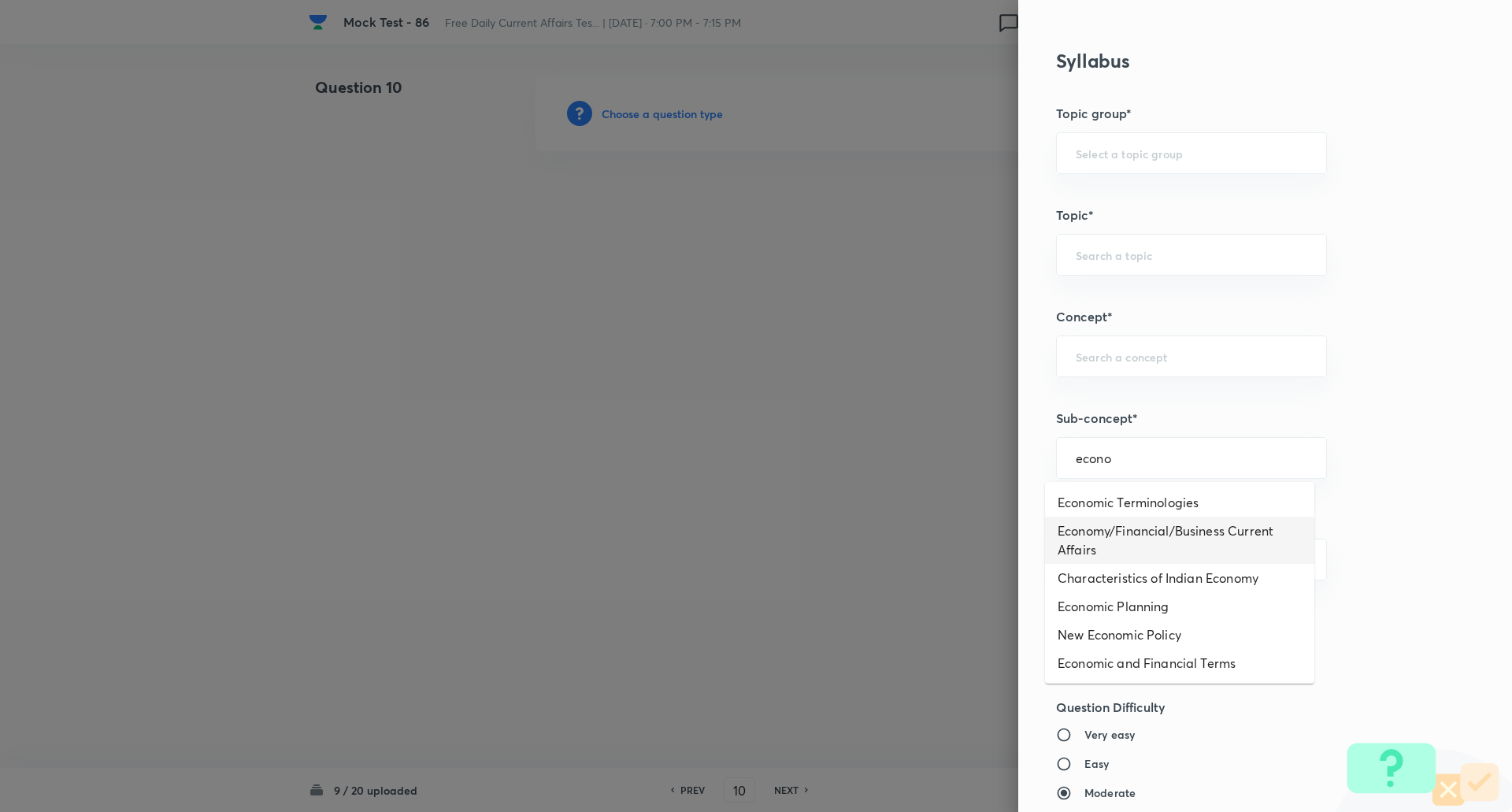
click at [1140, 550] on li "Economy/Financial/Business Current Affairs" at bounding box center [1179, 540] width 269 height 47
type input "Economy/Financial/Business Current Affairs"
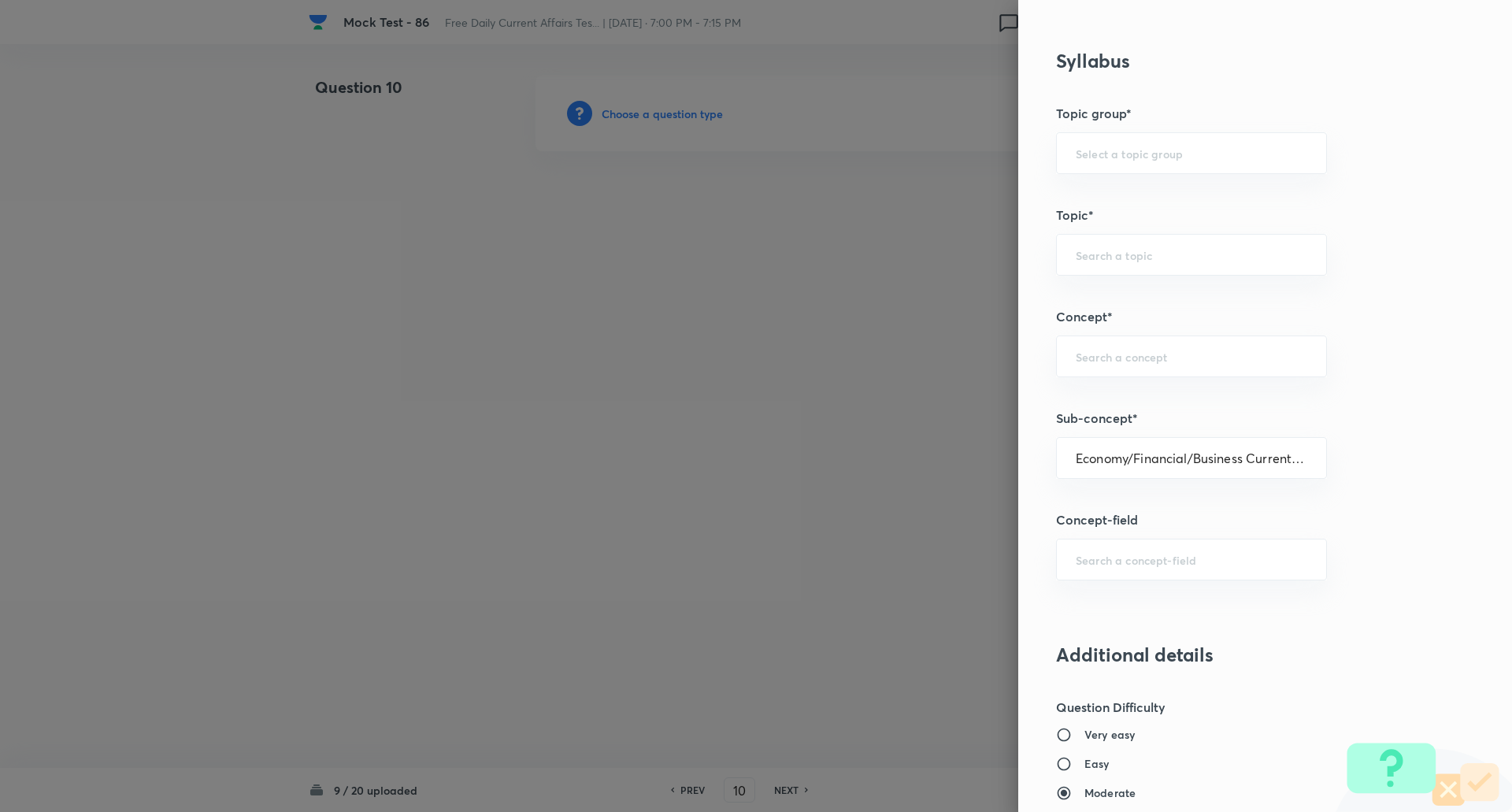
type input "Awareness"
type input "Current Affairs"
type input "Economy/Financial/Business Current Affairs"
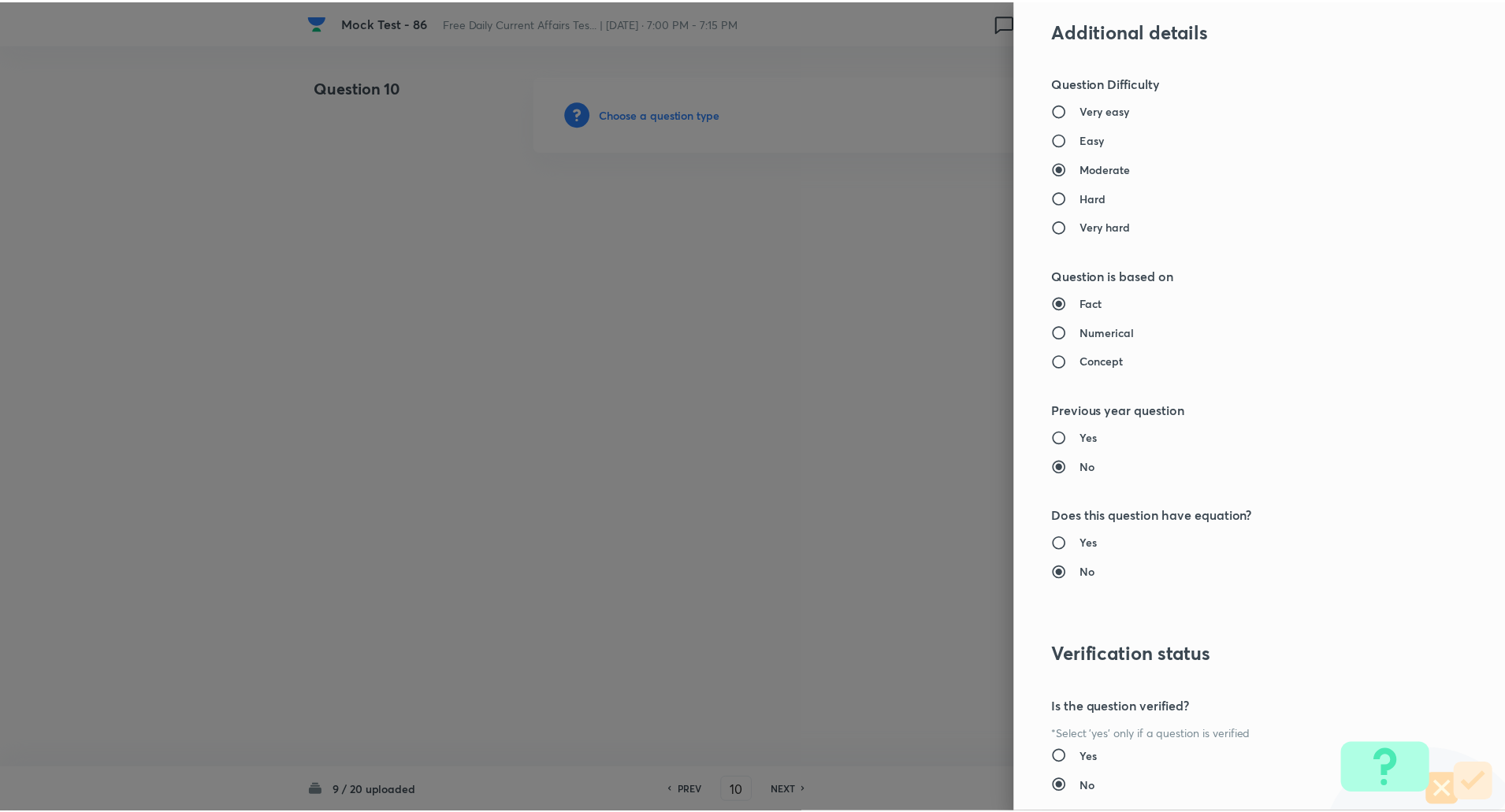
scroll to position [1335, 0]
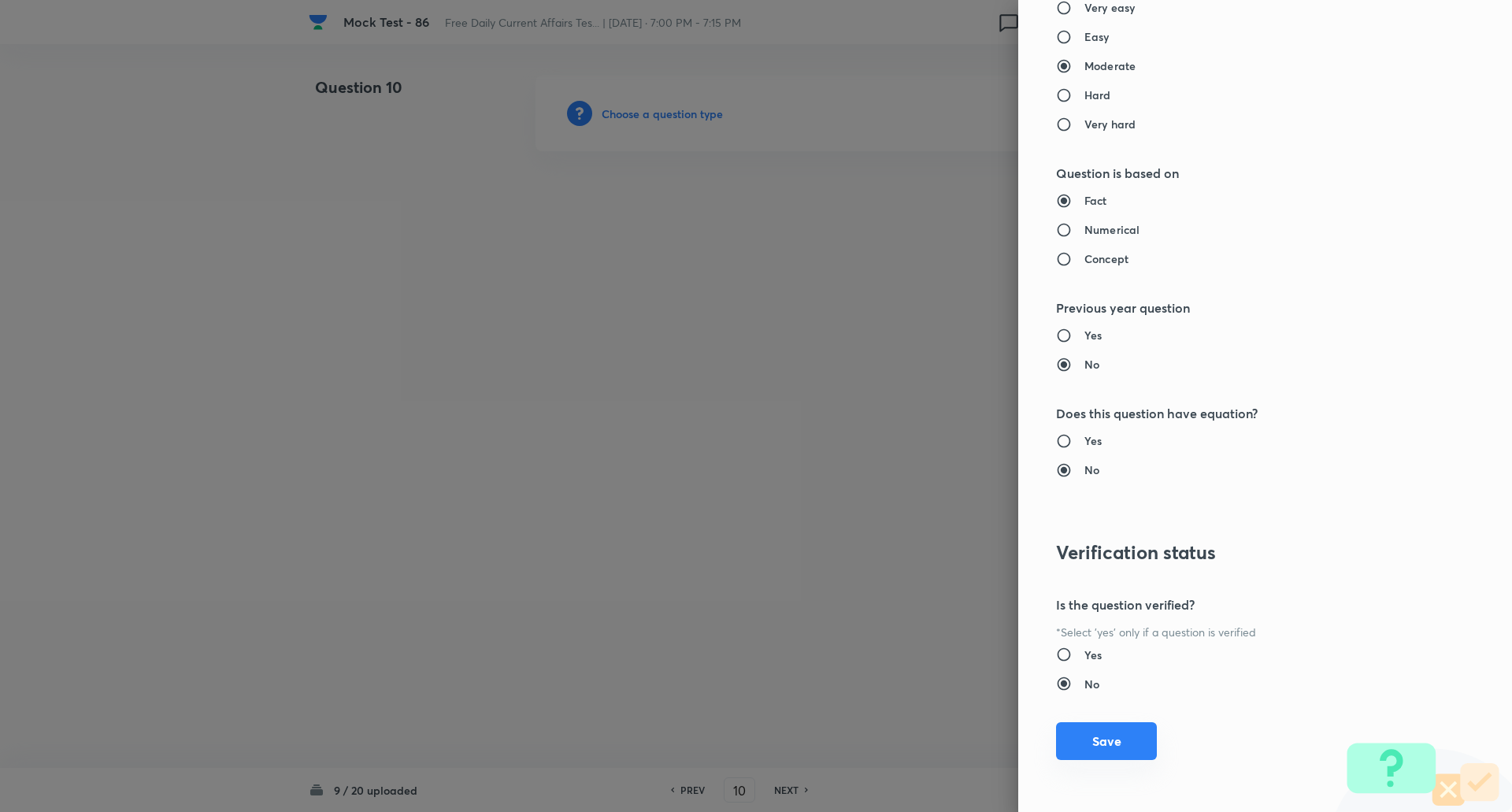
click at [1093, 735] on button "Save" at bounding box center [1106, 741] width 100 height 38
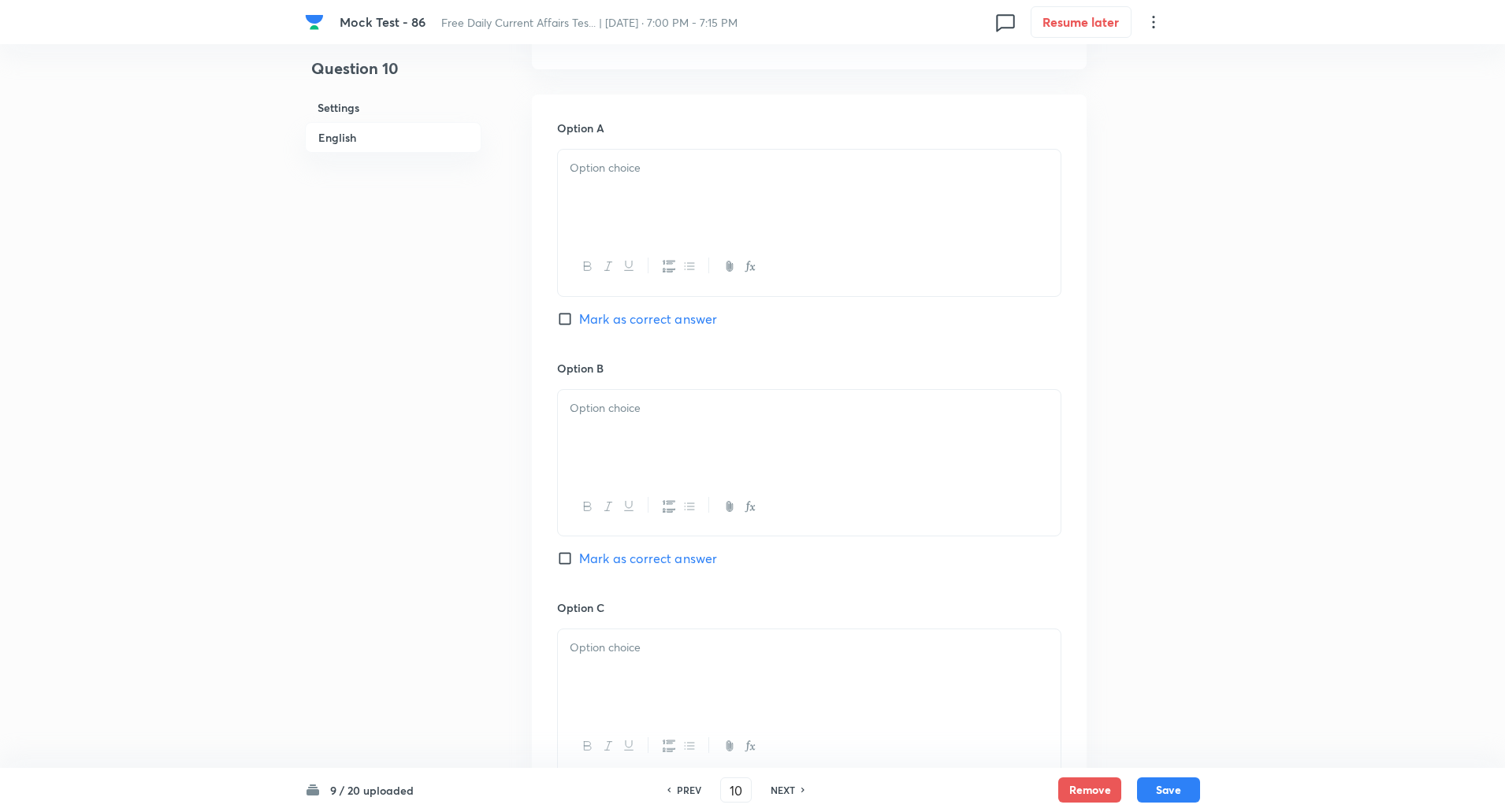
scroll to position [836, 0]
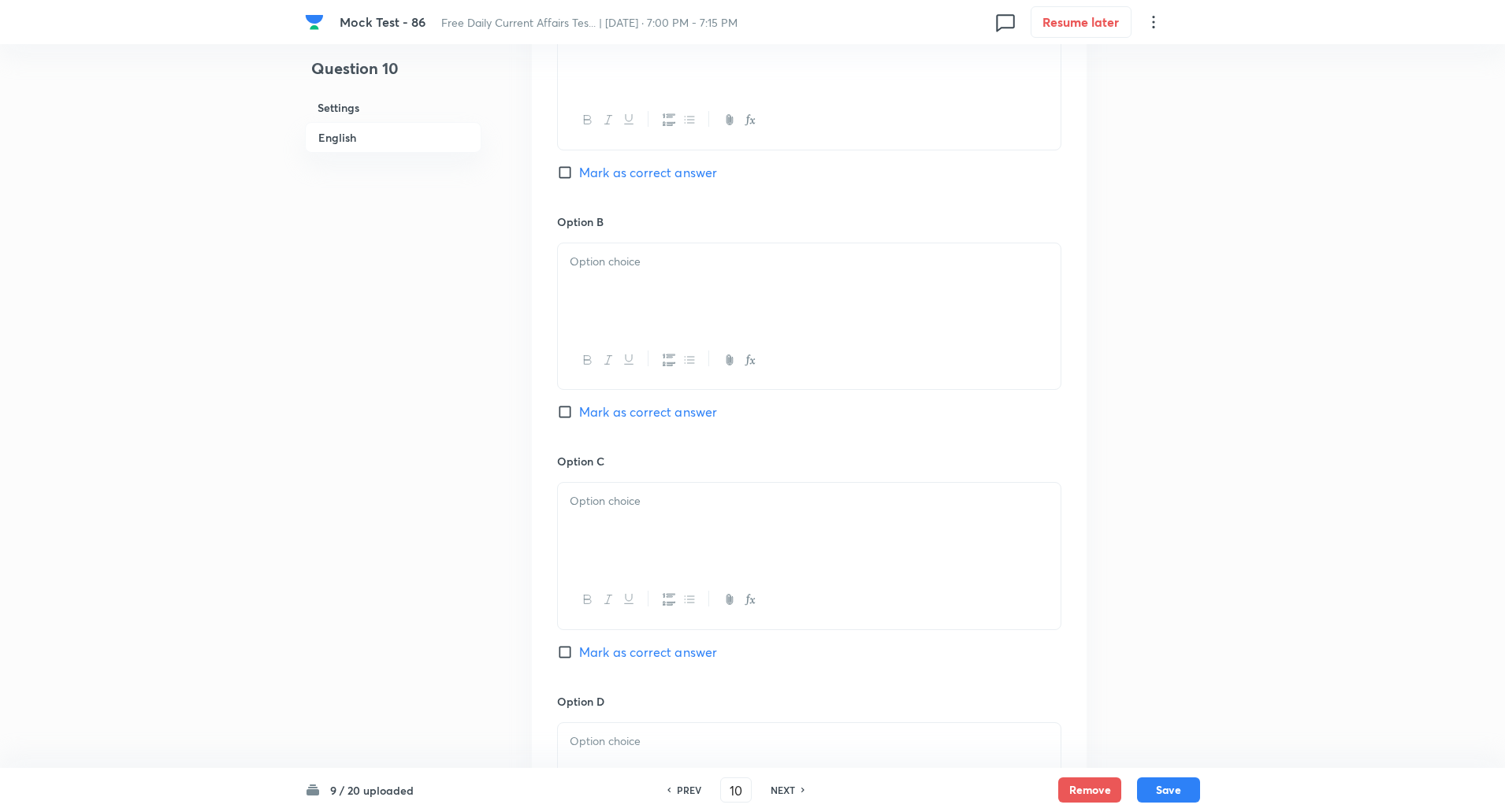
click at [575, 652] on input "Mark as correct answer" at bounding box center [568, 652] width 22 height 16
checkbox input "true"
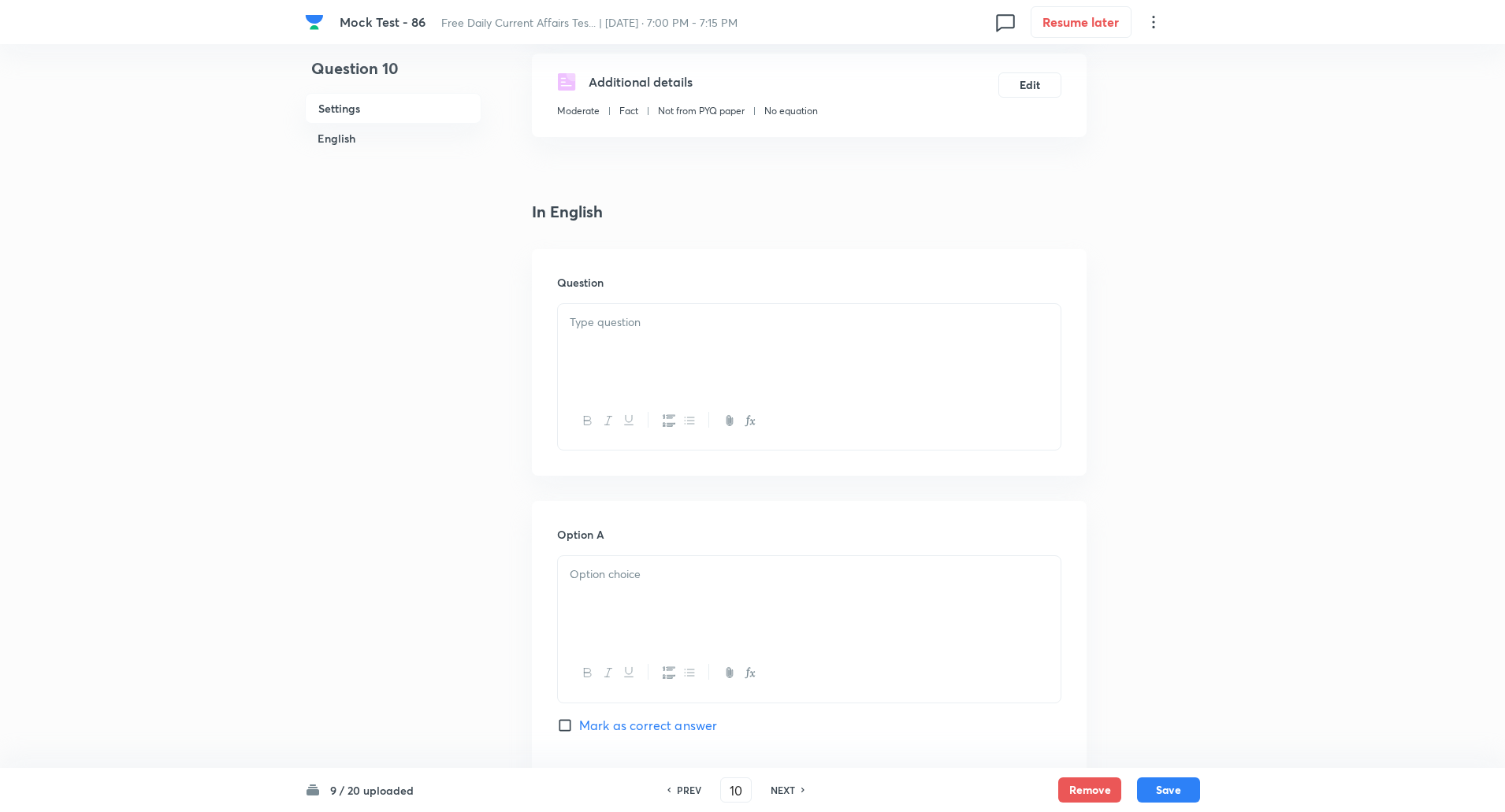
scroll to position [272, 0]
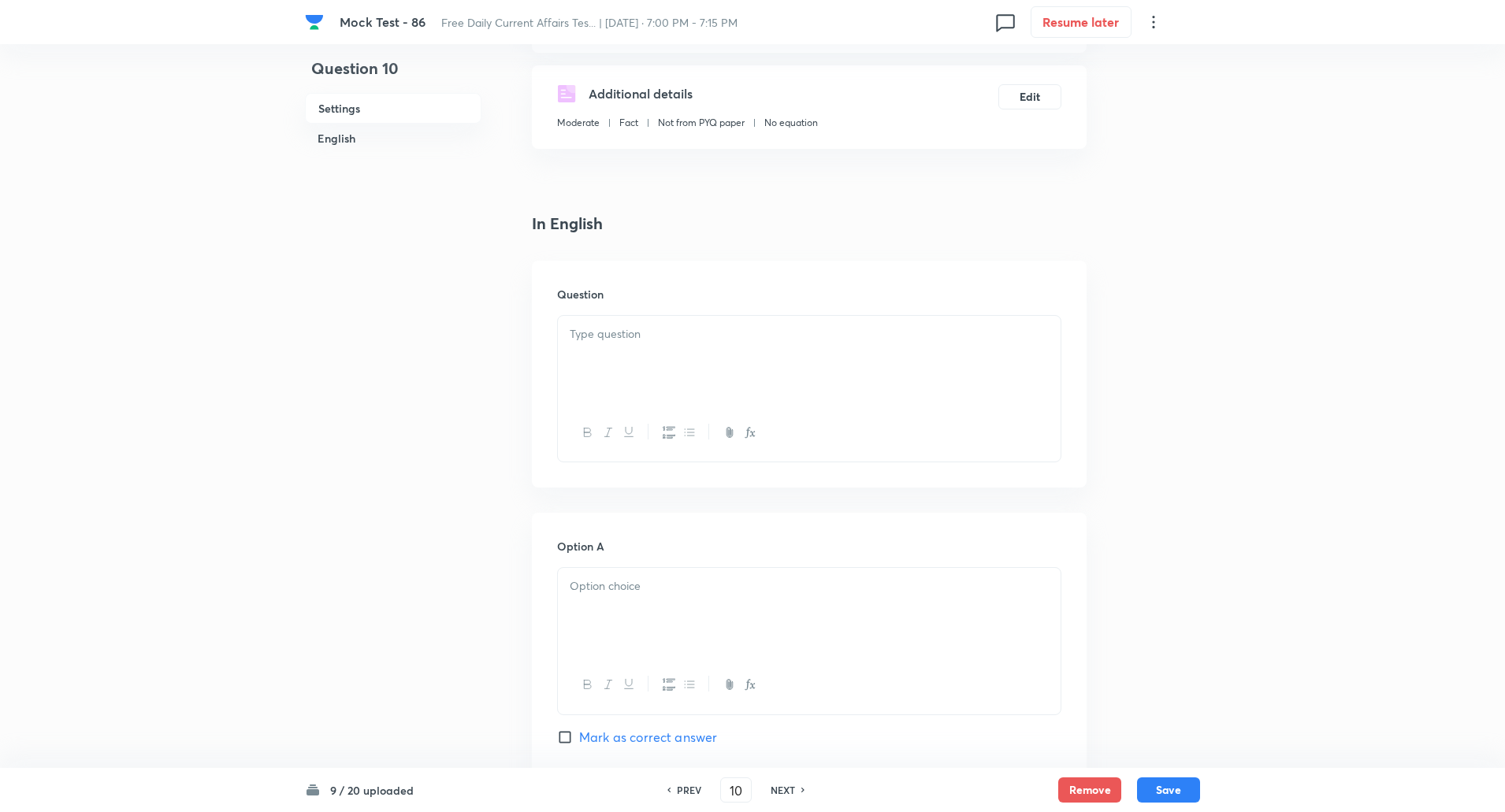
click at [631, 357] on div at bounding box center [810, 360] width 503 height 89
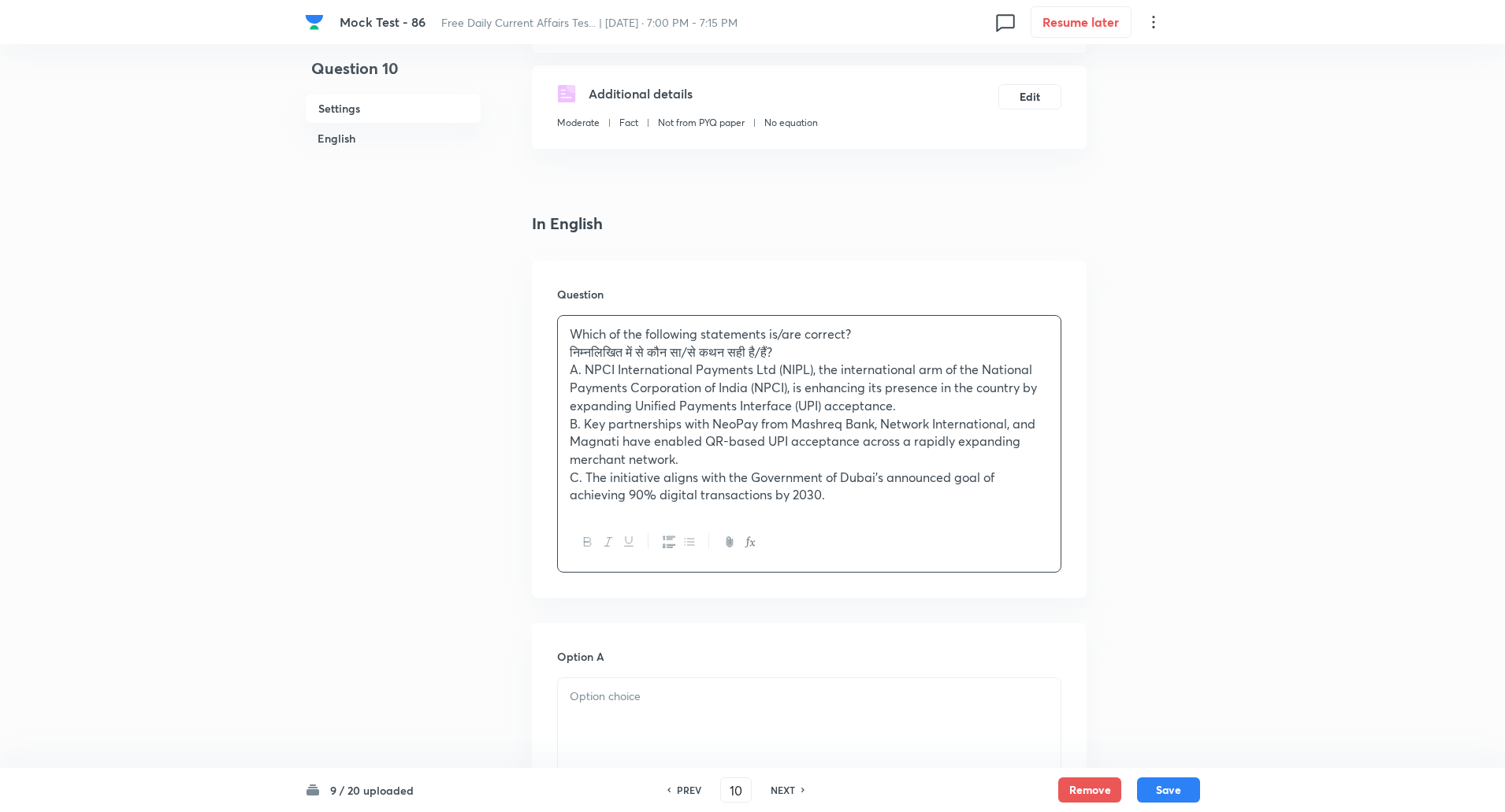
click at [566, 354] on div "Which of the following statements is/are correct? निम्नलिखित में से कौन सा/से क…" at bounding box center [810, 414] width 503 height 198
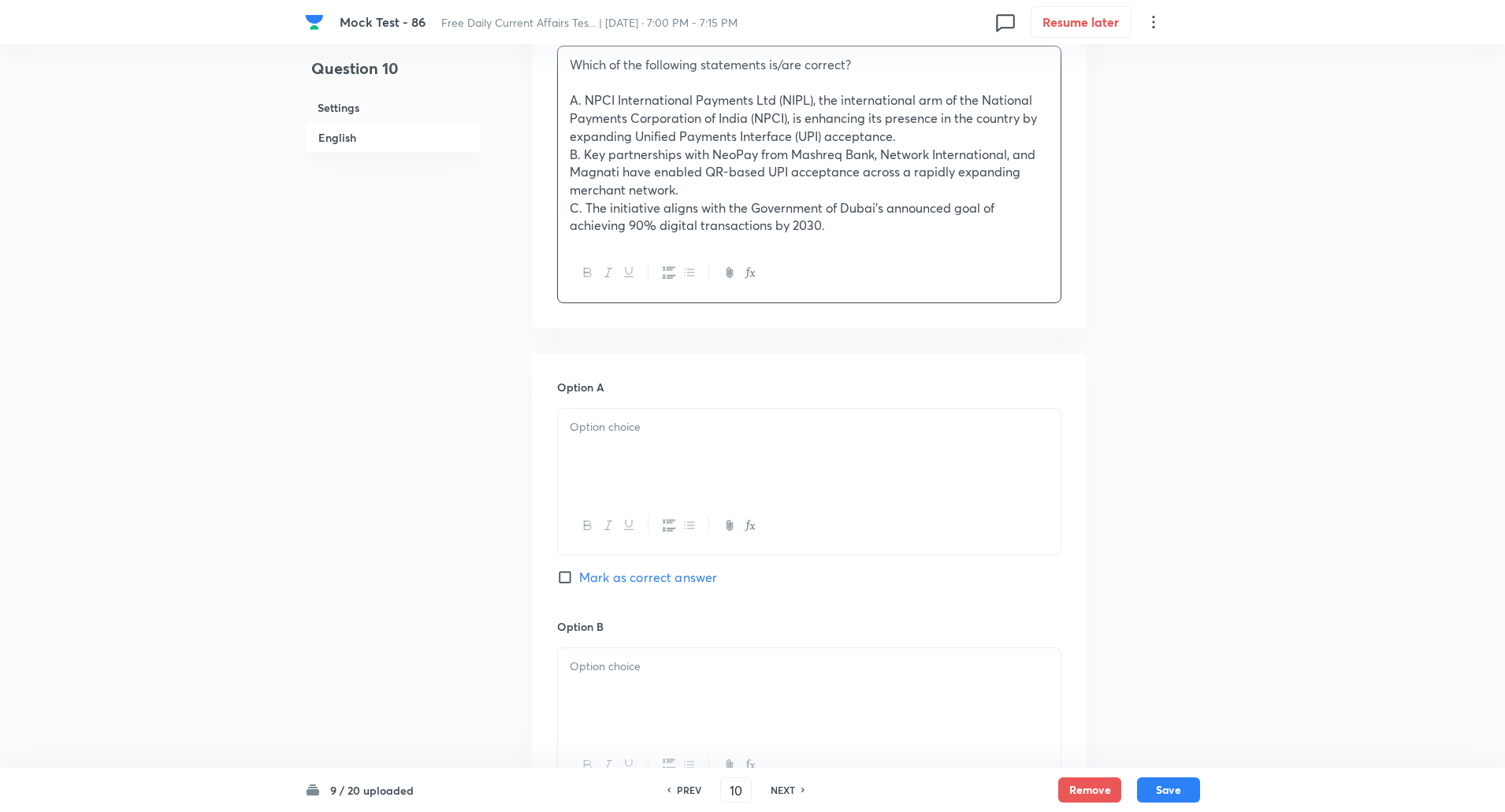
scroll to position [543, 0]
click at [598, 445] on div at bounding box center [810, 451] width 503 height 89
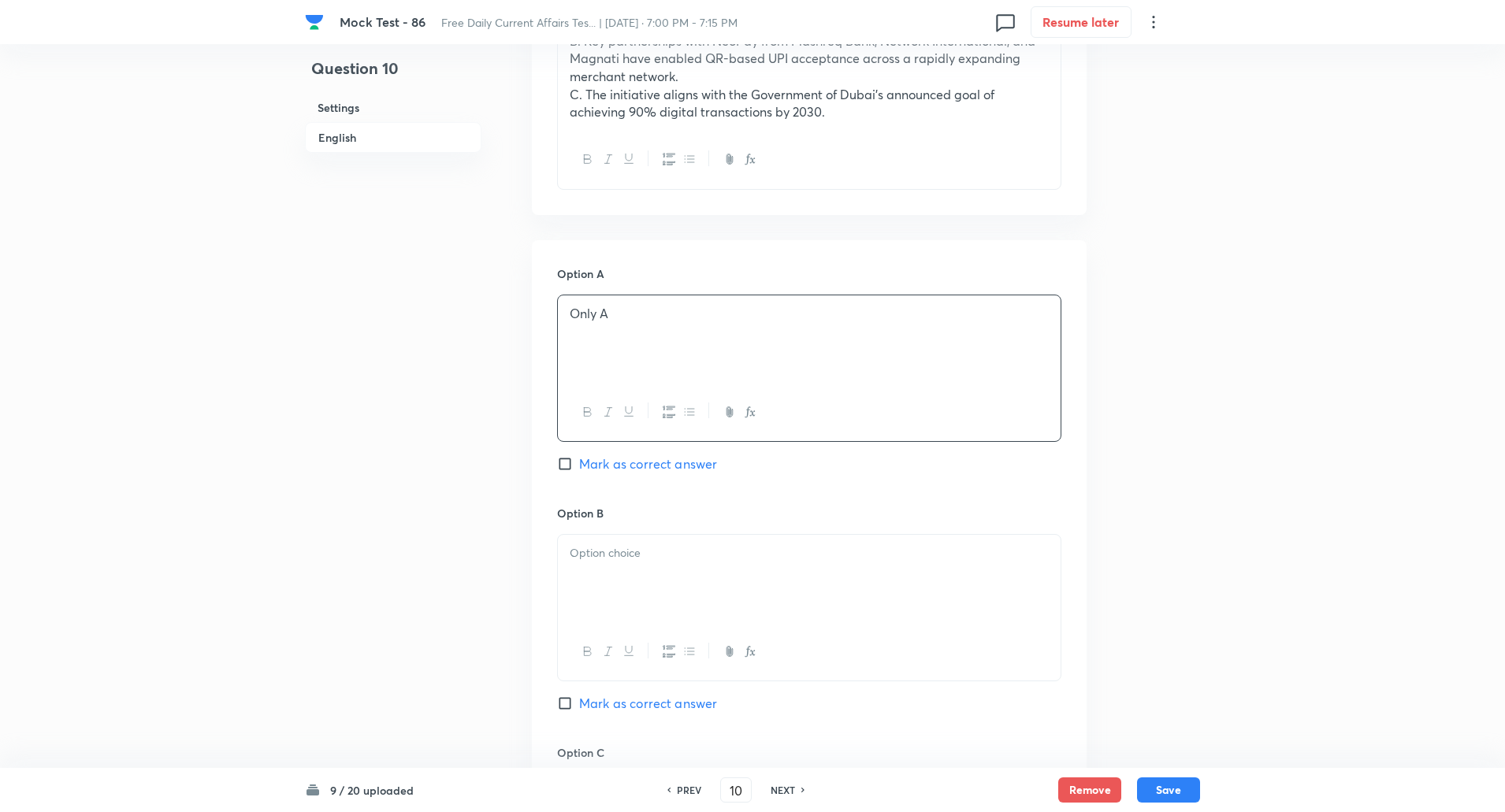
scroll to position [757, 0]
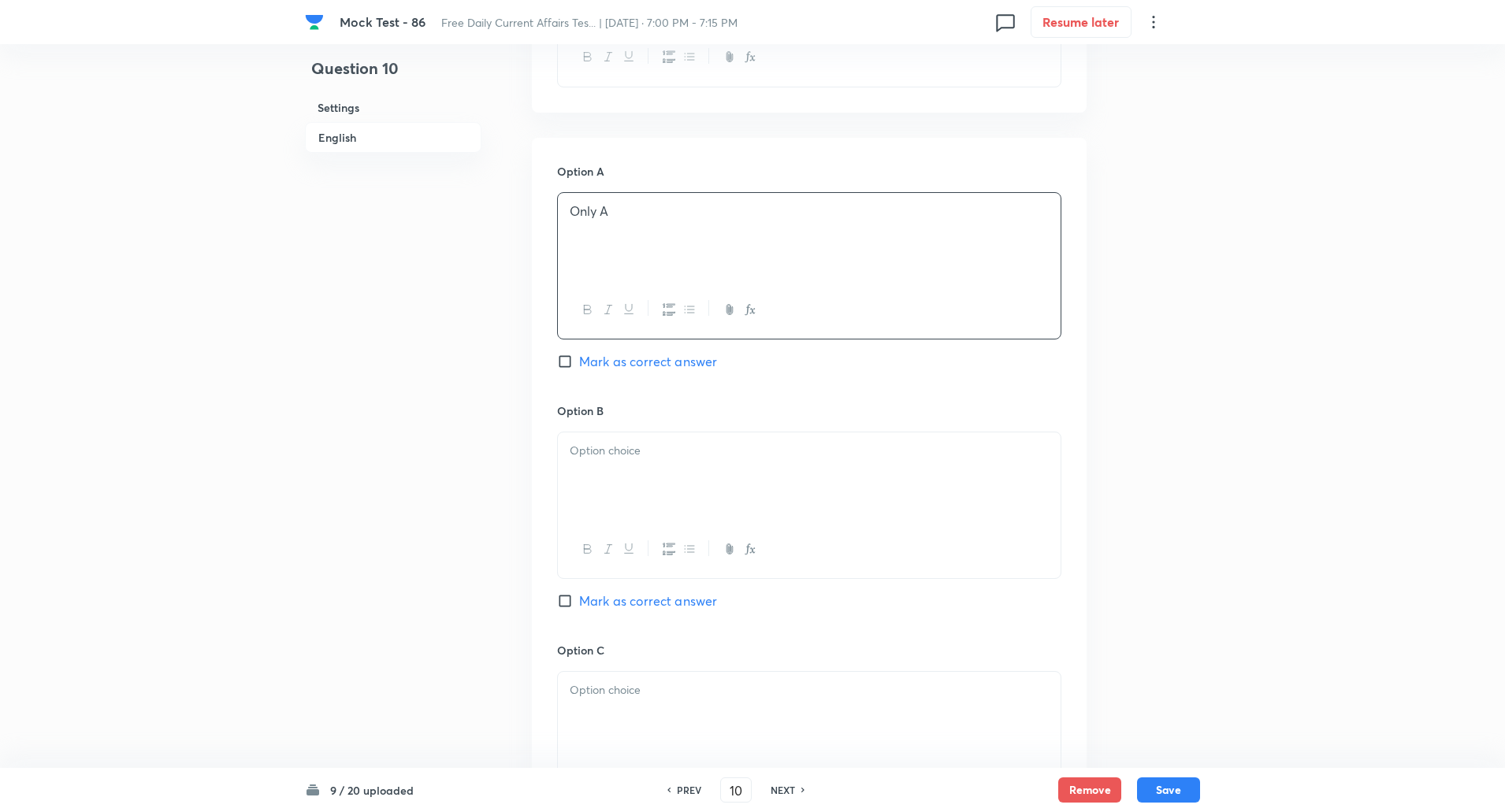
click at [595, 455] on p at bounding box center [809, 450] width 479 height 19
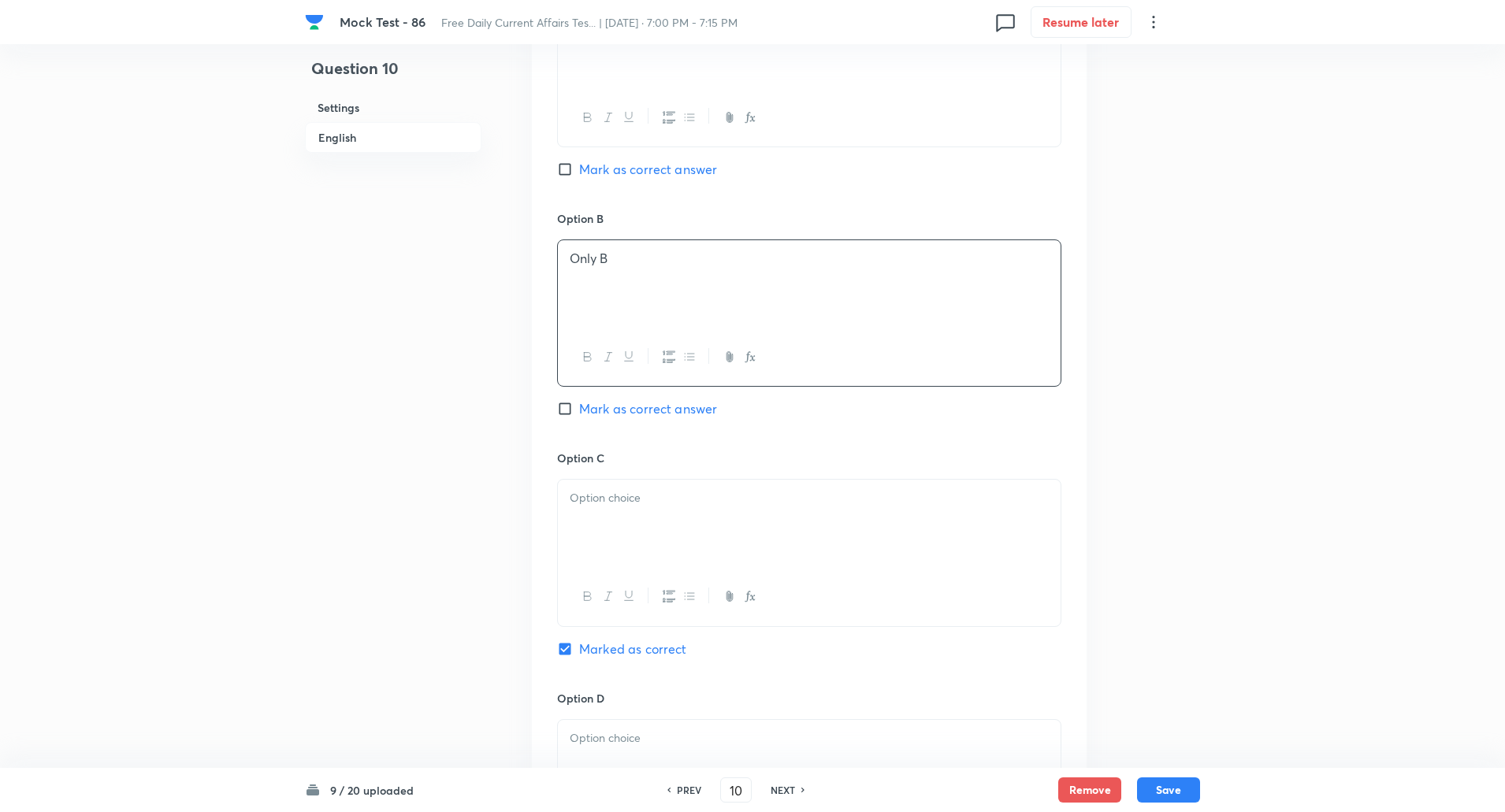
click at [608, 524] on div at bounding box center [810, 523] width 503 height 89
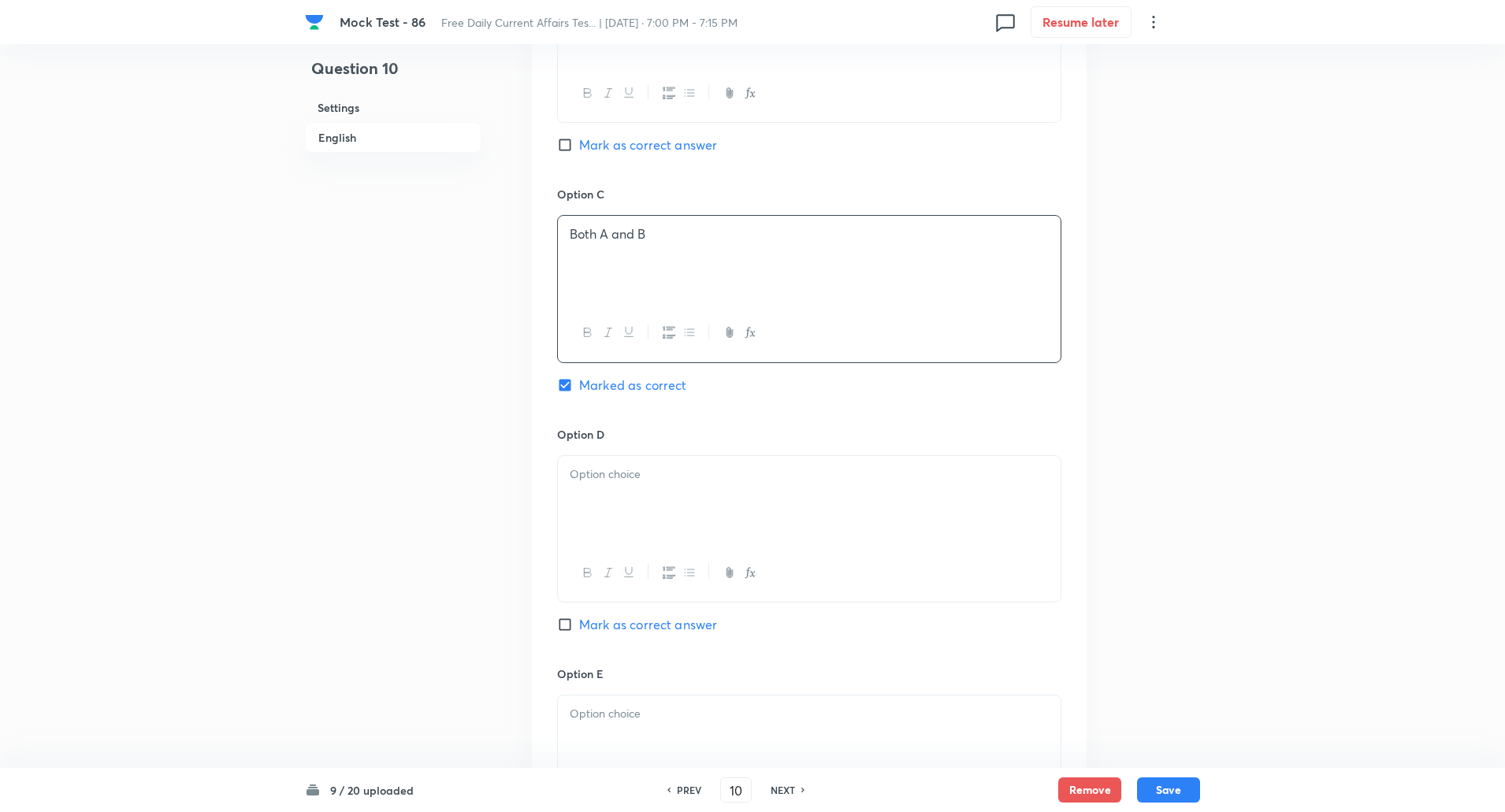
click at [610, 511] on div at bounding box center [810, 500] width 503 height 89
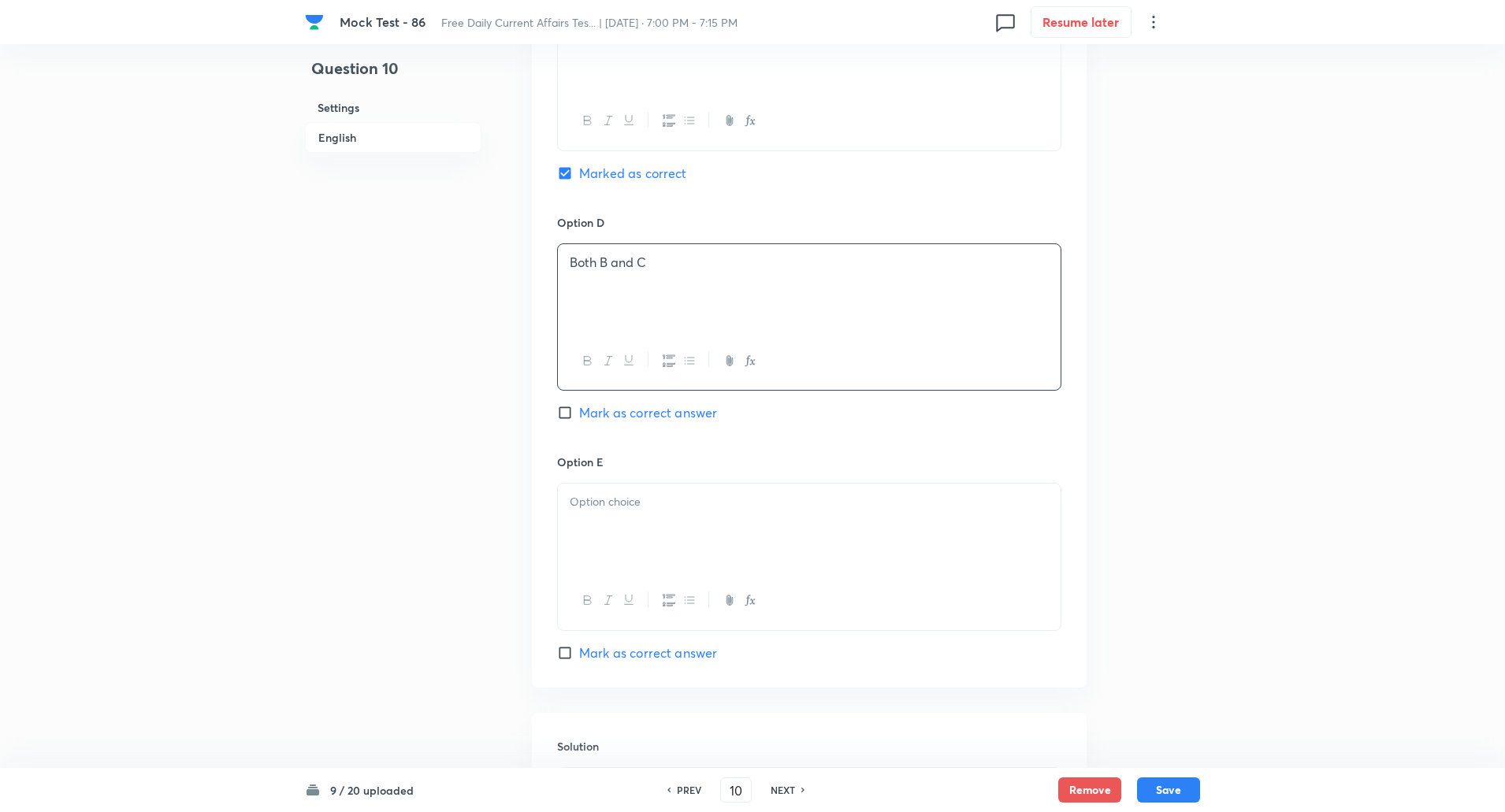
scroll to position [1431, 0]
click at [605, 512] on div at bounding box center [810, 522] width 503 height 89
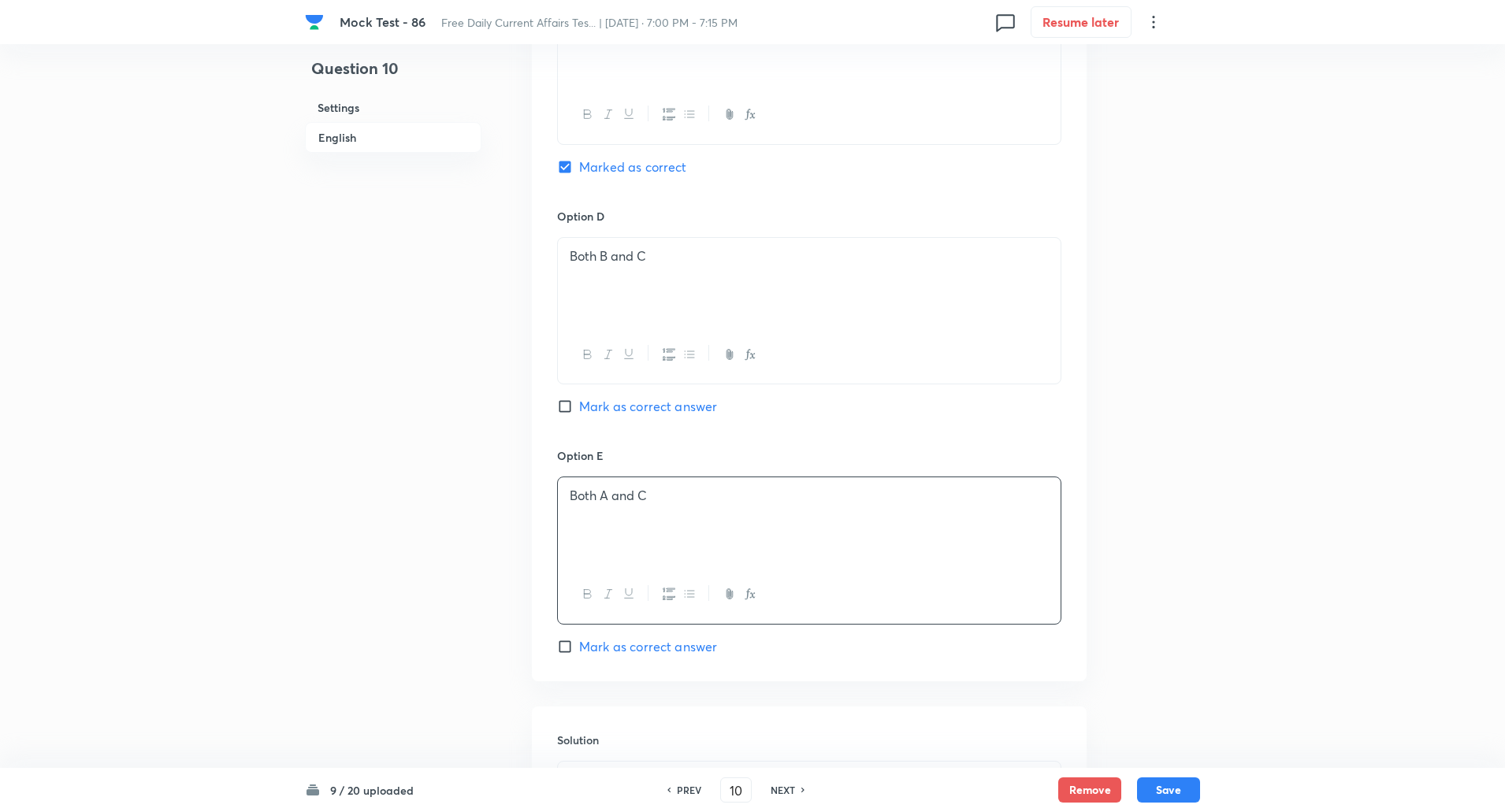
scroll to position [1691, 0]
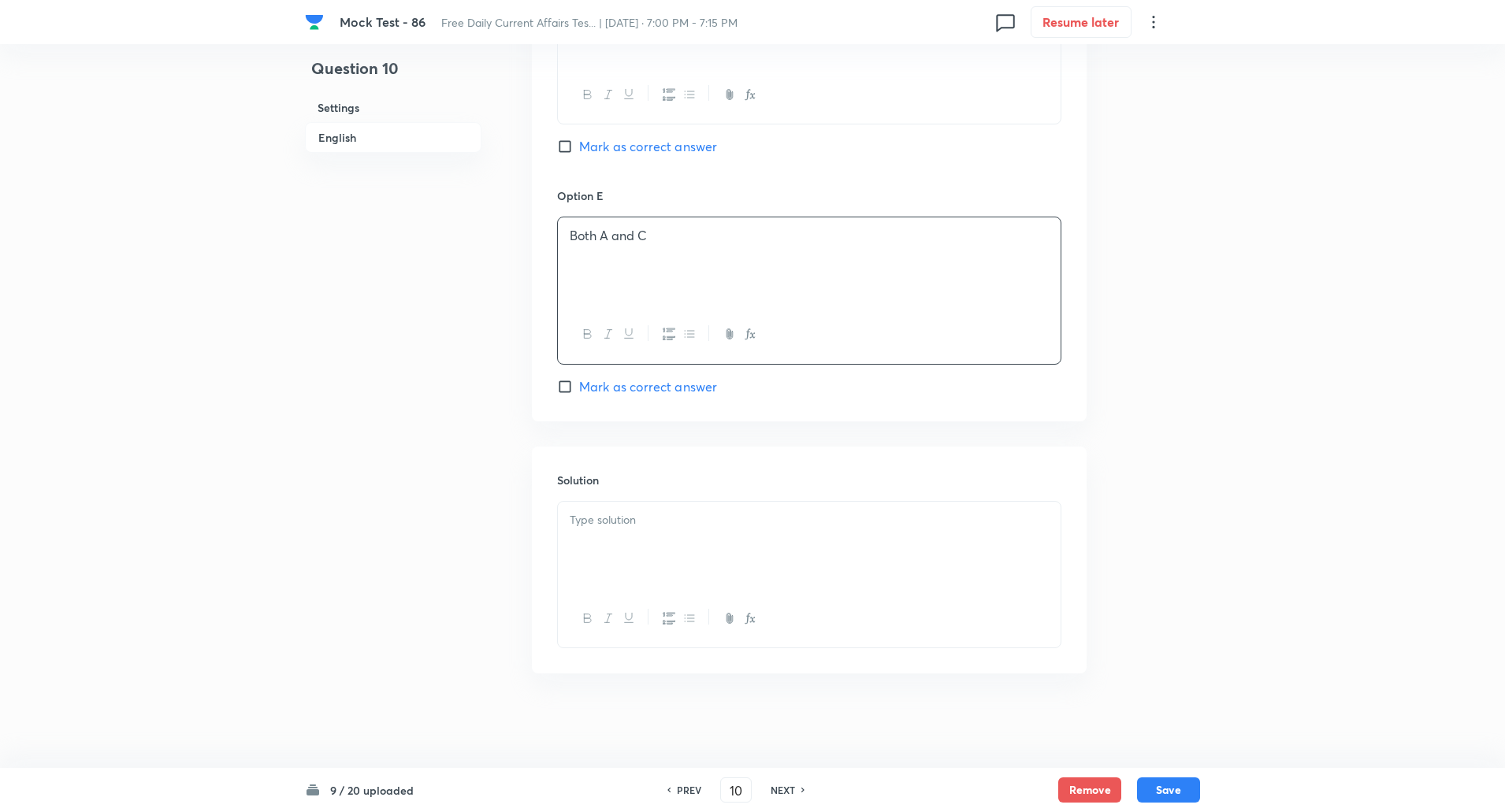
click at [604, 529] on div at bounding box center [810, 546] width 503 height 89
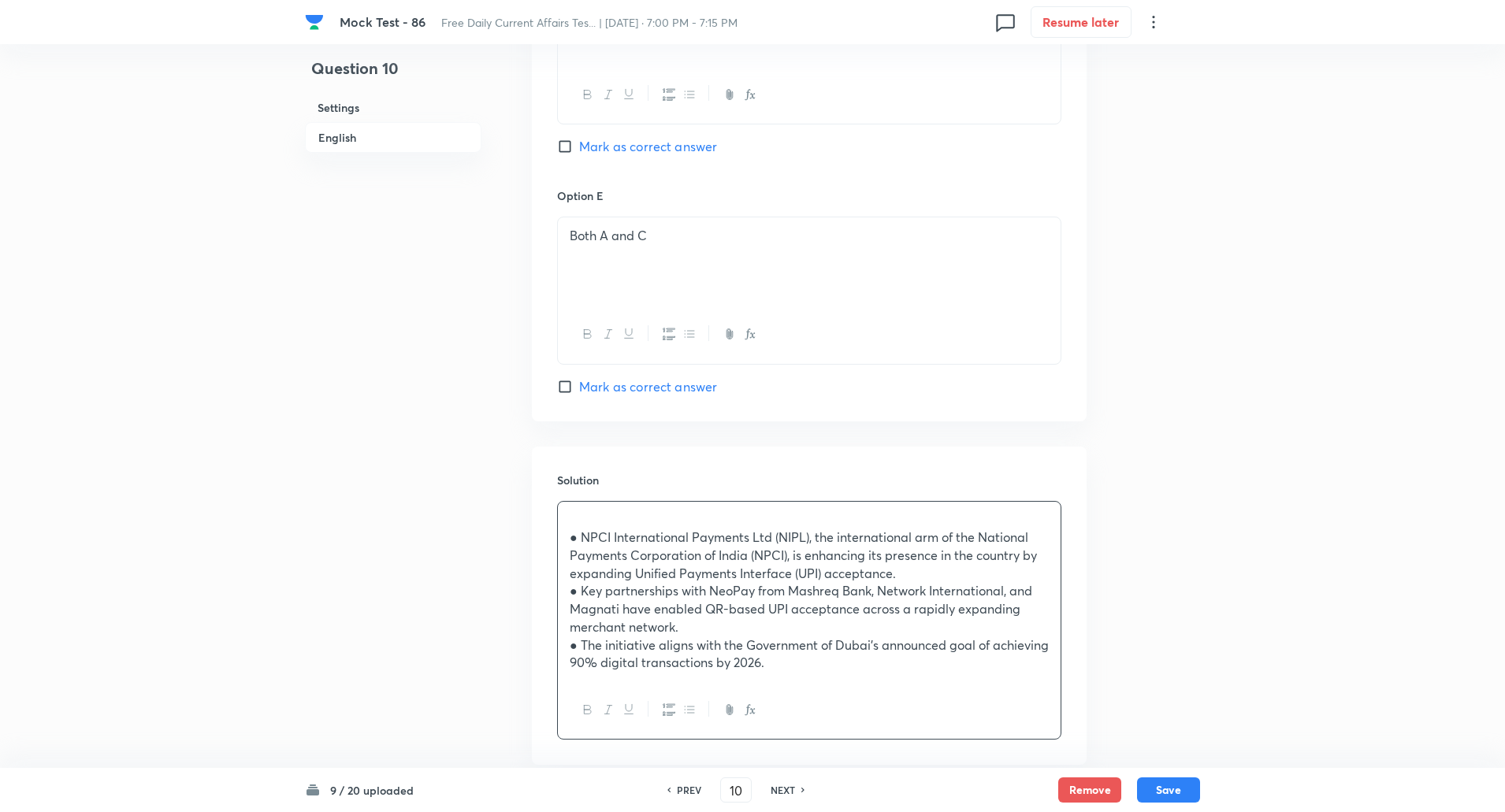
click at [566, 538] on div "● NPCI International Payments Ltd (NIPL), the international arm of the National…" at bounding box center [810, 592] width 503 height 179
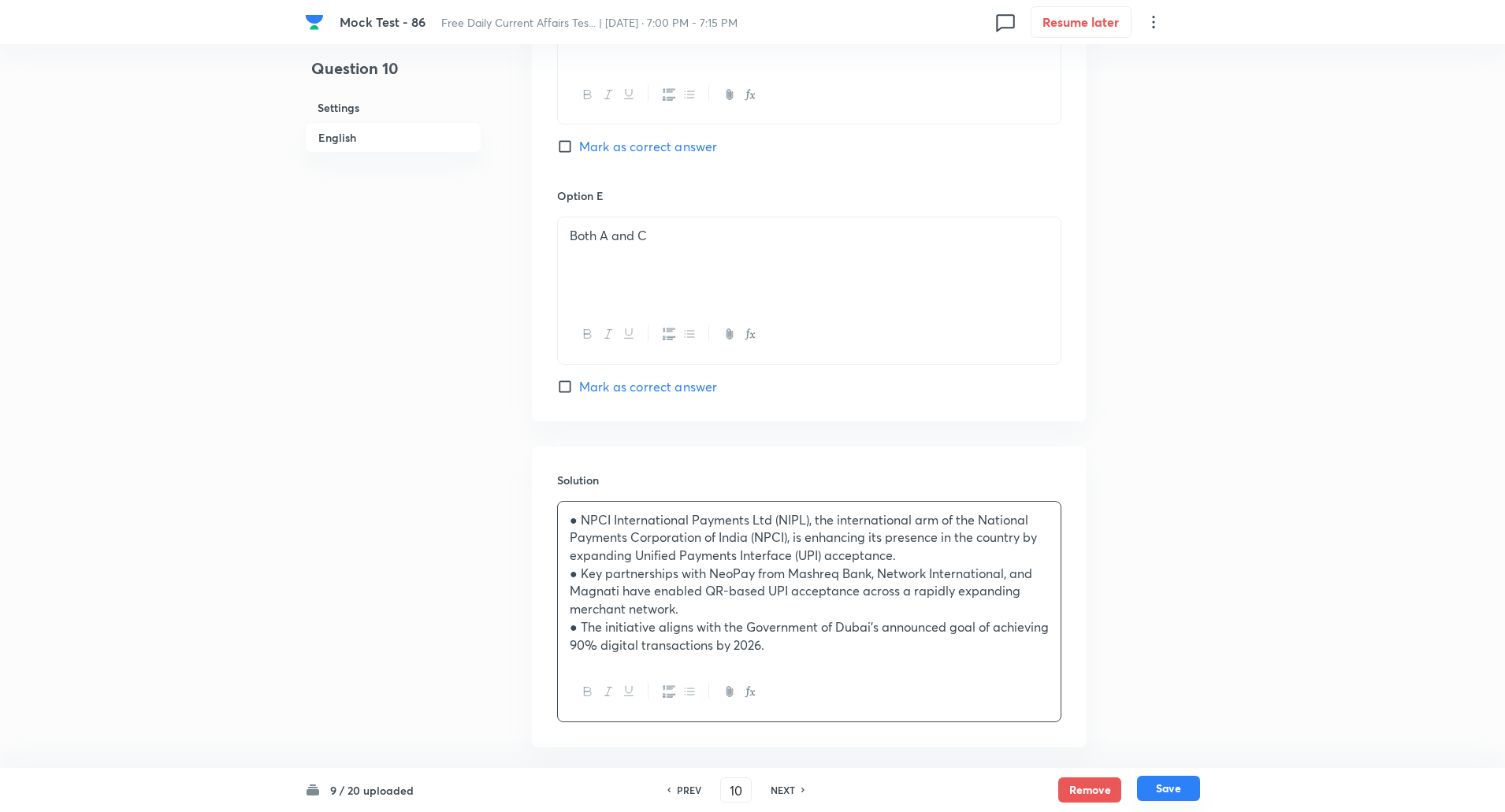
click at [1174, 792] on button "Save" at bounding box center [1168, 789] width 63 height 25
type input "11"
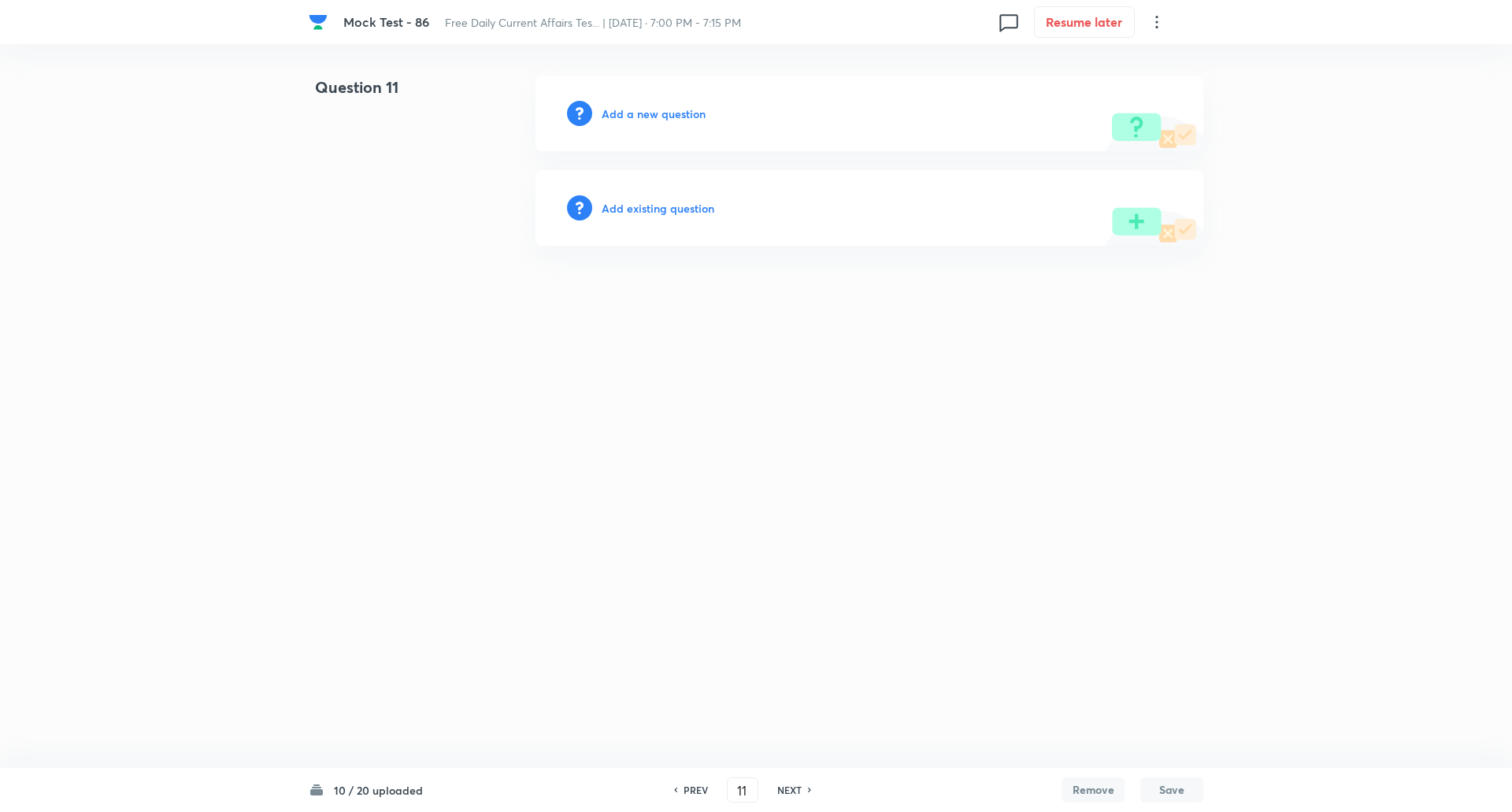
click at [666, 107] on h6 "Add a new question" at bounding box center [653, 113] width 104 height 17
click at [666, 107] on h6 "Choose a question type" at bounding box center [662, 113] width 121 height 17
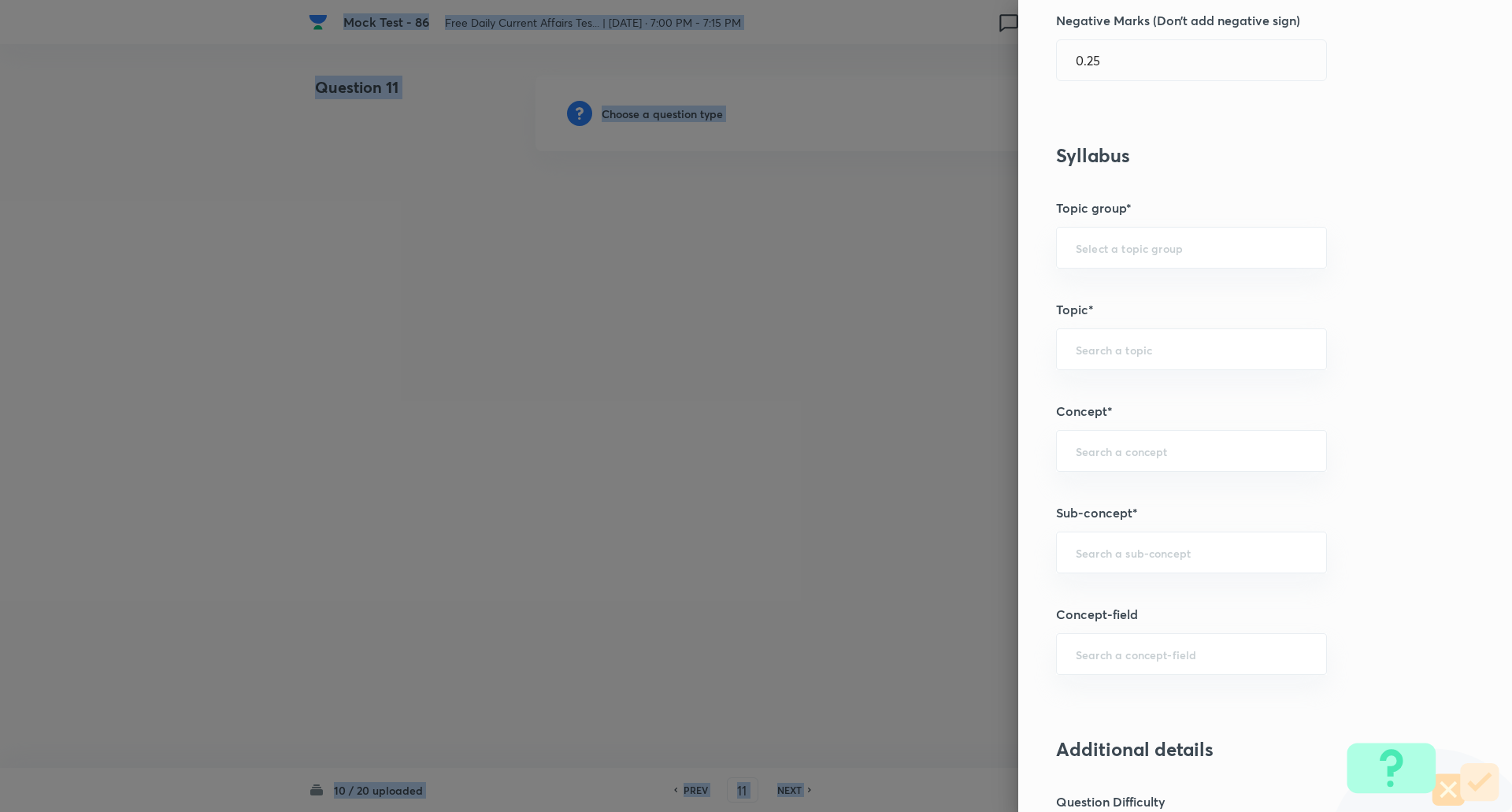
scroll to position [553, 0]
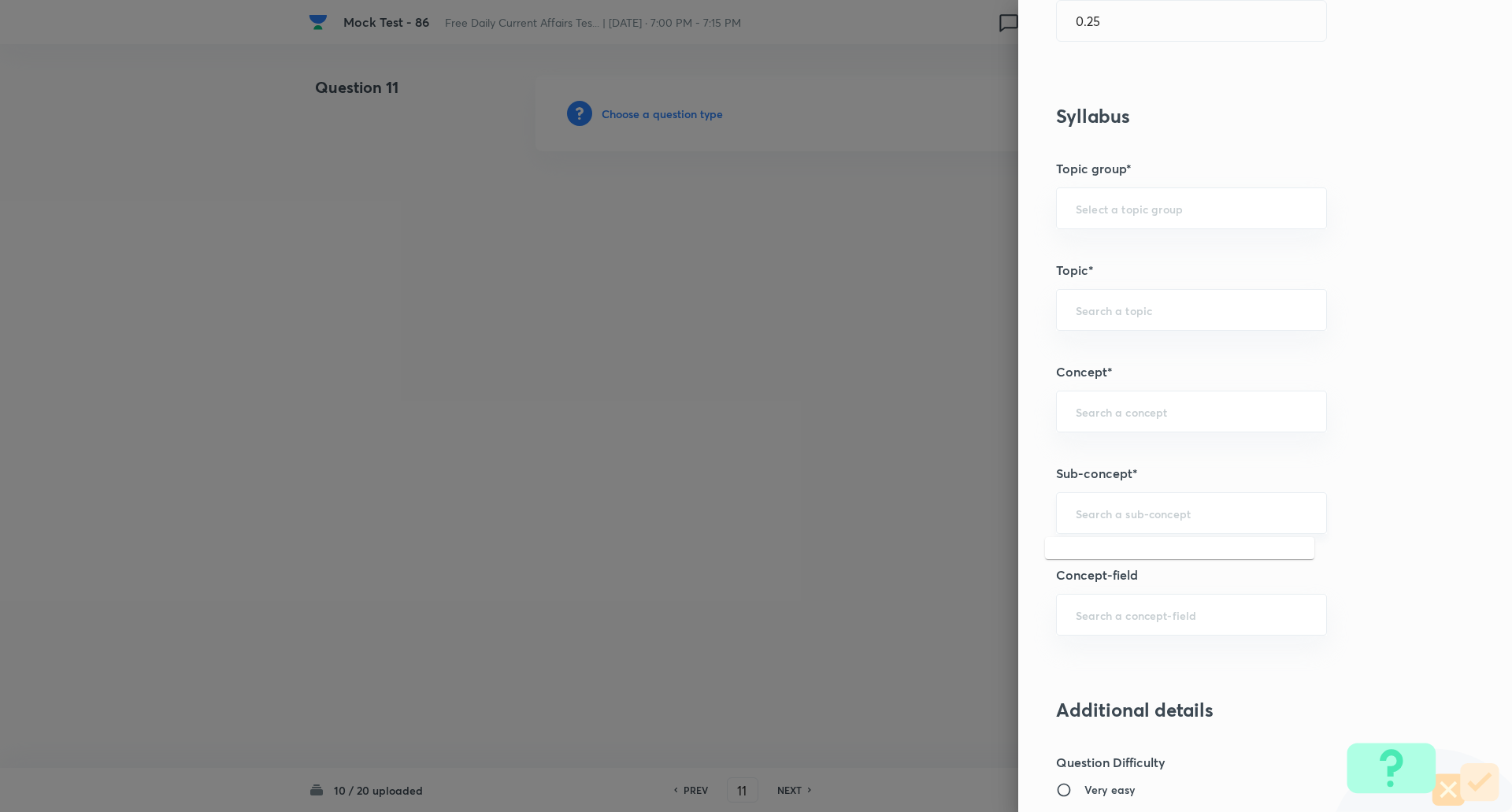
click at [1100, 516] on input "text" at bounding box center [1191, 513] width 232 height 15
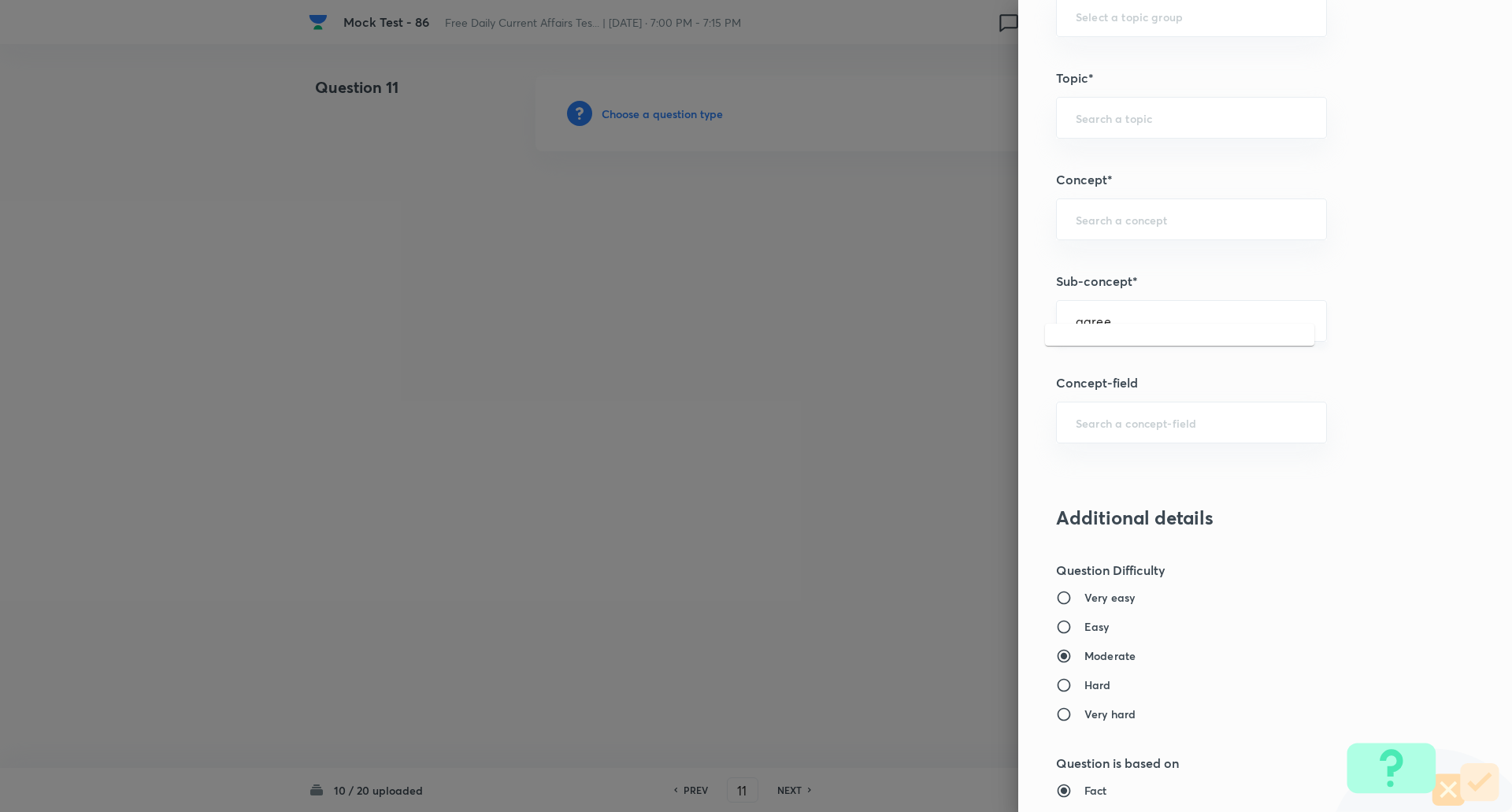
scroll to position [767, 0]
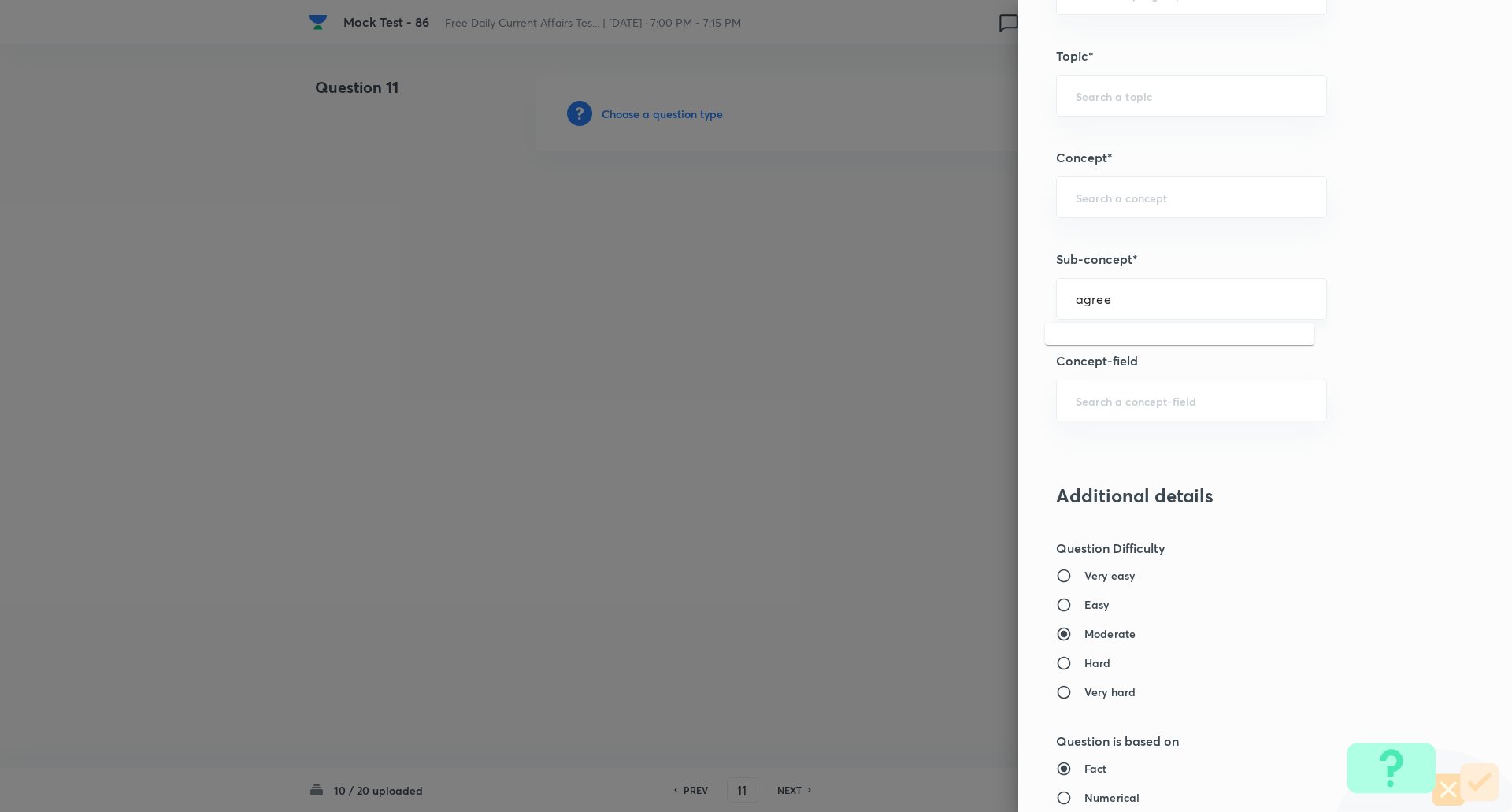
click at [1147, 296] on input "agree" at bounding box center [1191, 298] width 232 height 15
click at [1136, 343] on li "Agreements/Memorandum of Understandings" at bounding box center [1179, 353] width 269 height 47
type input "Agreements/Memorandum of Understandings"
type input "Awareness"
type input "Current Affairs"
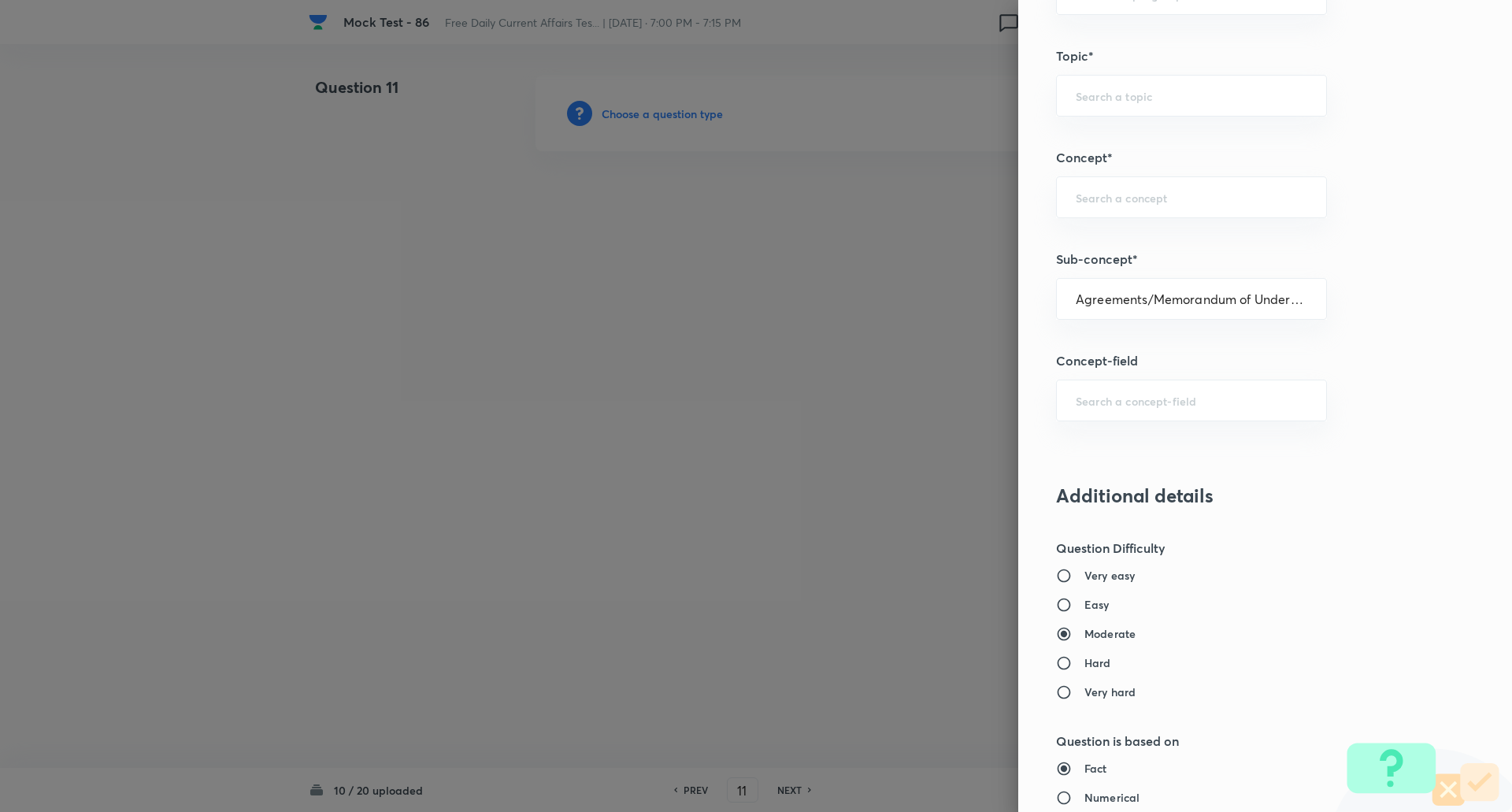
type input "Agreements/Memorandum of Understandings"
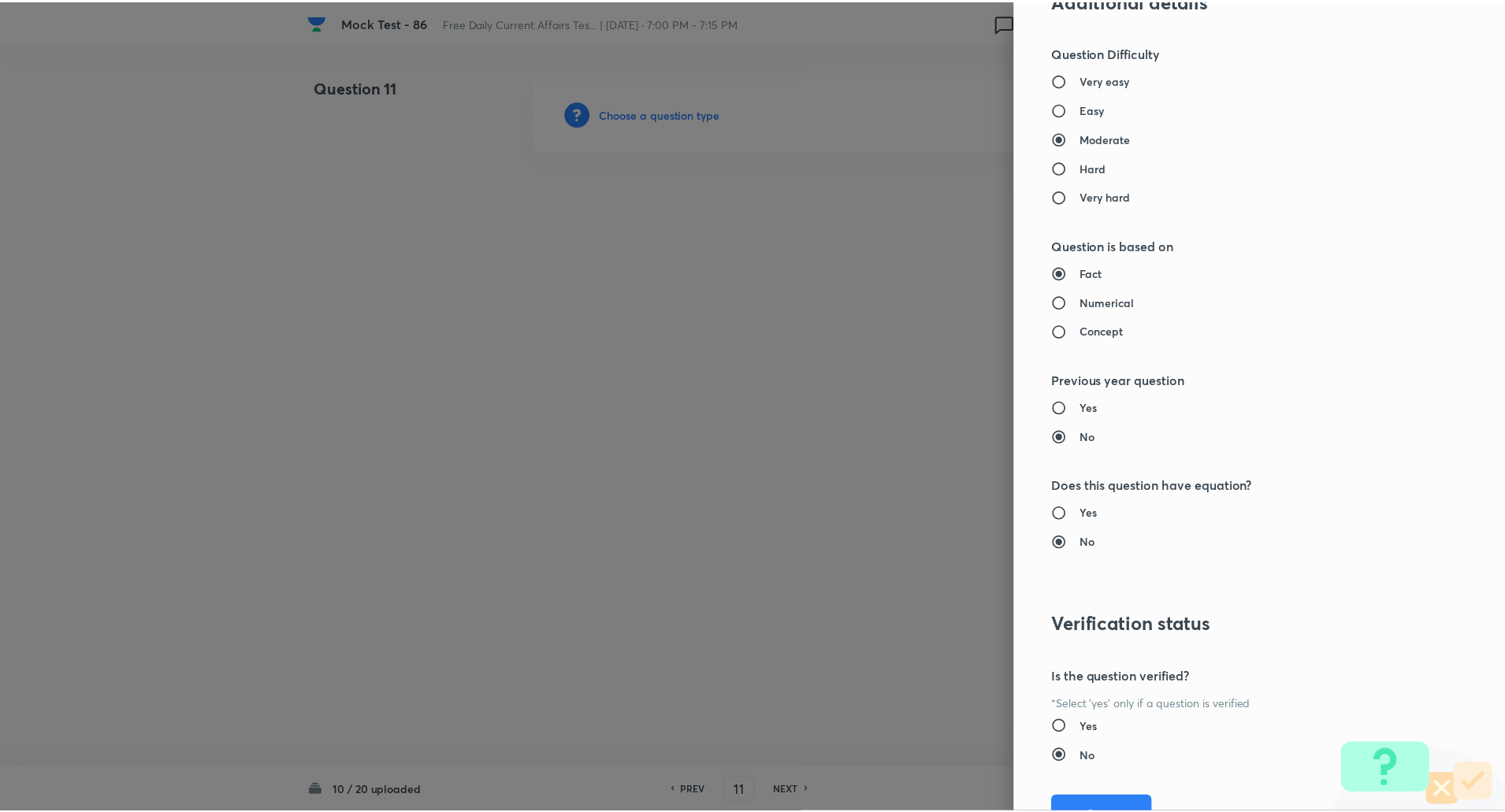
scroll to position [1335, 0]
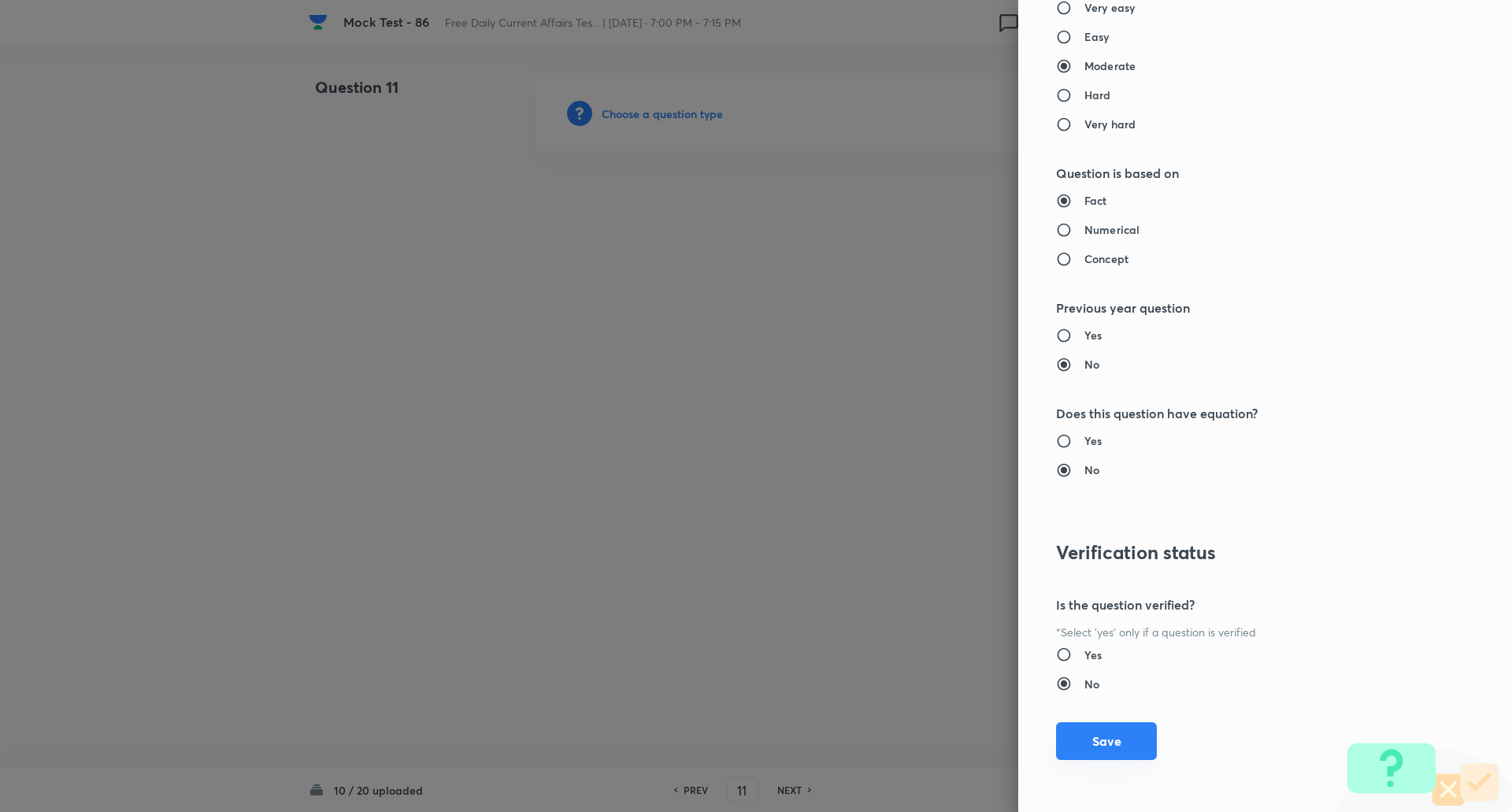
click at [1102, 749] on button "Save" at bounding box center [1106, 741] width 100 height 38
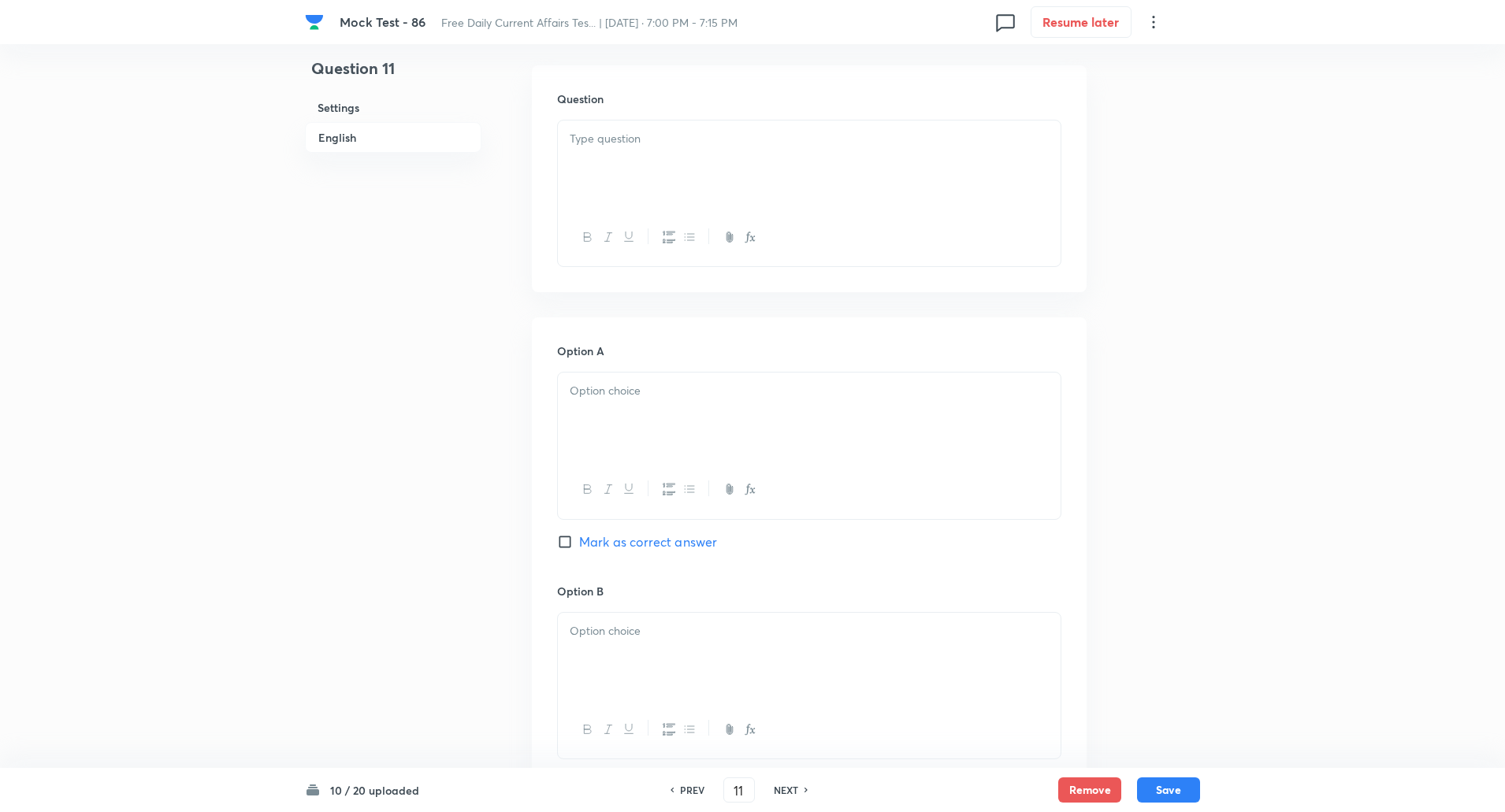
scroll to position [468, 0]
click at [565, 540] on input "Mark as correct answer" at bounding box center [568, 541] width 22 height 16
checkbox input "true"
click at [643, 148] on div at bounding box center [810, 164] width 503 height 89
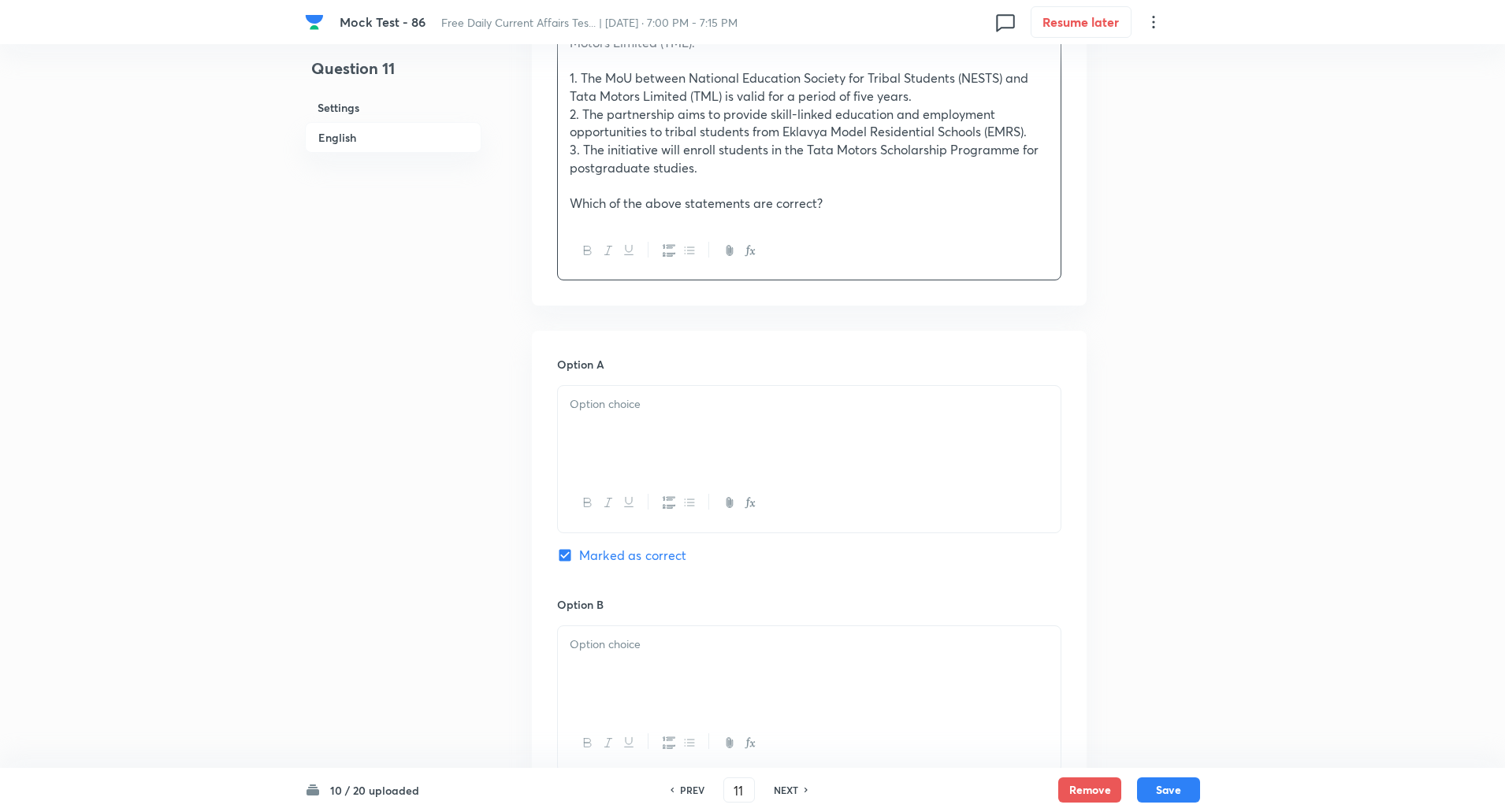
scroll to position [586, 0]
click at [624, 379] on div "Option A Marked as correct" at bounding box center [809, 471] width 504 height 240
click at [624, 394] on p at bounding box center [809, 400] width 479 height 19
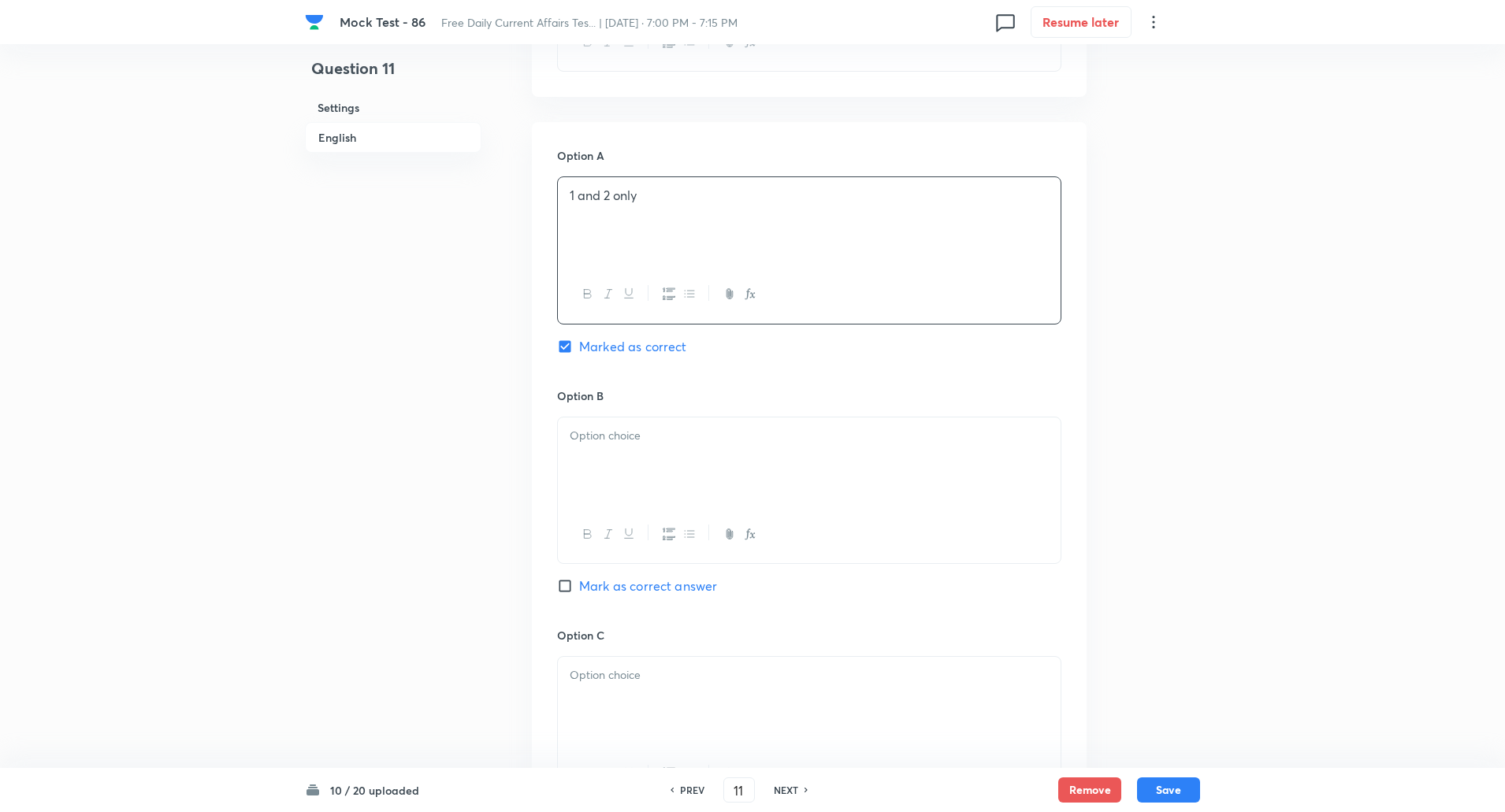
scroll to position [794, 0]
click at [623, 466] on div at bounding box center [810, 457] width 503 height 89
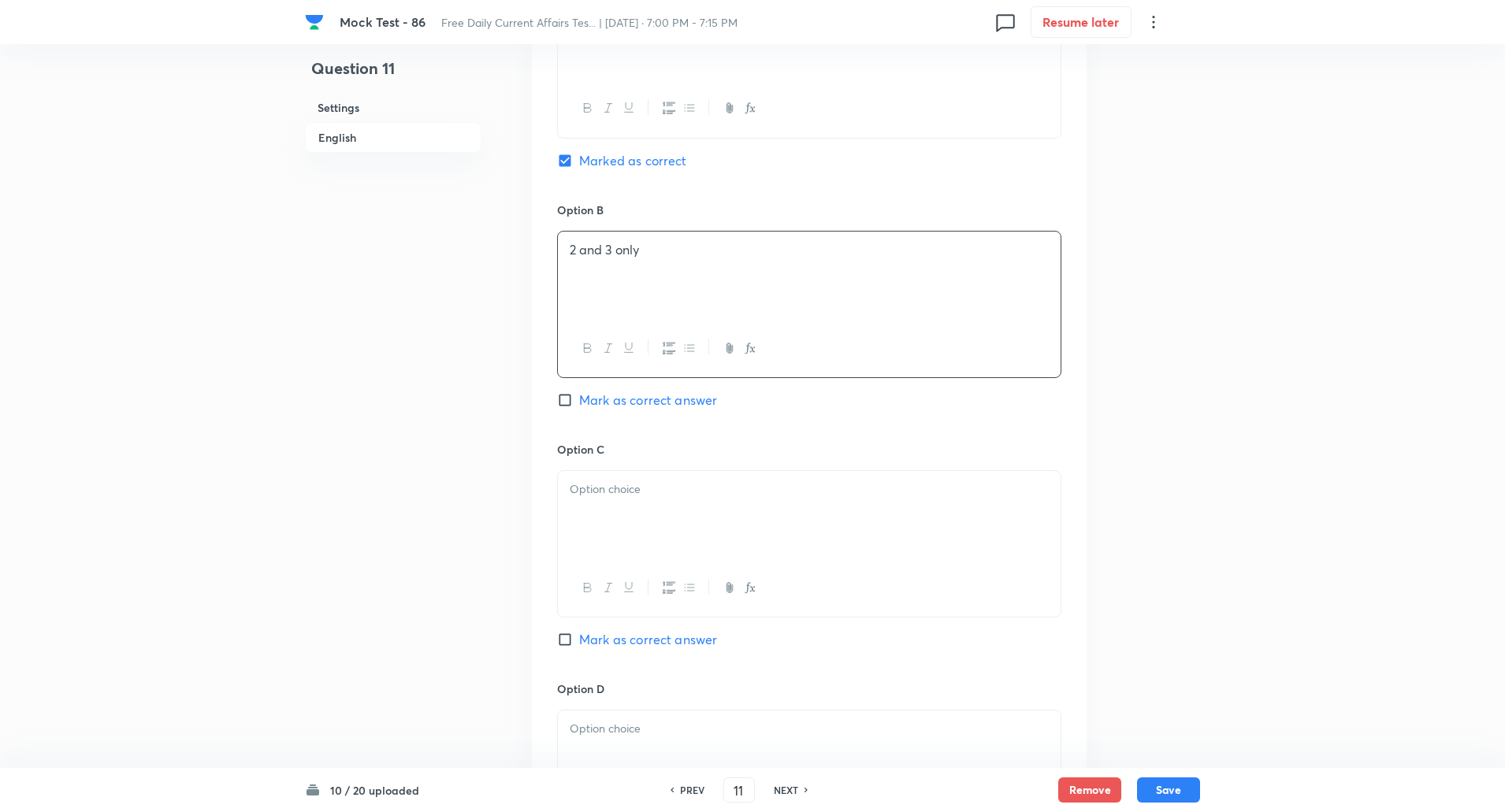
click at [616, 534] on div at bounding box center [810, 515] width 503 height 89
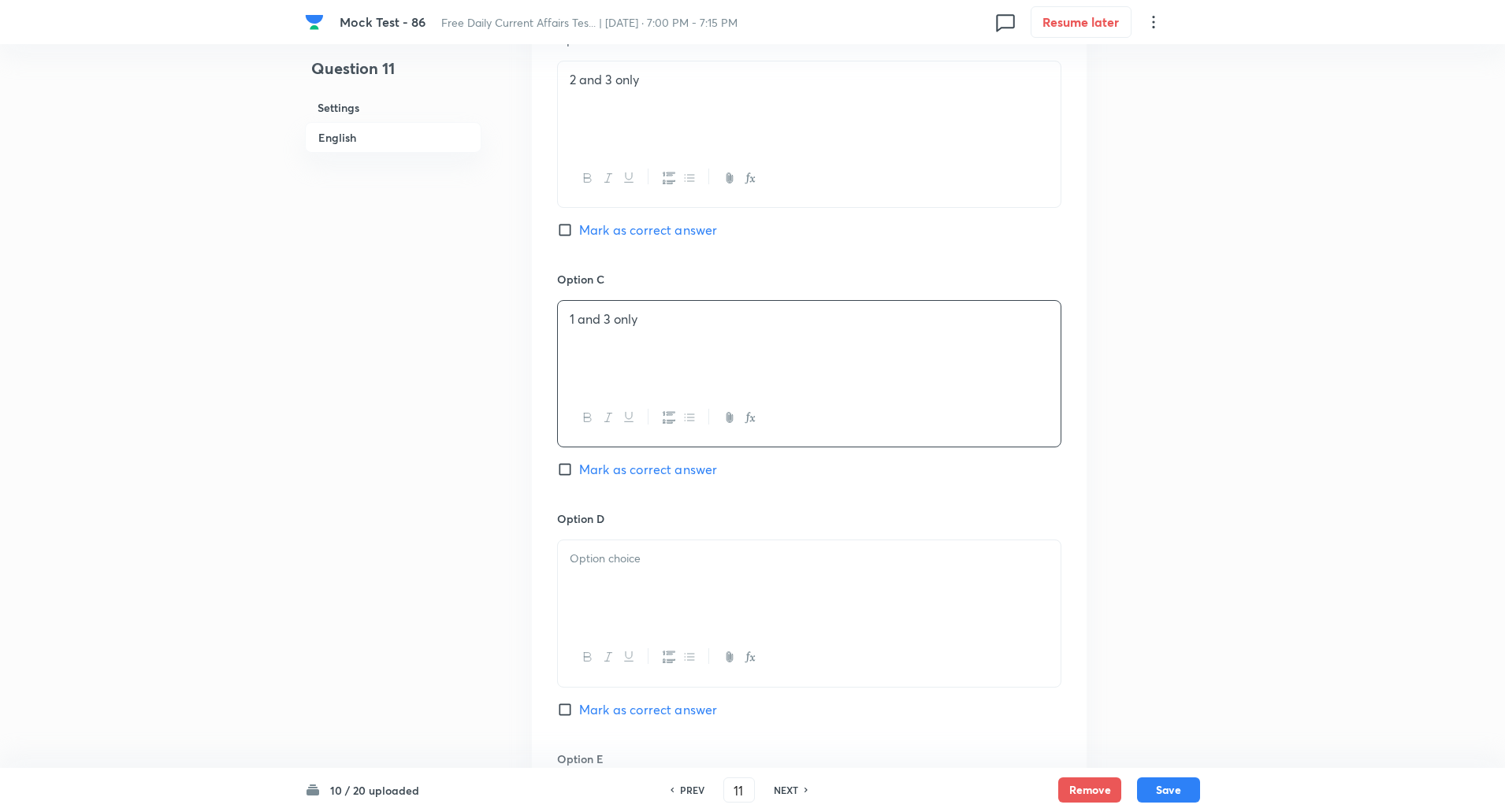
scroll to position [1154, 0]
click at [614, 601] on div at bounding box center [810, 576] width 503 height 89
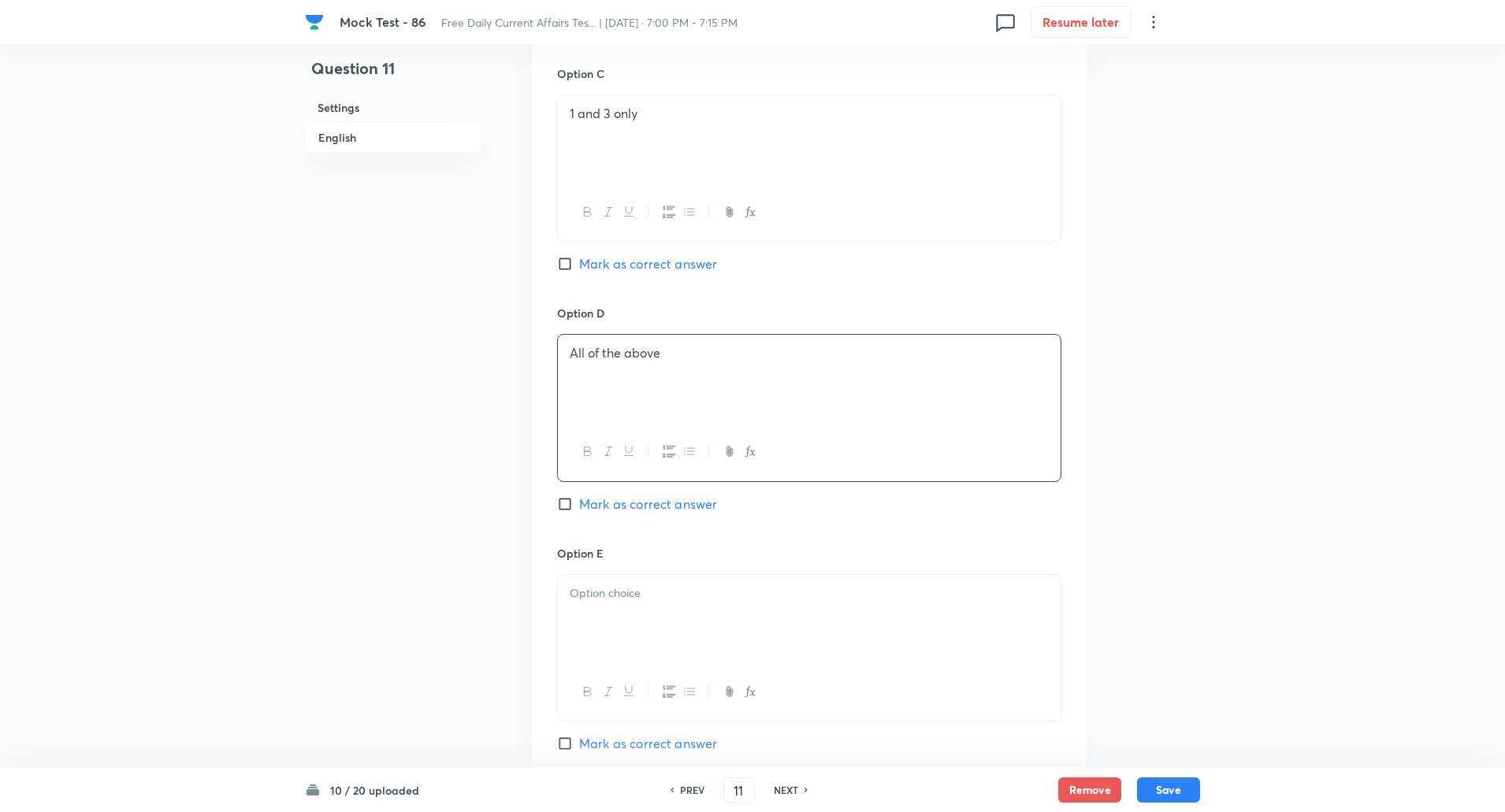
scroll to position [1410, 0]
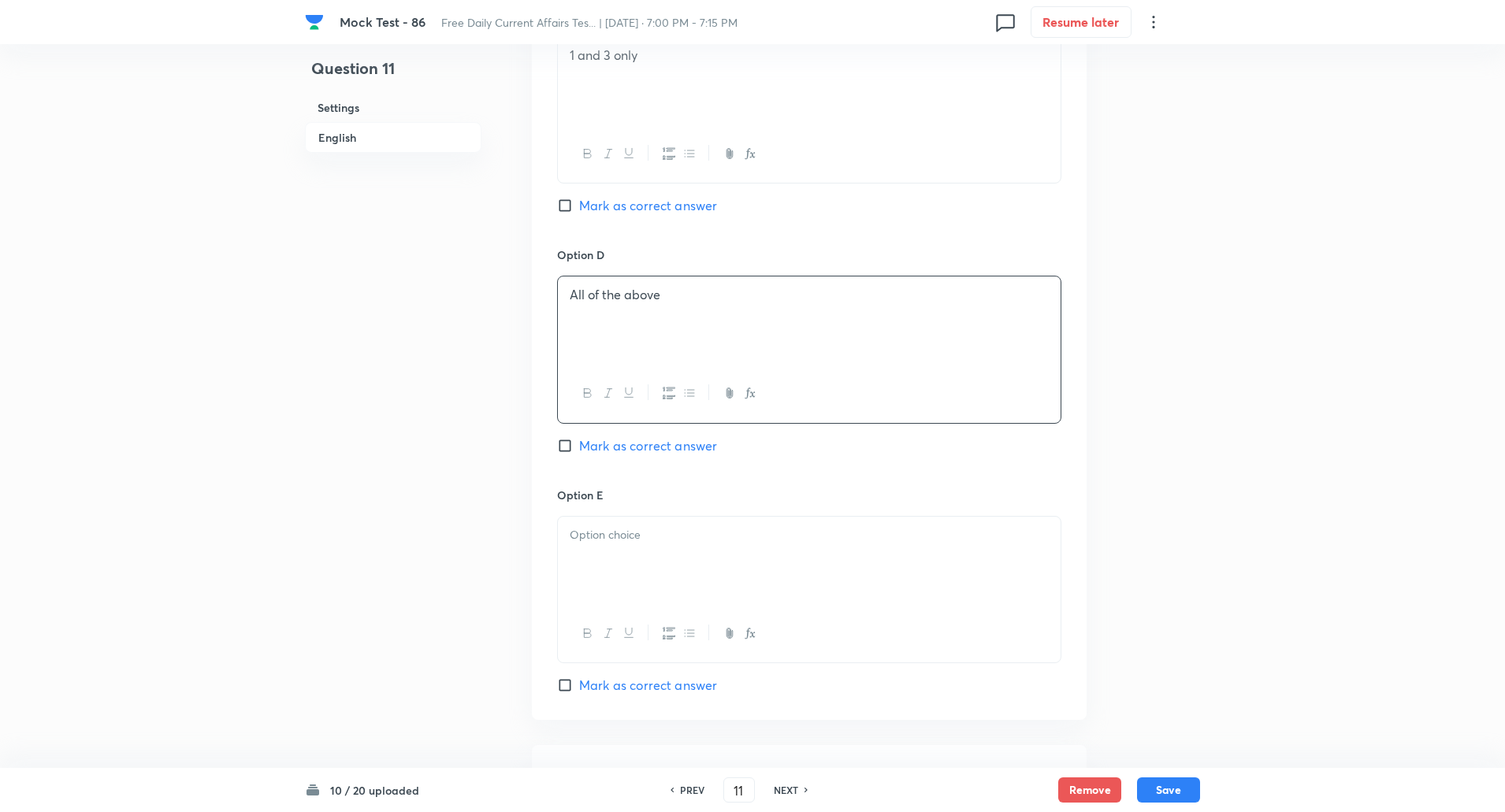
click at [606, 611] on div at bounding box center [810, 634] width 503 height 58
click at [611, 571] on div at bounding box center [810, 561] width 503 height 89
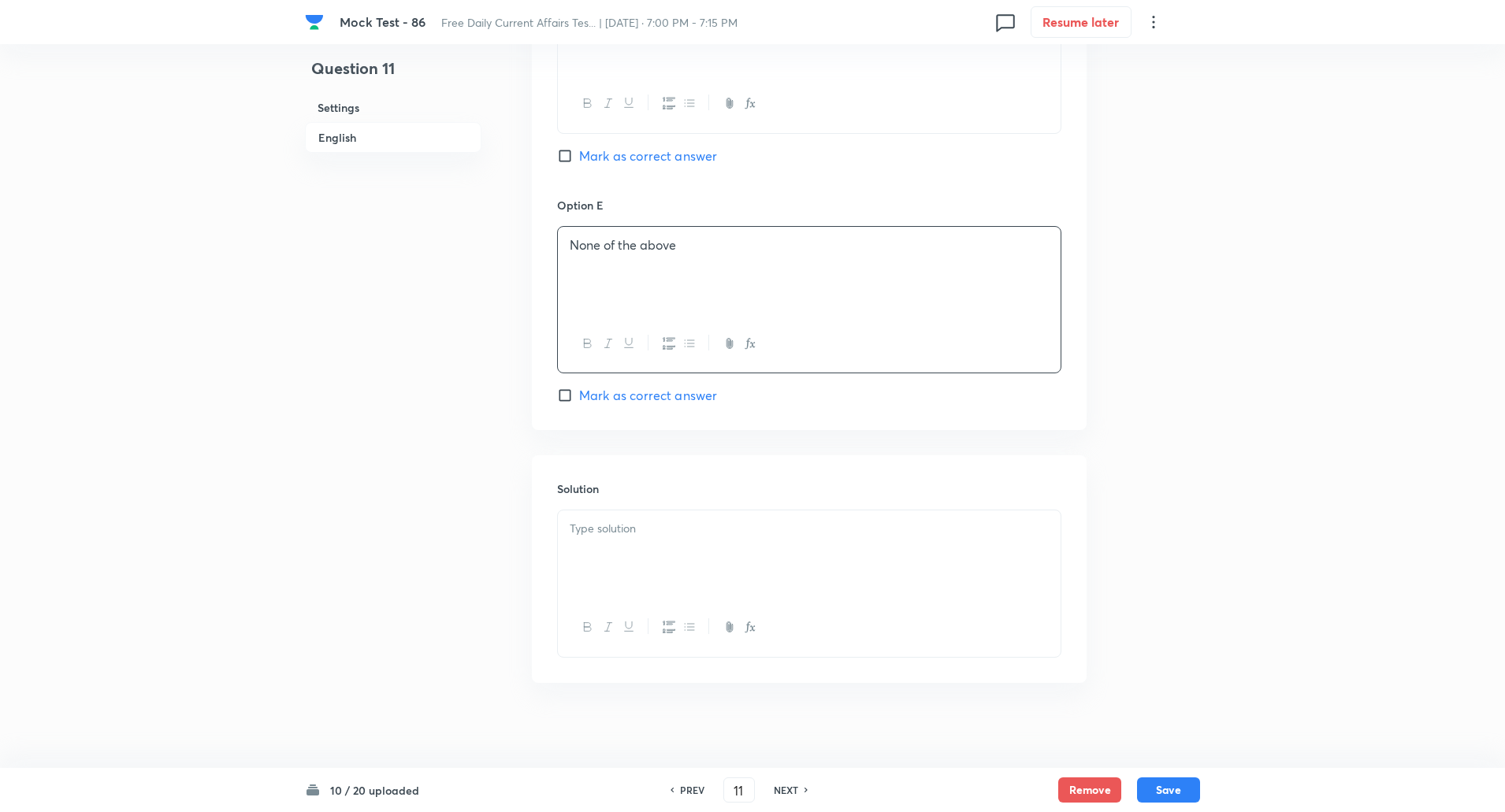
click at [606, 567] on div at bounding box center [810, 555] width 503 height 89
paste div
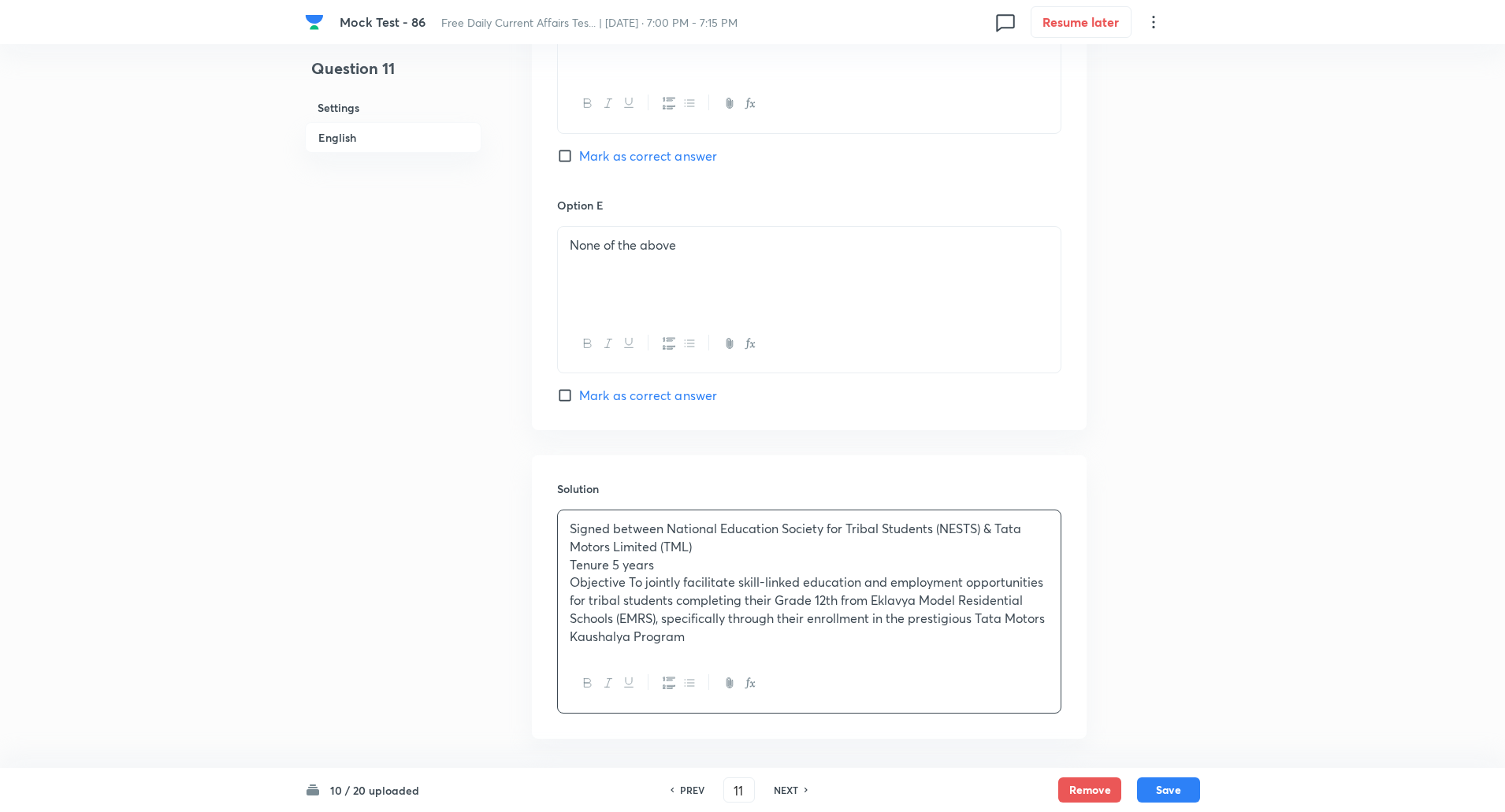
click at [668, 527] on p "Signed between National Education Society for Tribal Students (NESTS) & Tata Mo…" at bounding box center [809, 537] width 479 height 35
copy p "-----"
click at [614, 563] on p "Tenure 5 years" at bounding box center [809, 565] width 479 height 19
click at [630, 581] on p "Objective To jointly facilitate skill-linked education and employment opportuni…" at bounding box center [809, 609] width 479 height 72
click at [1161, 791] on button "Save" at bounding box center [1168, 789] width 63 height 25
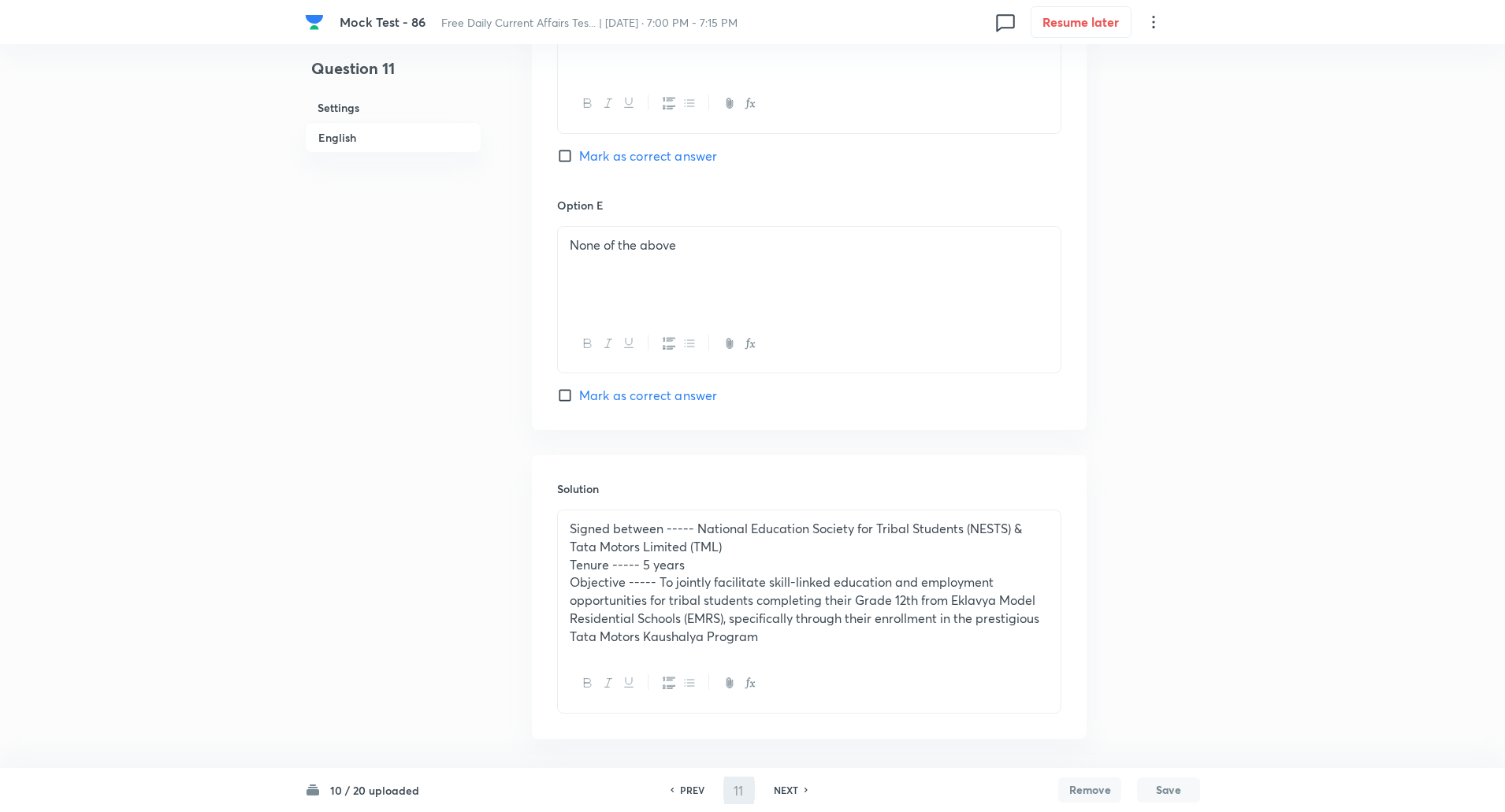
type input "12"
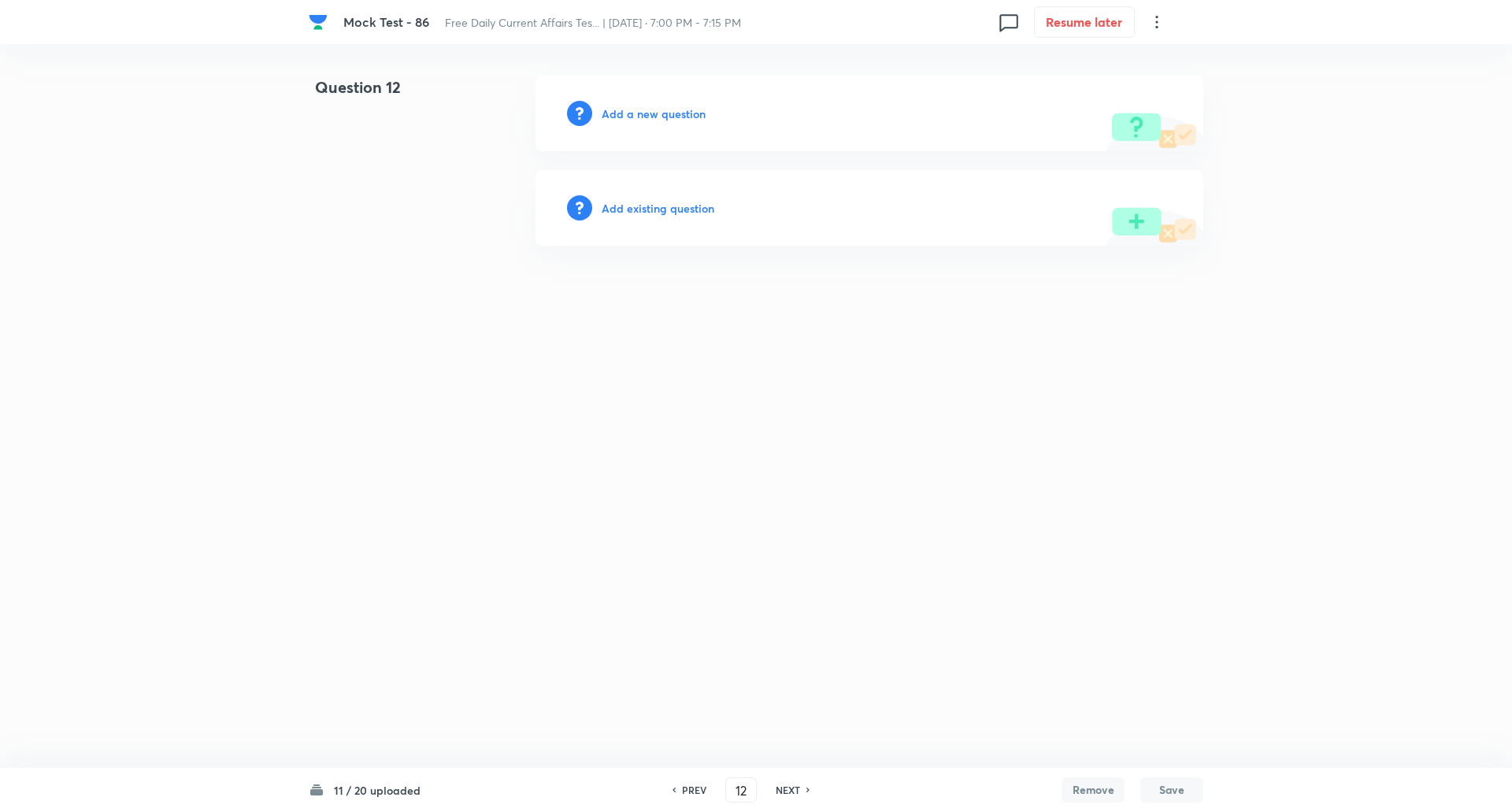
click at [640, 110] on h6 "Add a new question" at bounding box center [653, 113] width 104 height 17
click at [640, 110] on h6 "Choose a question type" at bounding box center [662, 113] width 121 height 17
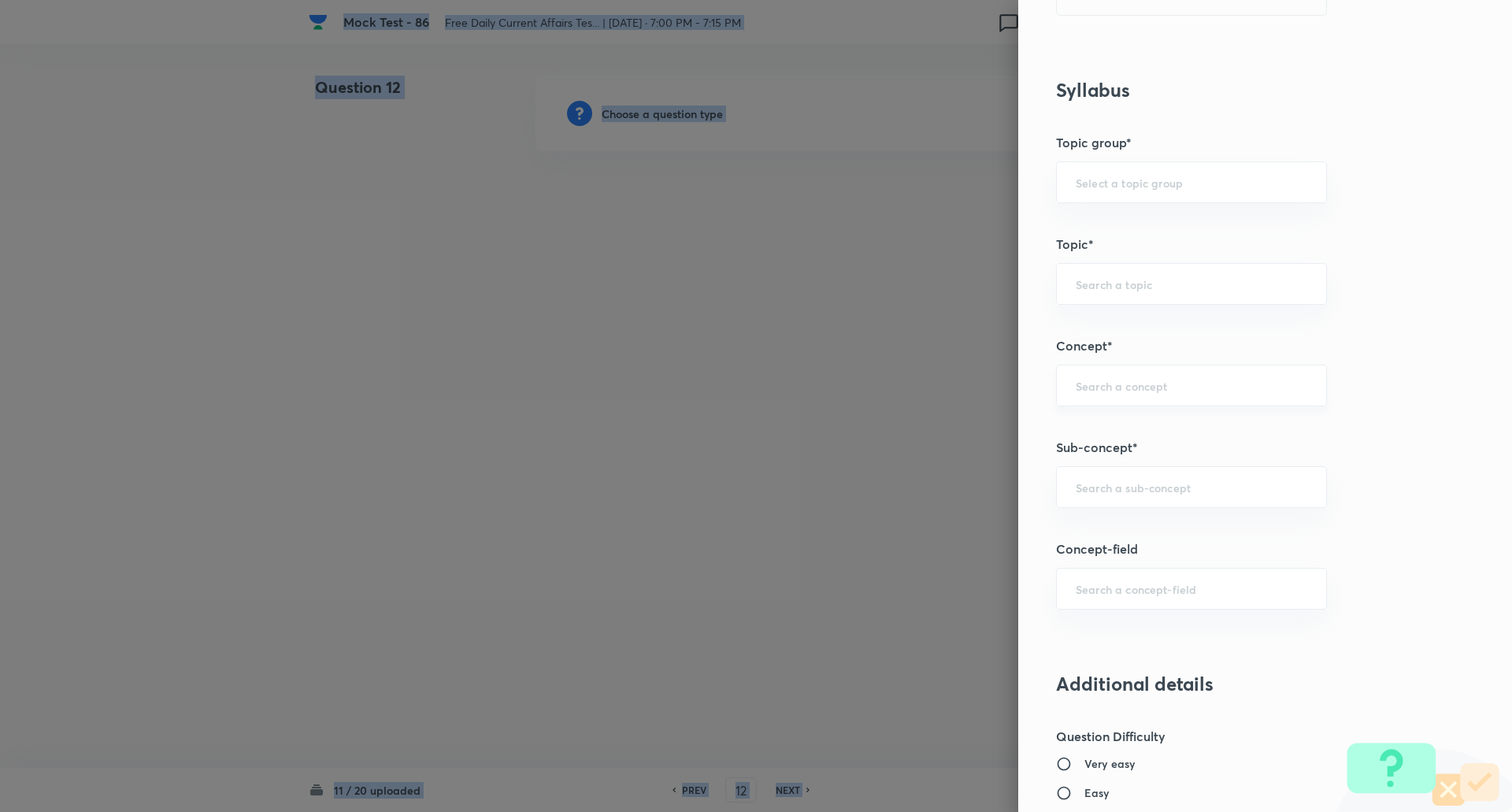
scroll to position [580, 0]
click at [1114, 375] on div "​" at bounding box center [1191, 384] width 271 height 42
click at [1114, 479] on div "​" at bounding box center [1191, 486] width 271 height 42
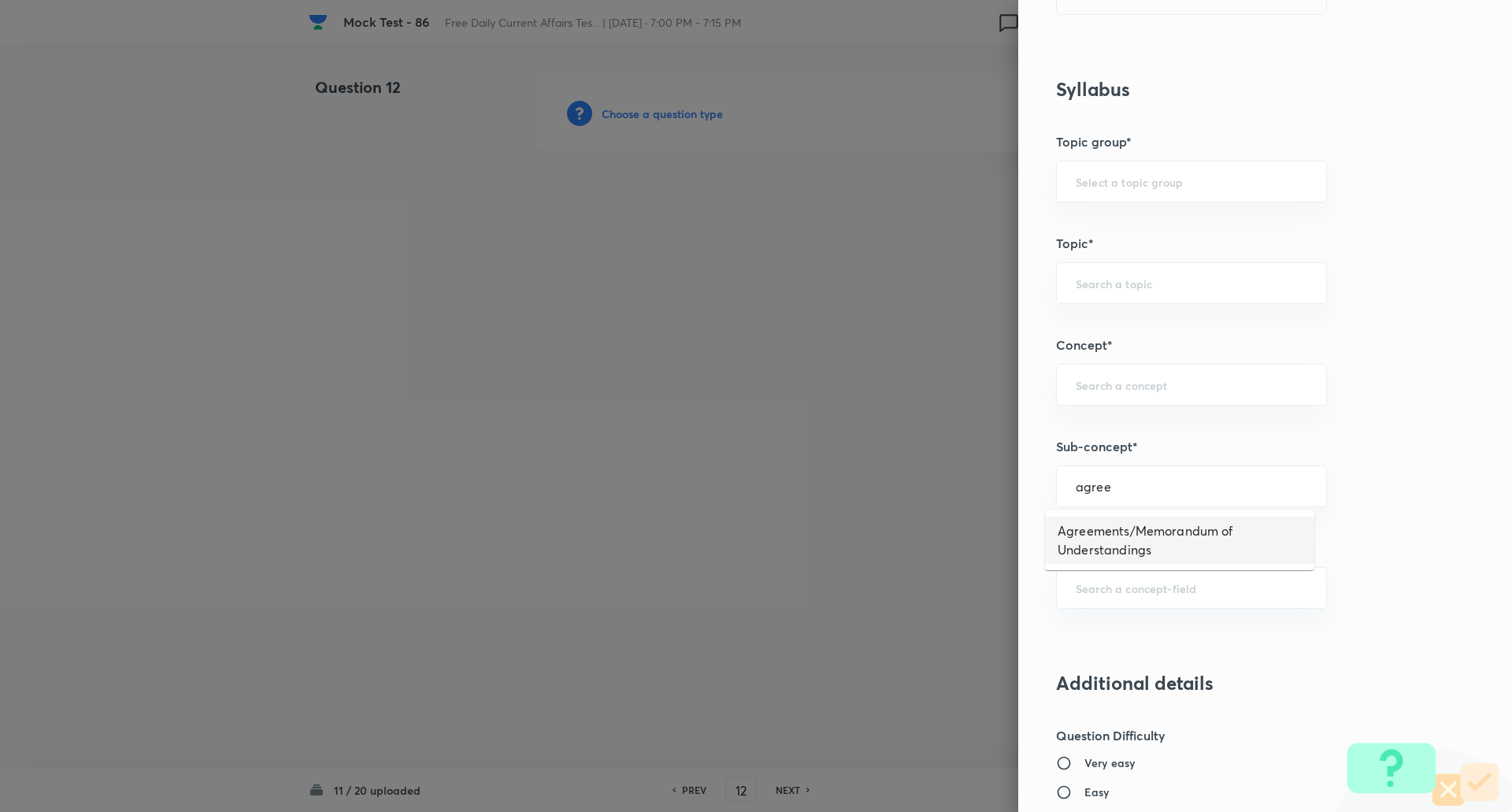
click at [1110, 544] on li "Agreements/Memorandum of Understandings" at bounding box center [1179, 540] width 269 height 47
type input "Agreements/Memorandum of Understandings"
type input "Awareness"
type input "Current Affairs"
type input "Agreements/Memorandum of Understandings"
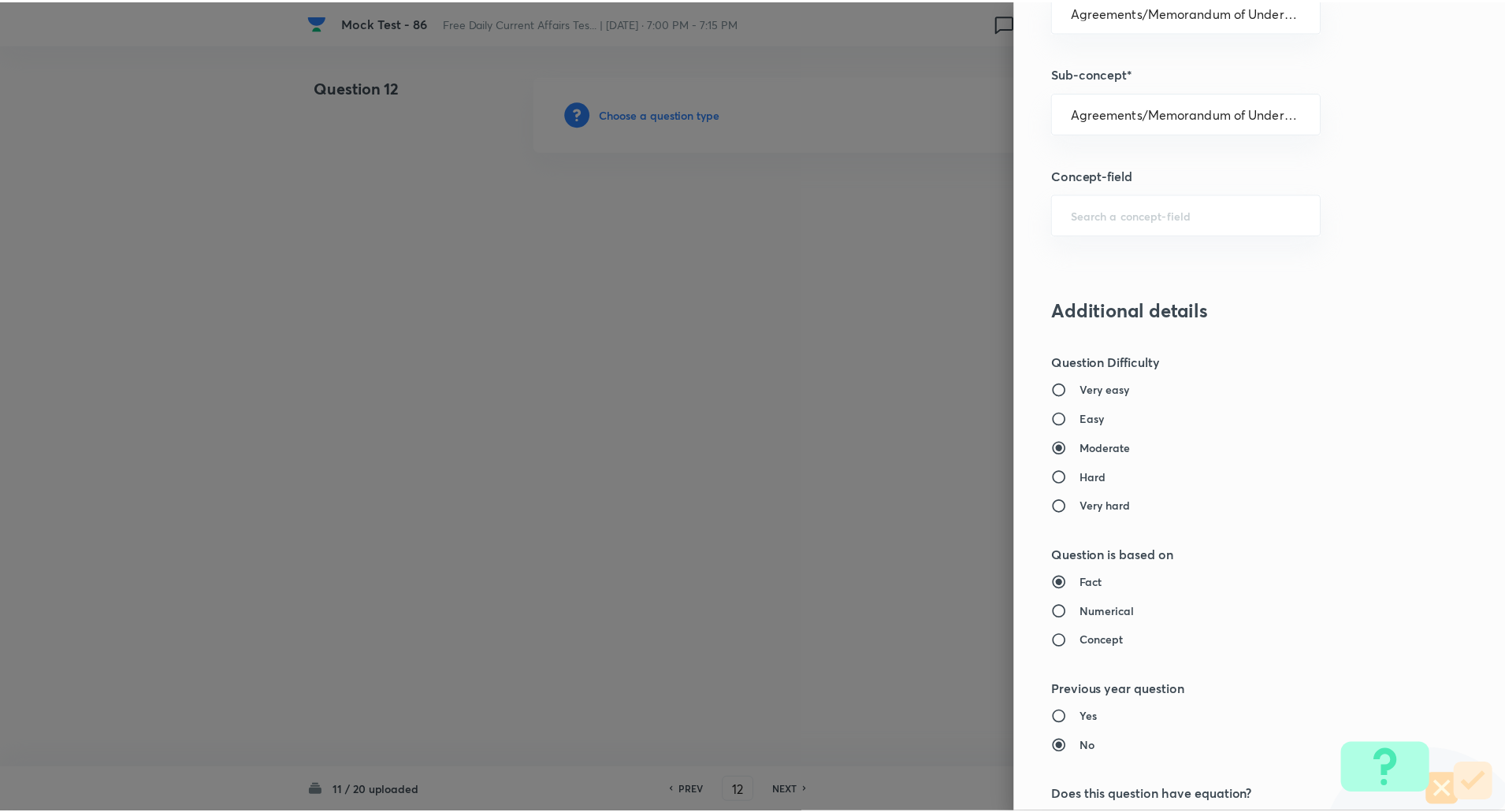
scroll to position [1335, 0]
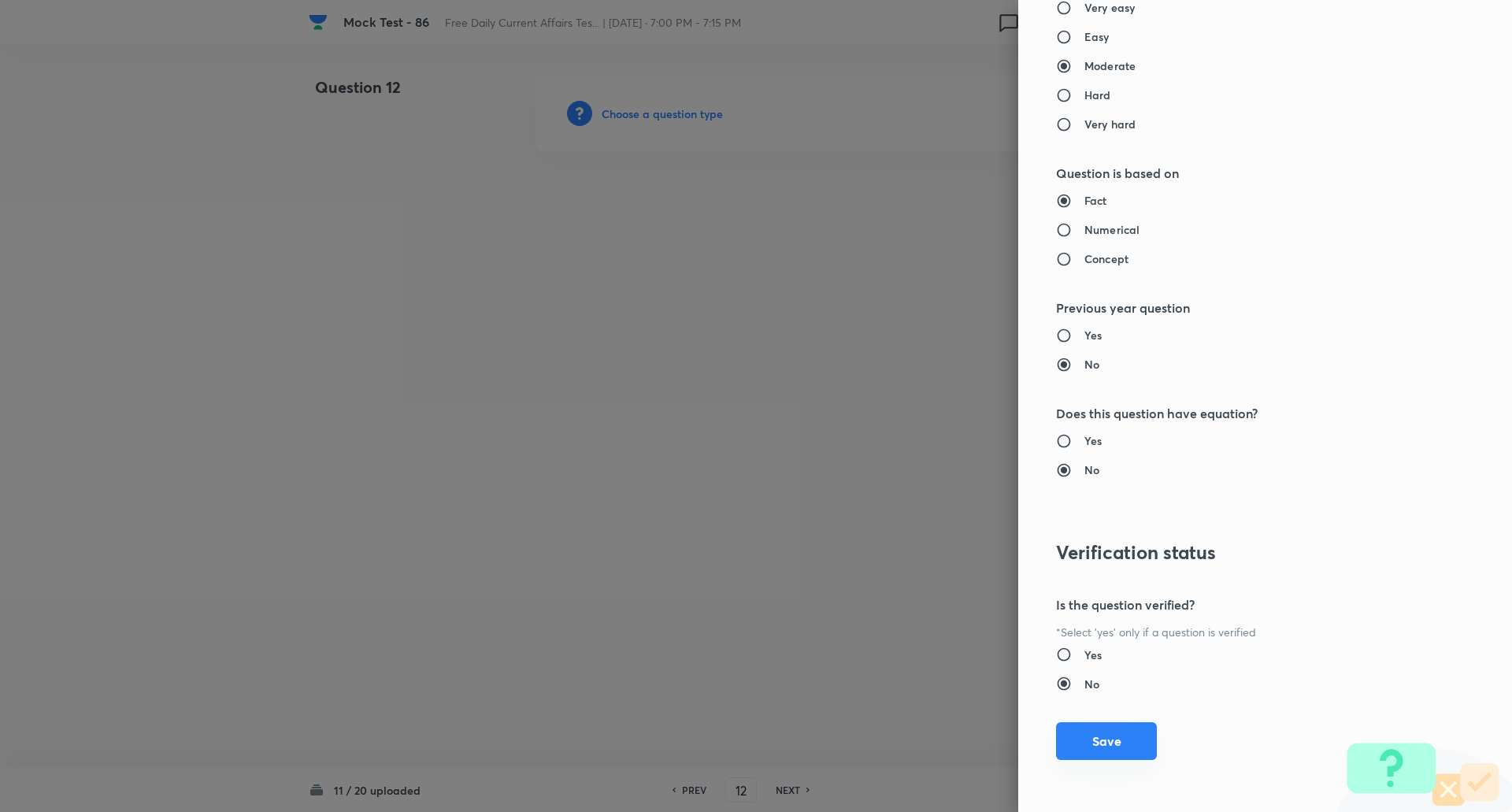
click at [1101, 737] on button "Save" at bounding box center [1106, 741] width 100 height 38
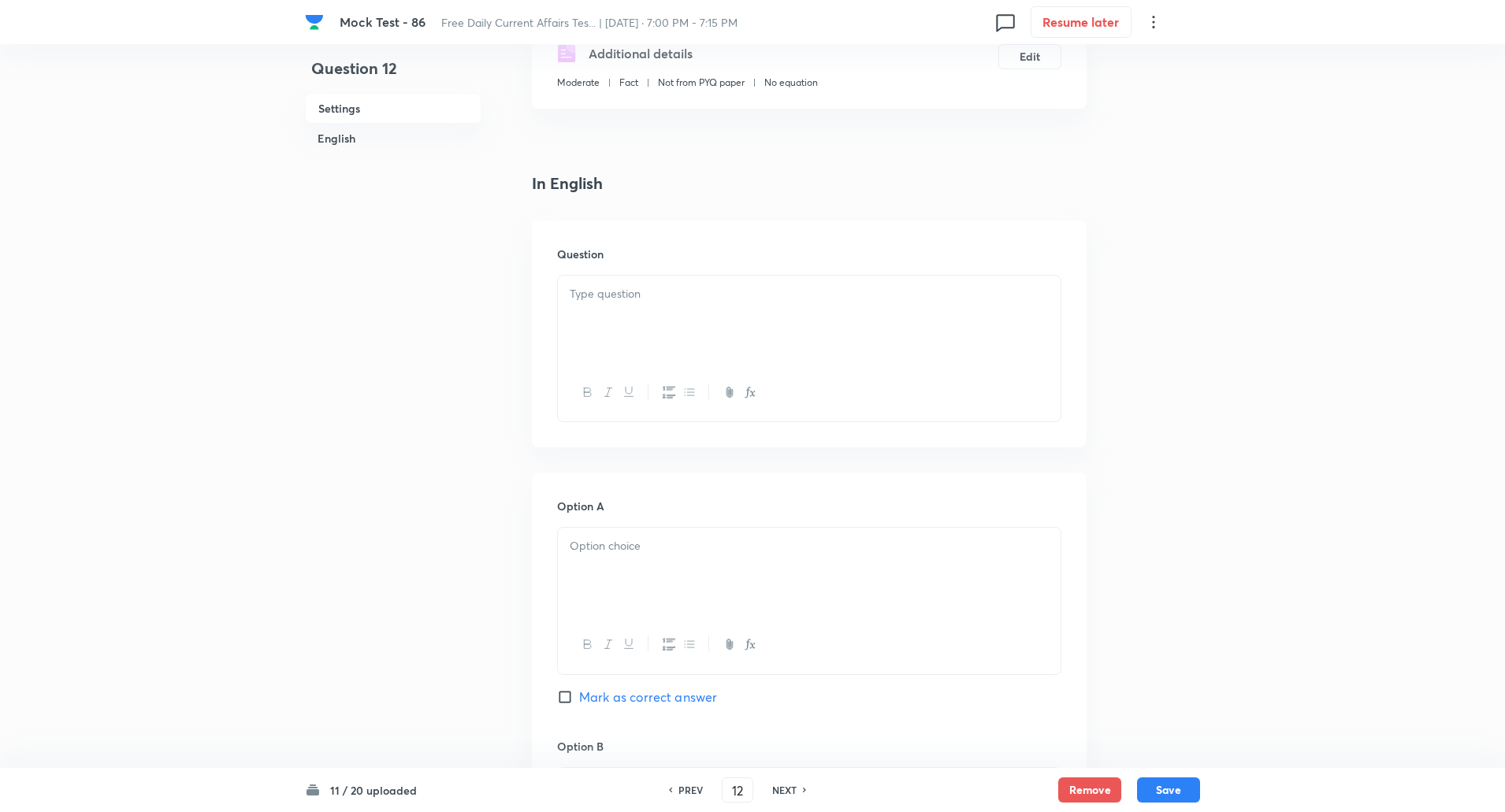
scroll to position [313, 0]
click at [635, 326] on div at bounding box center [810, 319] width 503 height 89
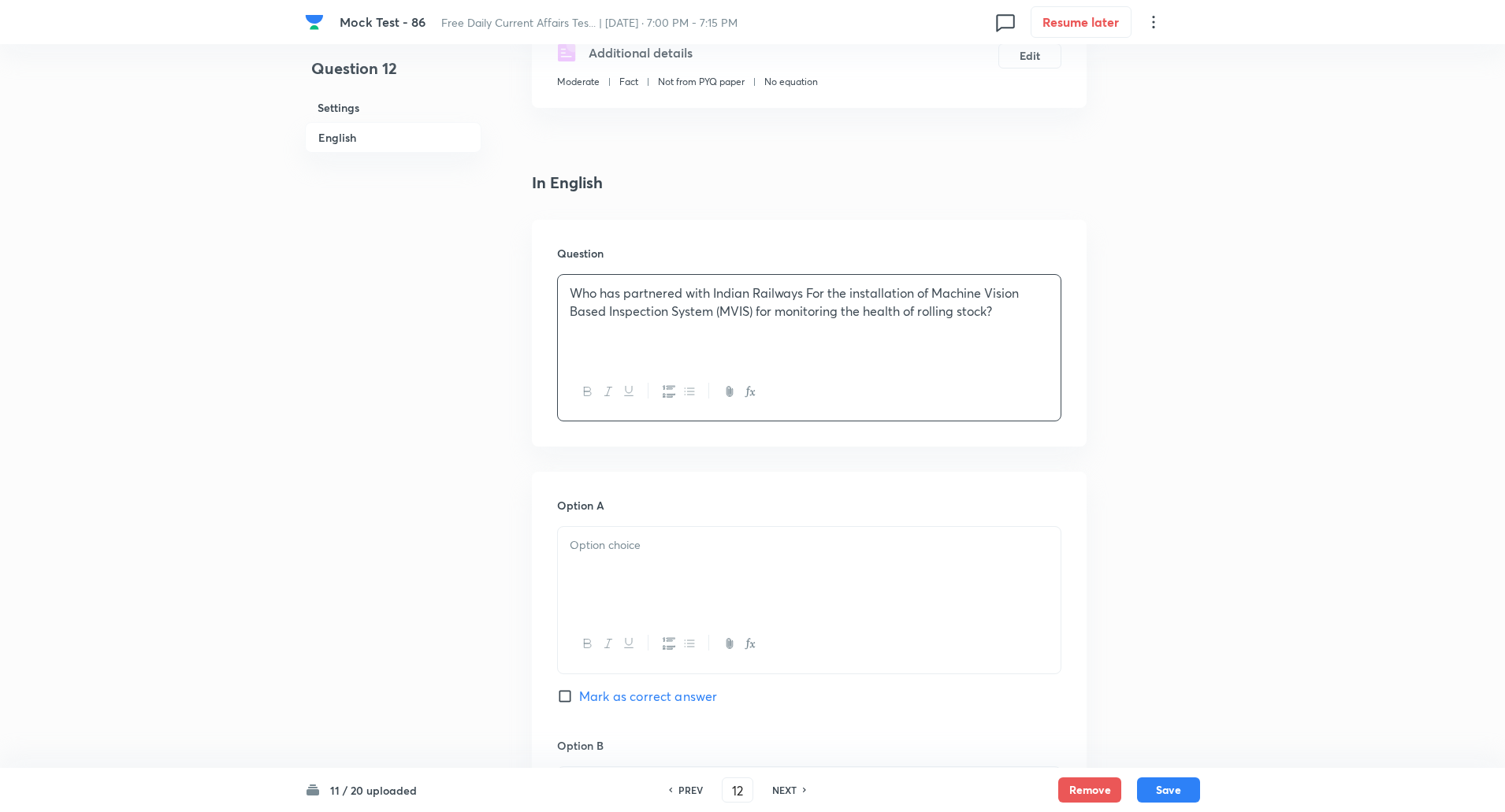
scroll to position [509, 0]
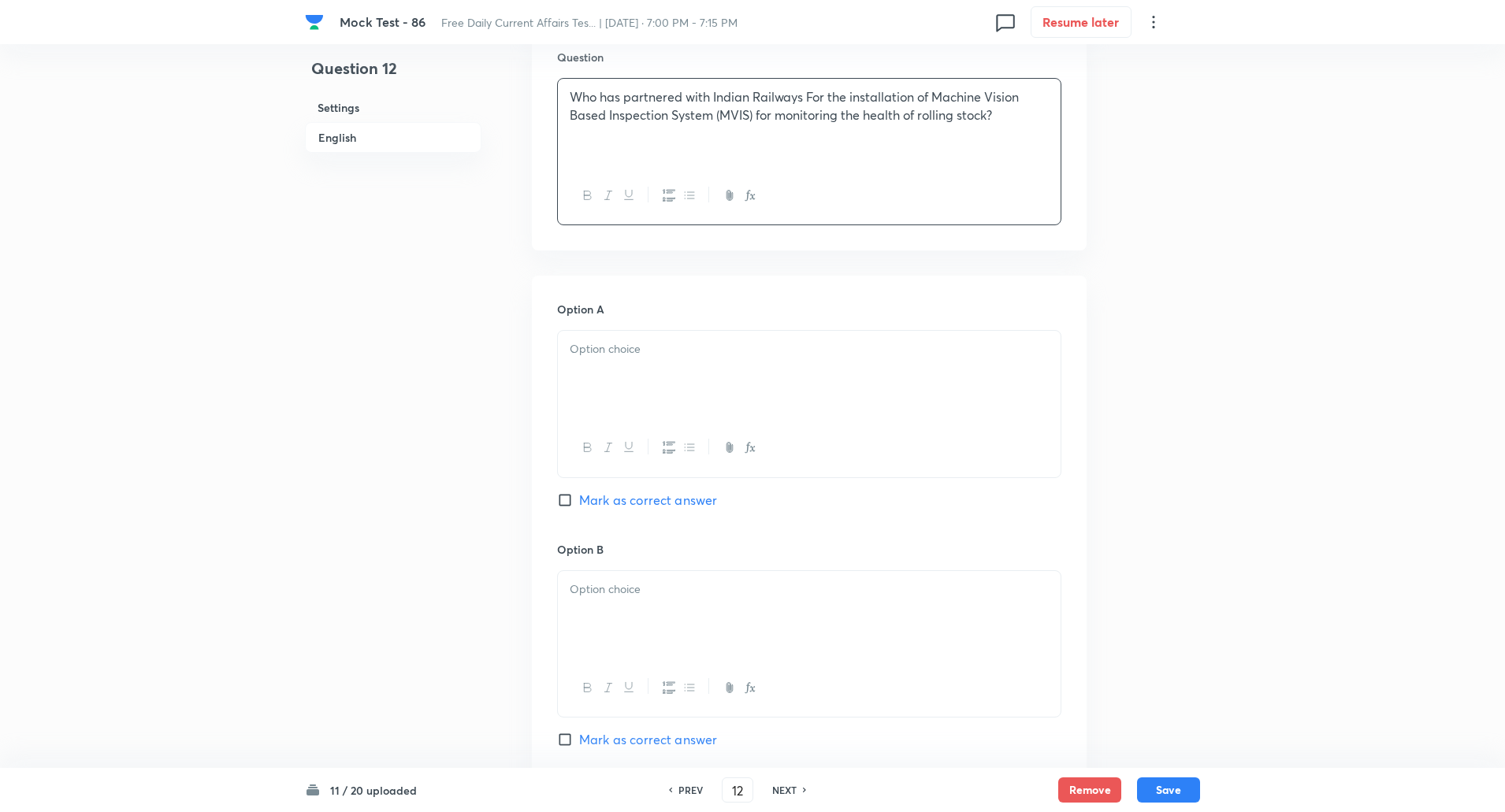
click at [643, 400] on div at bounding box center [810, 374] width 503 height 89
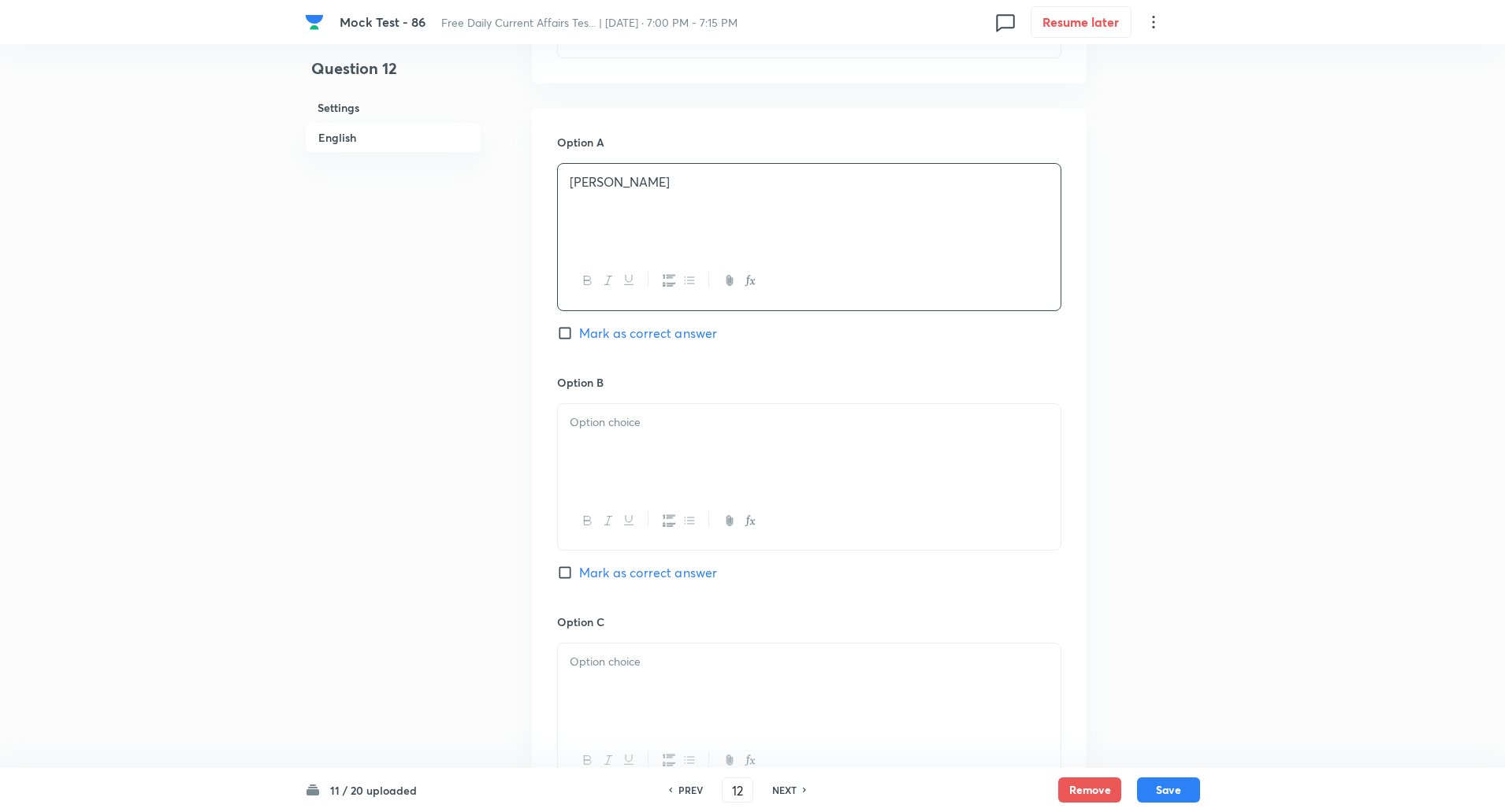
scroll to position [679, 0]
click at [643, 442] on div at bounding box center [810, 445] width 503 height 89
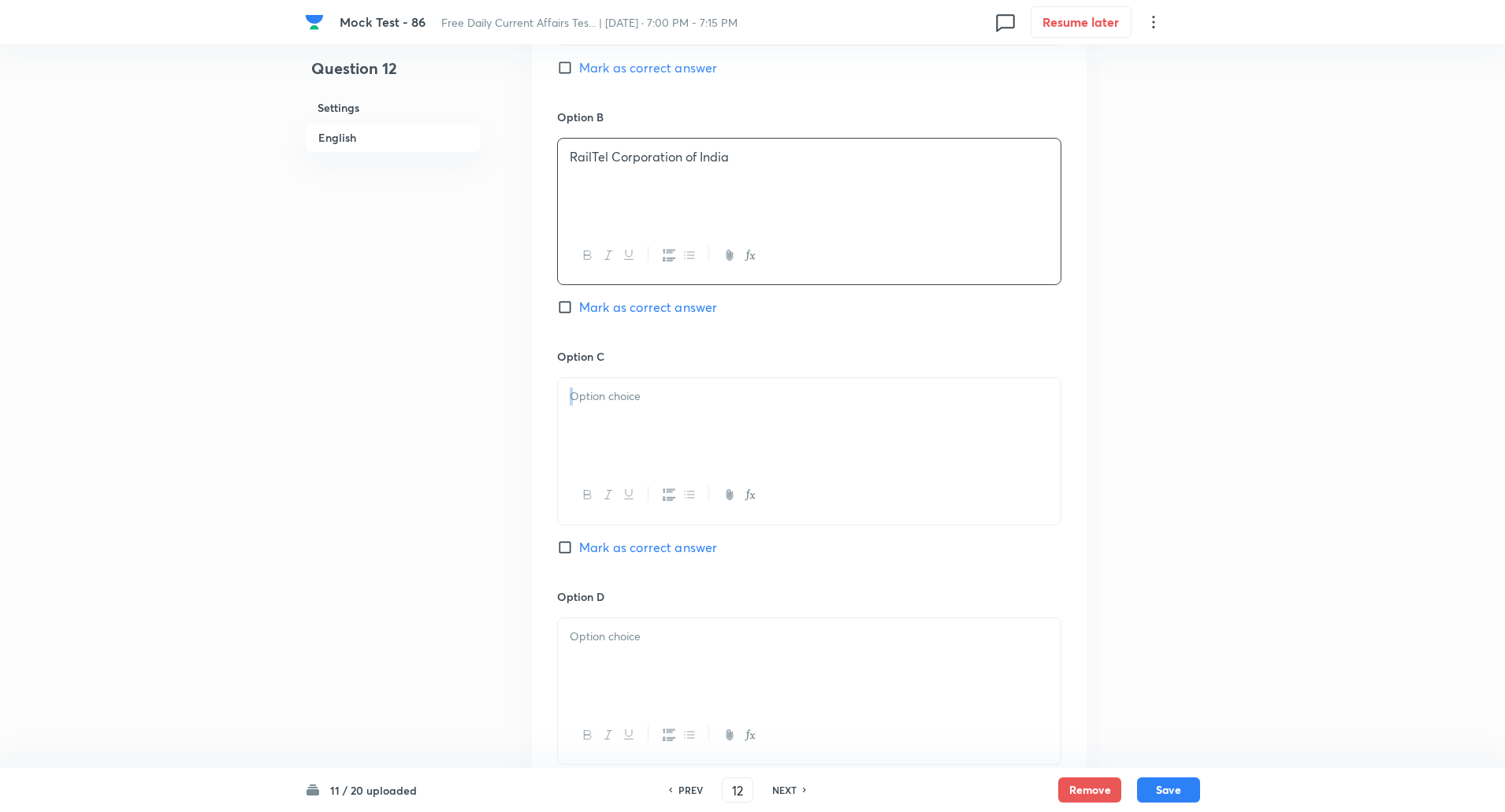
drag, startPoint x: 635, startPoint y: 477, endPoint x: 631, endPoint y: 420, distance: 57.1
click at [631, 420] on div at bounding box center [809, 450] width 504 height 147
click at [631, 420] on div at bounding box center [810, 422] width 503 height 89
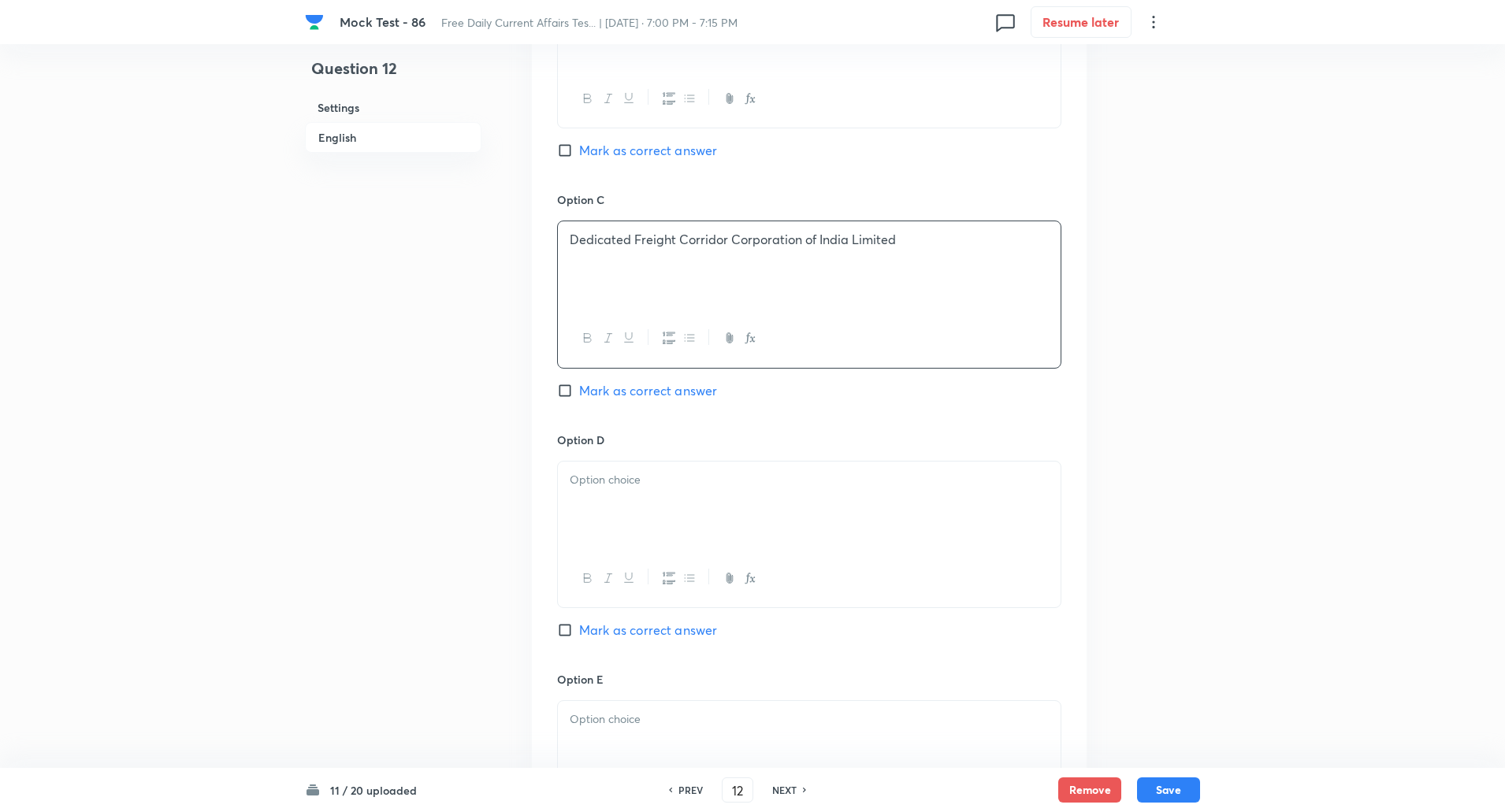
scroll to position [1110, 0]
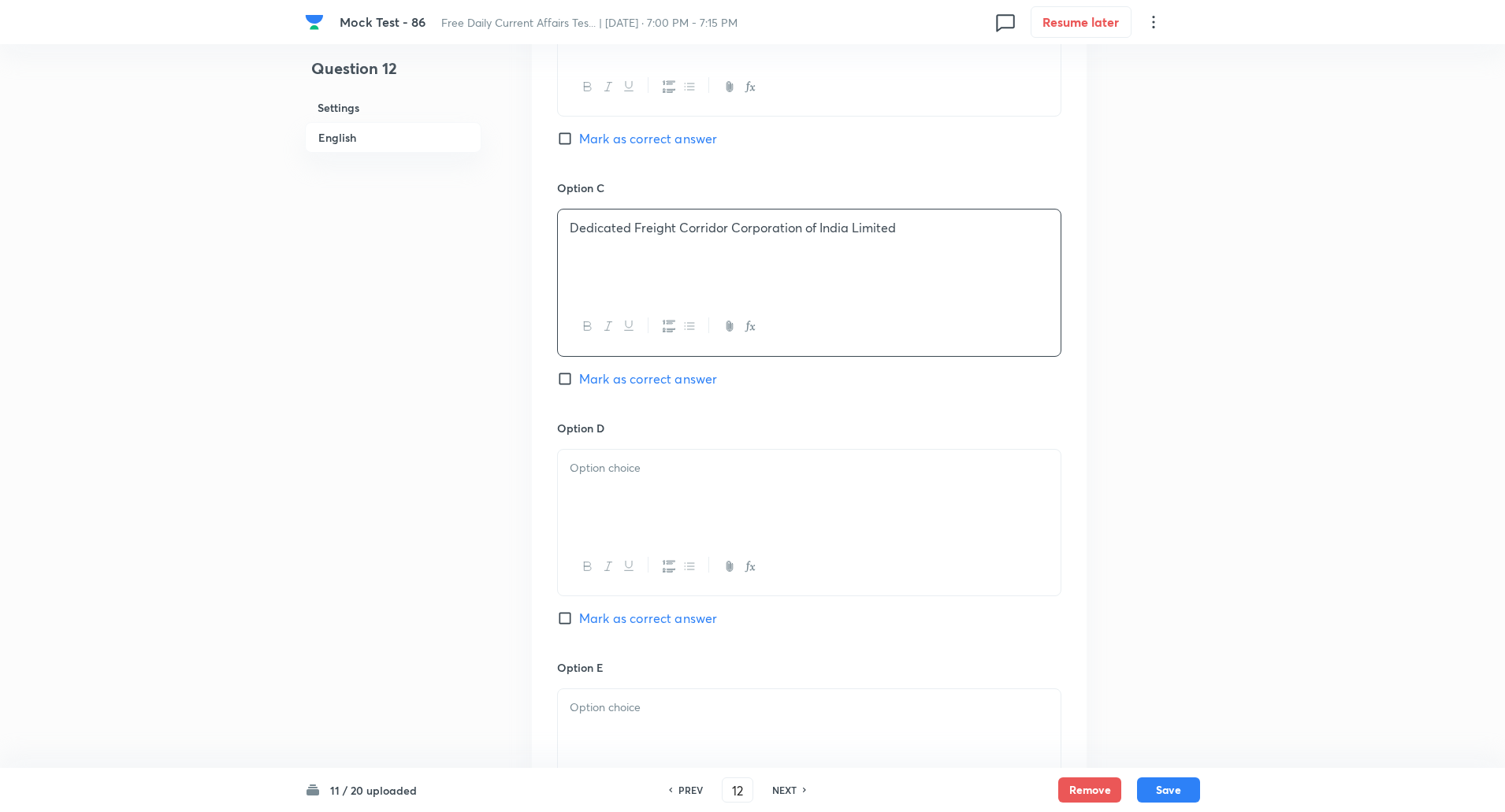
click at [630, 464] on p at bounding box center [809, 468] width 479 height 19
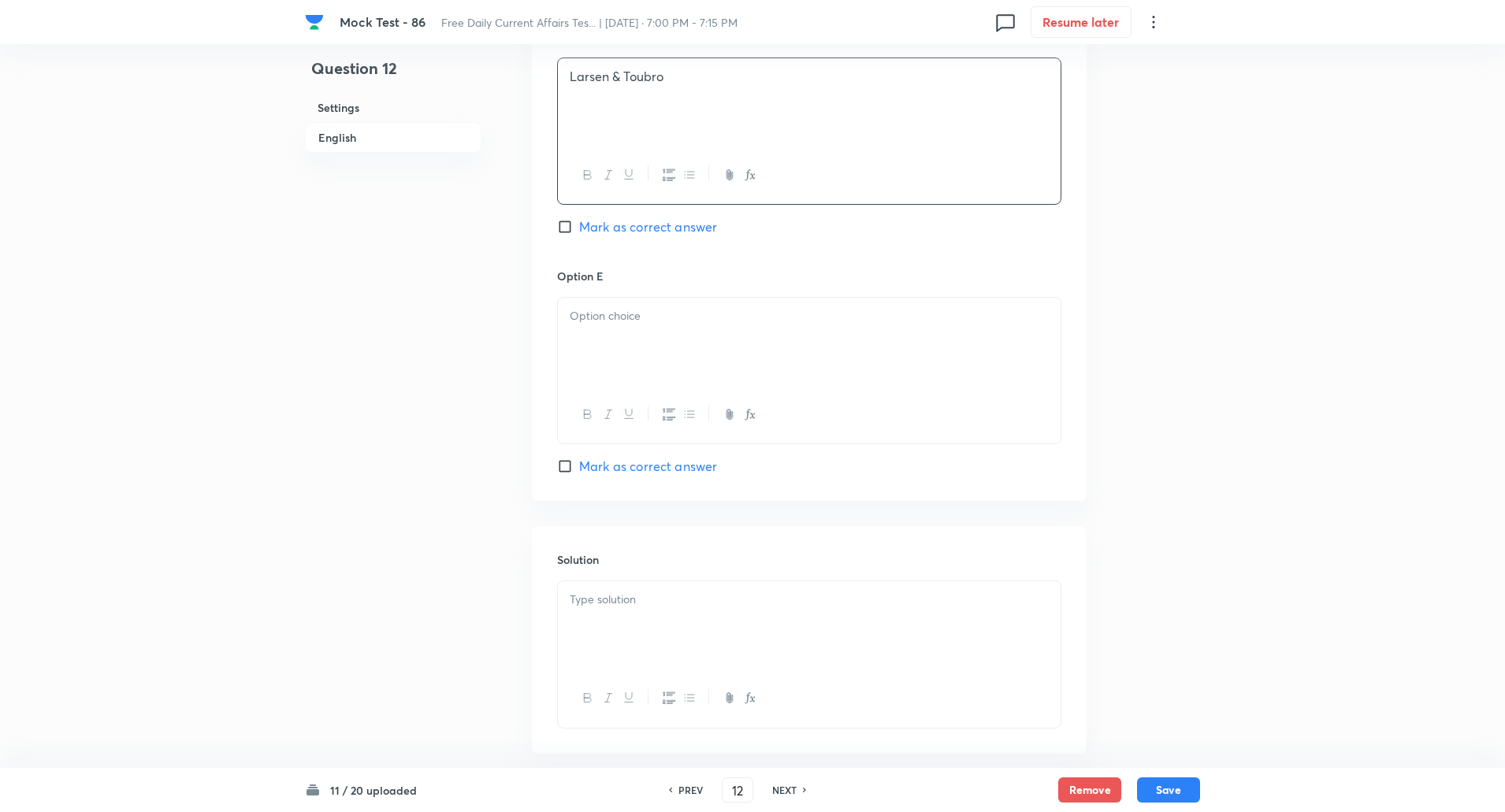
click at [643, 309] on p at bounding box center [809, 316] width 479 height 19
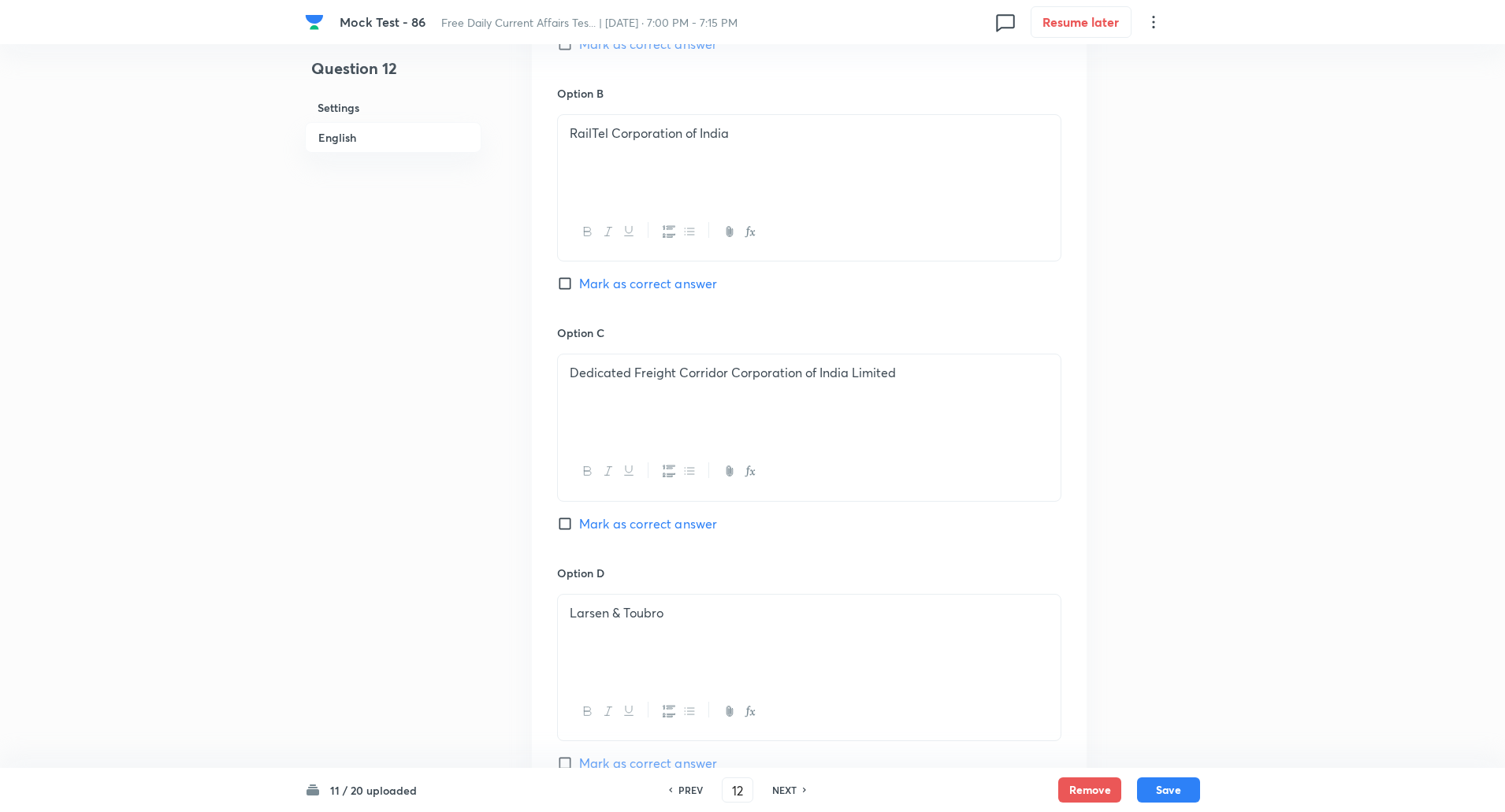
scroll to position [949, 0]
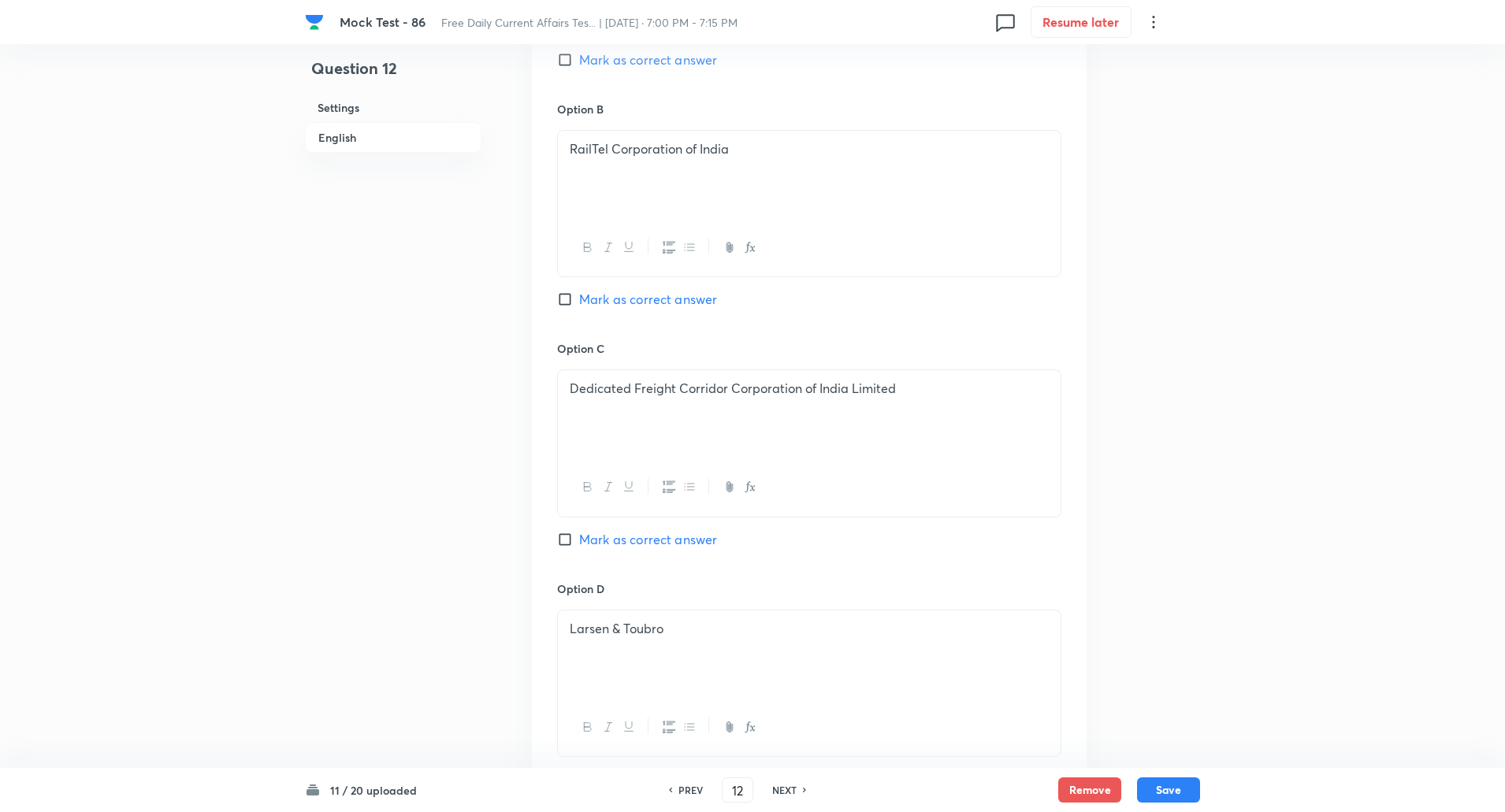
click at [565, 535] on input "Mark as correct answer" at bounding box center [568, 539] width 22 height 16
checkbox input "true"
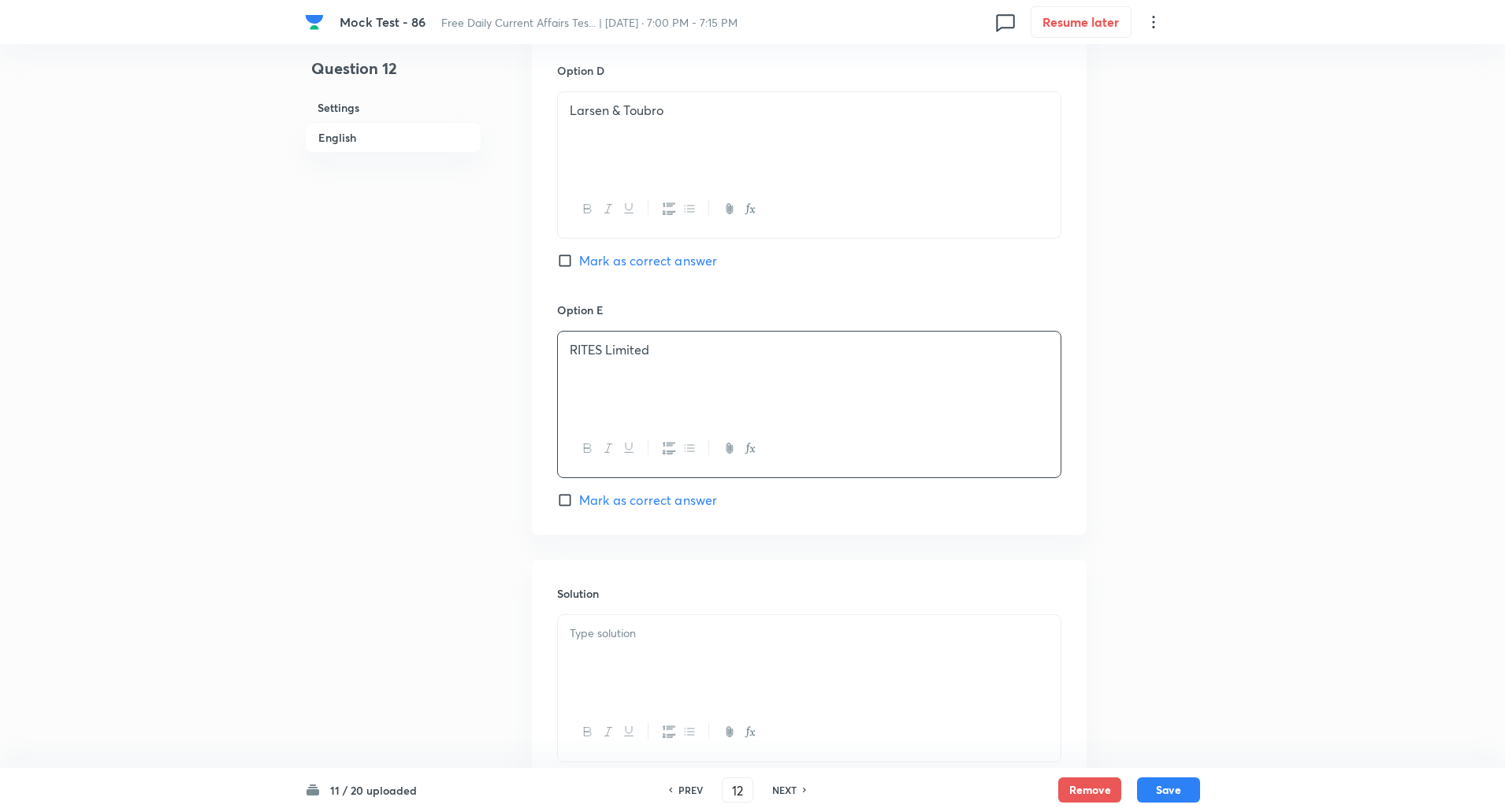
scroll to position [1582, 0]
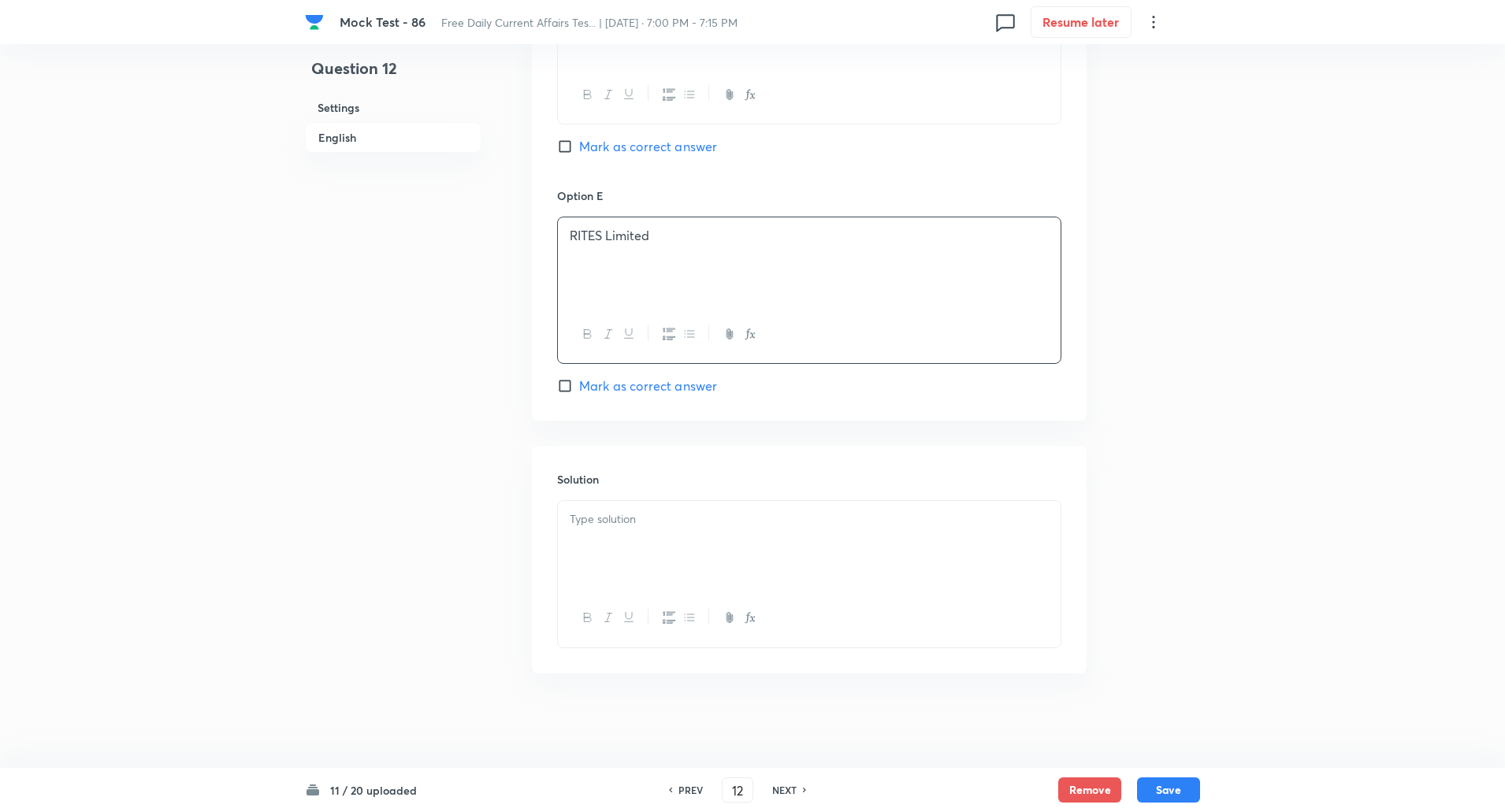
click at [584, 527] on p at bounding box center [809, 520] width 479 height 19
paste div
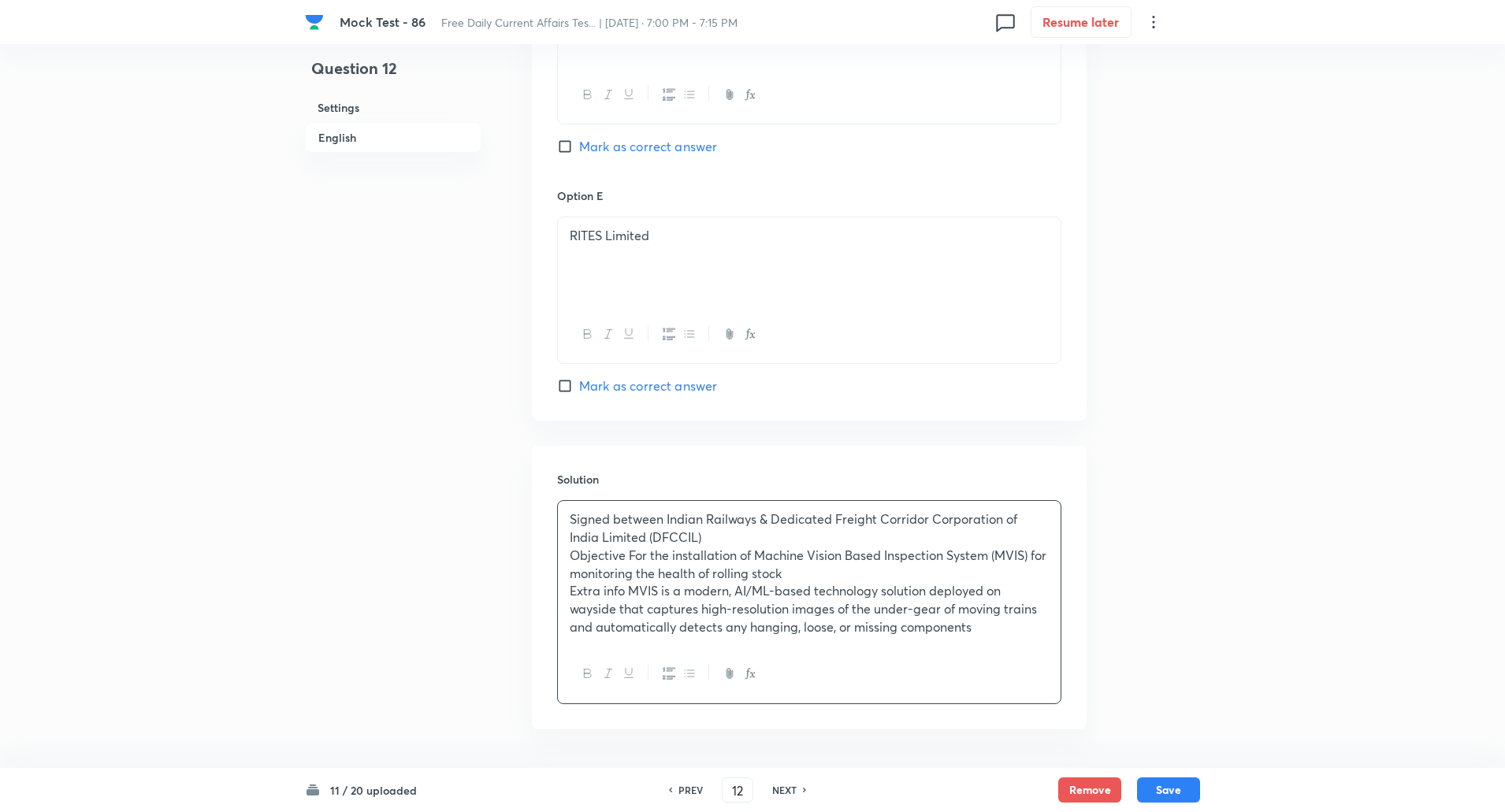
click at [666, 520] on p "Signed between Indian Railways & Dedicated Freight Corridor Corporation of Indi…" at bounding box center [809, 528] width 479 height 35
copy p "-----"
click at [631, 560] on p "Objective For the installation of Machine Vision Based Inspection System (MVIS)…" at bounding box center [809, 564] width 479 height 35
click at [628, 591] on p "Extra info MVIS is a modern, AI/ML-based technology solution deployed on waysid…" at bounding box center [809, 608] width 479 height 54
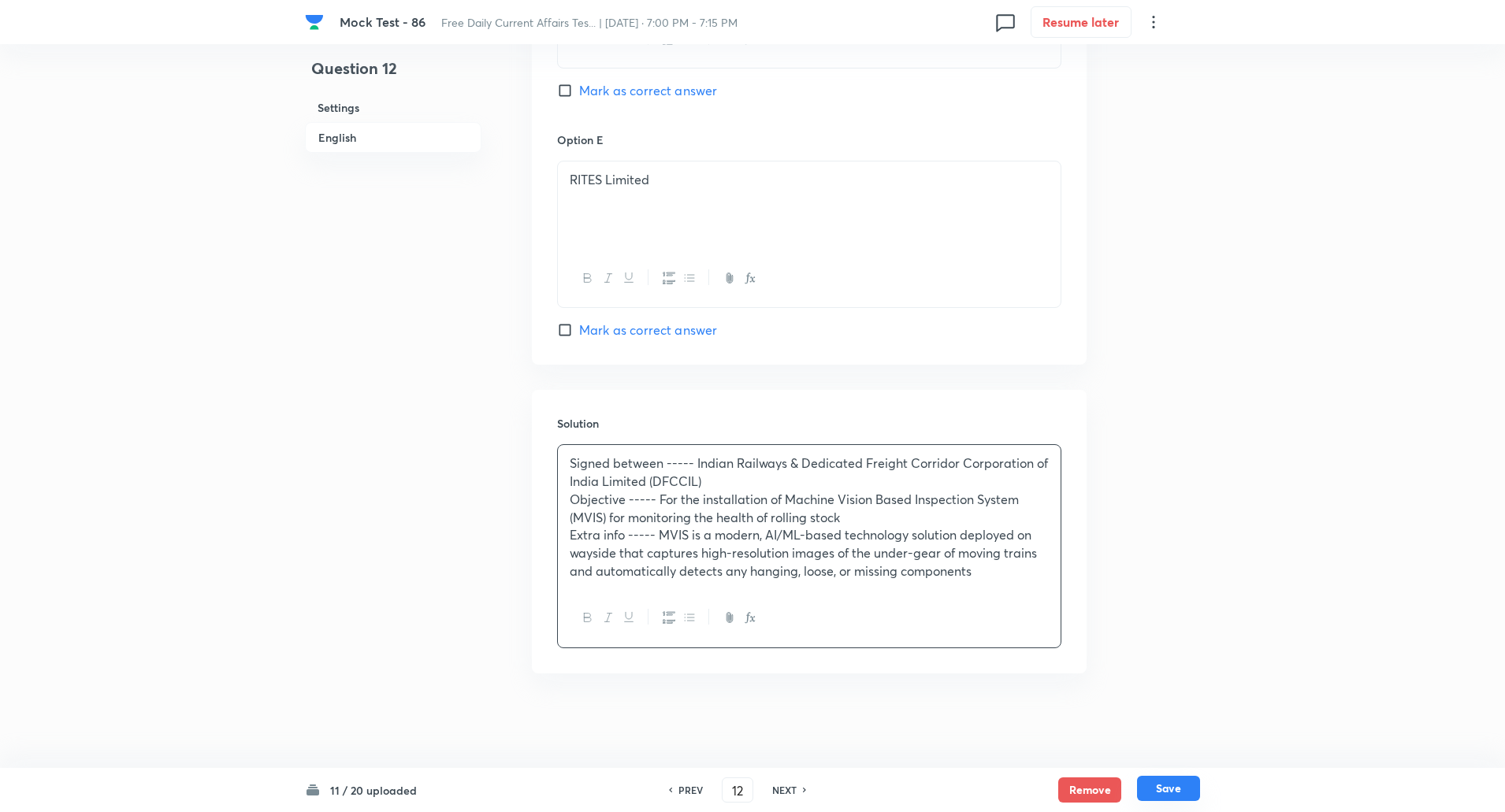
click at [1165, 781] on button "Save" at bounding box center [1168, 789] width 63 height 25
type input "13"
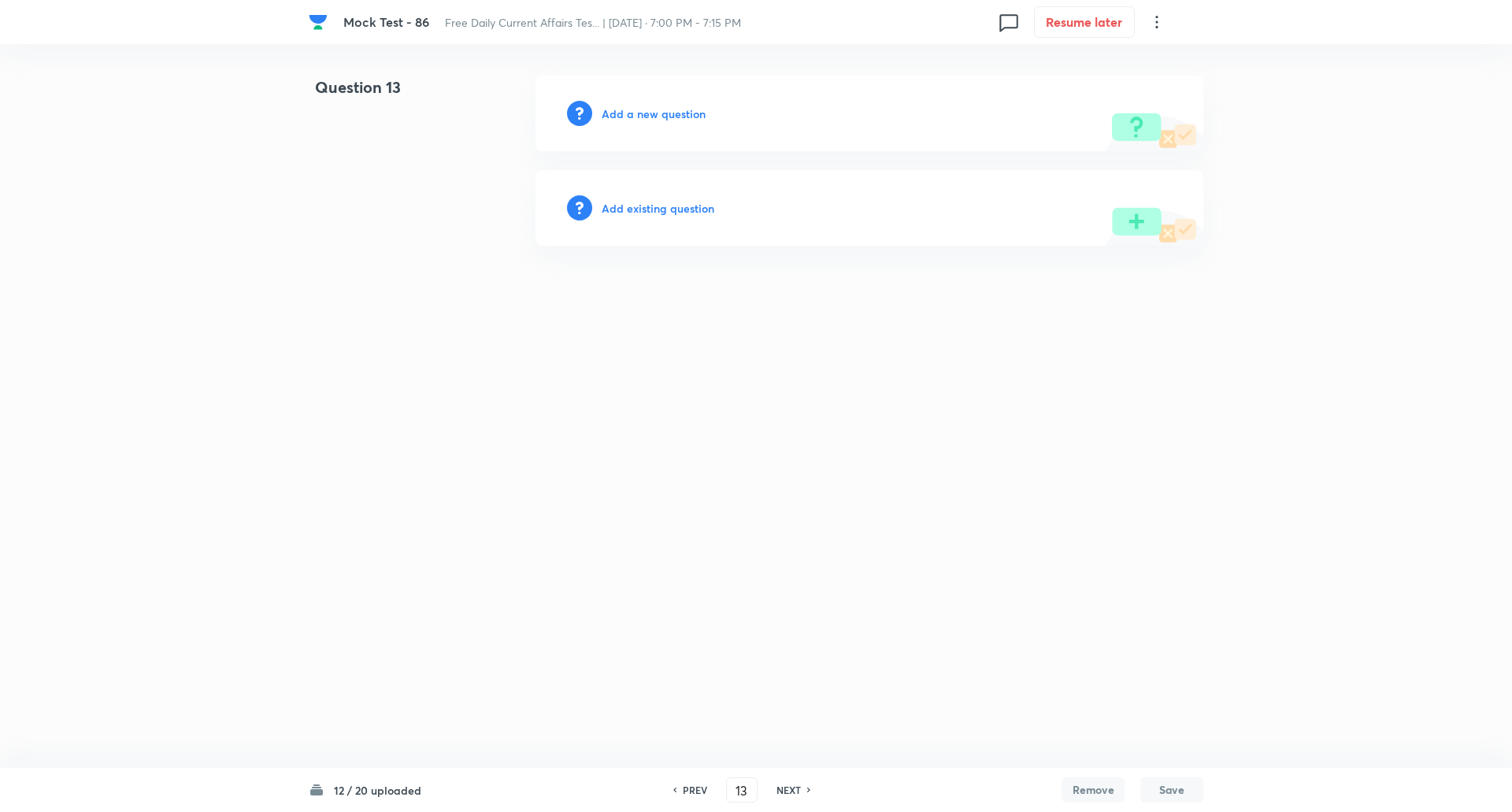
click at [690, 113] on h6 "Add a new question" at bounding box center [653, 113] width 104 height 17
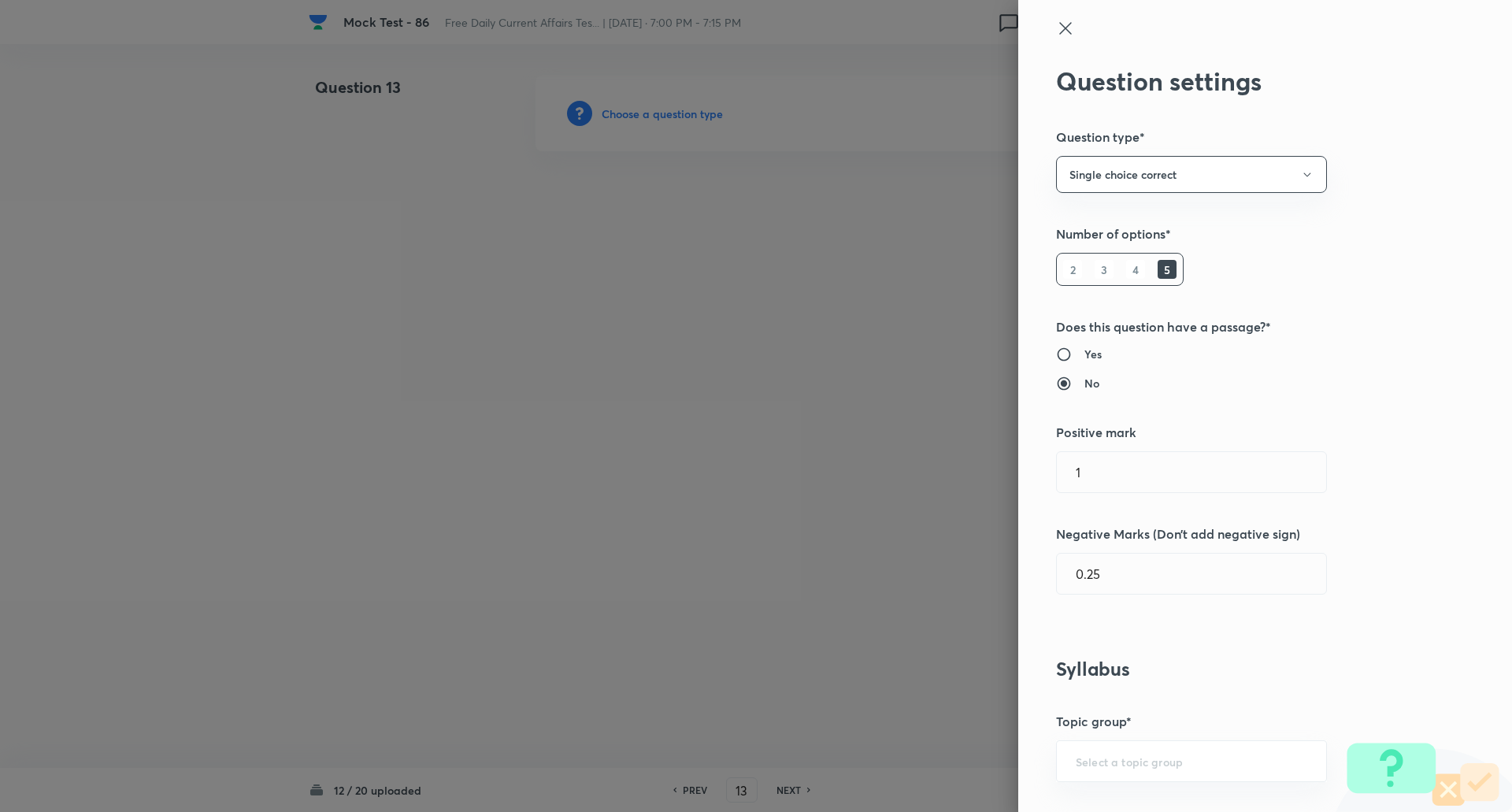
click at [690, 113] on div at bounding box center [756, 406] width 1512 height 812
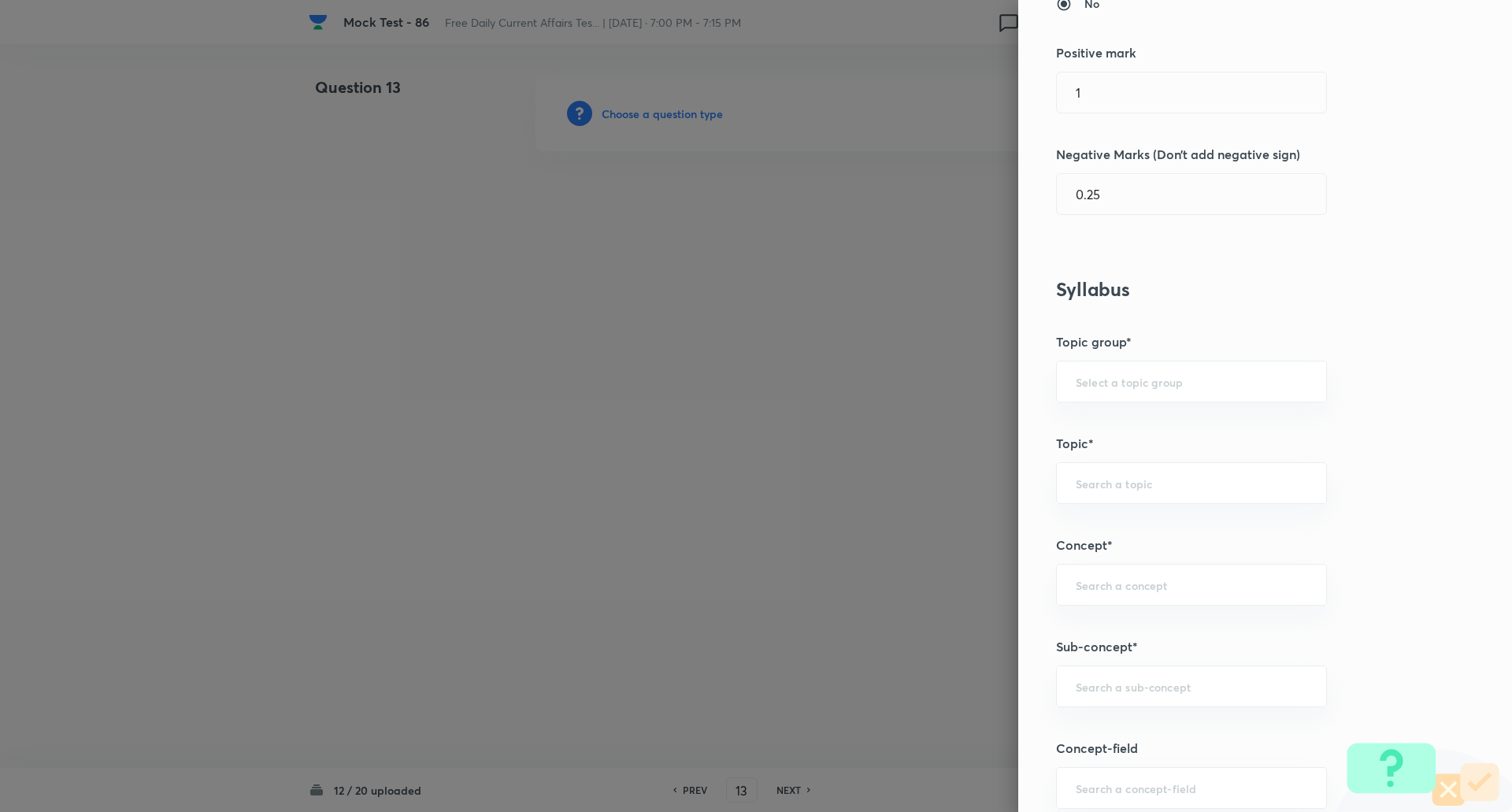
scroll to position [452, 0]
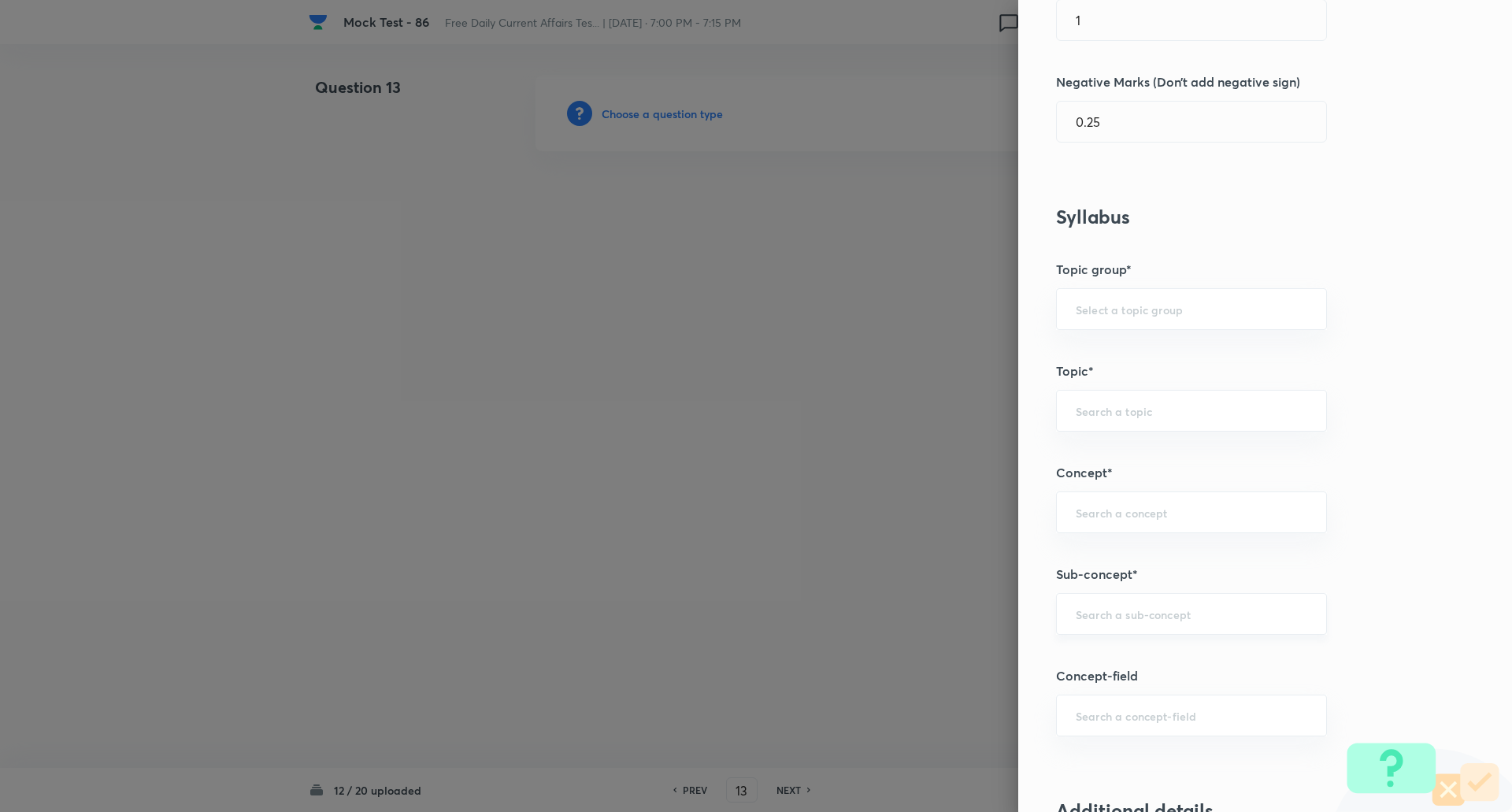
click at [1132, 602] on div "​" at bounding box center [1191, 613] width 271 height 42
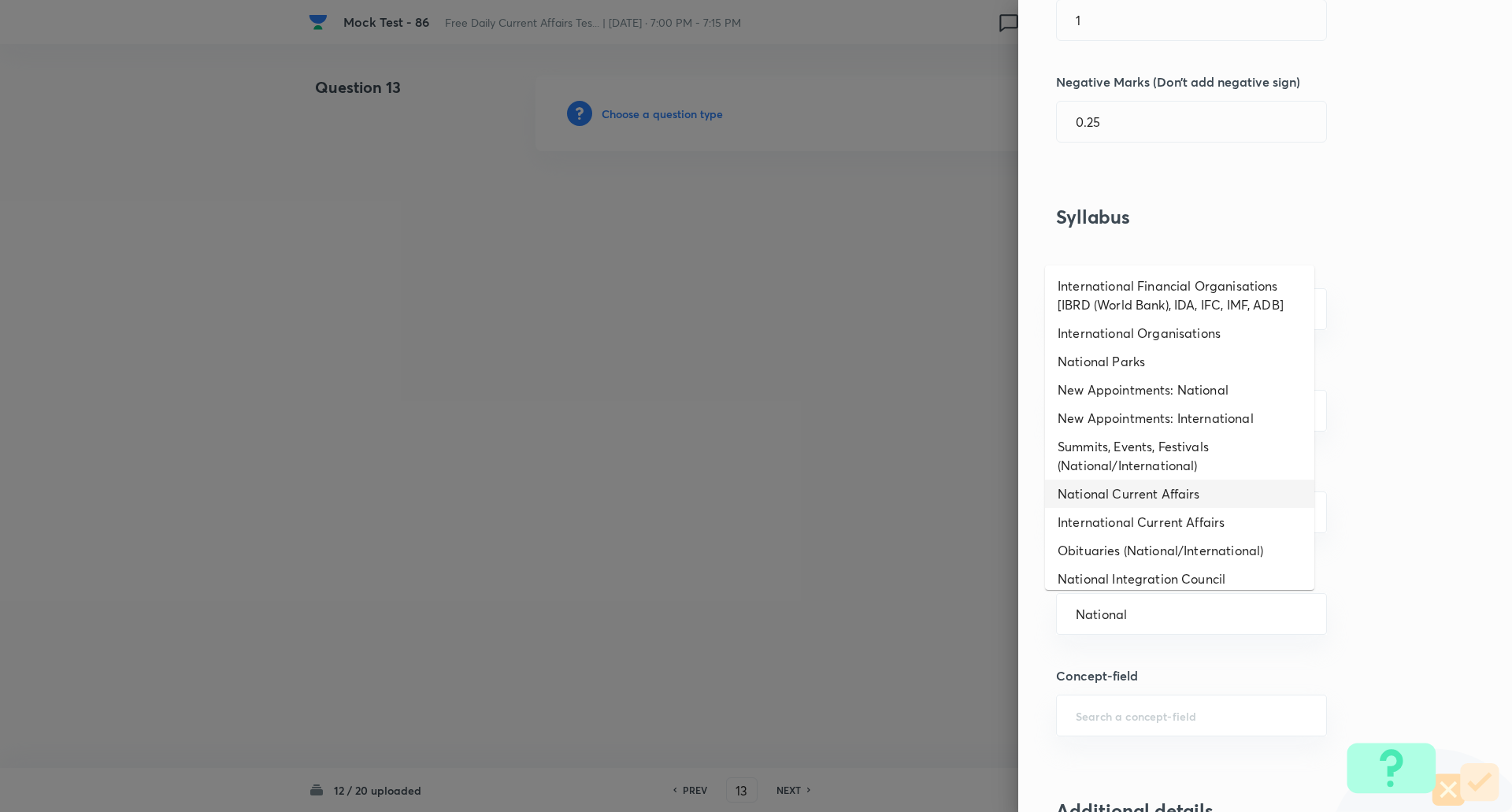
click at [1142, 498] on li "National Current Affairs" at bounding box center [1179, 493] width 269 height 28
type input "National Current Affairs"
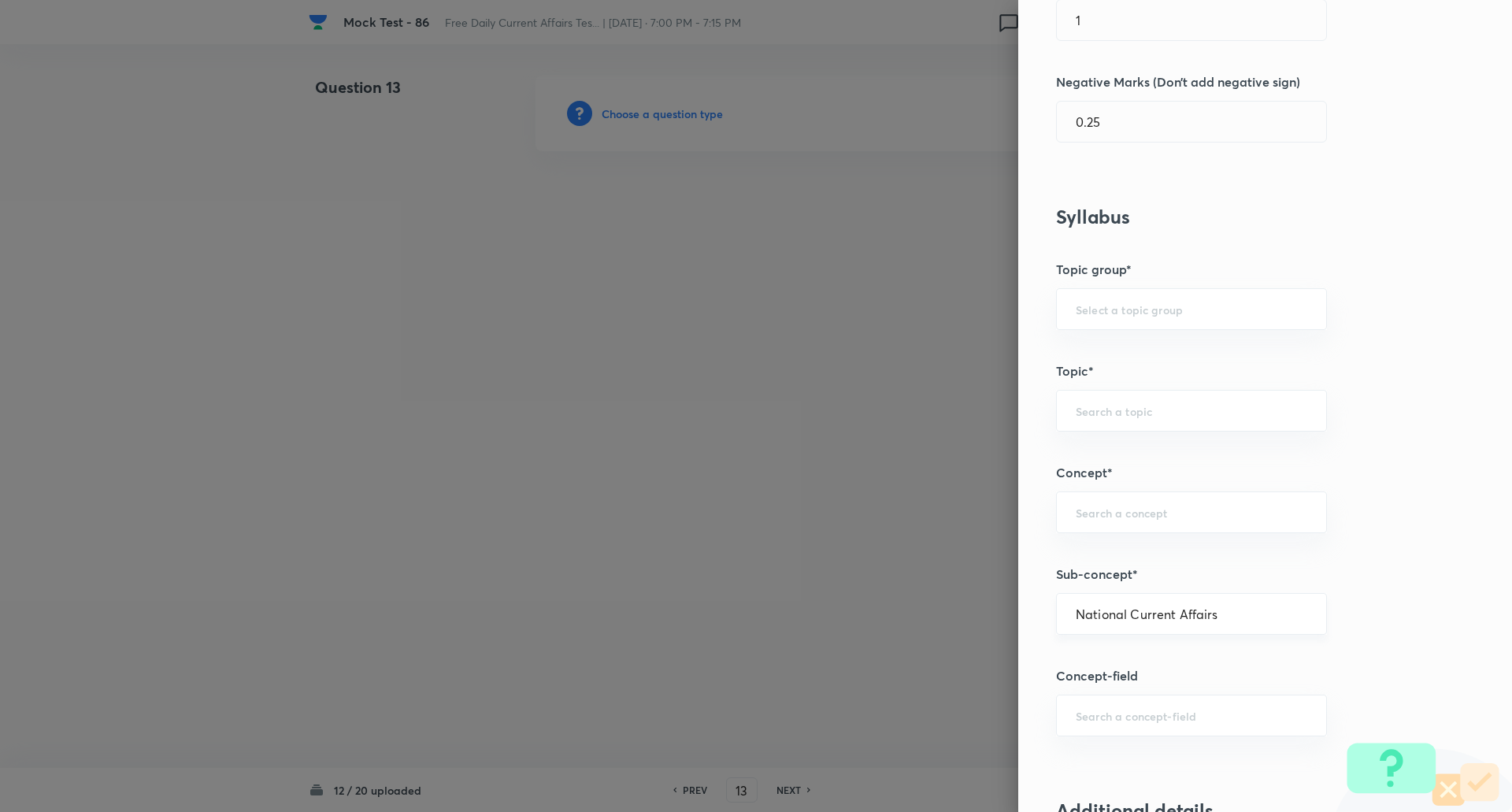
type input "Awareness"
type input "Current Affairs"
type input "National Current Affairs"
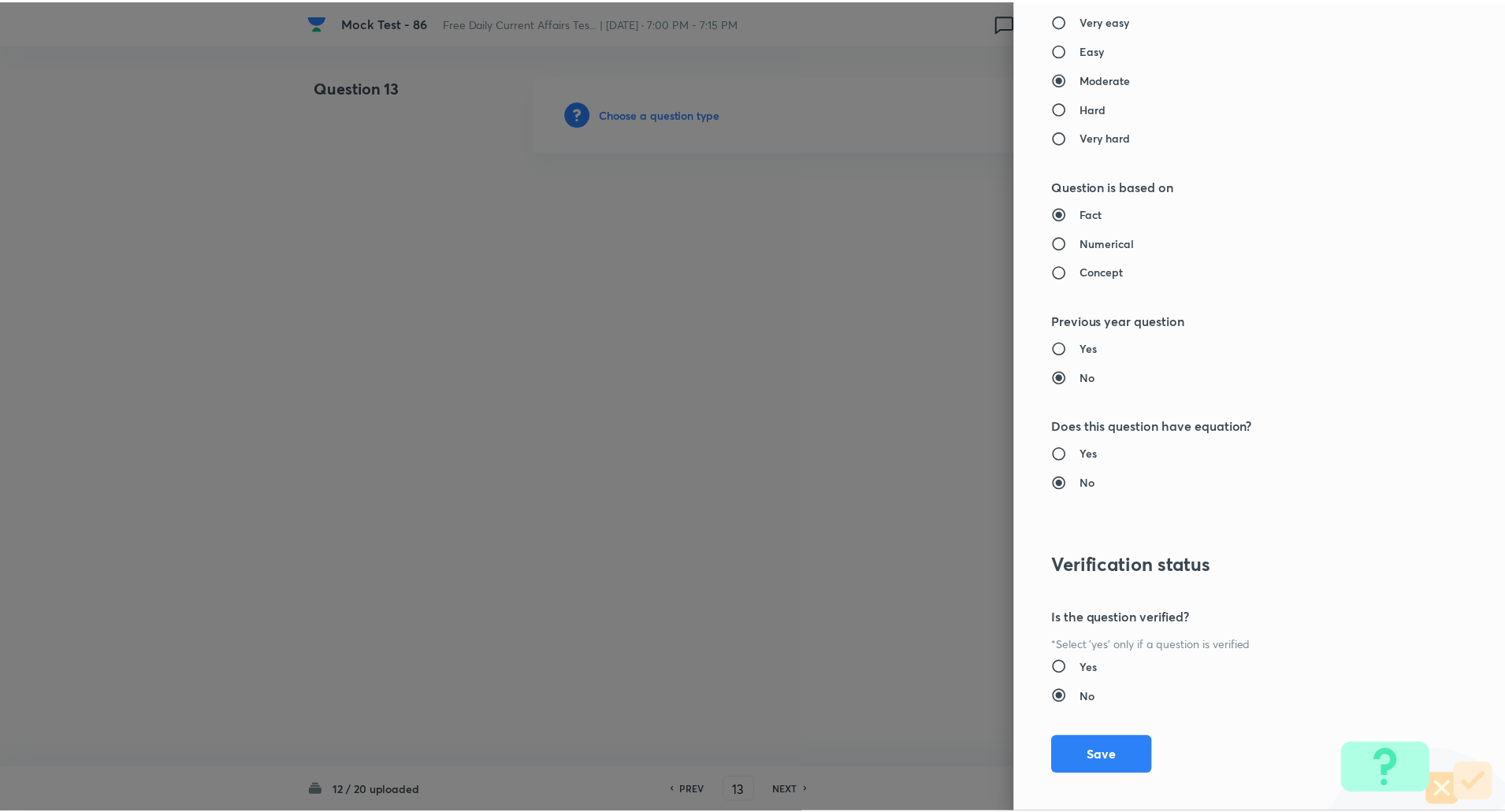
scroll to position [1335, 0]
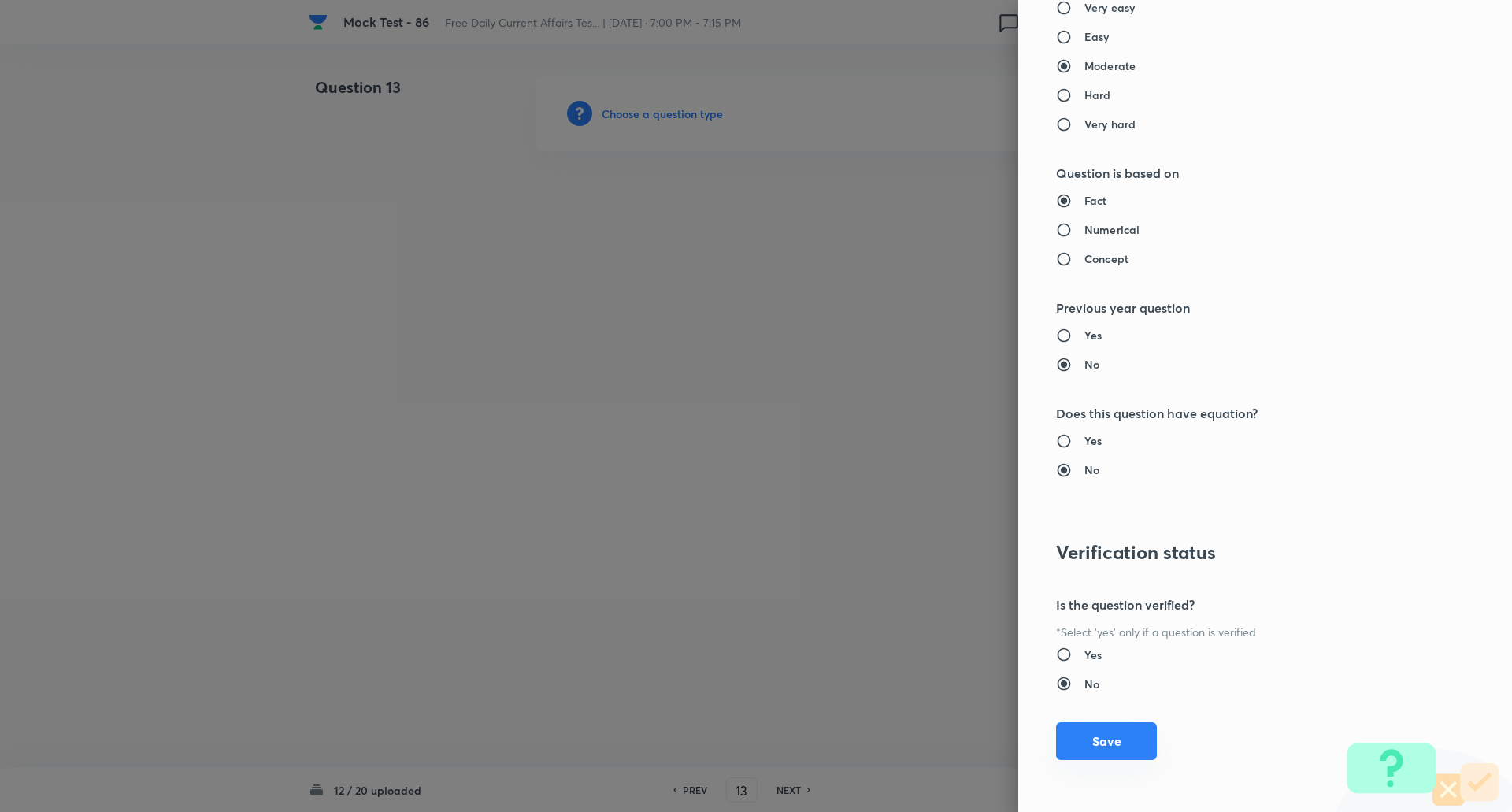
click at [1115, 737] on button "Save" at bounding box center [1106, 741] width 100 height 38
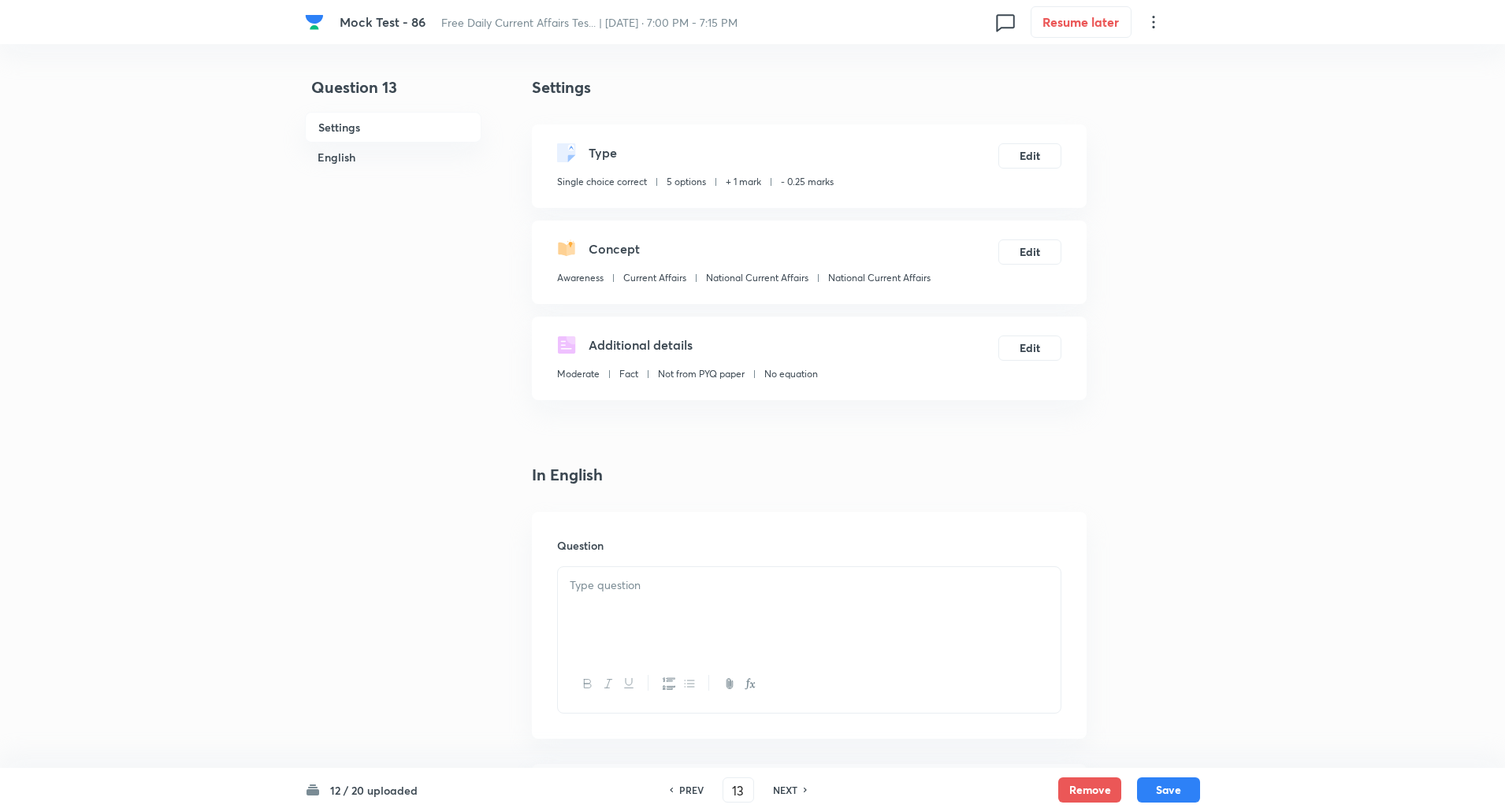
scroll to position [308, 0]
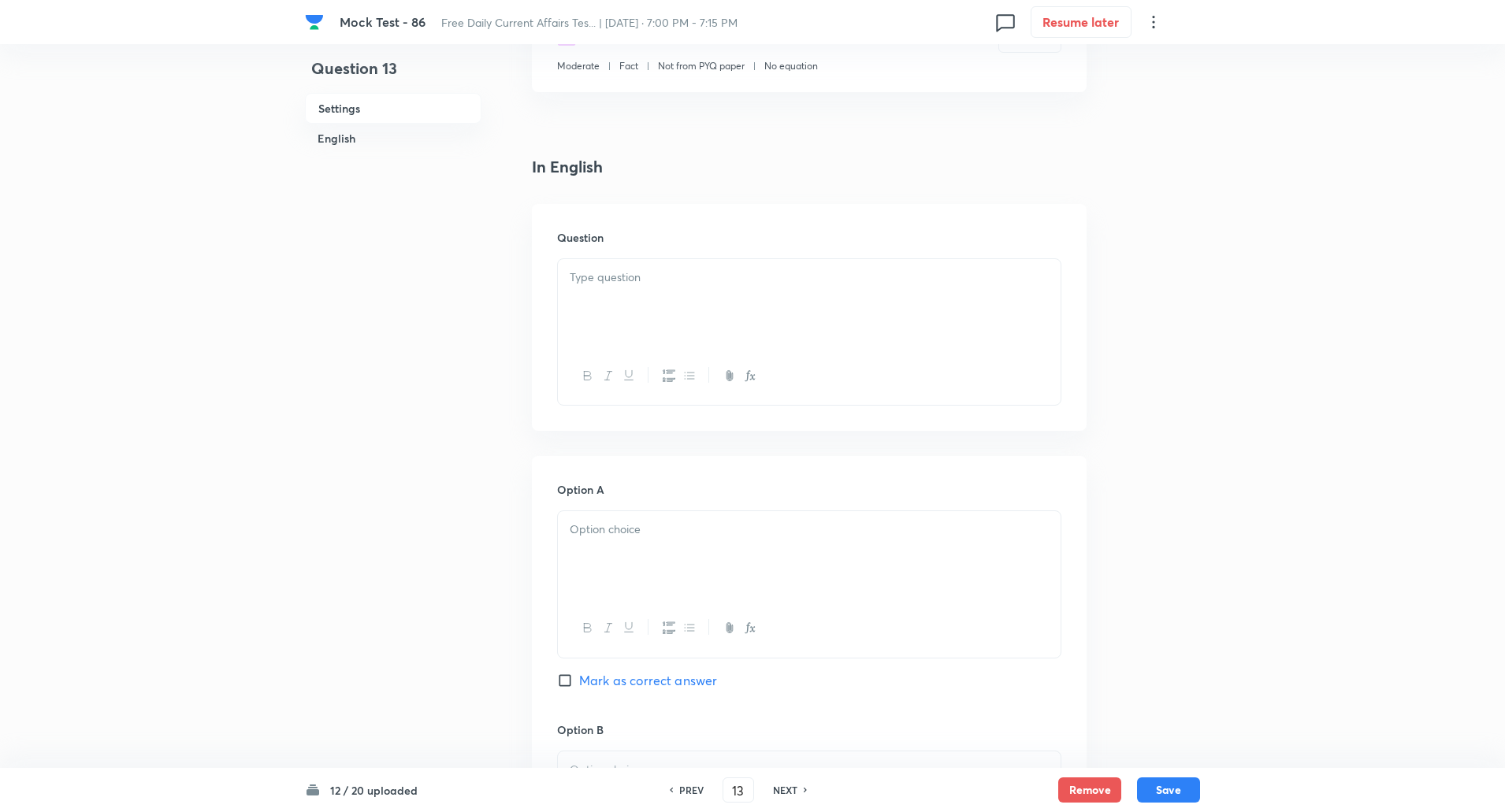
click at [564, 683] on input "Mark as correct answer" at bounding box center [568, 680] width 22 height 16
checkbox input "true"
click at [646, 297] on div at bounding box center [810, 303] width 503 height 89
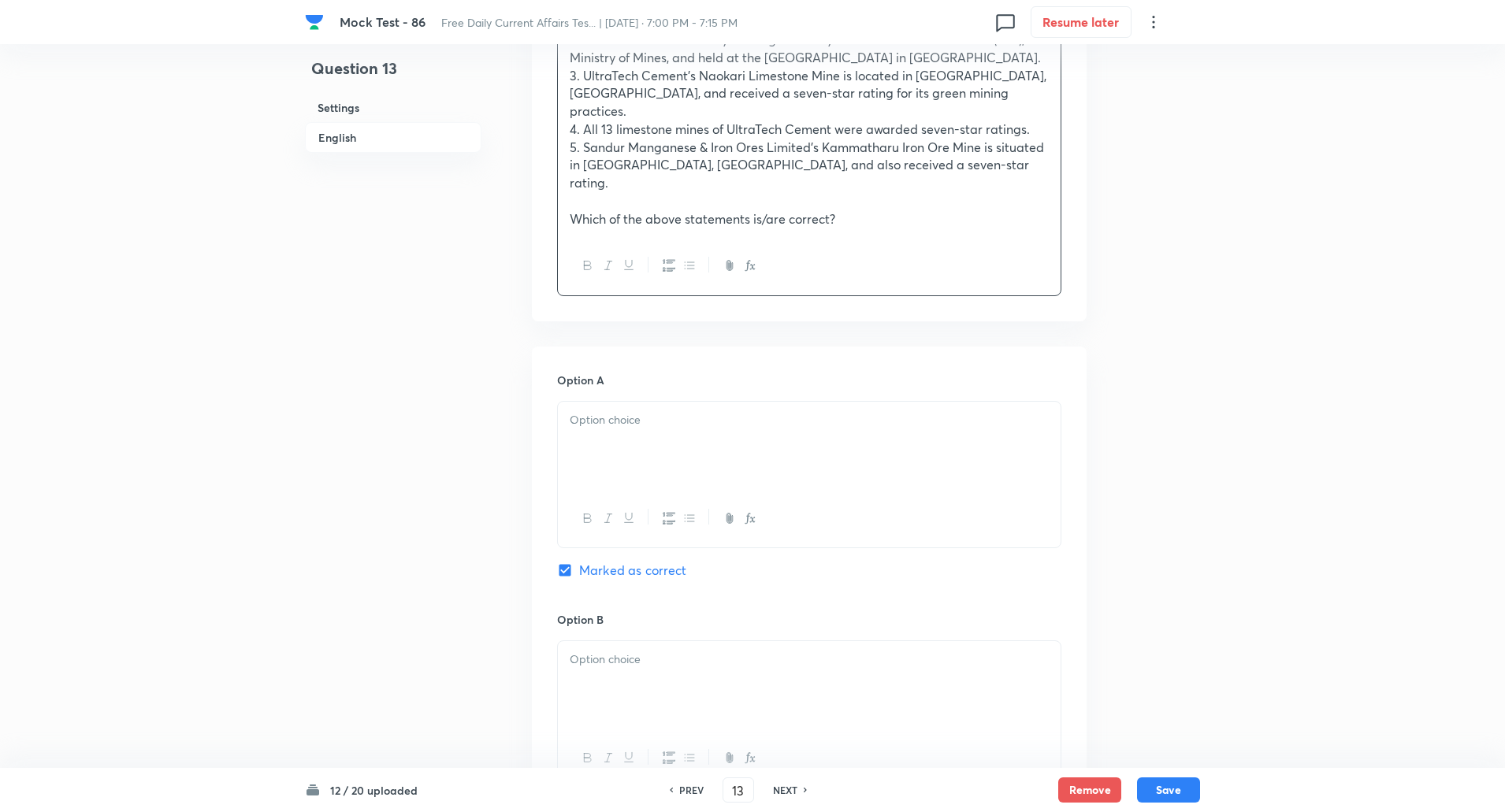
scroll to position [655, 0]
click at [622, 424] on div at bounding box center [810, 444] width 503 height 89
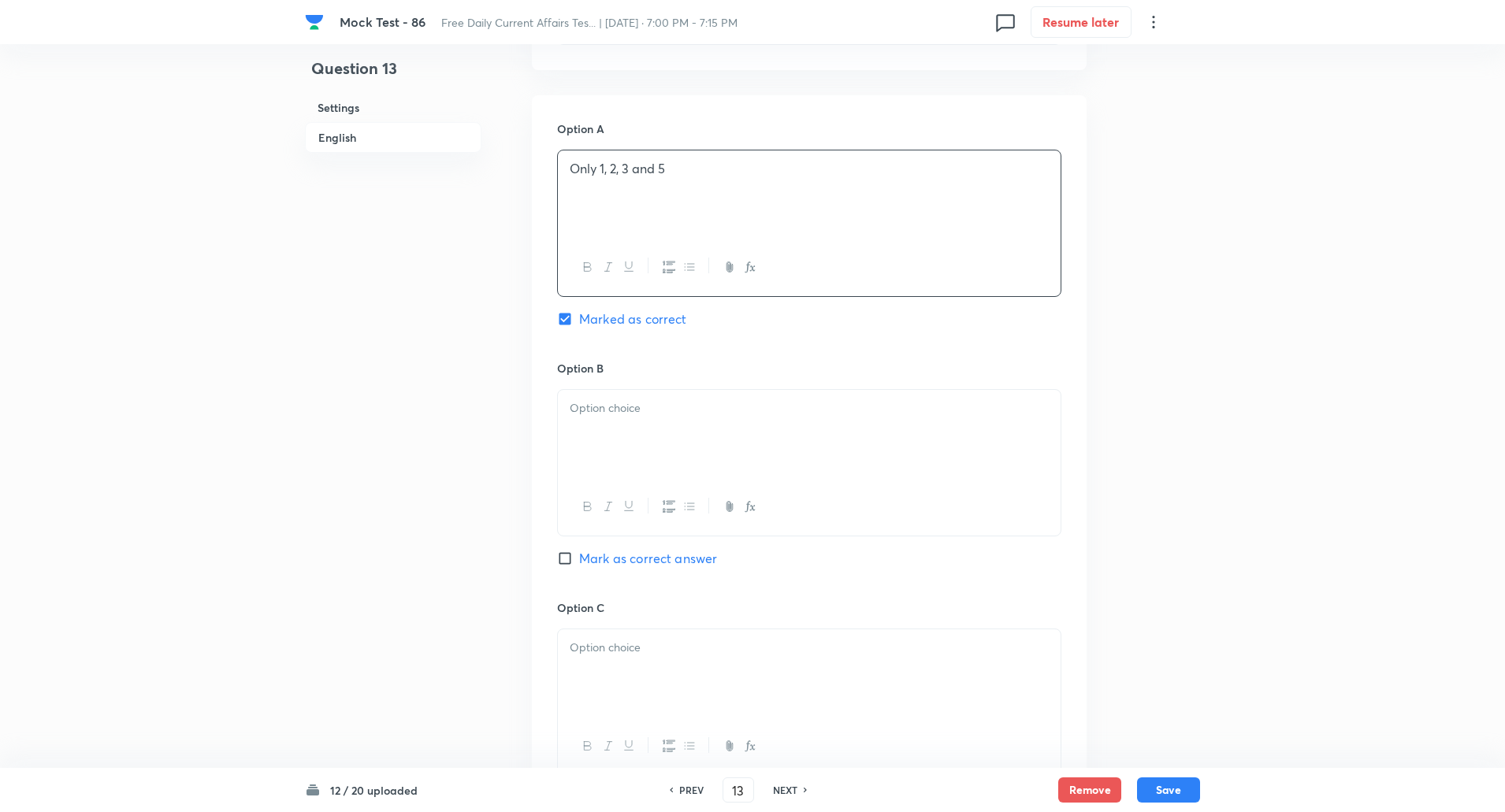
scroll to position [905, 0]
click at [615, 399] on p at bounding box center [809, 407] width 479 height 19
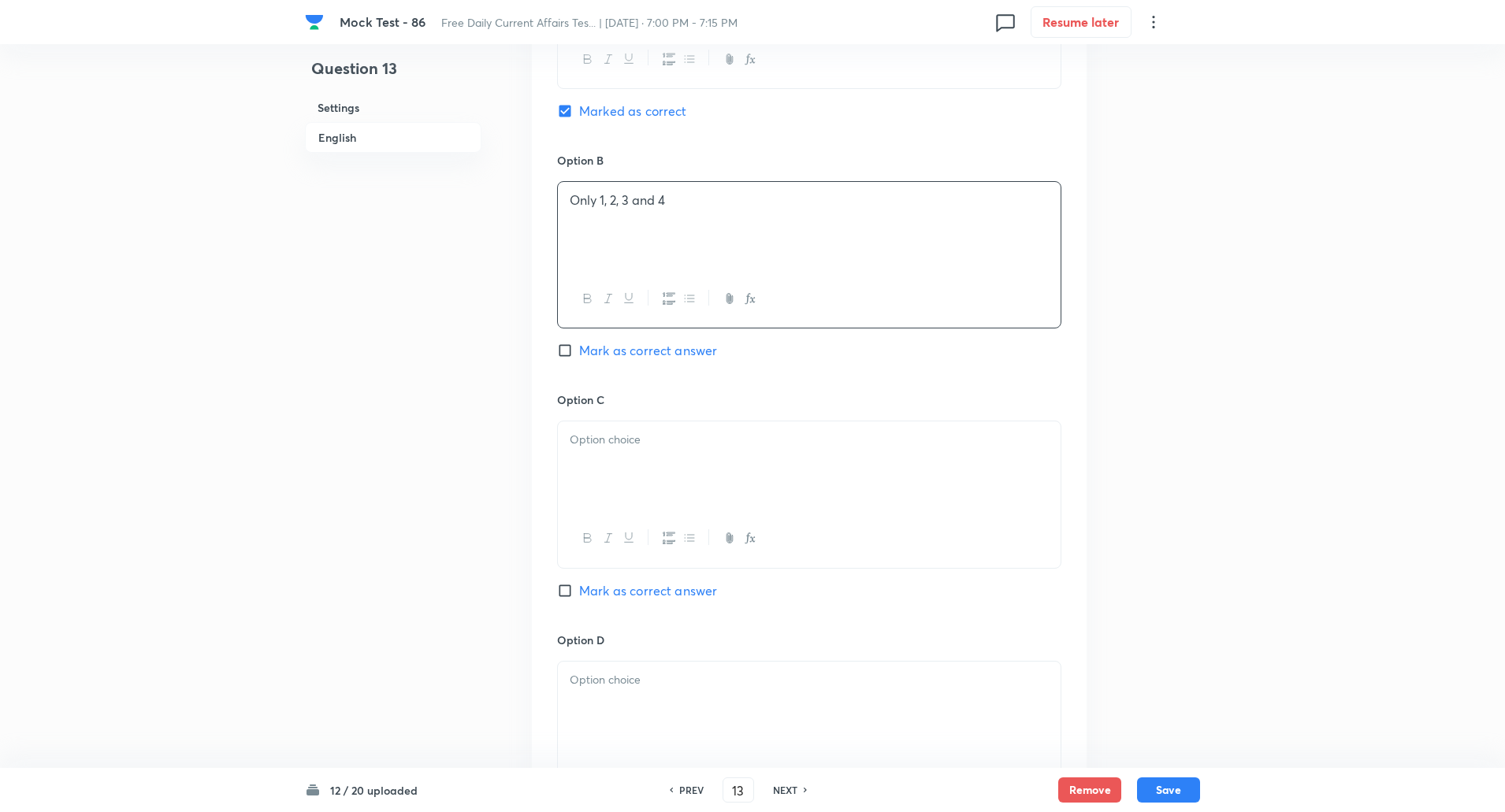
click at [615, 431] on p at bounding box center [809, 440] width 479 height 19
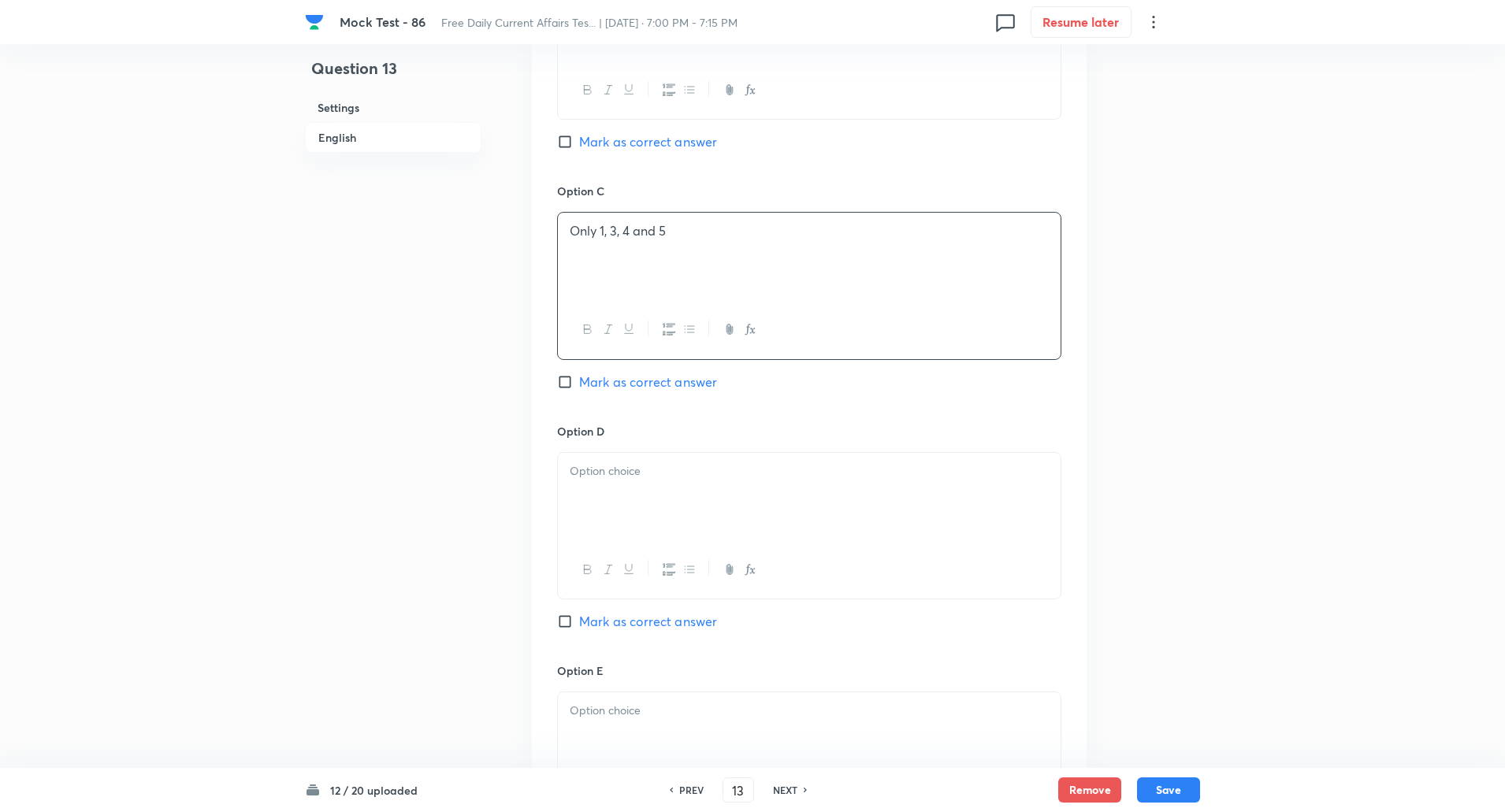
scroll to position [1324, 0]
click at [614, 450] on div at bounding box center [810, 494] width 503 height 89
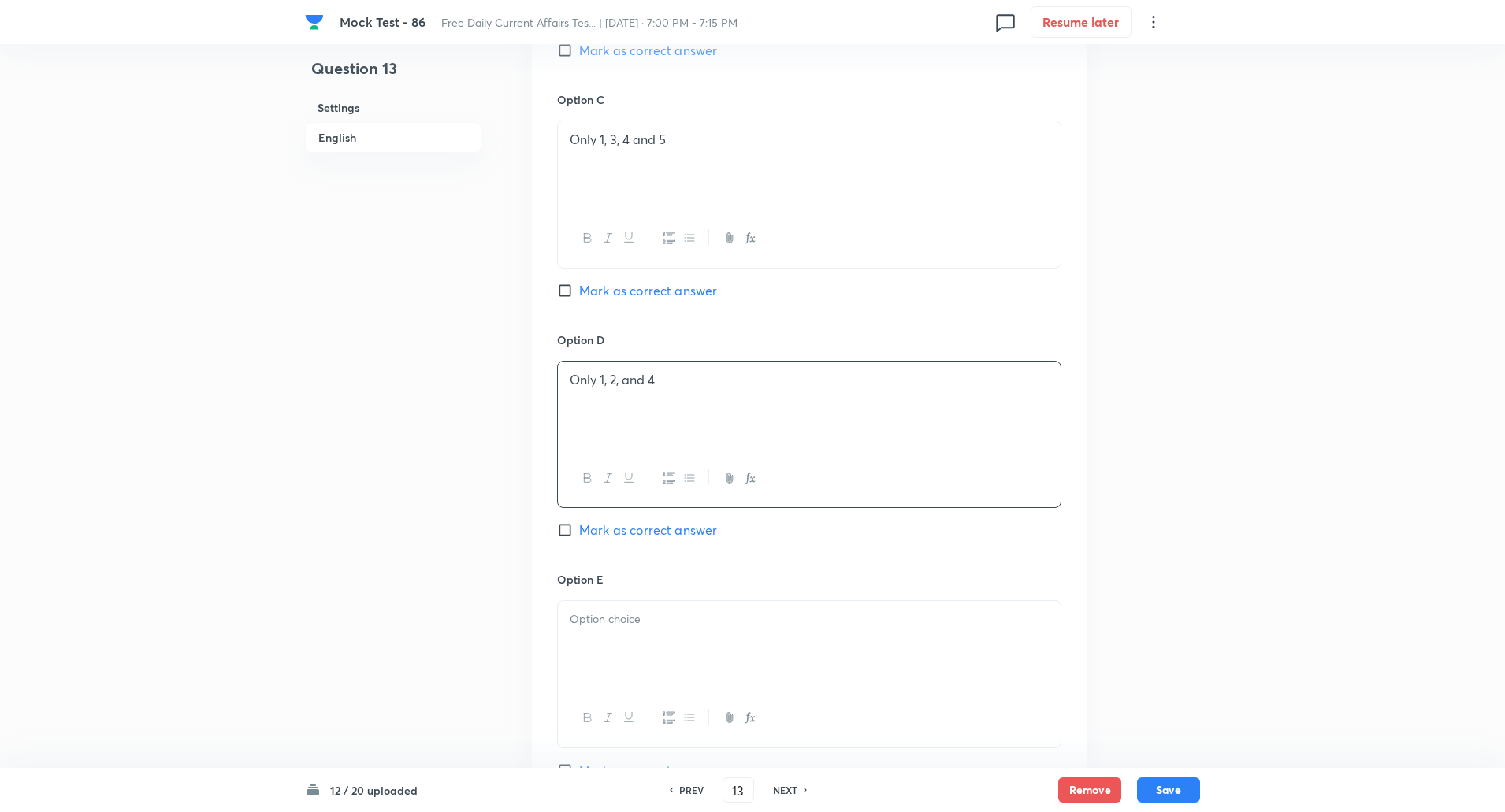
scroll to position [1482, 0]
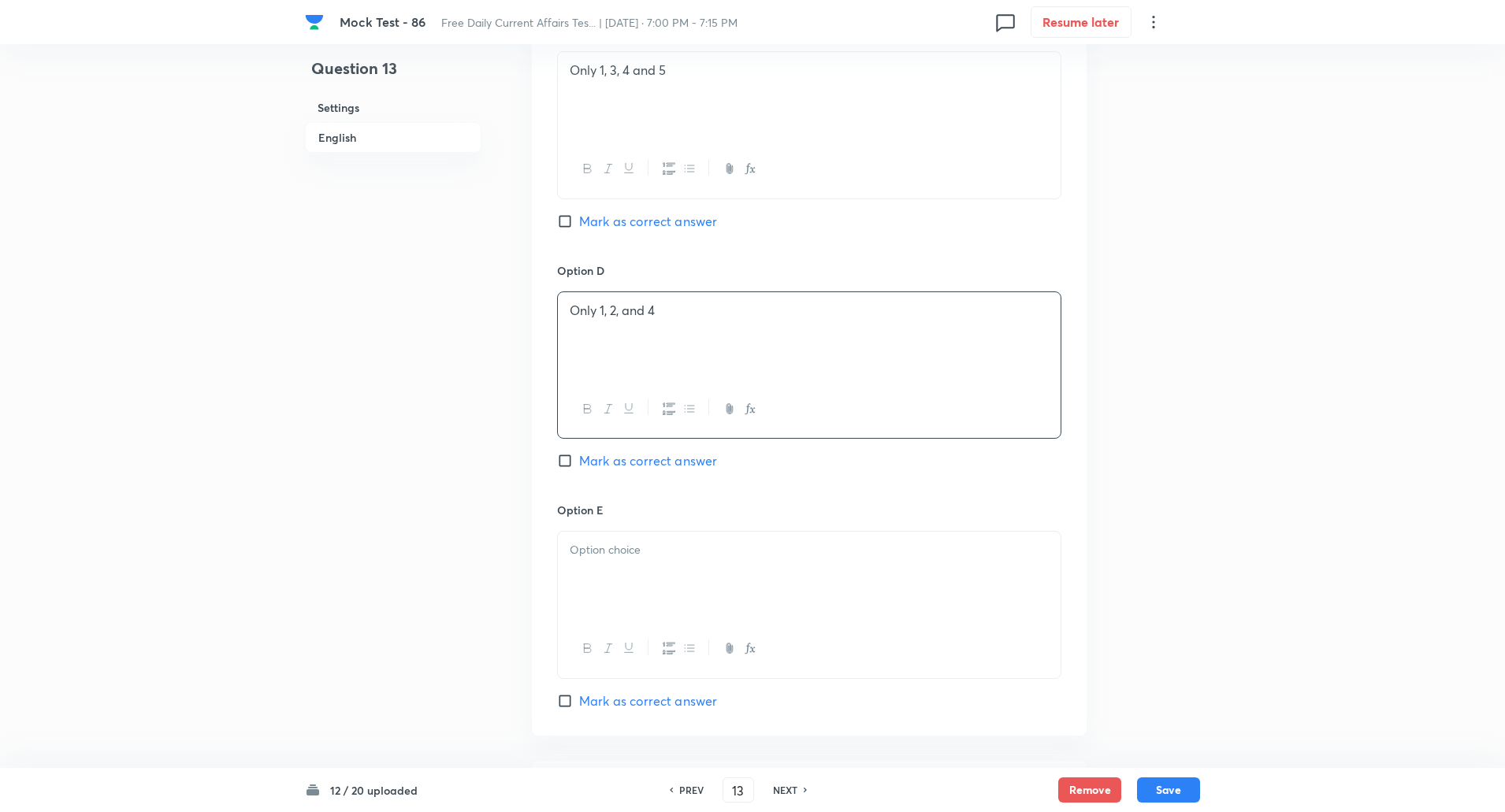
click at [600, 581] on div at bounding box center [810, 575] width 503 height 89
click at [626, 593] on p at bounding box center [809, 601] width 479 height 19
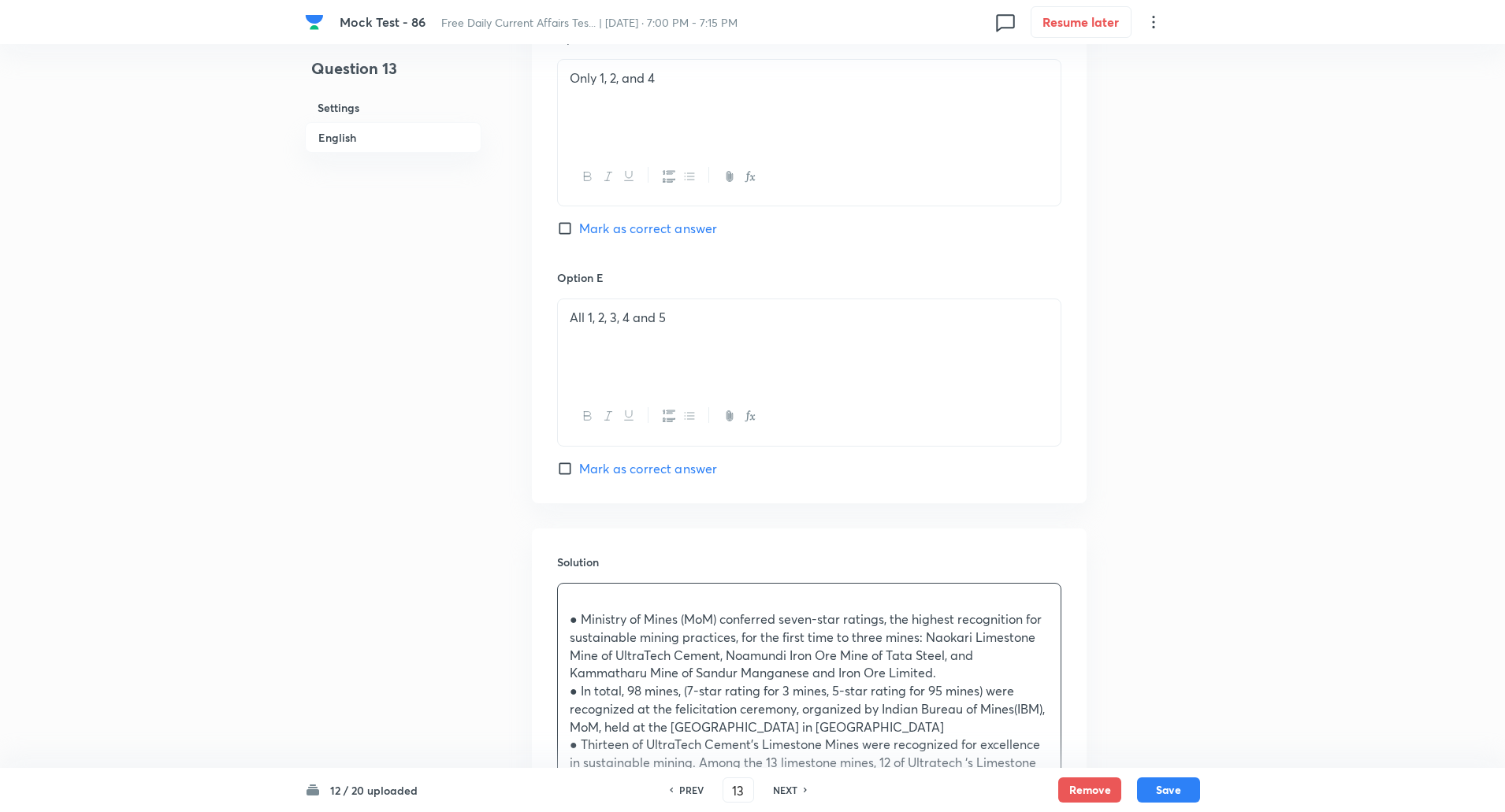
click at [569, 584] on div "● Ministry of Mines (MoM) conferred seven-star ratings, the highest recognition…" at bounding box center [810, 754] width 503 height 341
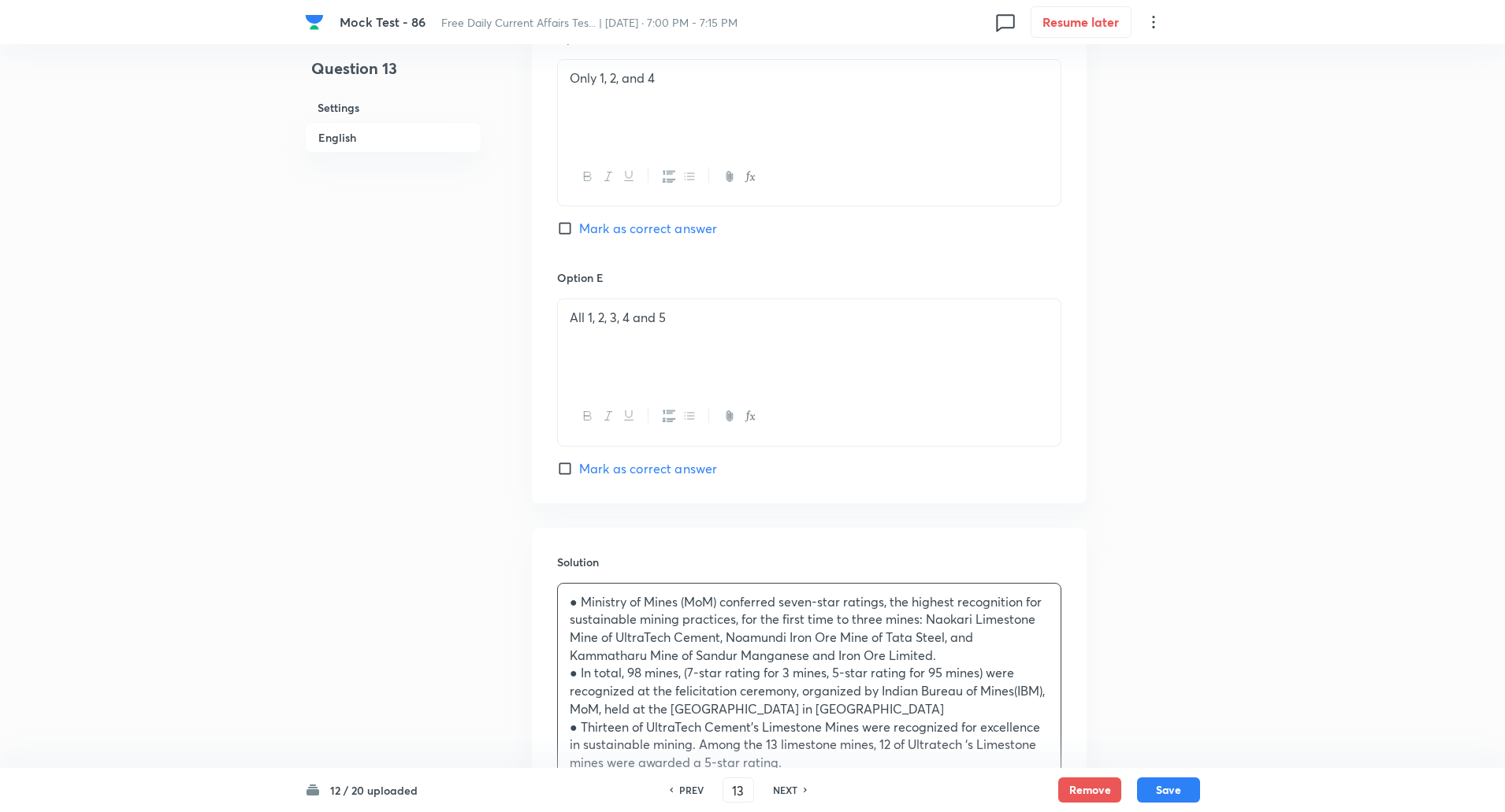
scroll to position [1977, 0]
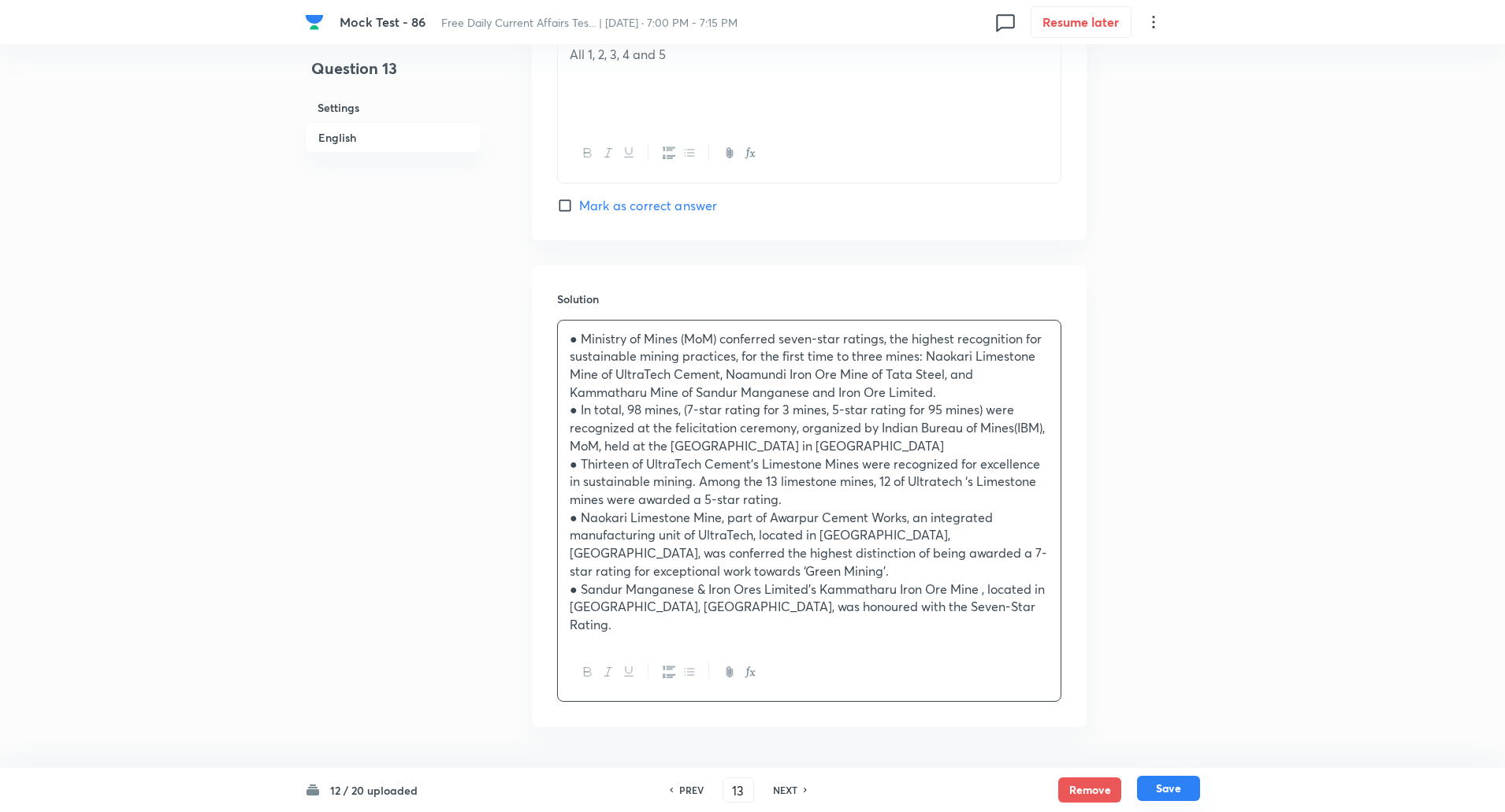
click at [1169, 794] on button "Save" at bounding box center [1168, 789] width 63 height 25
type input "14"
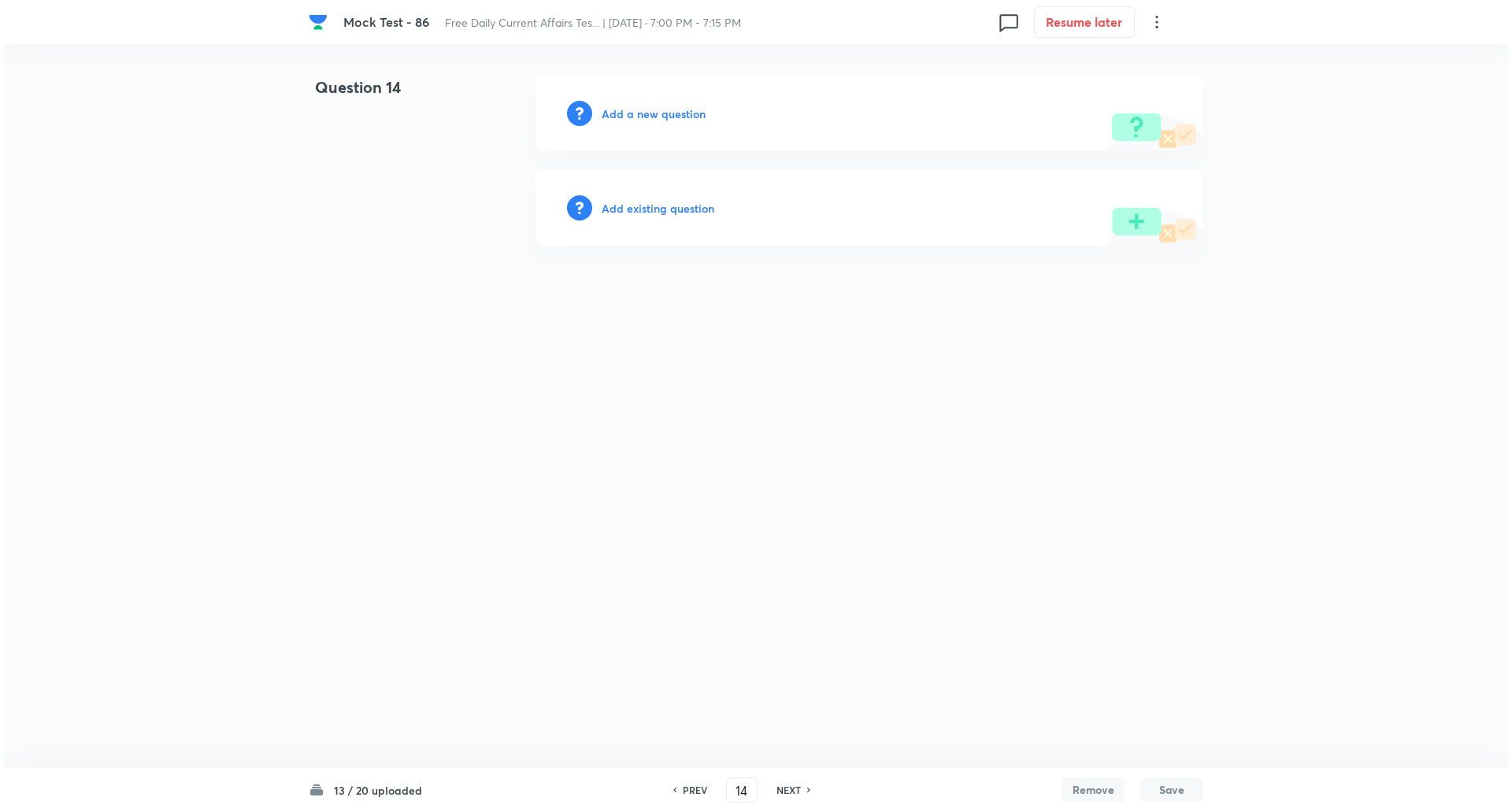
scroll to position [0, 0]
click at [662, 115] on h6 "Add a new question" at bounding box center [653, 113] width 104 height 17
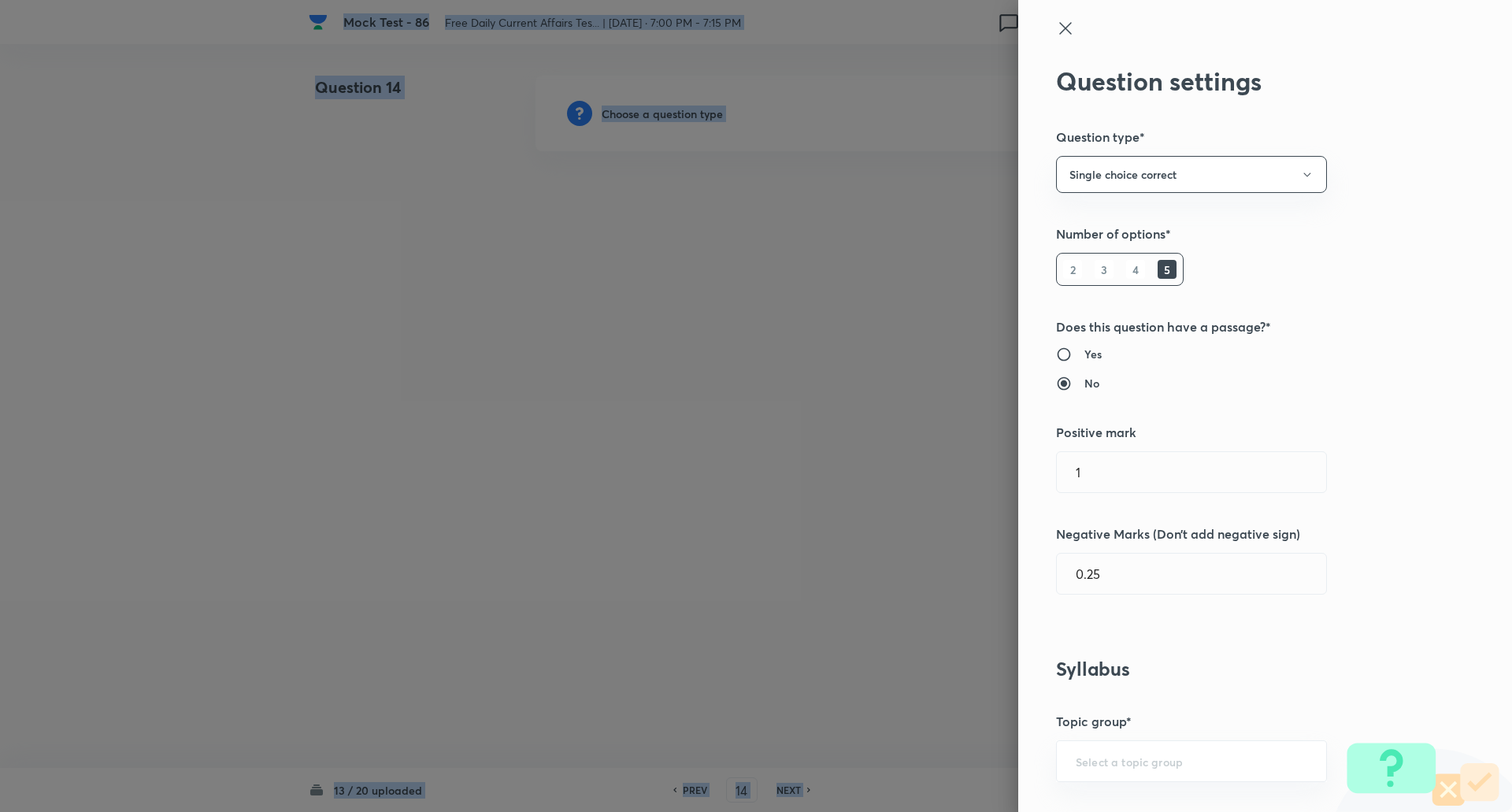
click at [662, 115] on div at bounding box center [756, 406] width 1512 height 812
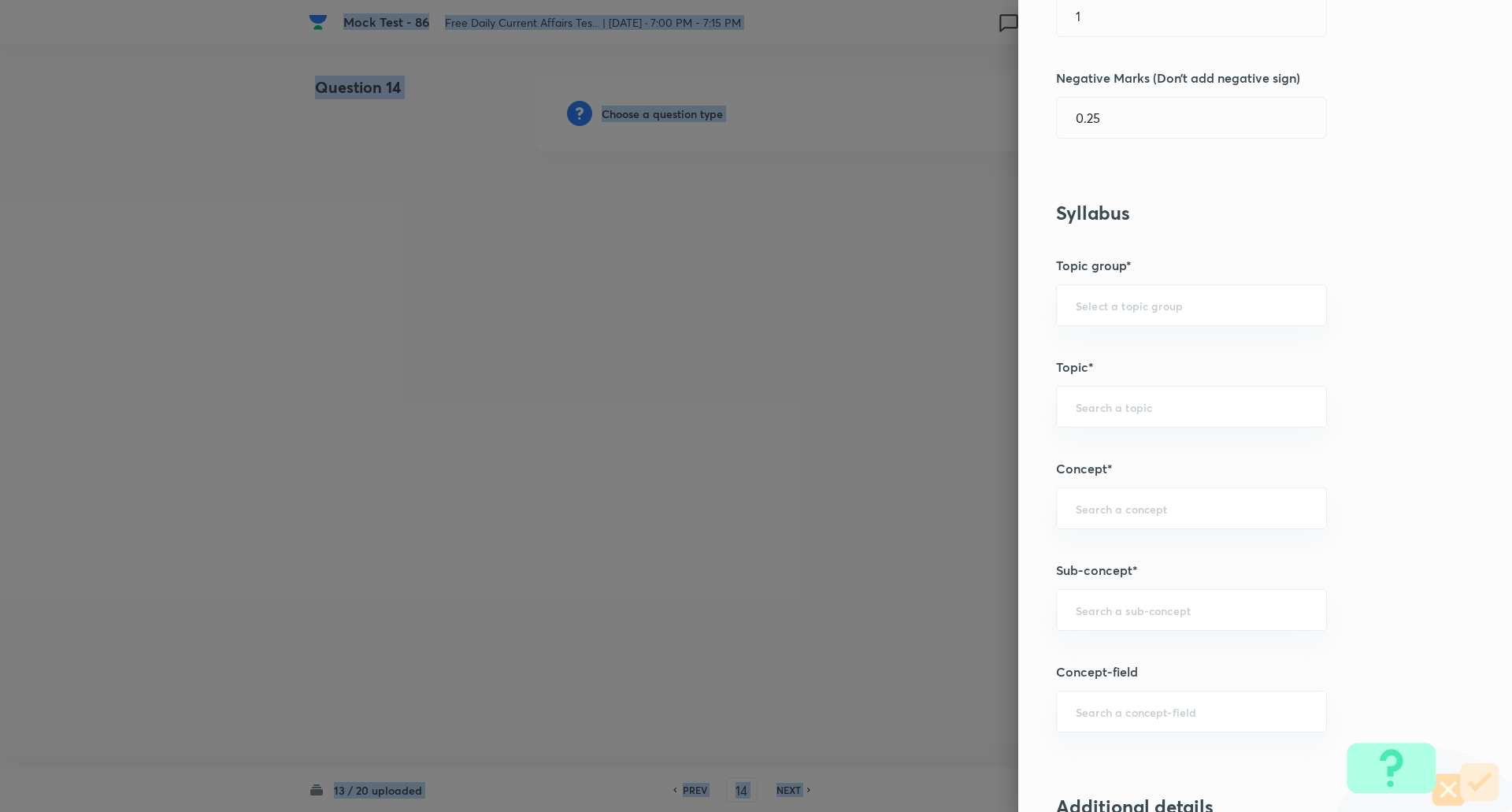
scroll to position [457, 0]
click at [1097, 612] on input "text" at bounding box center [1191, 608] width 232 height 15
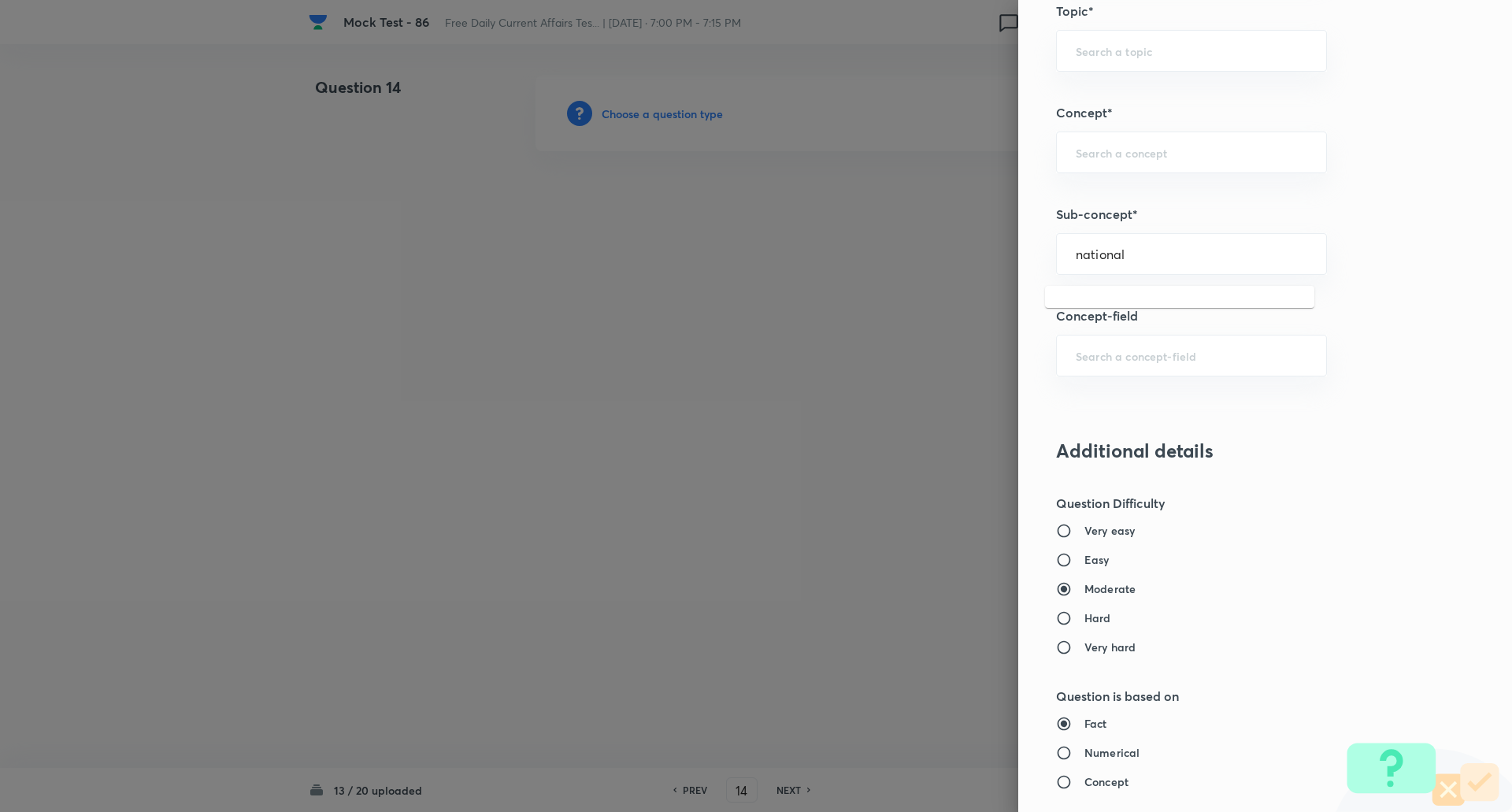
scroll to position [815, 0]
click at [1177, 242] on div "national ​" at bounding box center [1191, 251] width 271 height 42
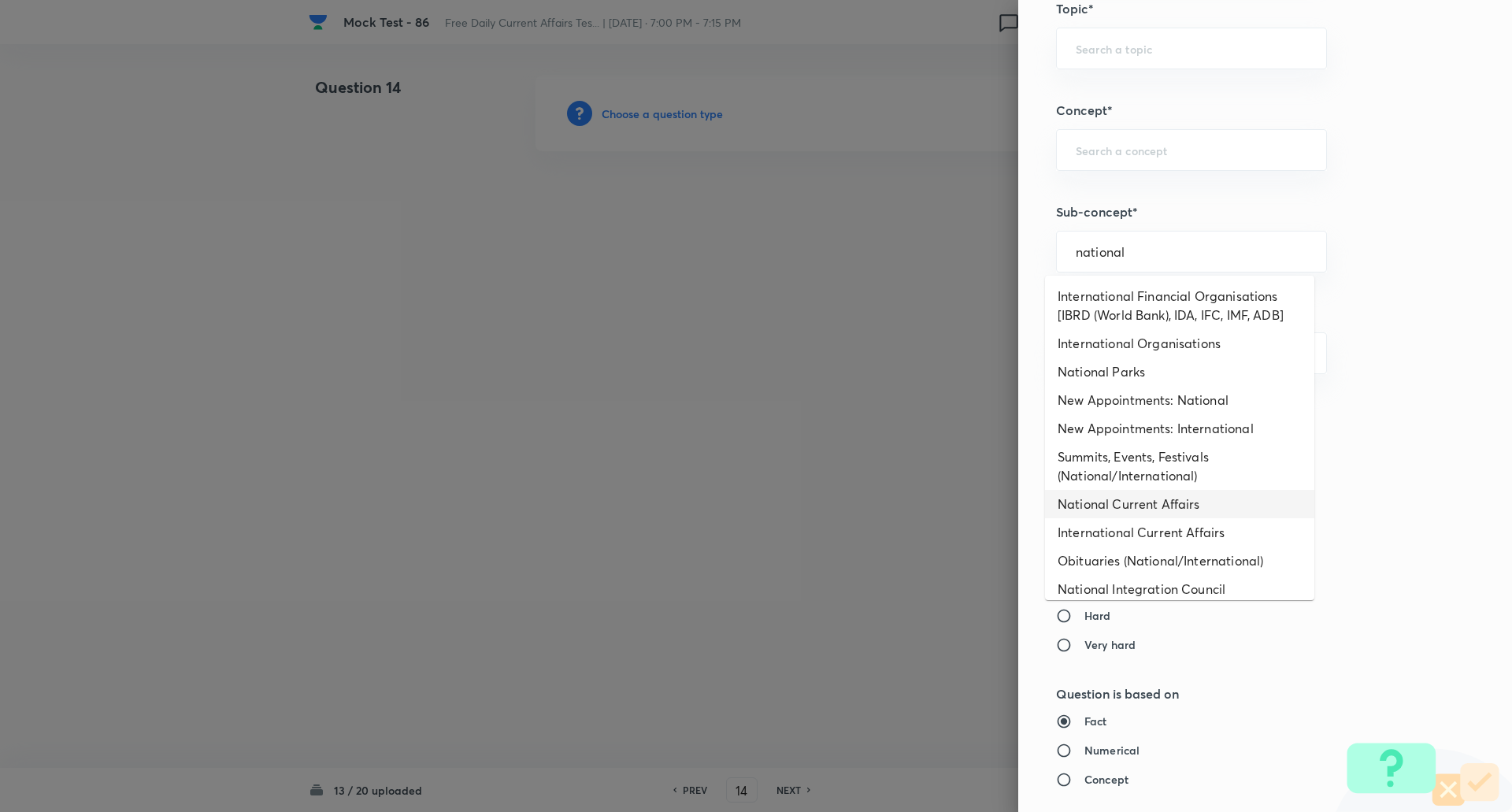
click at [1131, 511] on li "National Current Affairs" at bounding box center [1179, 504] width 269 height 28
type input "National Current Affairs"
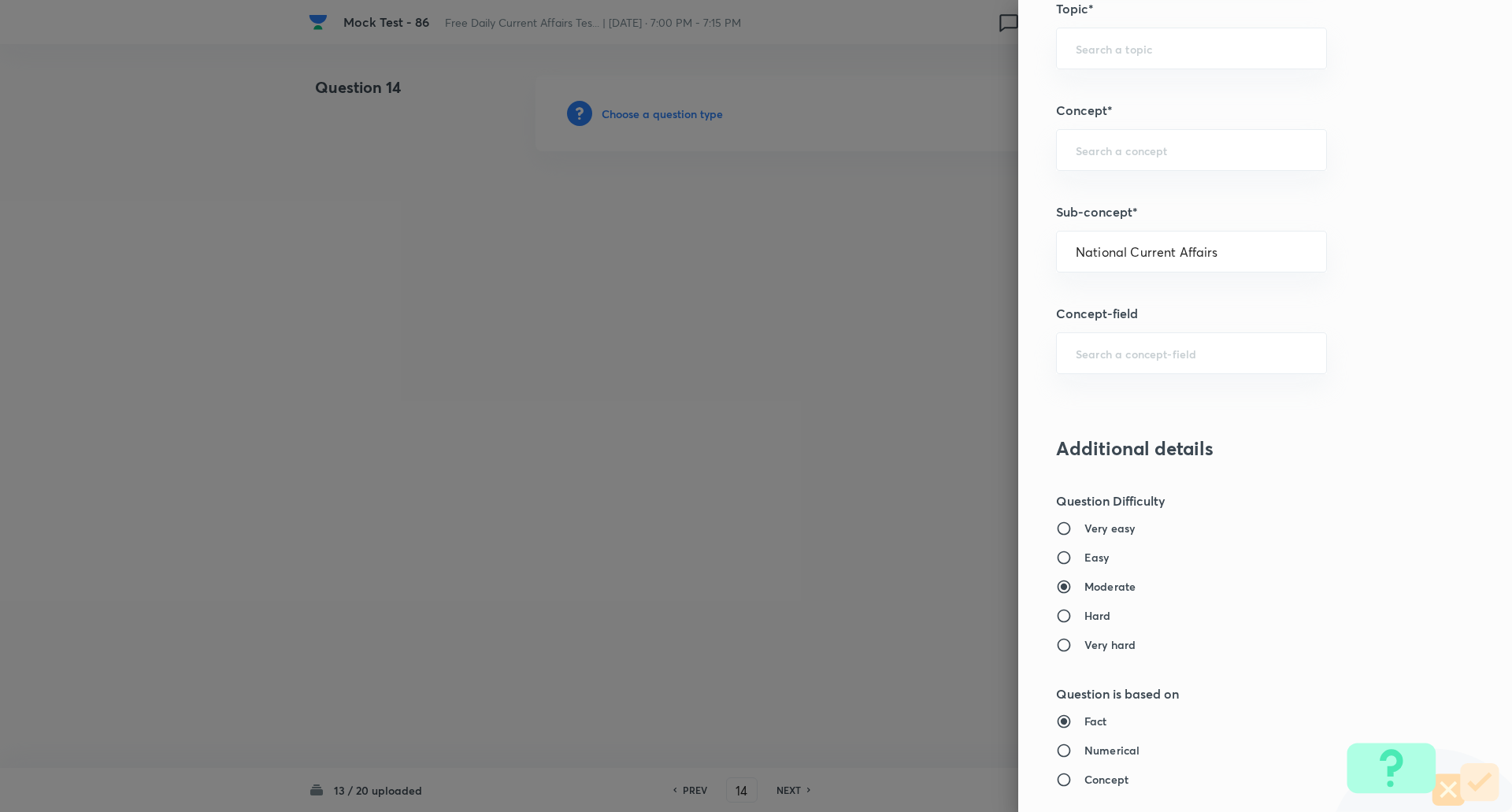
type input "Awareness"
type input "Current Affairs"
type input "National Current Affairs"
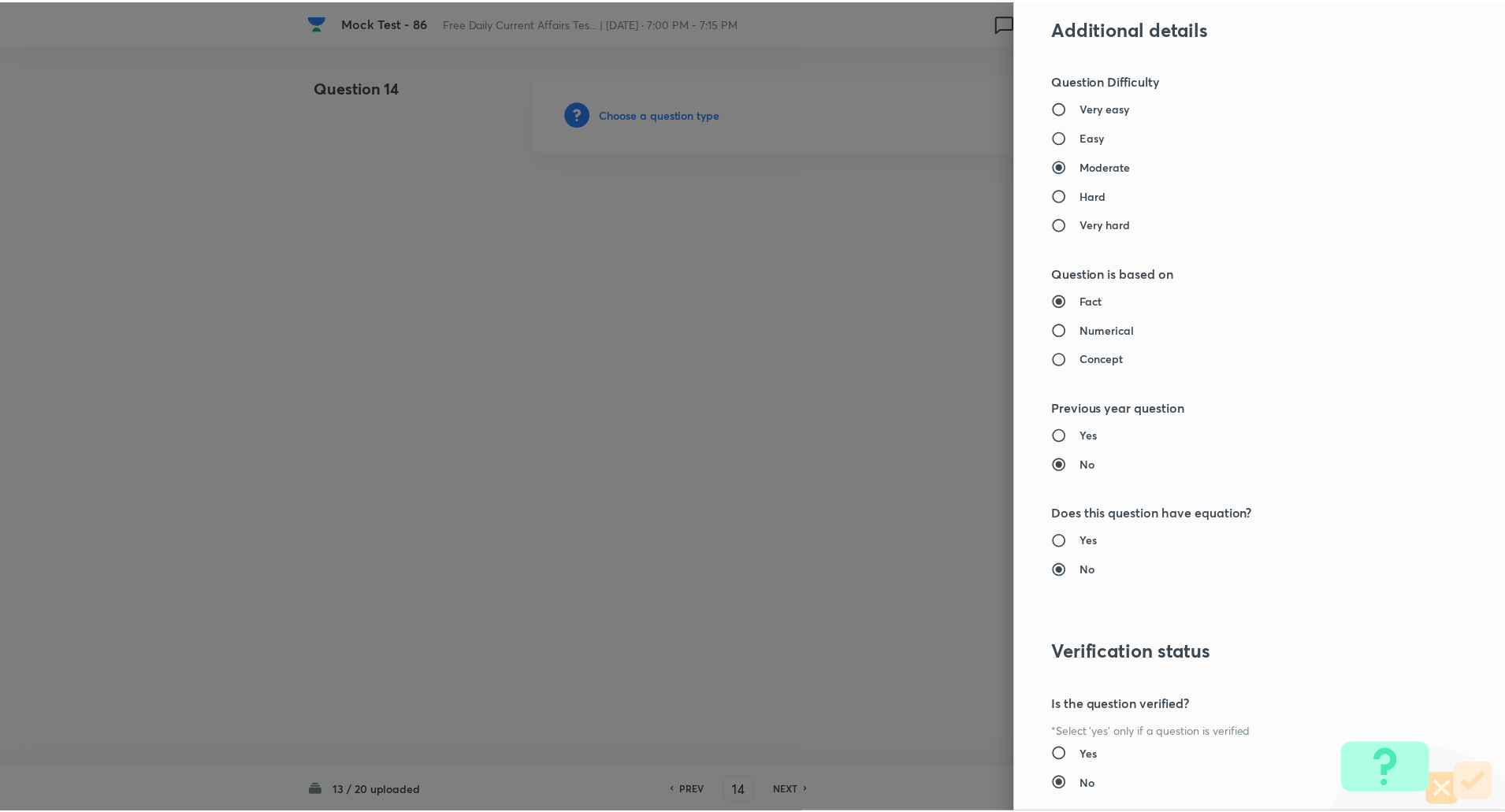
scroll to position [1335, 0]
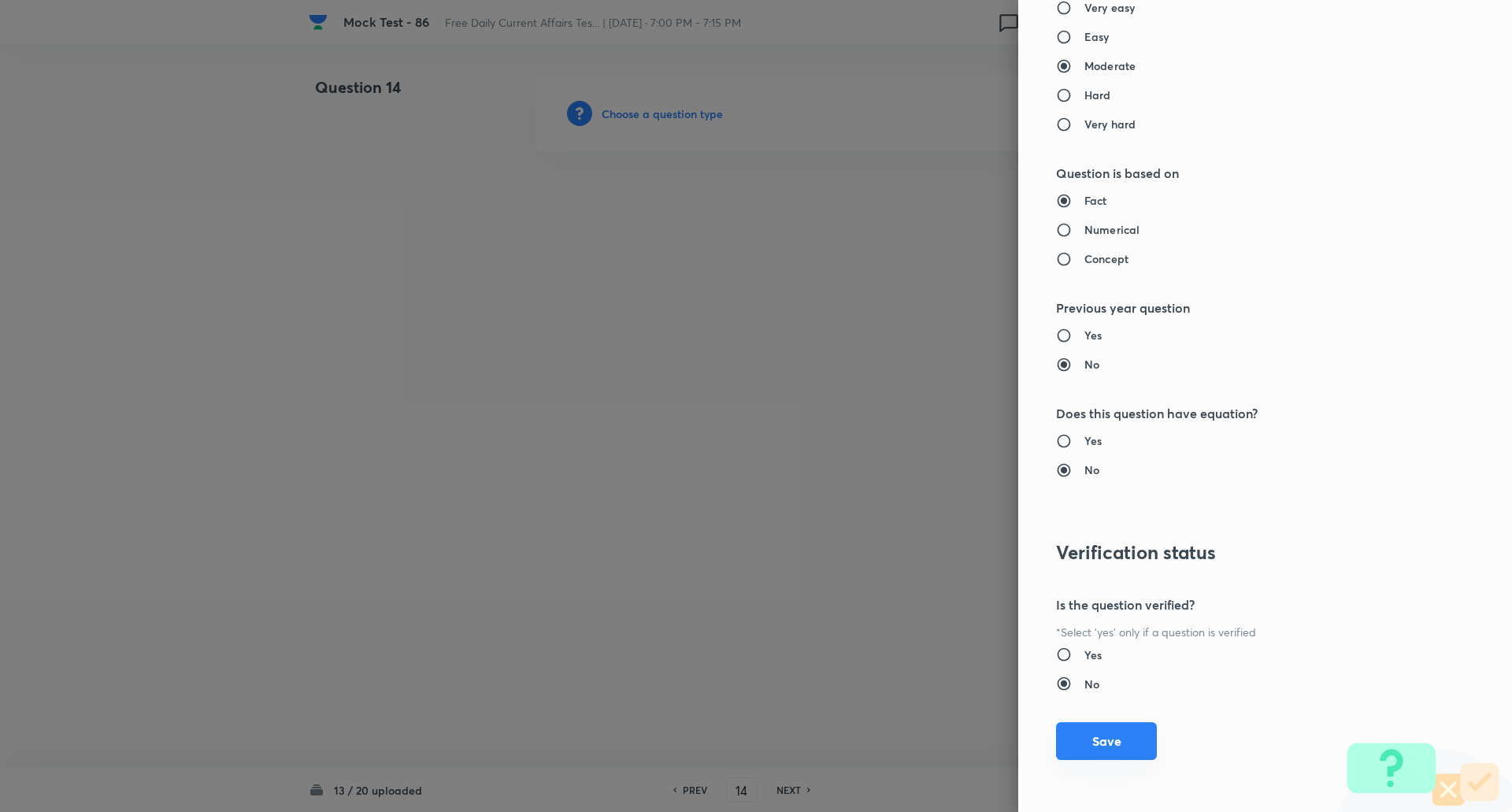
click at [1092, 749] on button "Save" at bounding box center [1106, 741] width 100 height 38
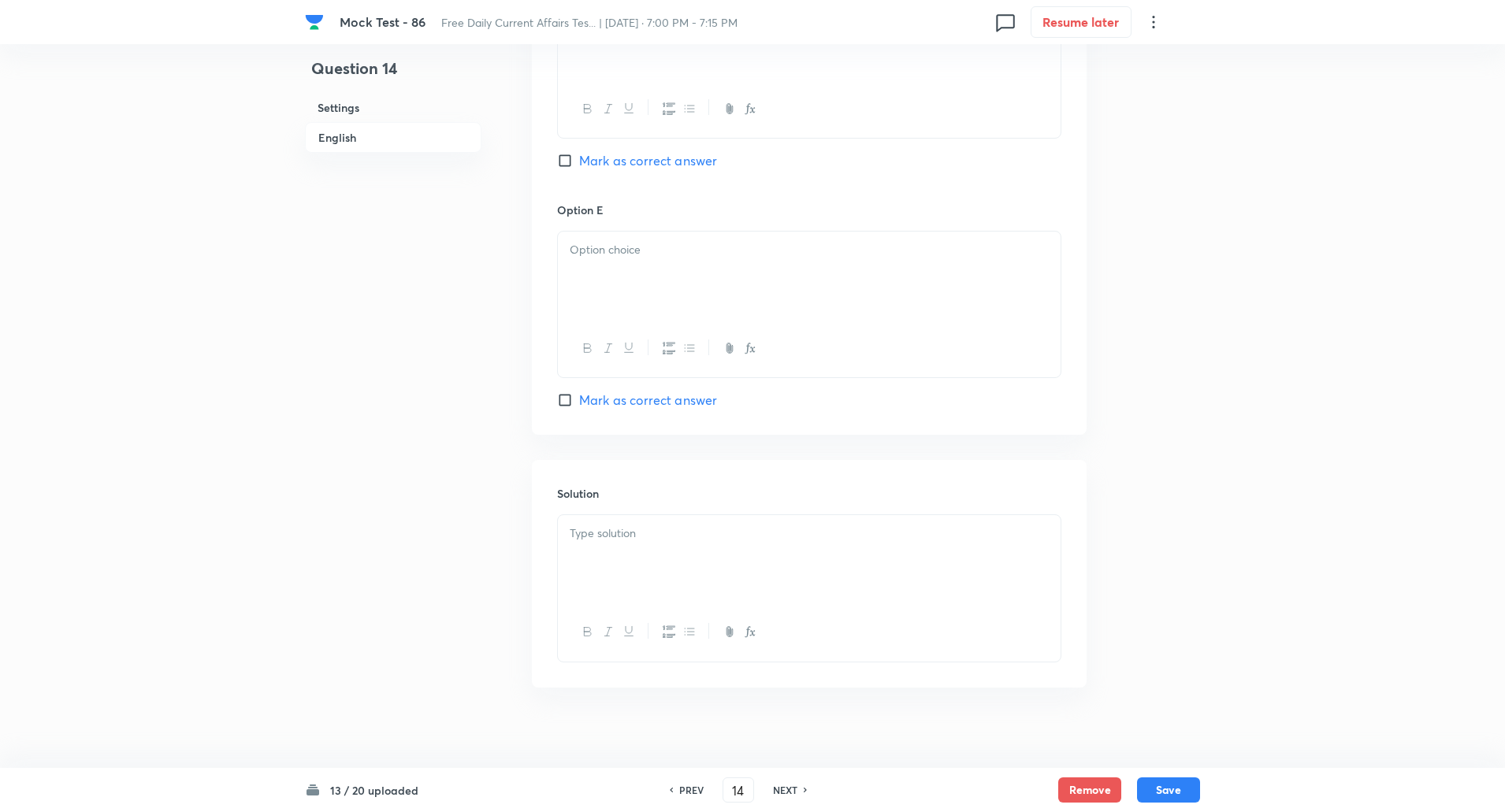
scroll to position [1562, 0]
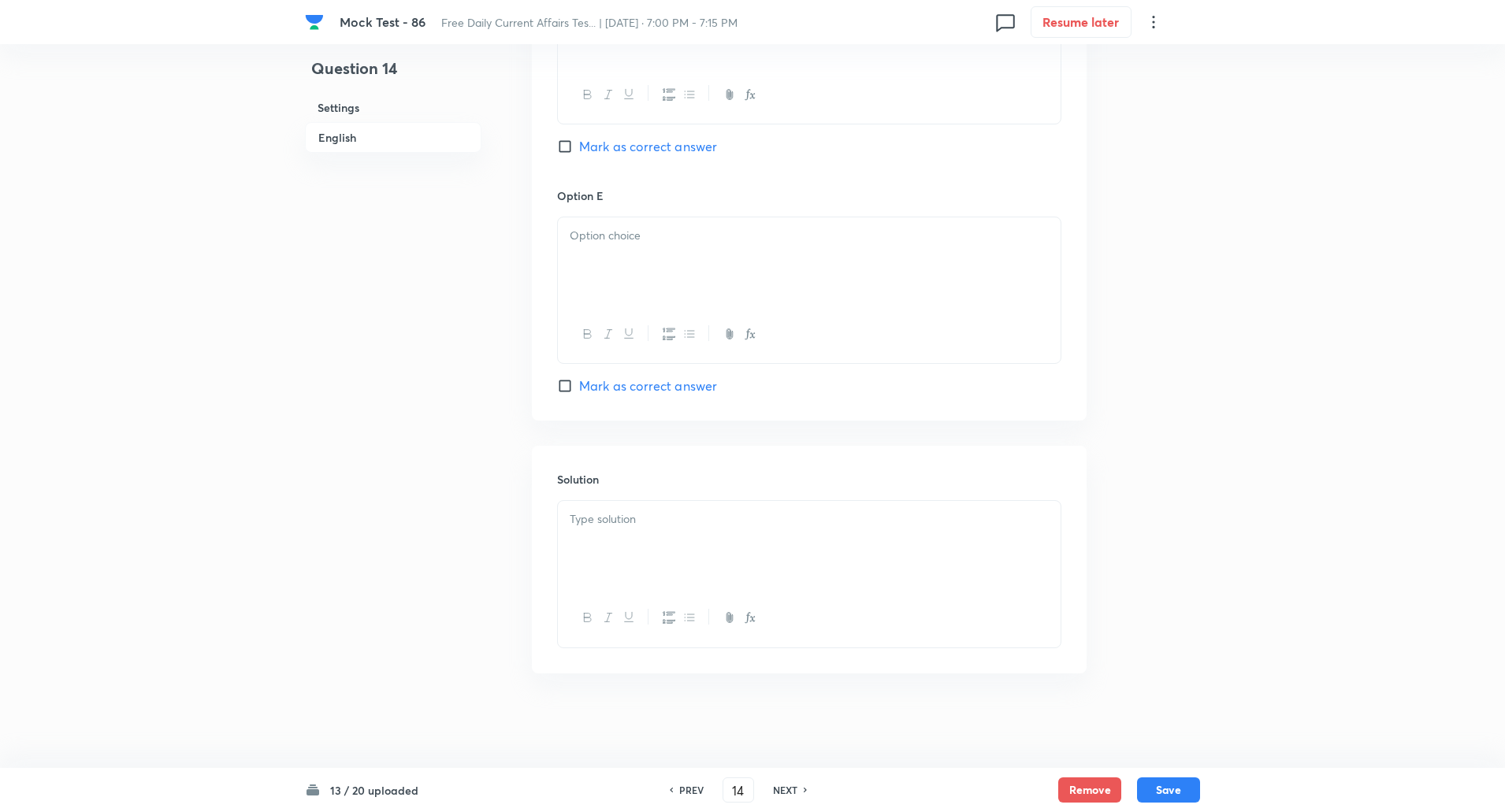
click at [568, 388] on input "Mark as correct answer" at bounding box center [568, 386] width 22 height 16
checkbox input "true"
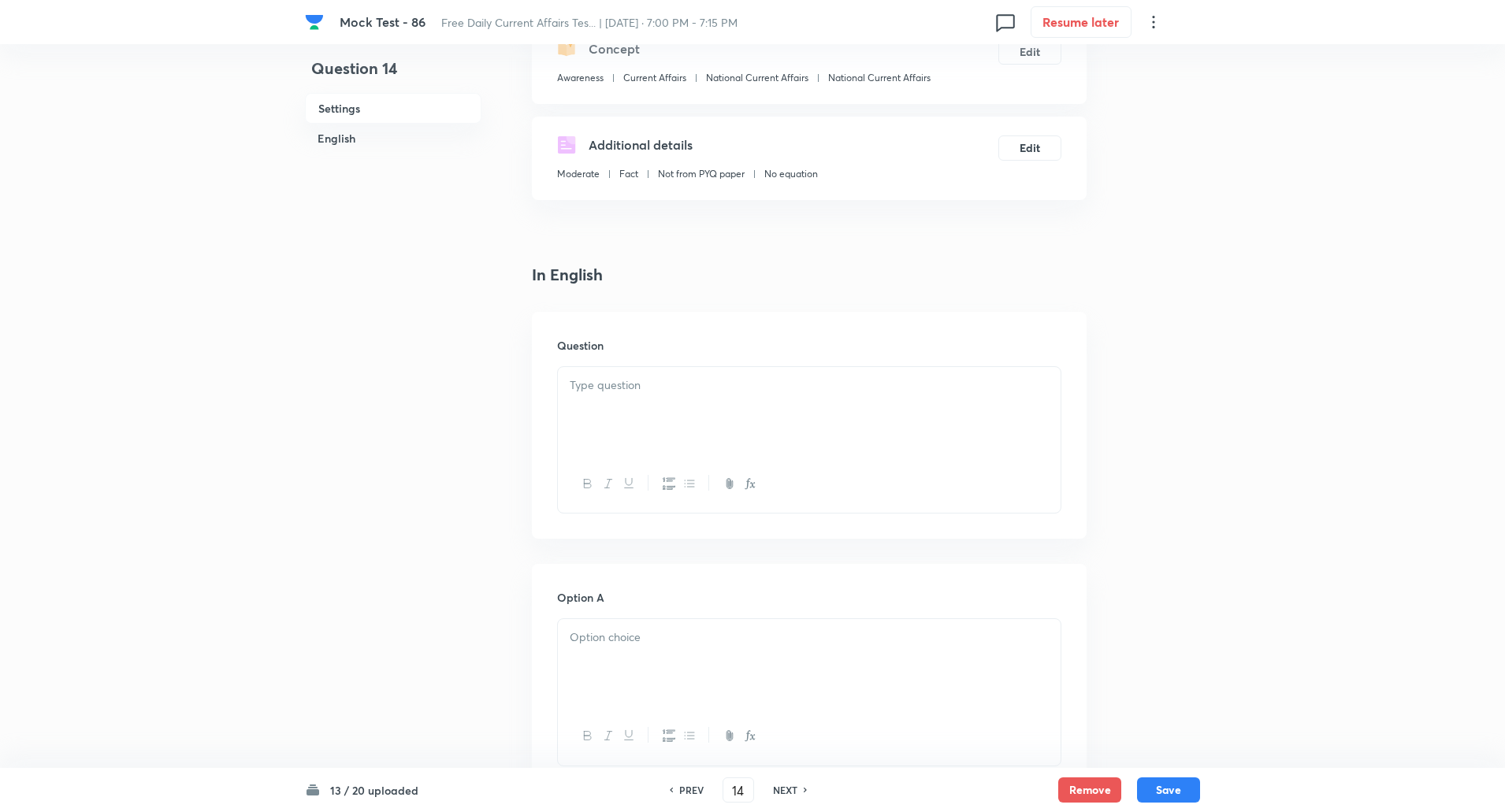
scroll to position [207, 0]
click at [676, 398] on div at bounding box center [810, 405] width 503 height 89
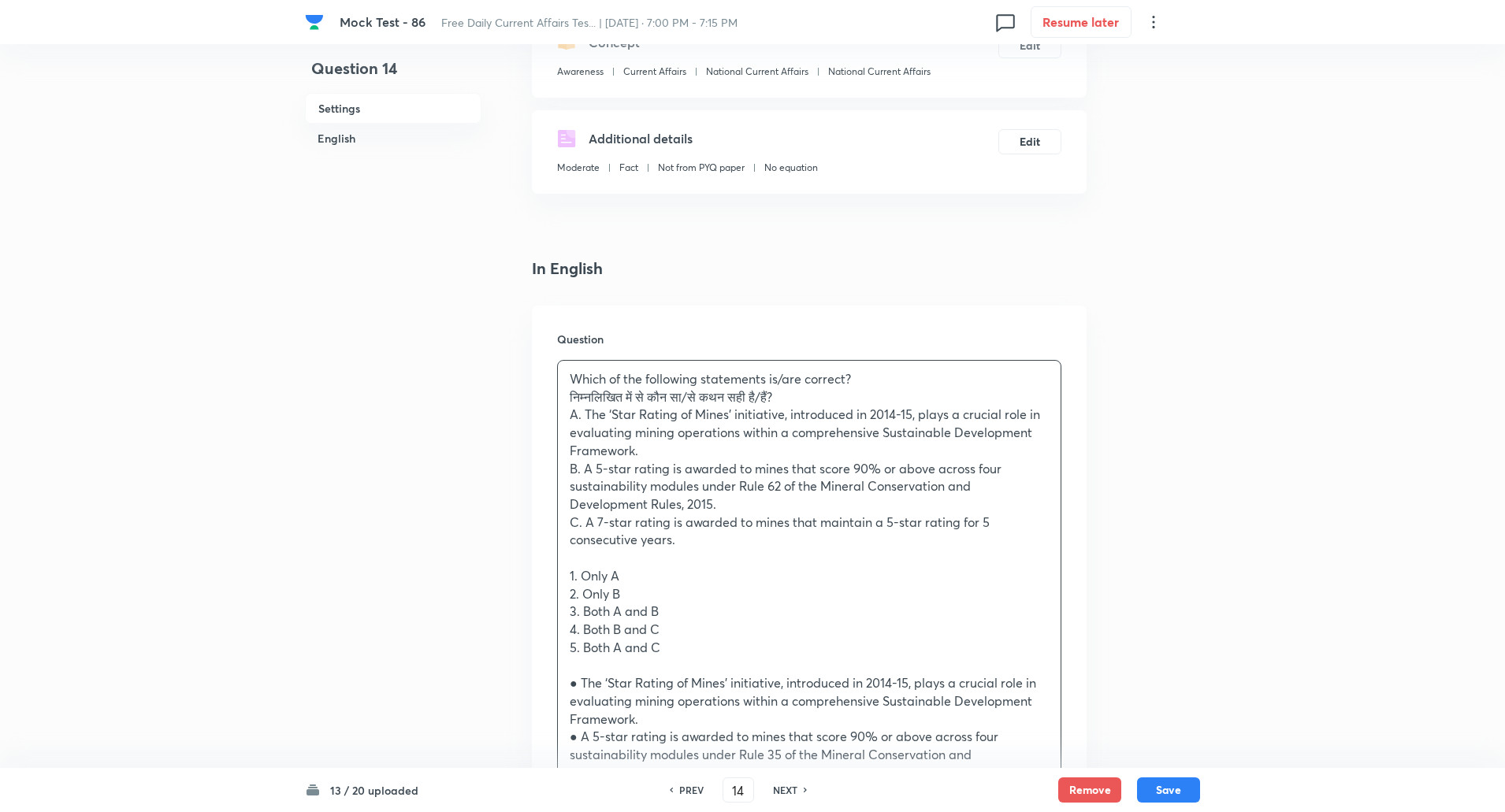
click at [567, 393] on div "Which of the following statements is/are correct? निम्नलिखित में से कौन सा/से क…" at bounding box center [810, 602] width 503 height 484
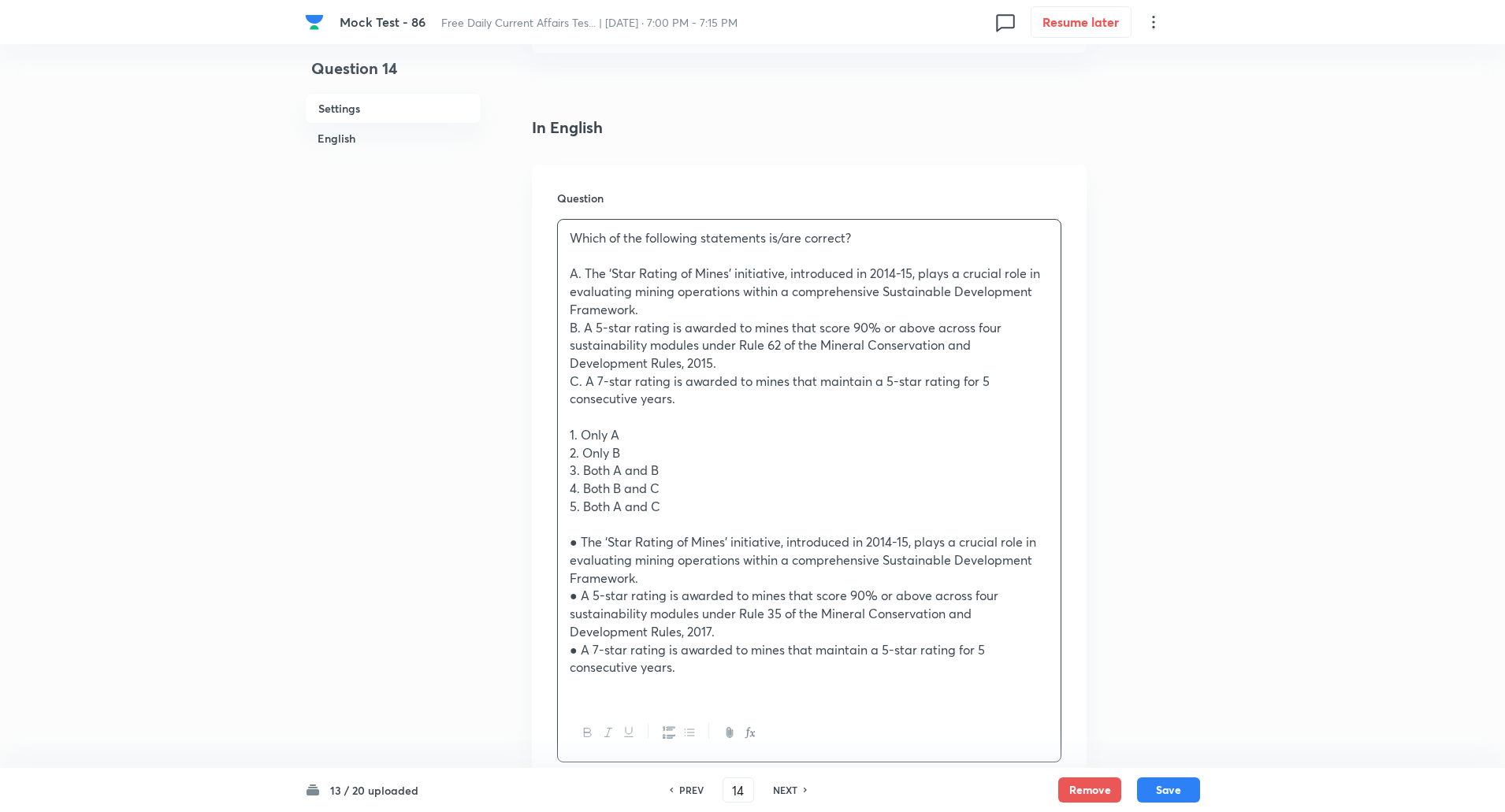
click at [565, 434] on div "Which of the following statements is/are correct? A. The ‘Star Rating of Mines’…" at bounding box center [810, 461] width 503 height 484
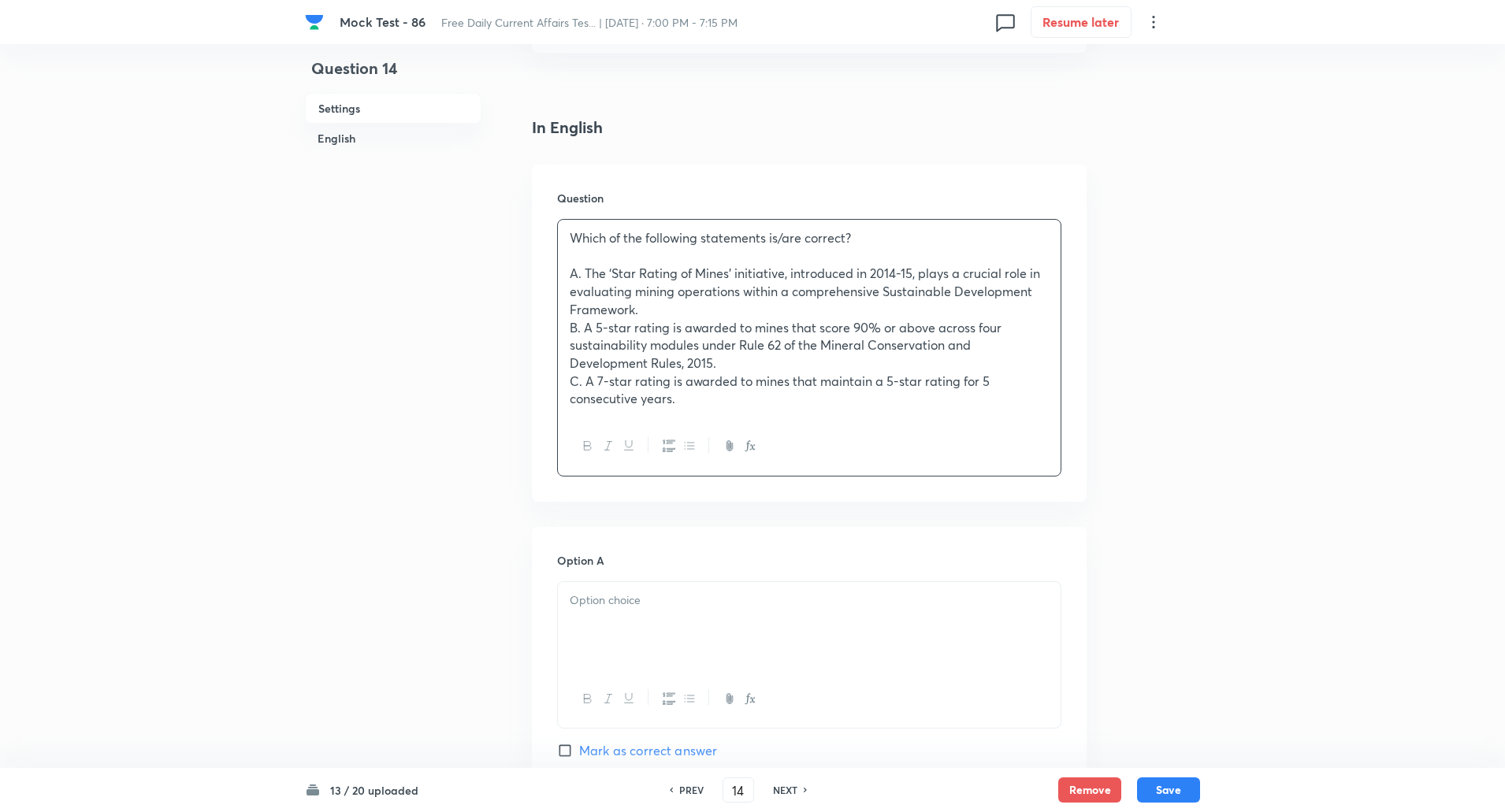
scroll to position [580, 0]
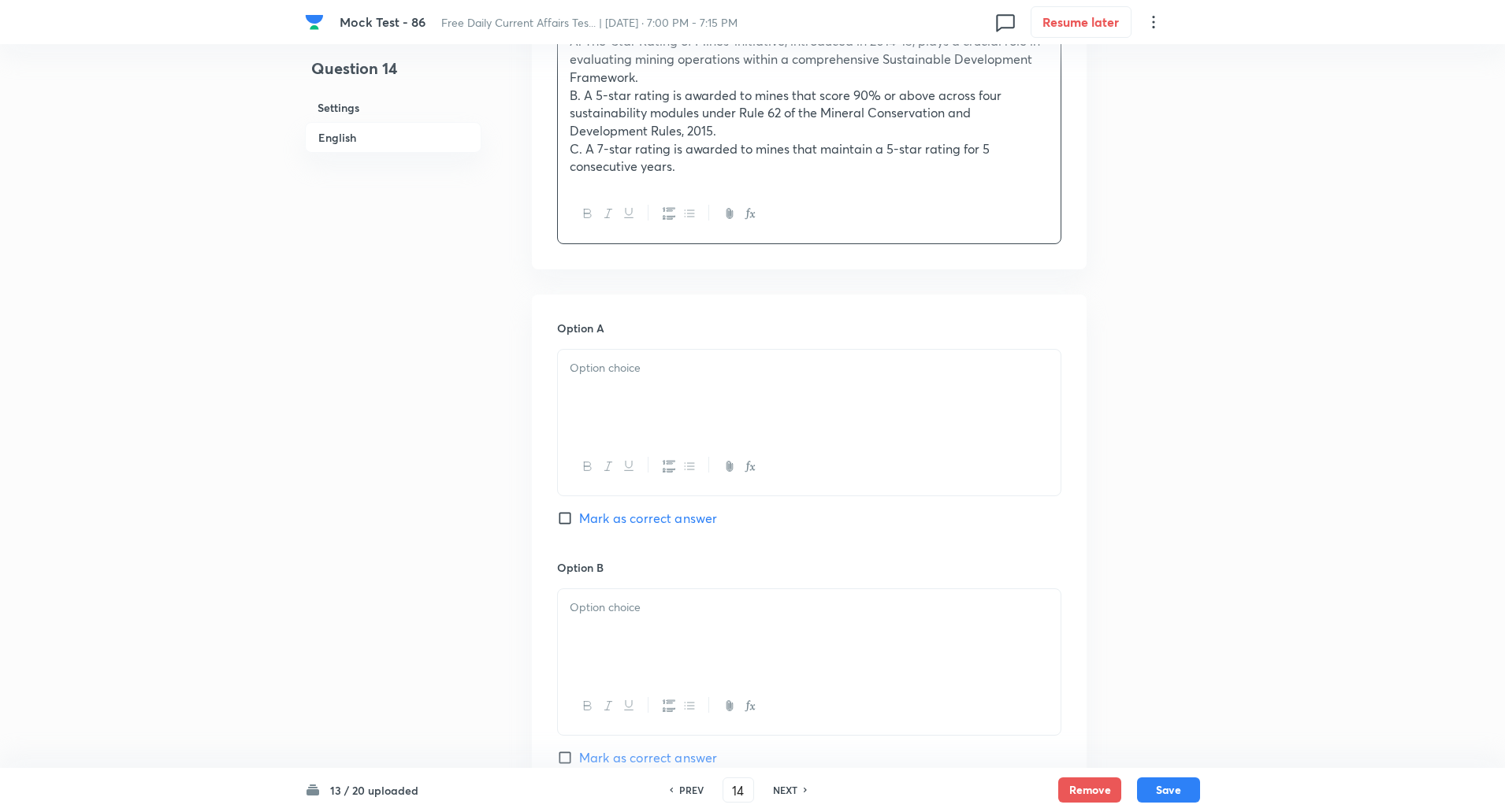
click at [620, 421] on div at bounding box center [810, 394] width 503 height 89
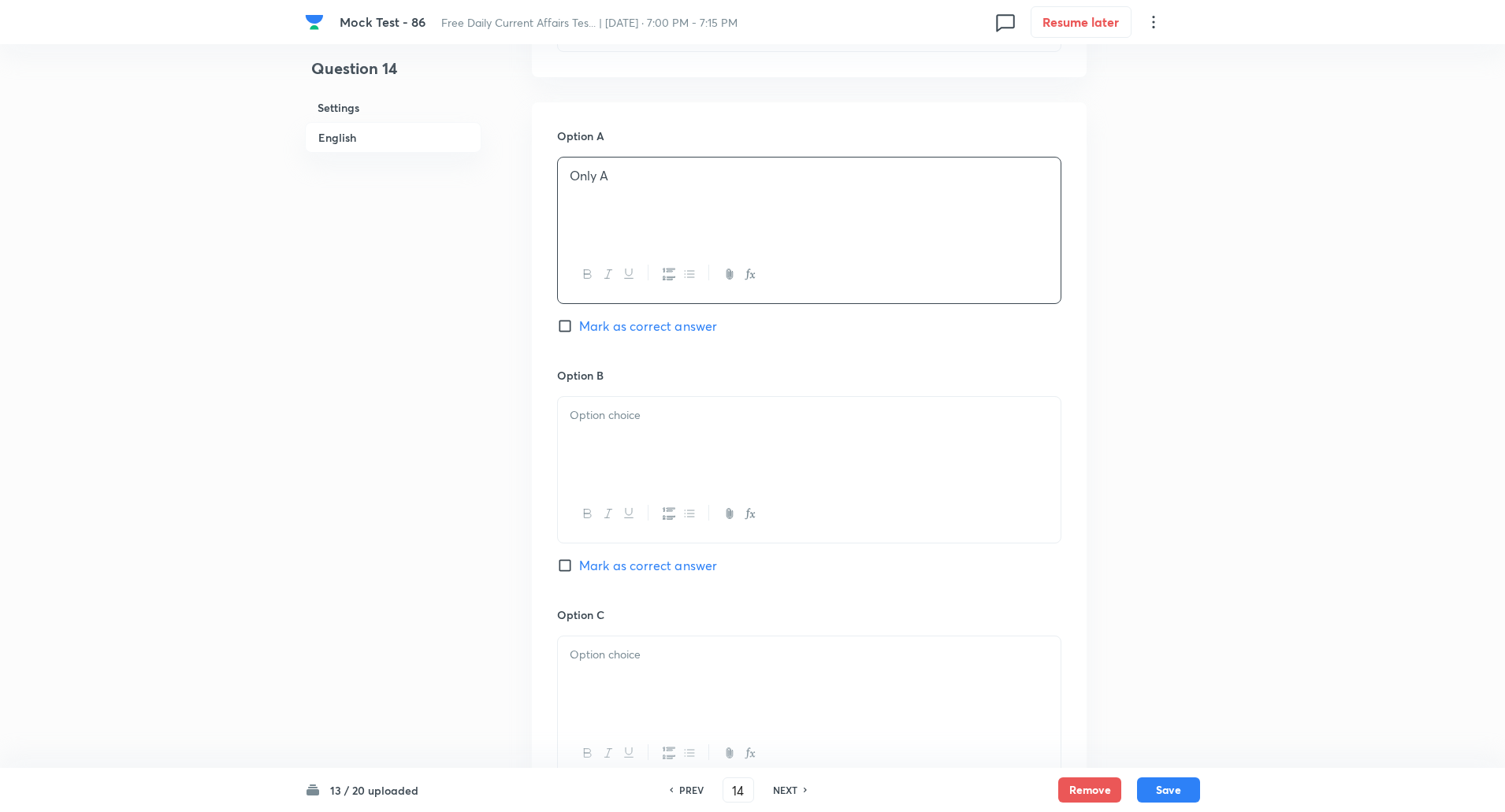
scroll to position [774, 0]
click at [620, 464] on div at bounding box center [810, 439] width 503 height 89
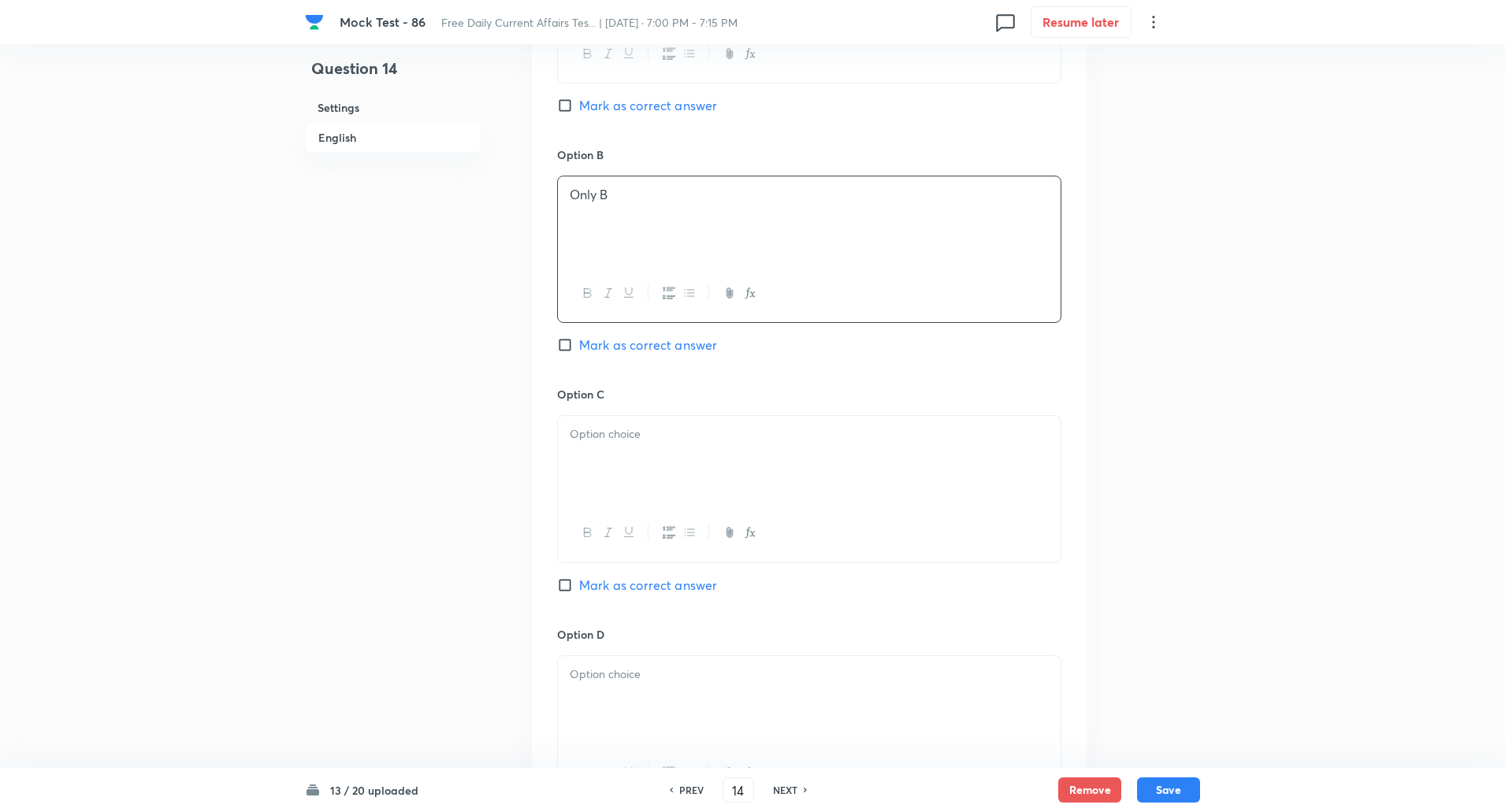
scroll to position [997, 0]
click at [615, 466] on div at bounding box center [810, 455] width 503 height 89
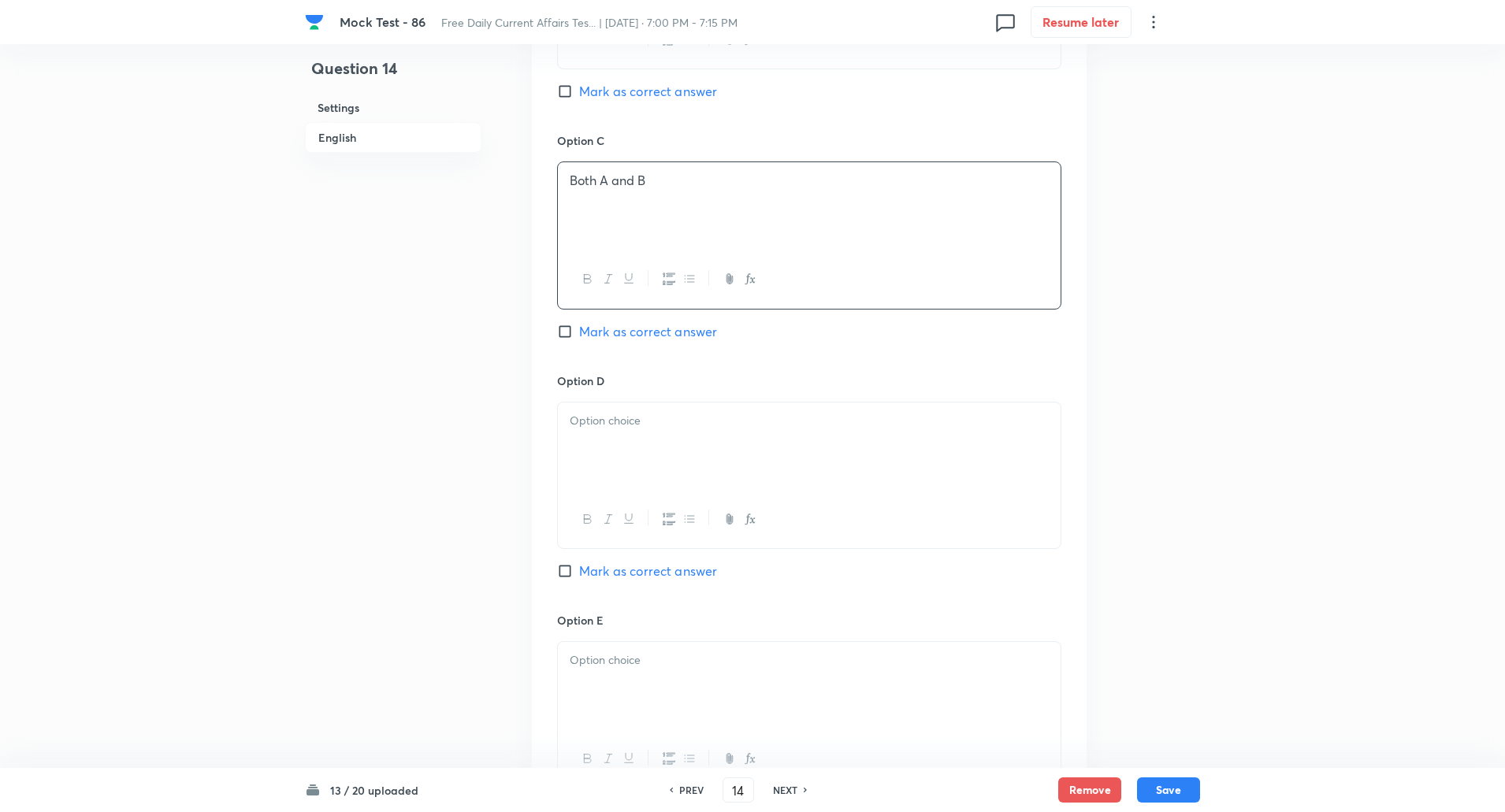
scroll to position [1247, 0]
click at [614, 416] on p at bounding box center [809, 420] width 479 height 19
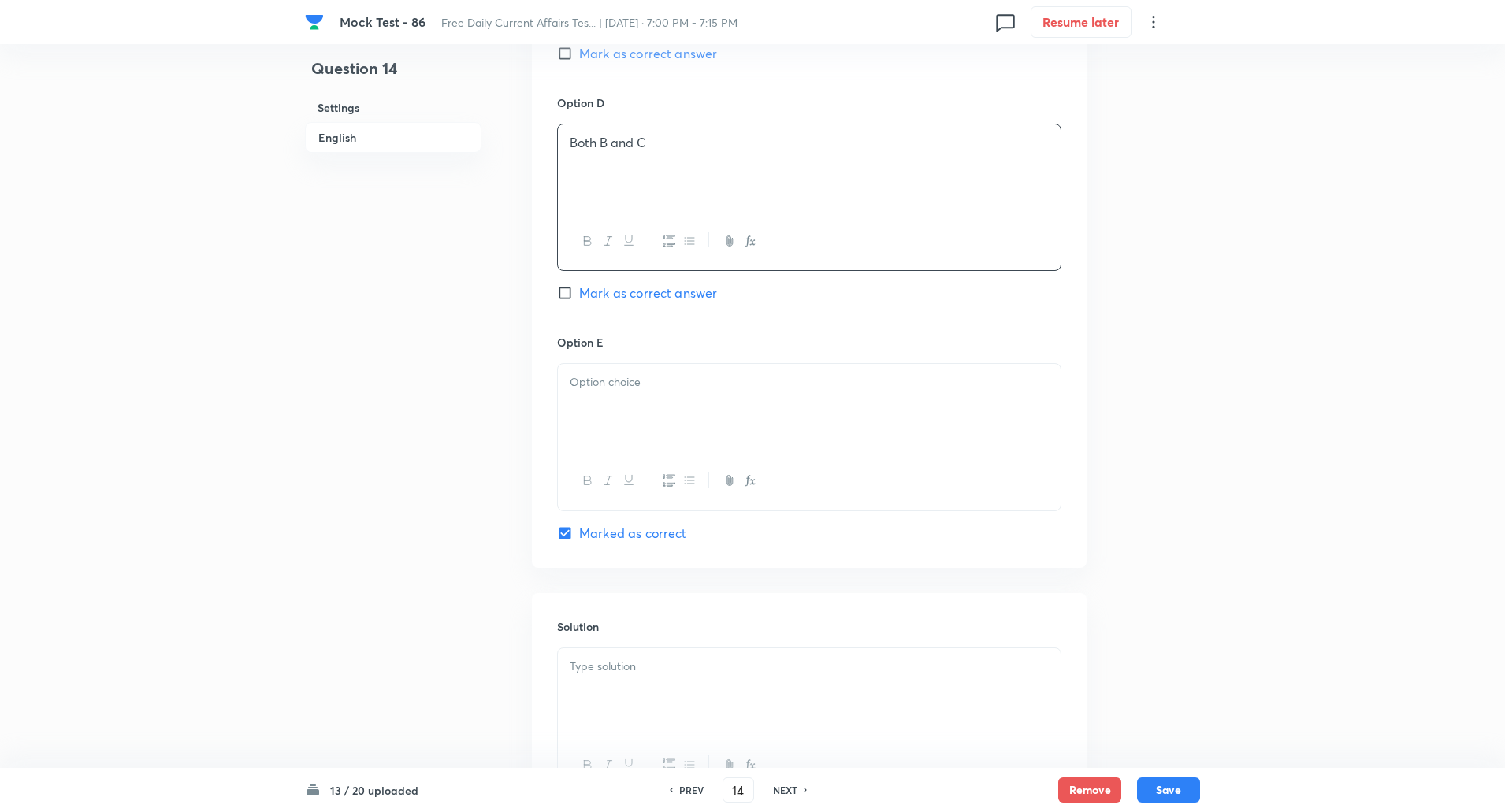
scroll to position [1528, 0]
click at [614, 401] on div at bounding box center [810, 403] width 503 height 89
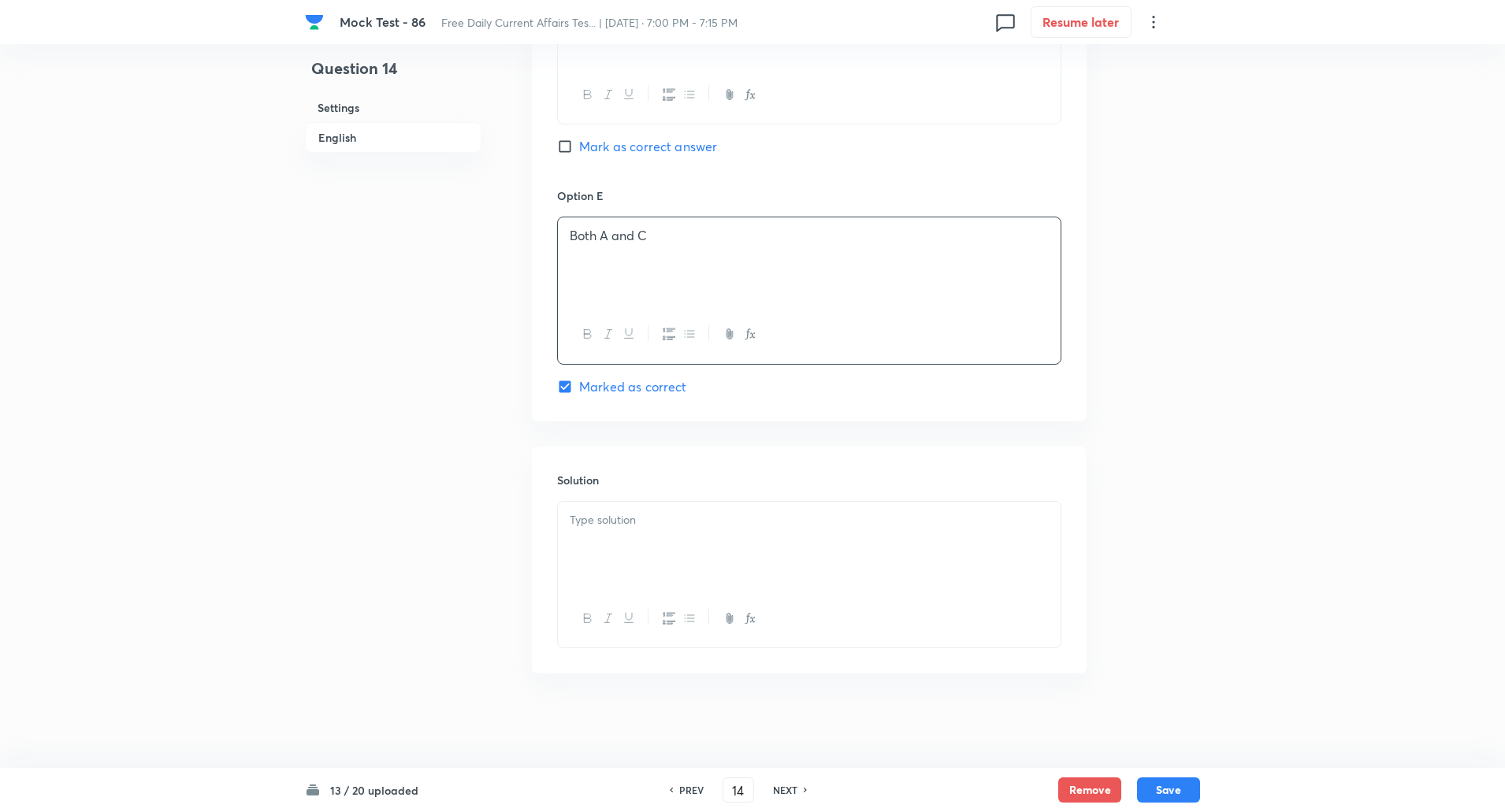
click at [621, 516] on p at bounding box center [809, 520] width 479 height 19
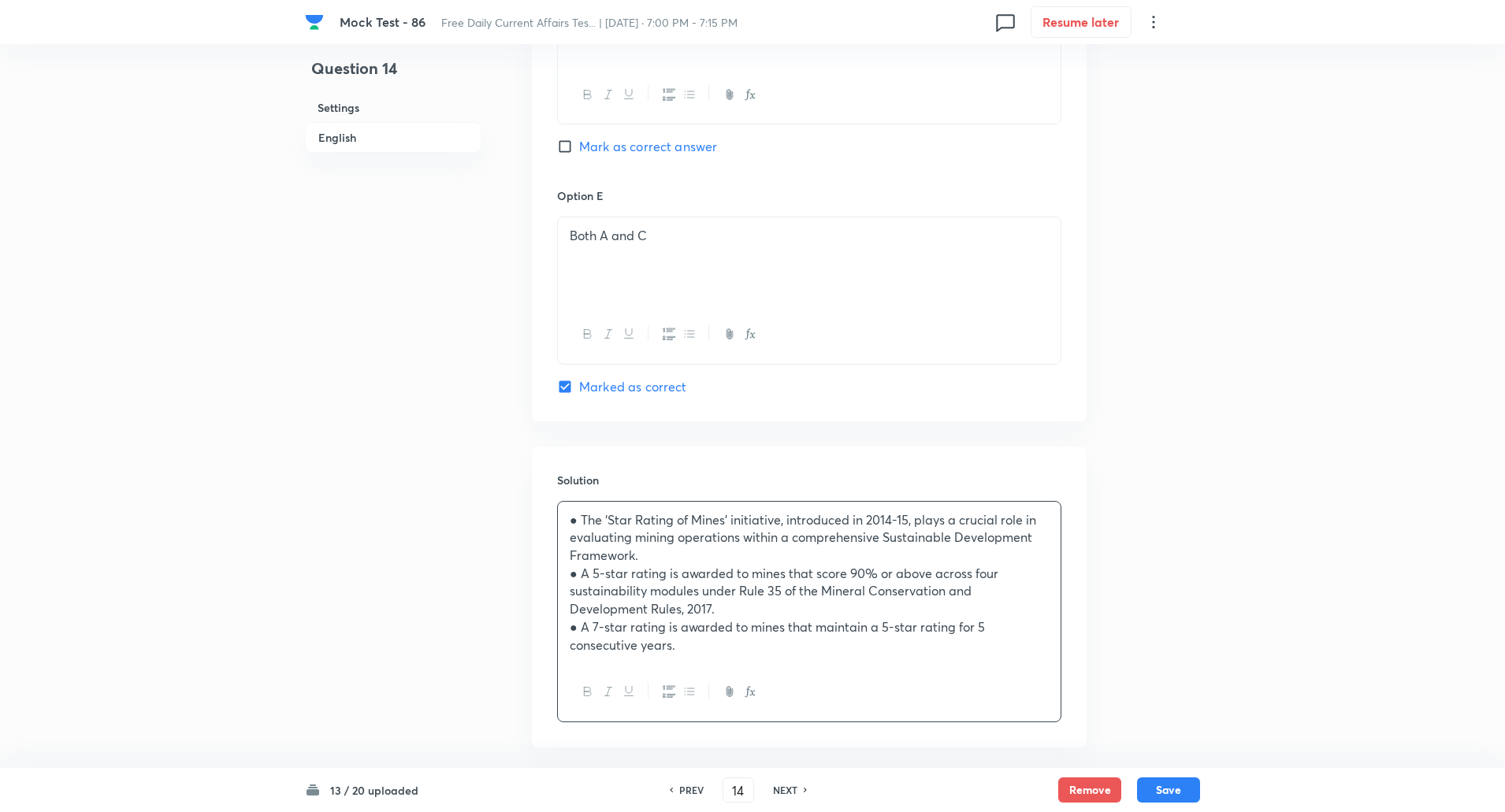
scroll to position [1745, 0]
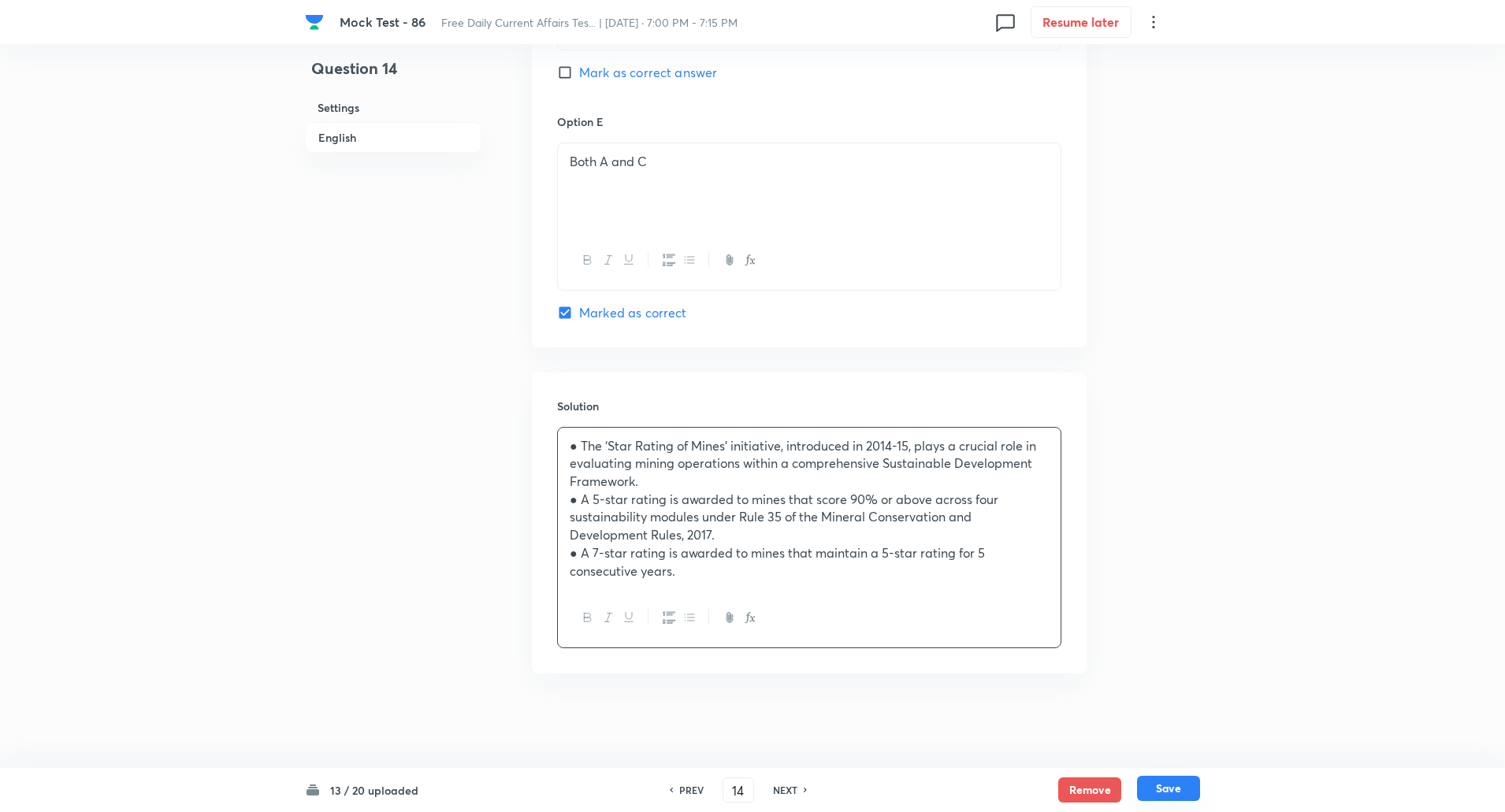
click at [1178, 792] on button "Save" at bounding box center [1168, 789] width 63 height 25
type input "15"
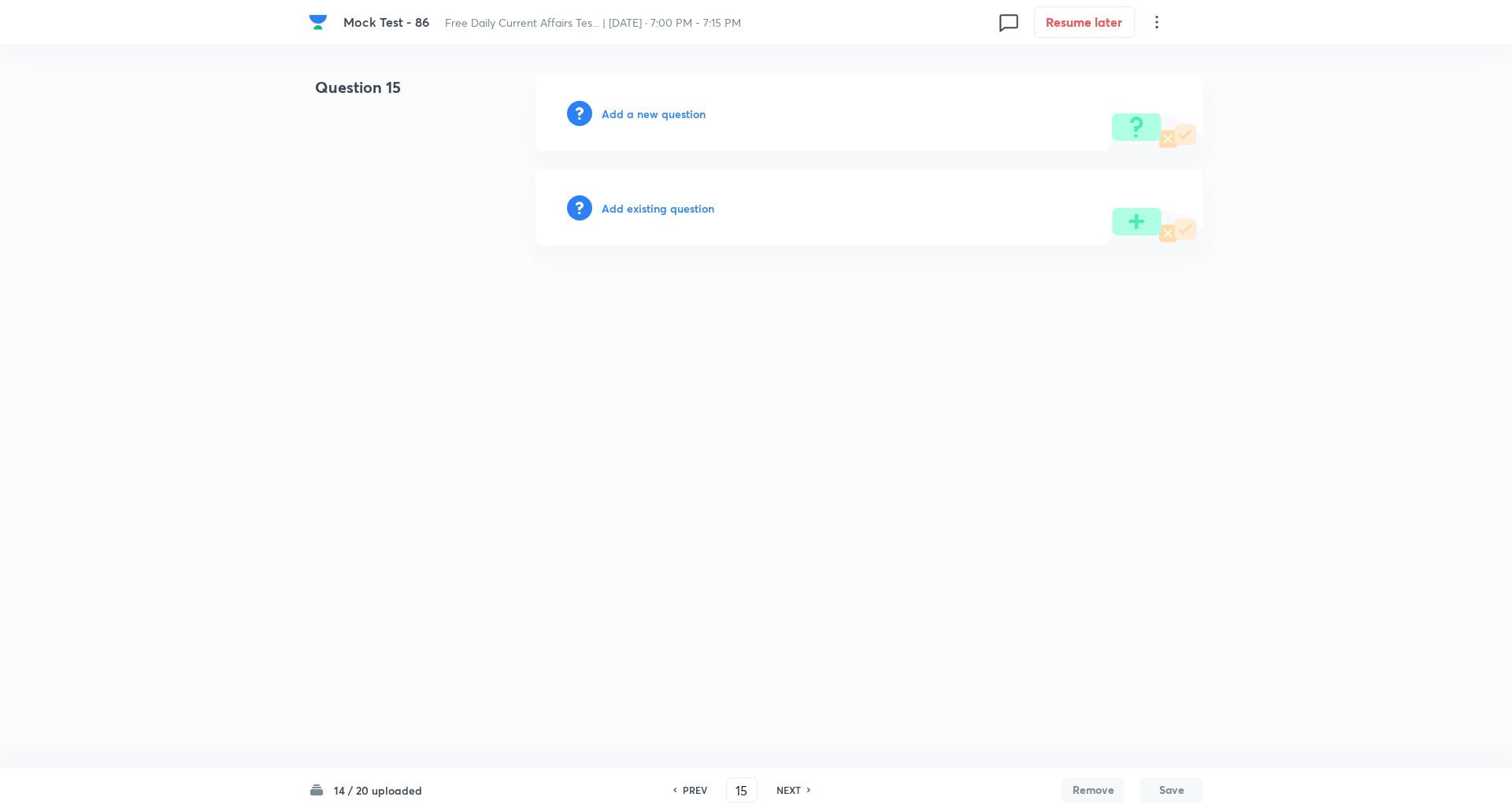
click at [689, 104] on div "Add a new question" at bounding box center [868, 114] width 667 height 76
click at [679, 110] on h6 "Add a new question" at bounding box center [653, 113] width 104 height 17
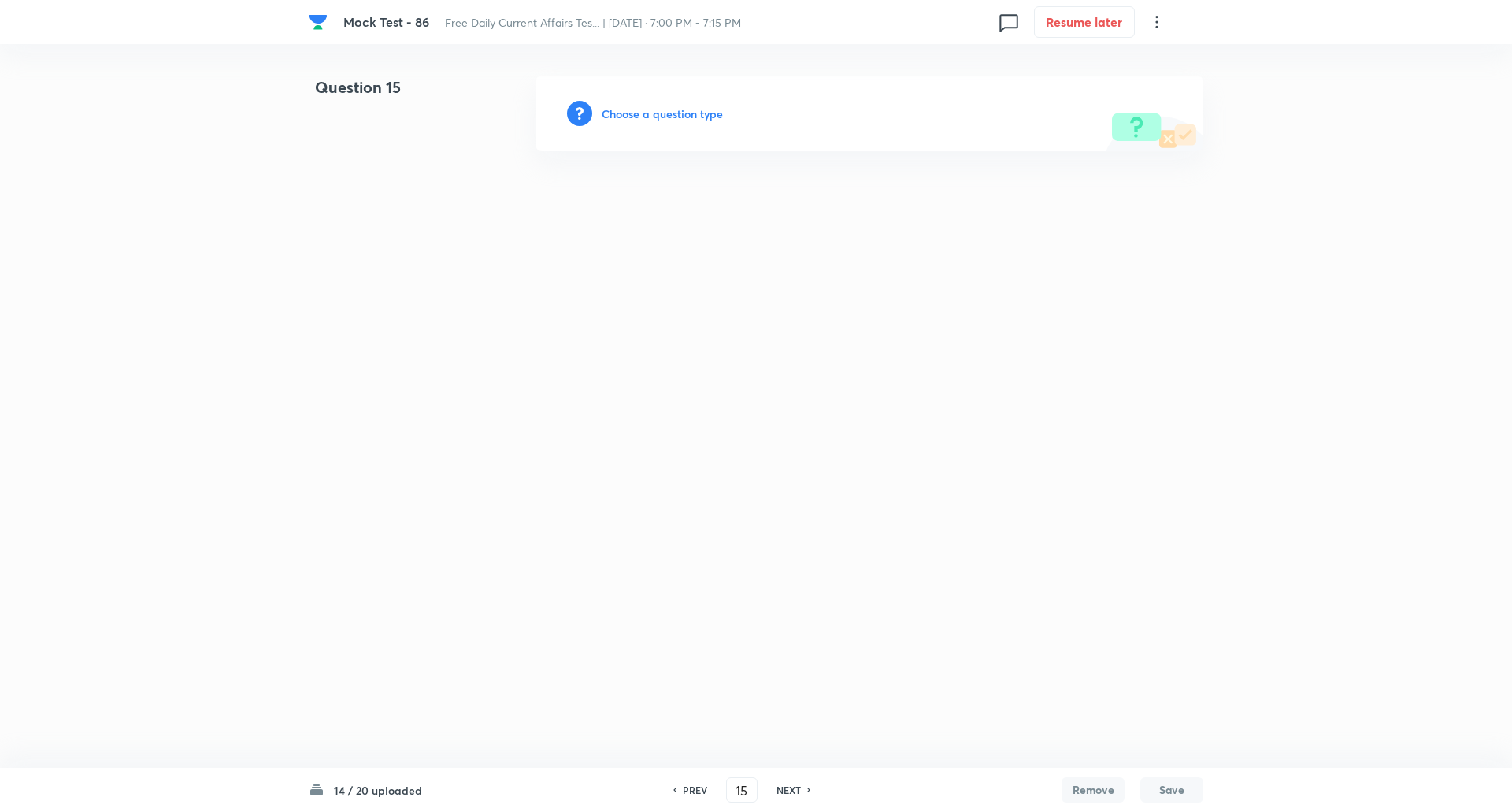
click at [679, 110] on h6 "Choose a question type" at bounding box center [662, 113] width 121 height 17
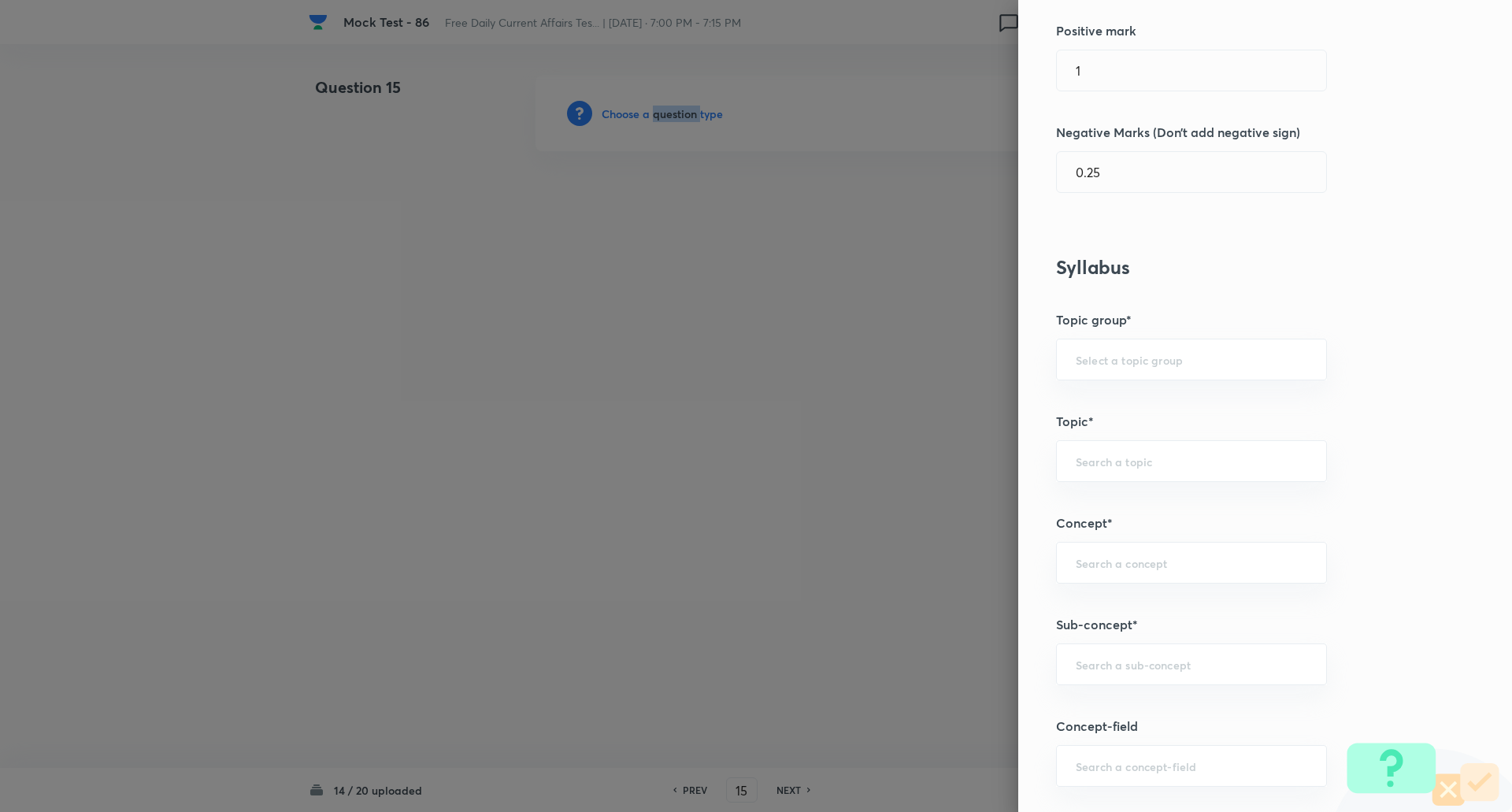
scroll to position [515, 0]
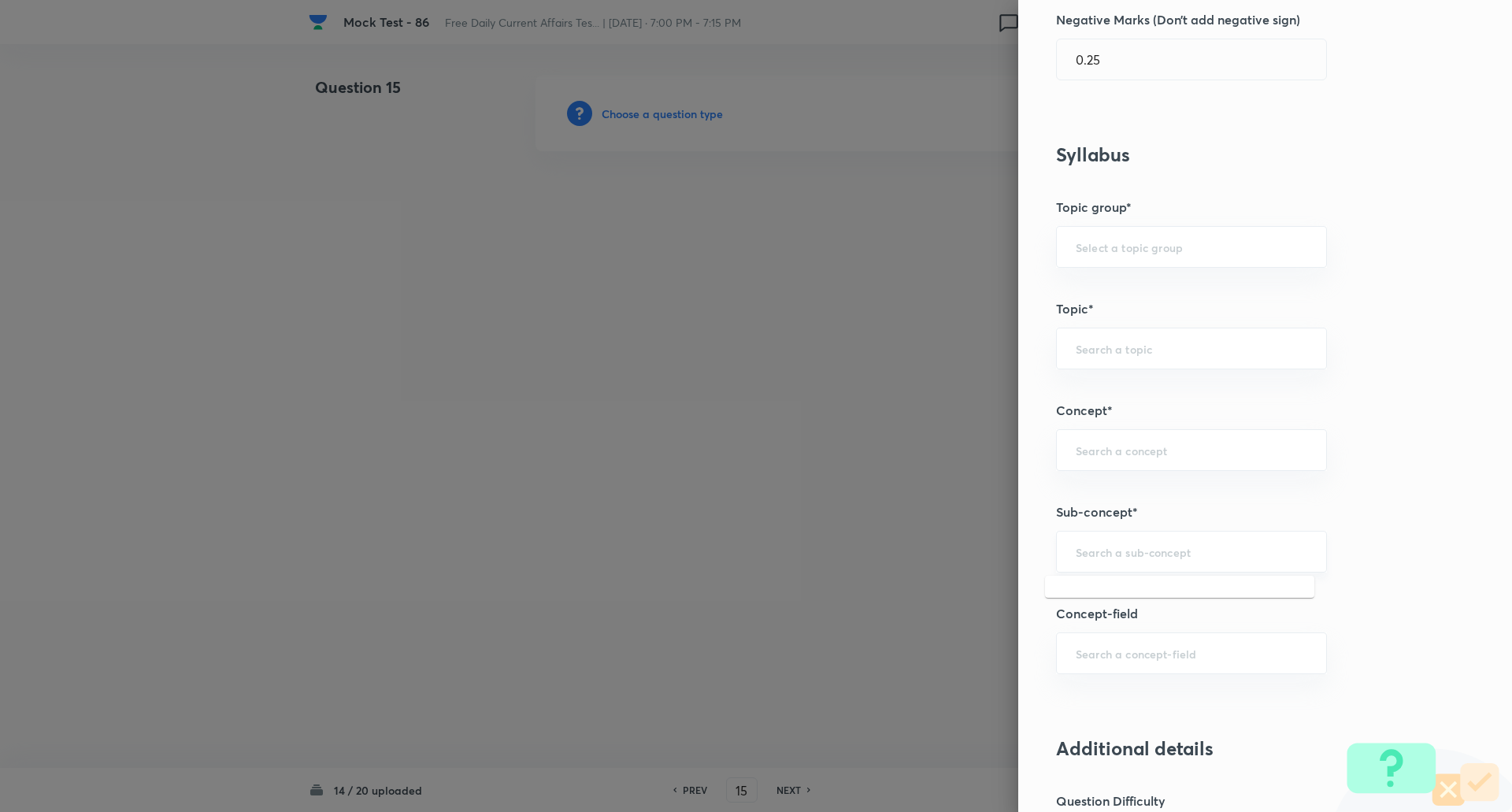
click at [1139, 548] on input "text" at bounding box center [1191, 551] width 232 height 15
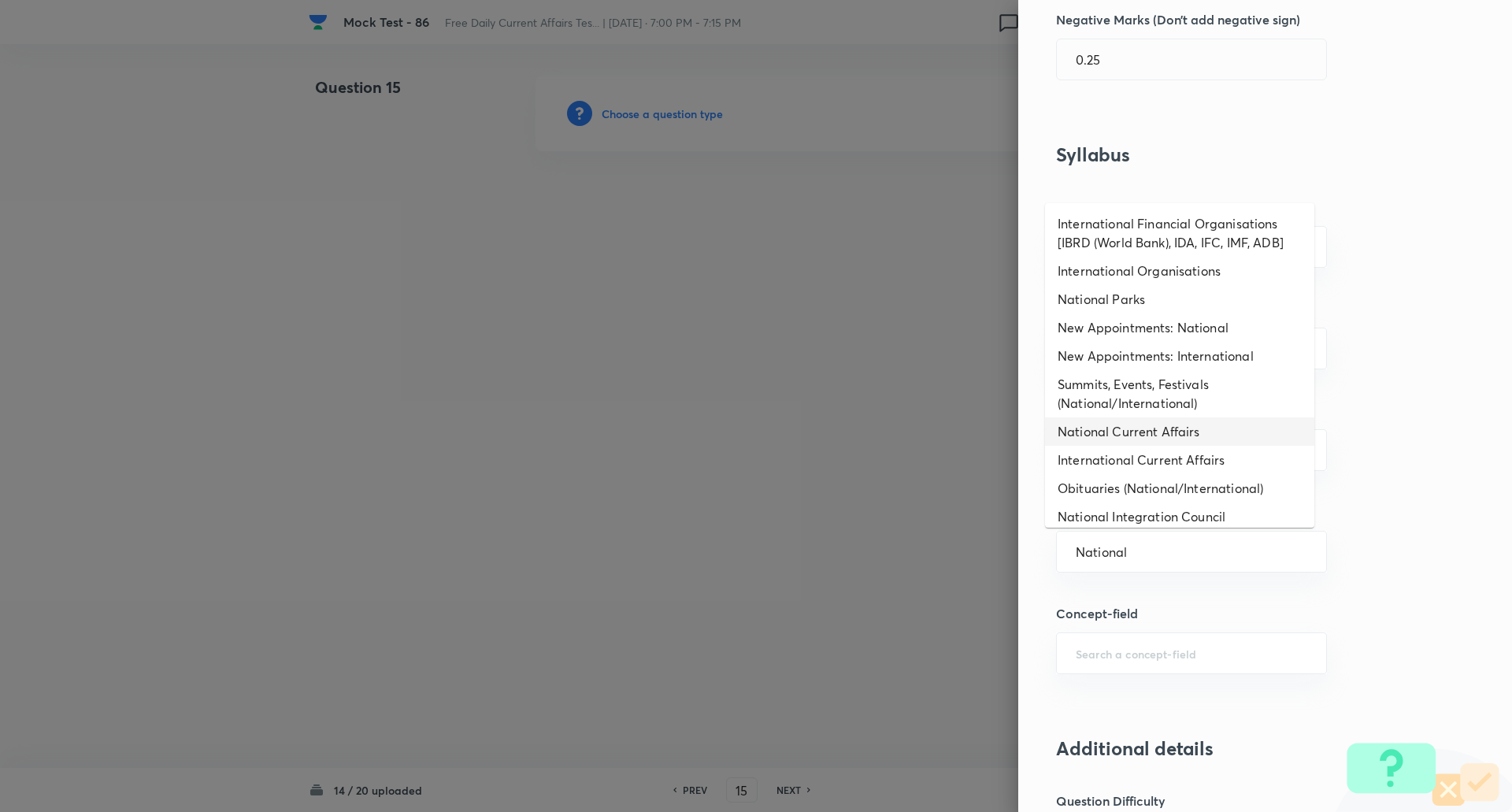
click at [1148, 430] on li "National Current Affairs" at bounding box center [1179, 431] width 269 height 28
type input "National Current Affairs"
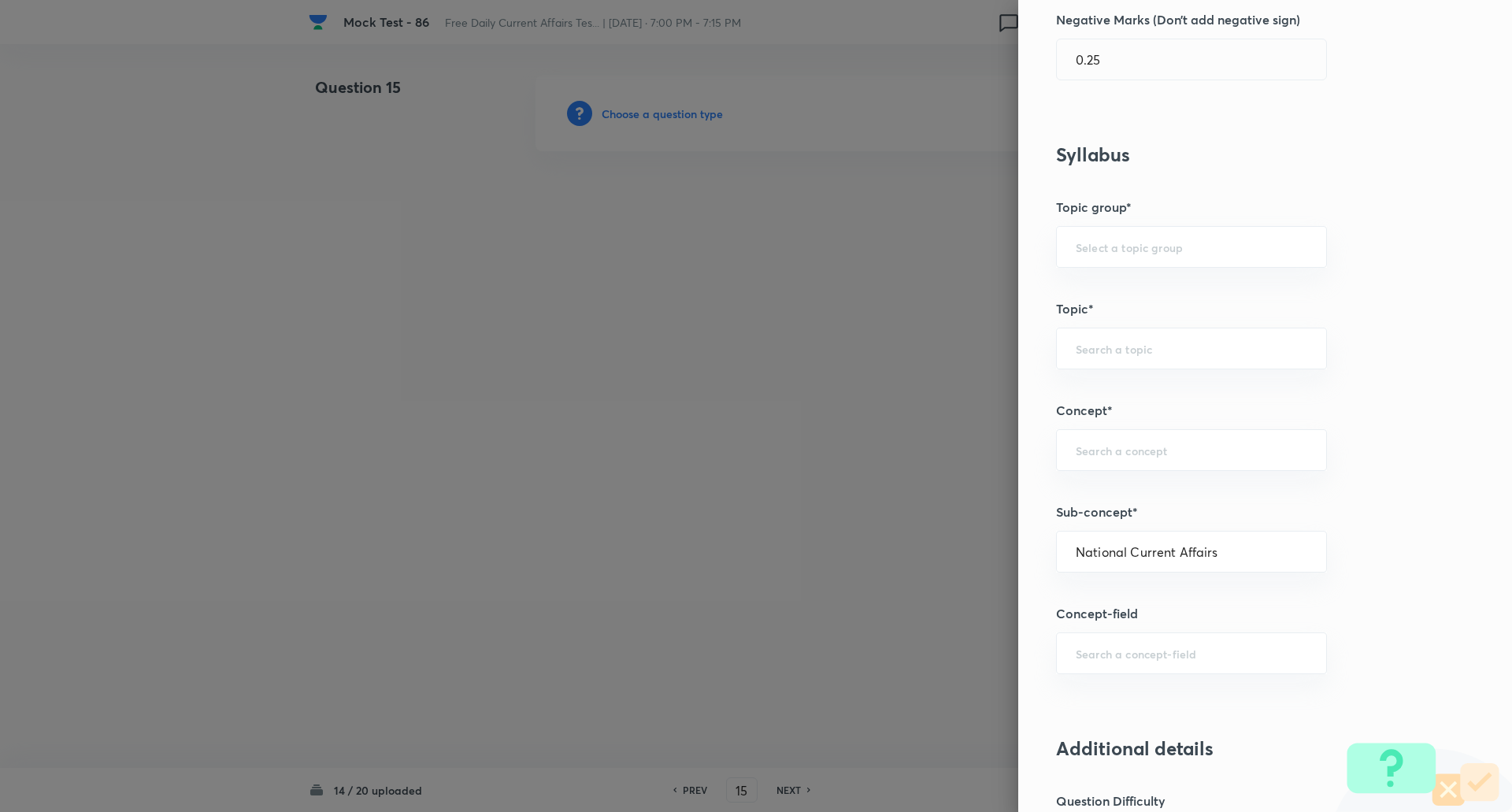
type input "Awareness"
type input "Current Affairs"
type input "National Current Affairs"
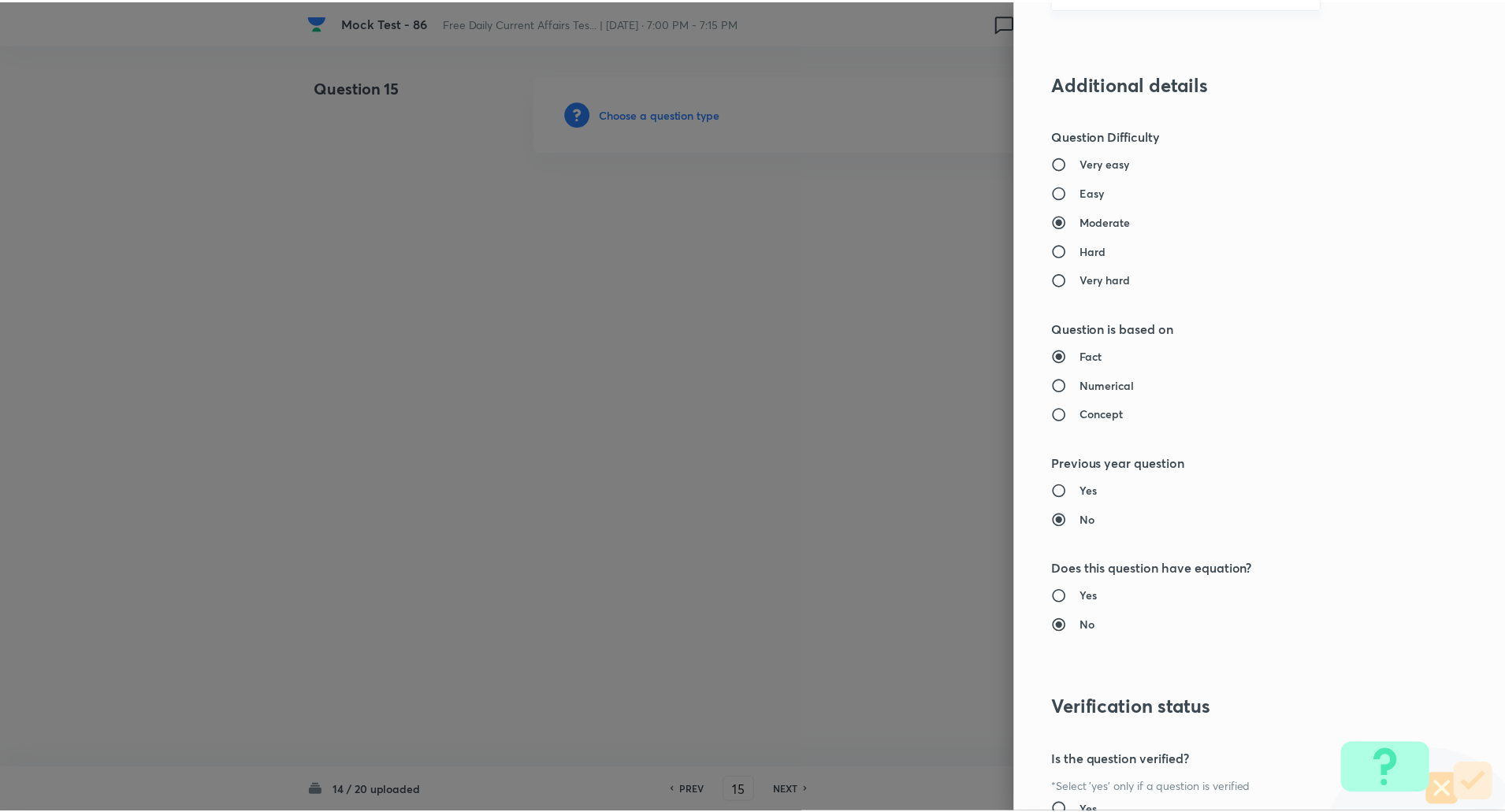
scroll to position [1335, 0]
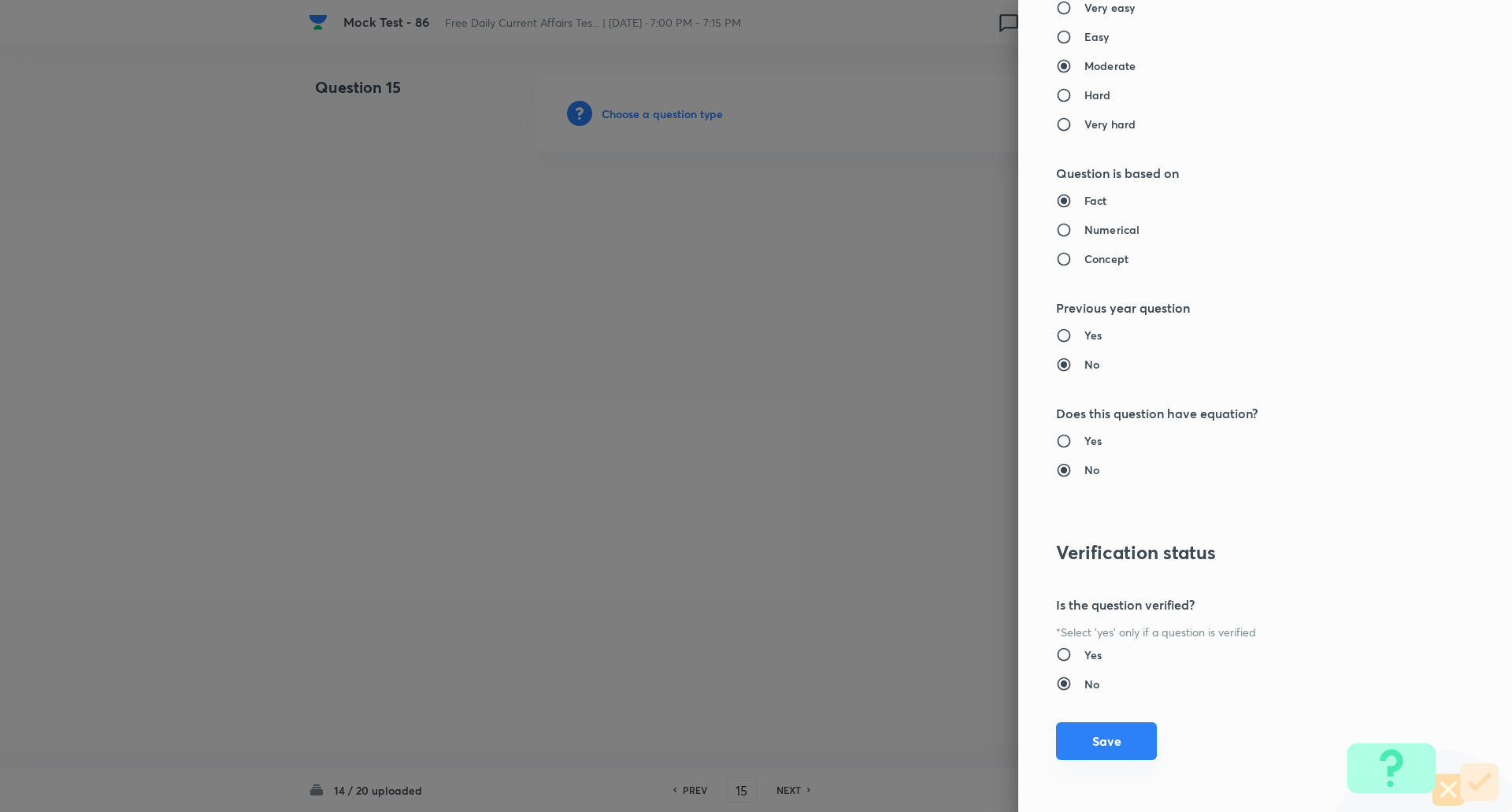
click at [1131, 735] on button "Save" at bounding box center [1106, 741] width 100 height 38
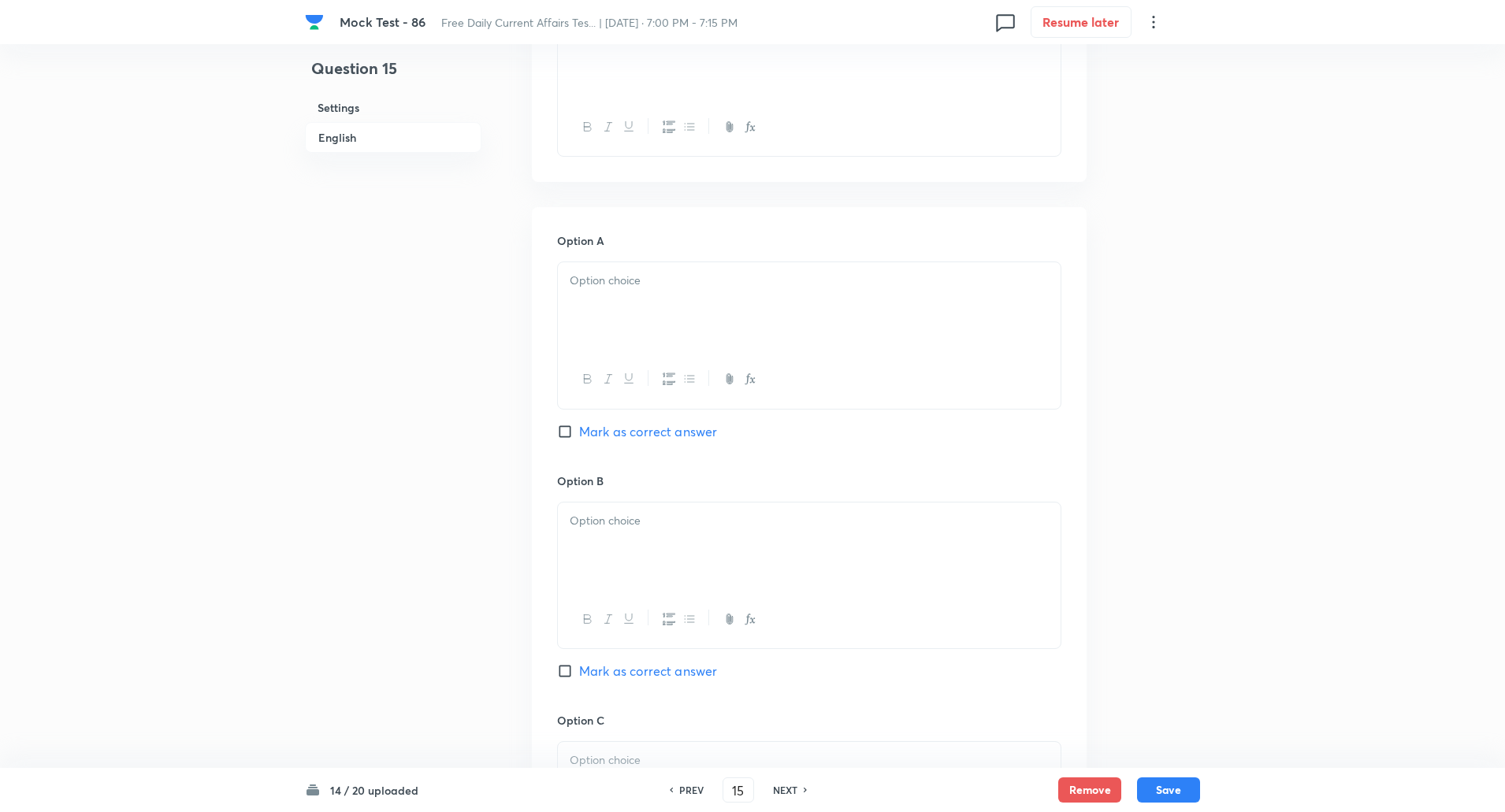
scroll to position [558, 0]
drag, startPoint x: 566, startPoint y: 676, endPoint x: 807, endPoint y: 459, distance: 324.3
click at [807, 459] on div "Option A Mark as correct answer Option B Mark as correct answer Option C Mark a…" at bounding box center [809, 815] width 555 height 1218
click at [565, 669] on input "Mark as correct answer" at bounding box center [568, 671] width 22 height 16
checkbox input "true"
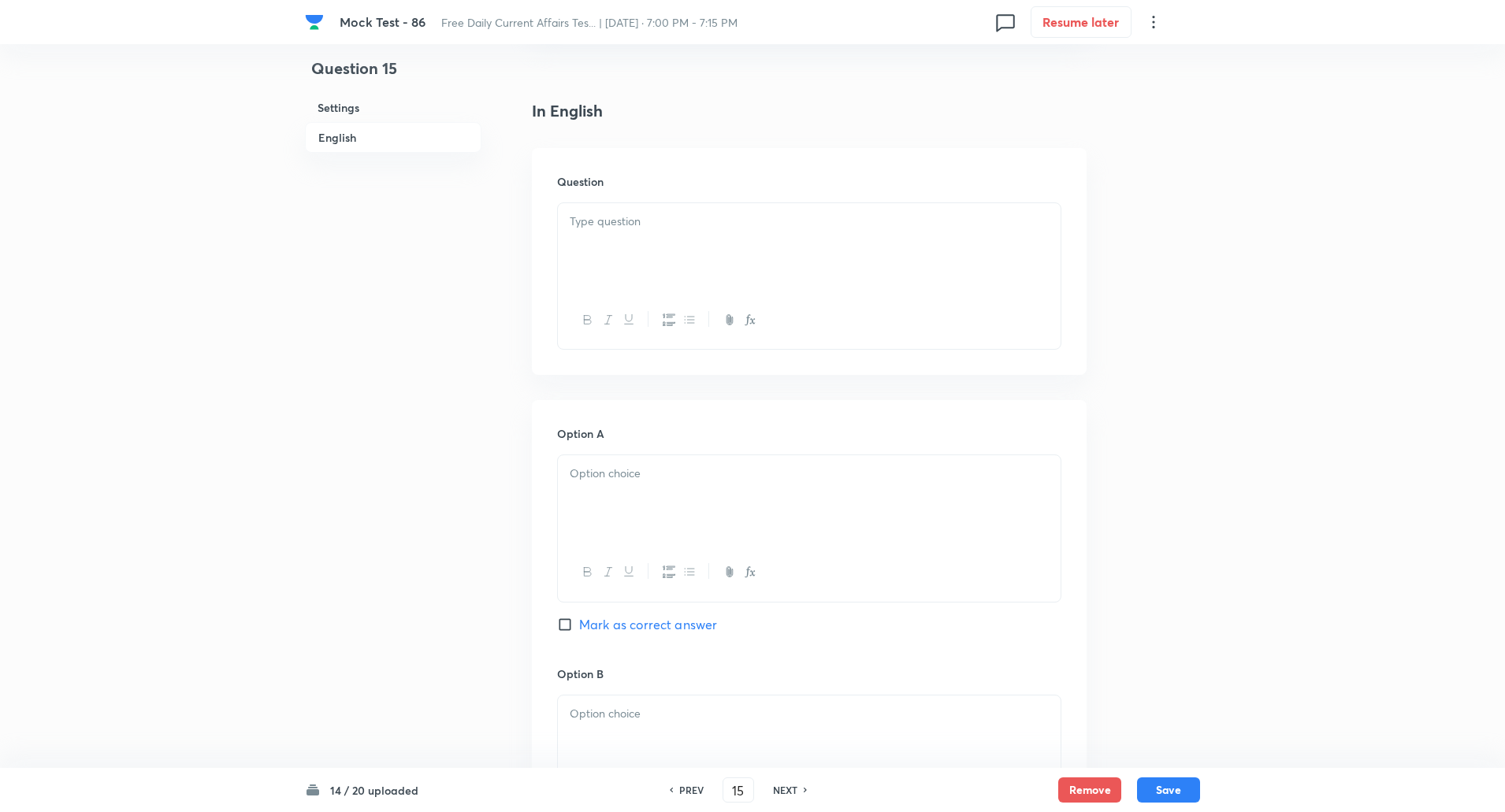
scroll to position [362, 0]
click at [657, 250] on div at bounding box center [810, 250] width 503 height 89
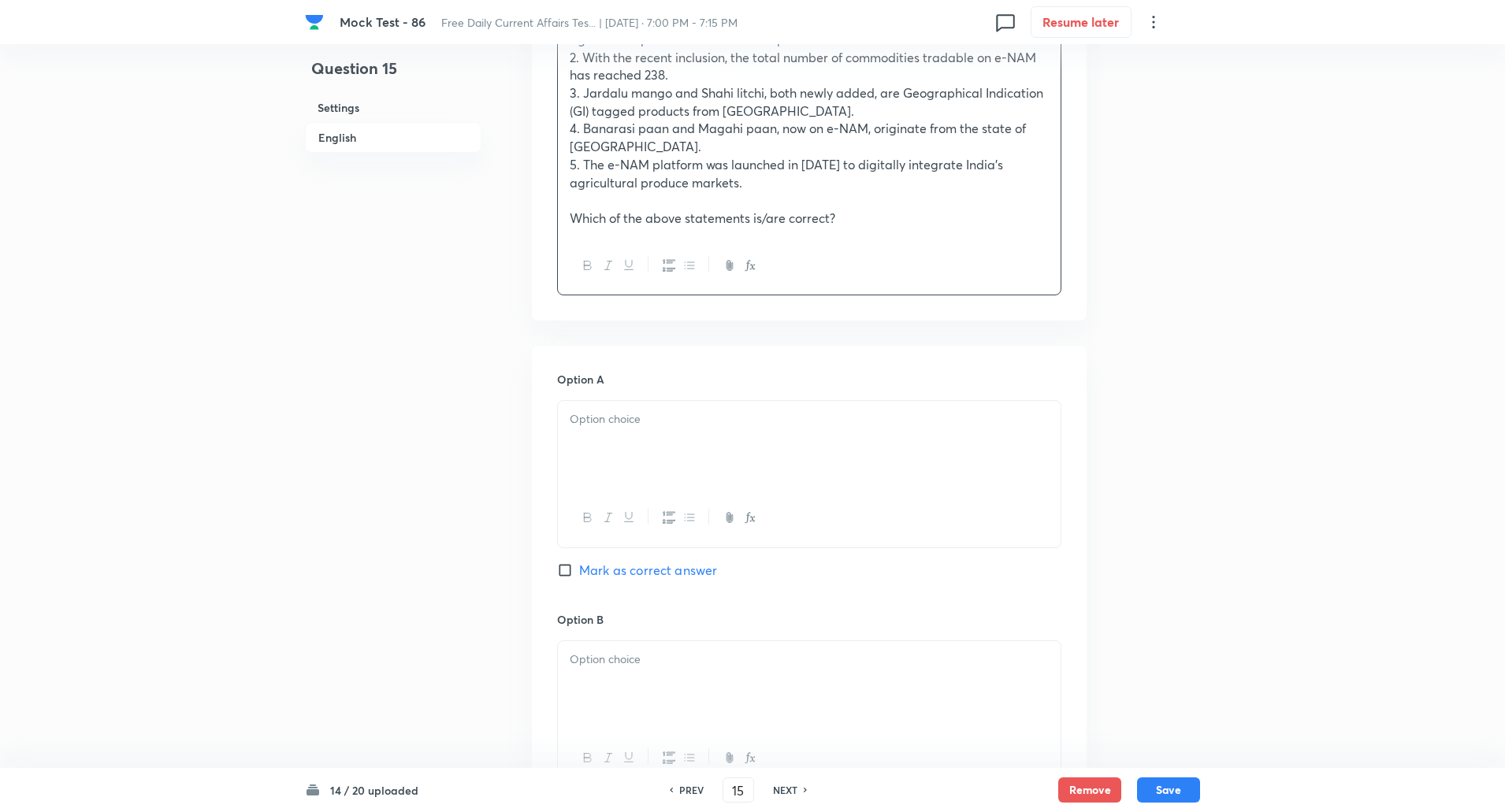
scroll to position [622, 0]
click at [610, 430] on div at bounding box center [810, 441] width 503 height 89
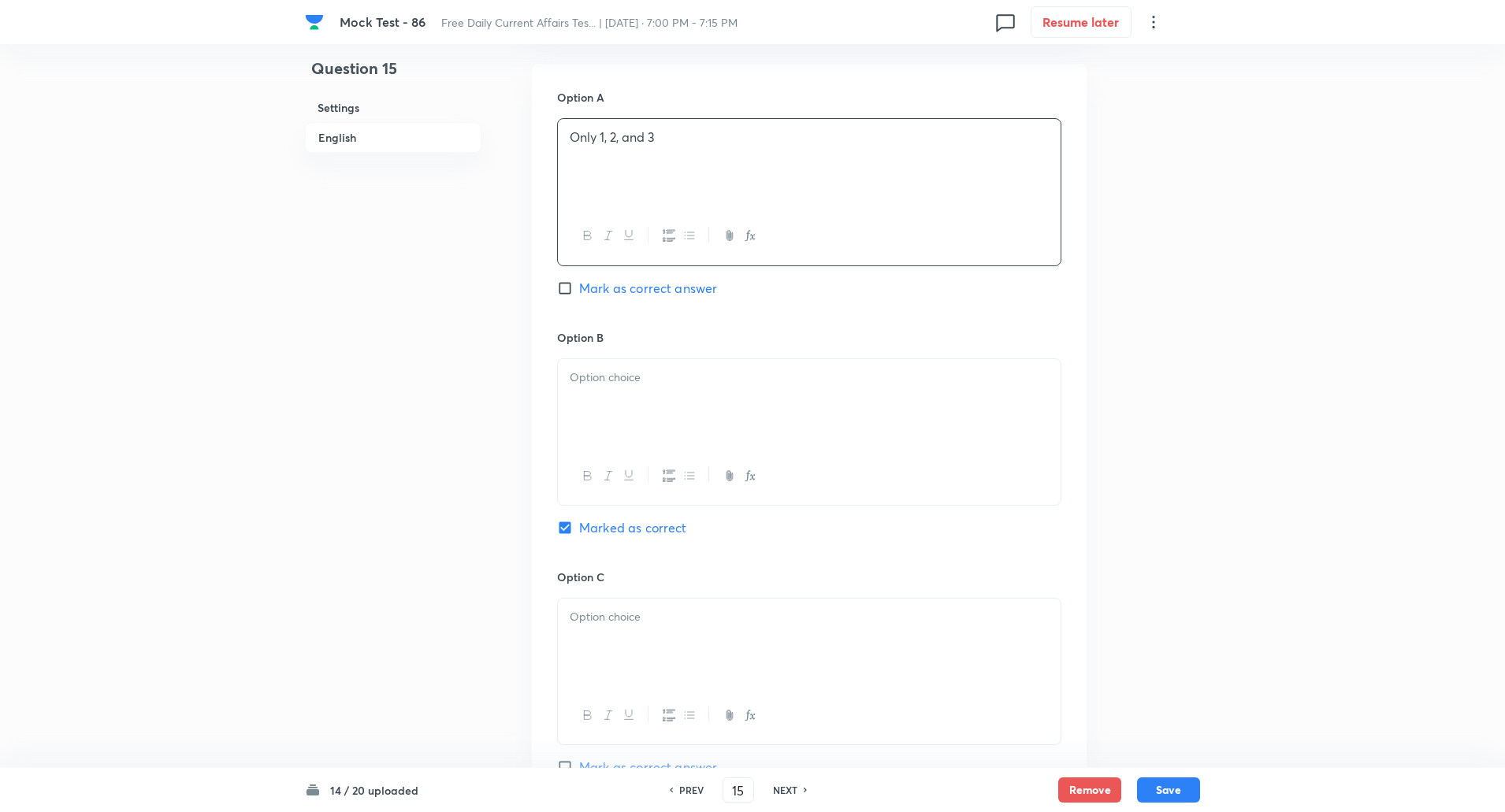
click at [600, 410] on div at bounding box center [810, 403] width 503 height 89
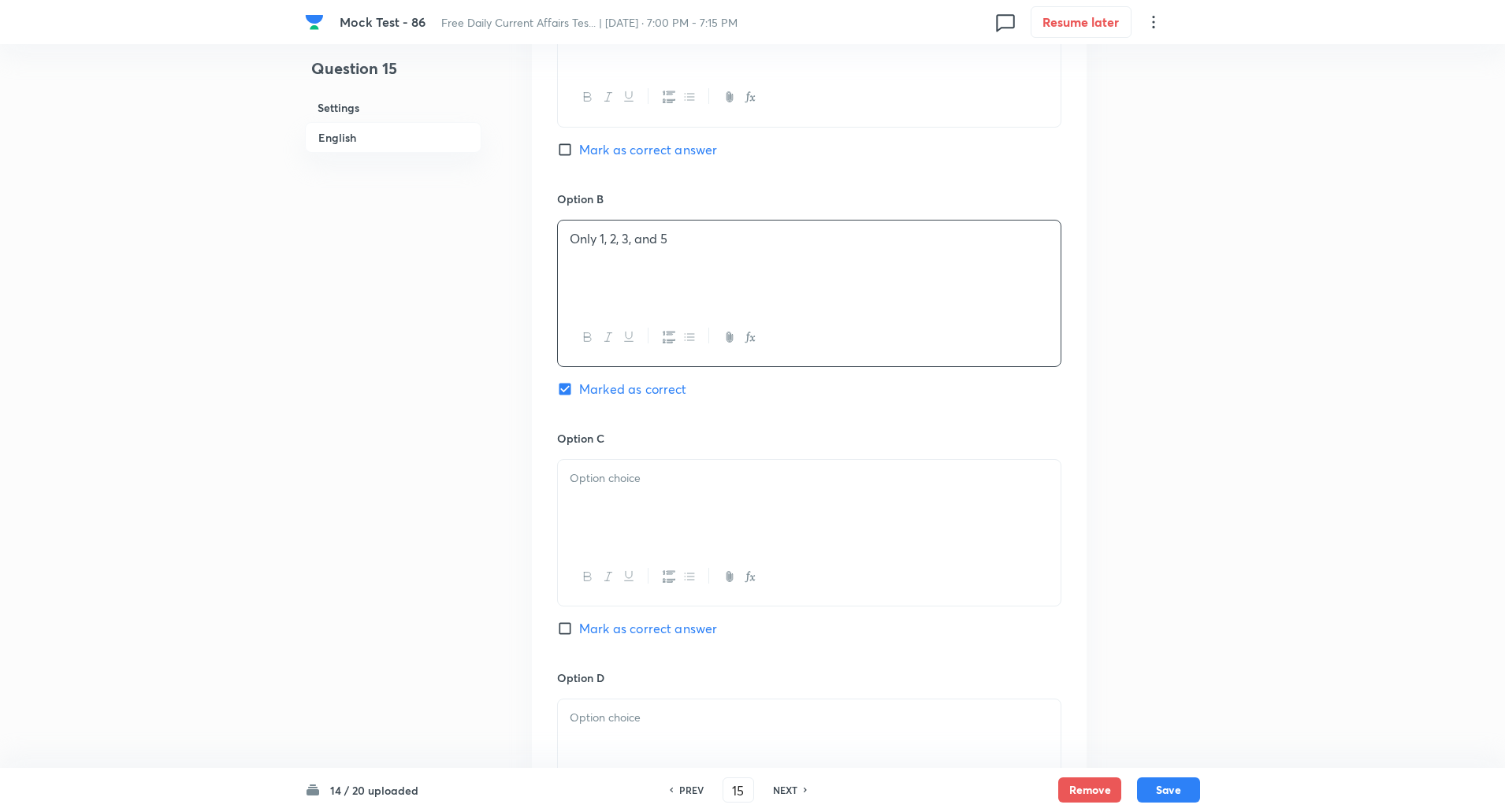
click at [594, 485] on p at bounding box center [809, 479] width 479 height 19
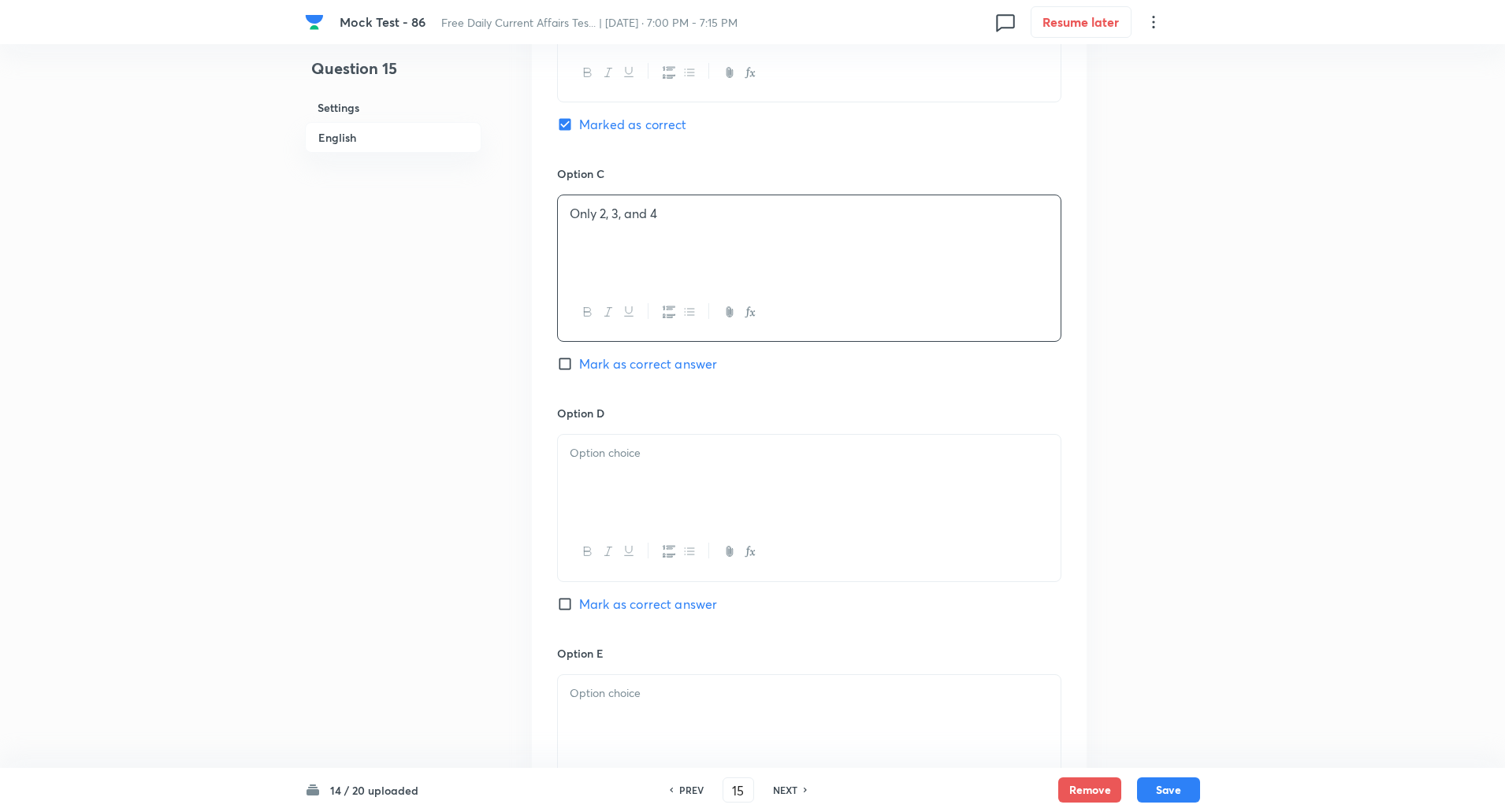
click at [589, 485] on div at bounding box center [810, 479] width 503 height 89
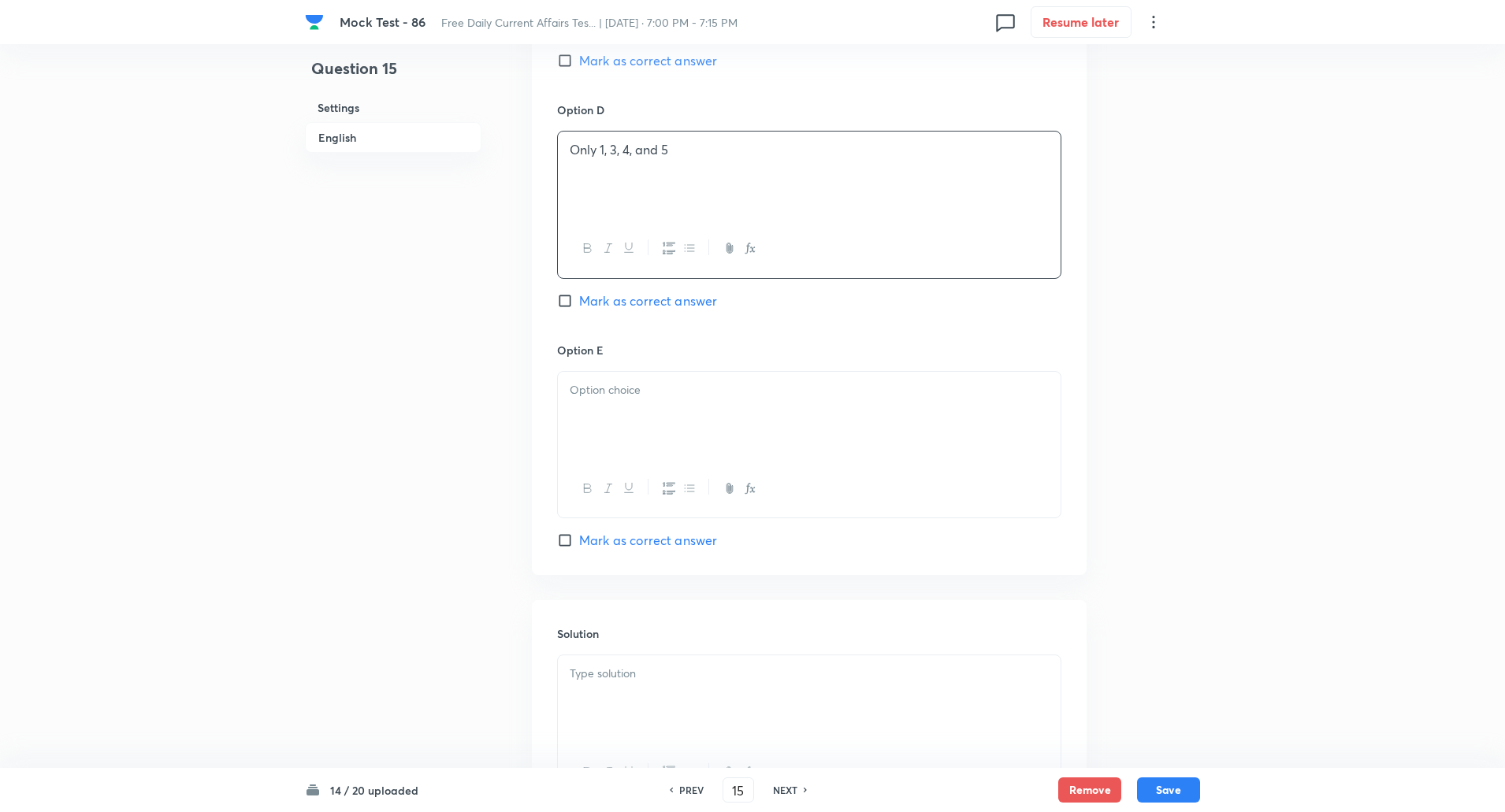
click at [604, 425] on div at bounding box center [810, 415] width 503 height 89
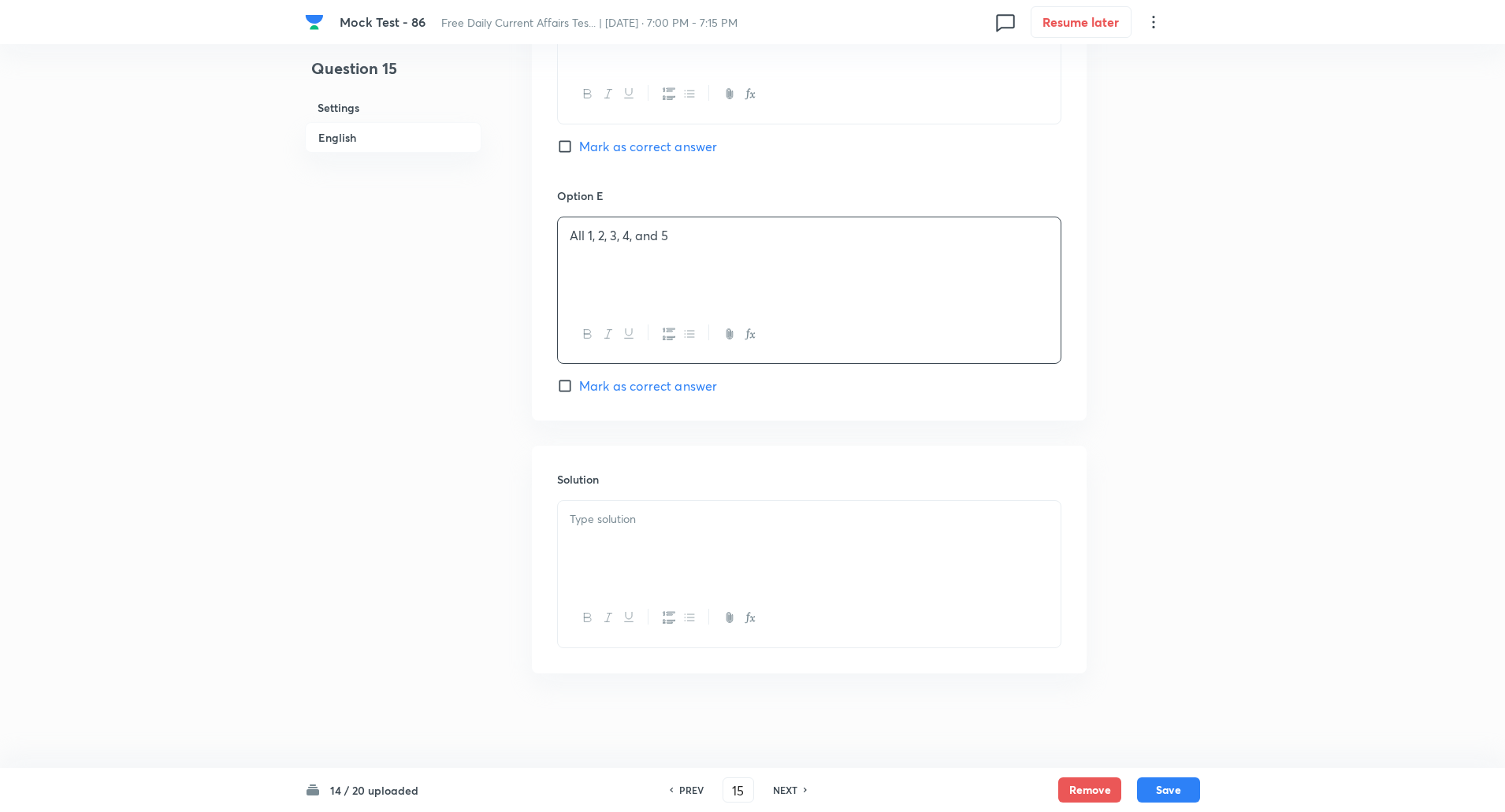
click at [612, 561] on div at bounding box center [810, 545] width 503 height 89
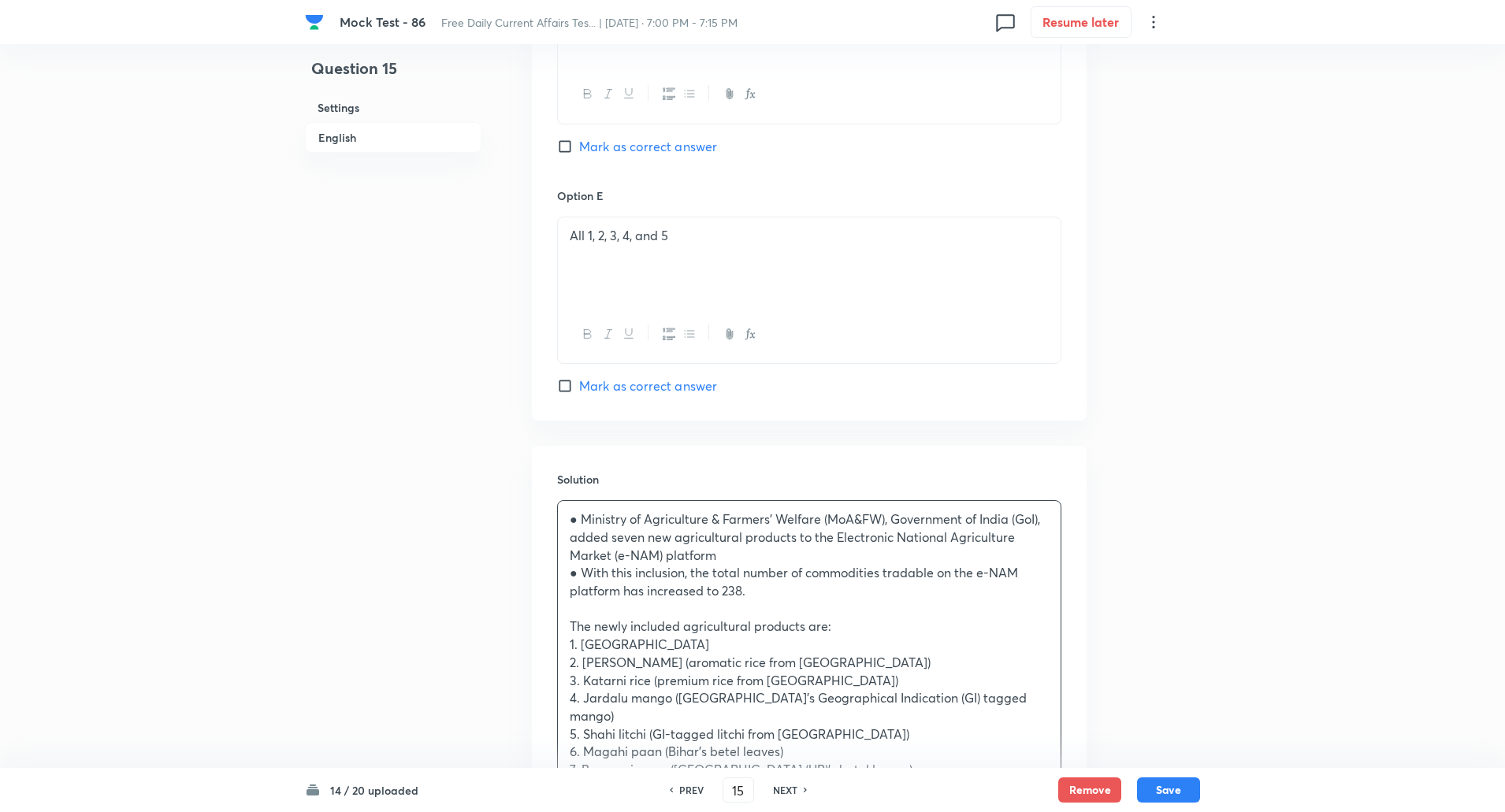
scroll to position [1995, 0]
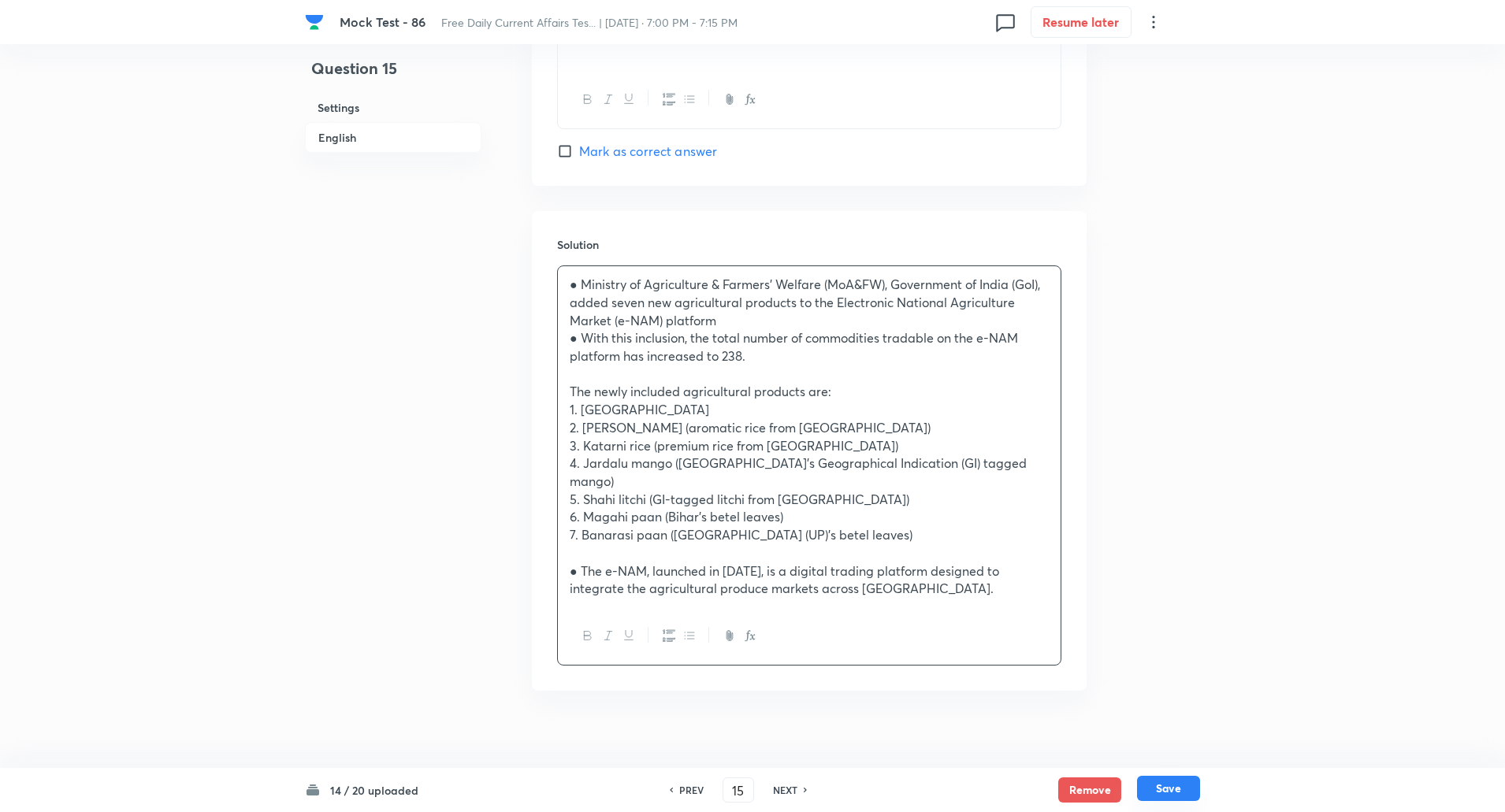
click at [1158, 790] on button "Save" at bounding box center [1168, 789] width 63 height 25
type input "16"
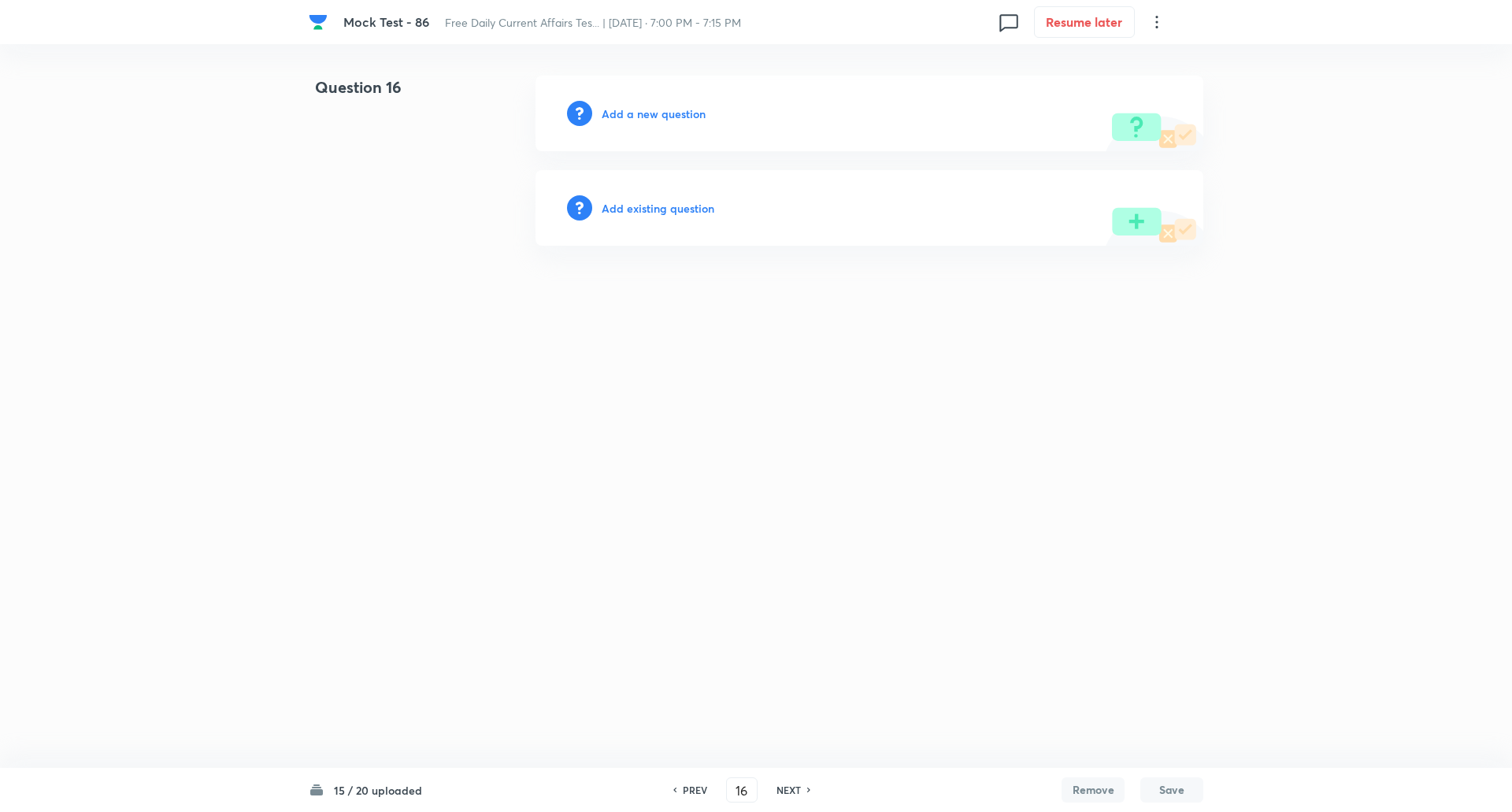
click at [666, 119] on h6 "Add a new question" at bounding box center [653, 113] width 104 height 17
click at [666, 119] on h6 "Choose a question type" at bounding box center [662, 113] width 121 height 17
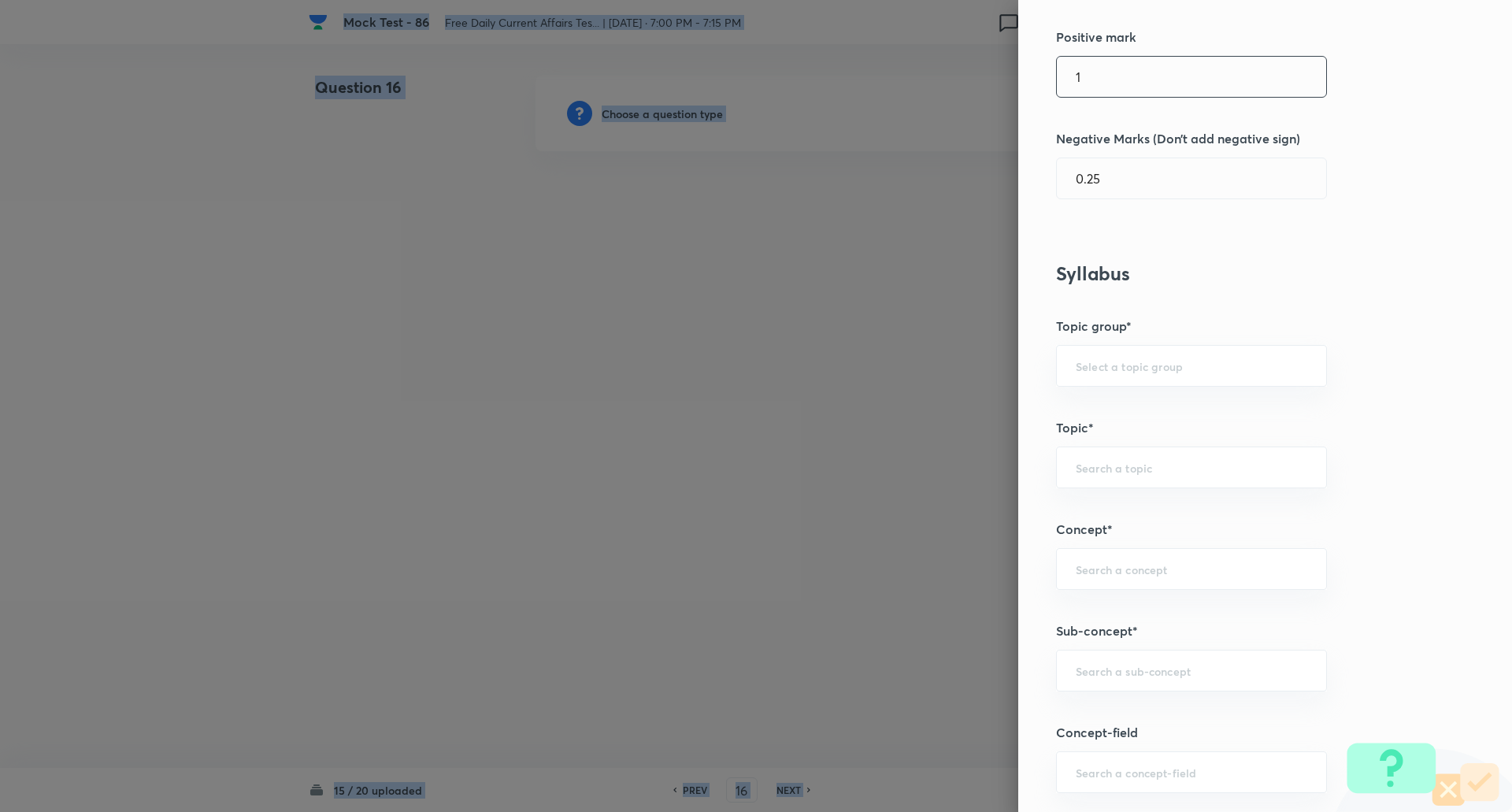
scroll to position [510, 0]
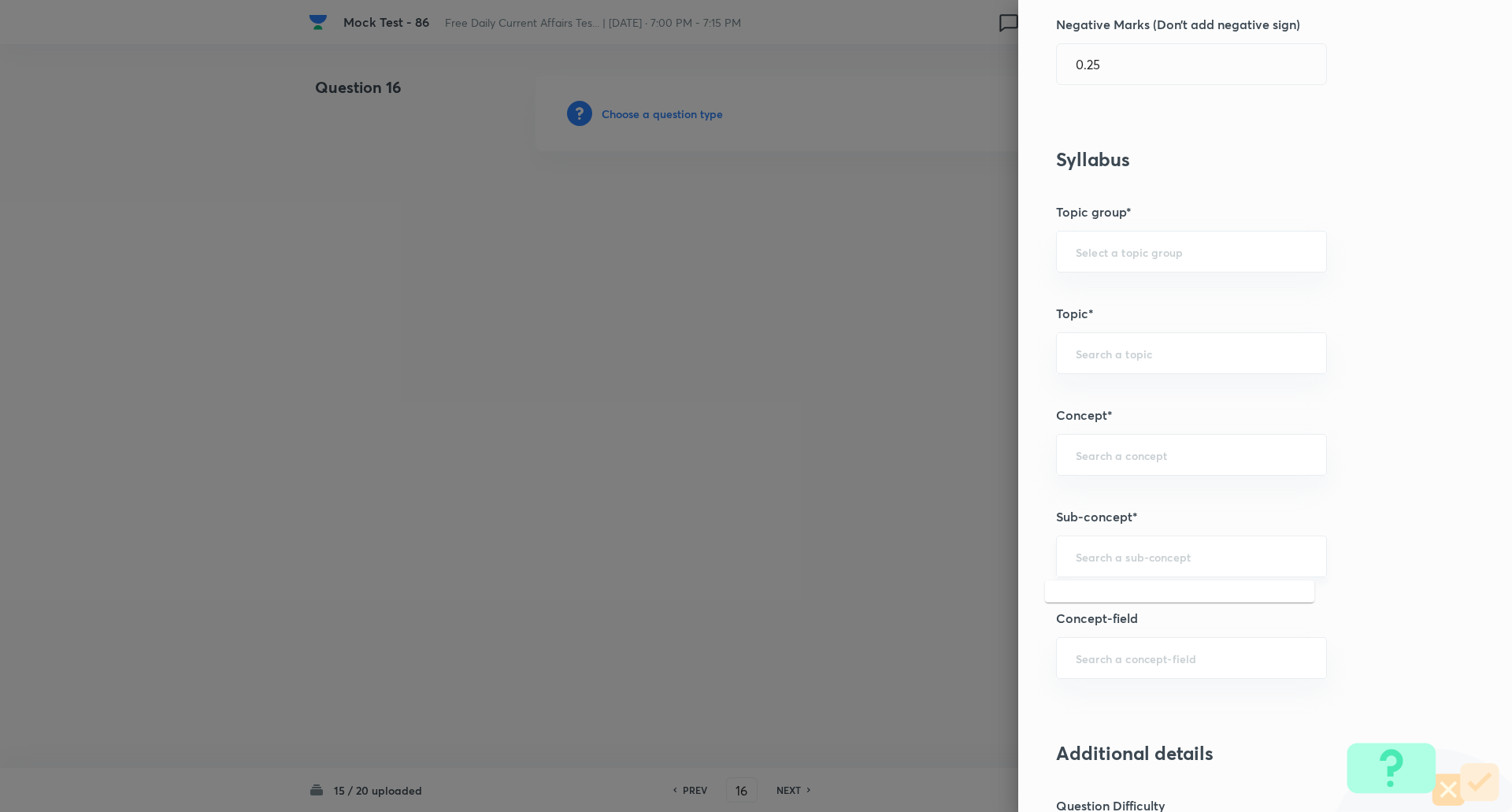
click at [1099, 563] on input "text" at bounding box center [1191, 556] width 232 height 15
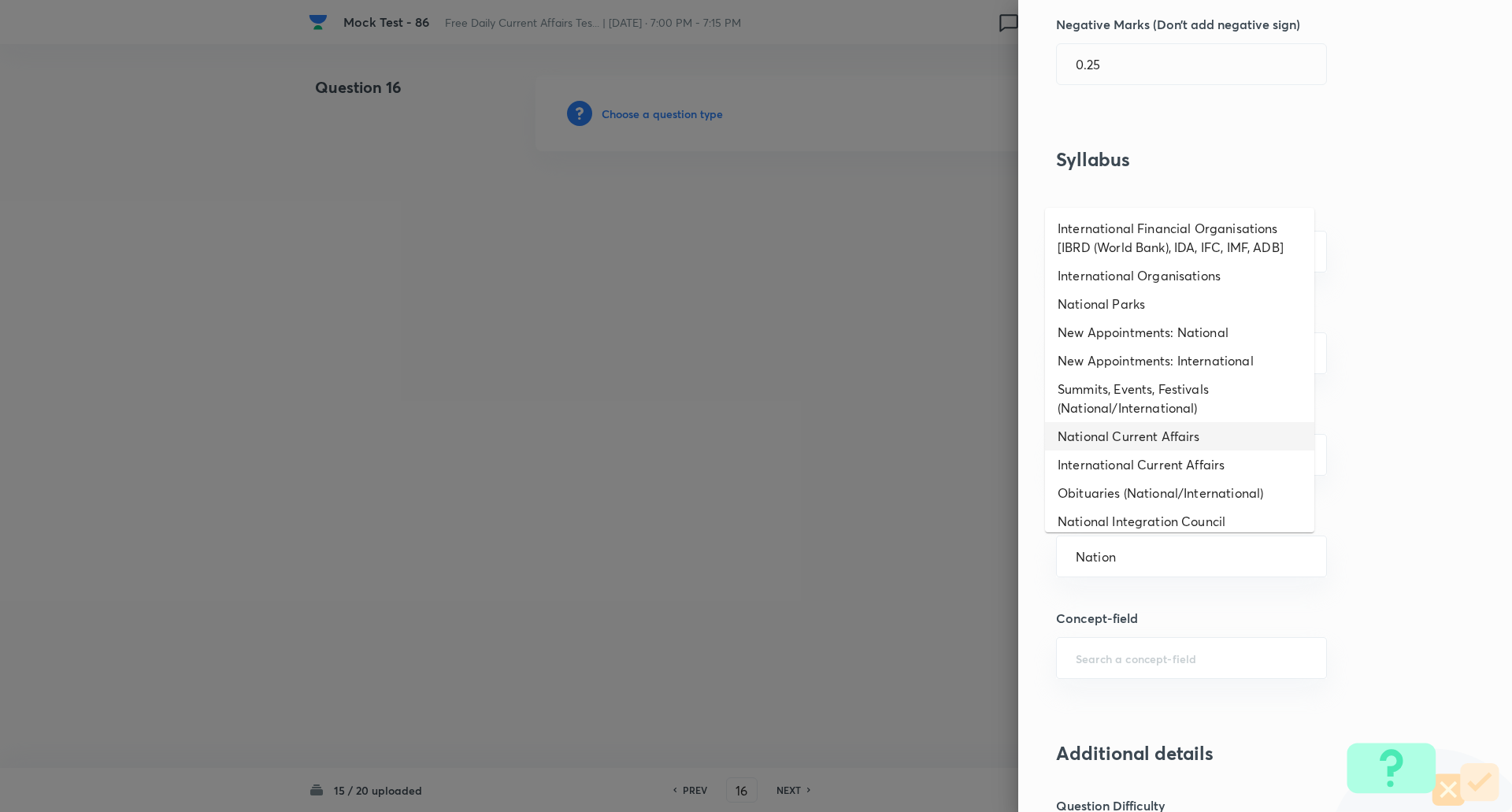
click at [1133, 430] on li "National Current Affairs" at bounding box center [1179, 436] width 269 height 28
type input "National Current Affairs"
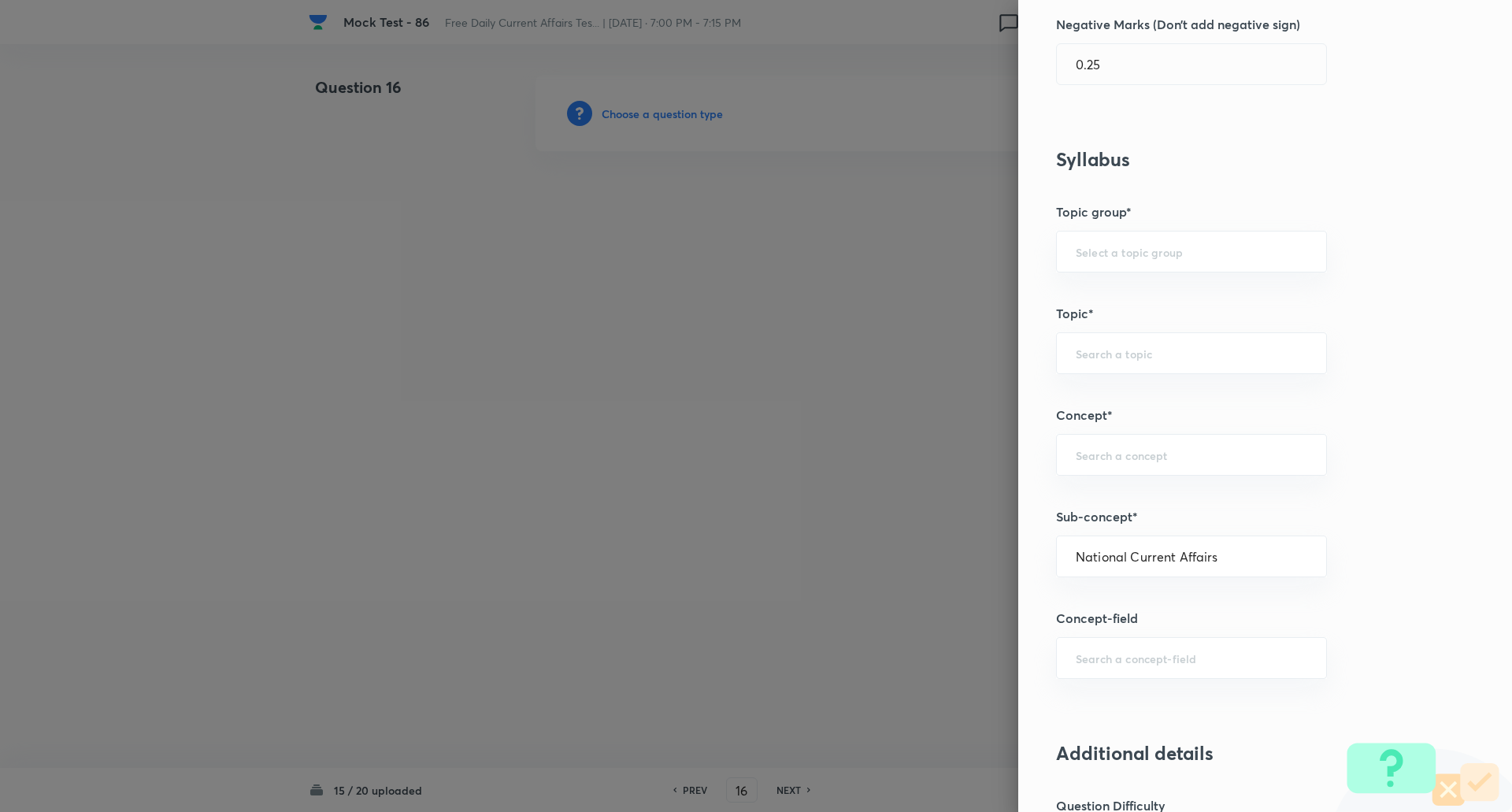
type input "Awareness"
type input "Current Affairs"
type input "National Current Affairs"
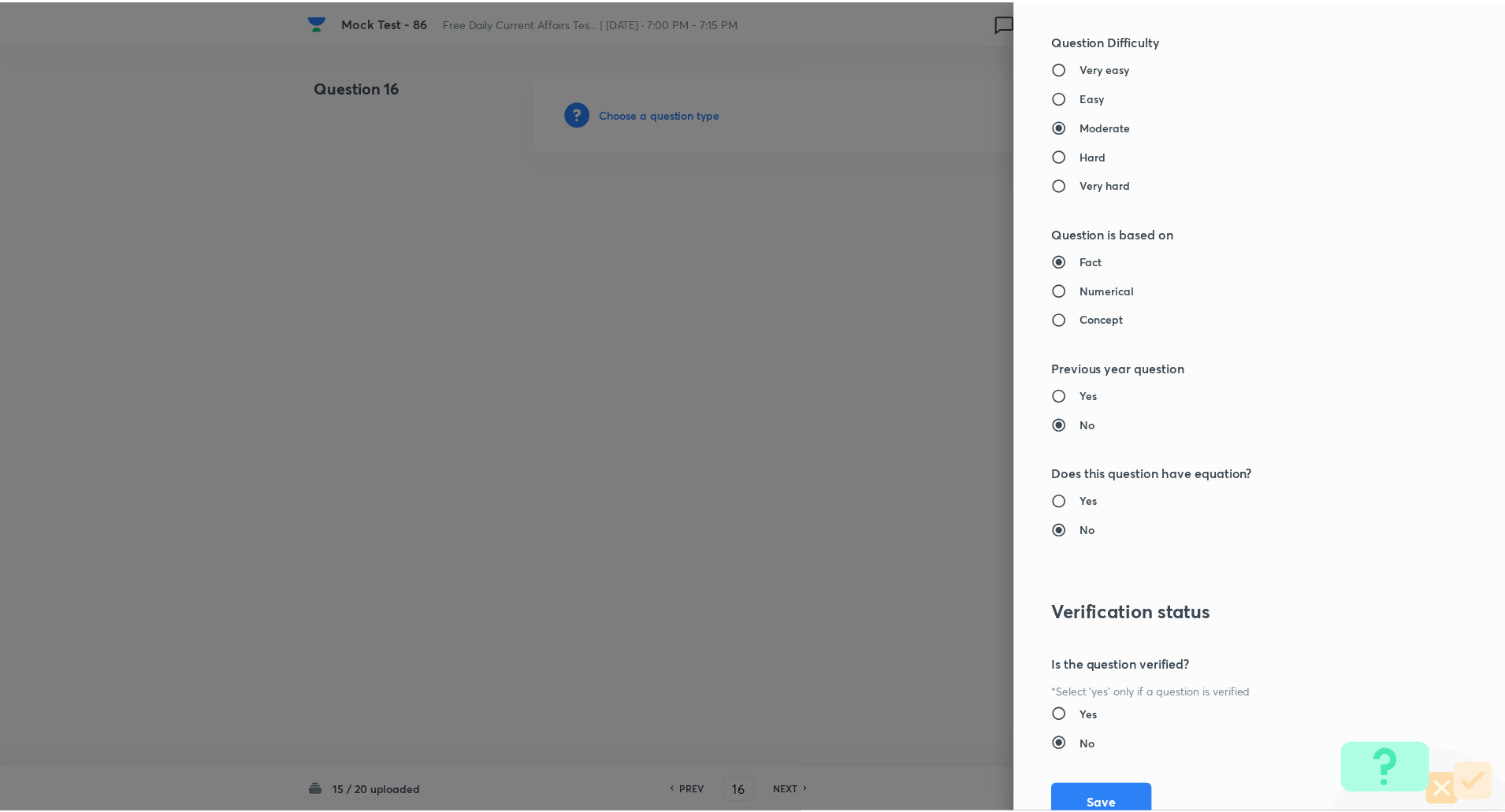
scroll to position [1335, 0]
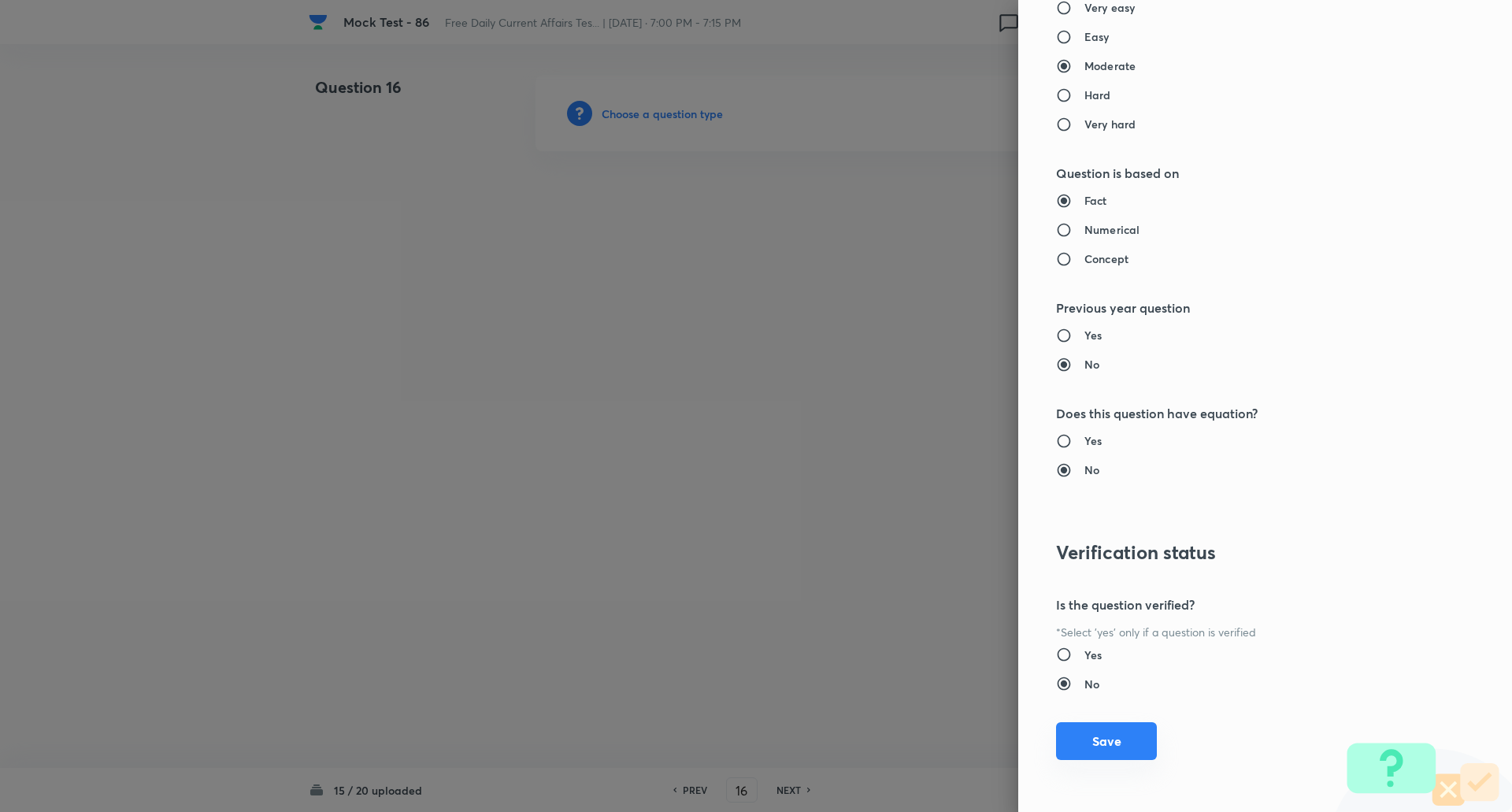
click at [1106, 740] on button "Save" at bounding box center [1106, 741] width 100 height 38
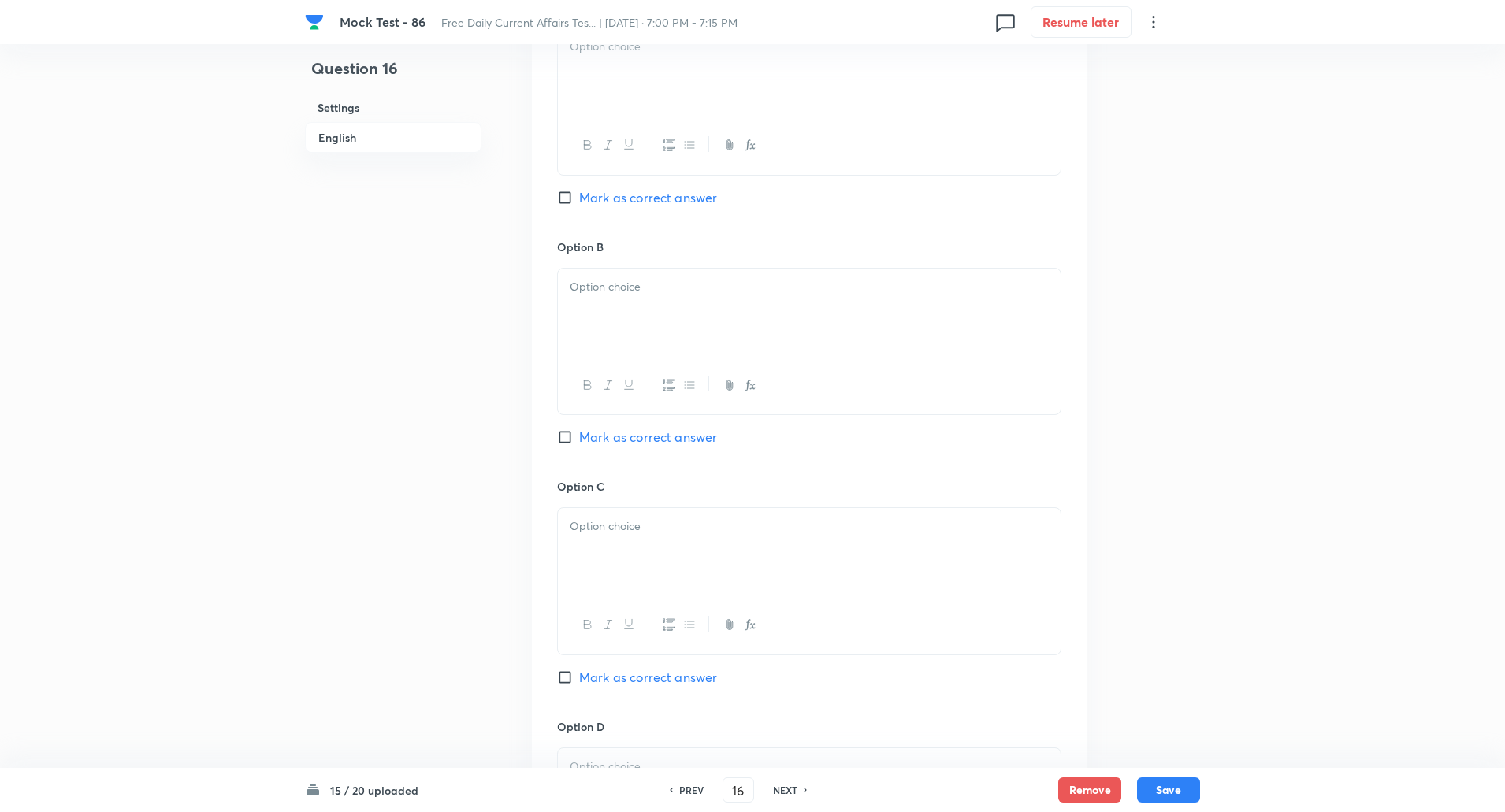
scroll to position [795, 0]
click at [564, 668] on input "Mark as correct answer" at bounding box center [568, 673] width 22 height 16
checkbox input "true"
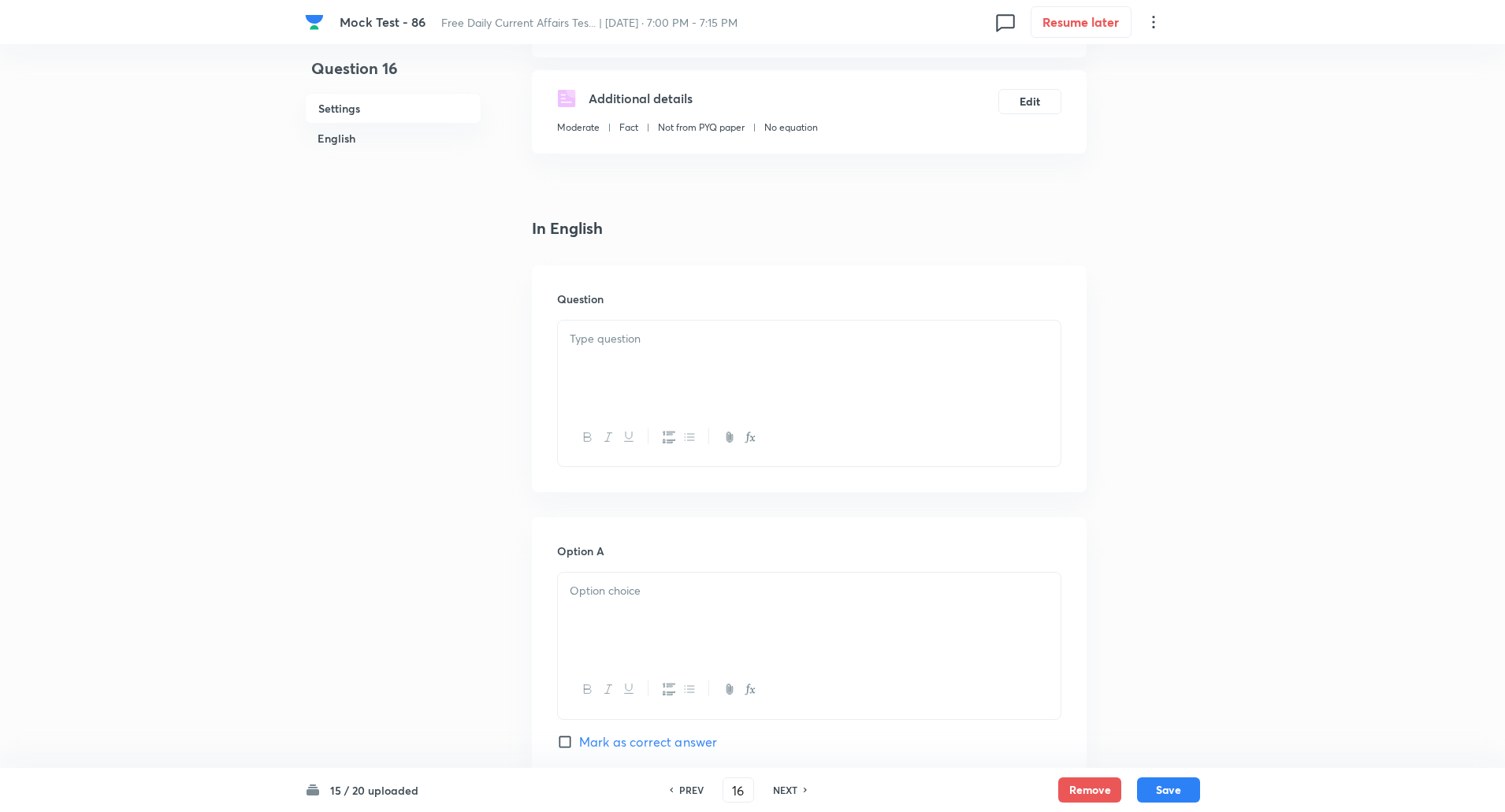
scroll to position [243, 0]
click at [642, 372] on div at bounding box center [810, 368] width 503 height 89
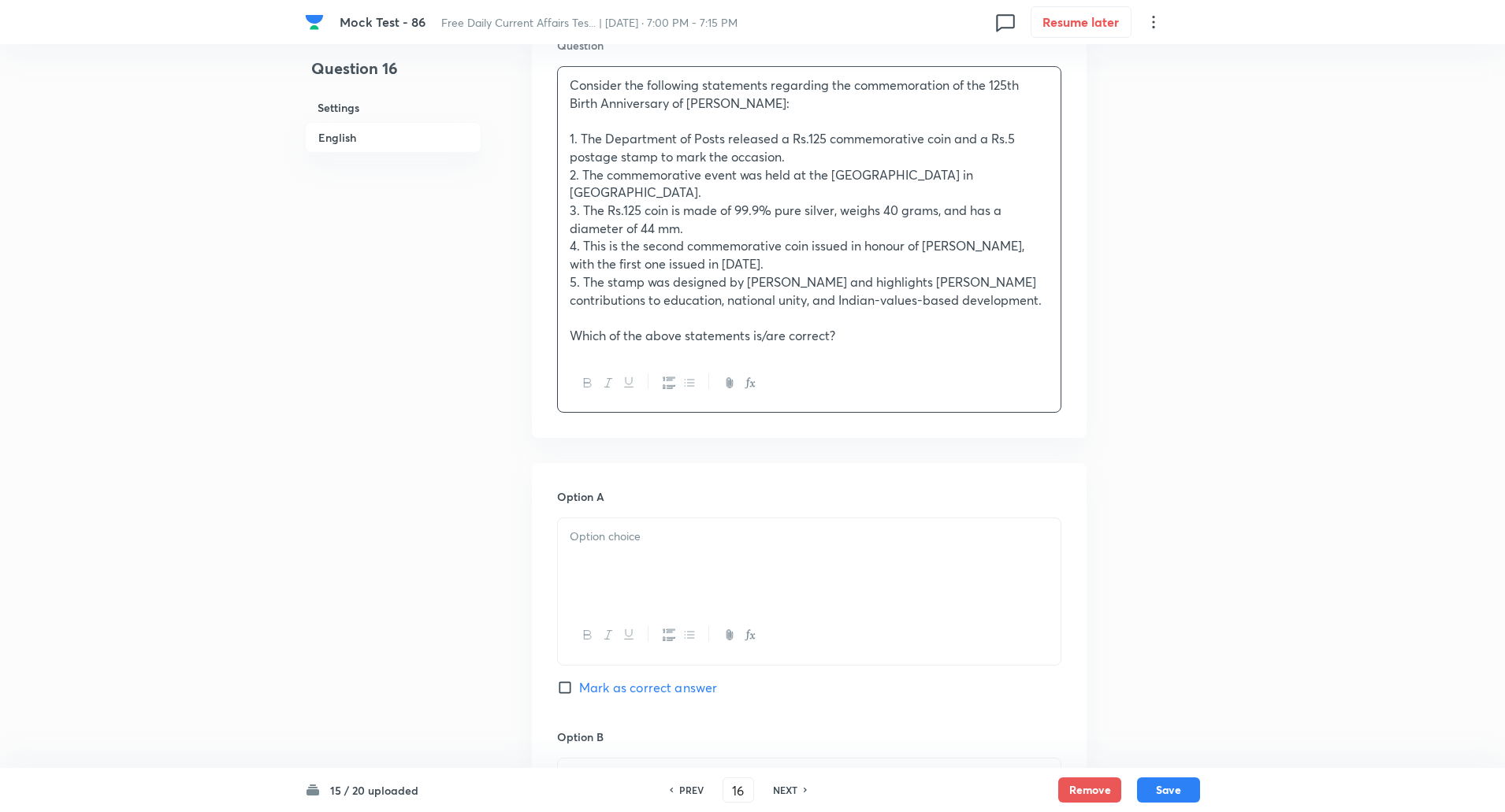
scroll to position [525, 0]
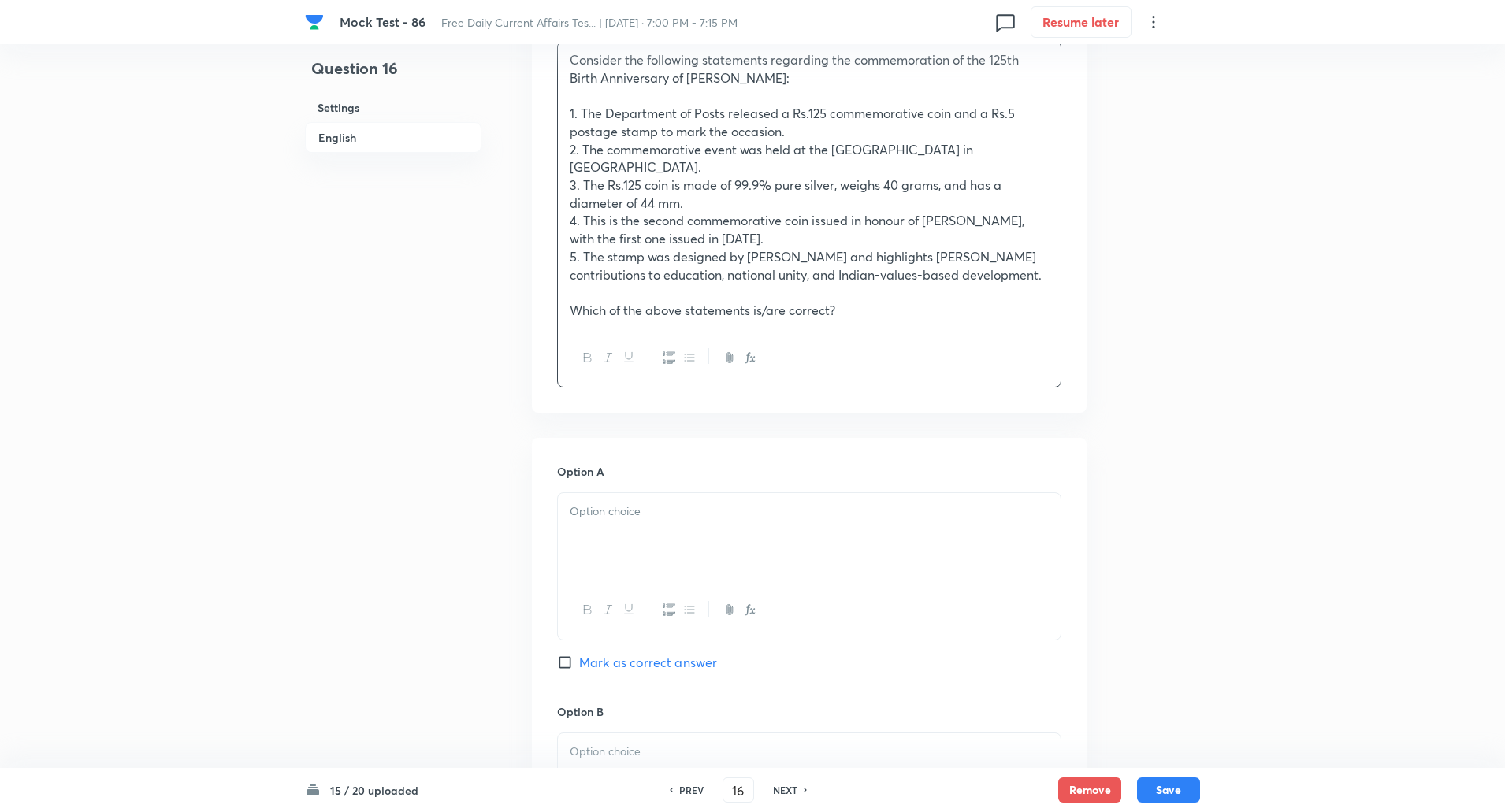
click at [630, 512] on div at bounding box center [810, 537] width 503 height 89
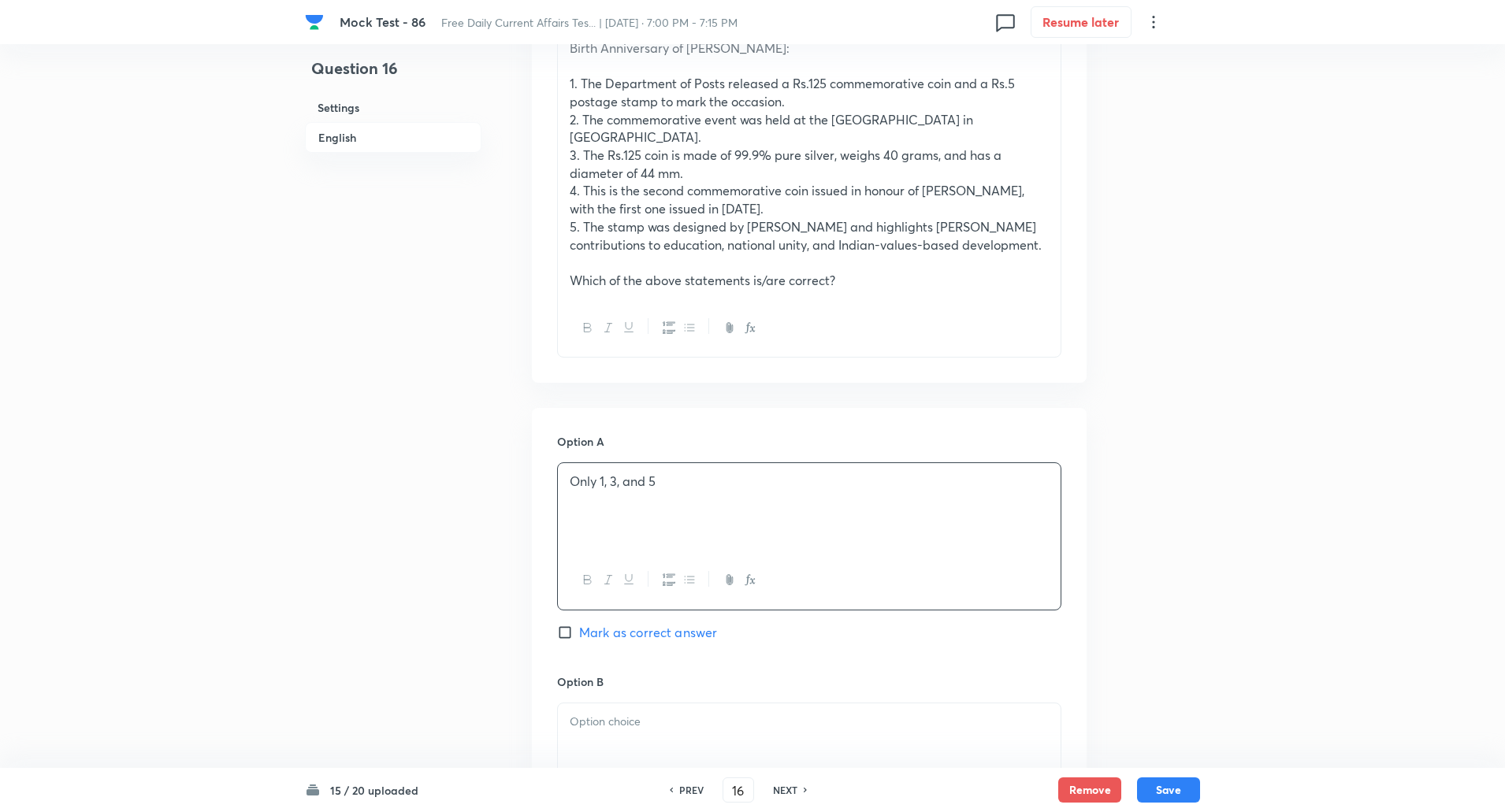
scroll to position [778, 0]
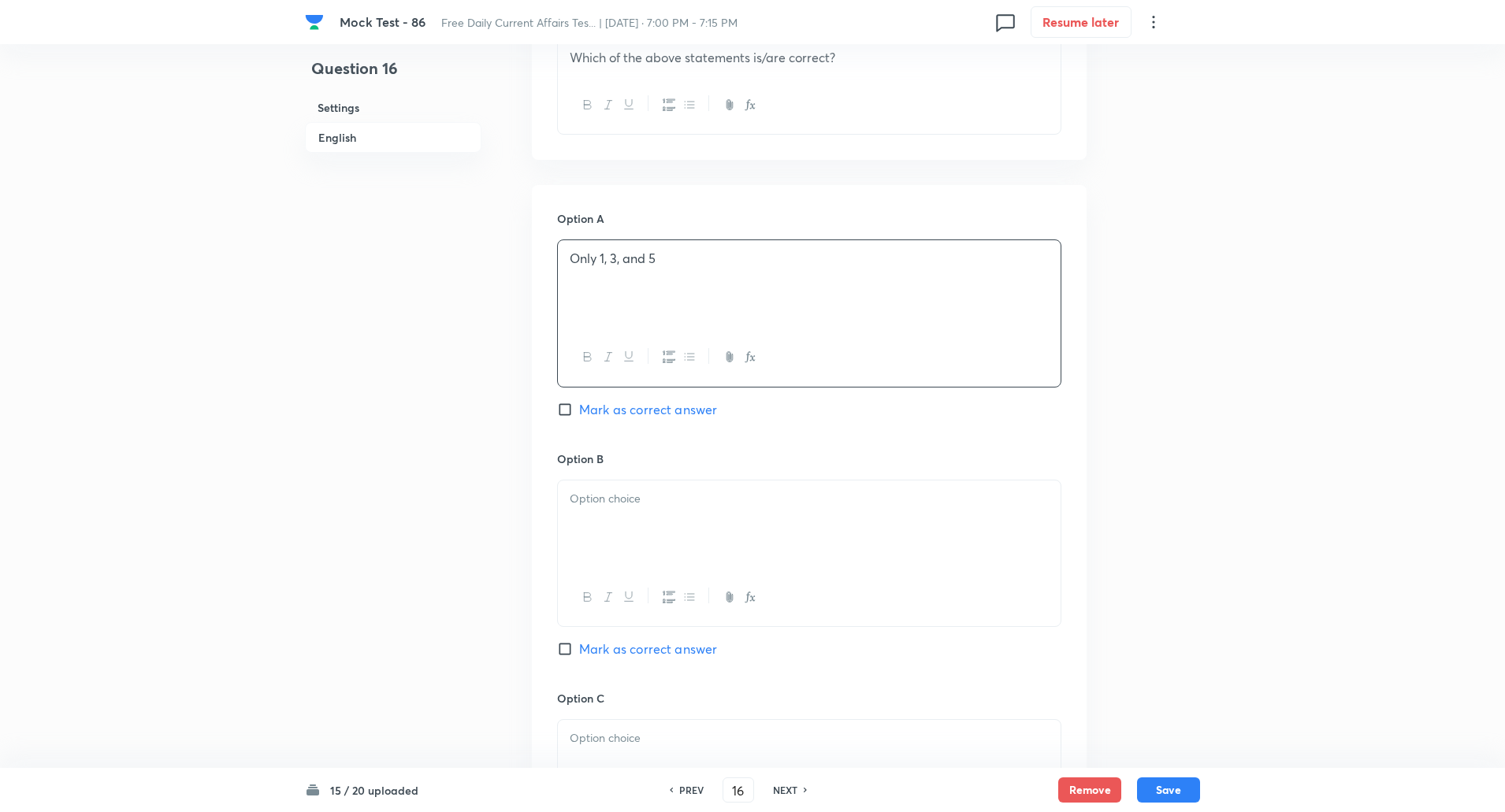
click at [620, 520] on div at bounding box center [810, 524] width 503 height 89
click at [607, 491] on p at bounding box center [809, 500] width 479 height 19
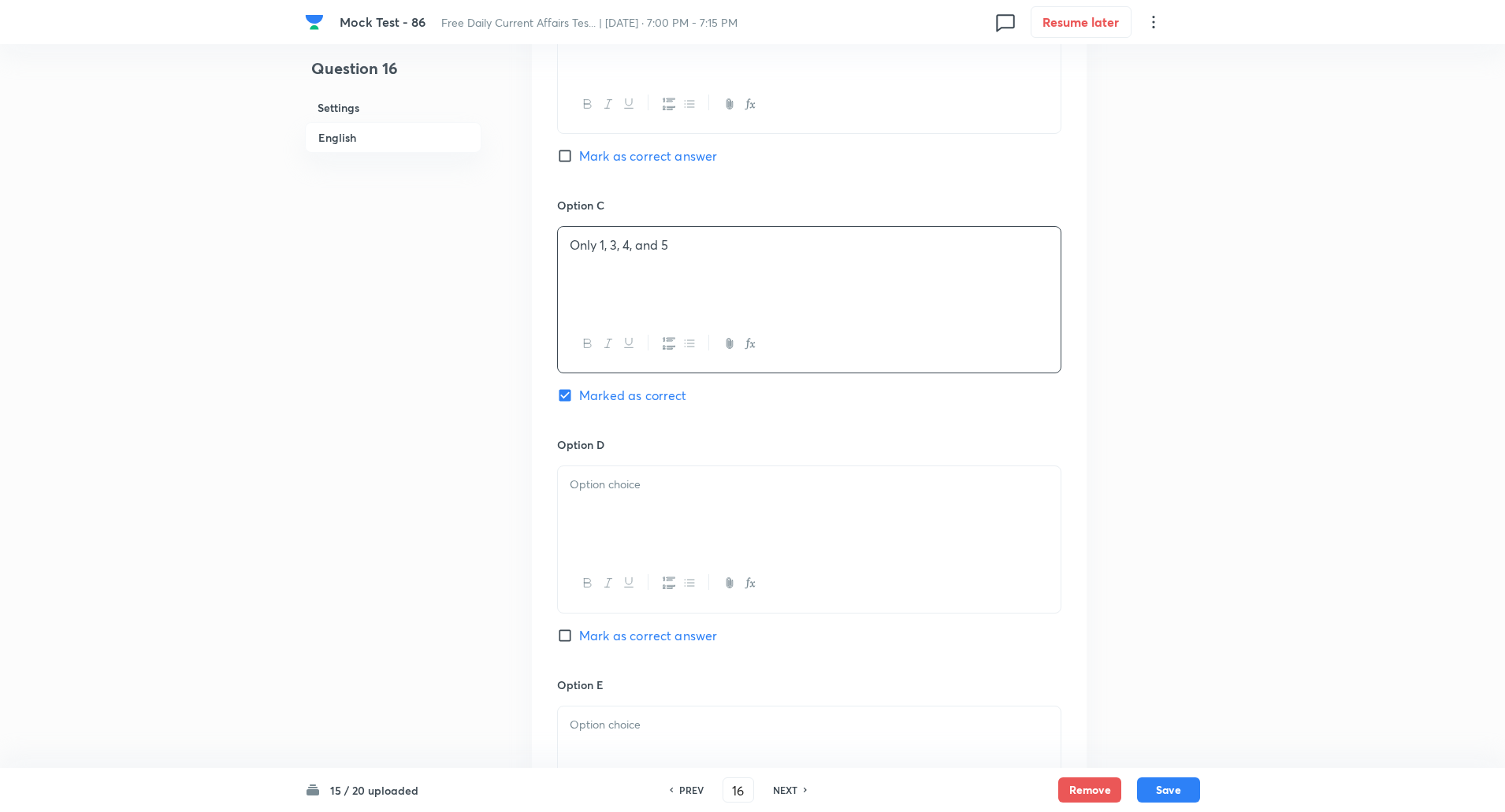
click at [603, 476] on p at bounding box center [809, 484] width 479 height 19
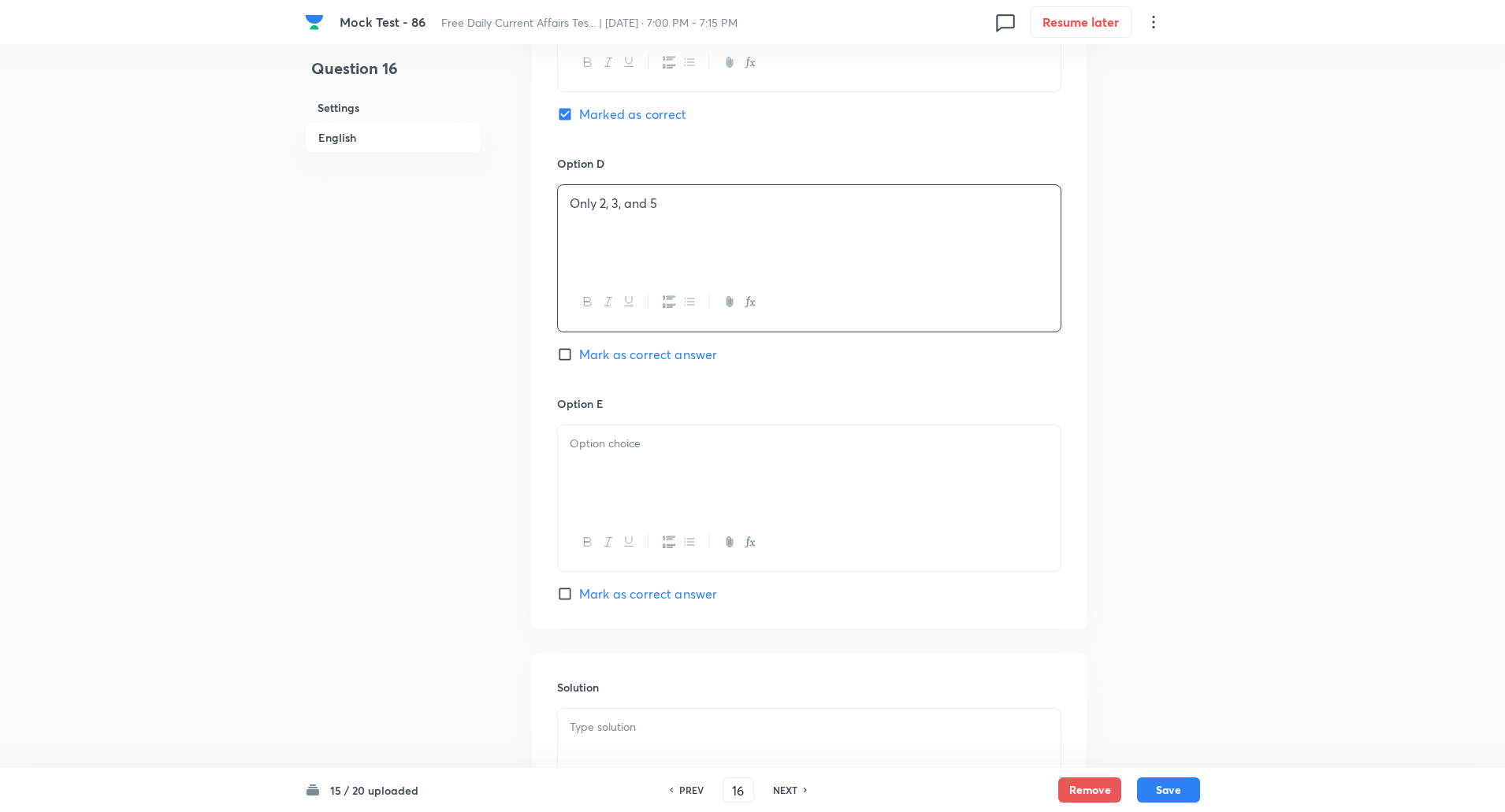
click at [613, 449] on div at bounding box center [810, 469] width 503 height 89
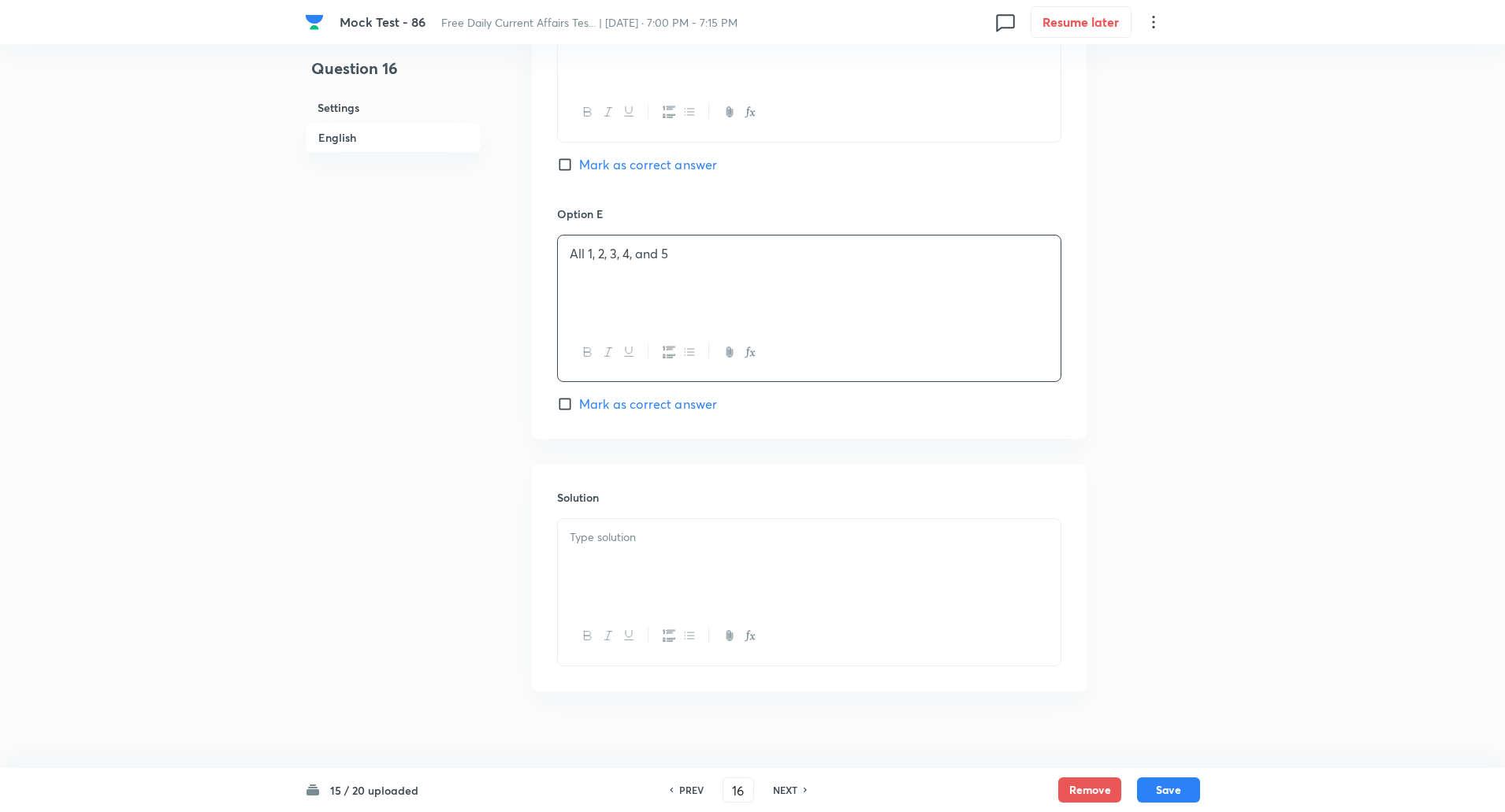
click at [606, 544] on div at bounding box center [810, 563] width 503 height 89
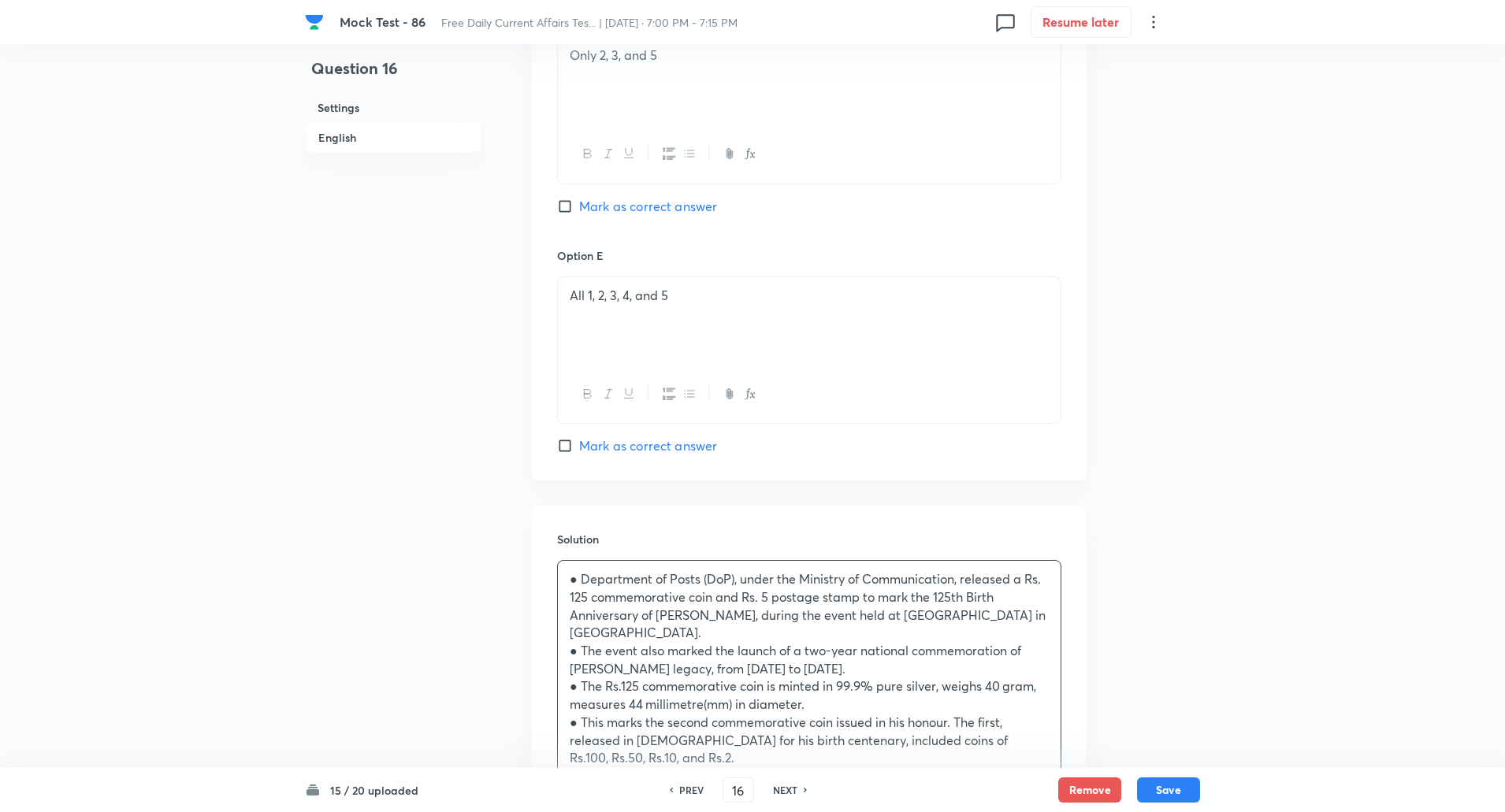
scroll to position [1906, 0]
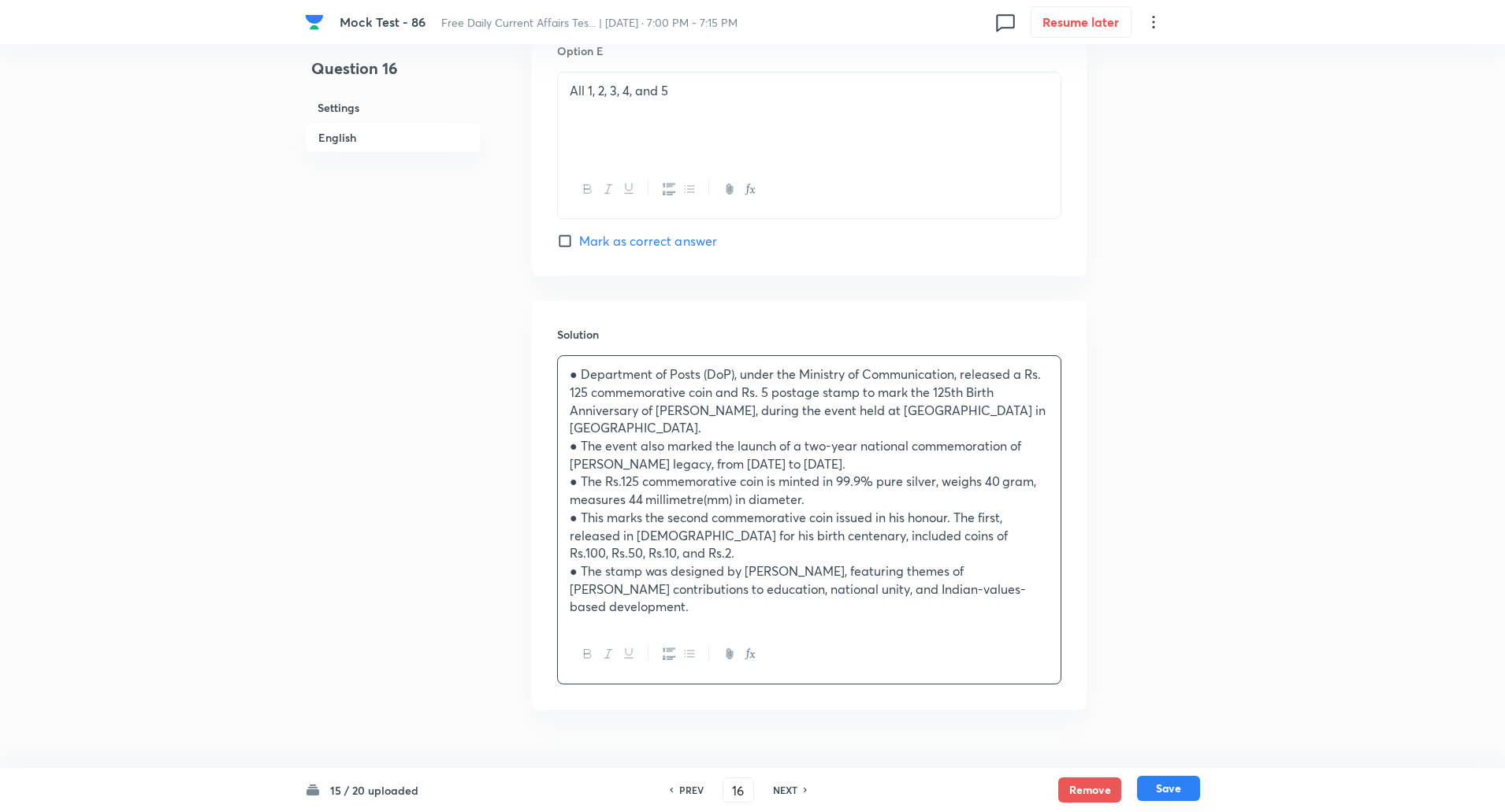
click at [1177, 791] on button "Save" at bounding box center [1168, 789] width 63 height 25
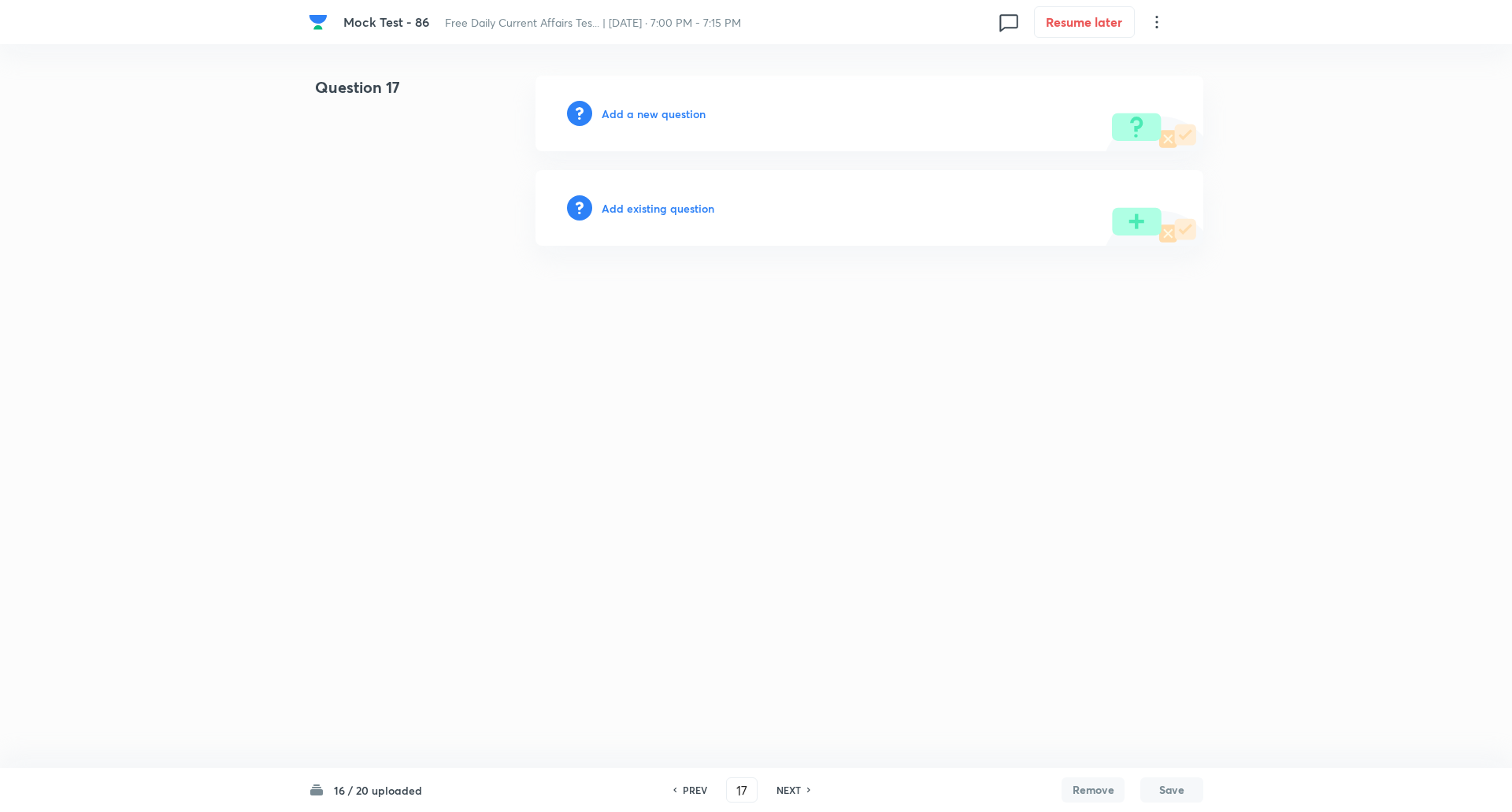
click at [691, 113] on h6 "Add a new question" at bounding box center [653, 113] width 104 height 17
click at [691, 113] on h6 "Choose a question type" at bounding box center [662, 113] width 121 height 17
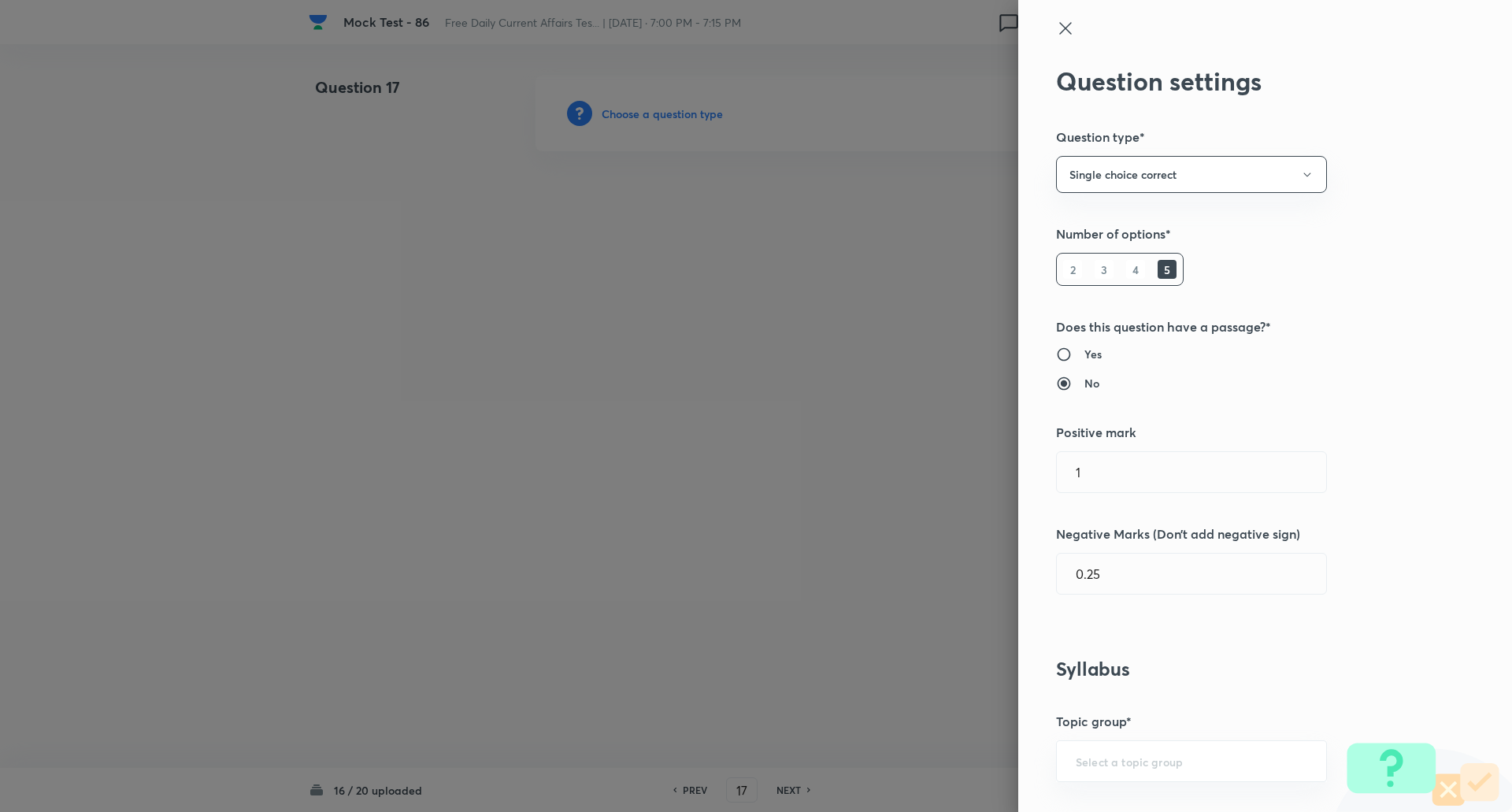
click at [691, 113] on div at bounding box center [756, 406] width 1512 height 812
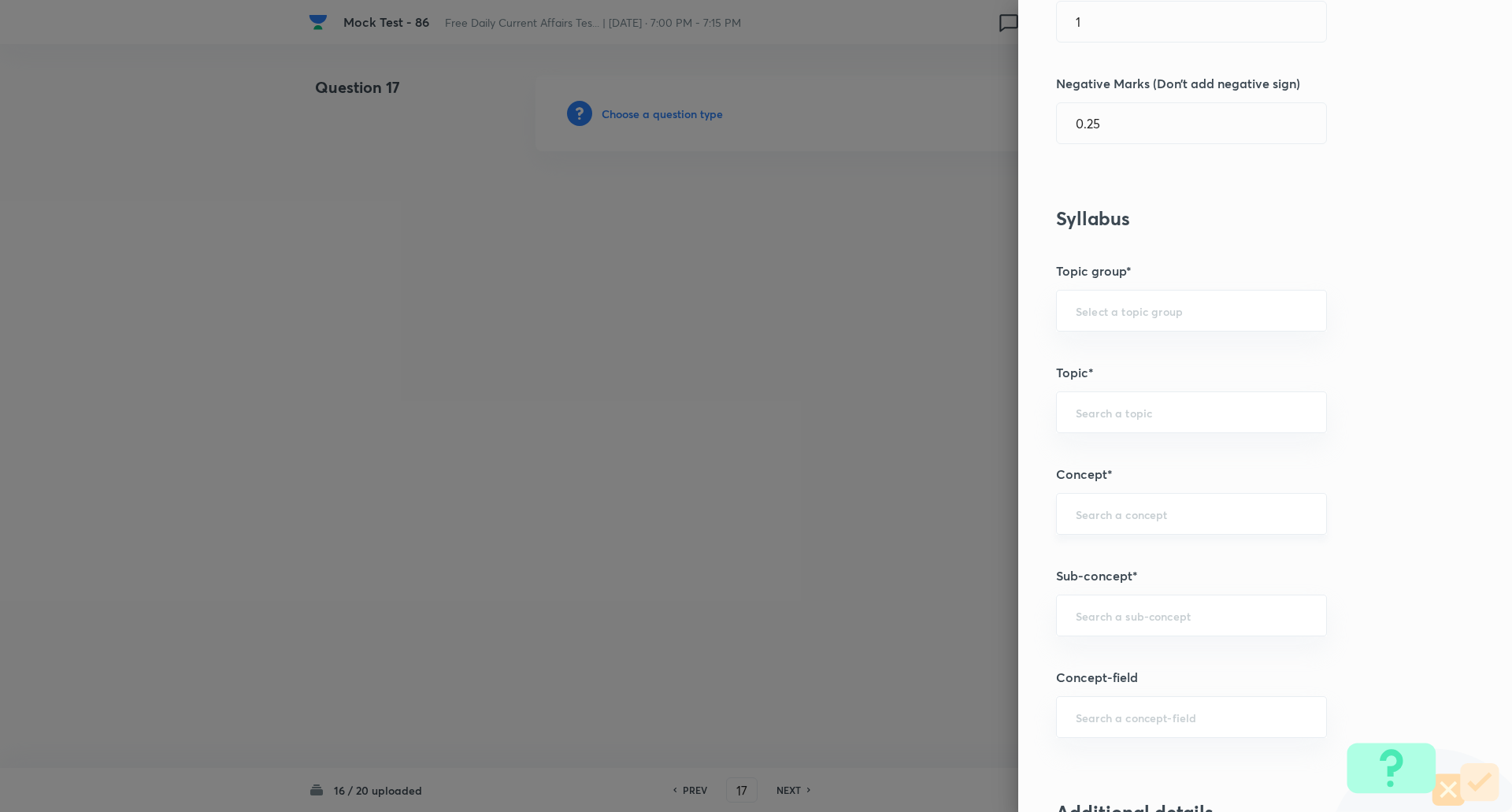
scroll to position [466, 0]
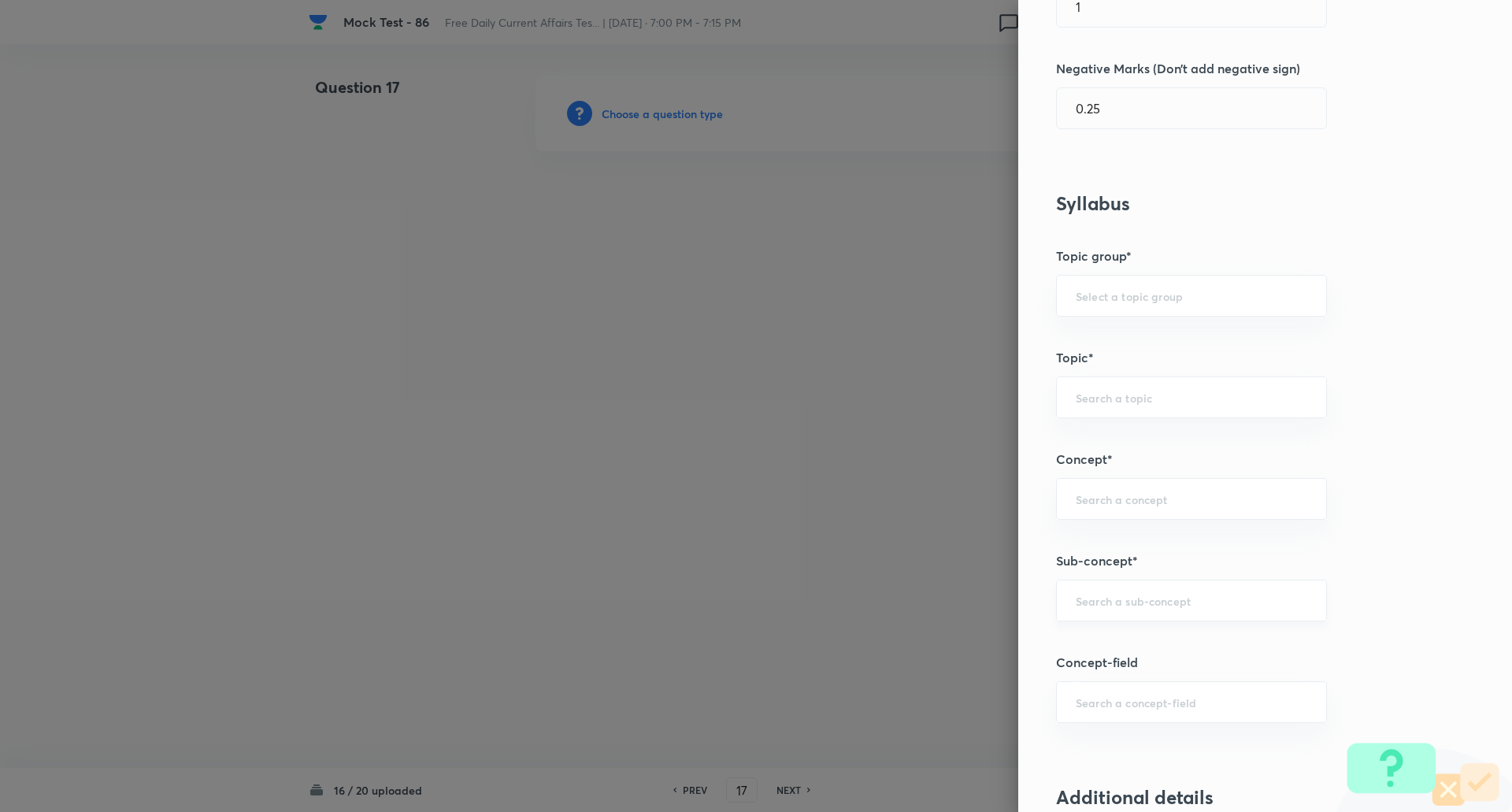
click at [1102, 602] on input "text" at bounding box center [1191, 599] width 232 height 15
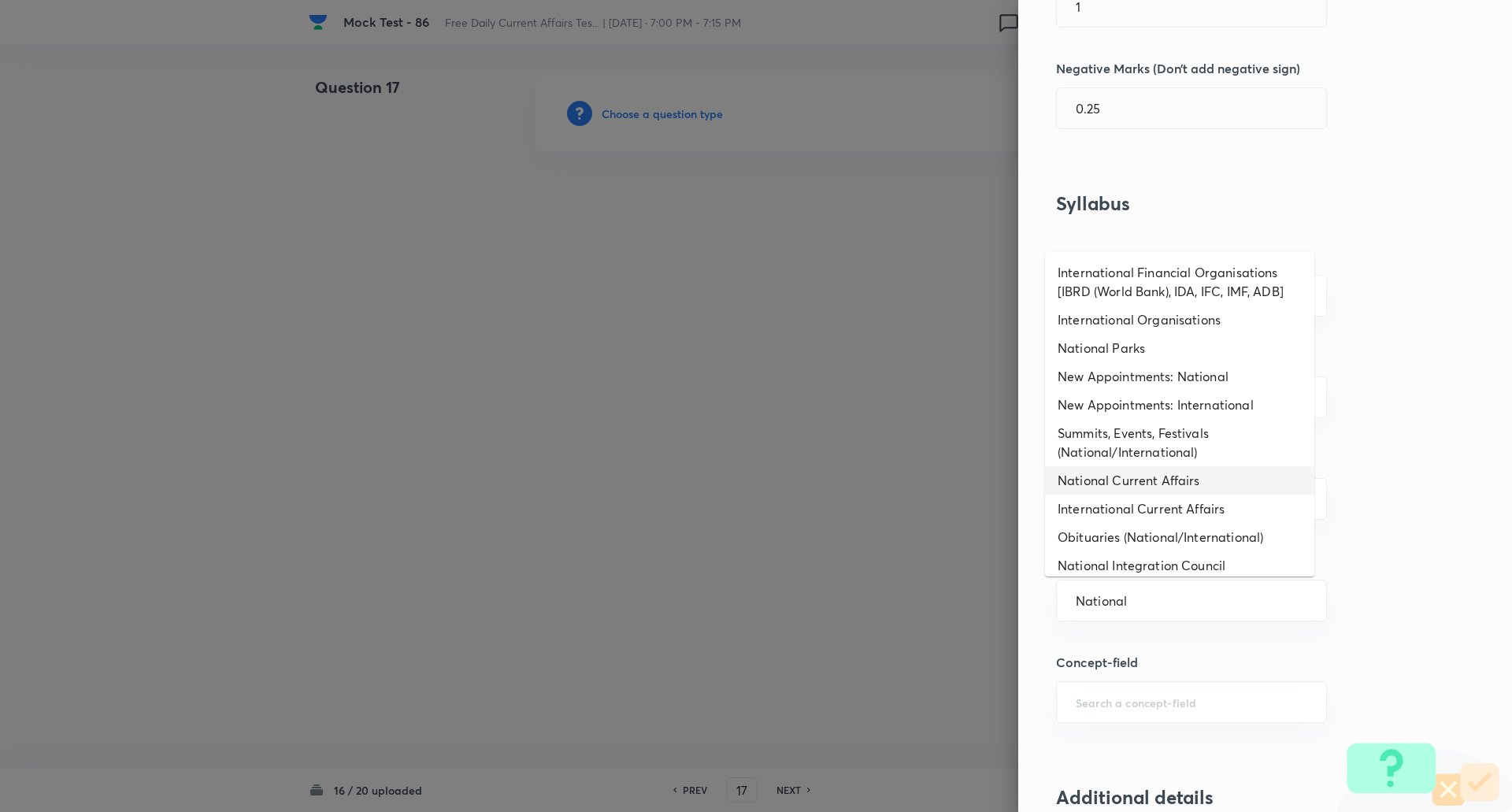
click at [1105, 483] on li "National Current Affairs" at bounding box center [1179, 480] width 269 height 28
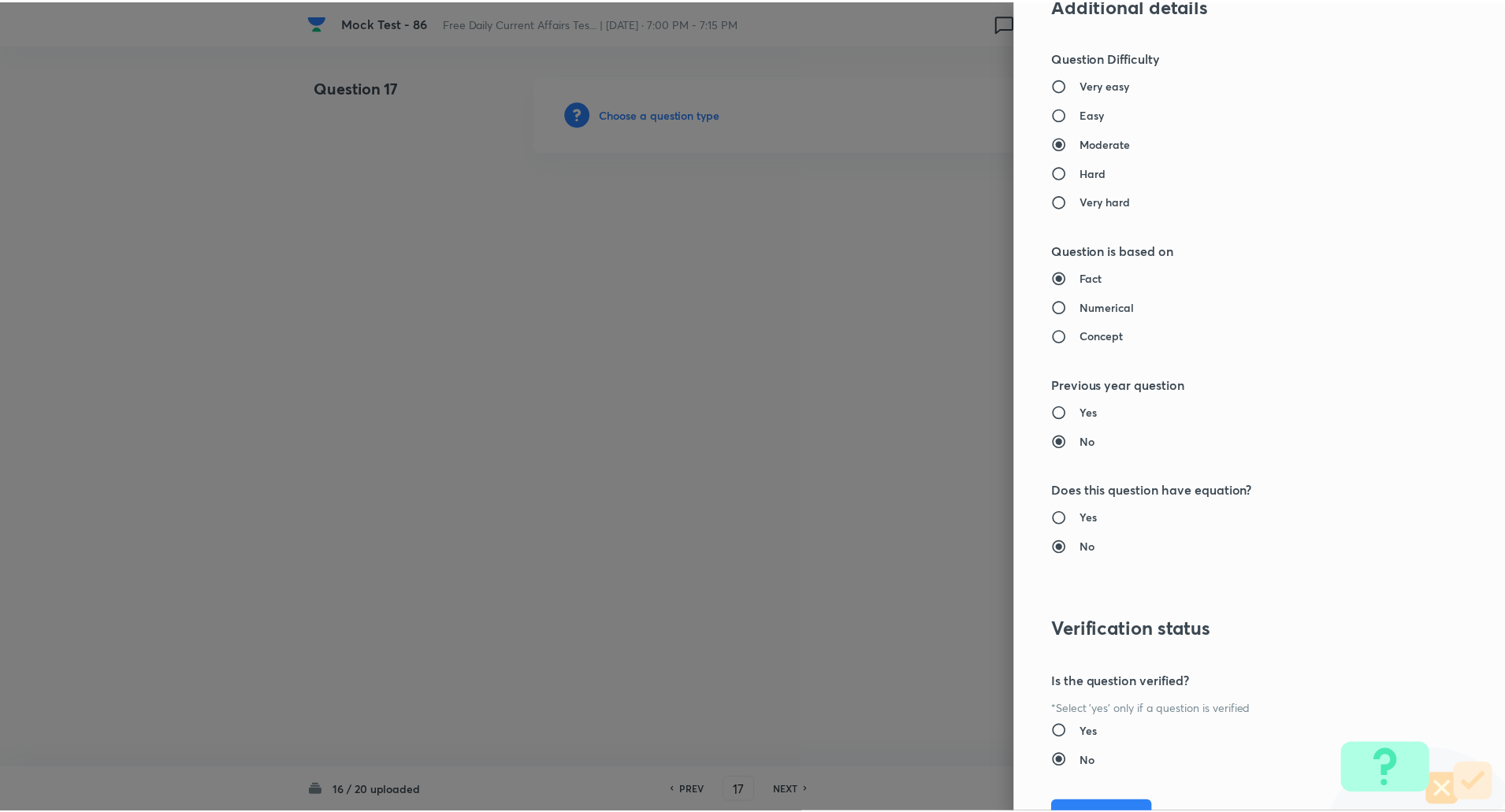
scroll to position [1335, 0]
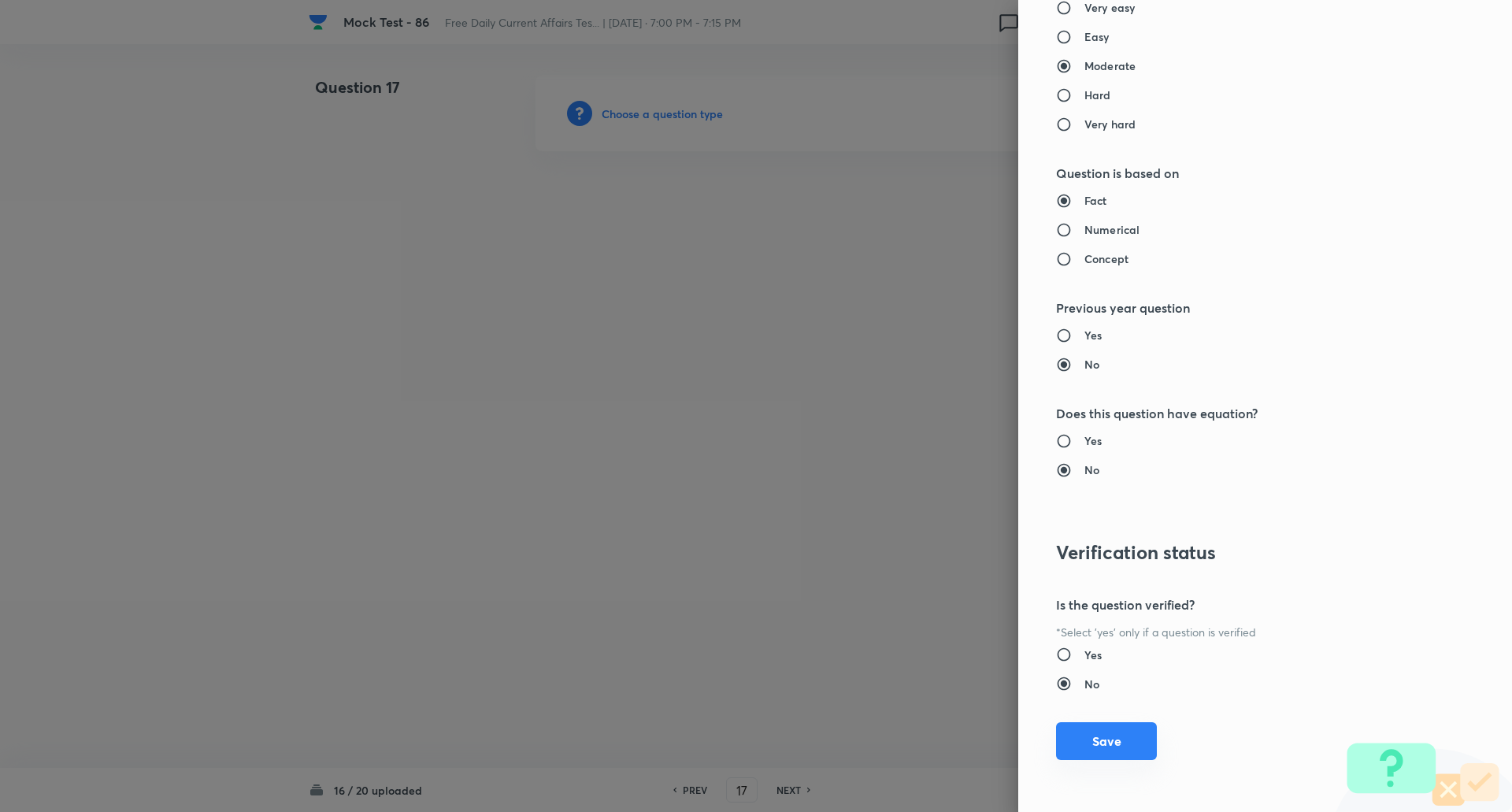
click at [1112, 754] on button "Save" at bounding box center [1106, 741] width 100 height 38
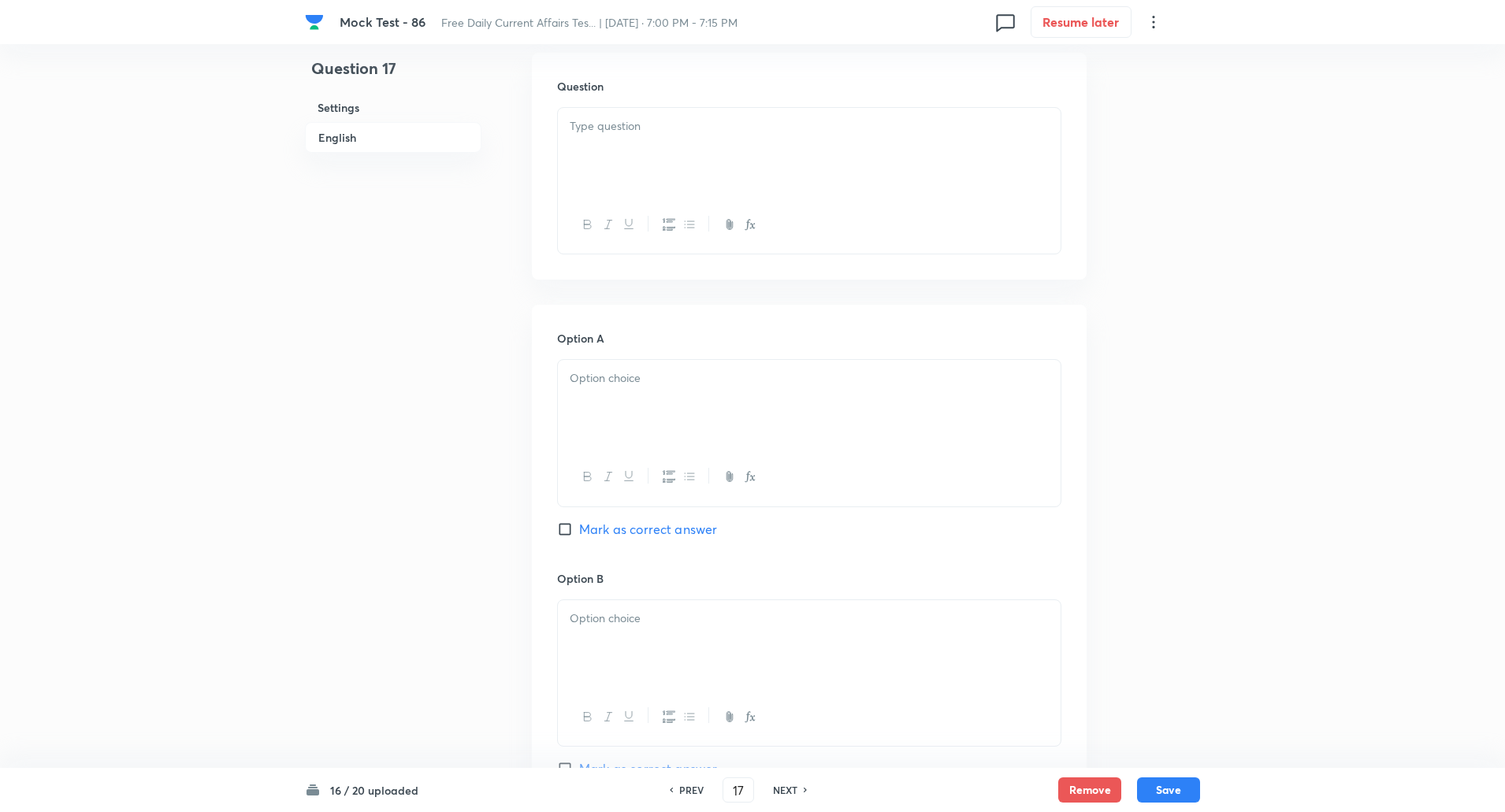
scroll to position [460, 0]
click at [561, 529] on input "Mark as correct answer" at bounding box center [568, 528] width 22 height 16
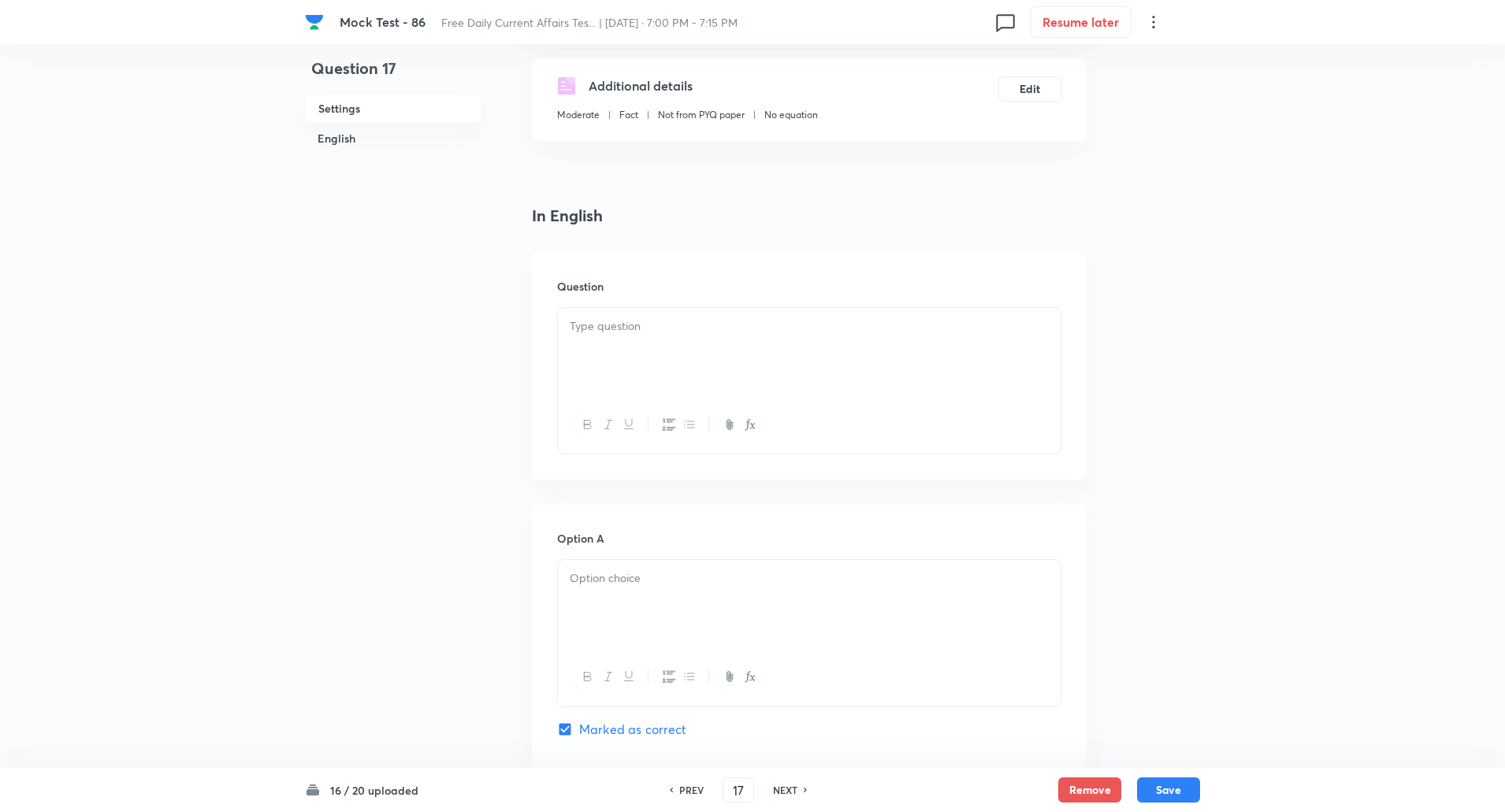
scroll to position [250, 0]
click at [645, 343] on p at bounding box center [809, 335] width 479 height 19
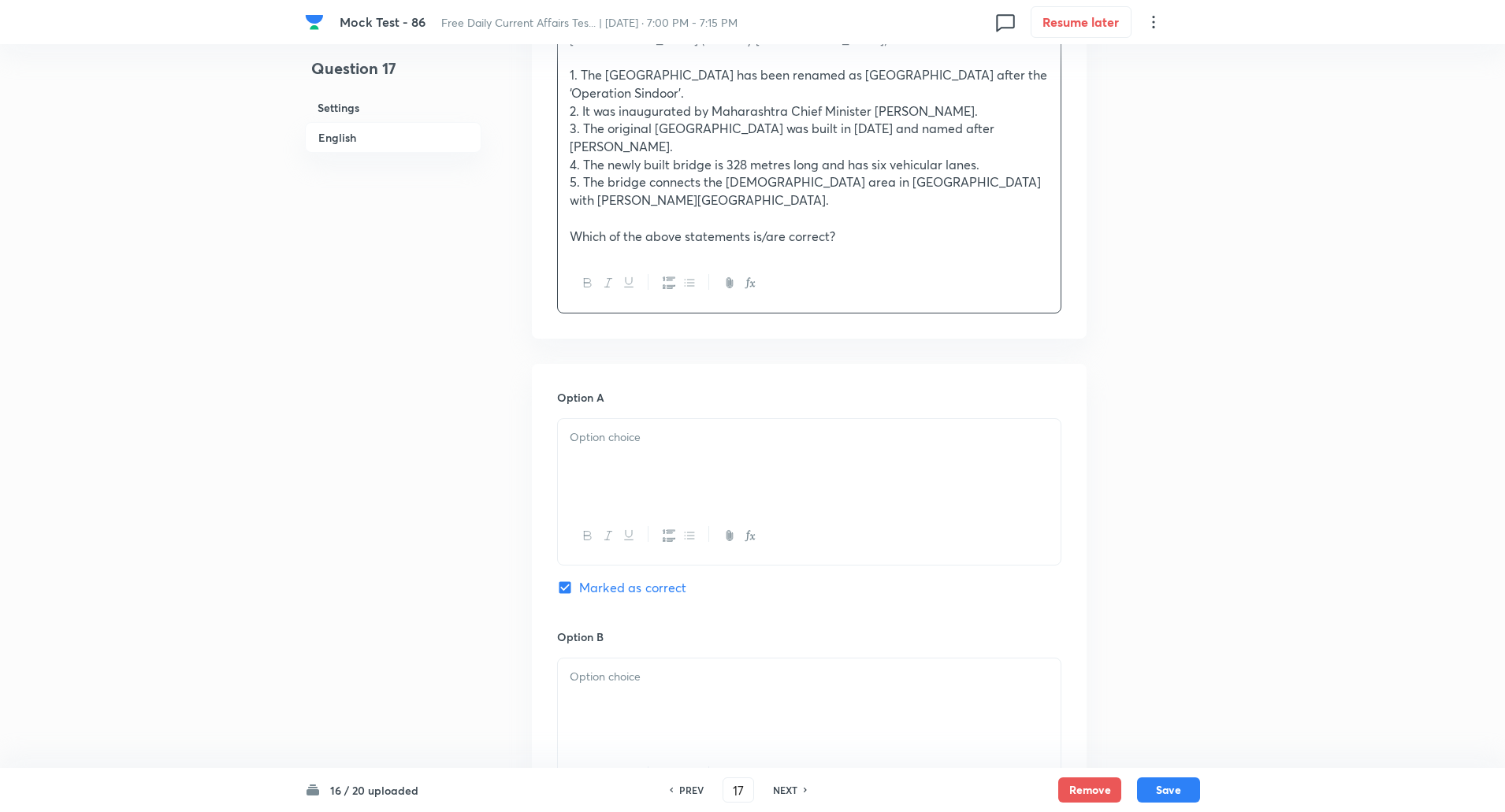
scroll to position [568, 0]
click at [616, 442] on div at bounding box center [810, 459] width 503 height 89
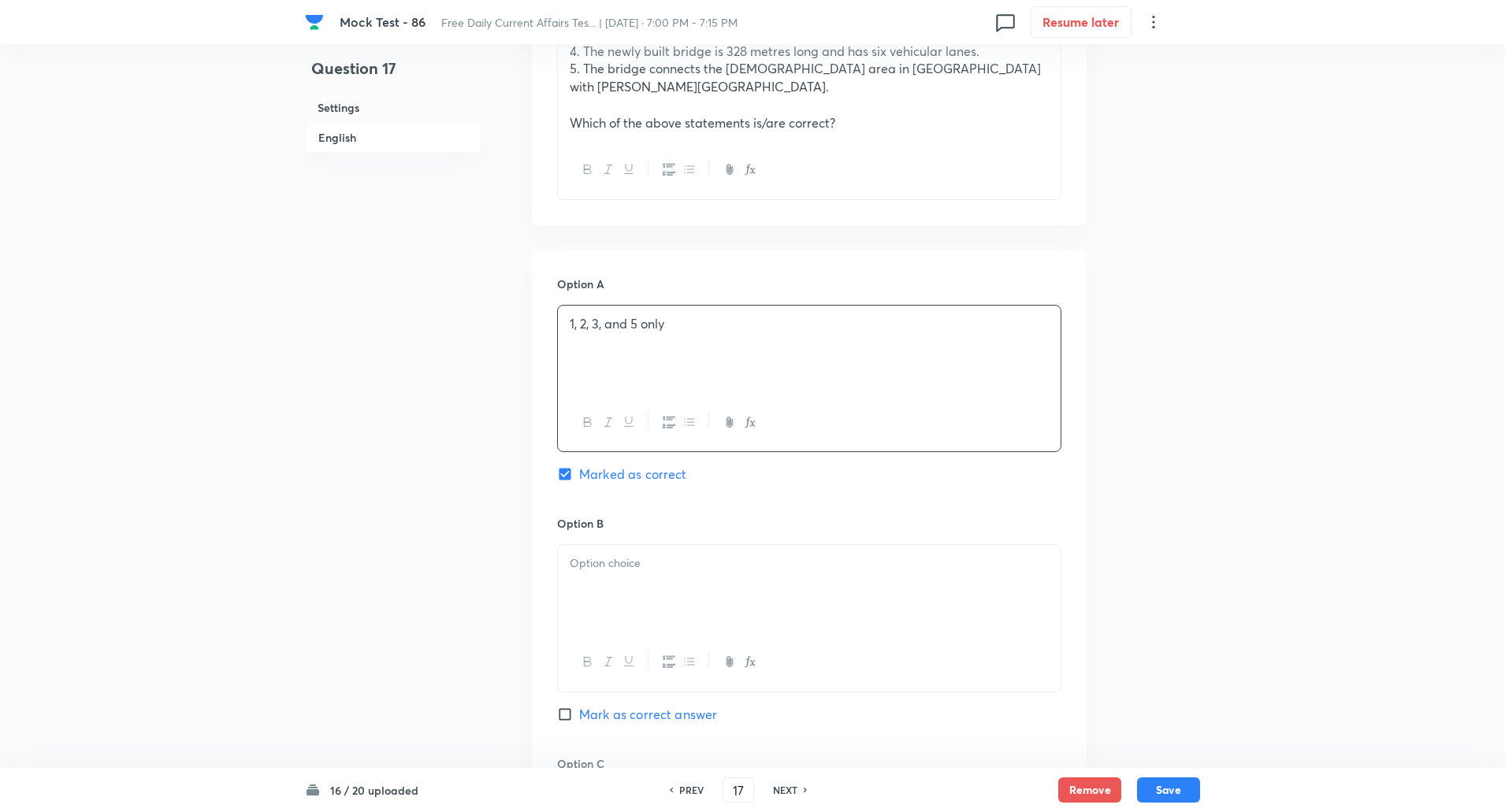
scroll to position [684, 0]
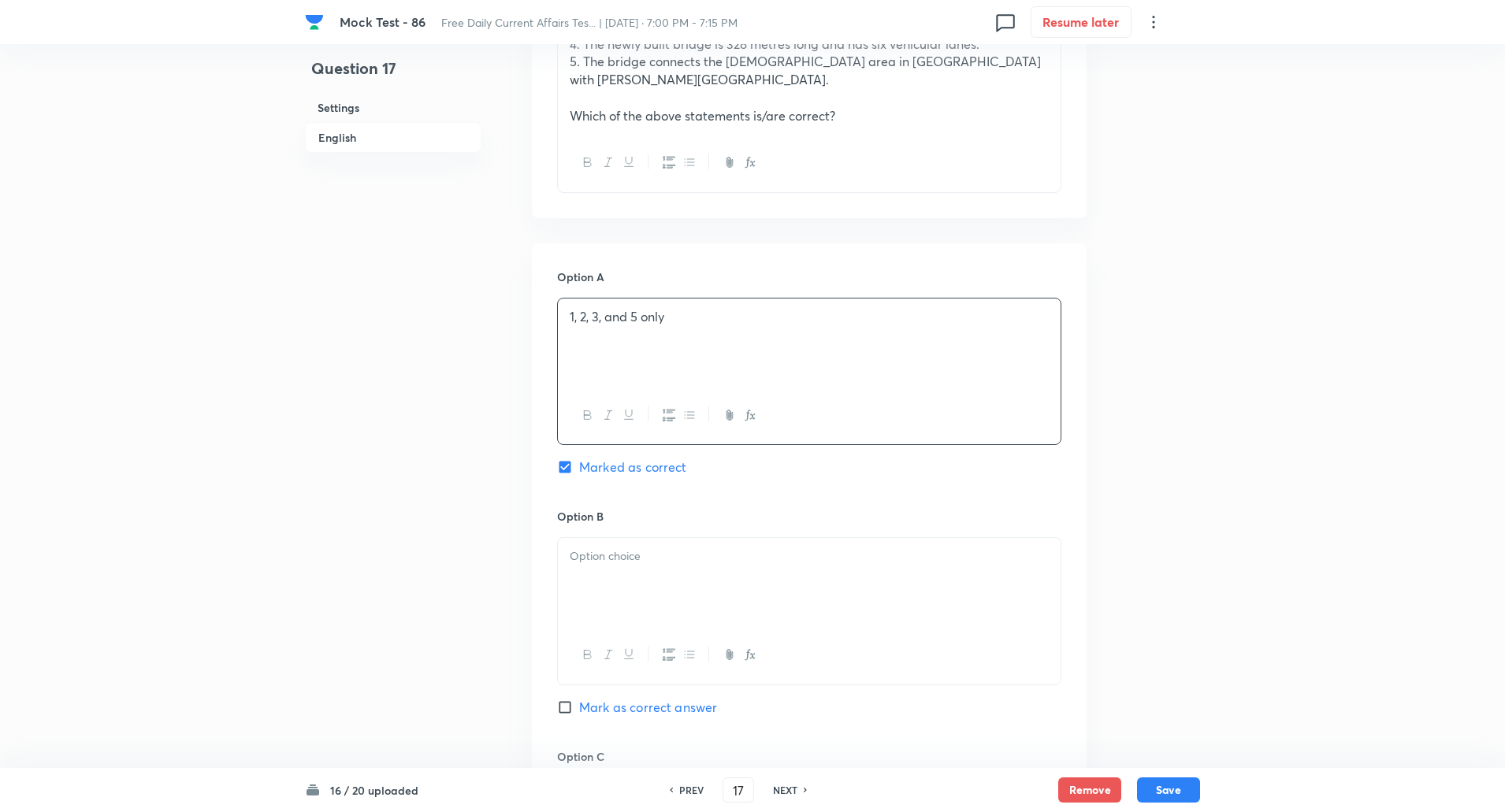
click at [599, 548] on p at bounding box center [809, 557] width 479 height 19
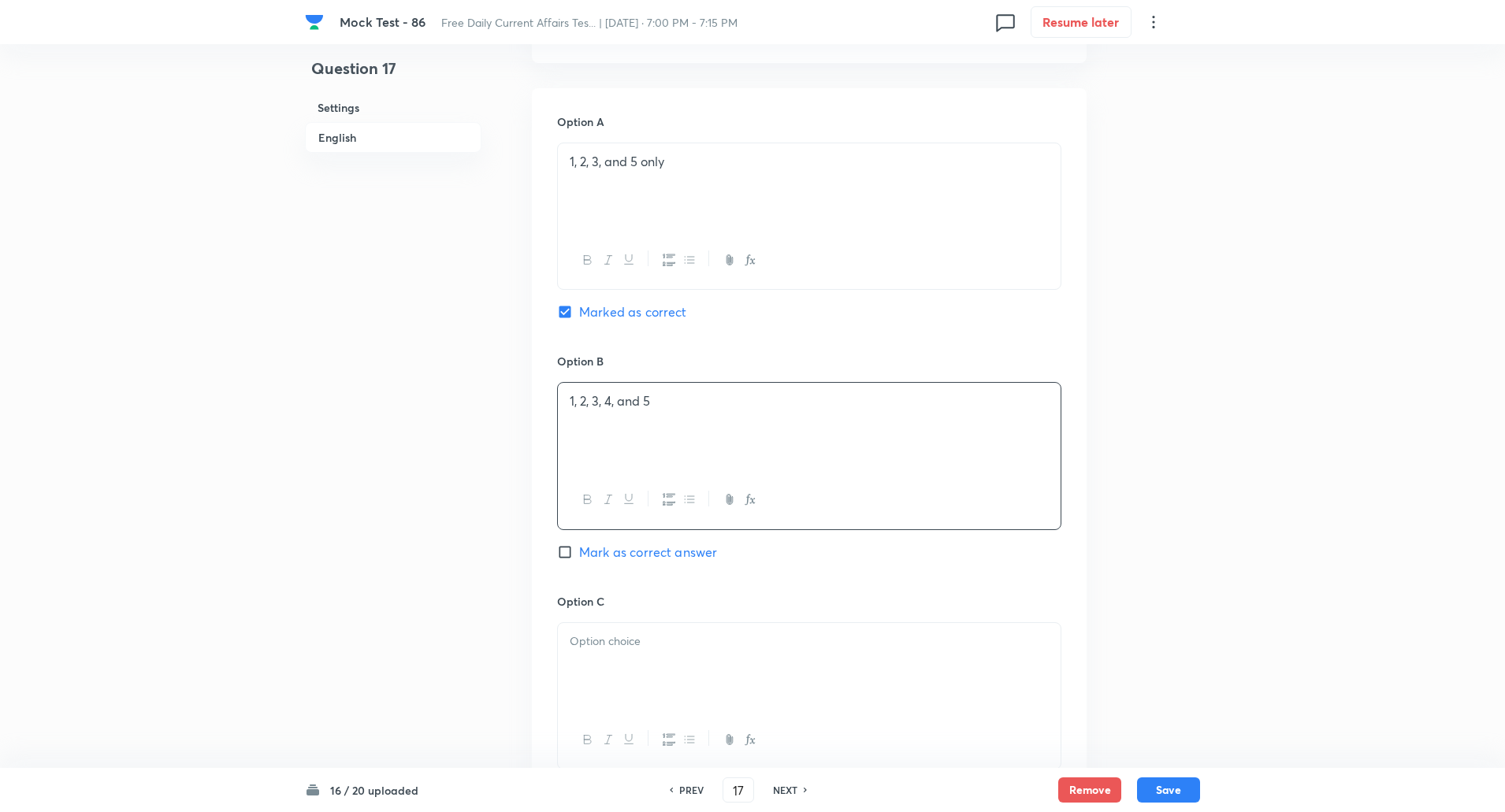
scroll to position [840, 0]
click at [605, 632] on p at bounding box center [809, 640] width 479 height 19
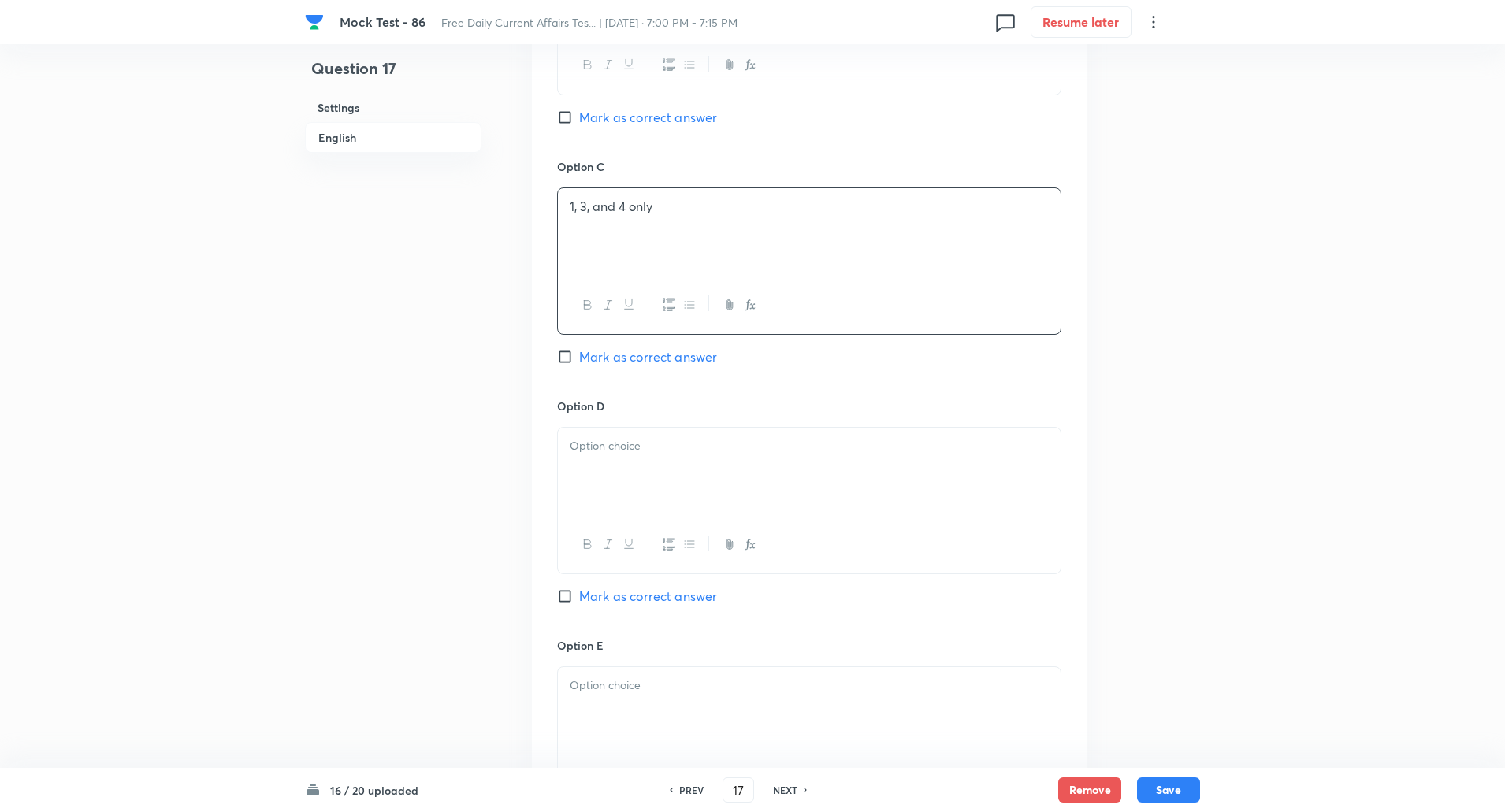
scroll to position [1275, 0]
click at [636, 449] on div at bounding box center [810, 471] width 503 height 89
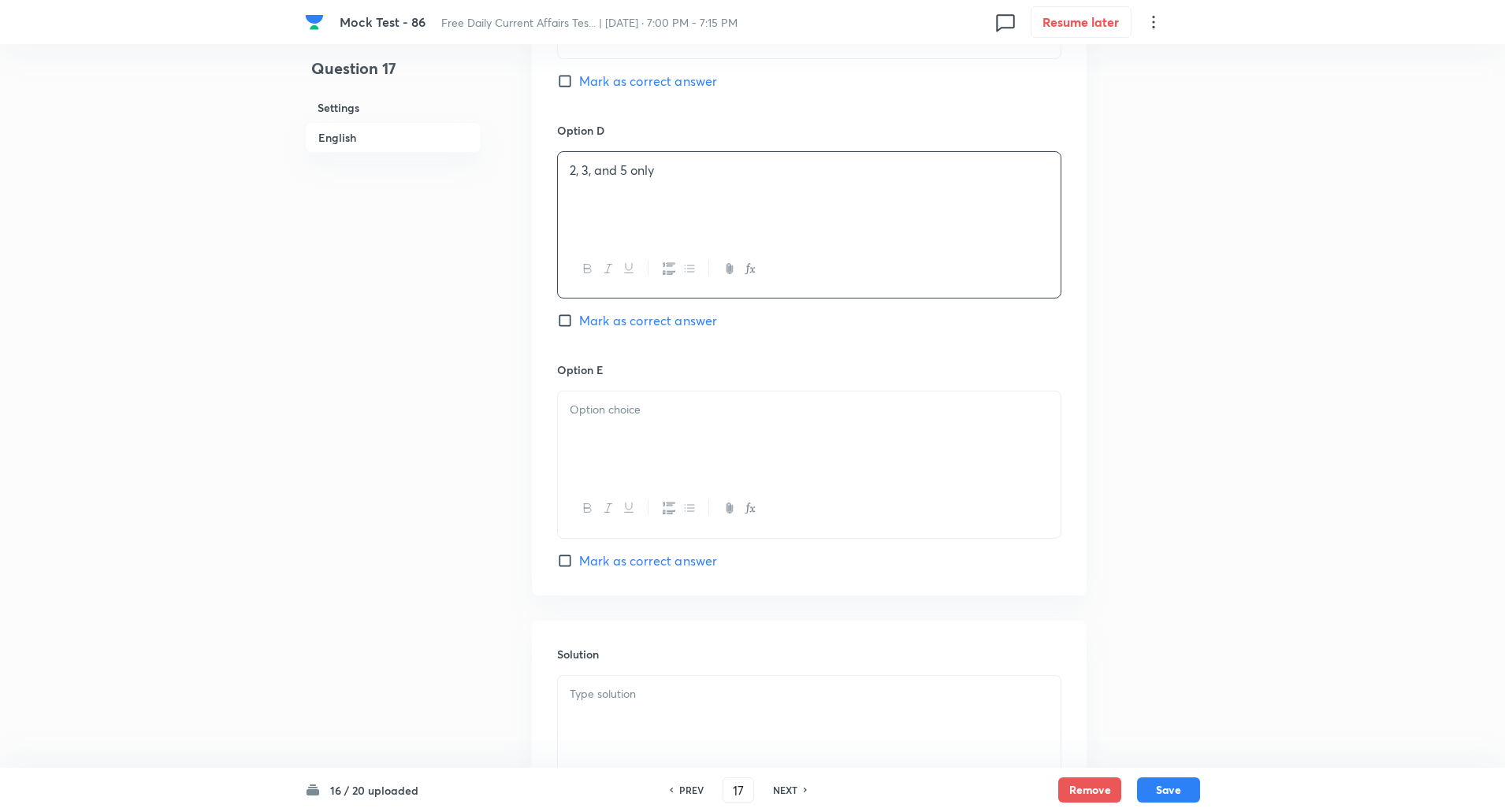
click at [600, 440] on div at bounding box center [810, 436] width 503 height 89
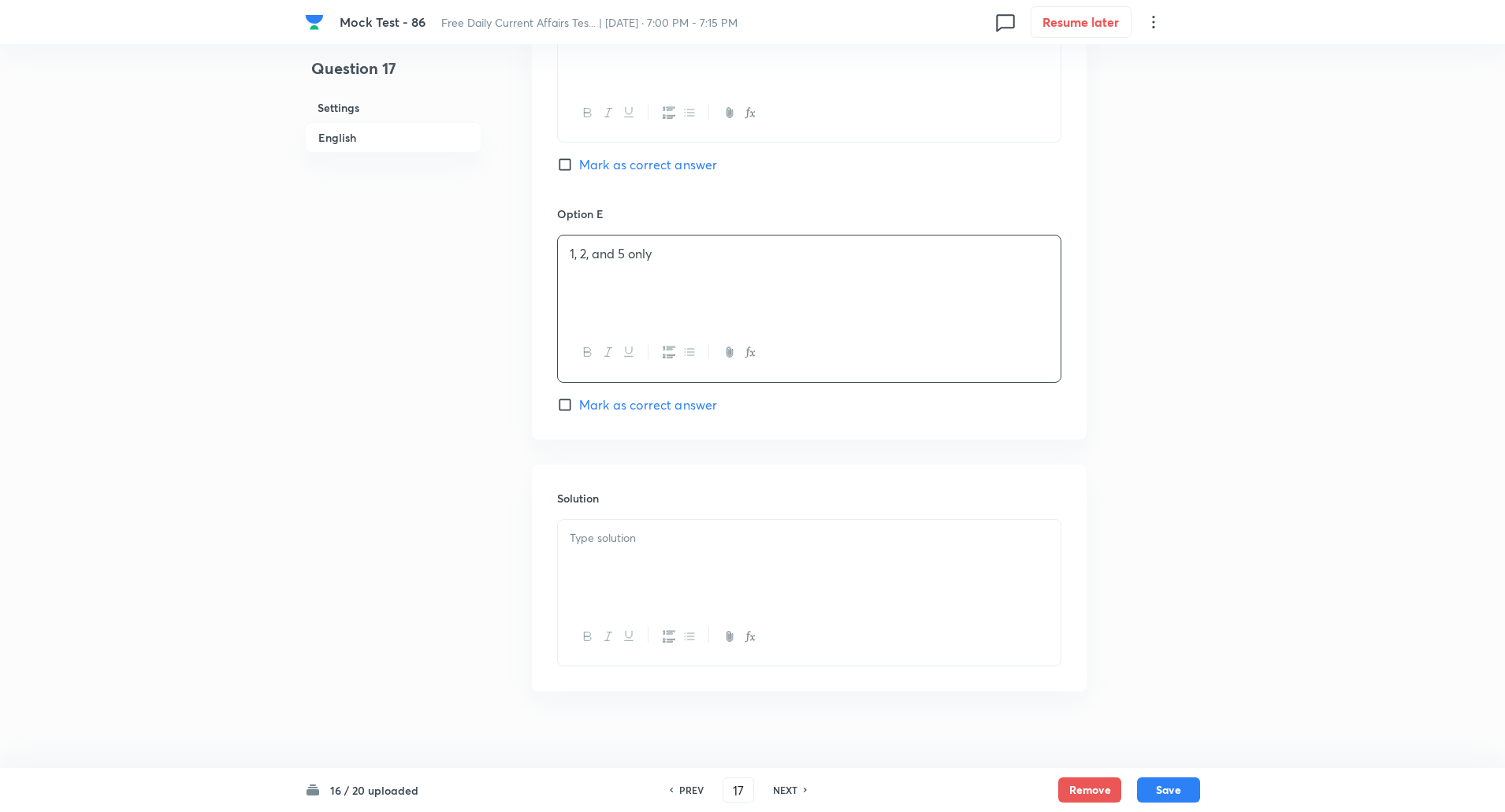
click at [607, 534] on div at bounding box center [810, 563] width 503 height 89
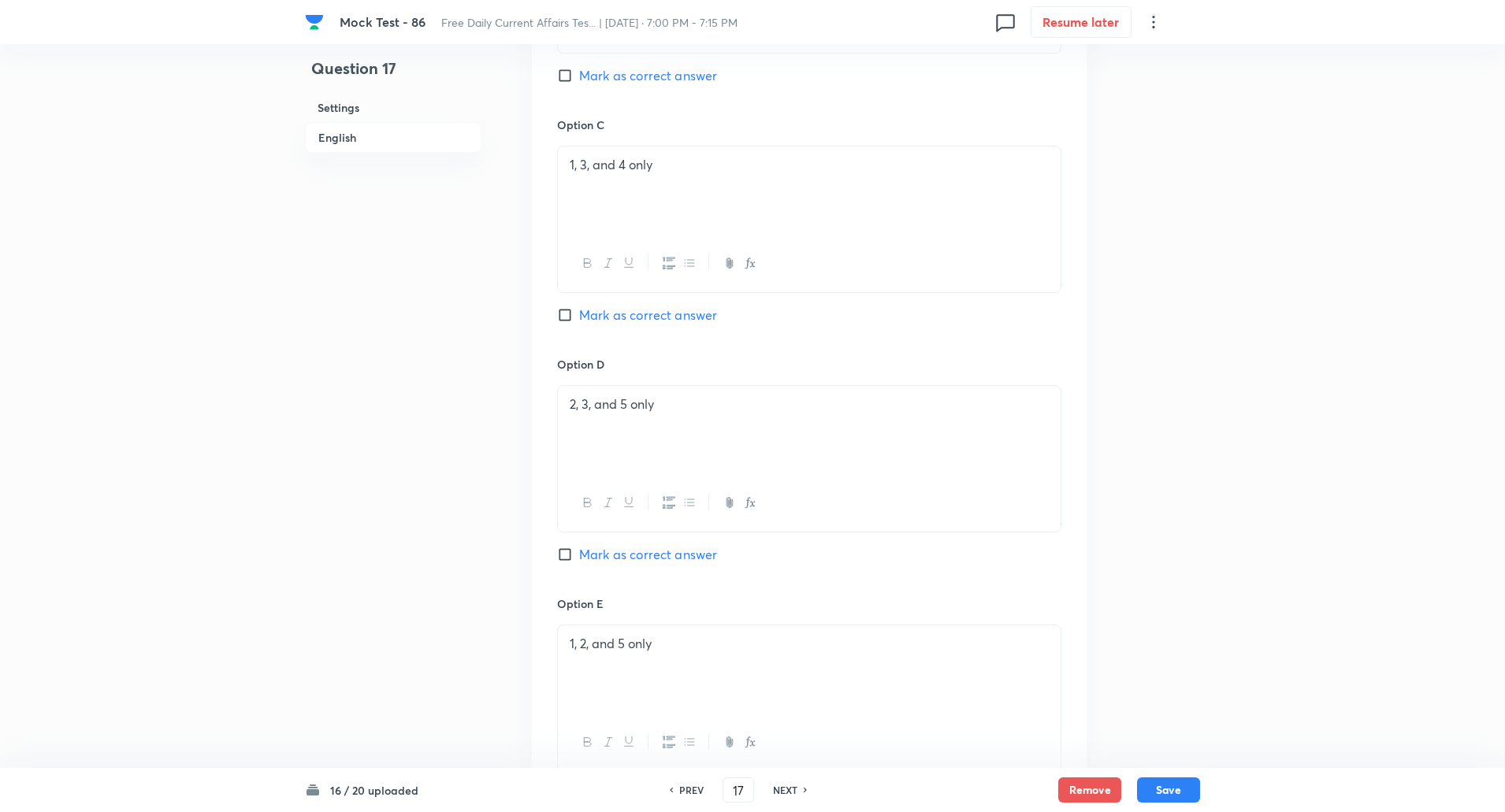
scroll to position [1414, 0]
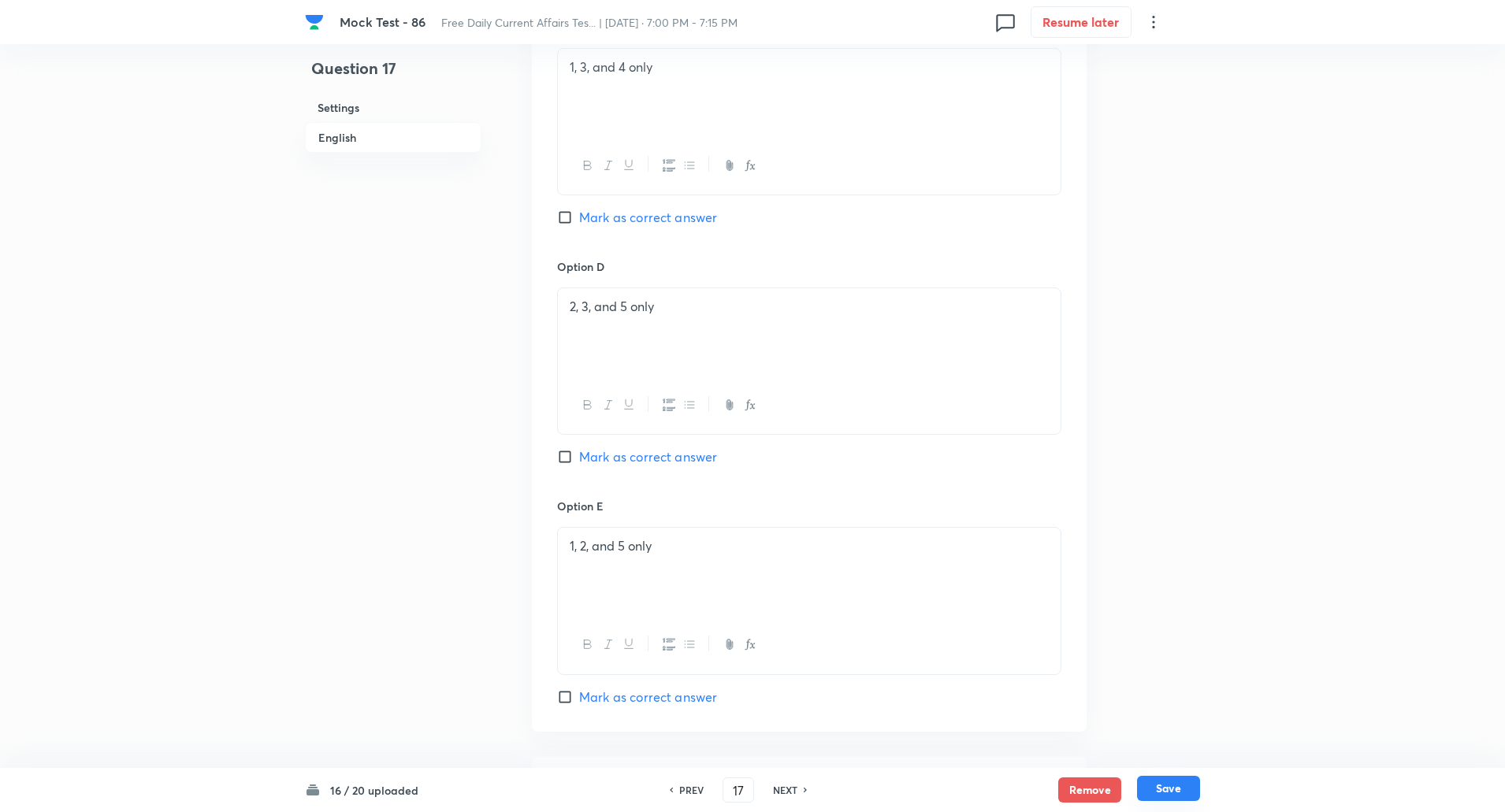
click at [1171, 792] on button "Save" at bounding box center [1168, 789] width 63 height 25
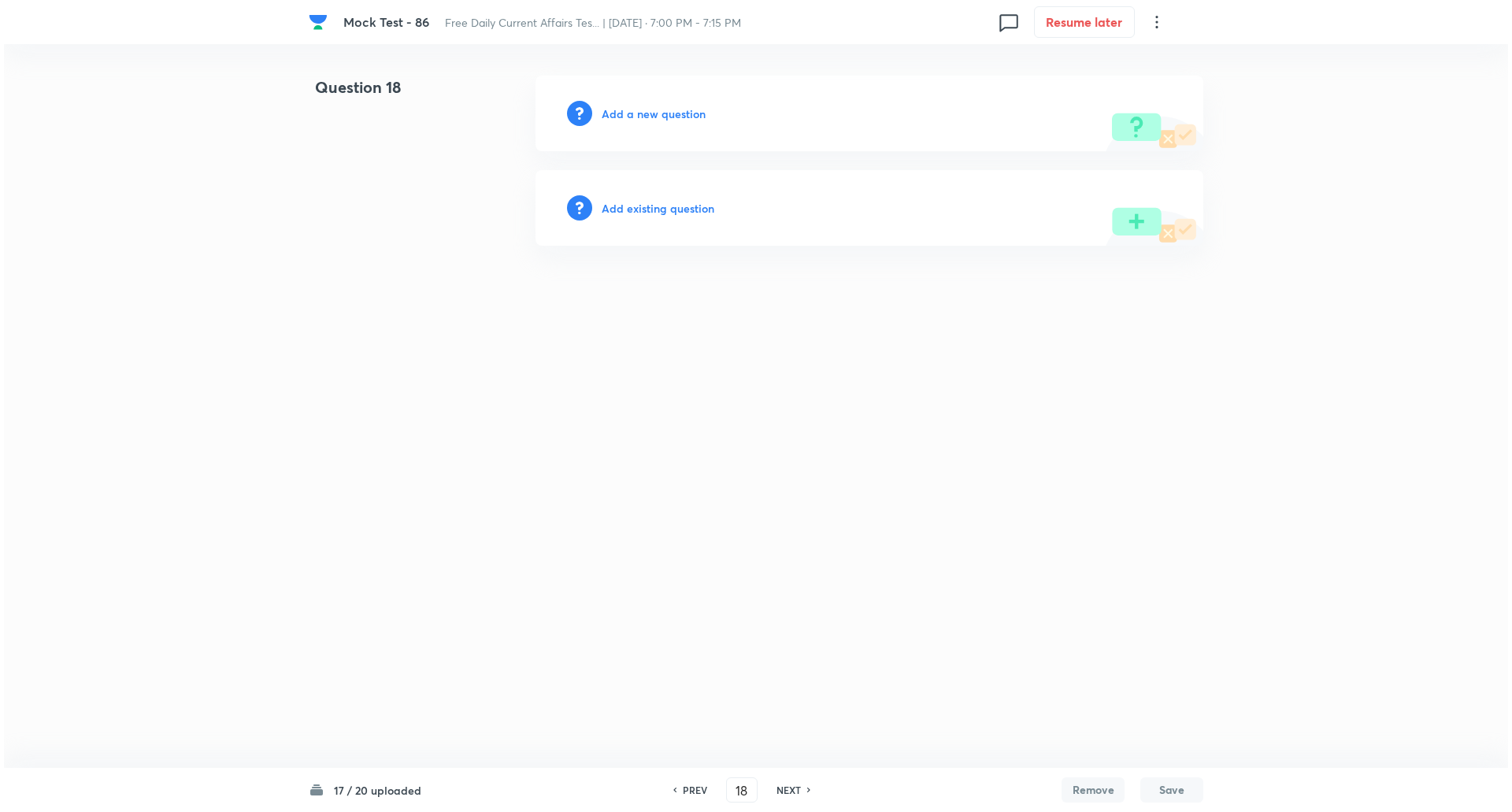
scroll to position [0, 0]
click at [648, 113] on h6 "Add a new question" at bounding box center [653, 113] width 104 height 17
click at [648, 113] on h6 "Choose a question type" at bounding box center [662, 113] width 121 height 17
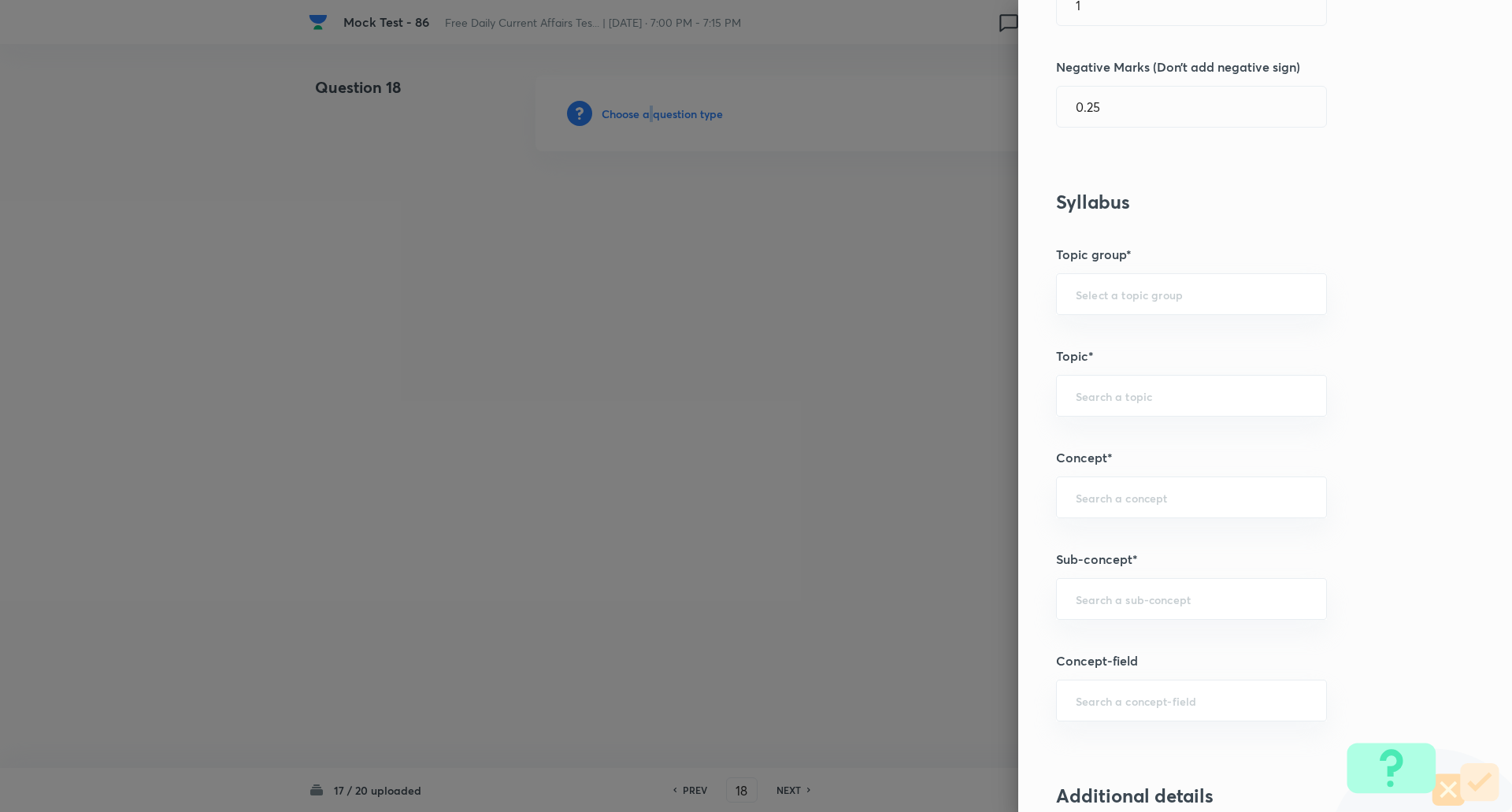
scroll to position [486, 0]
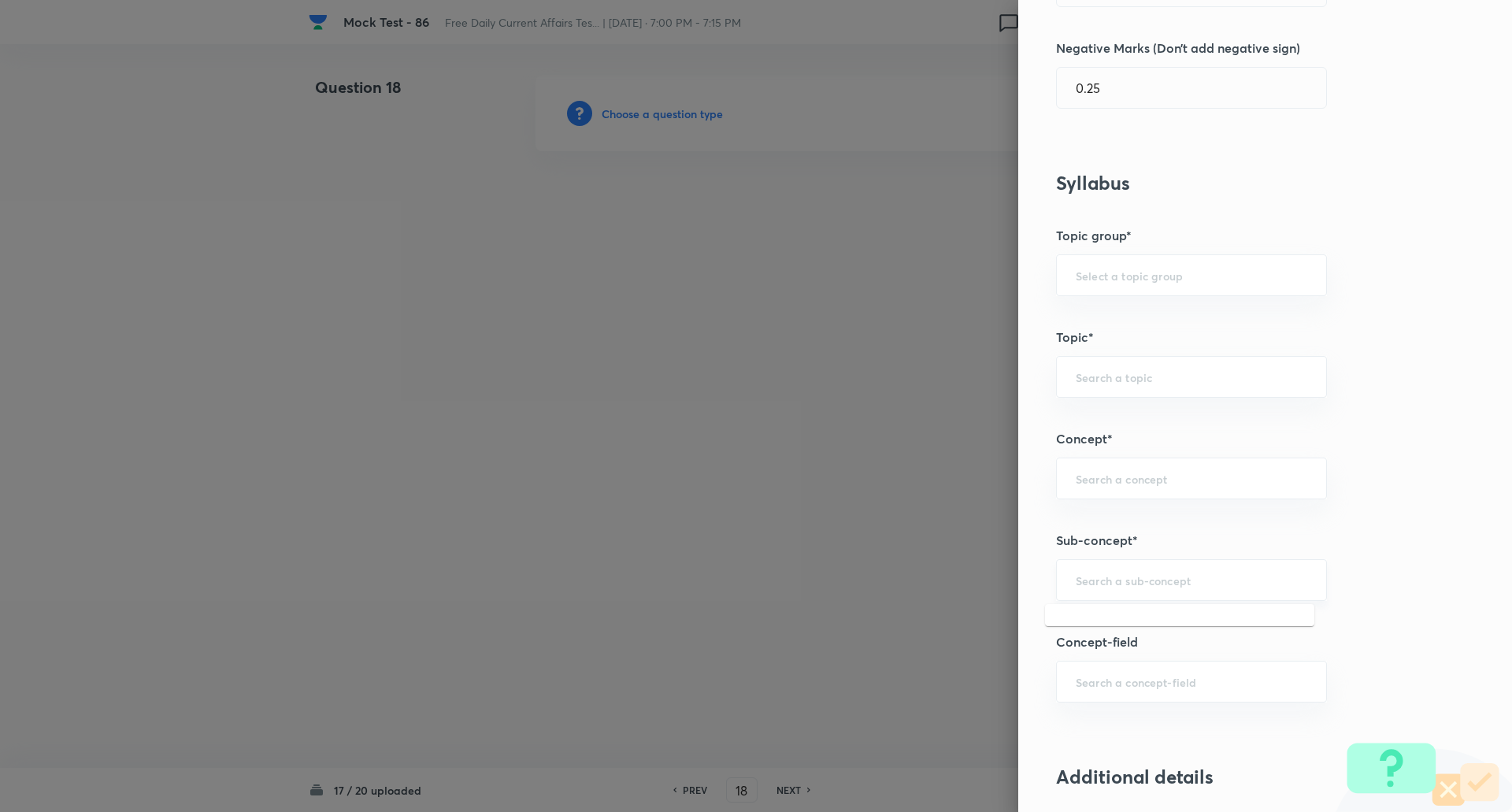
click at [1093, 581] on input "text" at bounding box center [1191, 579] width 232 height 15
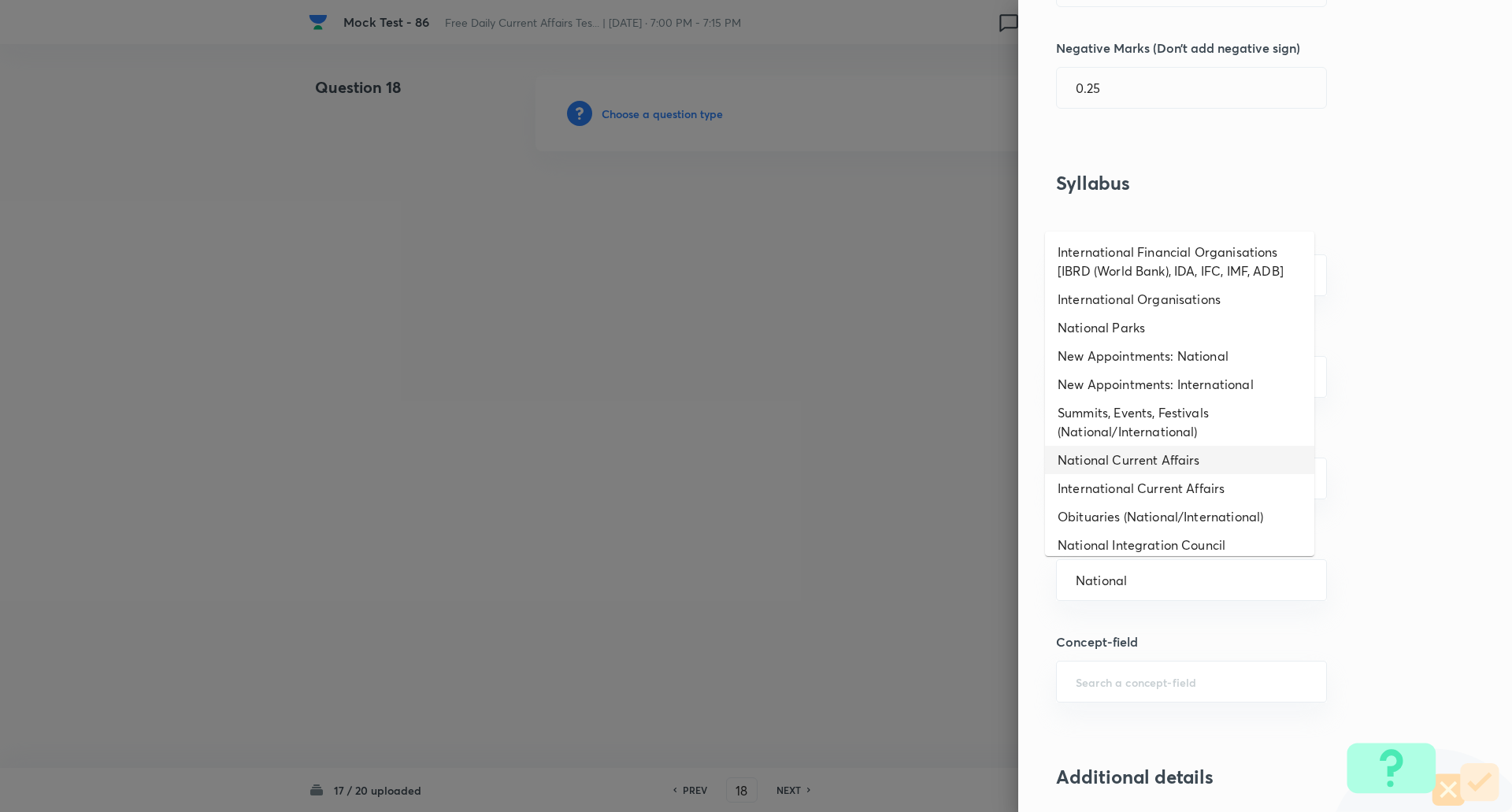
click at [1118, 452] on li "National Current Affairs" at bounding box center [1179, 459] width 269 height 28
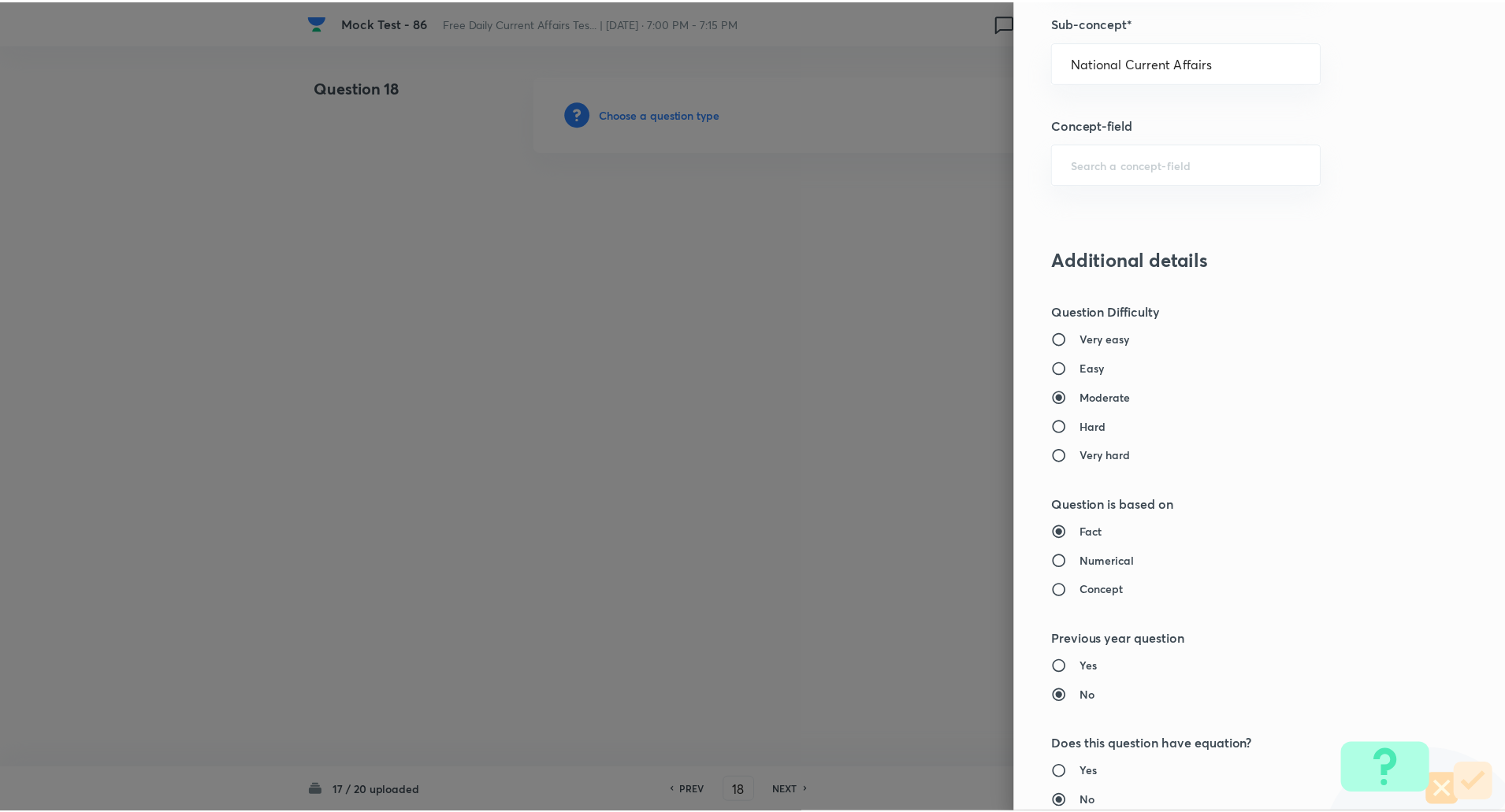
scroll to position [1335, 0]
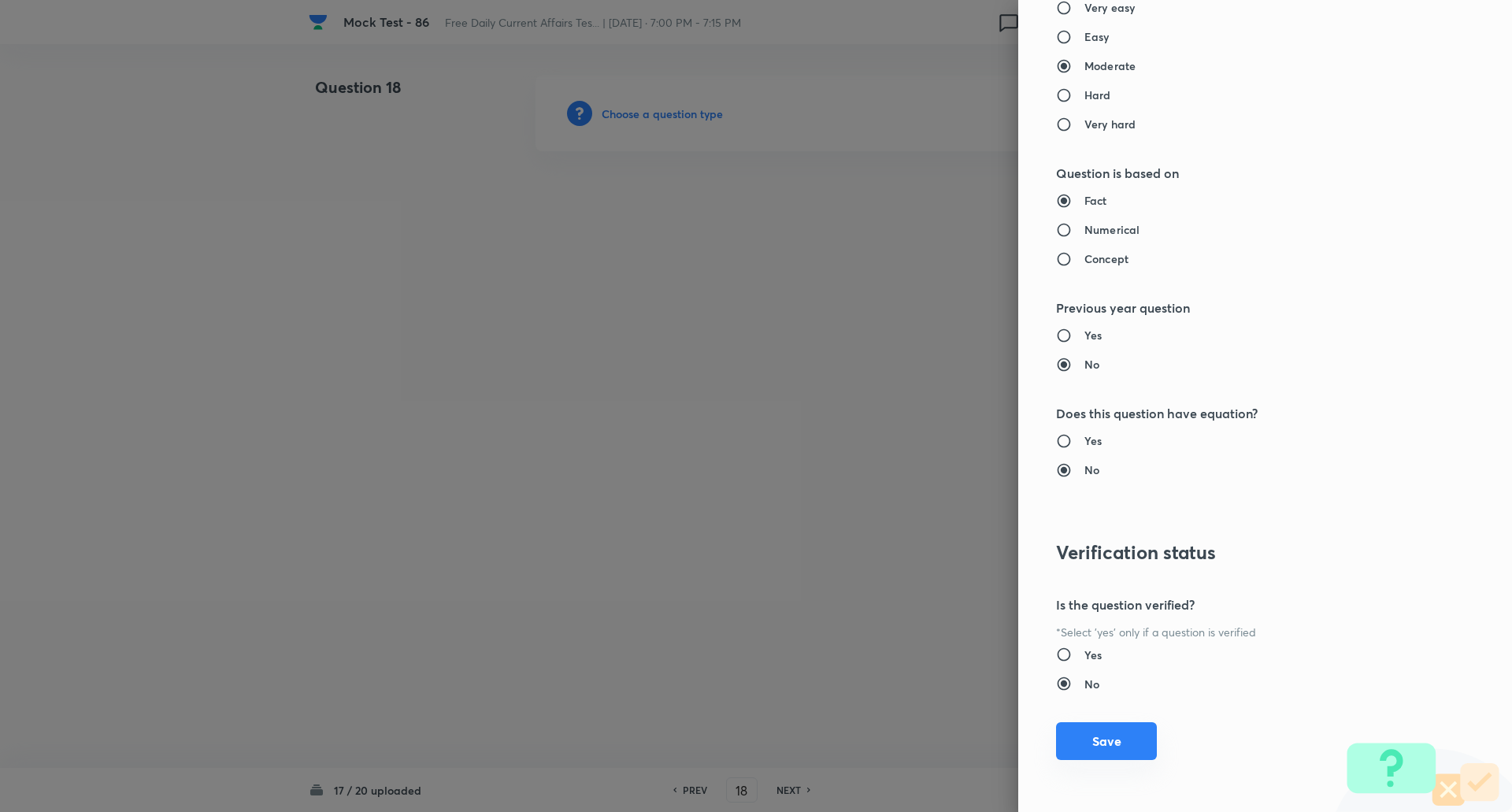
click at [1102, 746] on button "Save" at bounding box center [1106, 741] width 100 height 38
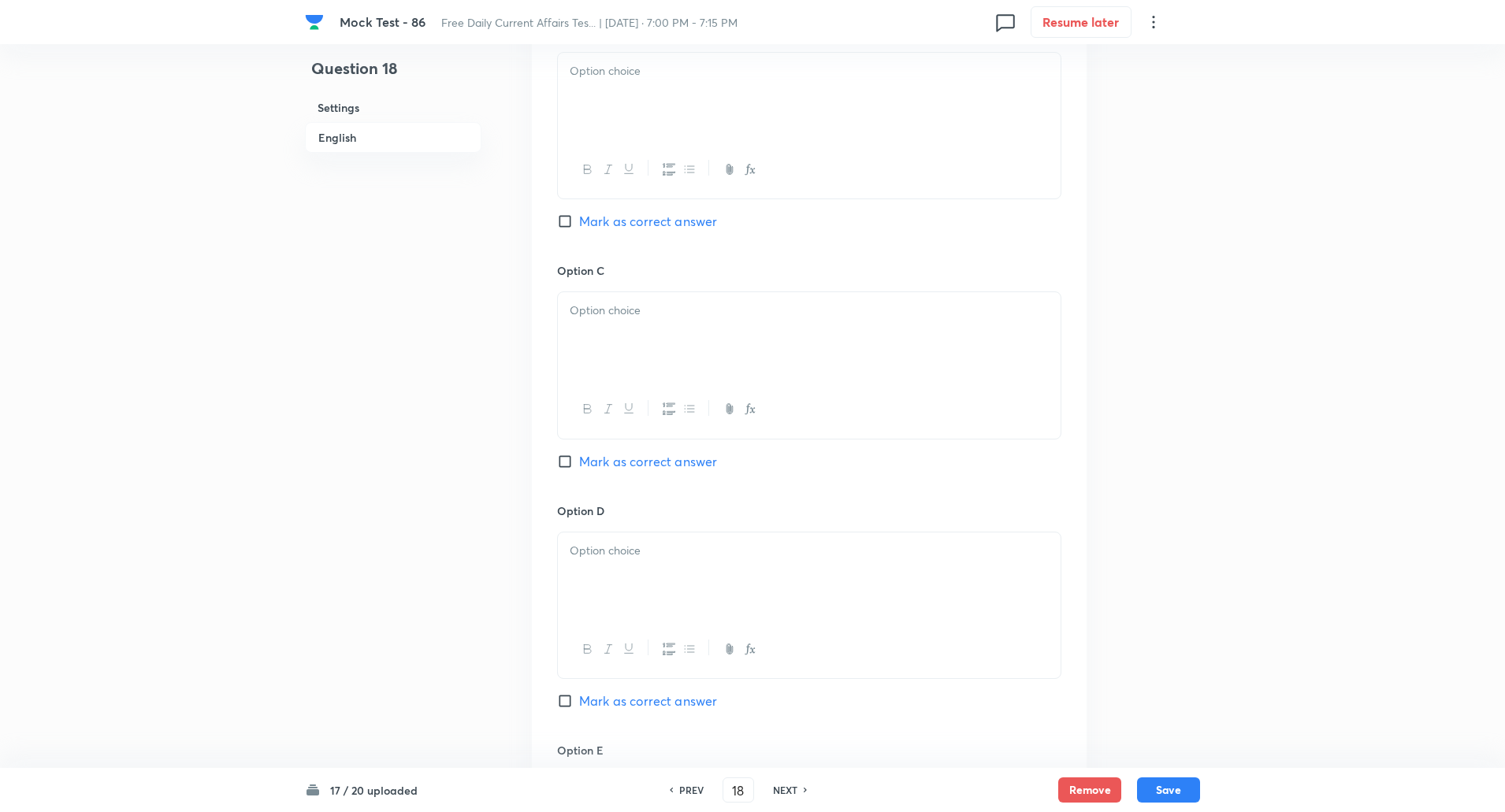
scroll to position [1008, 0]
click at [572, 457] on input "Mark as correct answer" at bounding box center [568, 461] width 22 height 16
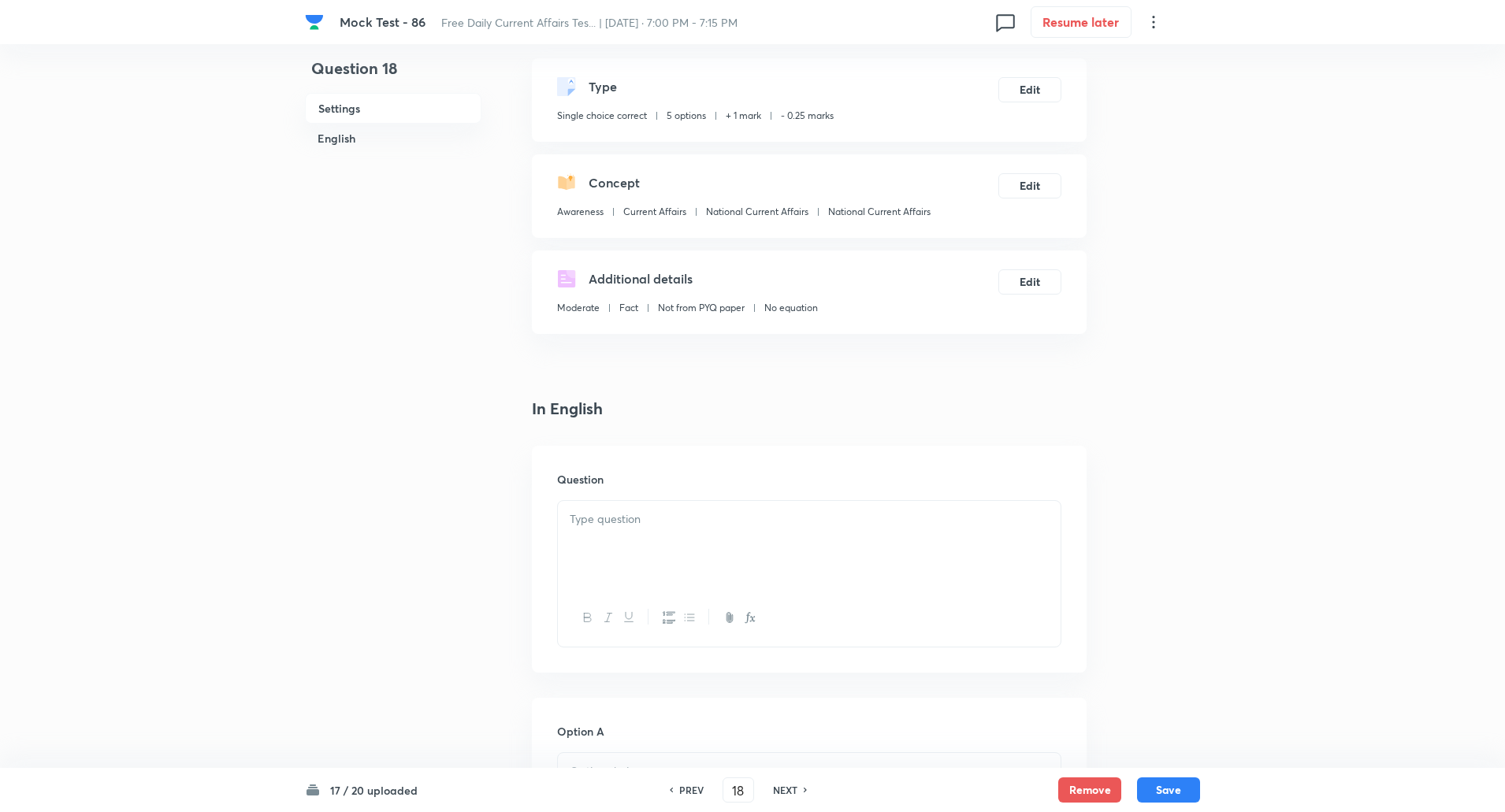
scroll to position [63, 0]
click at [617, 543] on div at bounding box center [810, 548] width 503 height 89
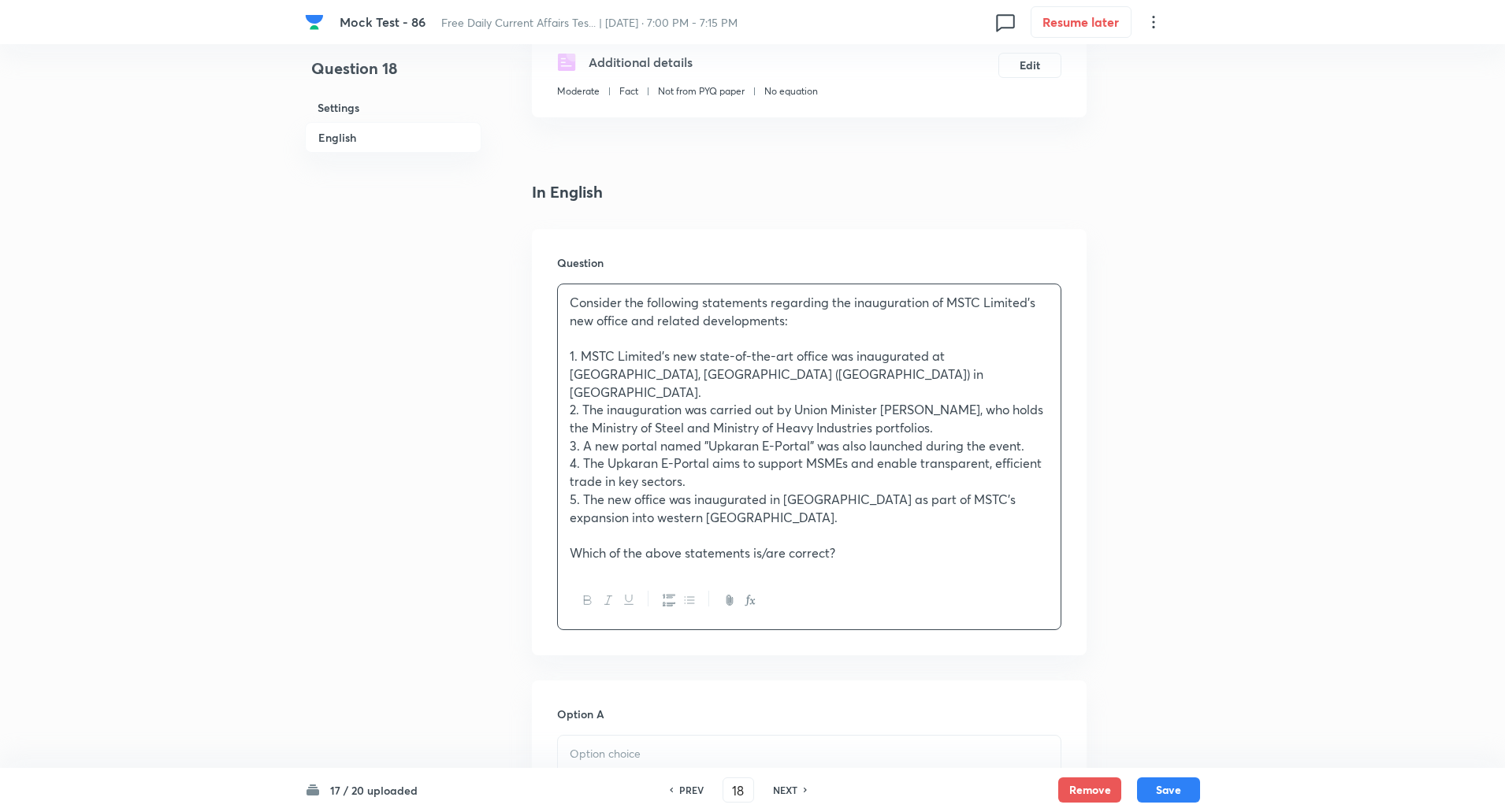
scroll to position [522, 0]
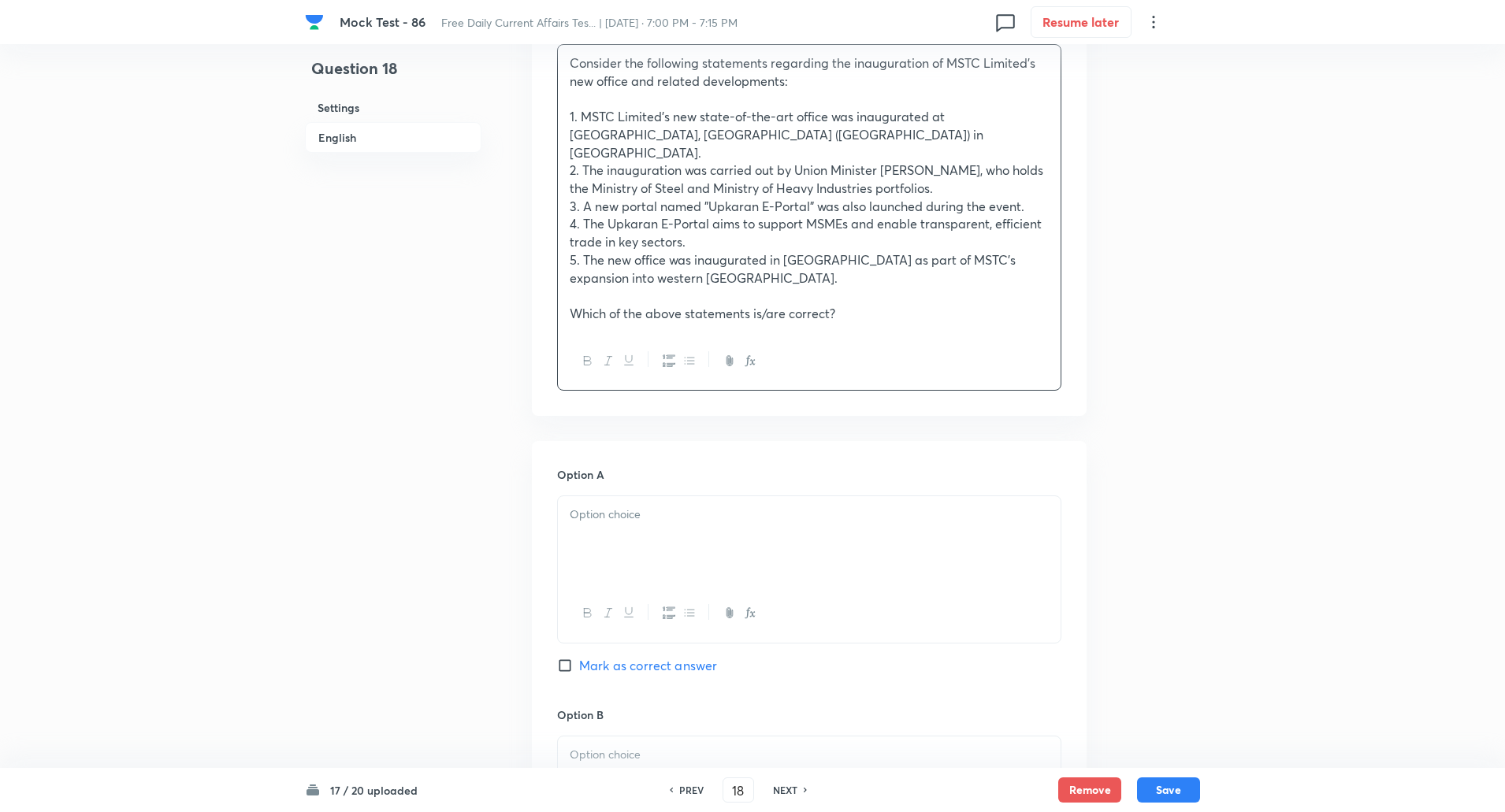
click at [615, 517] on div at bounding box center [810, 540] width 503 height 89
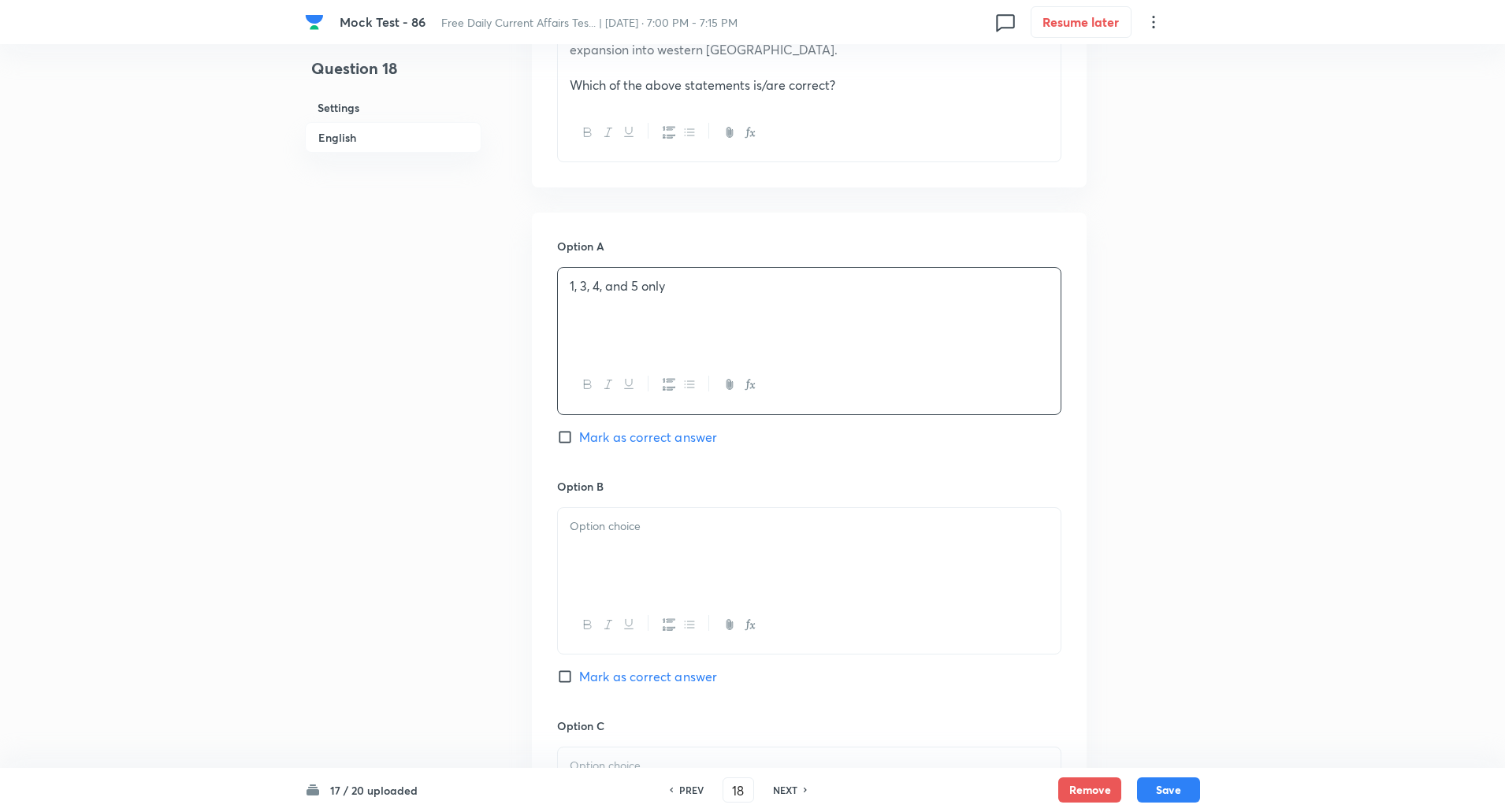
click at [614, 522] on div at bounding box center [810, 552] width 503 height 89
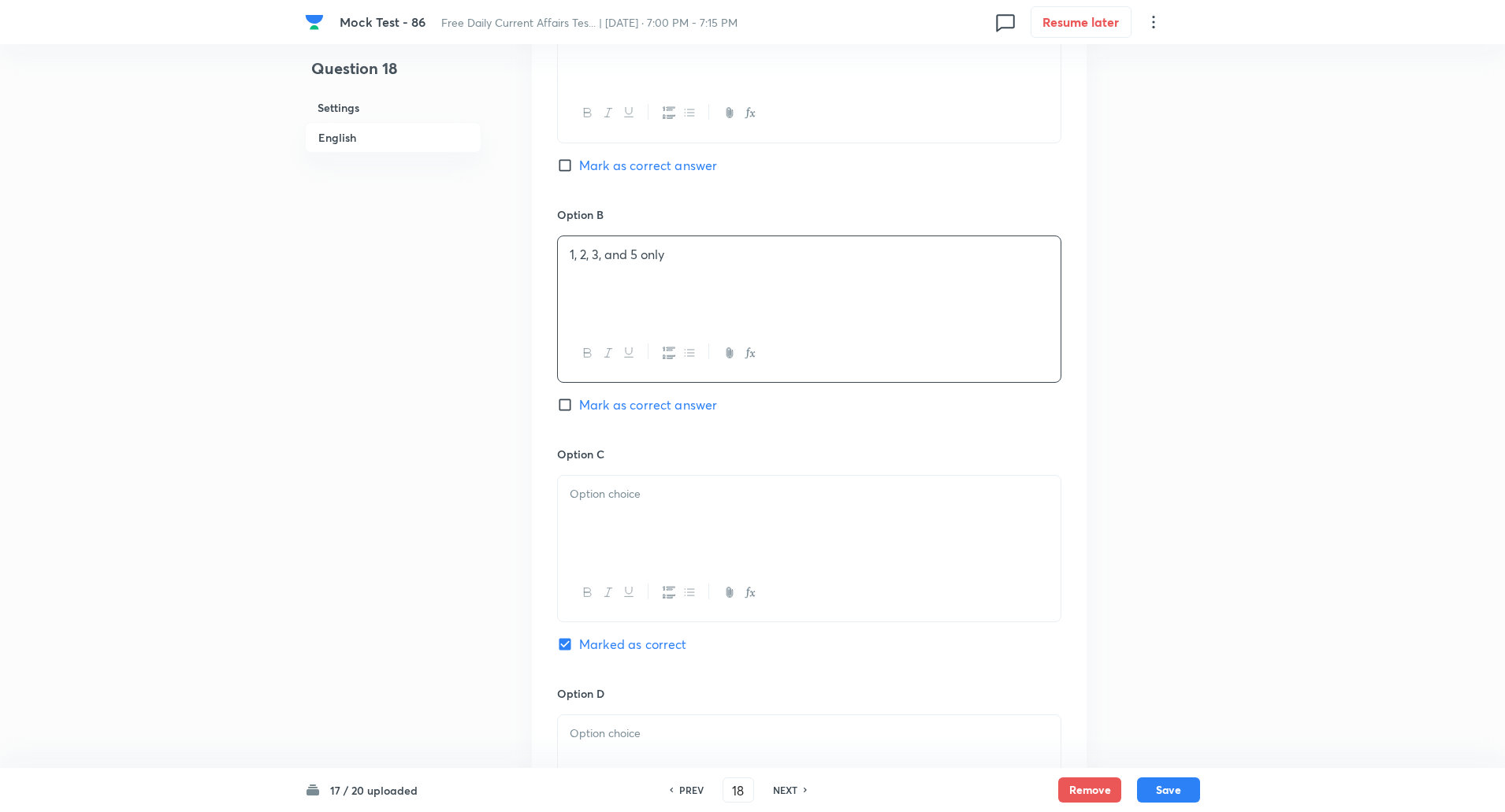
click at [606, 508] on div at bounding box center [810, 520] width 503 height 89
click at [598, 497] on div at bounding box center [810, 525] width 503 height 89
paste div
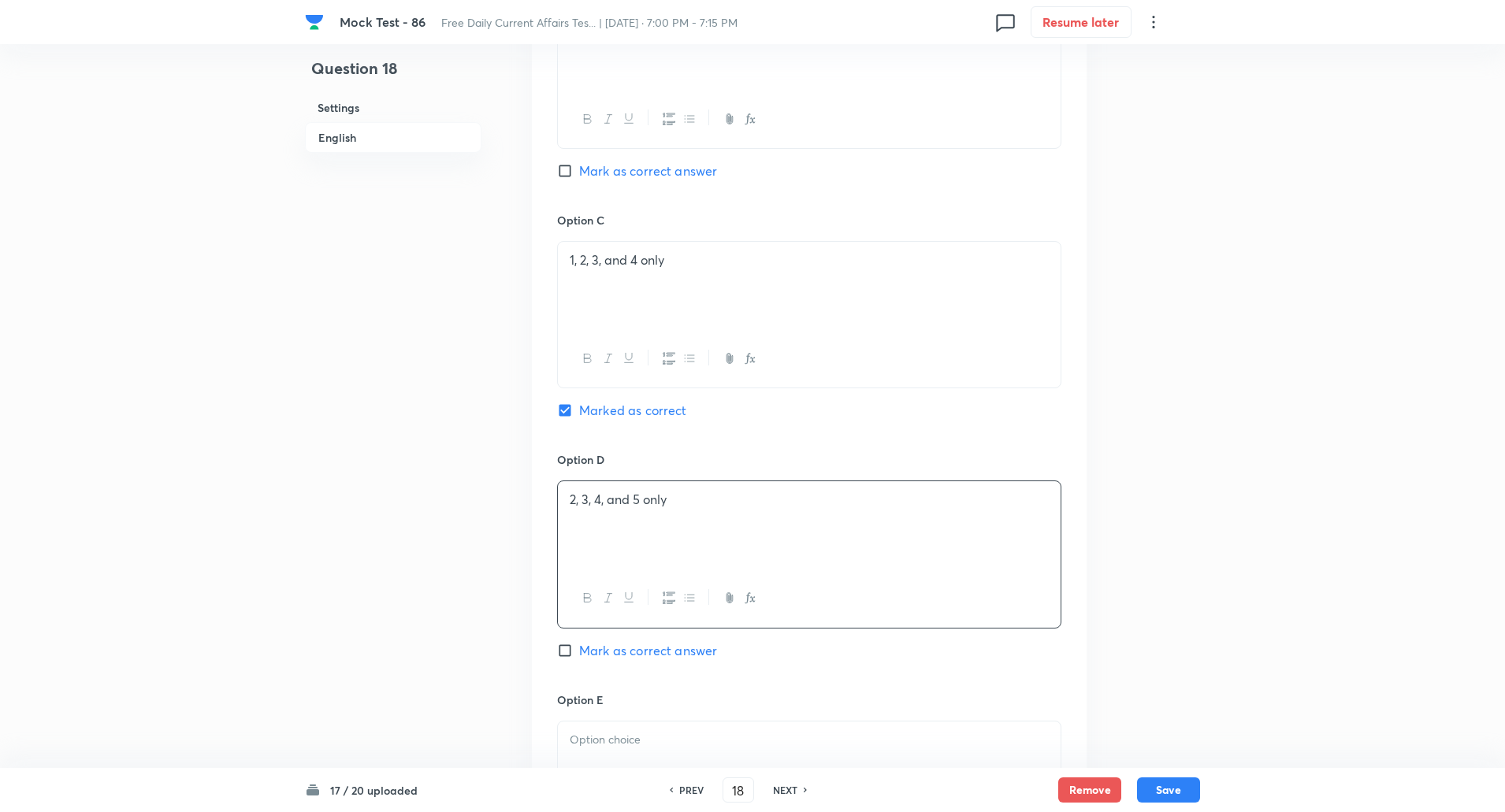
scroll to position [1472, 0]
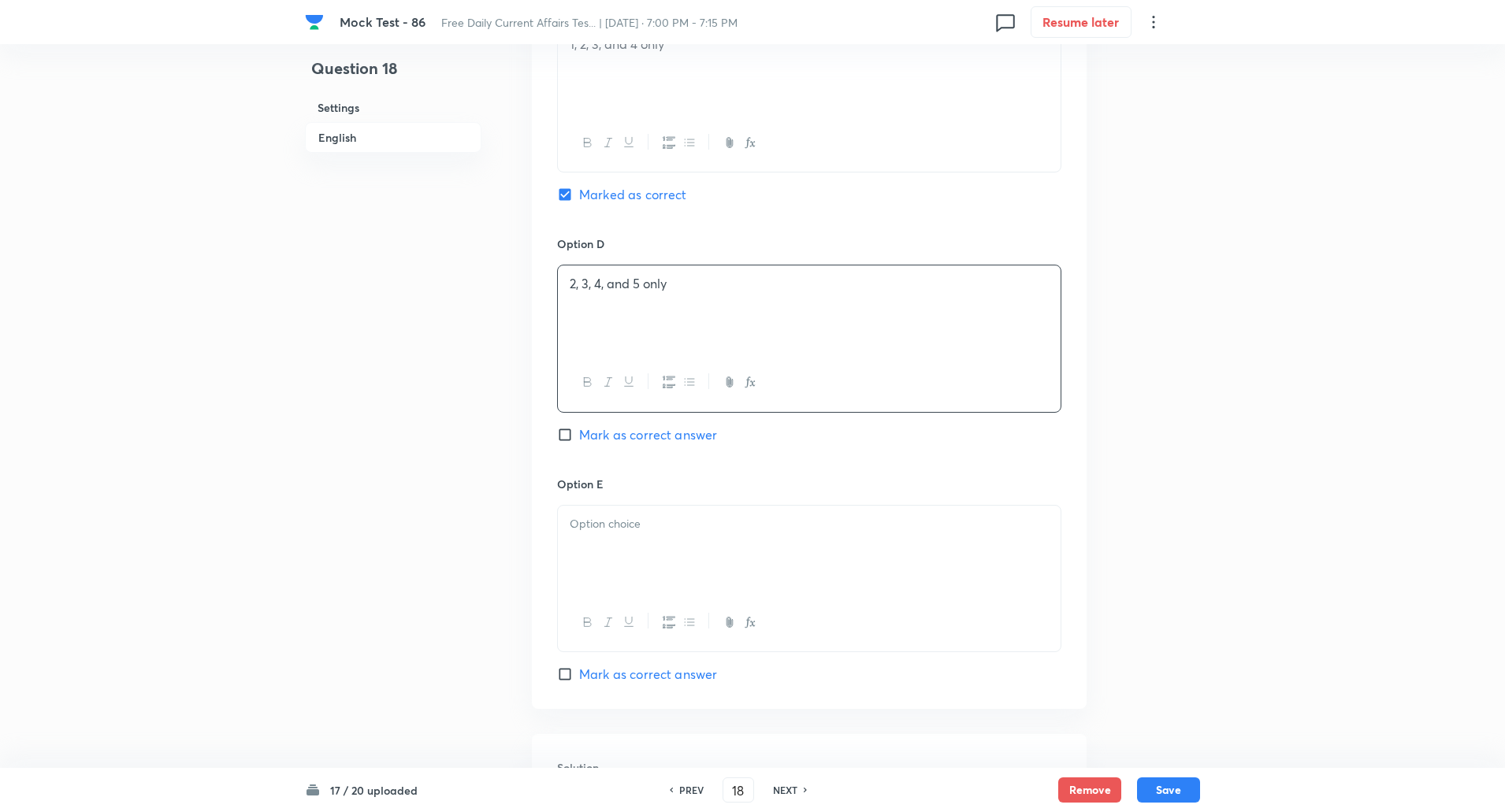
click at [608, 540] on div at bounding box center [810, 550] width 503 height 89
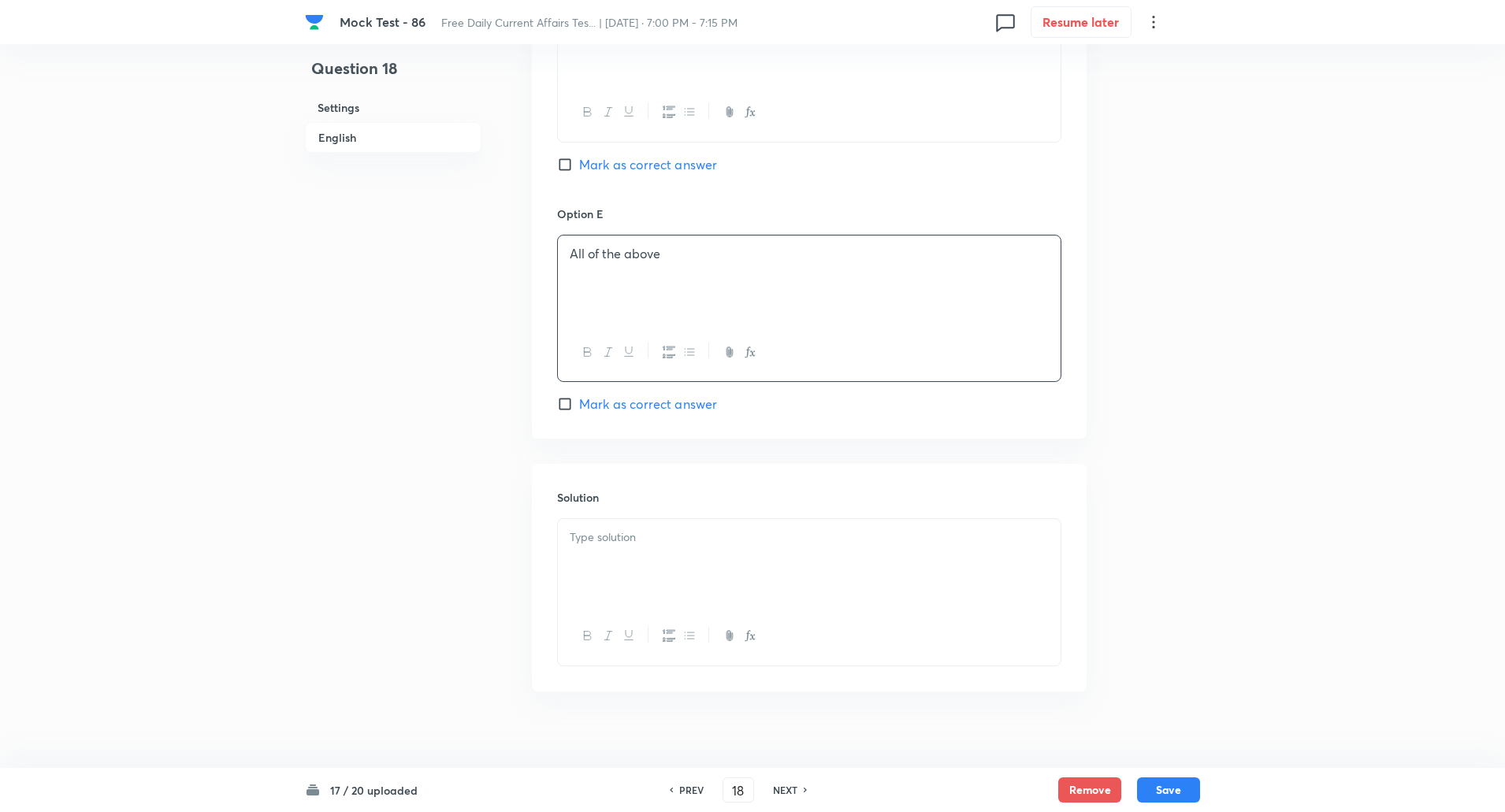
click at [609, 540] on div at bounding box center [810, 563] width 503 height 89
paste div
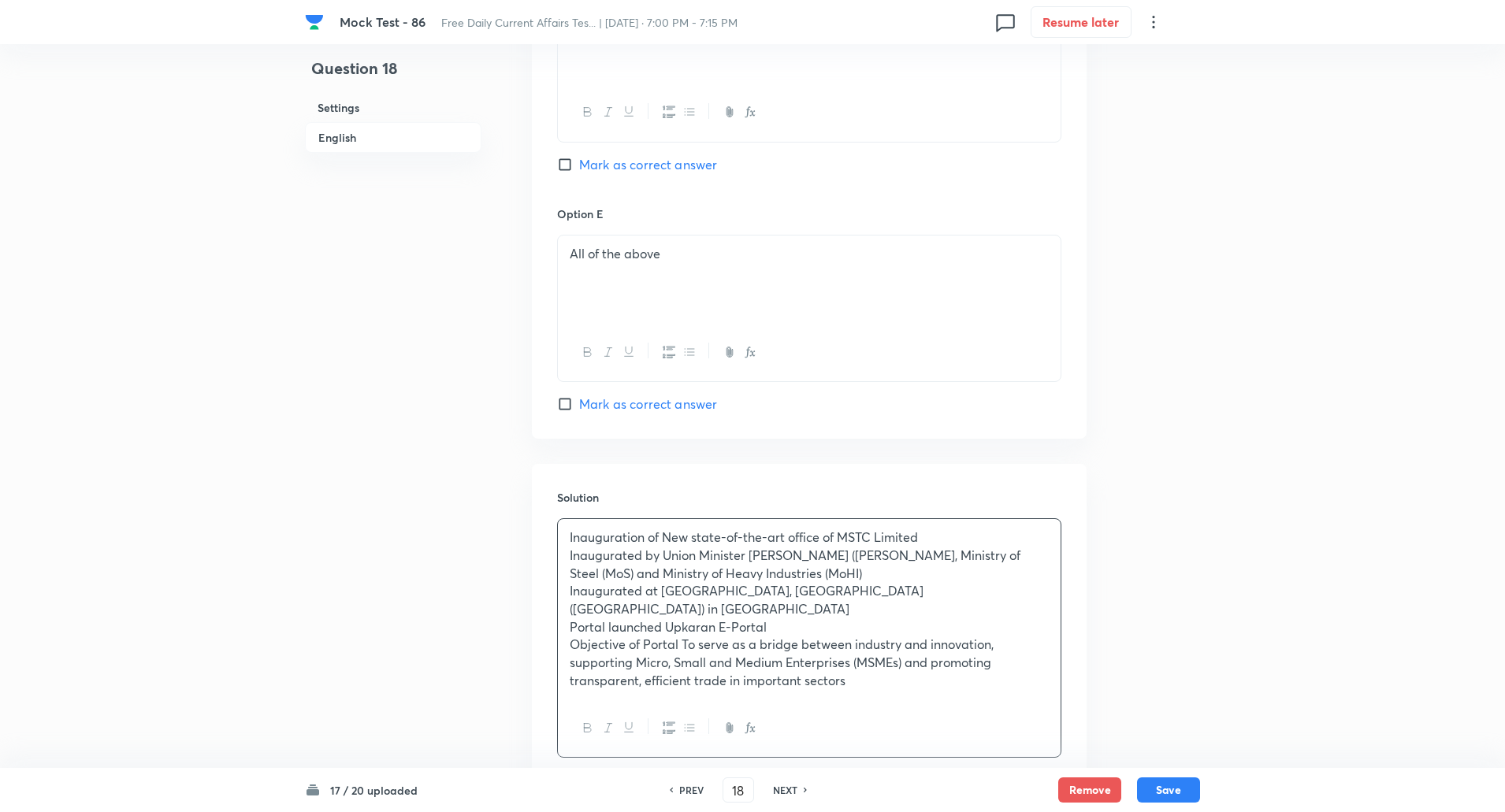
click at [666, 528] on p "Inauguration of New state-of-the-art office of MSTC Limited" at bounding box center [809, 537] width 479 height 19
copy p "-----"
click at [664, 547] on p "Inaugurated by Union Minister Haradanahalli Devegowda (H.D.) Kumaraswamy, Minis…" at bounding box center [809, 564] width 479 height 35
click at [659, 582] on p "Inaugurated at Narojinagar, World Trade Center (WTC) in New Delhi" at bounding box center [809, 599] width 479 height 35
click at [666, 618] on p "Portal launched Upkaran E-Portal" at bounding box center [809, 627] width 479 height 19
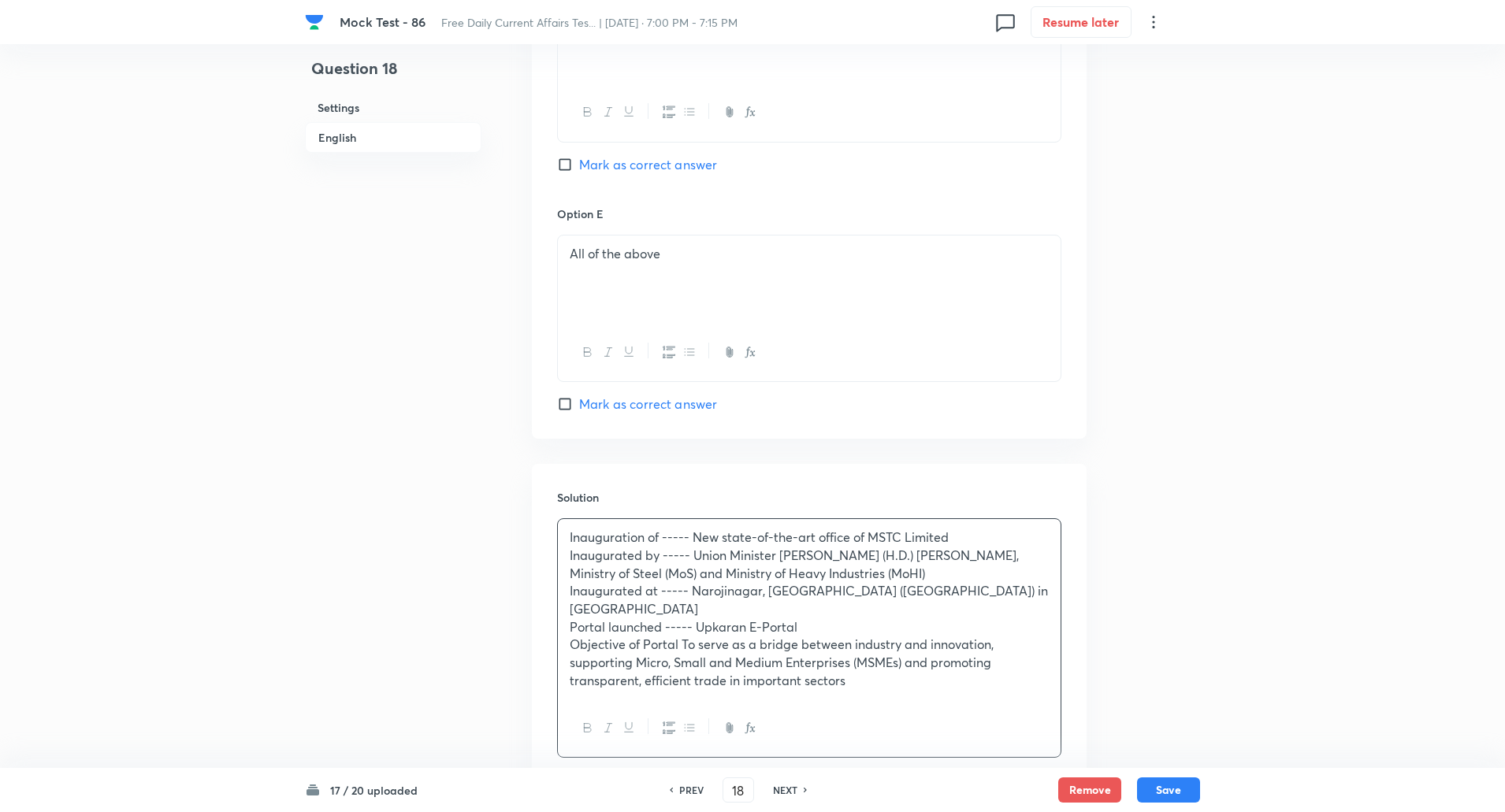
click at [644, 636] on p "Objective of Portal To serve as a bridge between industry and innovation, suppo…" at bounding box center [809, 662] width 479 height 54
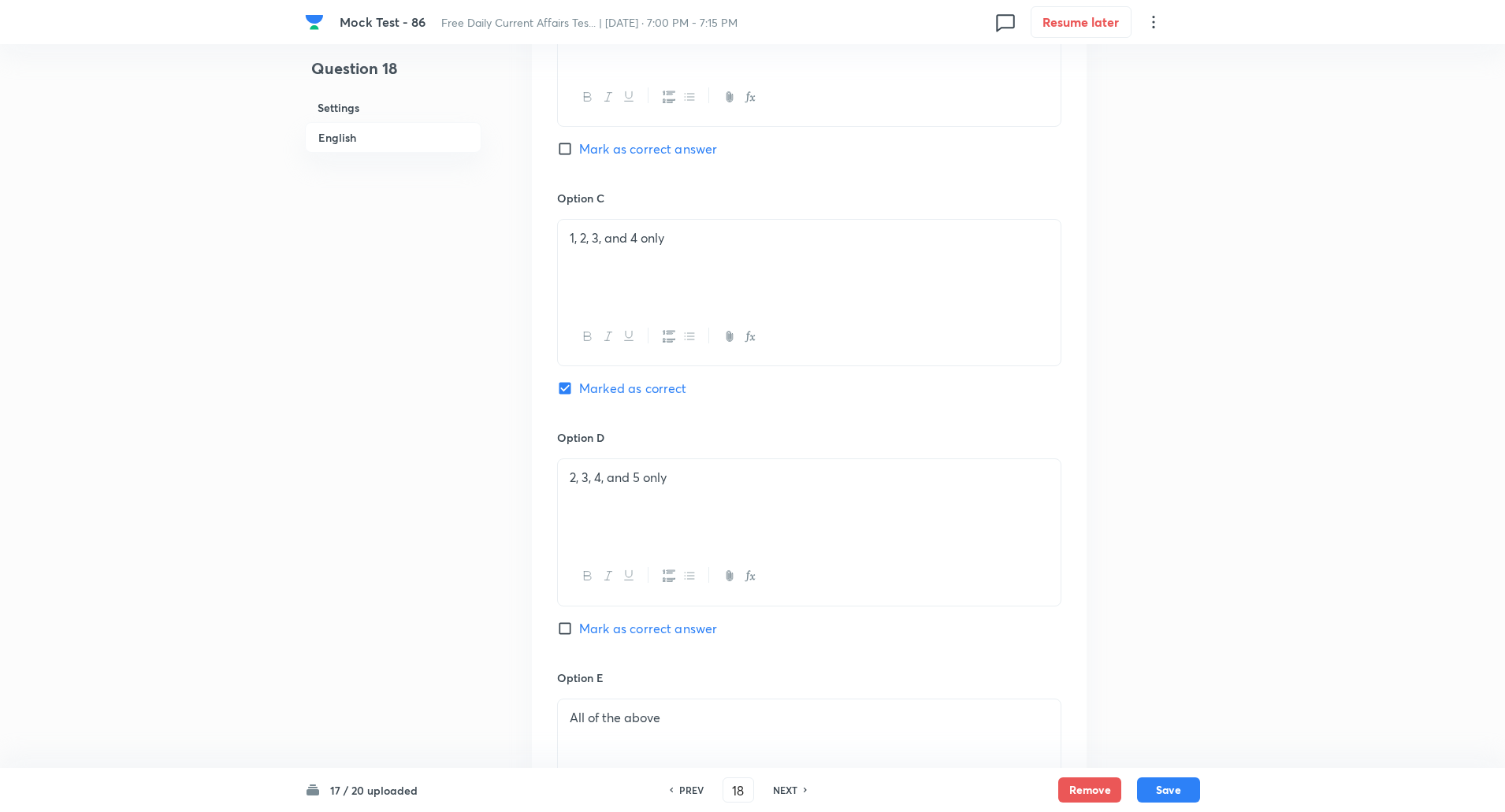
scroll to position [1816, 0]
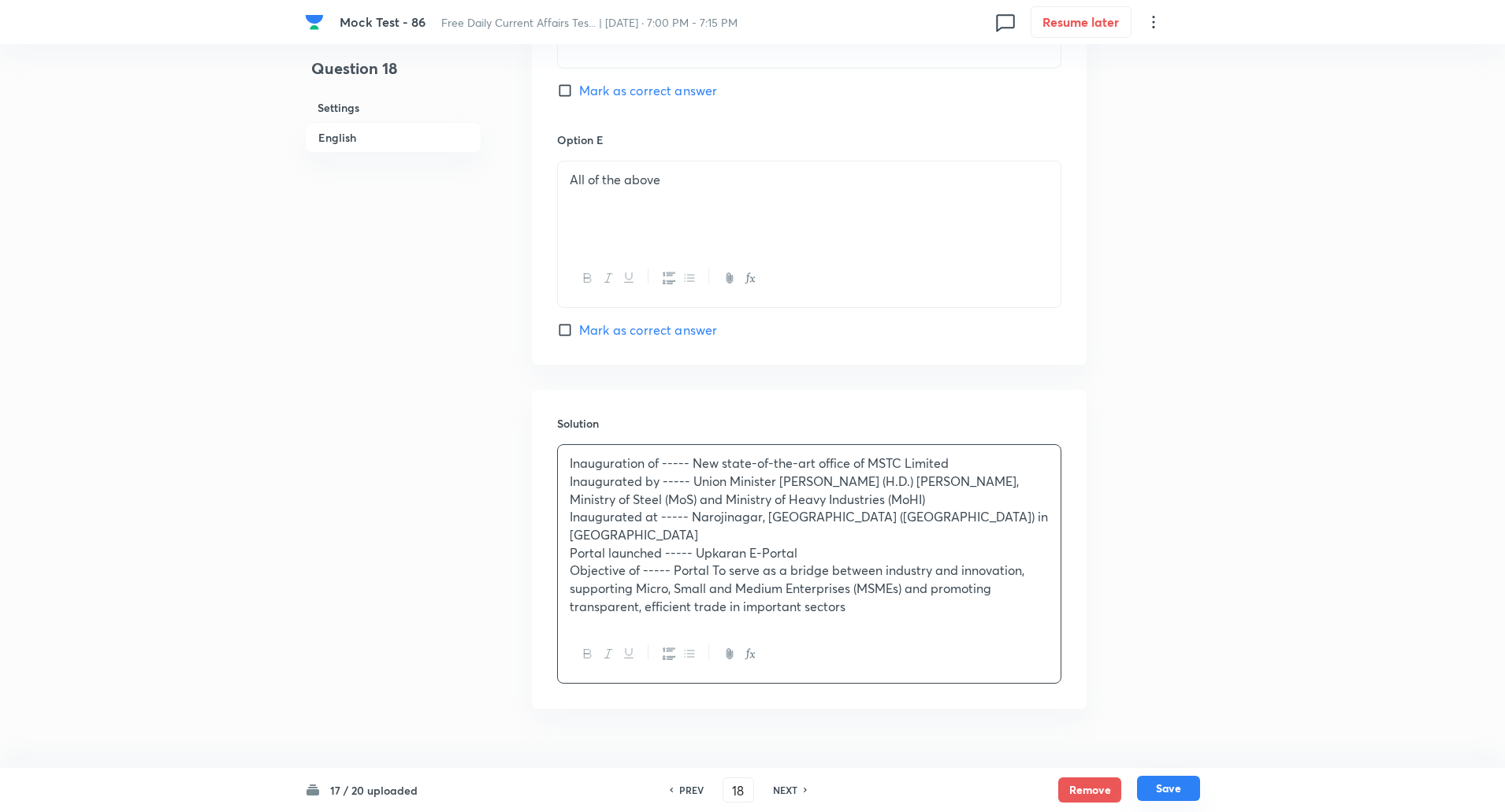
click at [1165, 787] on button "Save" at bounding box center [1168, 789] width 63 height 25
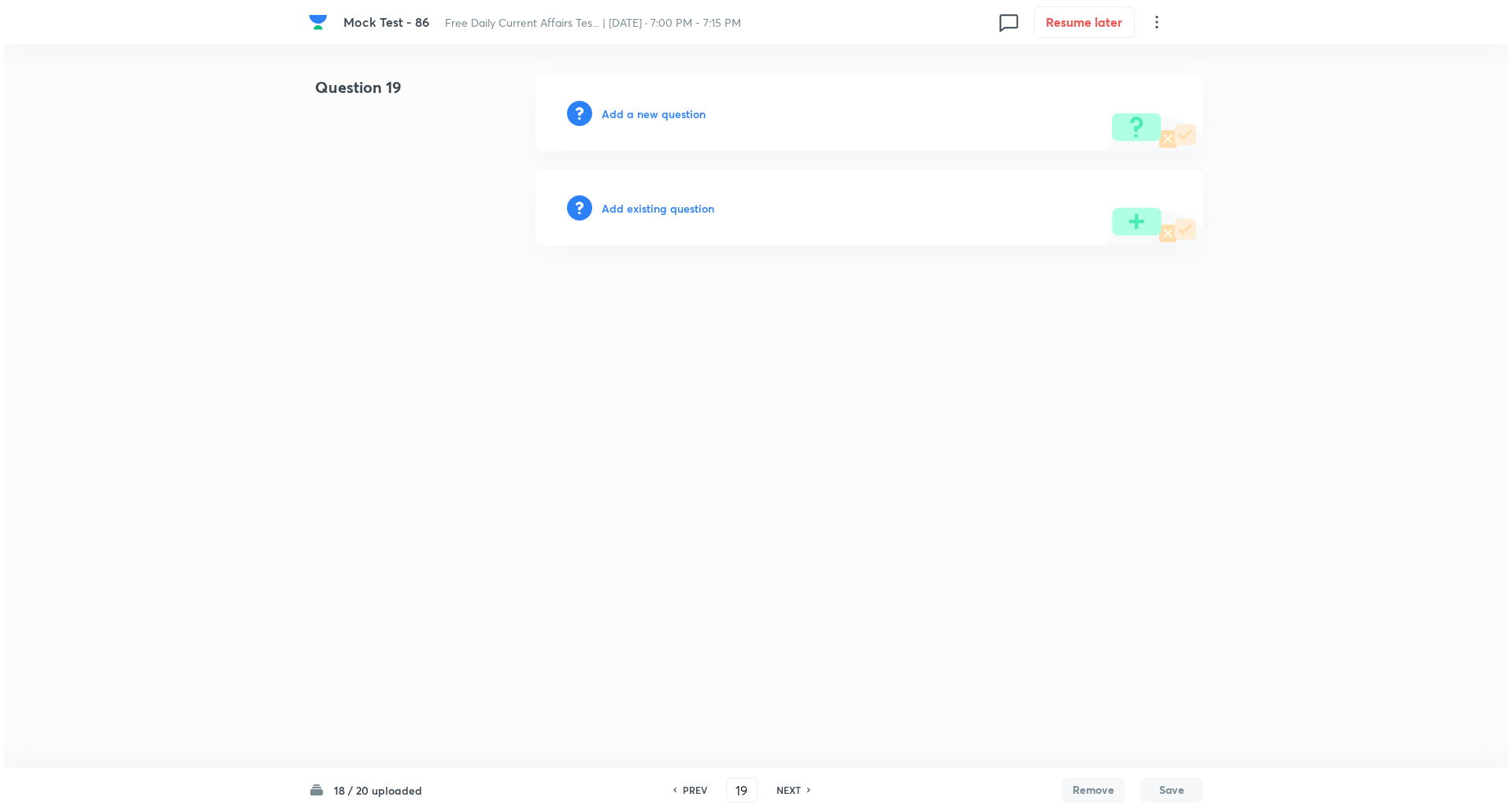
scroll to position [0, 0]
click at [646, 117] on h6 "Add a new question" at bounding box center [653, 113] width 104 height 17
click at [646, 117] on h6 "Choose a question type" at bounding box center [662, 113] width 121 height 17
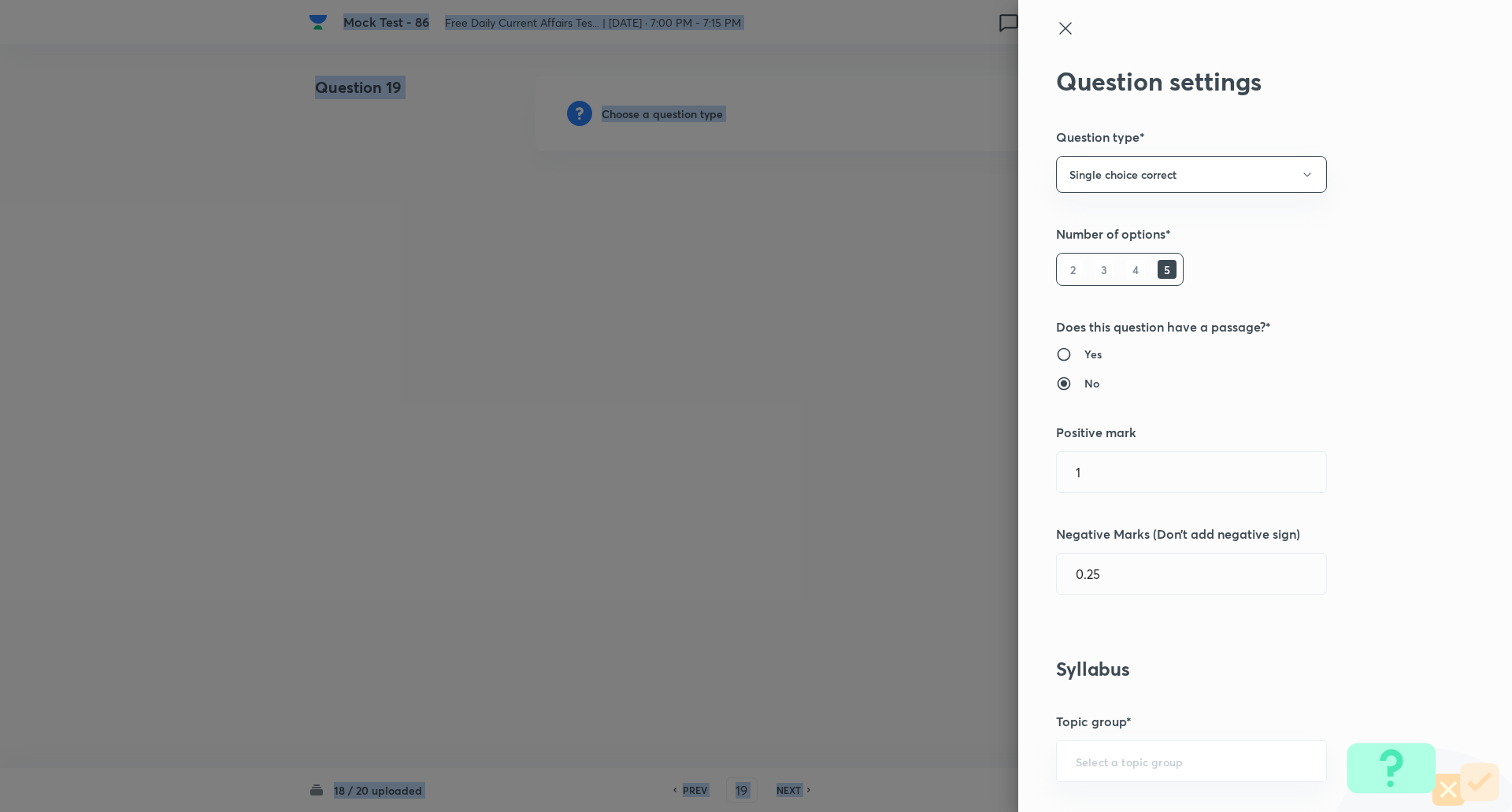
click at [646, 117] on div at bounding box center [756, 406] width 1512 height 812
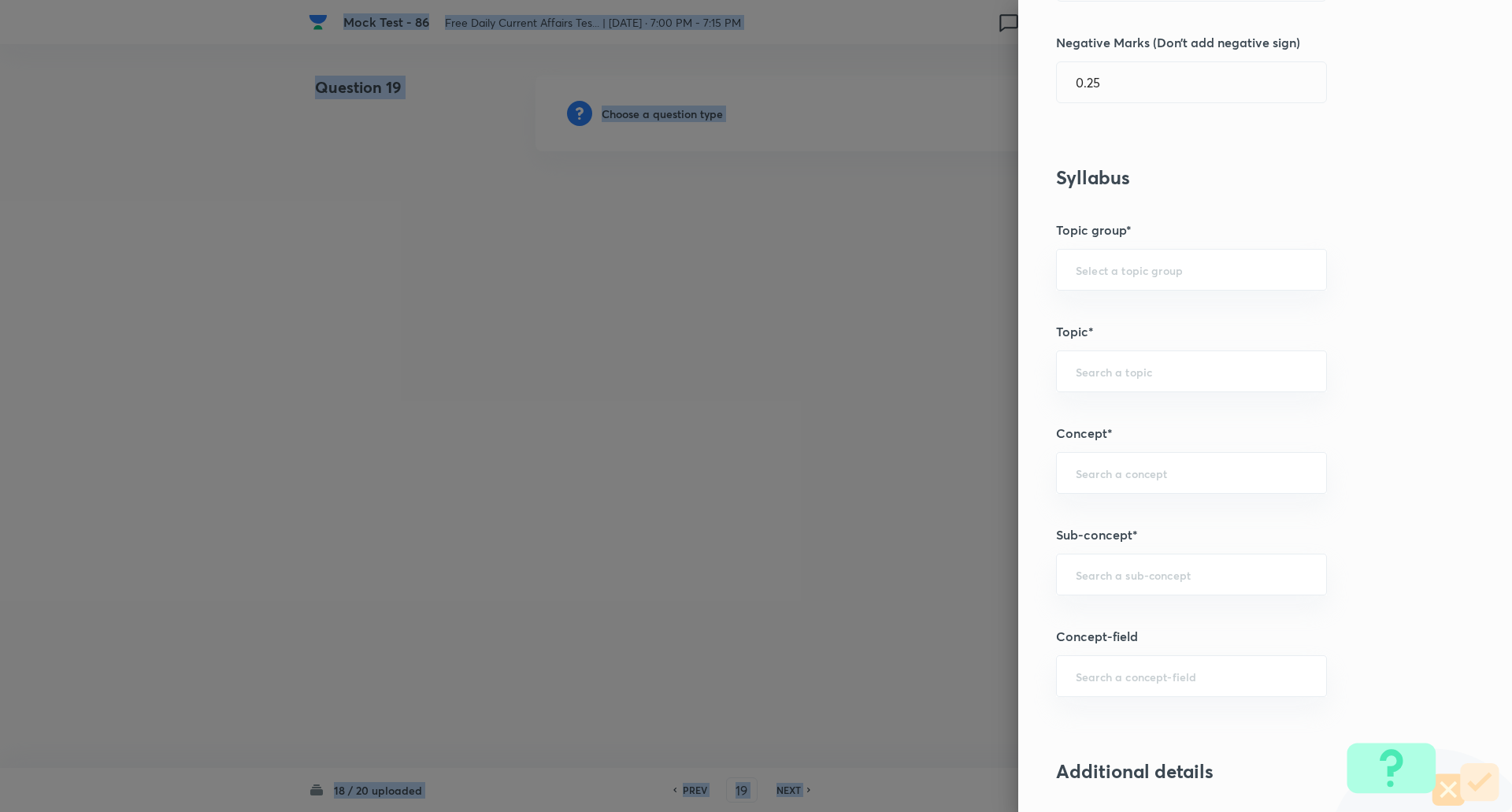
scroll to position [510, 0]
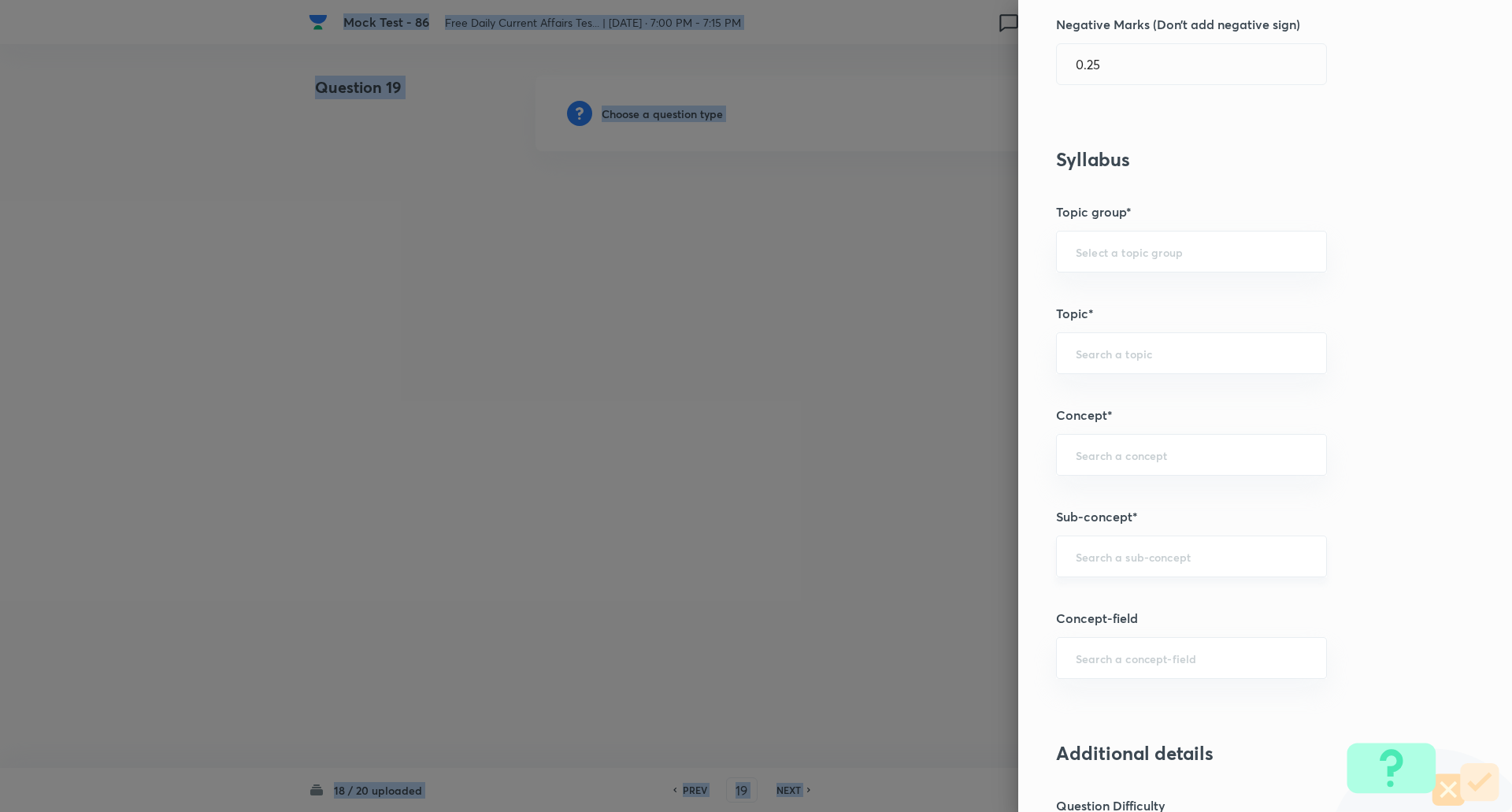
click at [1110, 570] on div "​" at bounding box center [1191, 556] width 271 height 42
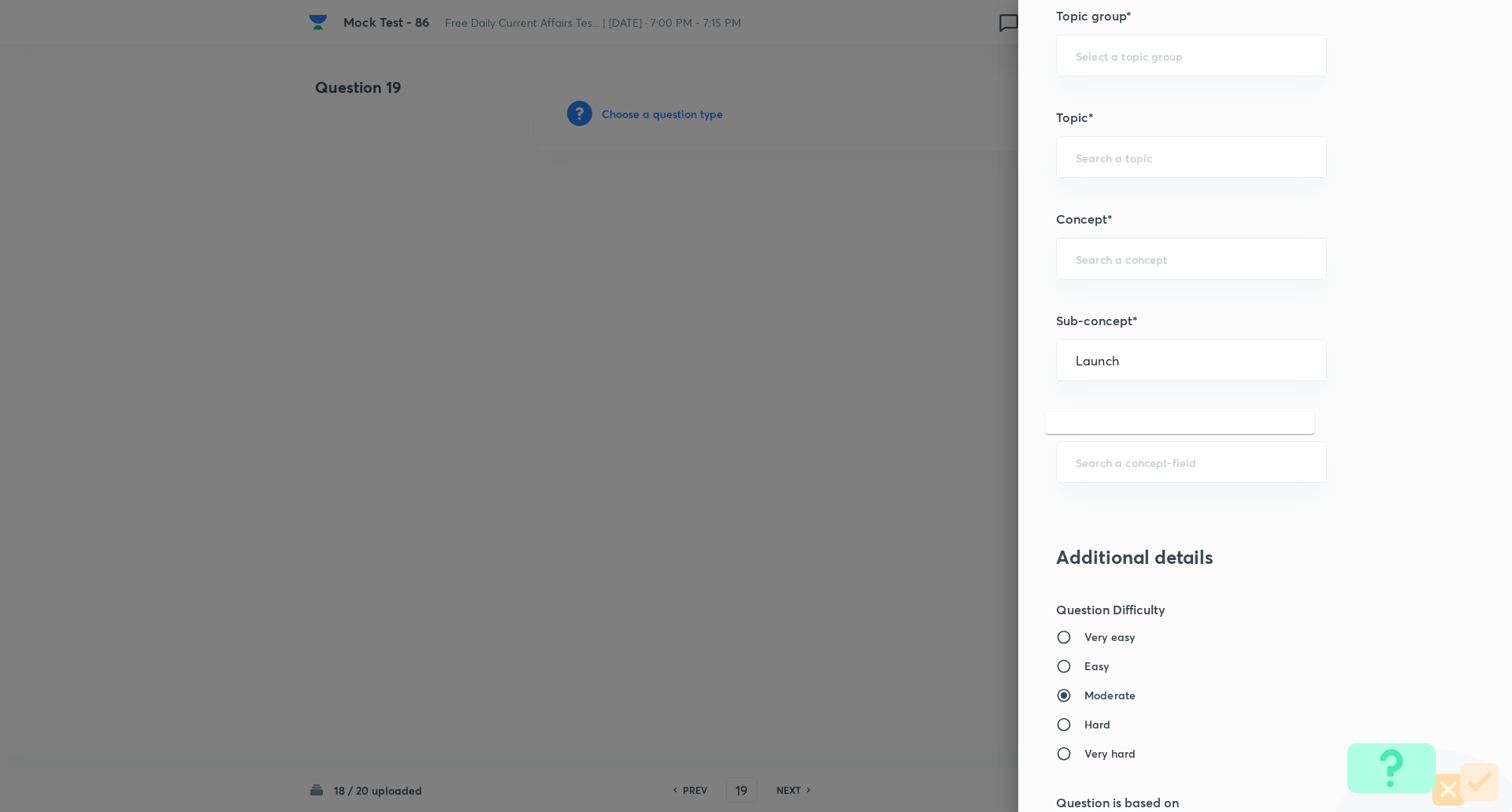
scroll to position [708, 0]
click at [1134, 357] on input "Launch" at bounding box center [1191, 358] width 232 height 15
click at [1136, 406] on li "Schemes Launched By Union & State Governments" at bounding box center [1179, 412] width 269 height 47
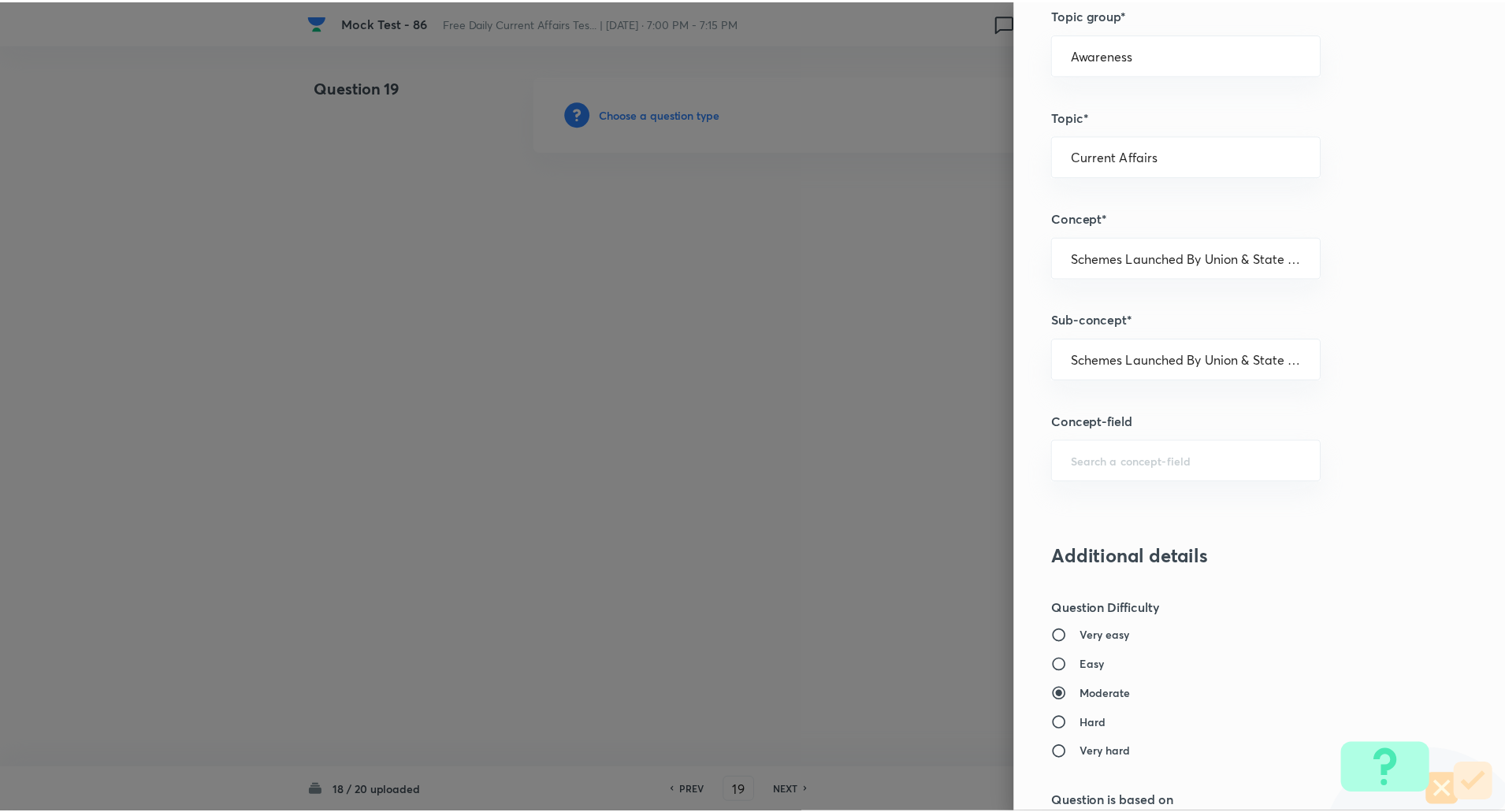
scroll to position [1335, 0]
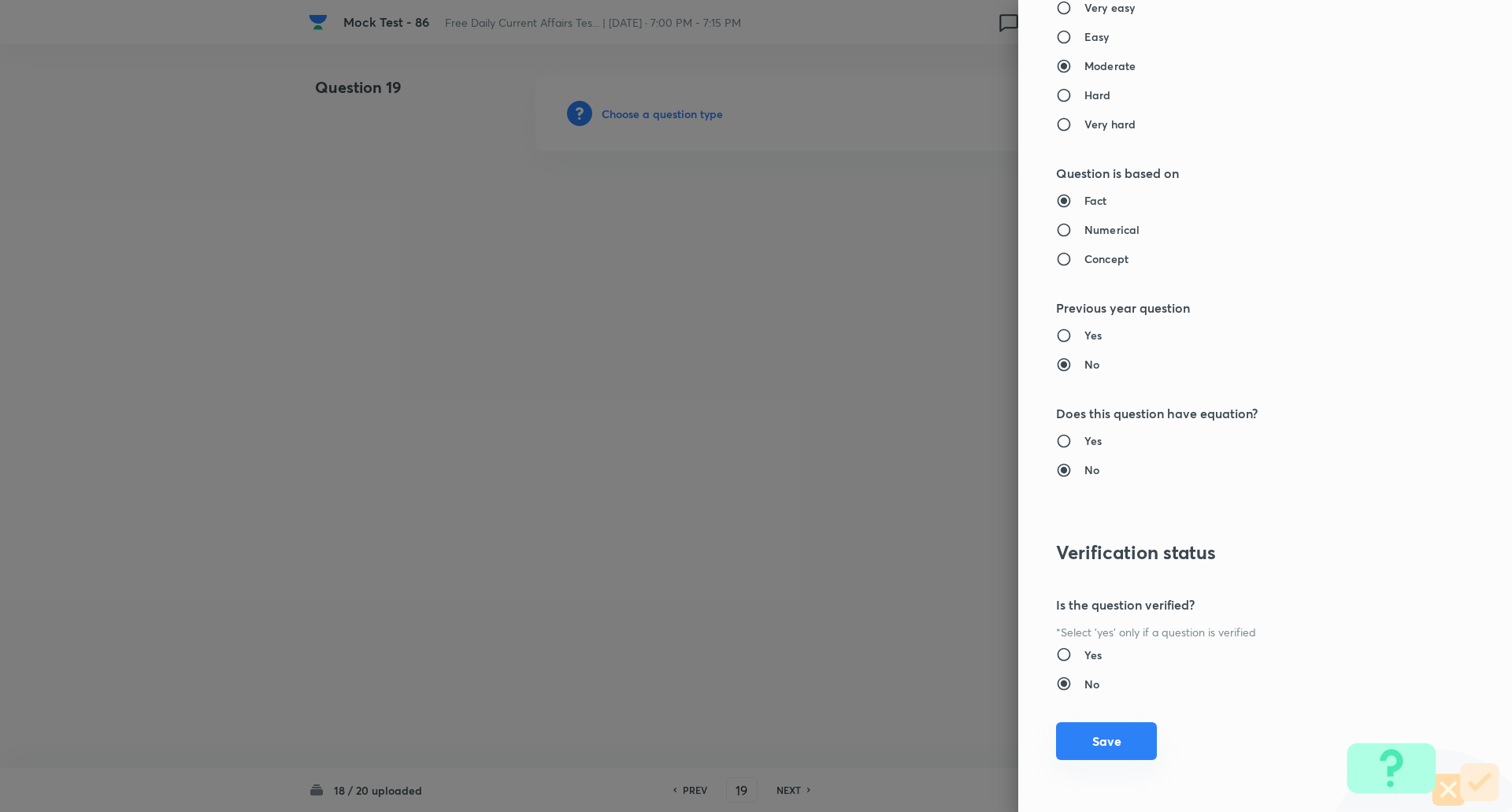
click at [1102, 742] on button "Save" at bounding box center [1106, 741] width 100 height 38
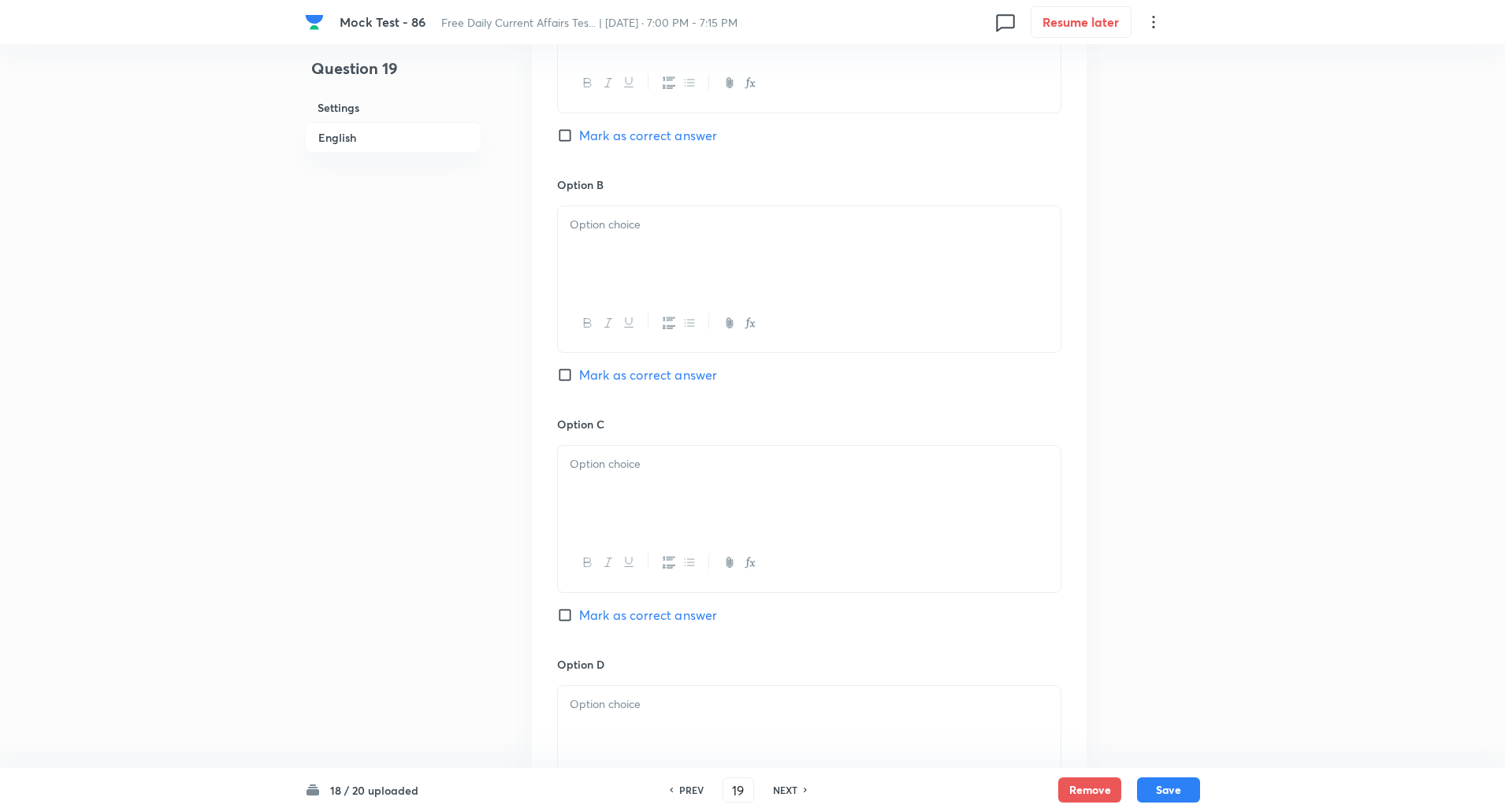
scroll to position [874, 0]
click at [566, 617] on input "Mark as correct answer" at bounding box center [568, 614] width 22 height 16
click at [626, 256] on div at bounding box center [810, 241] width 503 height 89
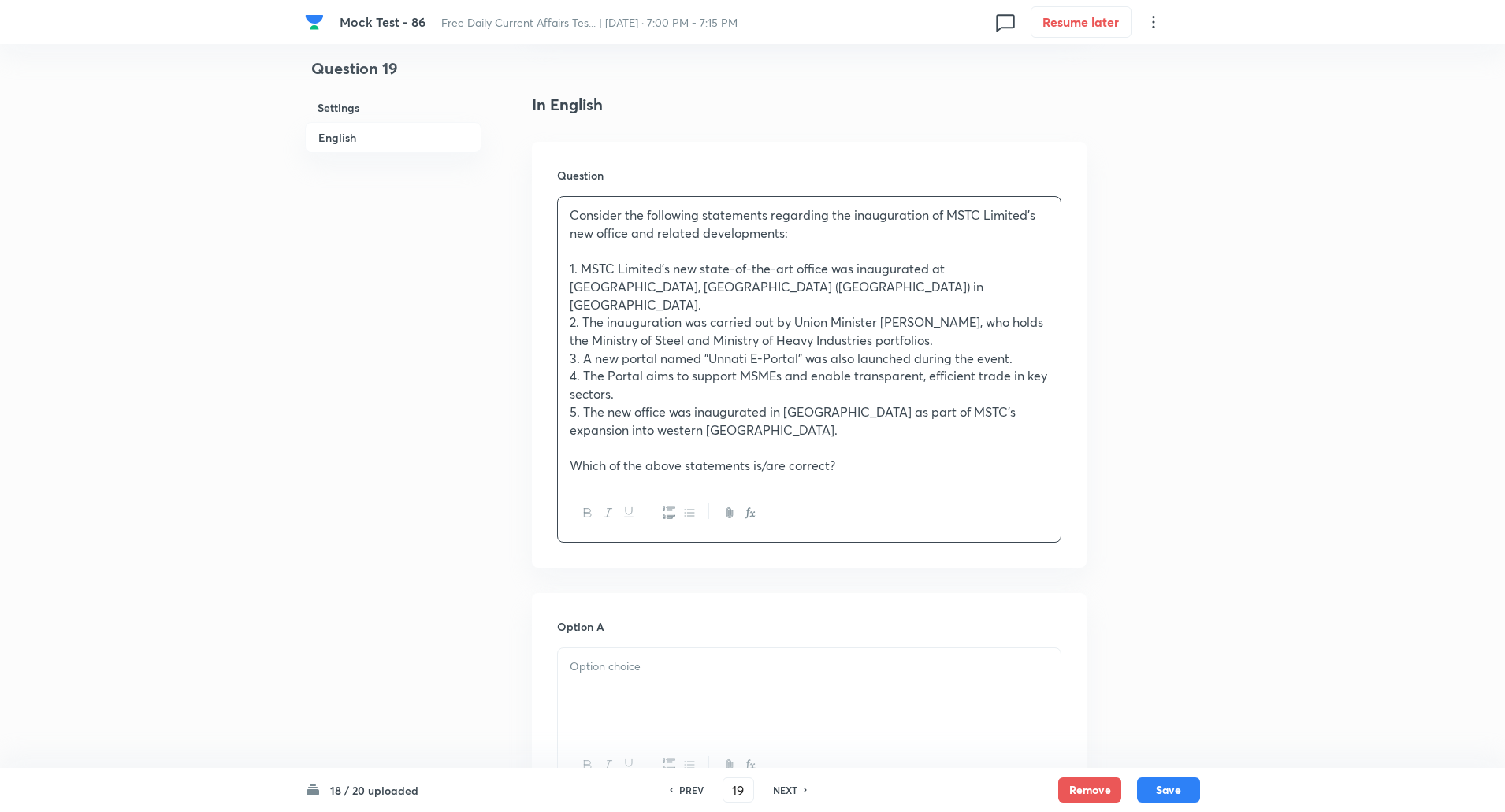
scroll to position [593, 0]
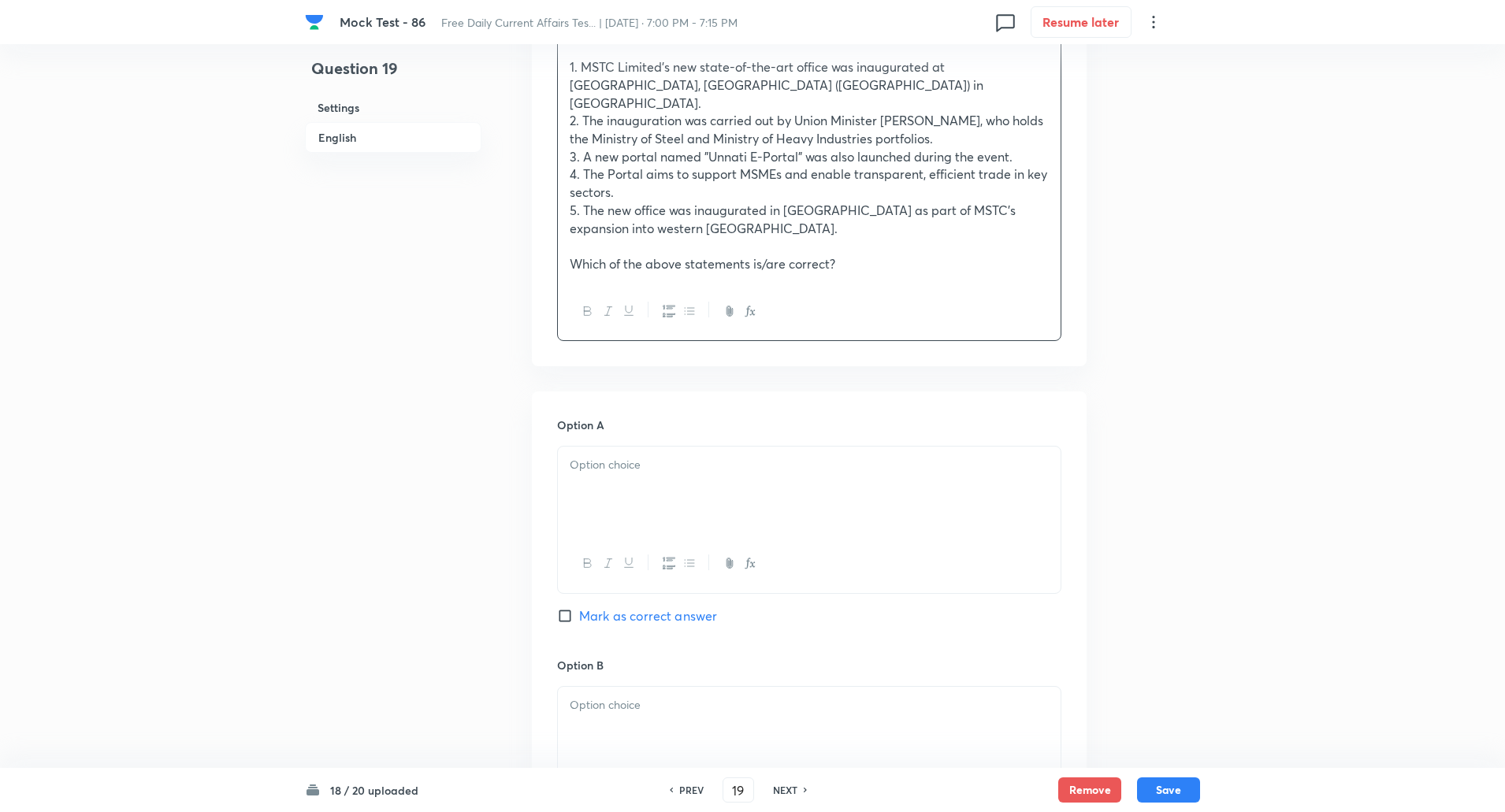
click at [593, 460] on div at bounding box center [810, 490] width 503 height 89
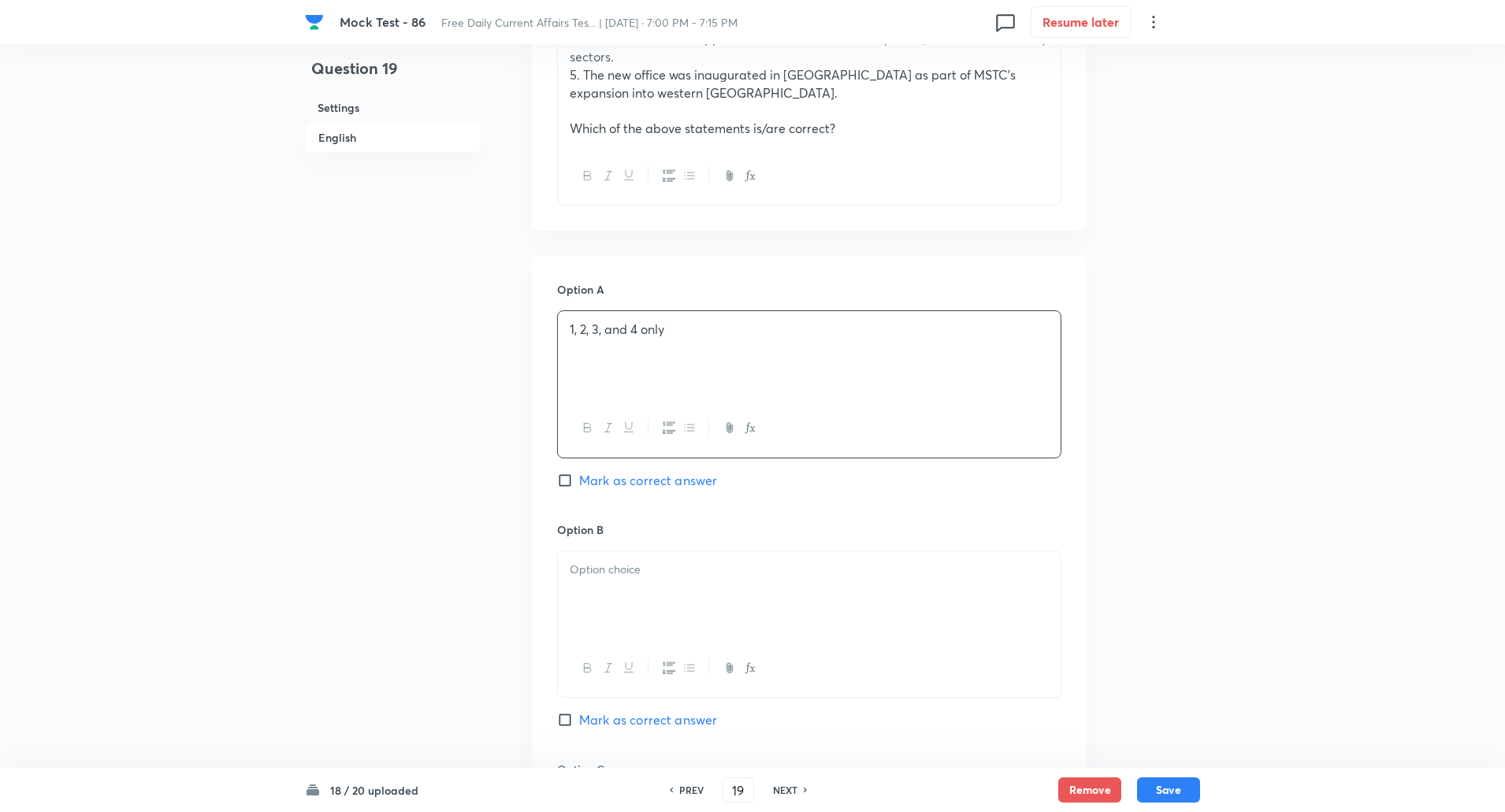
click at [602, 561] on p at bounding box center [809, 569] width 479 height 19
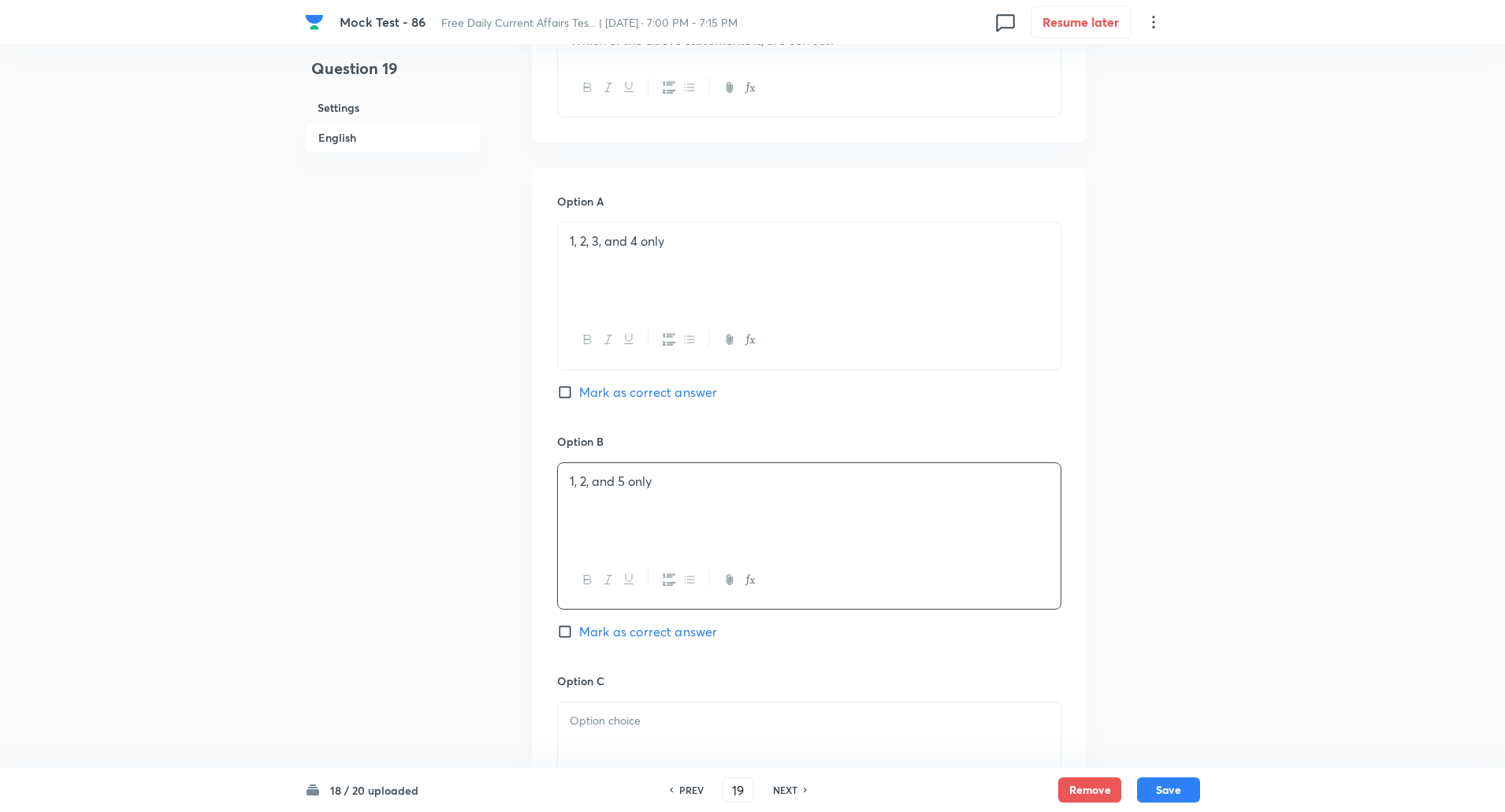
click at [620, 713] on p at bounding box center [809, 721] width 479 height 19
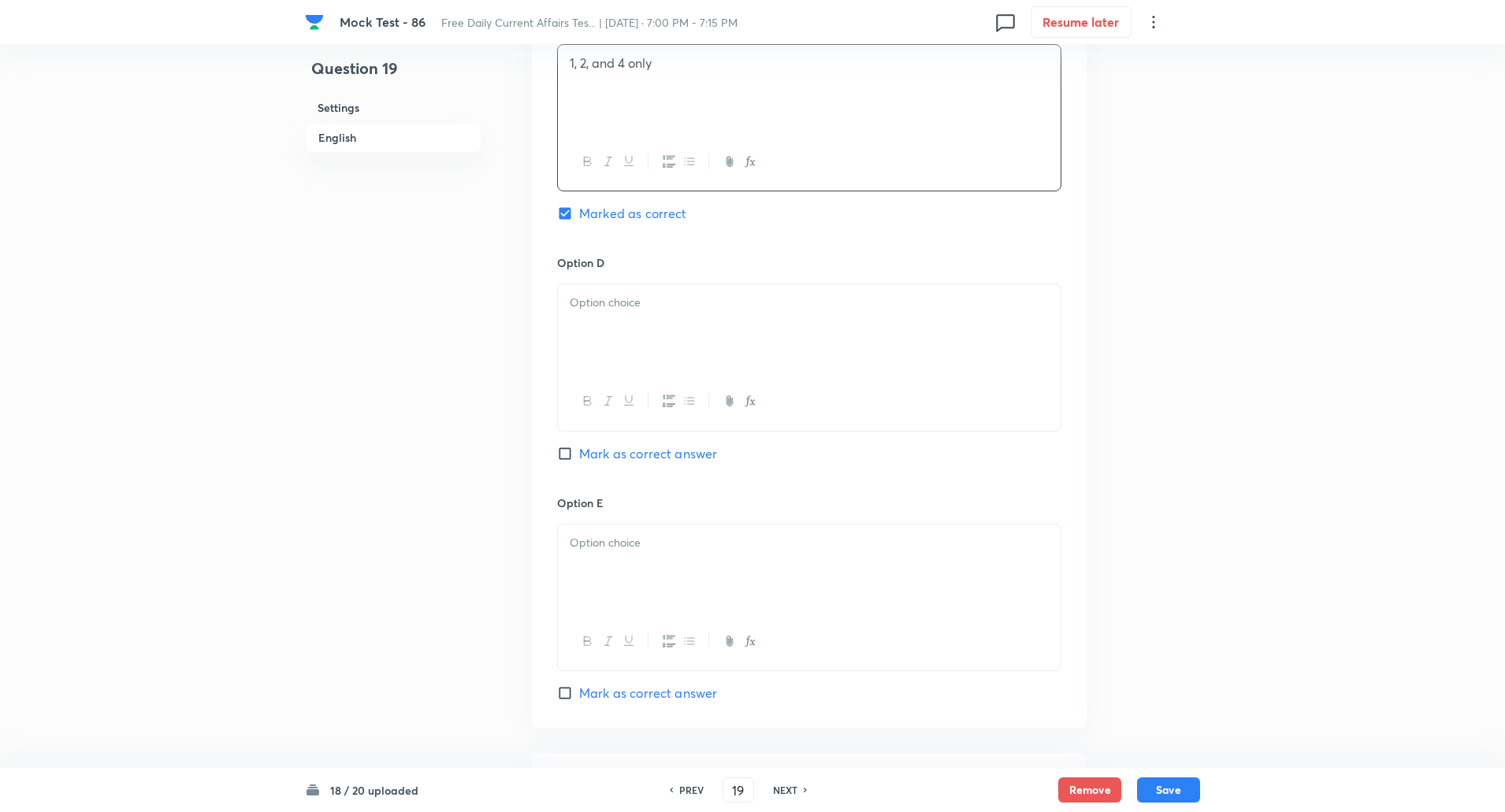
click at [666, 336] on div at bounding box center [810, 329] width 503 height 89
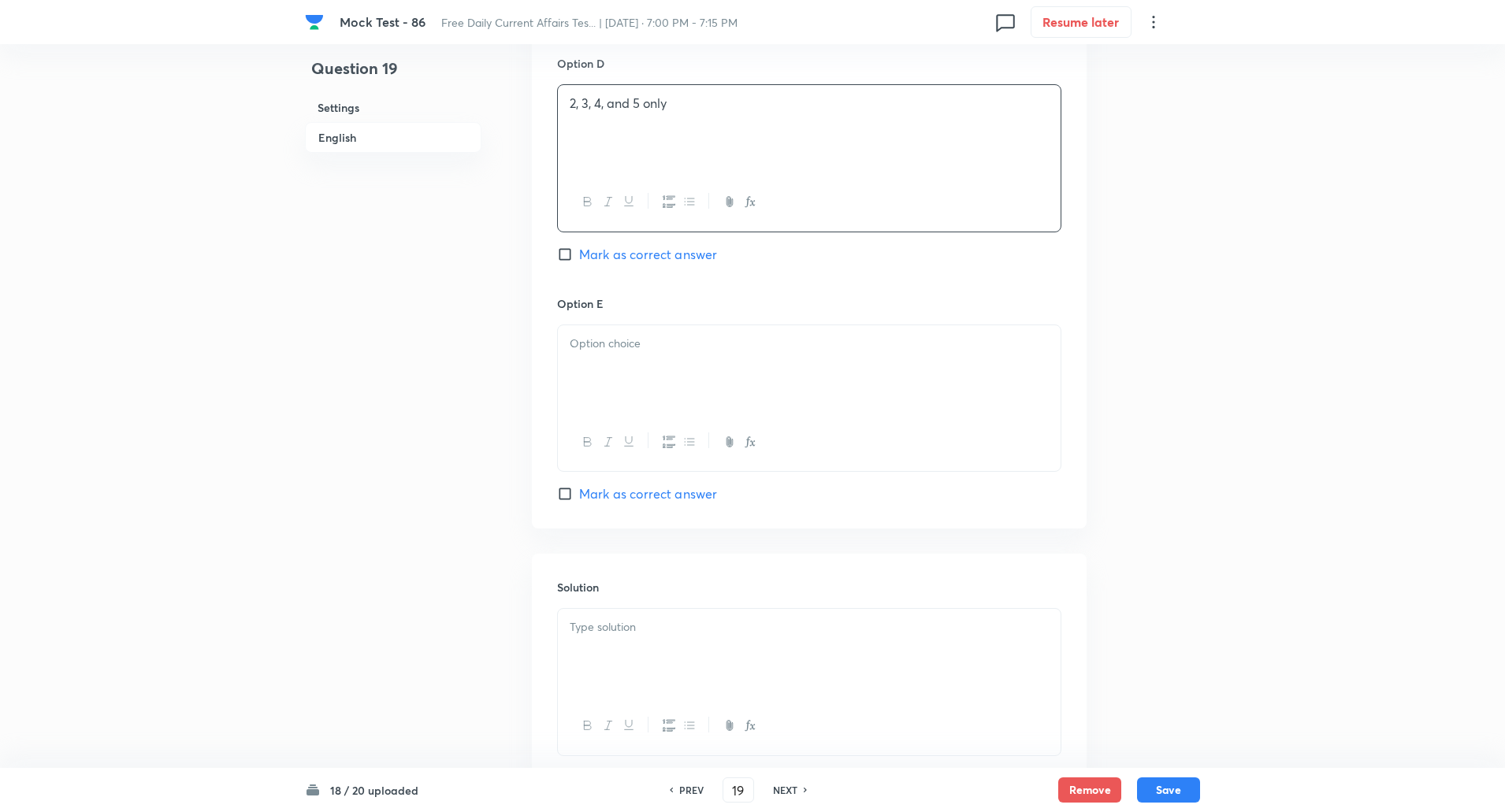
scroll to position [1674, 0]
click at [643, 374] on div at bounding box center [810, 368] width 503 height 89
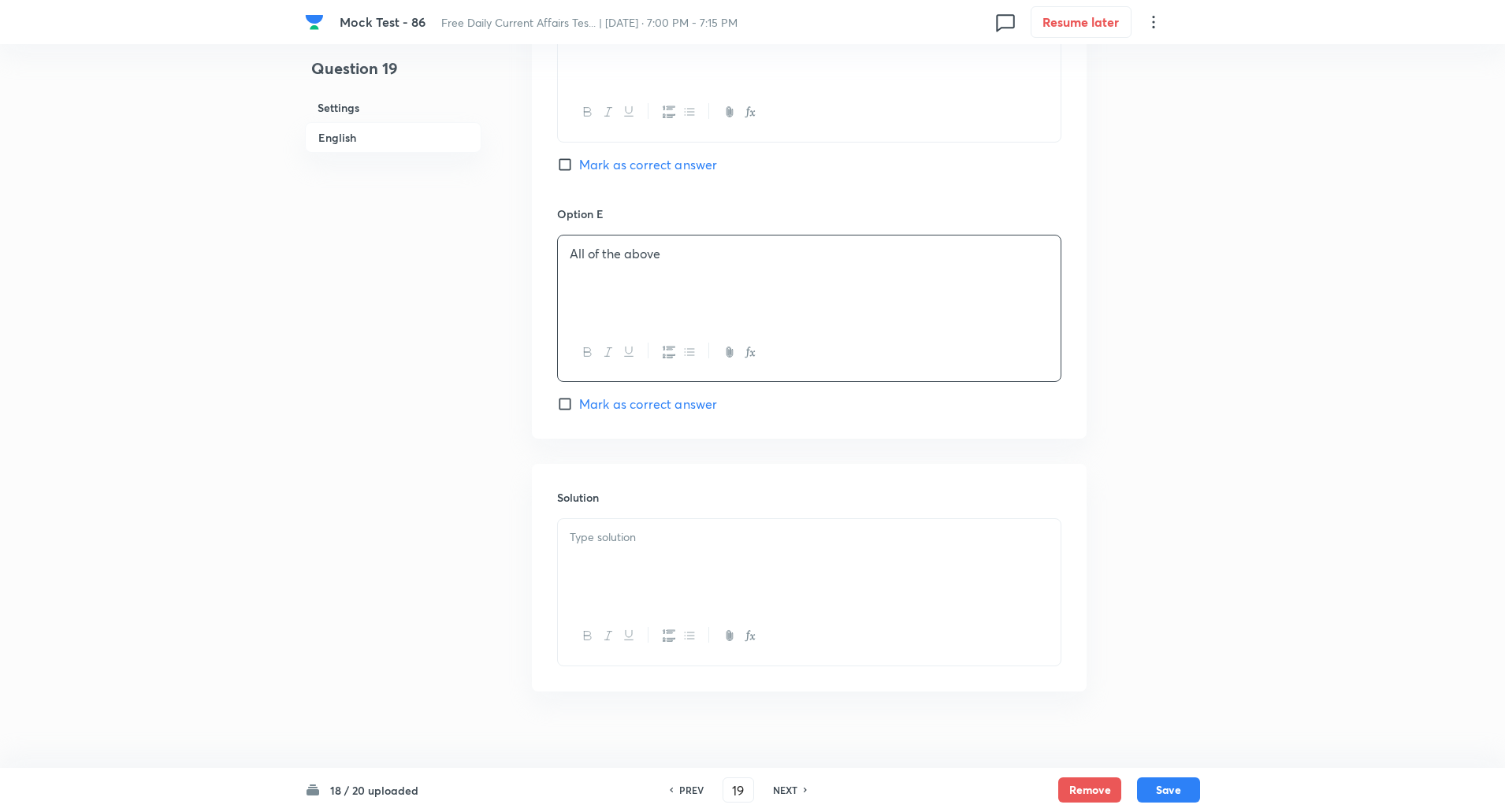
click at [651, 558] on div at bounding box center [810, 563] width 503 height 89
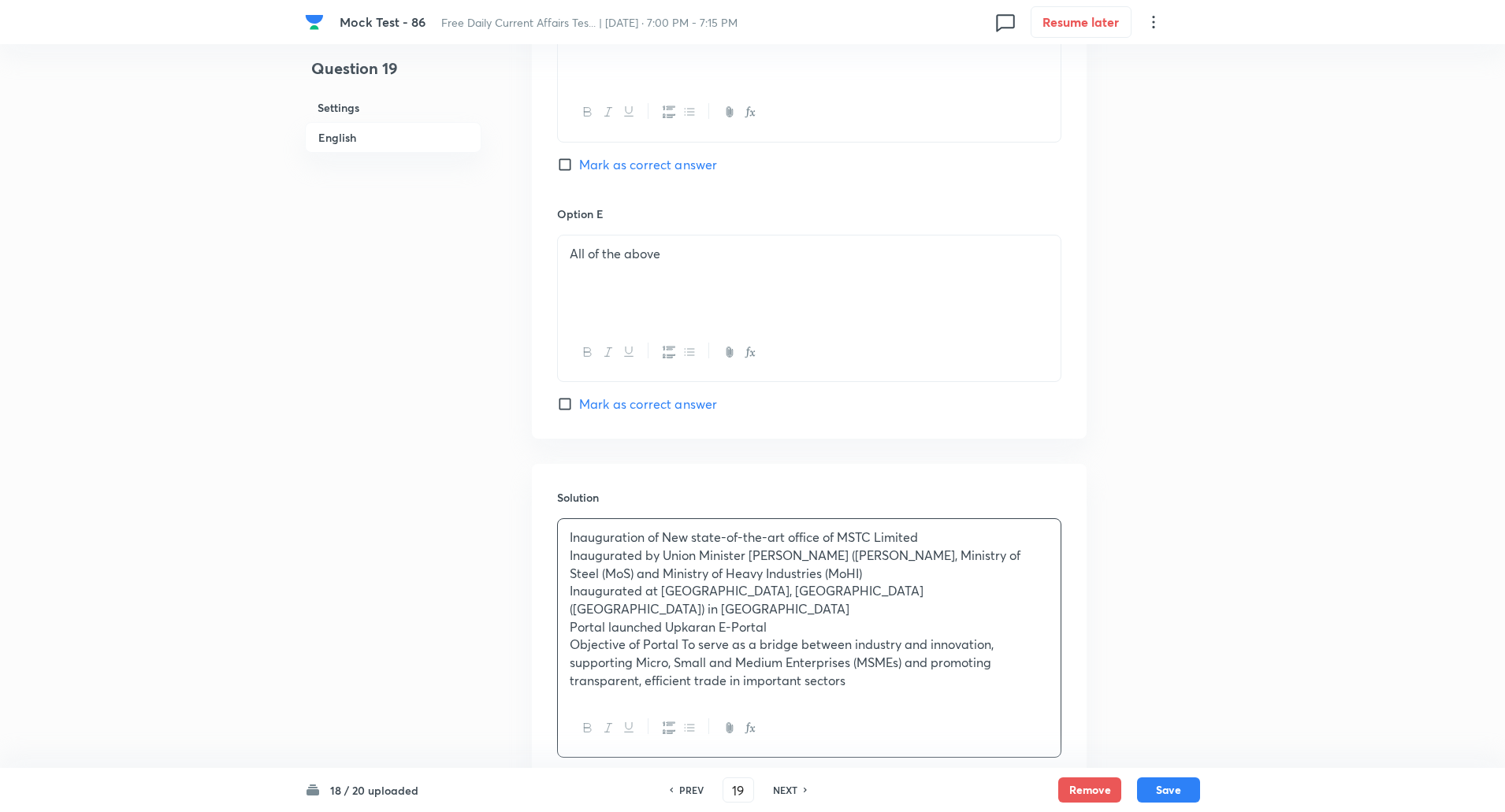
click at [664, 528] on p "Inauguration of New state-of-the-art office of MSTC Limited" at bounding box center [809, 537] width 479 height 19
copy p "-----"
click at [662, 547] on p "Inaugurated by Union Minister Haradanahalli Devegowda (H.D.) Kumaraswamy, Minis…" at bounding box center [809, 564] width 479 height 35
click at [663, 582] on p "Inaugurated at Narojinagar, World Trade Center (WTC) in New Delhi" at bounding box center [809, 599] width 479 height 35
click at [646, 636] on p "Objective of Portal To serve as a bridge between industry and innovation, suppo…" at bounding box center [809, 662] width 479 height 54
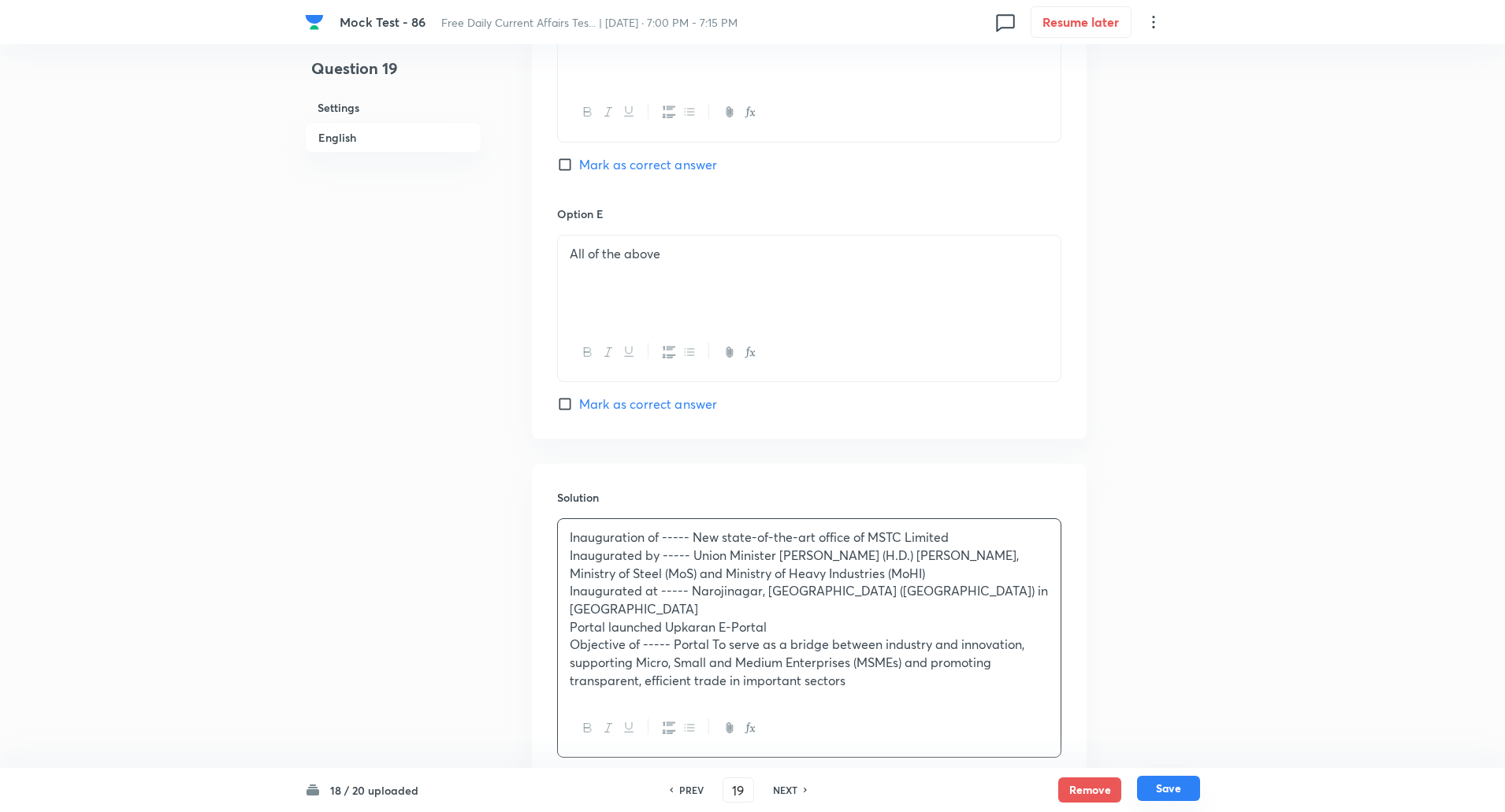
click at [1174, 798] on button "Save" at bounding box center [1168, 789] width 63 height 25
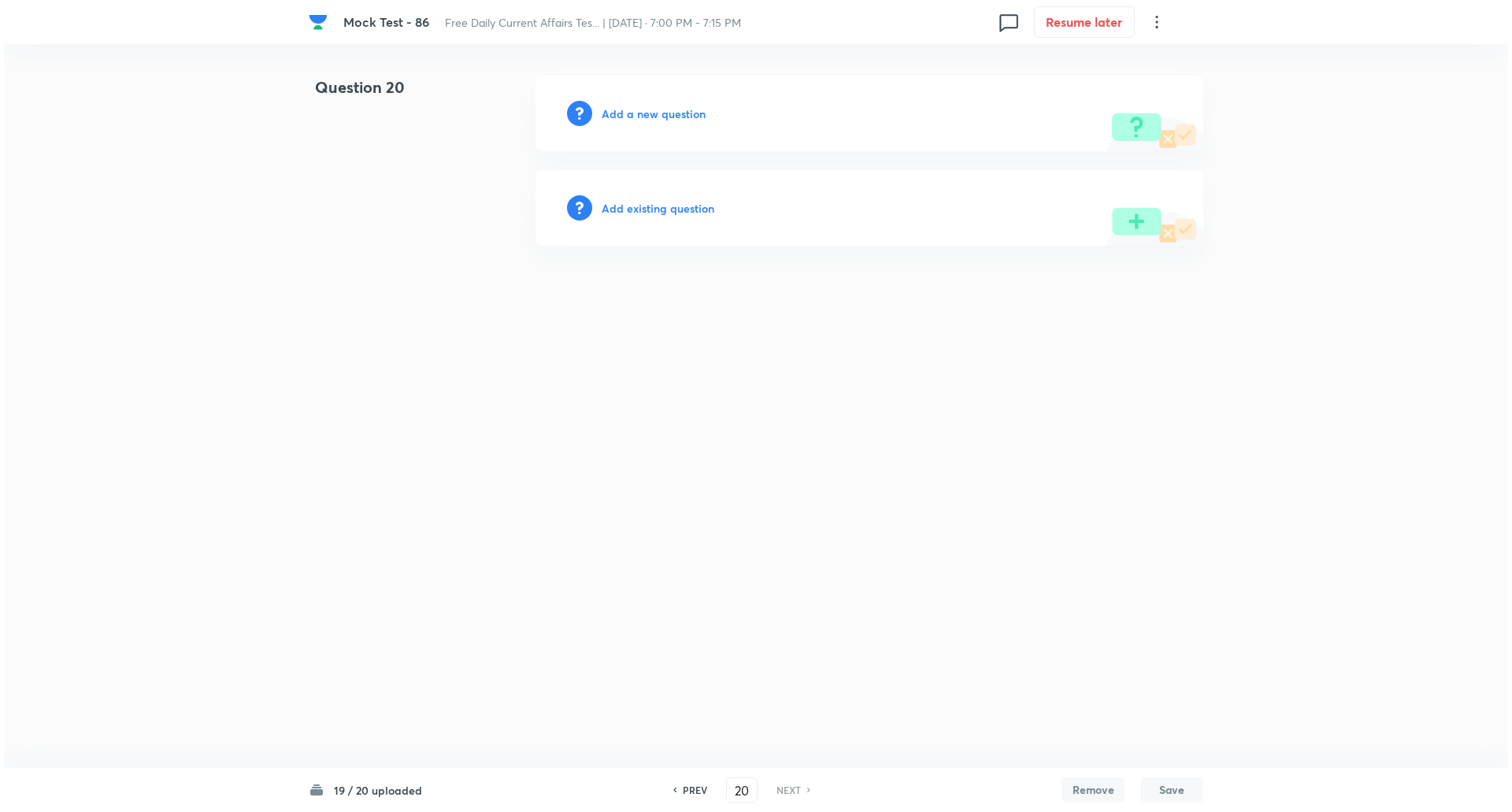
scroll to position [0, 0]
click at [664, 110] on h6 "Add a new question" at bounding box center [653, 113] width 104 height 17
click at [664, 110] on h6 "Choose a question type" at bounding box center [662, 113] width 121 height 17
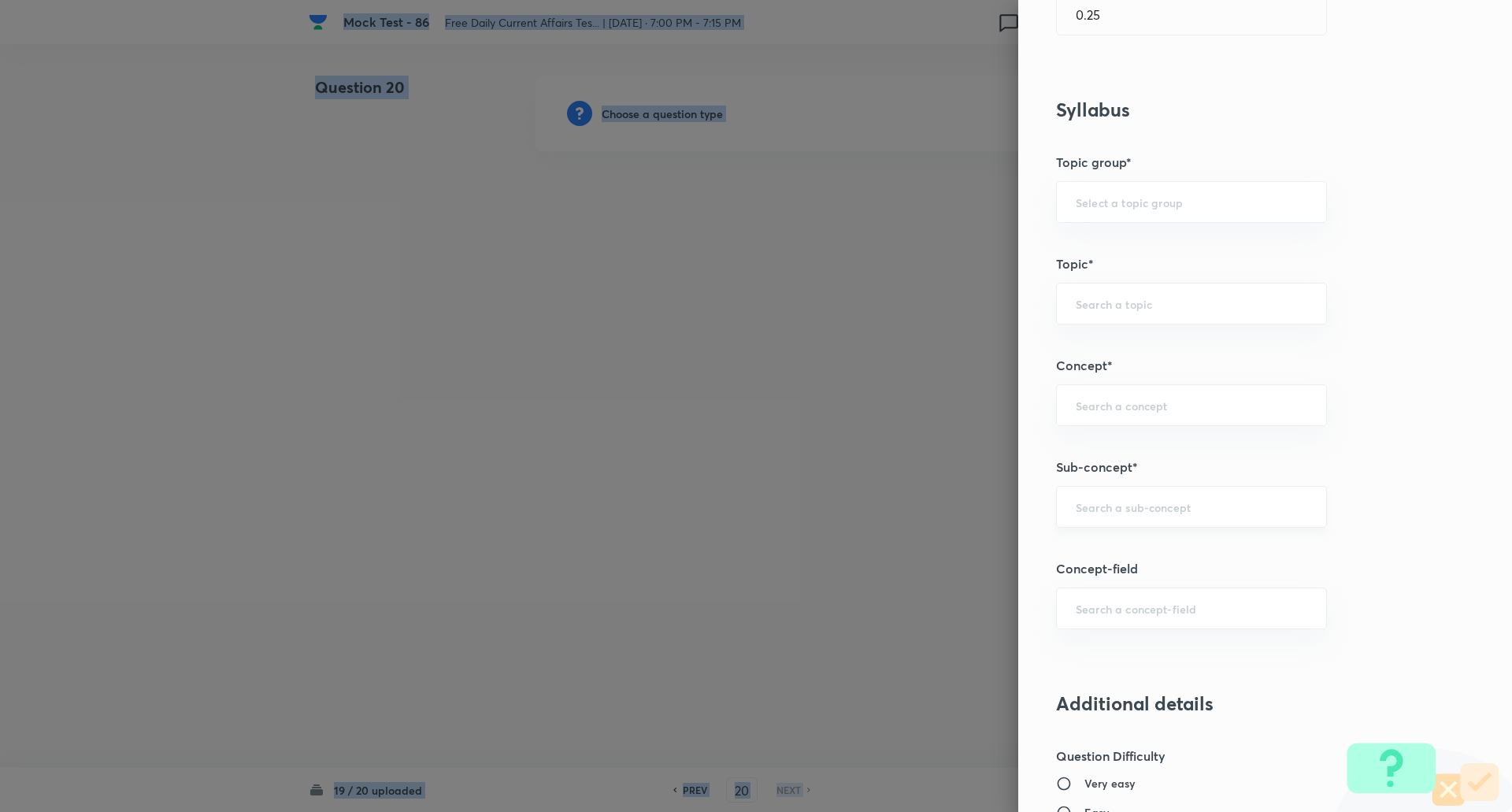
scroll to position [561, 0]
click at [1111, 503] on input "text" at bounding box center [1191, 506] width 232 height 15
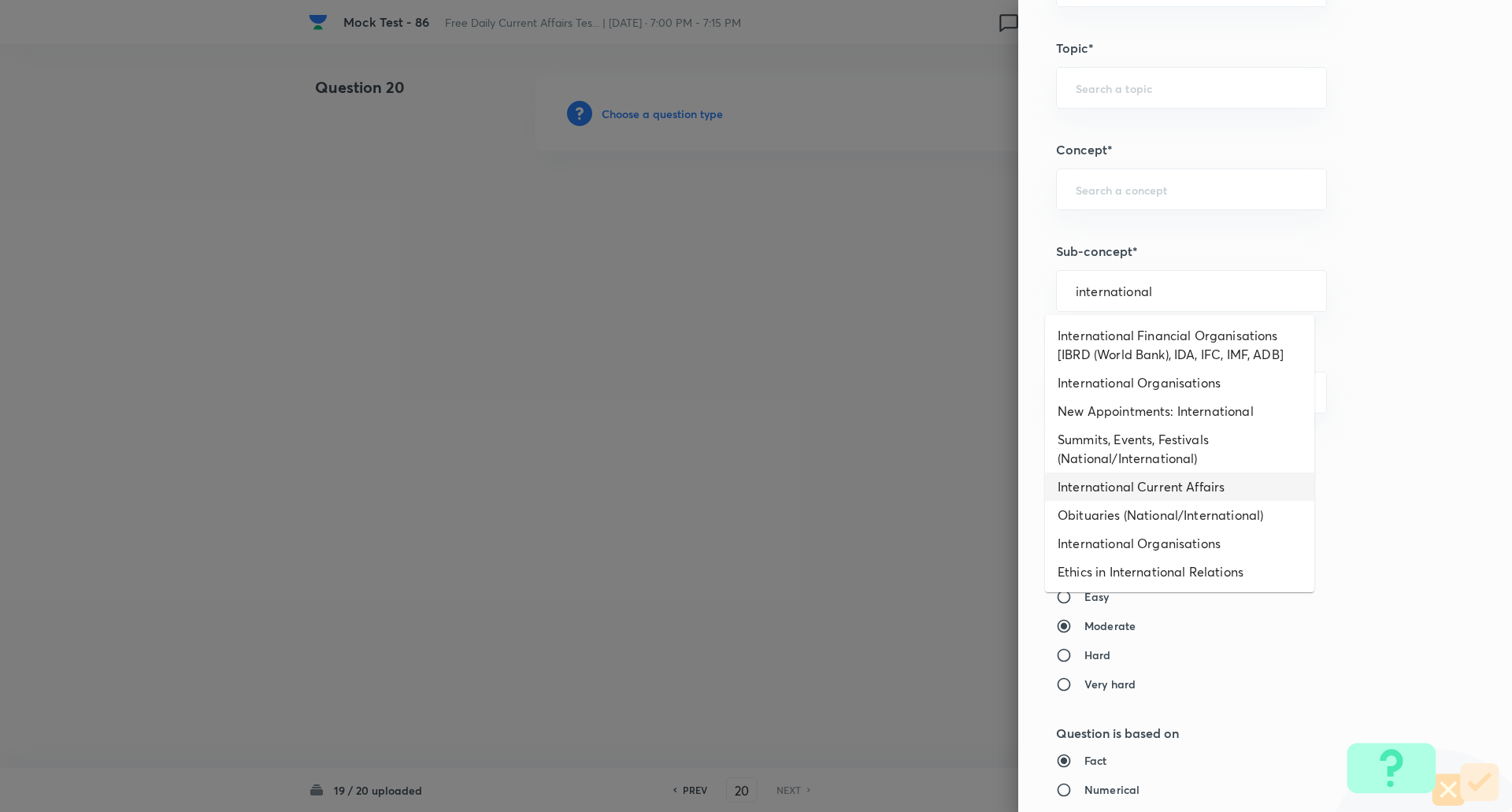
click at [1167, 493] on li "International Current Affairs" at bounding box center [1179, 486] width 269 height 28
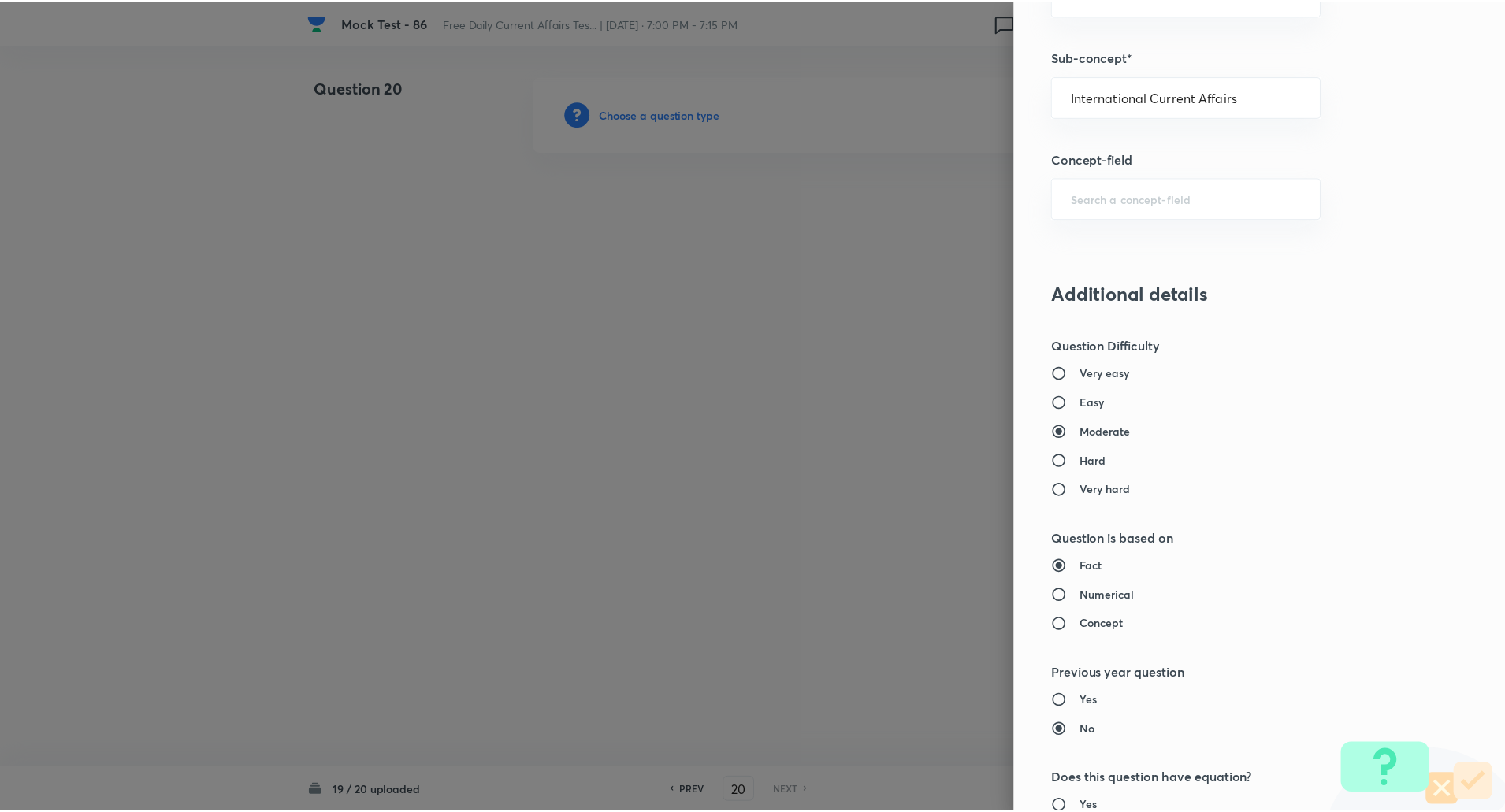
scroll to position [1335, 0]
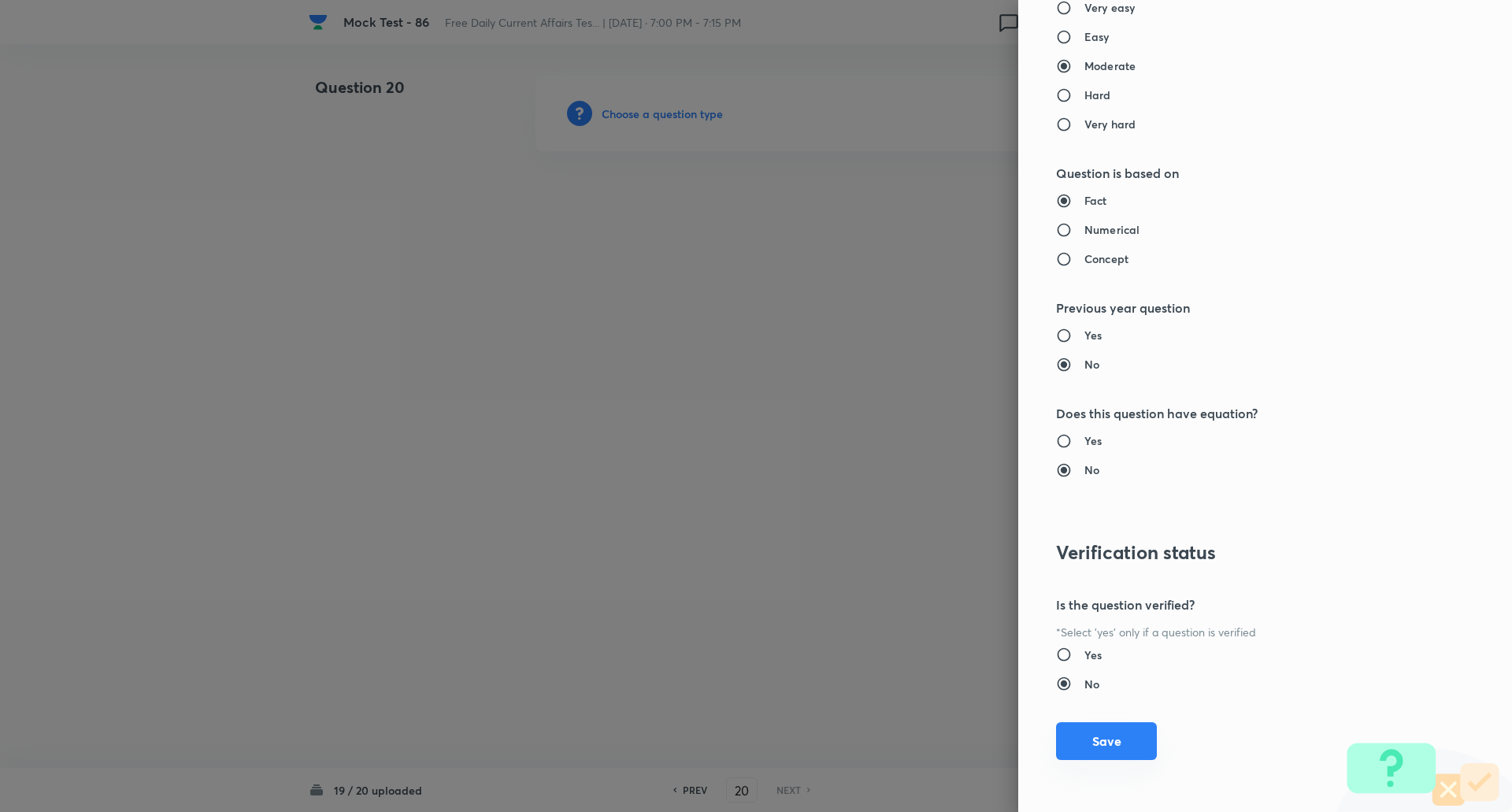
click at [1080, 731] on button "Save" at bounding box center [1106, 741] width 100 height 38
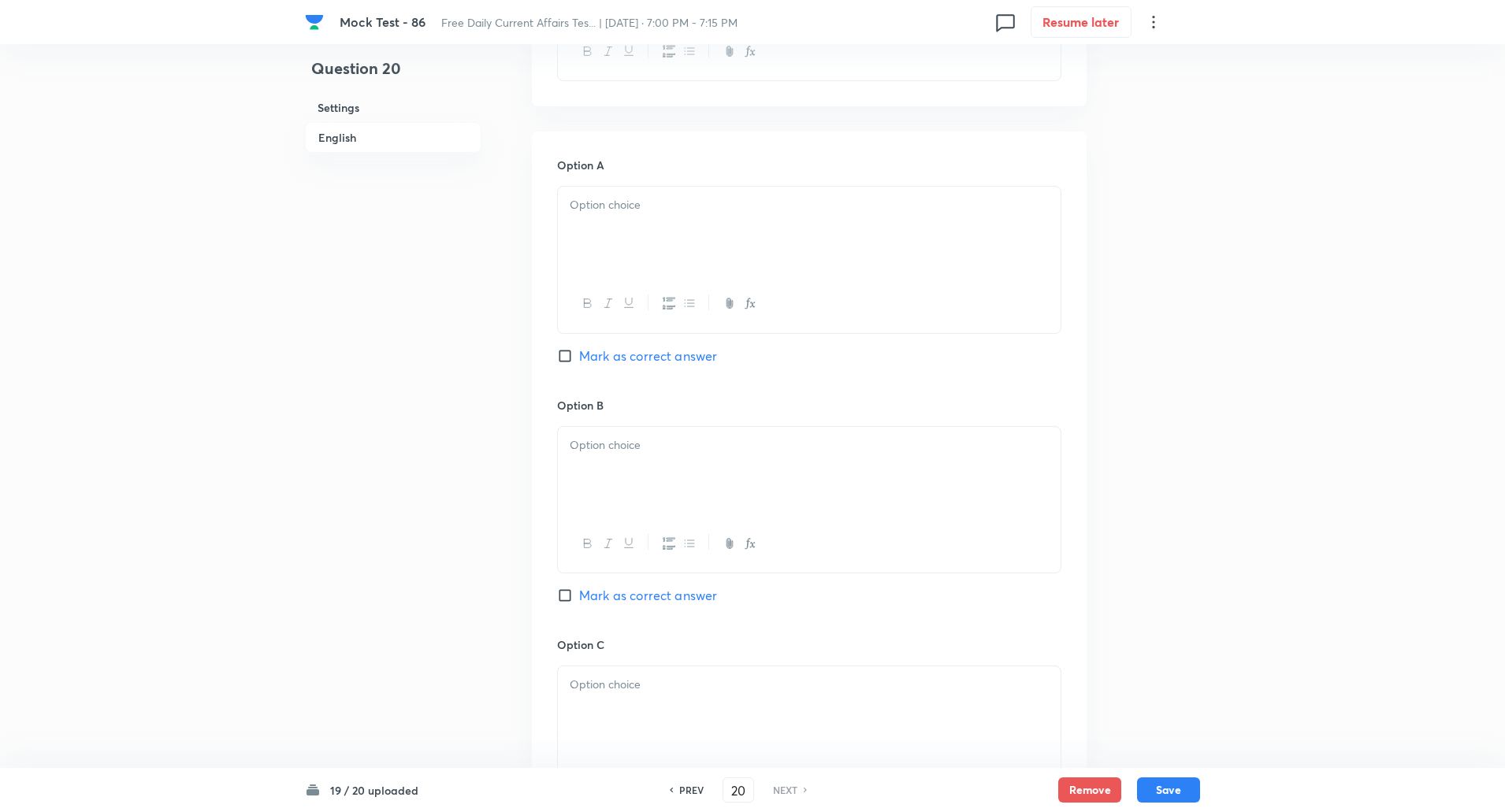
scroll to position [667, 0]
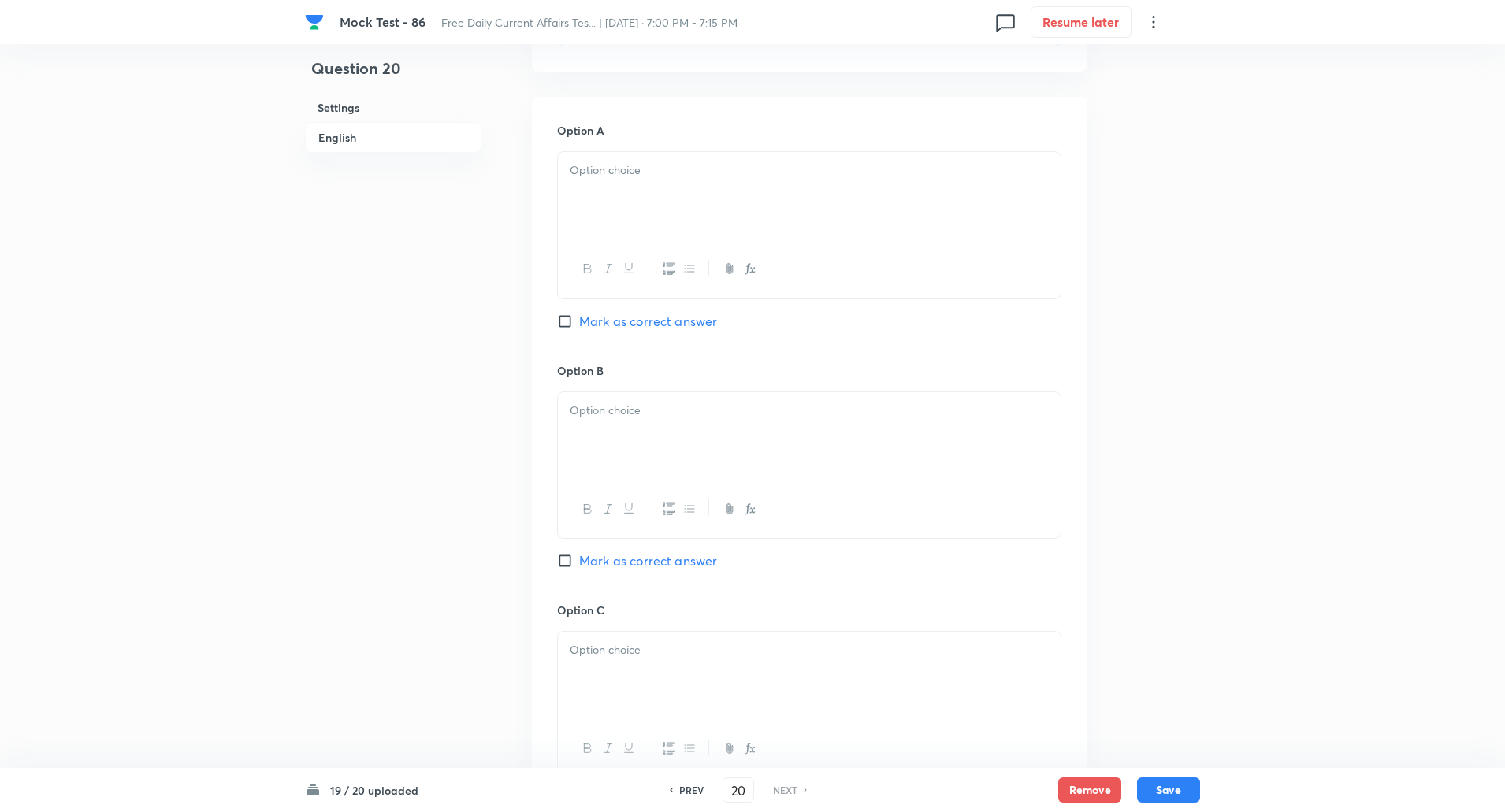
click at [565, 561] on input "Mark as correct answer" at bounding box center [568, 561] width 22 height 16
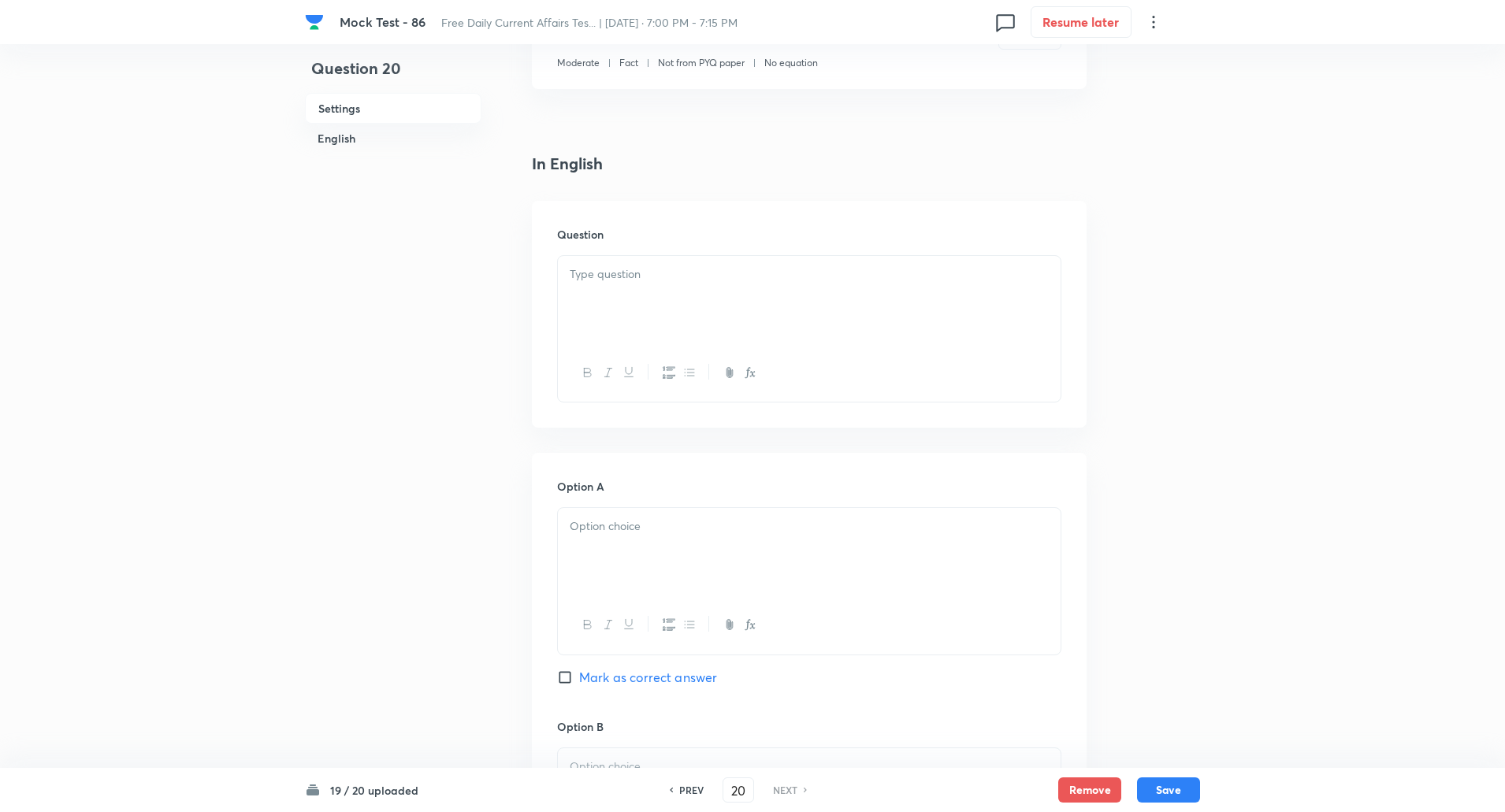
scroll to position [307, 0]
click at [700, 283] on p at bounding box center [809, 278] width 479 height 19
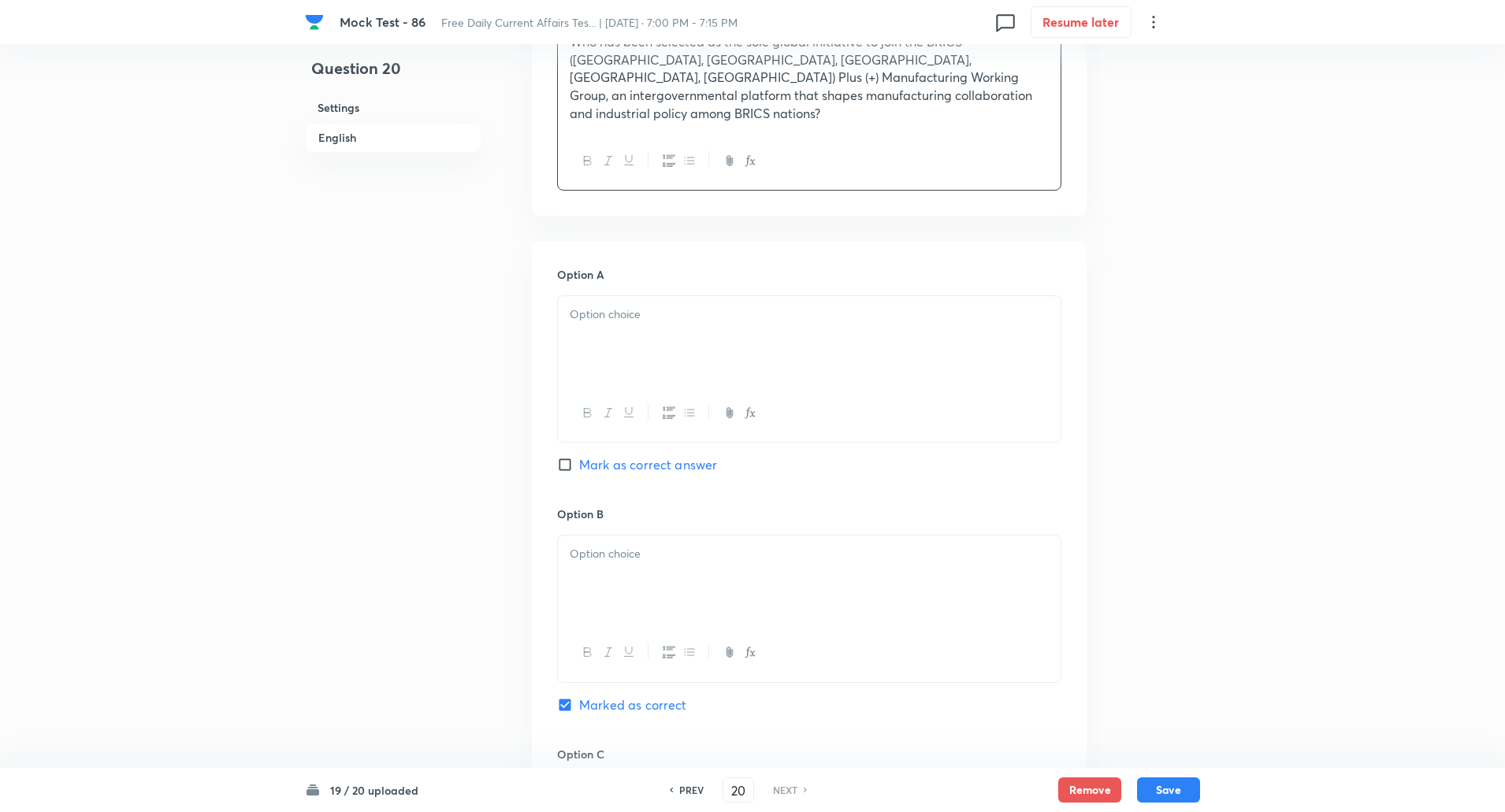
scroll to position [548, 0]
click at [673, 302] on div at bounding box center [810, 335] width 503 height 89
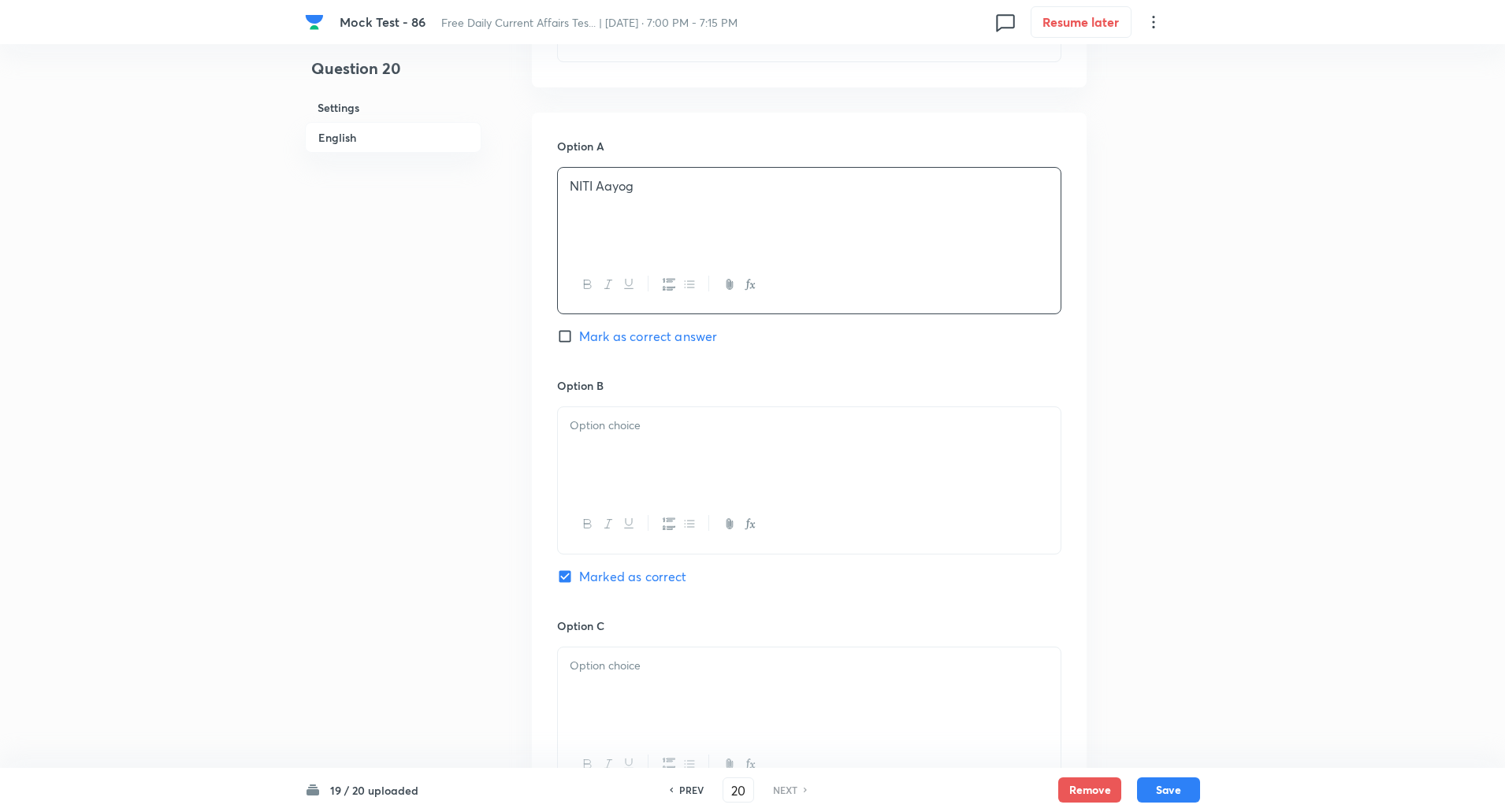
click at [638, 428] on div at bounding box center [810, 451] width 503 height 89
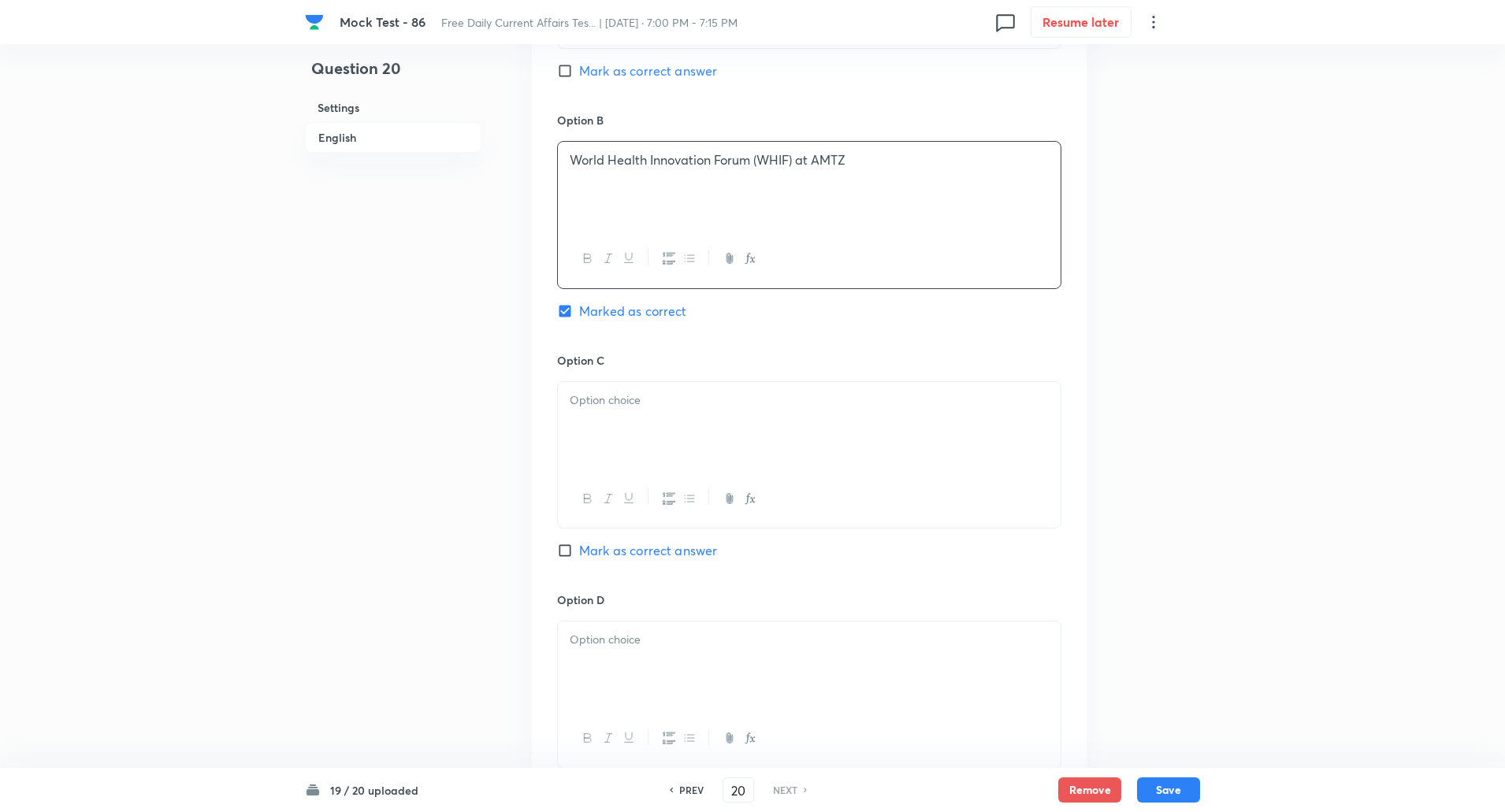
scroll to position [941, 0]
click at [635, 425] on div at bounding box center [810, 423] width 503 height 89
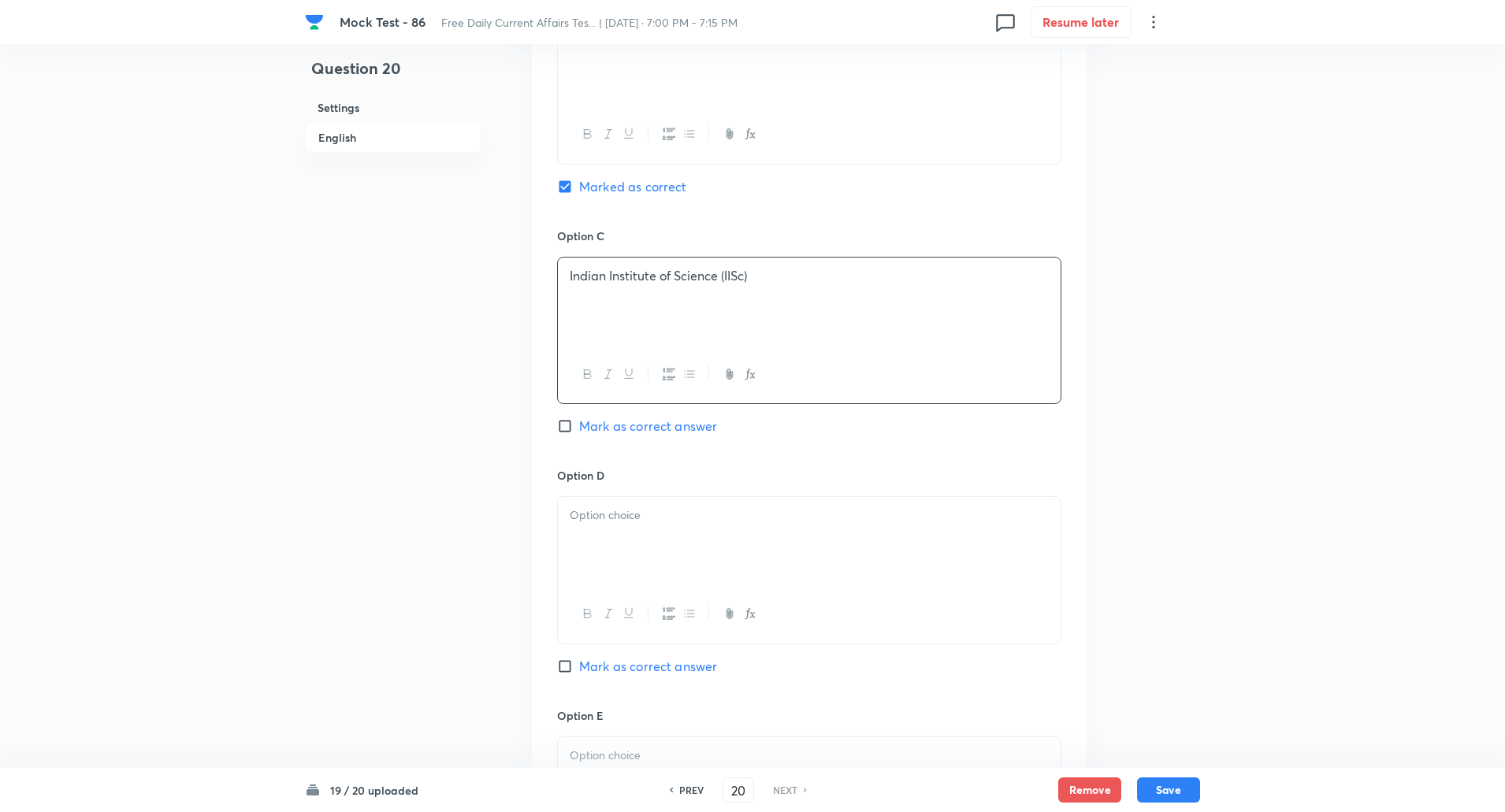
click at [617, 507] on p at bounding box center [809, 516] width 479 height 19
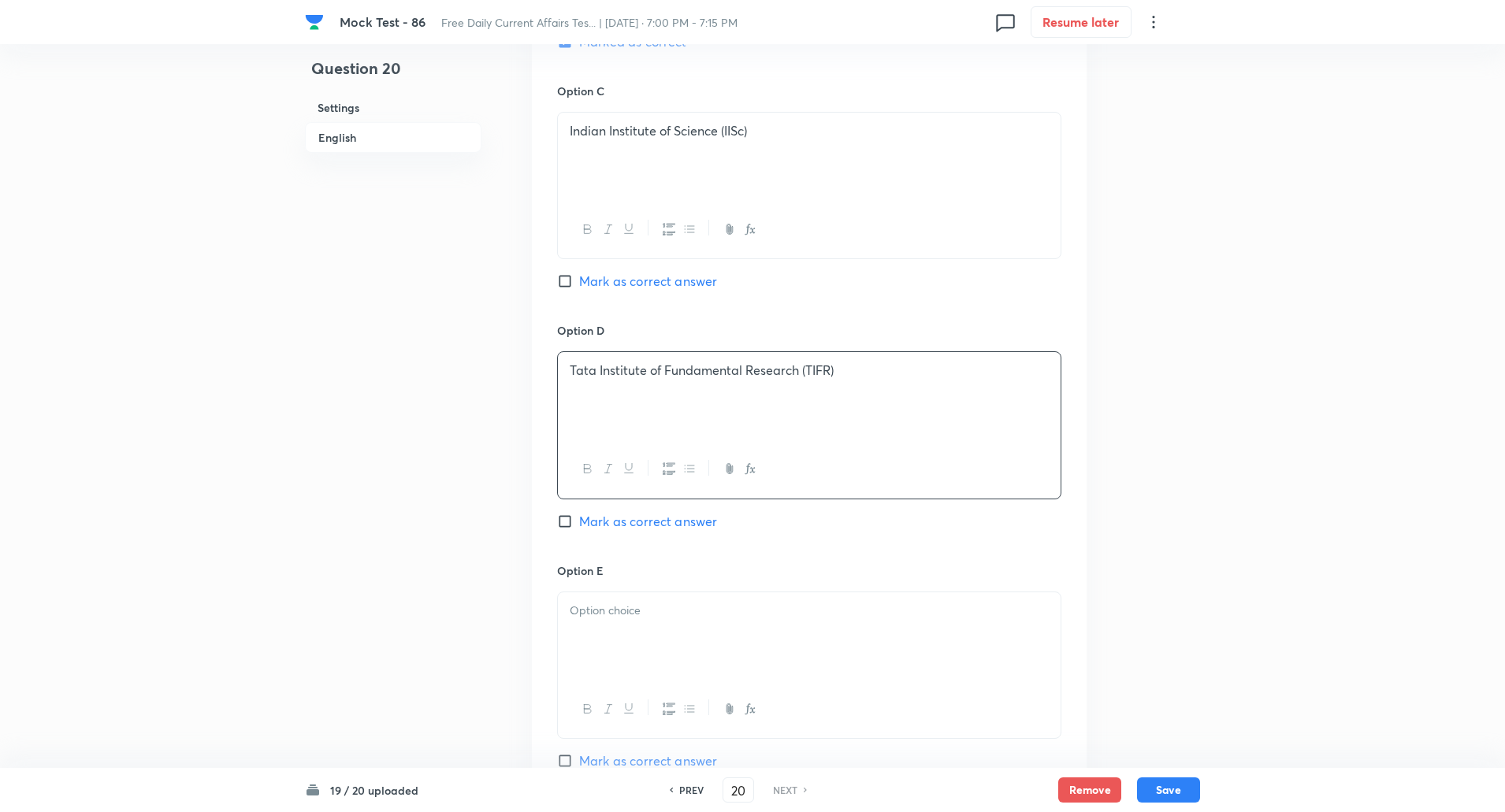
click at [624, 627] on div at bounding box center [810, 637] width 503 height 89
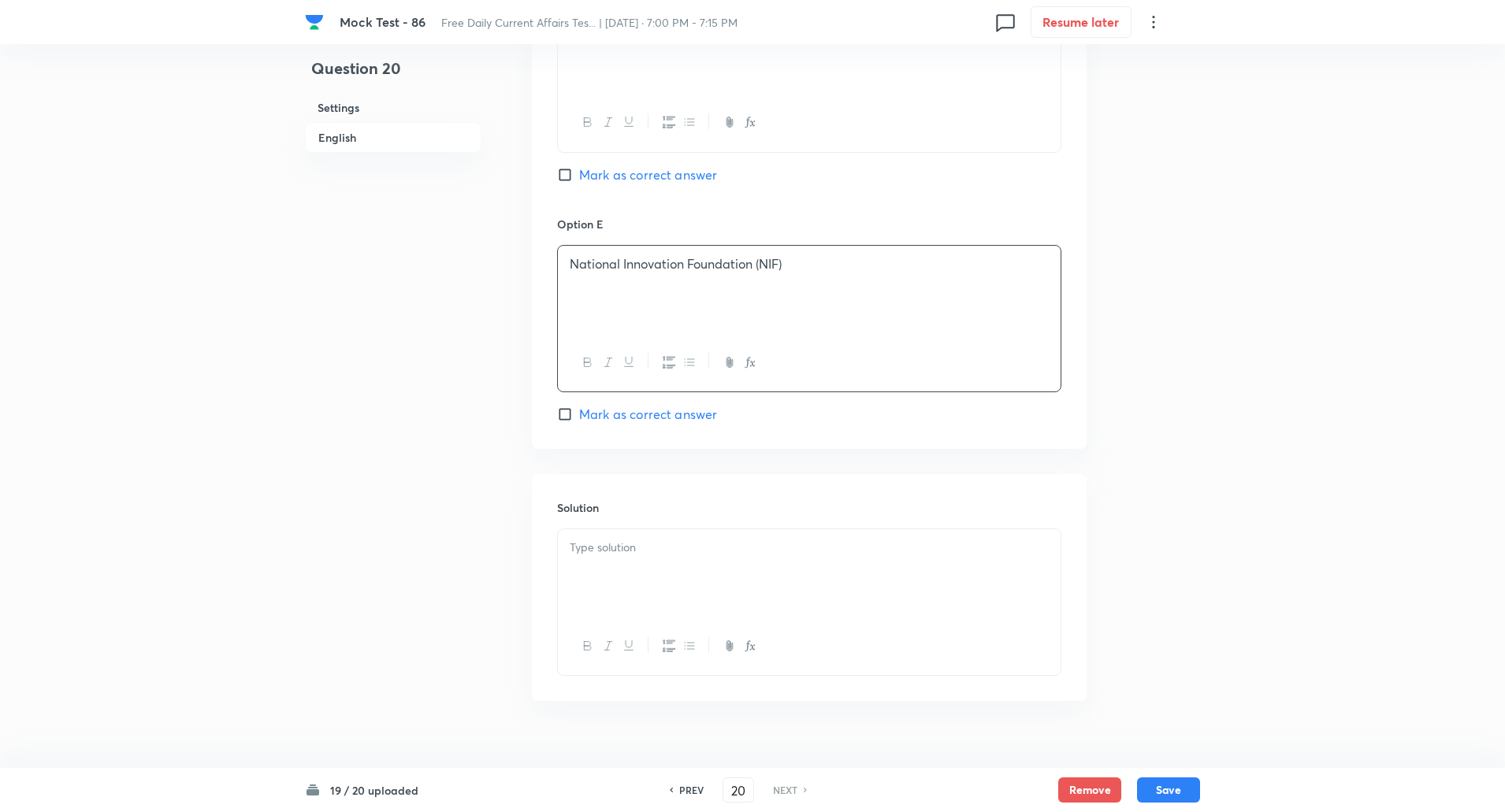
click at [643, 542] on div at bounding box center [810, 573] width 503 height 89
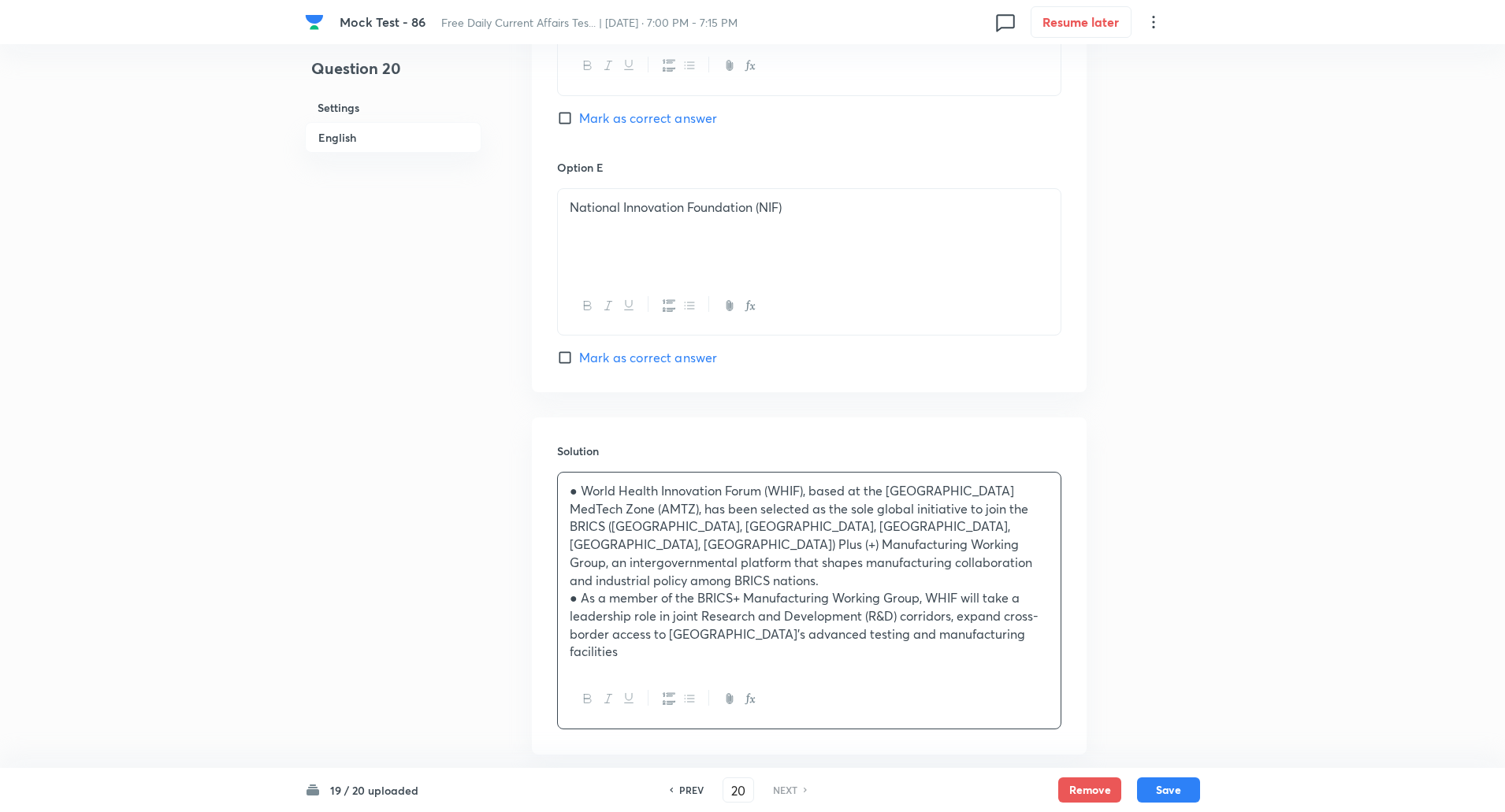
scroll to position [1637, 0]
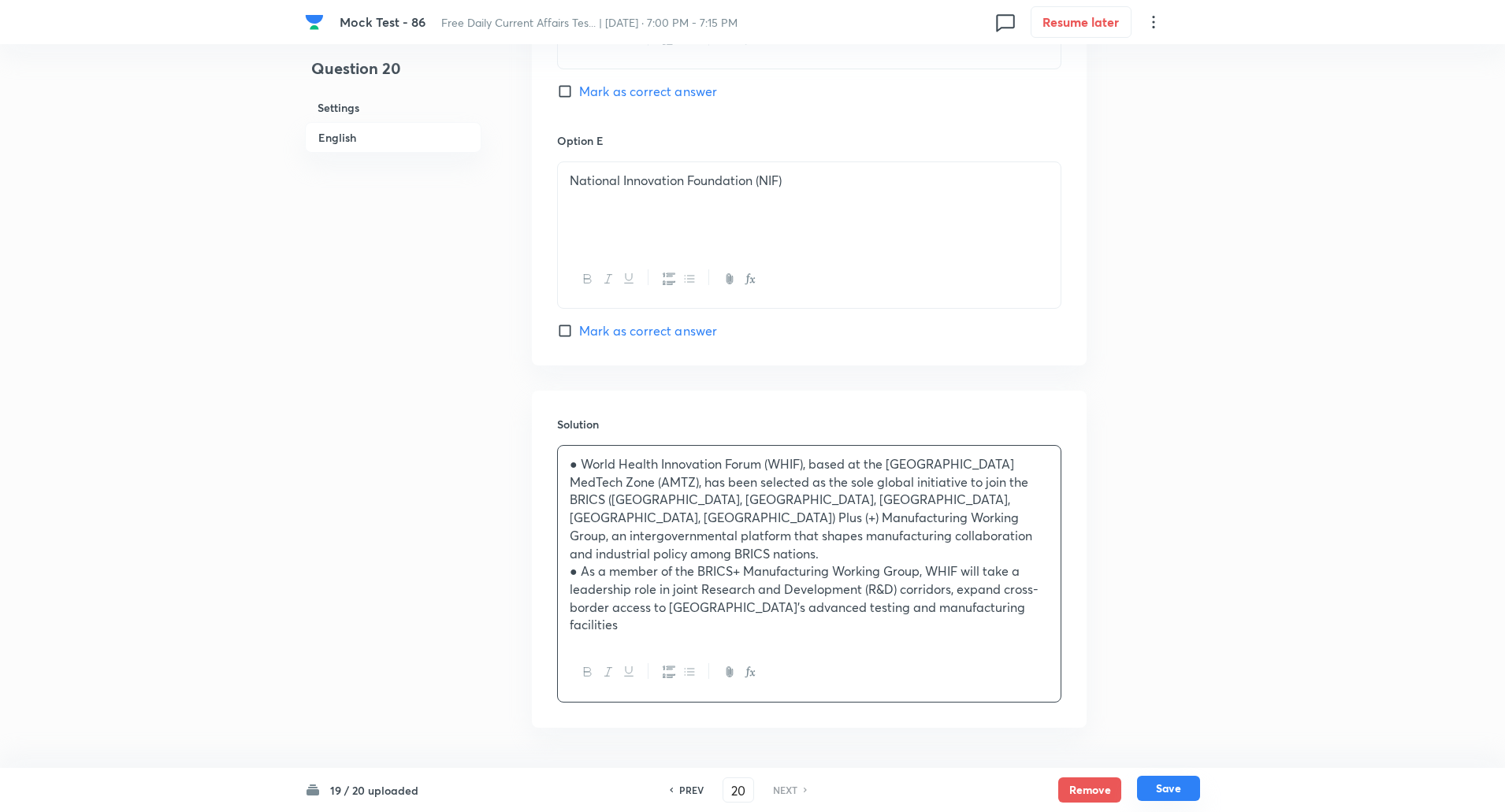
click at [1175, 790] on button "Save" at bounding box center [1168, 789] width 63 height 25
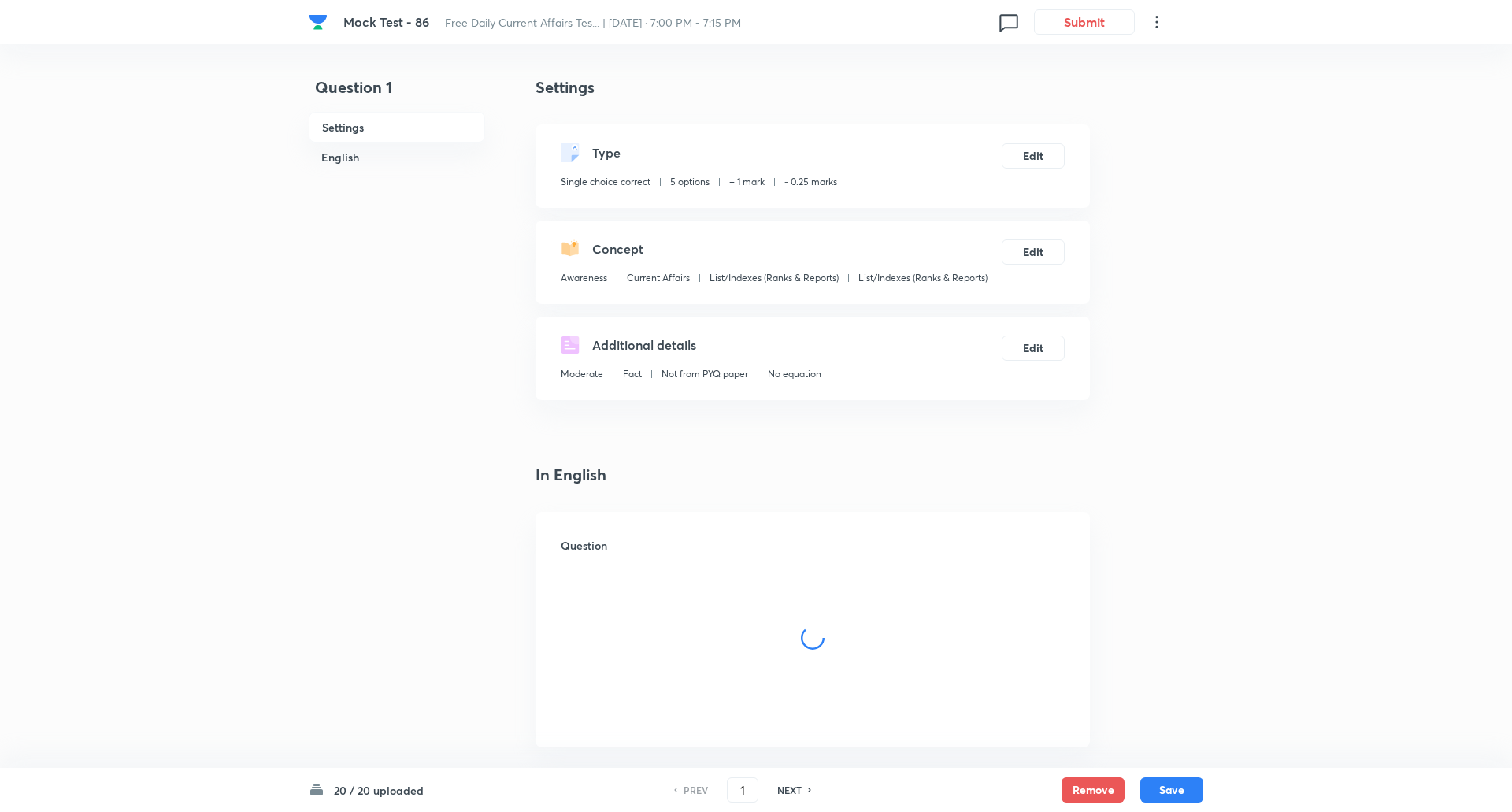
checkbox input "true"
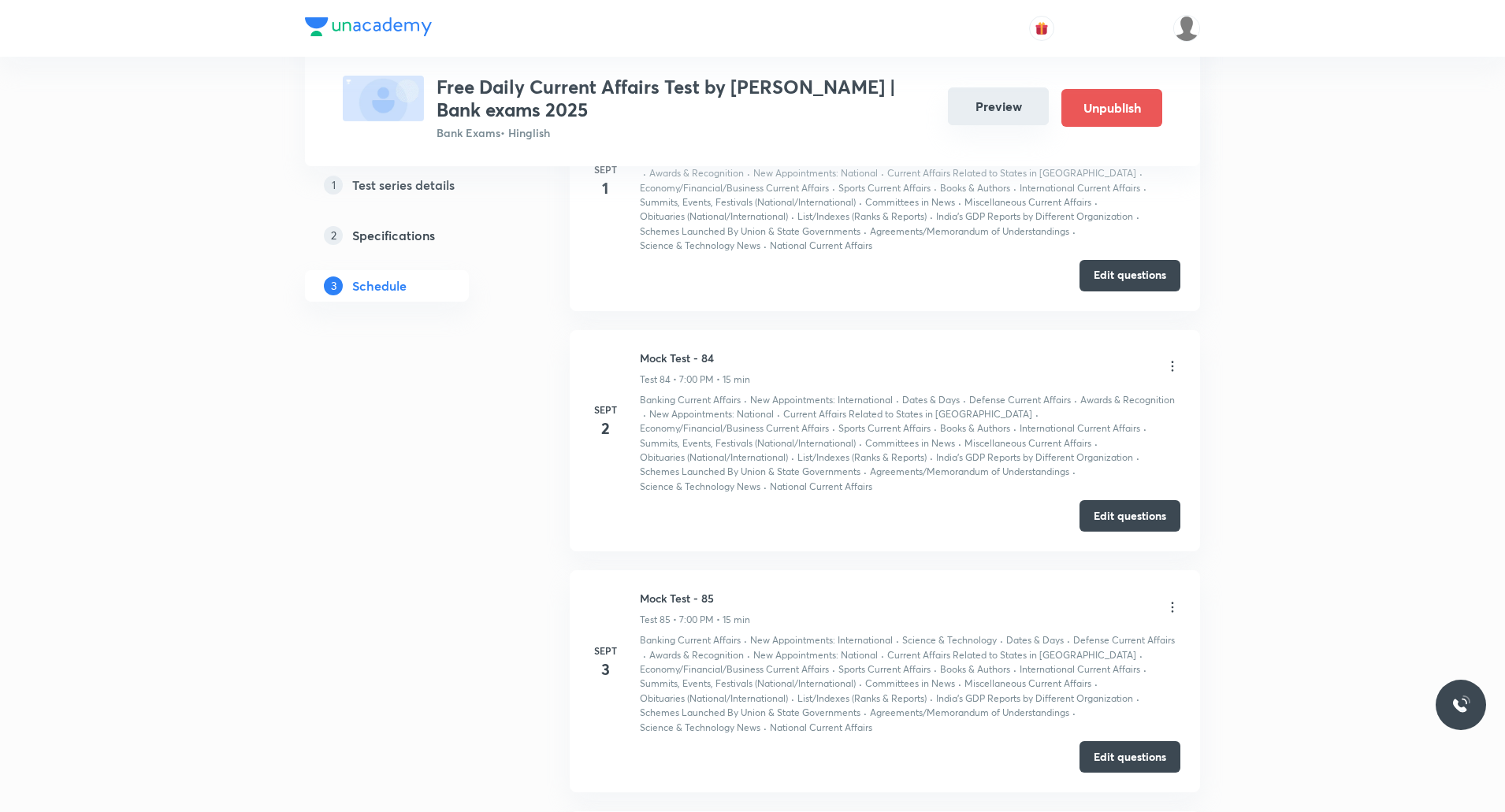
click at [1020, 112] on button "Preview" at bounding box center [998, 106] width 100 height 38
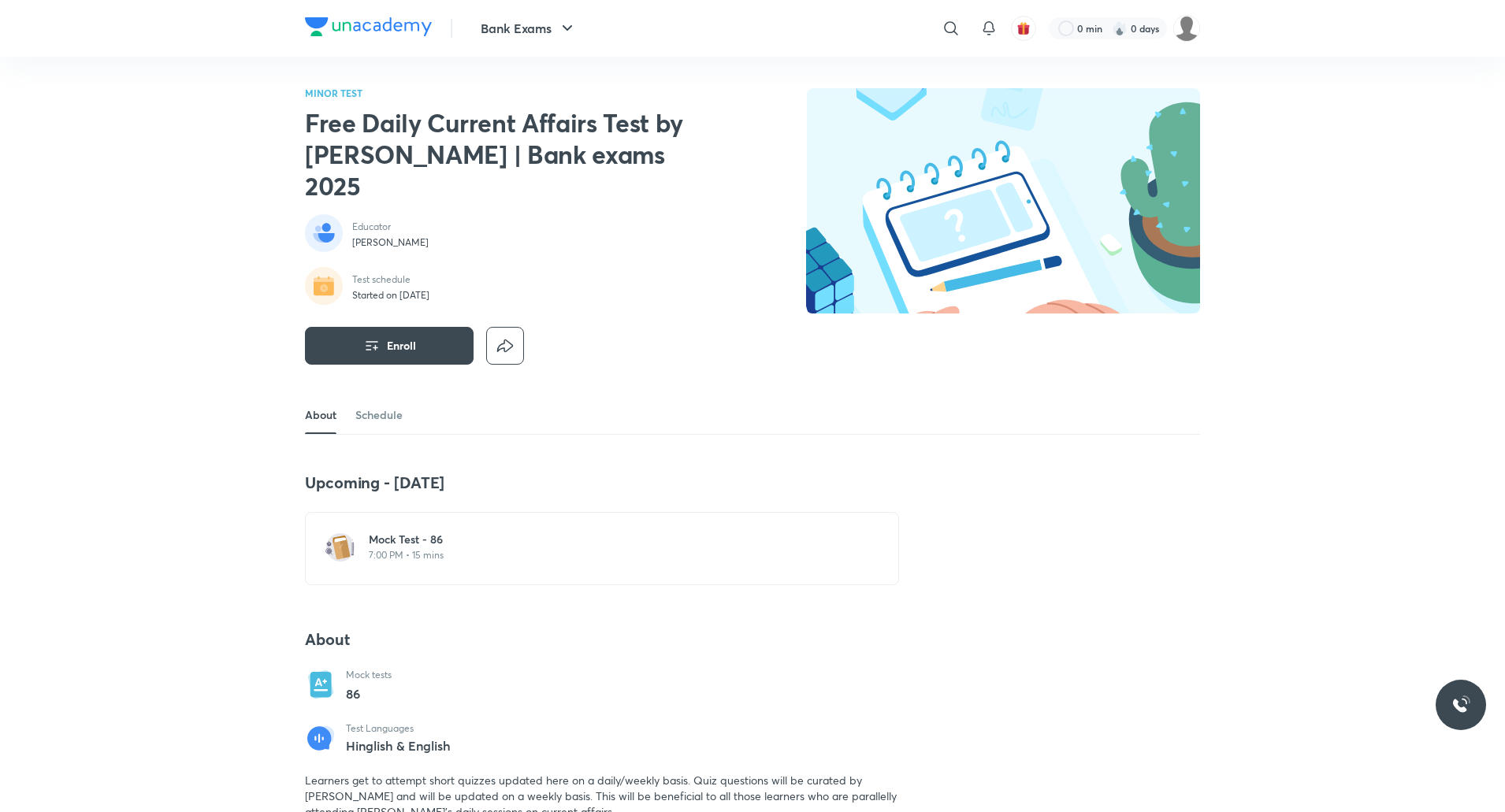
click at [392, 531] on h6 "Mock Test - 86" at bounding box center [612, 539] width 486 height 16
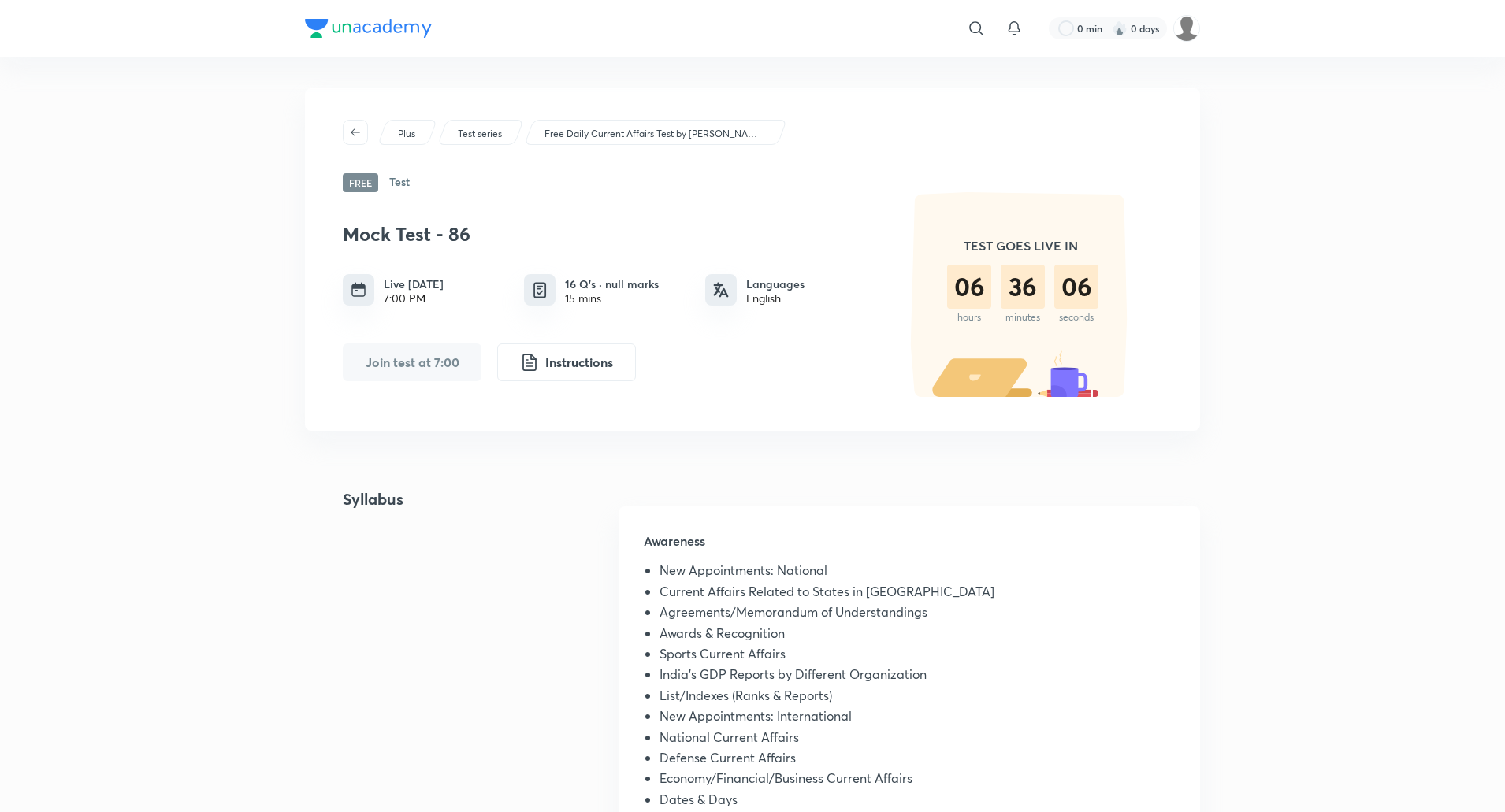
click at [204, 213] on div "​ 0 min 0 days Plus Test series Free Daily Current Affairs Test by Abhijeet Mis…" at bounding box center [752, 797] width 1505 height 1595
